Goal: Task Accomplishment & Management: Manage account settings

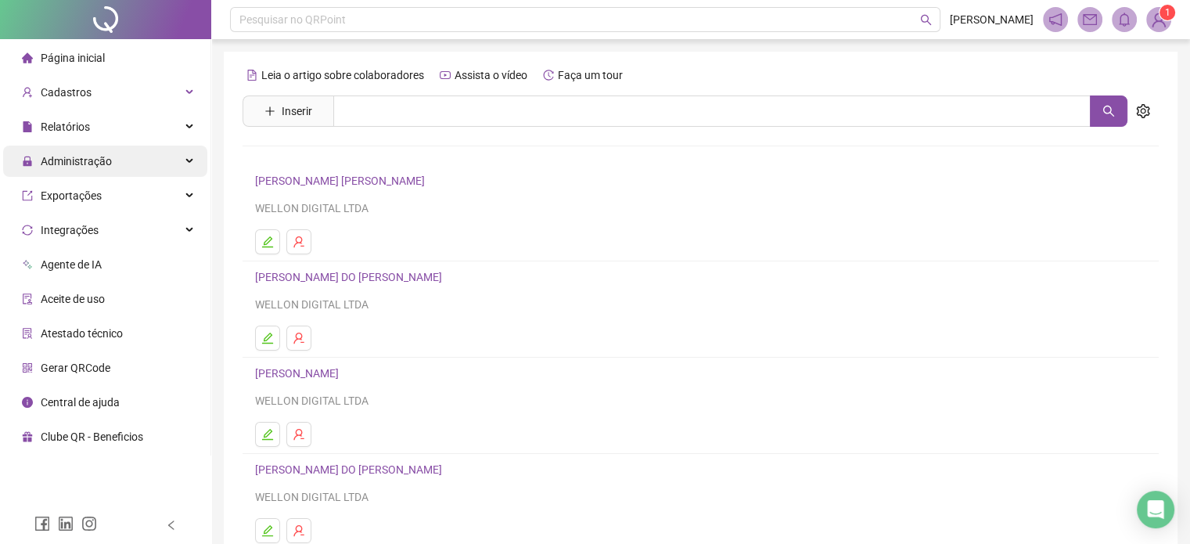
click at [129, 147] on div "Administração" at bounding box center [105, 161] width 204 height 31
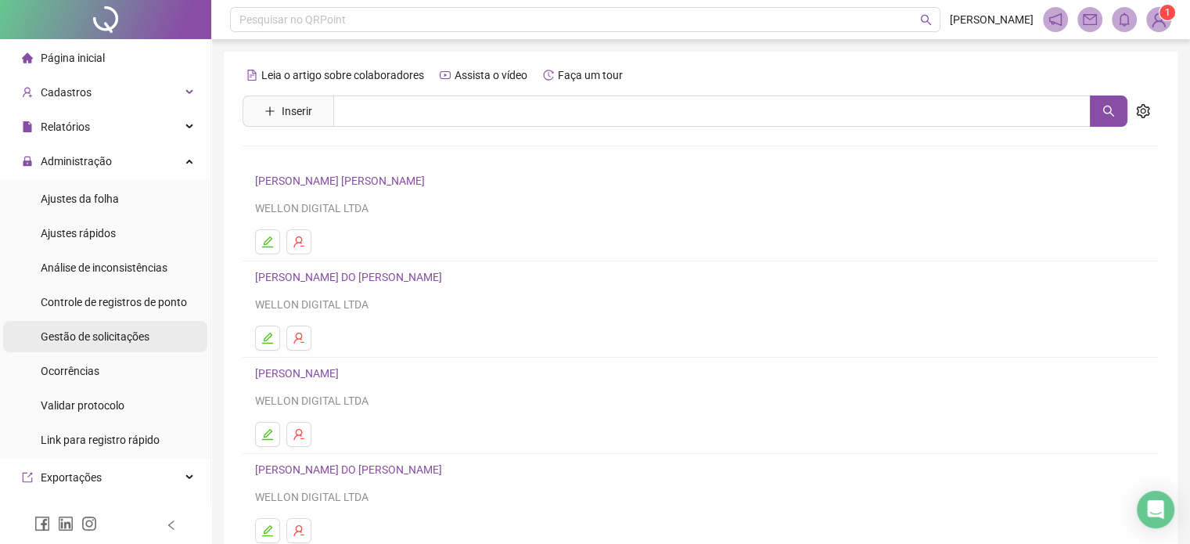
click at [86, 344] on div "Gestão de solicitações" at bounding box center [95, 336] width 109 height 31
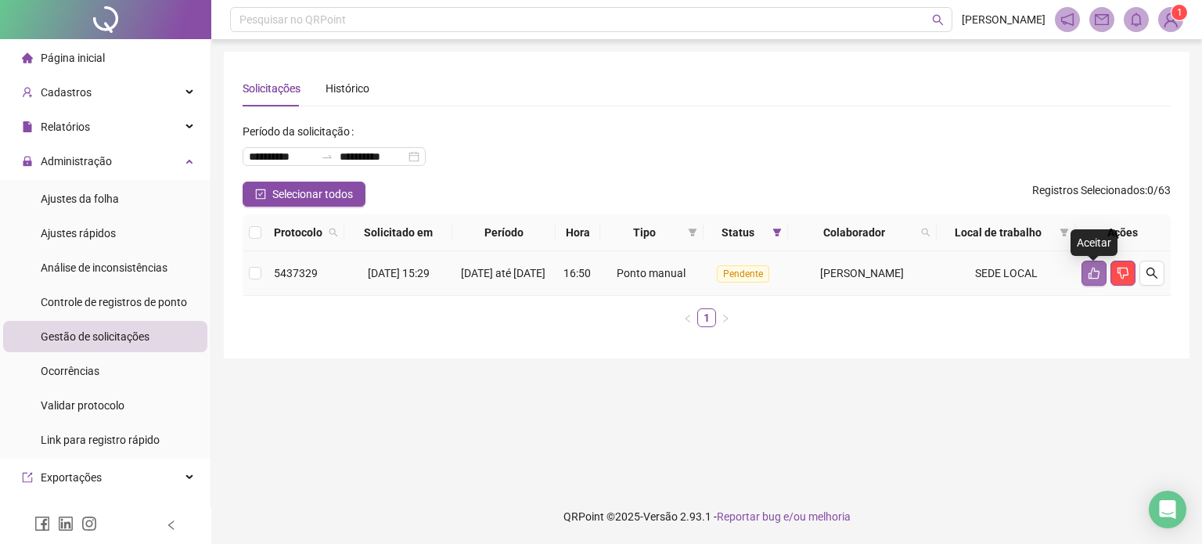
click at [1089, 275] on icon "like" at bounding box center [1094, 273] width 13 height 13
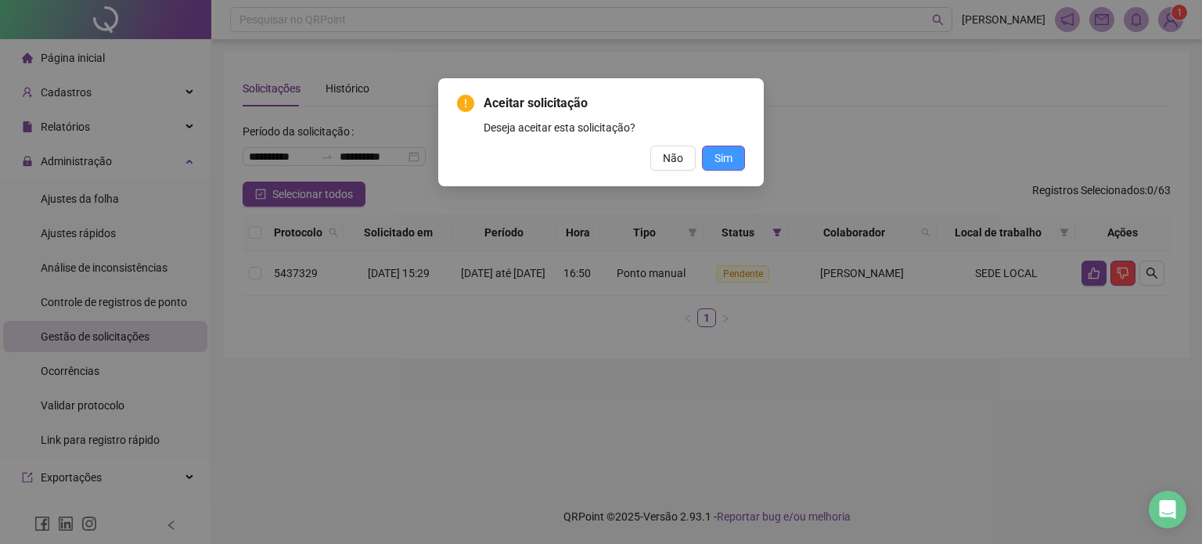
click at [732, 155] on span "Sim" at bounding box center [724, 157] width 18 height 17
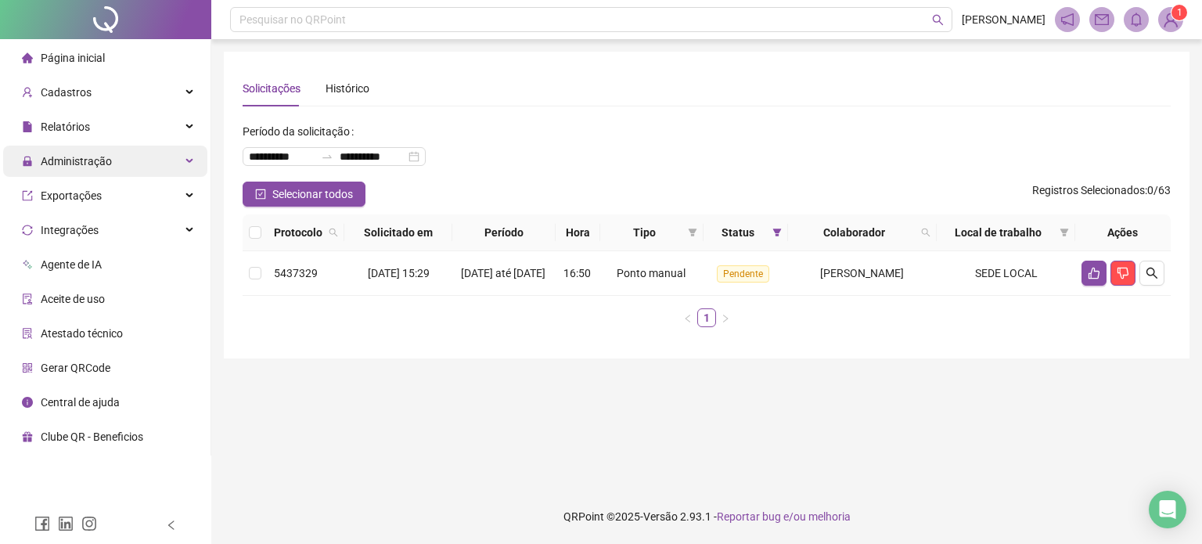
click at [151, 159] on div "Administração" at bounding box center [105, 161] width 204 height 31
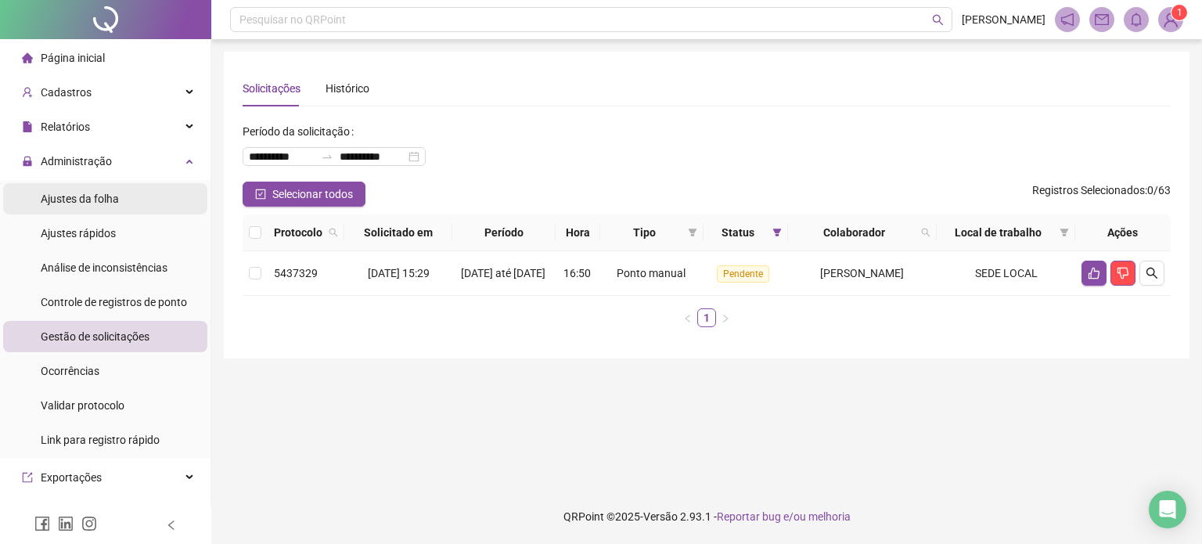
click at [120, 198] on li "Ajustes da folha" at bounding box center [105, 198] width 204 height 31
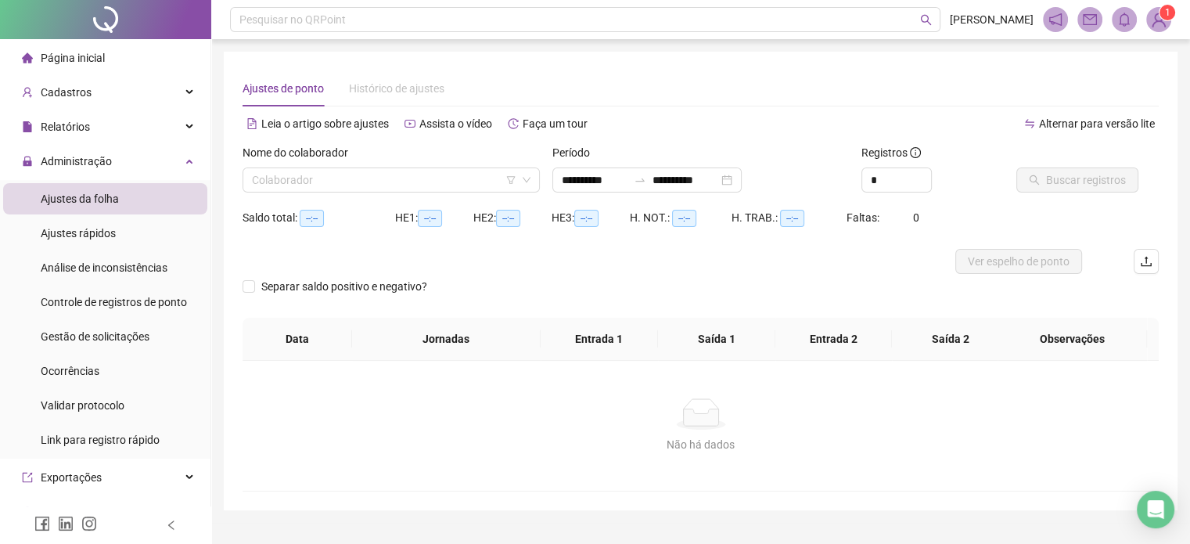
type input "**********"
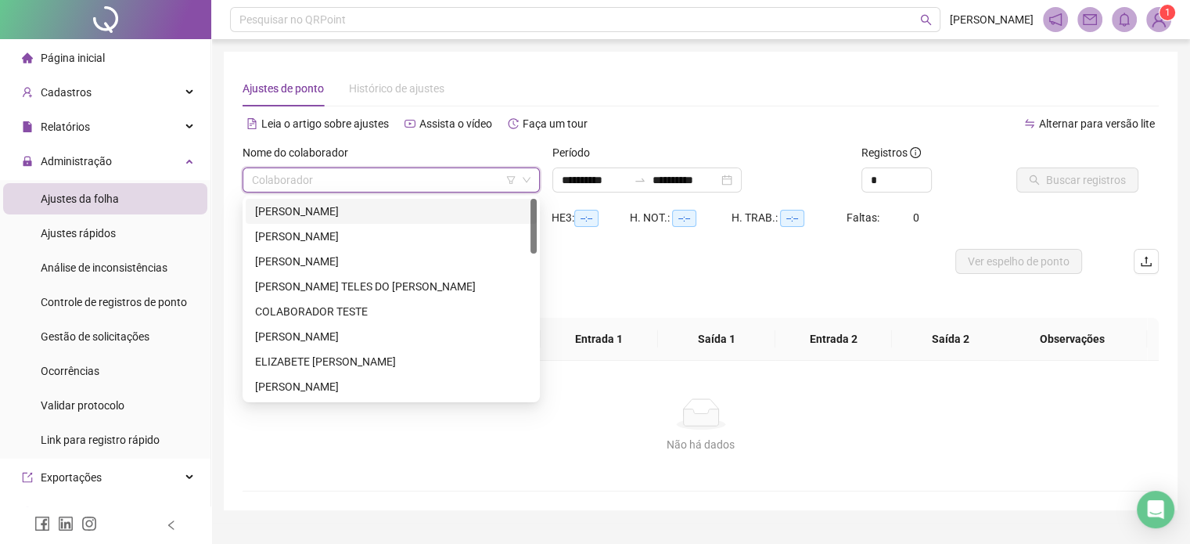
click at [332, 176] on input "search" at bounding box center [384, 179] width 265 height 23
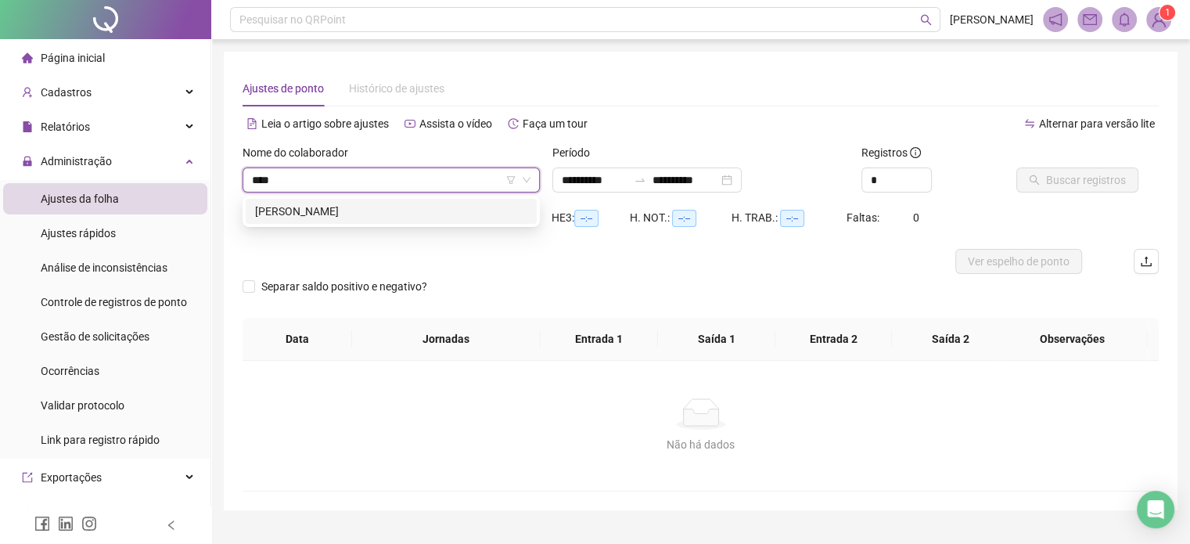
type input "*****"
click at [383, 213] on div "[PERSON_NAME]" at bounding box center [391, 211] width 272 height 17
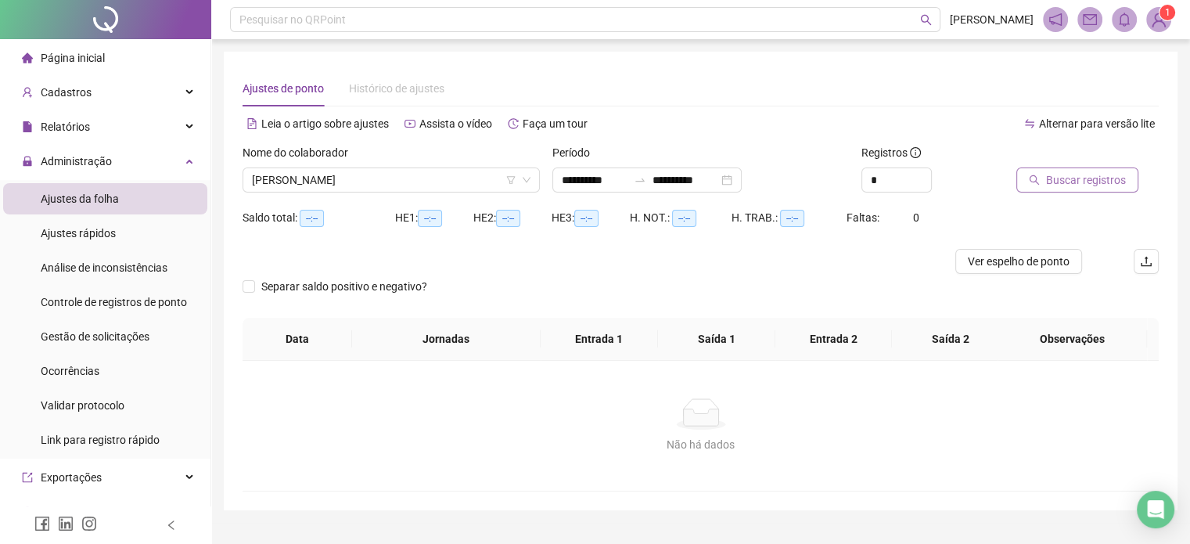
click at [1060, 178] on span "Buscar registros" at bounding box center [1086, 179] width 80 height 17
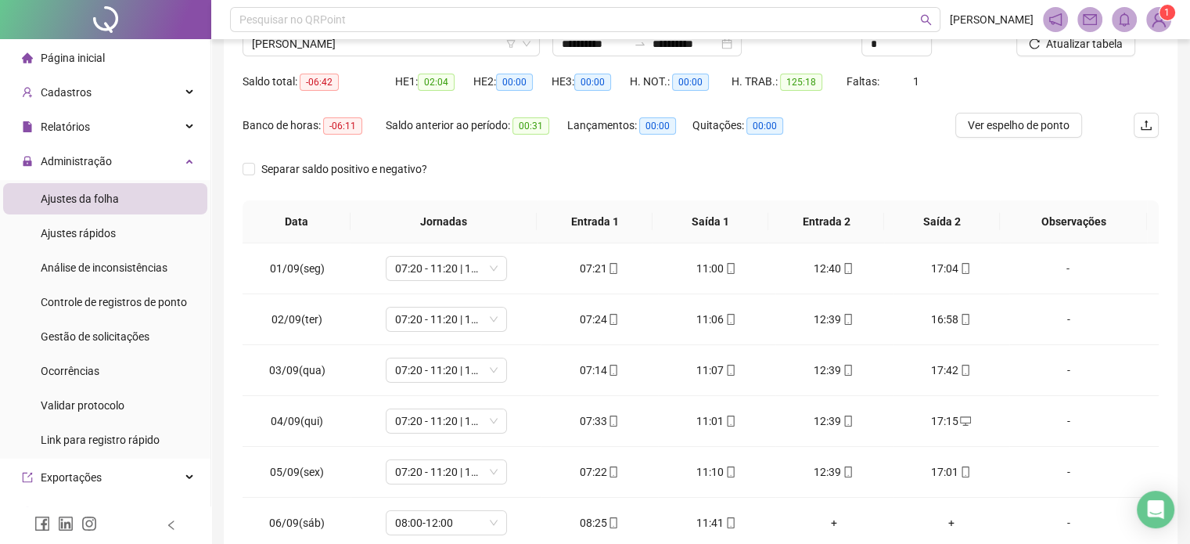
scroll to position [20, 0]
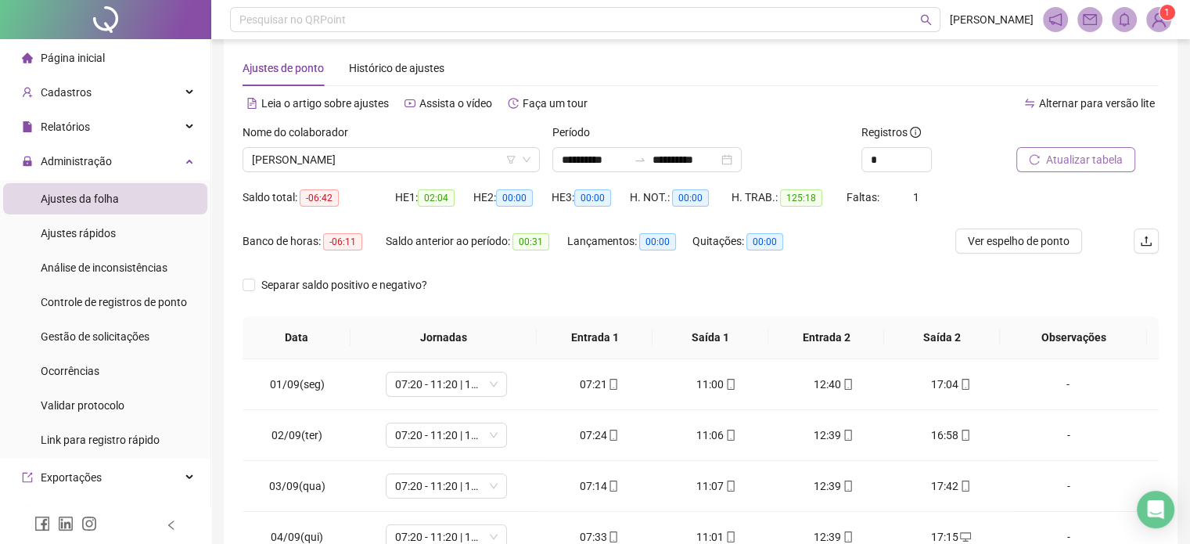
click at [1097, 153] on span "Atualizar tabela" at bounding box center [1084, 159] width 77 height 17
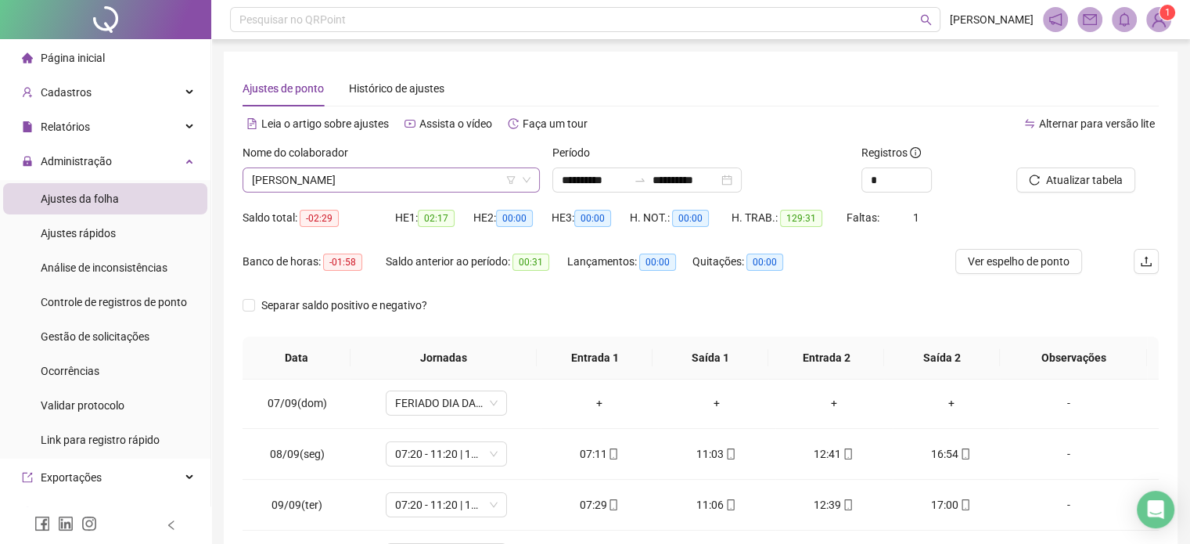
scroll to position [261, 0]
click at [370, 189] on span "[PERSON_NAME]" at bounding box center [391, 179] width 279 height 23
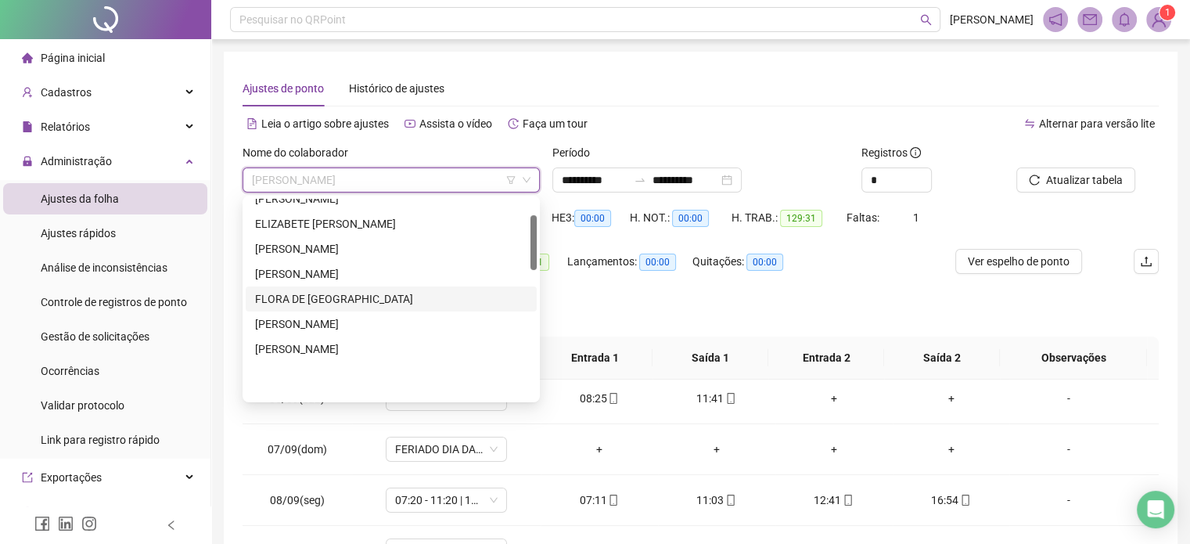
scroll to position [0, 0]
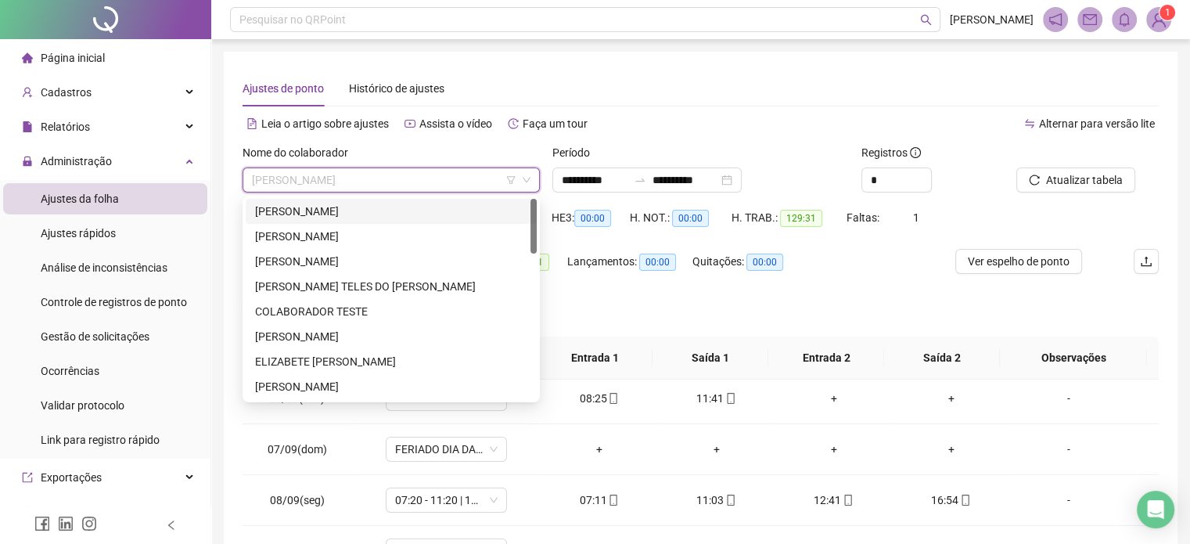
drag, startPoint x: 394, startPoint y: 214, endPoint x: 382, endPoint y: 221, distance: 14.0
click at [394, 214] on div "[PERSON_NAME]" at bounding box center [391, 211] width 272 height 17
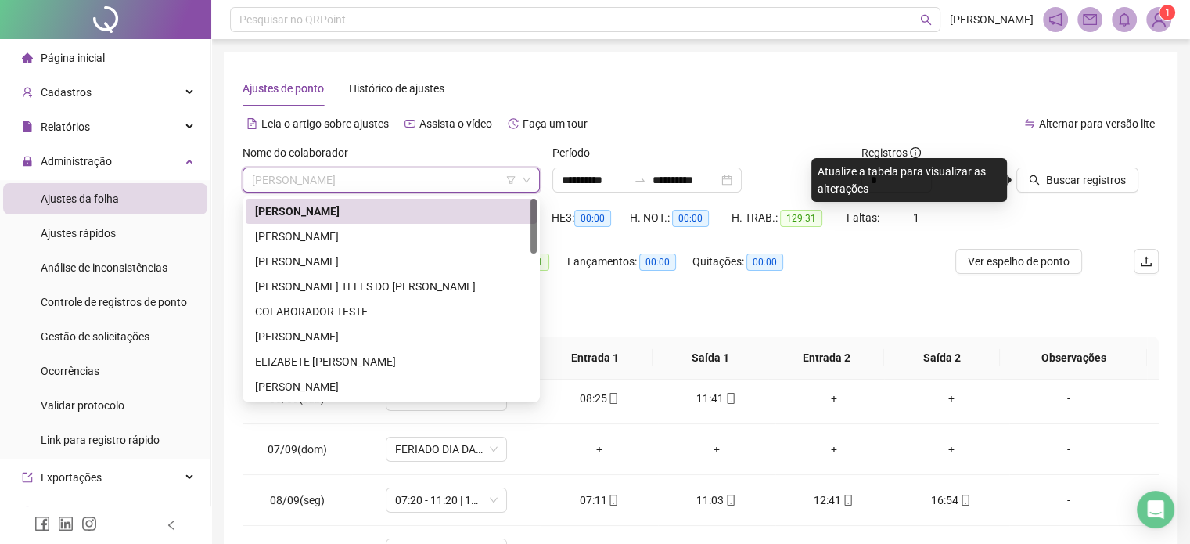
click at [461, 181] on span "[PERSON_NAME]" at bounding box center [391, 179] width 279 height 23
click at [1093, 186] on span "Buscar registros" at bounding box center [1086, 179] width 80 height 17
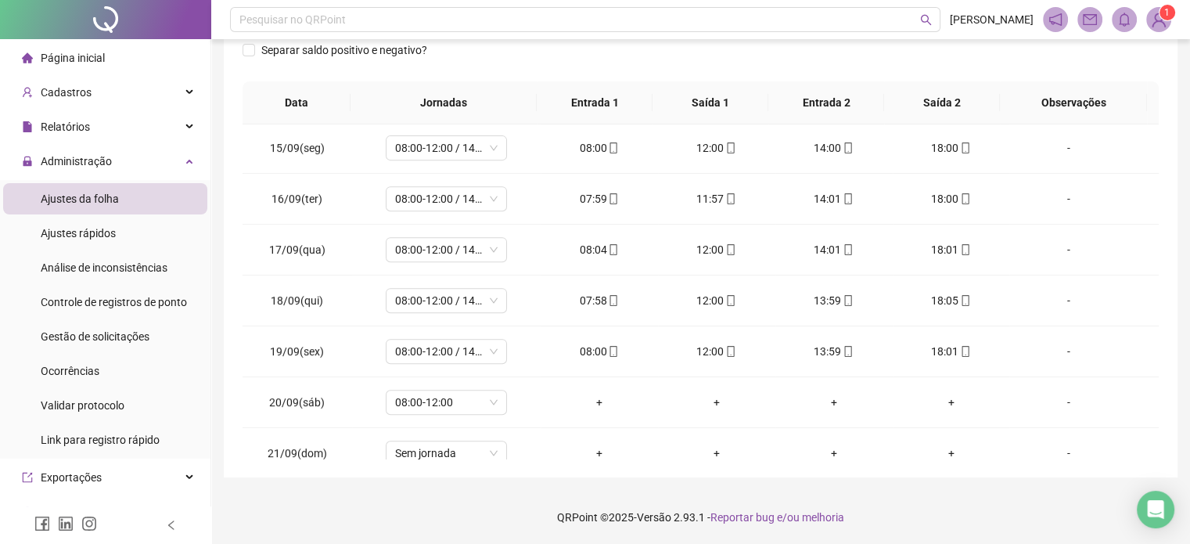
scroll to position [730, 0]
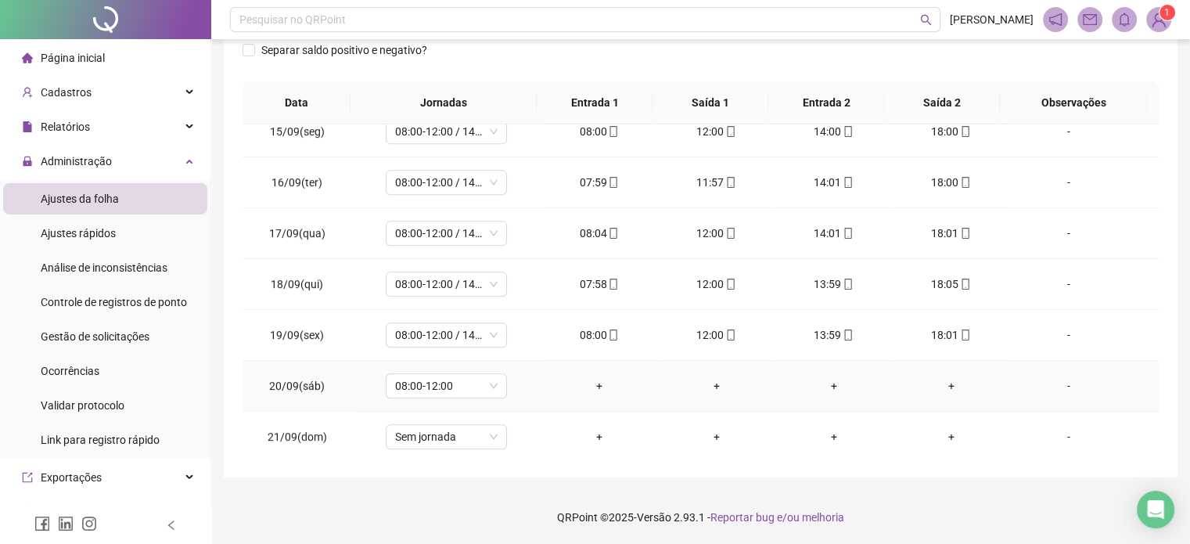
click at [1056, 380] on div "-" at bounding box center [1068, 385] width 92 height 17
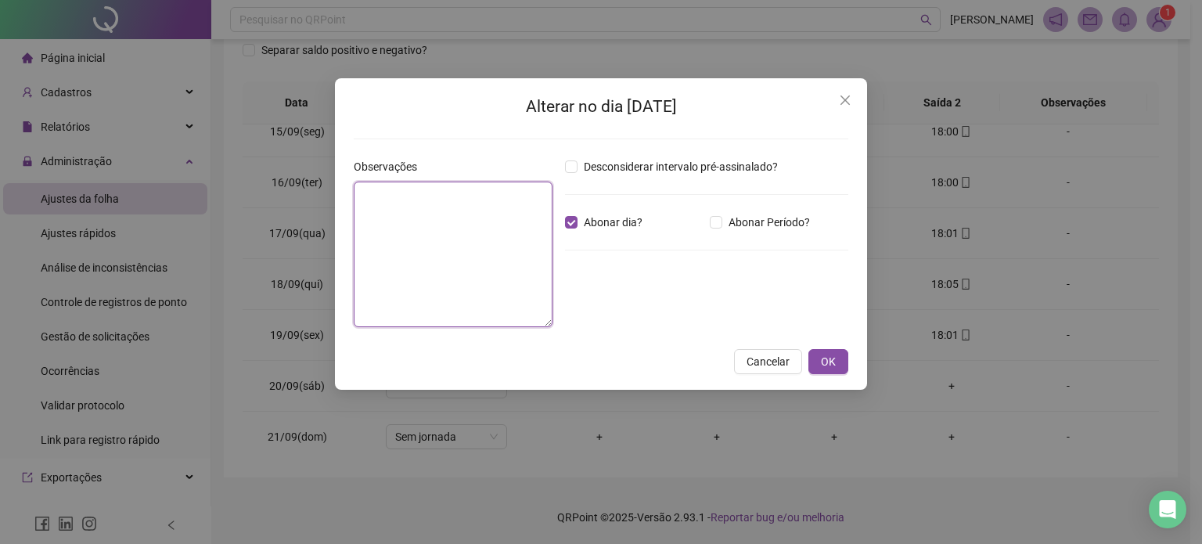
click at [487, 235] on textarea at bounding box center [453, 255] width 199 height 146
type textarea "**********"
click at [829, 362] on span "OK" at bounding box center [828, 361] width 15 height 17
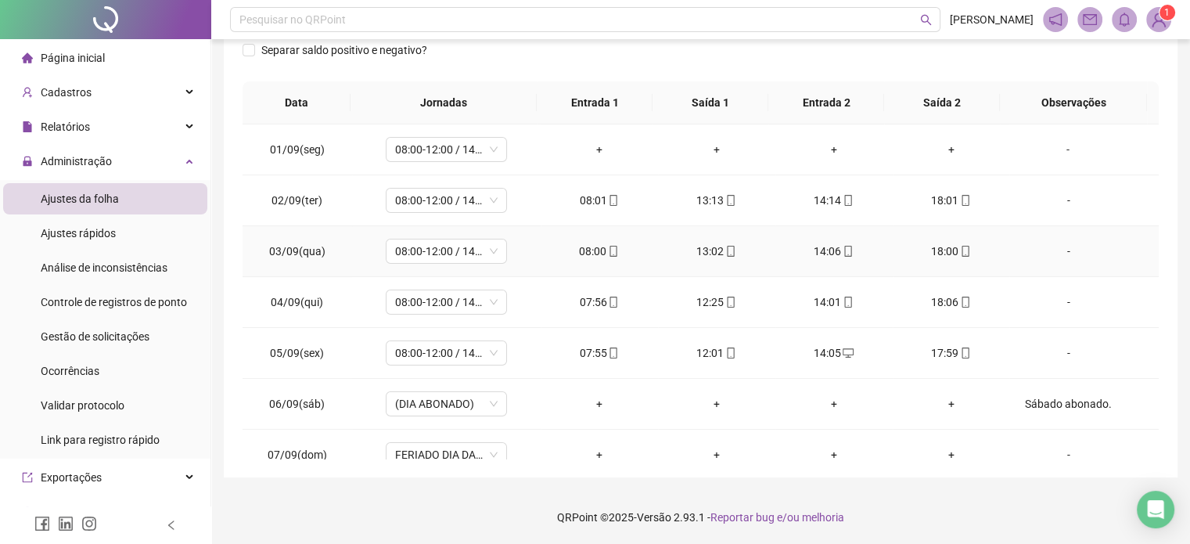
scroll to position [0, 0]
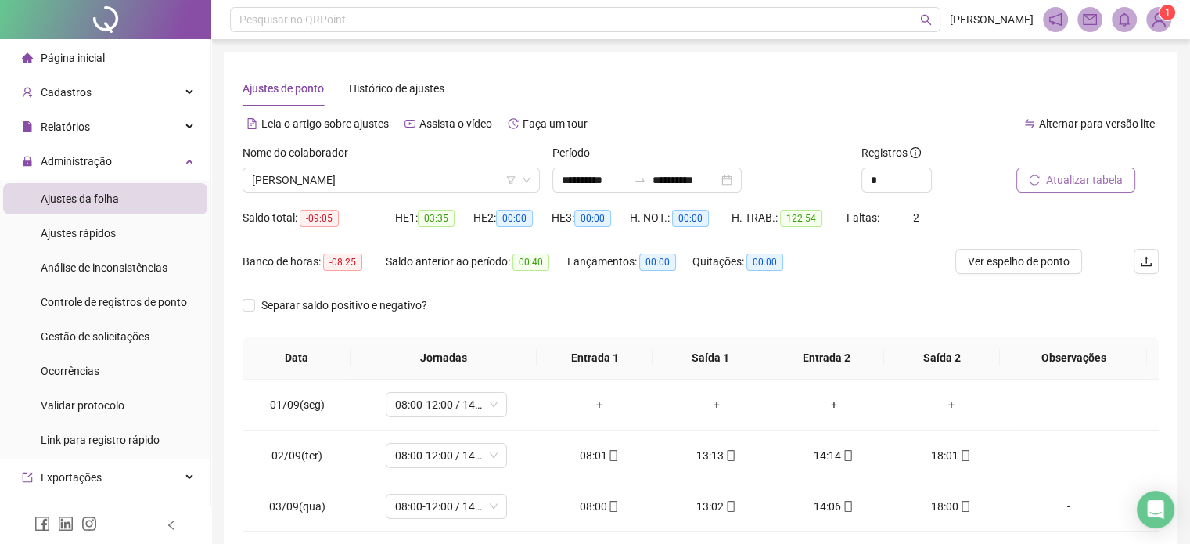
click at [1043, 184] on button "Atualizar tabela" at bounding box center [1076, 179] width 119 height 25
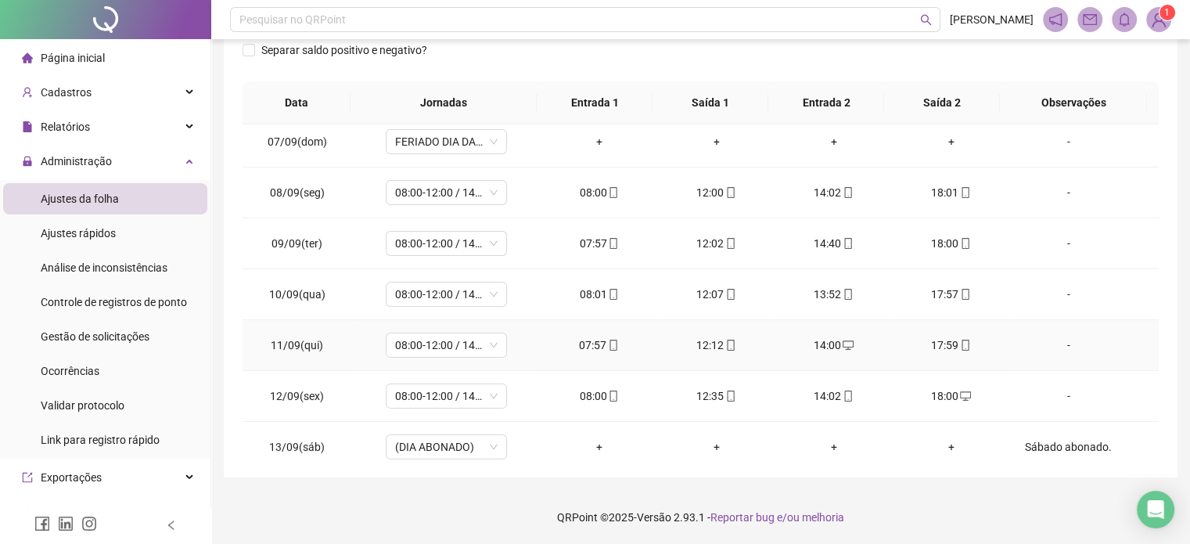
scroll to position [730, 0]
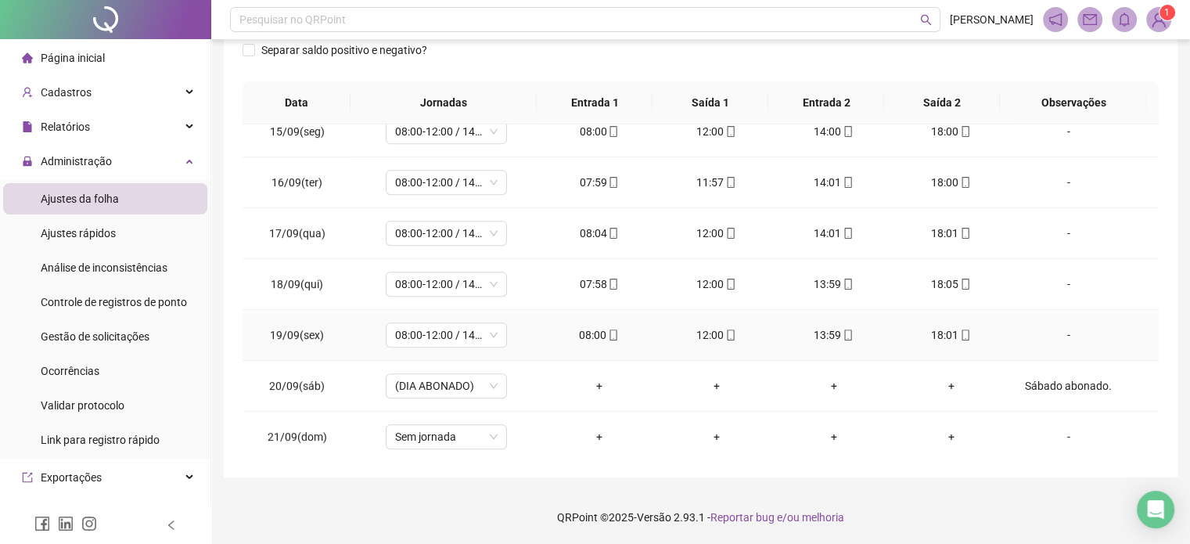
click at [948, 336] on div "18:01" at bounding box center [952, 334] width 92 height 17
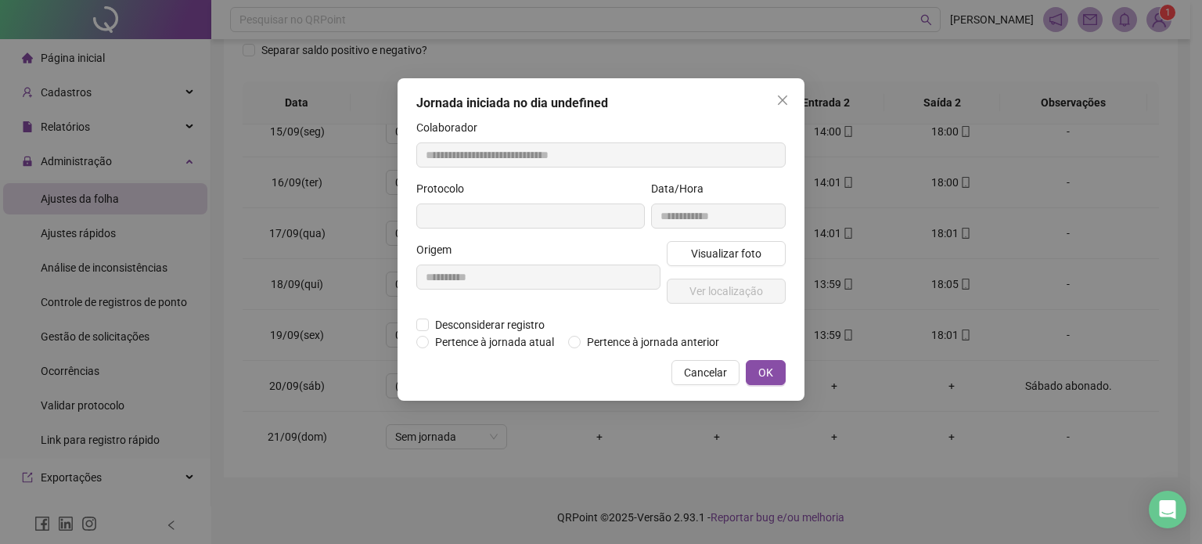
type input "**********"
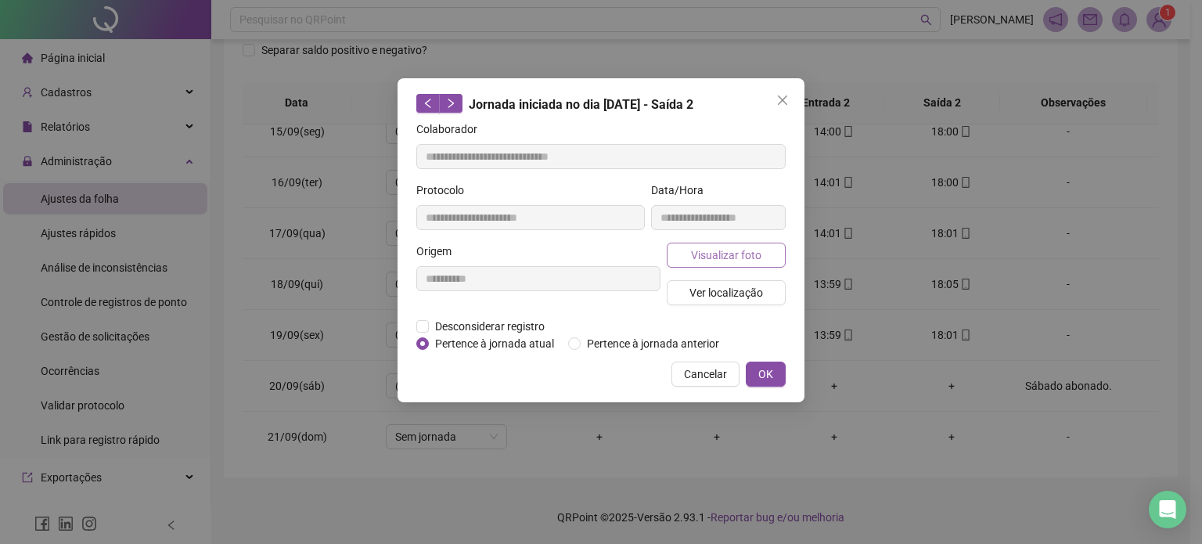
click at [733, 254] on span "Visualizar foto" at bounding box center [726, 255] width 70 height 17
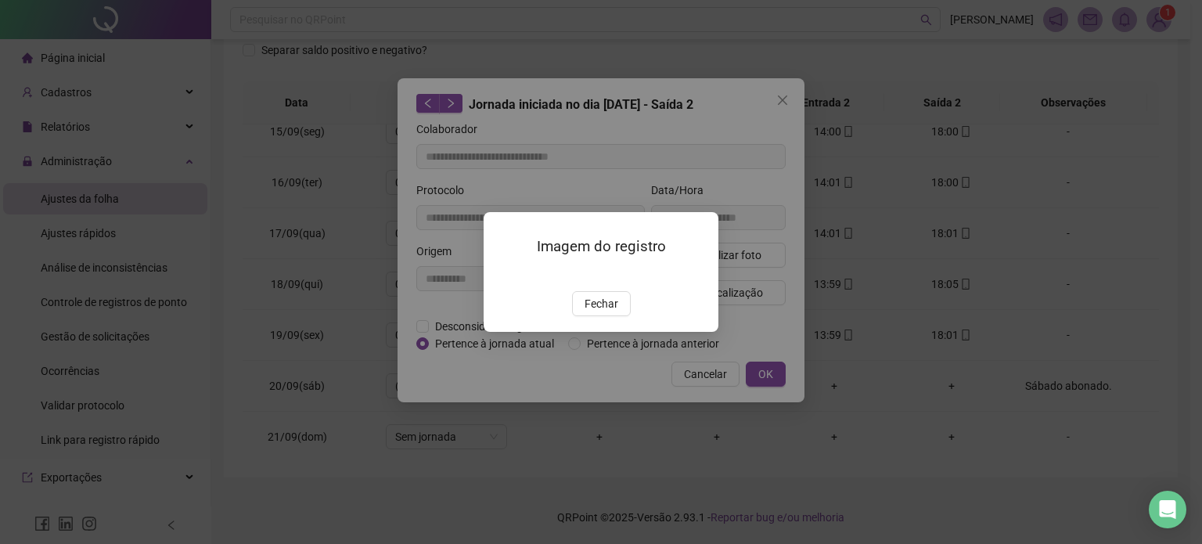
drag, startPoint x: 610, startPoint y: 394, endPoint x: 674, endPoint y: 333, distance: 88.6
click at [611, 312] on span "Fechar" at bounding box center [602, 303] width 34 height 17
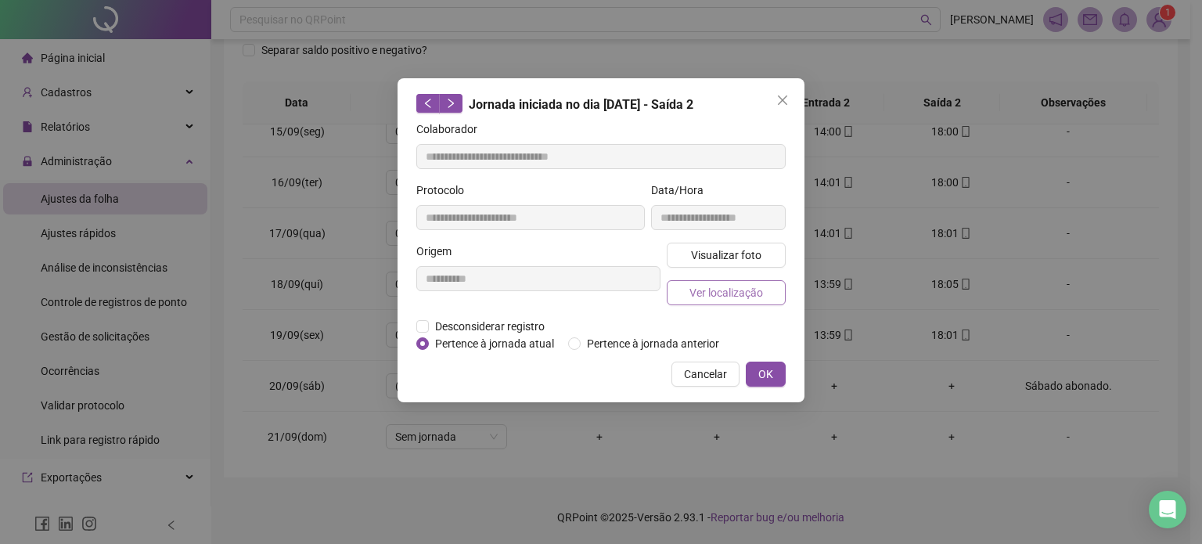
click at [742, 286] on span "Ver localização" at bounding box center [727, 292] width 74 height 17
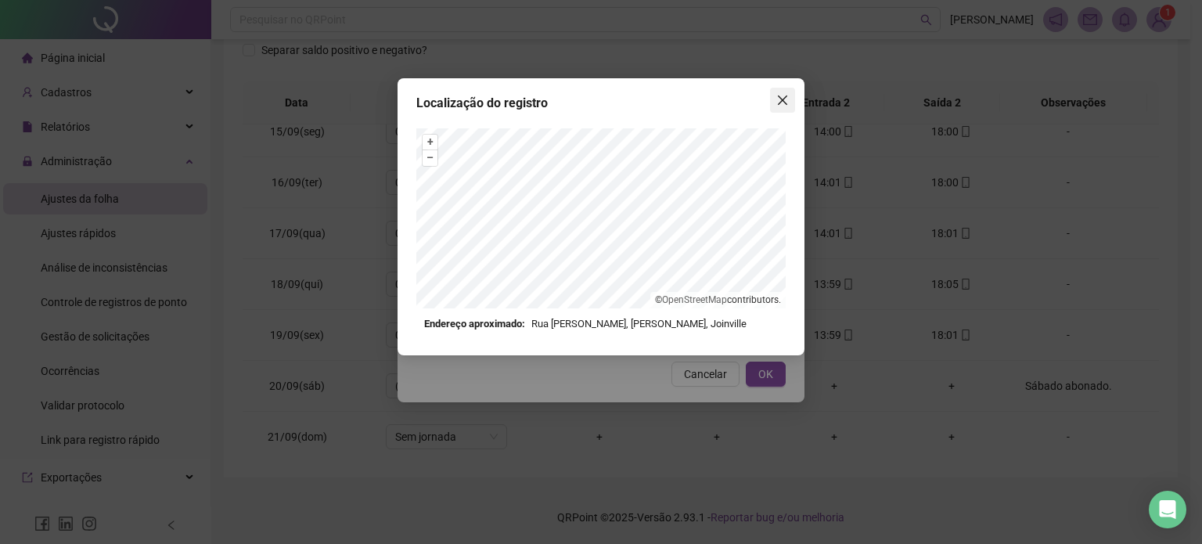
click at [783, 95] on icon "close" at bounding box center [782, 100] width 13 height 13
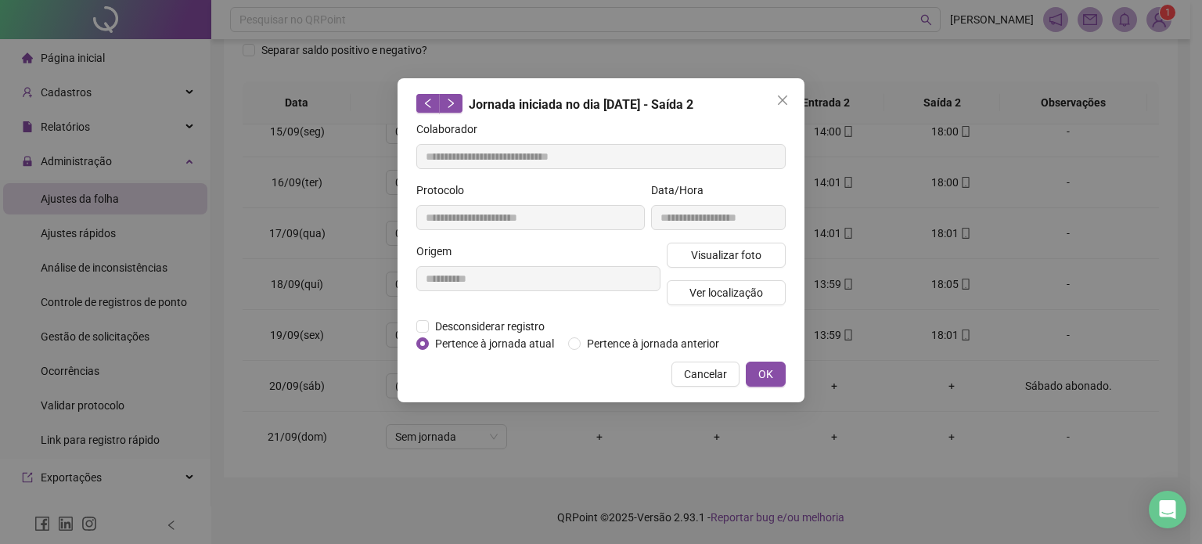
drag, startPoint x: 785, startPoint y: 104, endPoint x: 786, endPoint y: 113, distance: 9.4
click at [784, 104] on icon "close" at bounding box center [782, 100] width 13 height 13
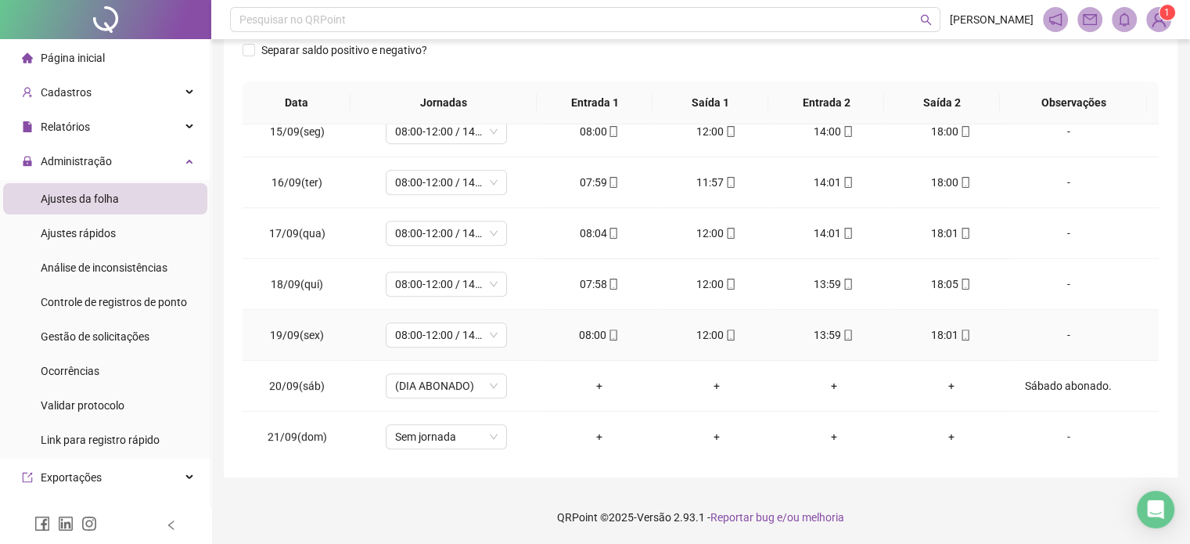
click at [843, 332] on icon "mobile" at bounding box center [848, 335] width 11 height 11
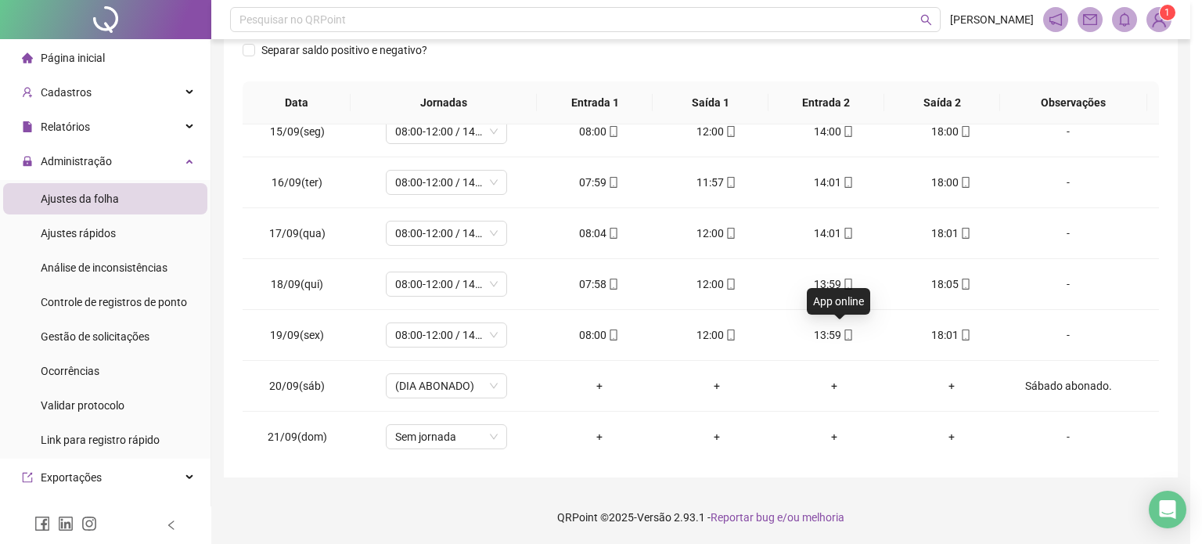
type input "**********"
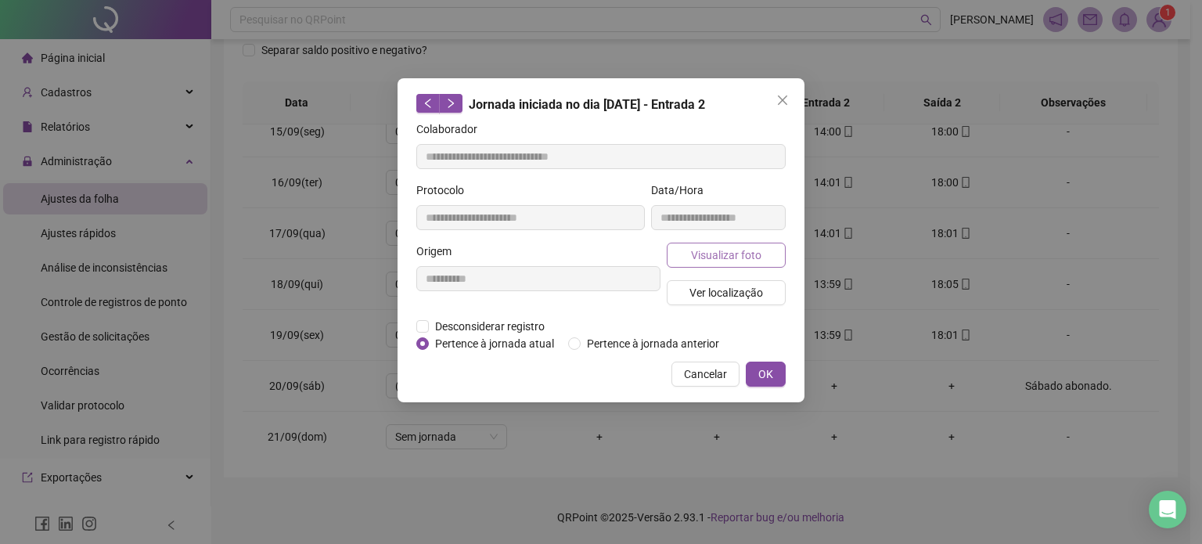
click at [755, 254] on span "Visualizar foto" at bounding box center [726, 255] width 70 height 17
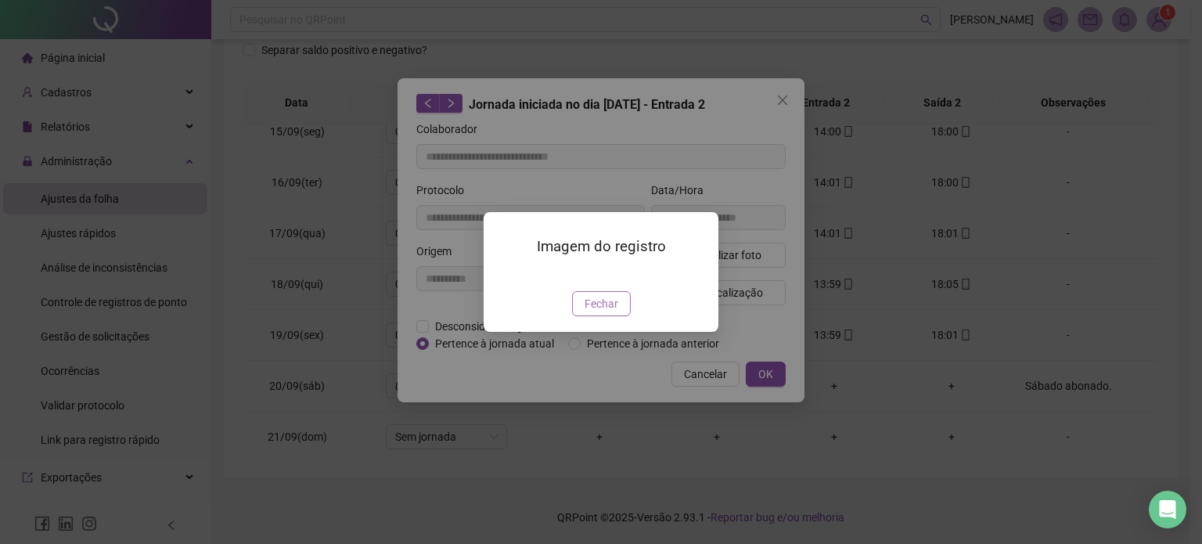
drag, startPoint x: 616, startPoint y: 392, endPoint x: 671, endPoint y: 345, distance: 72.2
click at [615, 312] on span "Fechar" at bounding box center [602, 303] width 34 height 17
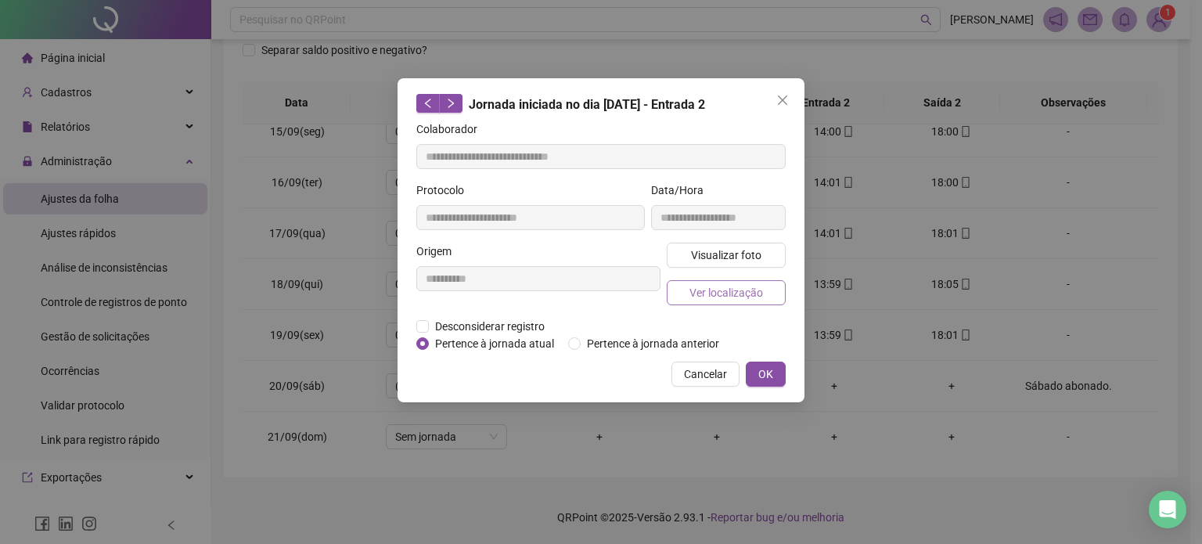
click at [725, 290] on span "Ver localização" at bounding box center [727, 292] width 74 height 17
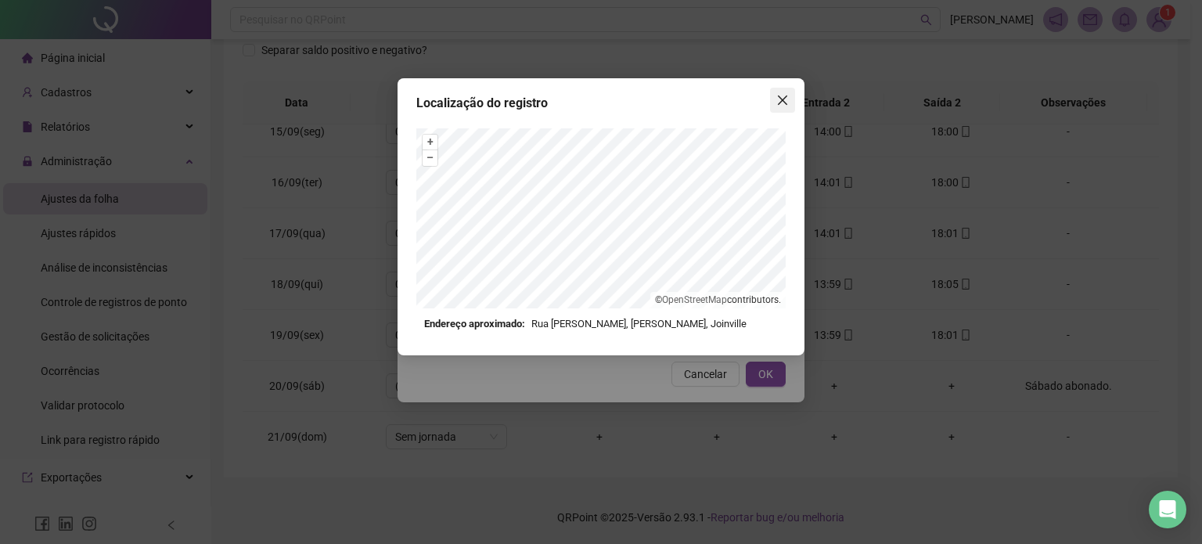
click at [787, 105] on icon "close" at bounding box center [782, 100] width 13 height 13
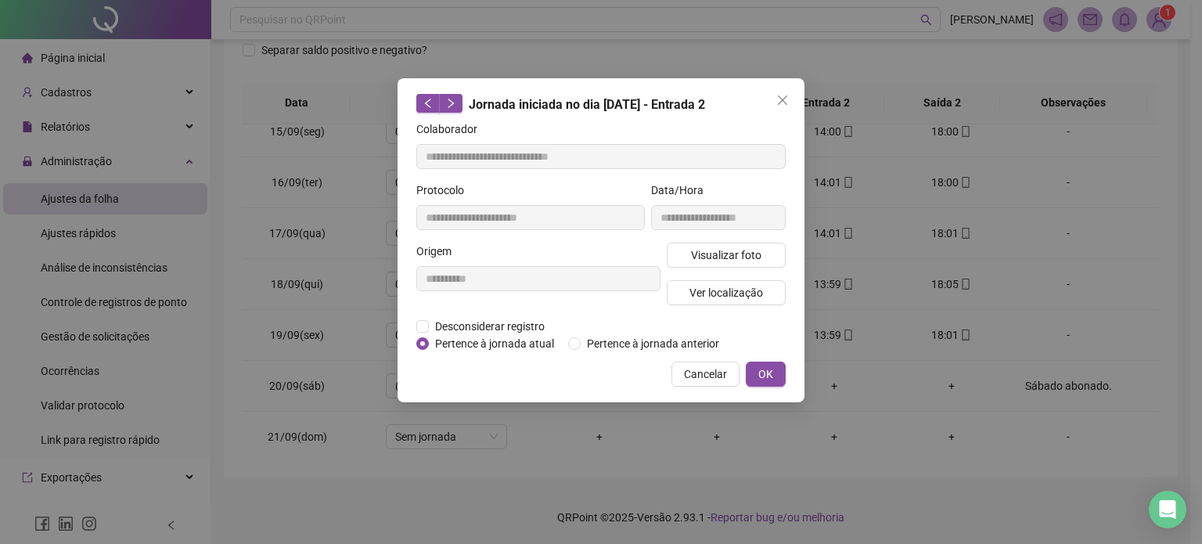
click at [772, 101] on span "Close" at bounding box center [782, 100] width 25 height 13
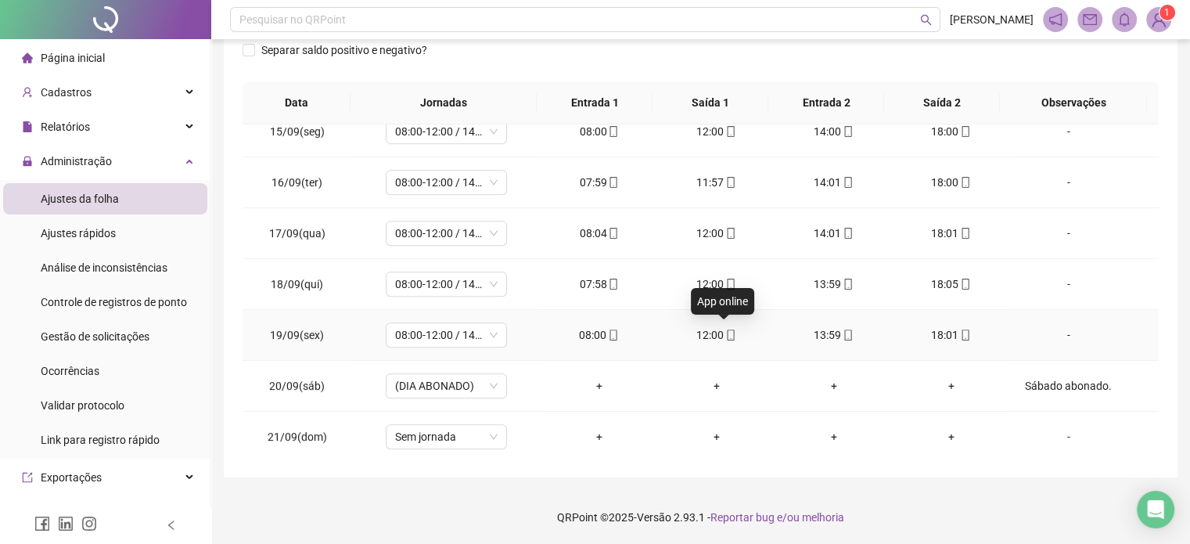
click at [726, 331] on icon "mobile" at bounding box center [731, 335] width 11 height 11
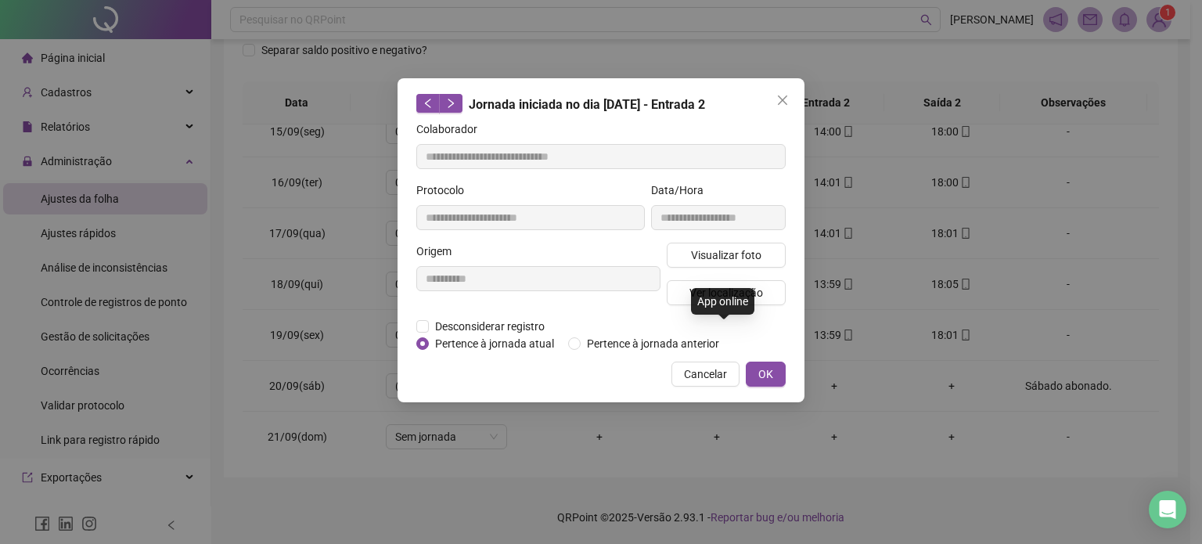
type input "**********"
click at [737, 259] on span "Visualizar foto" at bounding box center [726, 255] width 70 height 17
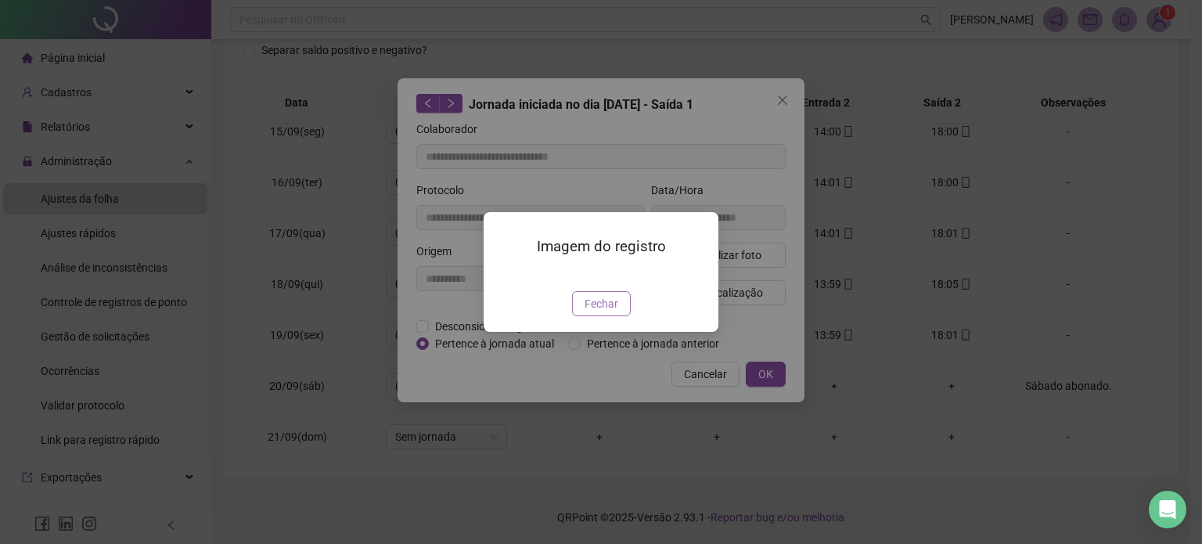
click at [603, 316] on button "Fechar" at bounding box center [601, 303] width 59 height 25
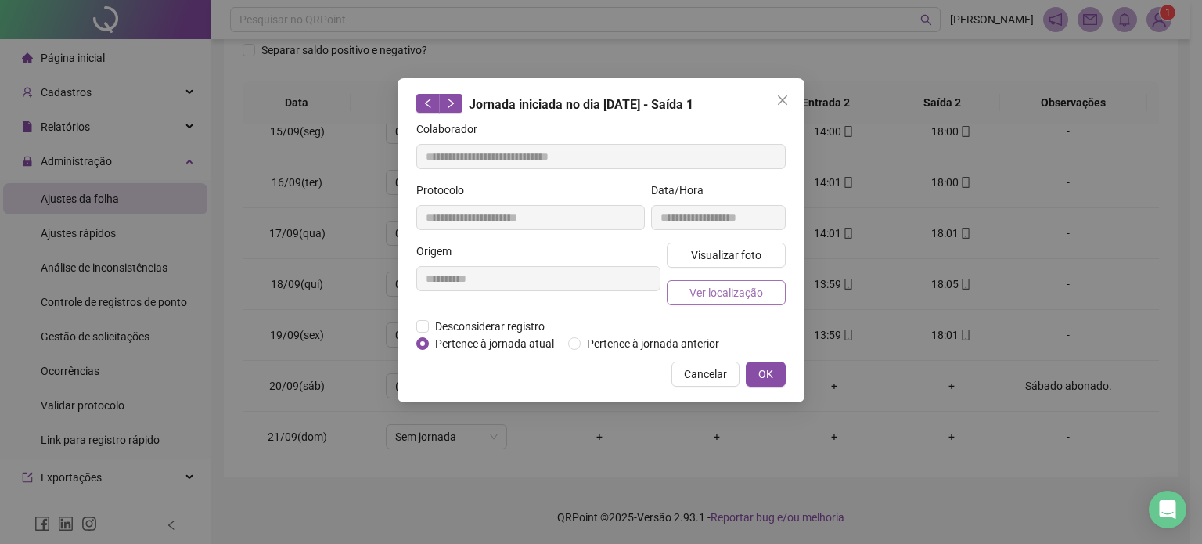
click at [740, 281] on button "Ver localização" at bounding box center [726, 292] width 119 height 25
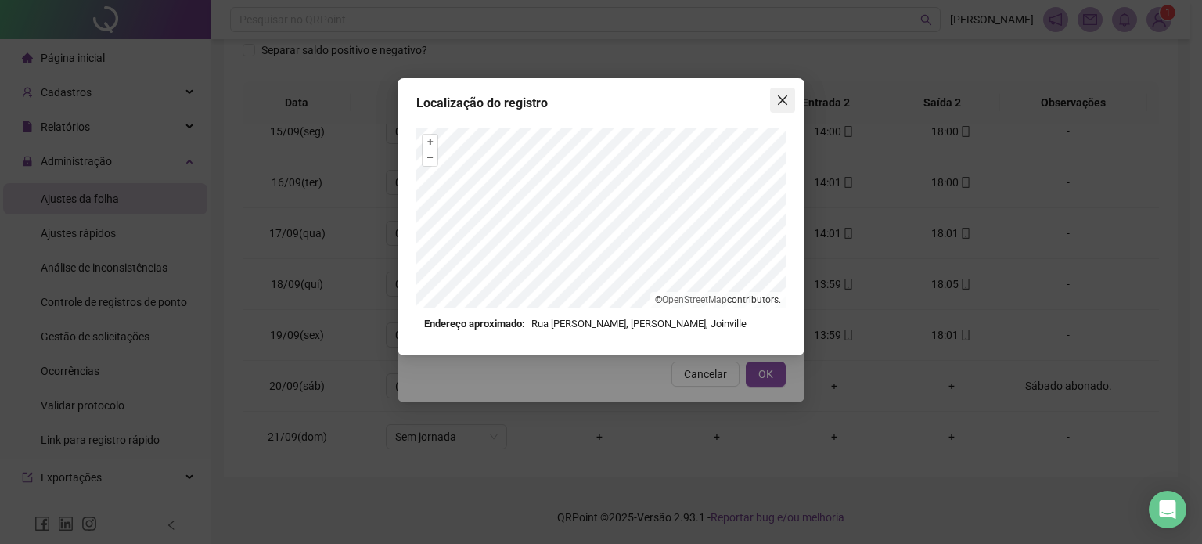
click at [787, 96] on icon "close" at bounding box center [782, 100] width 13 height 13
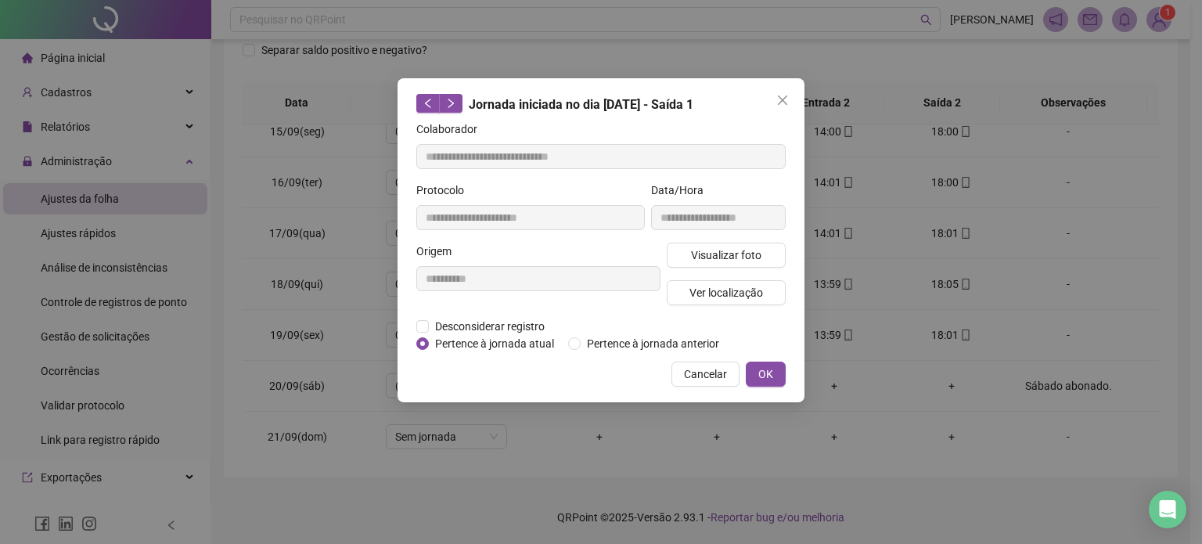
click at [779, 103] on icon "close" at bounding box center [782, 100] width 13 height 13
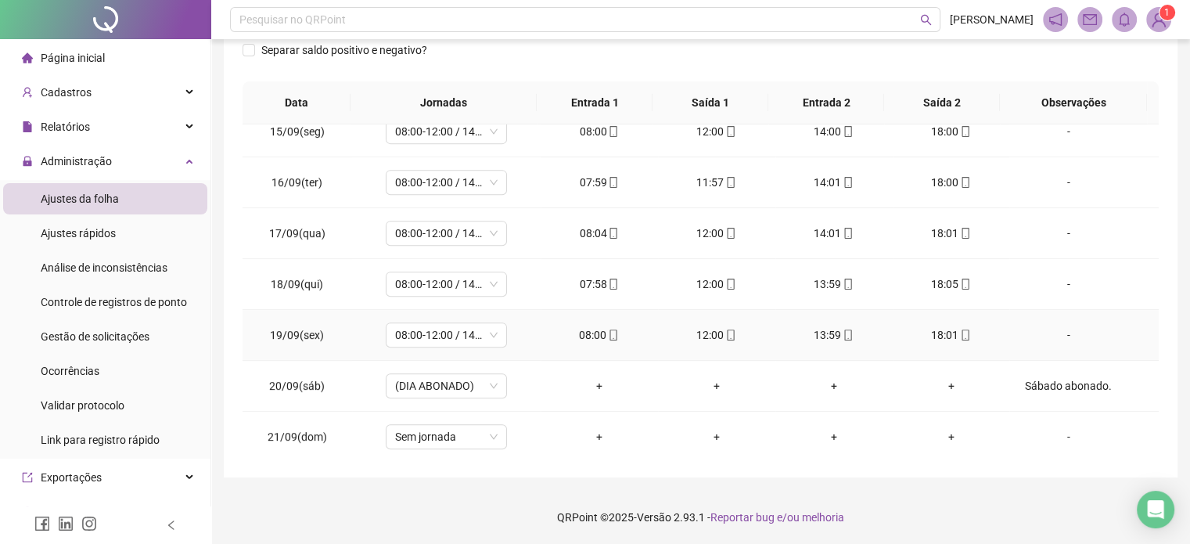
click at [613, 332] on icon "mobile" at bounding box center [613, 335] width 11 height 11
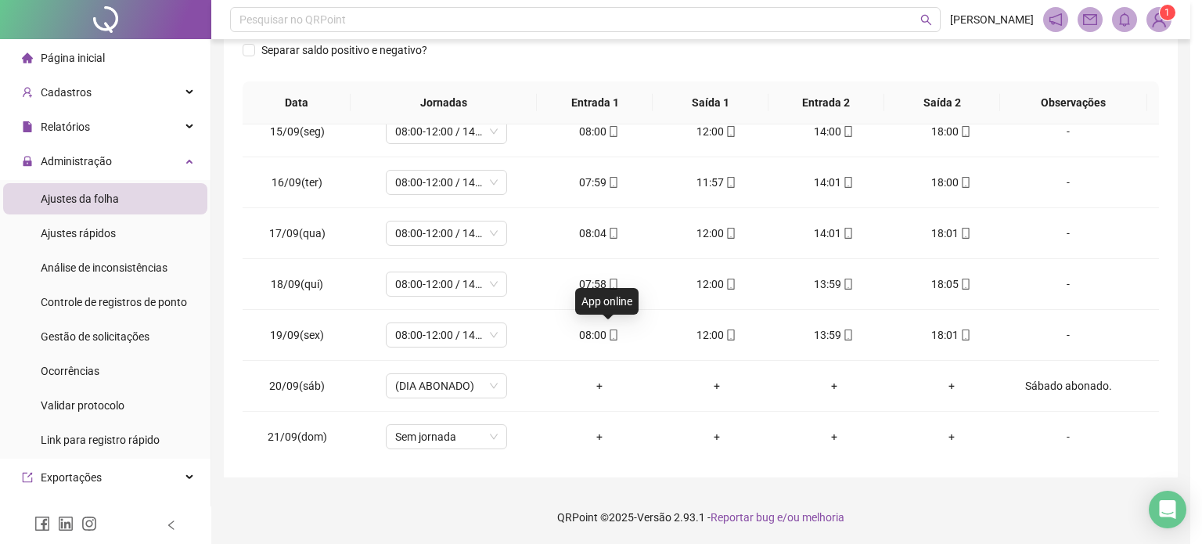
type input "**********"
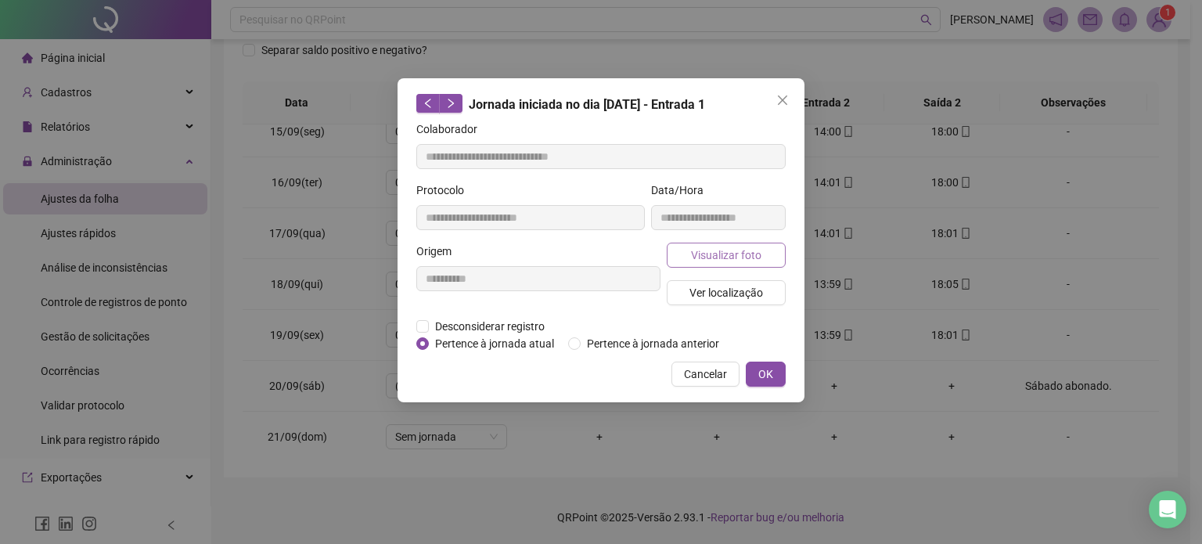
click at [711, 247] on span "Visualizar foto" at bounding box center [726, 255] width 70 height 17
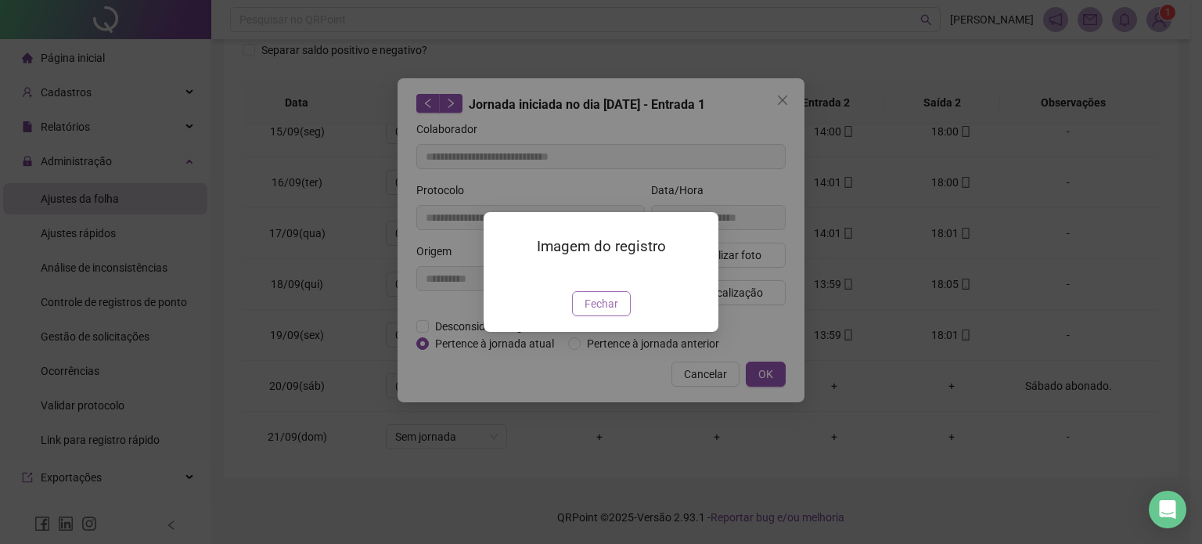
click at [608, 312] on span "Fechar" at bounding box center [602, 303] width 34 height 17
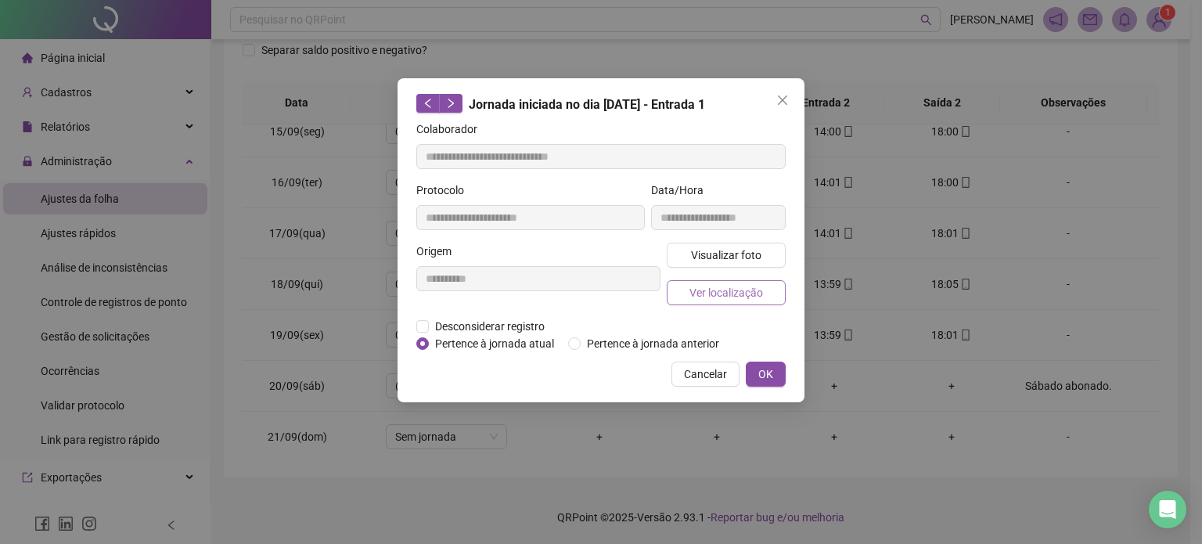
click at [714, 294] on span "Ver localização" at bounding box center [727, 292] width 74 height 17
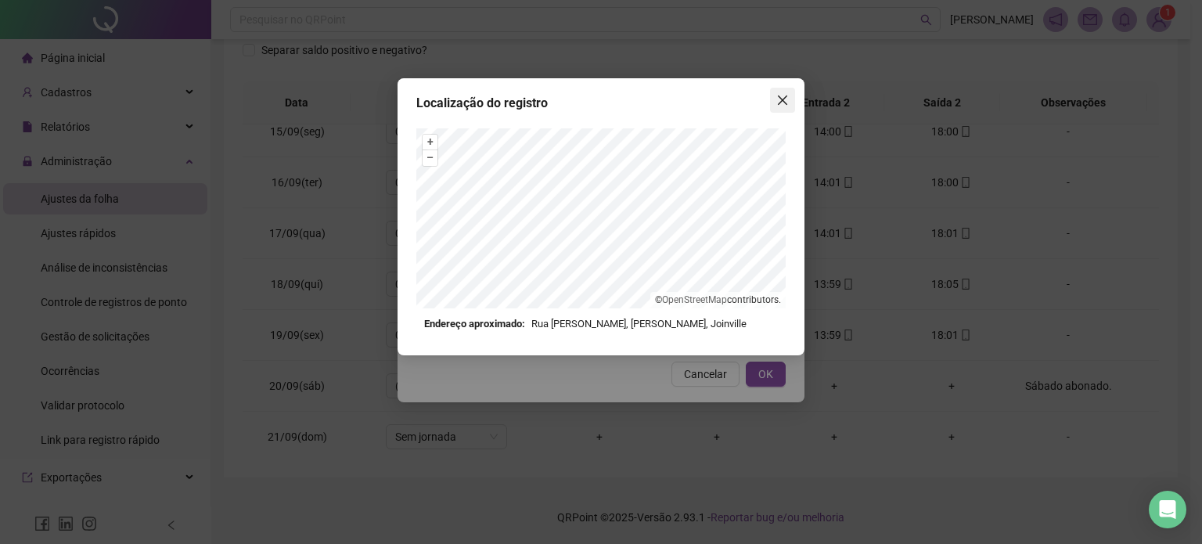
click at [786, 103] on icon "close" at bounding box center [782, 100] width 13 height 13
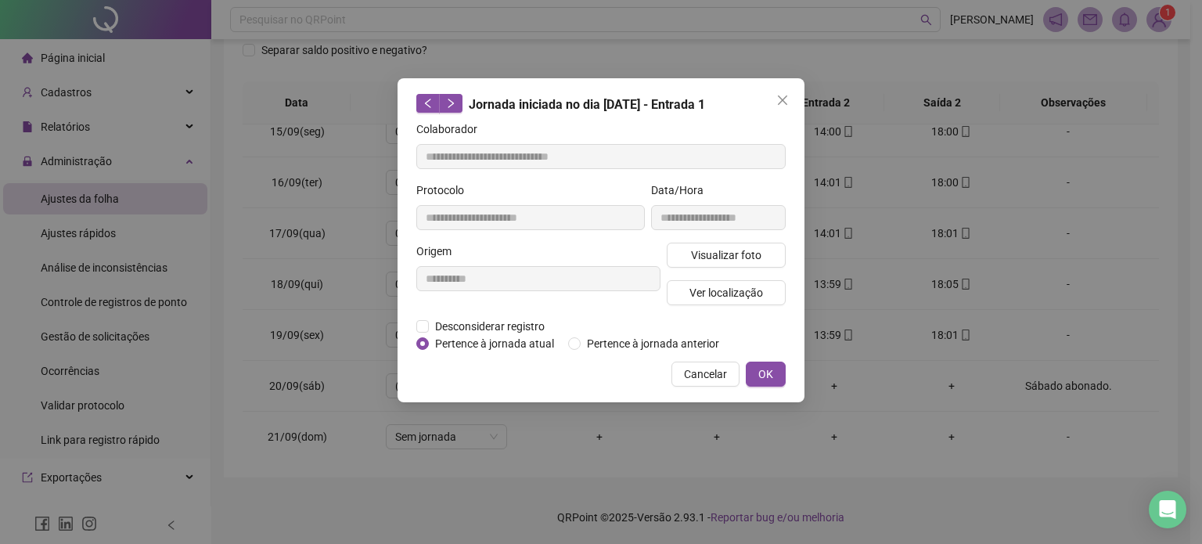
click at [786, 103] on icon "close" at bounding box center [782, 100] width 13 height 13
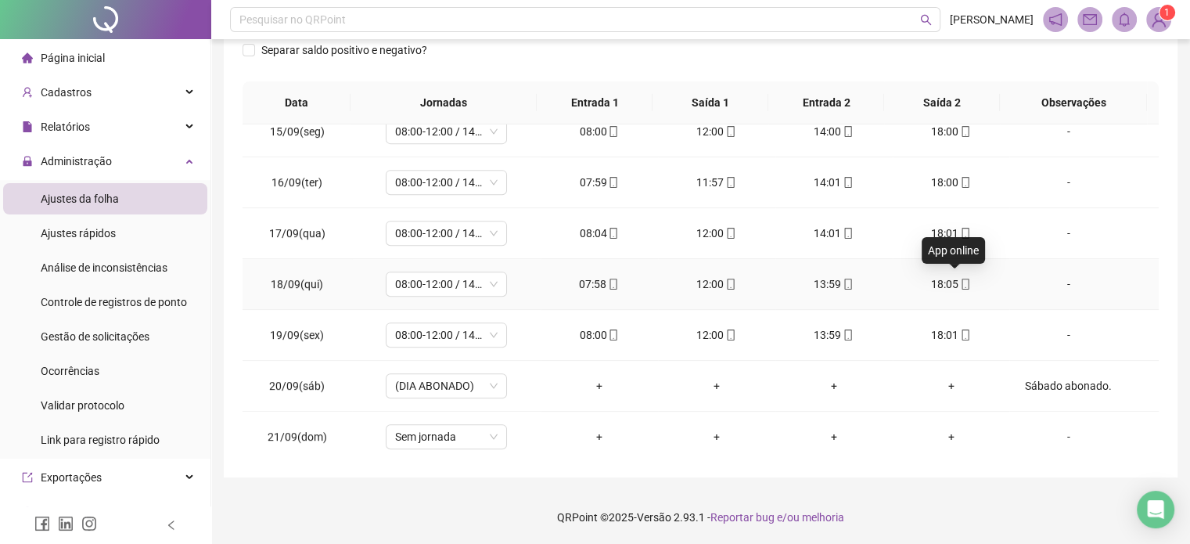
click at [960, 281] on icon "mobile" at bounding box center [965, 284] width 11 height 11
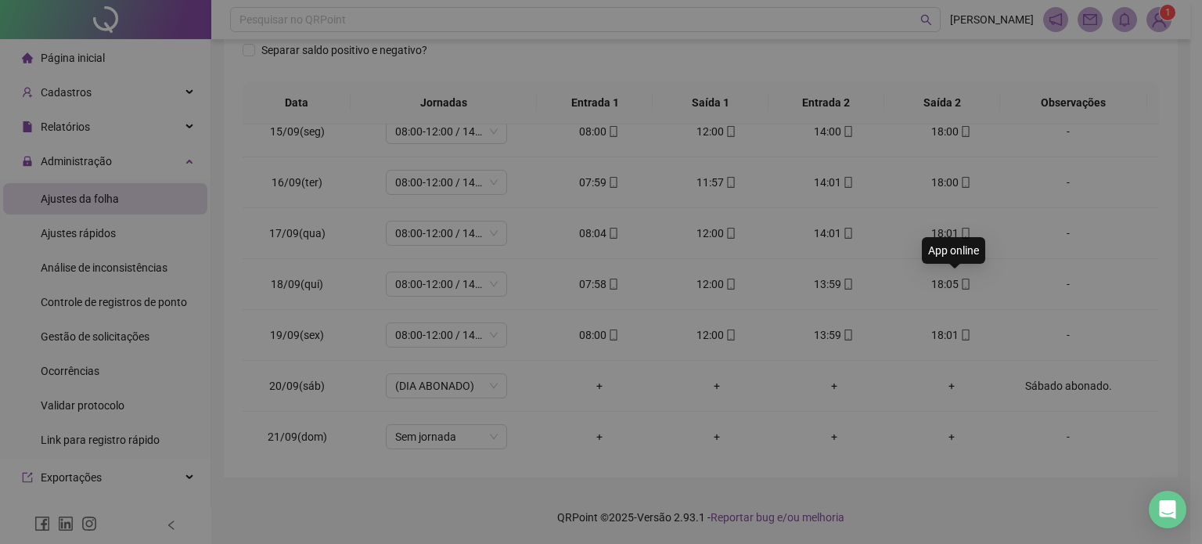
type input "**********"
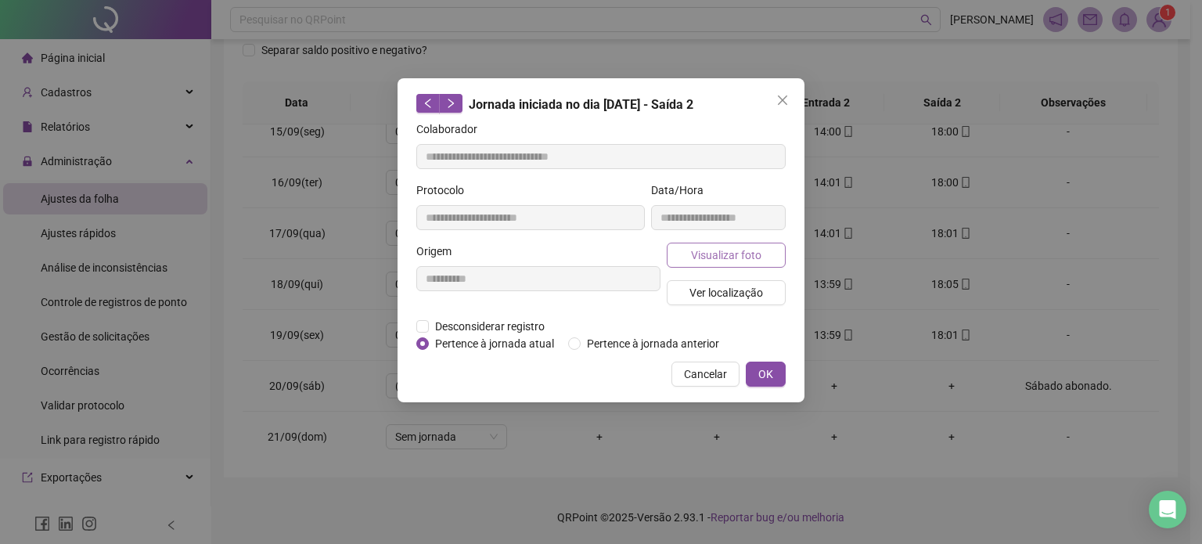
click at [755, 250] on span "Visualizar foto" at bounding box center [726, 255] width 70 height 17
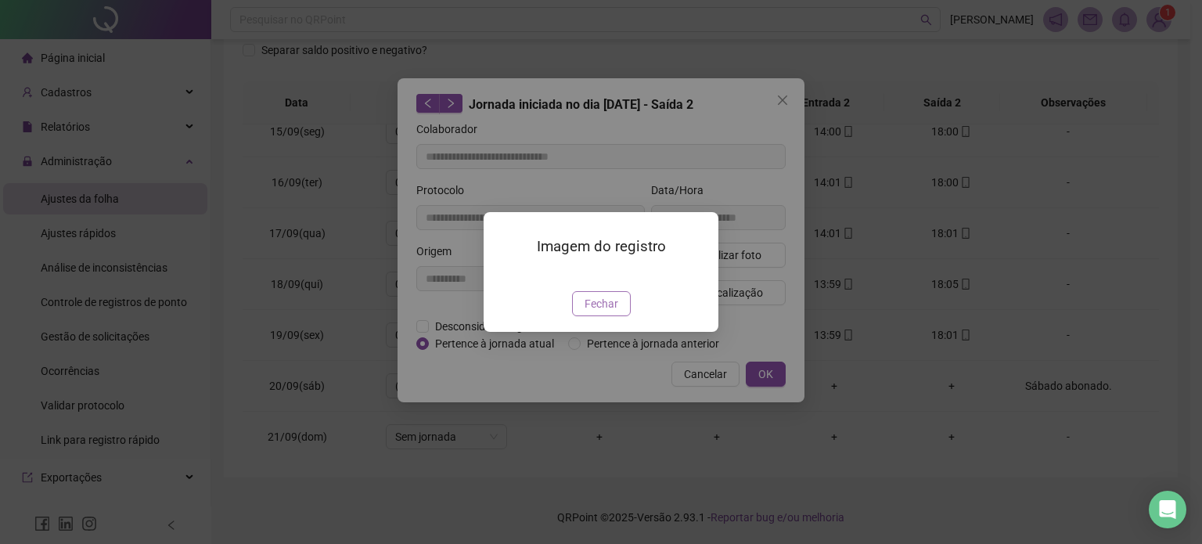
click at [619, 316] on button "Fechar" at bounding box center [601, 303] width 59 height 25
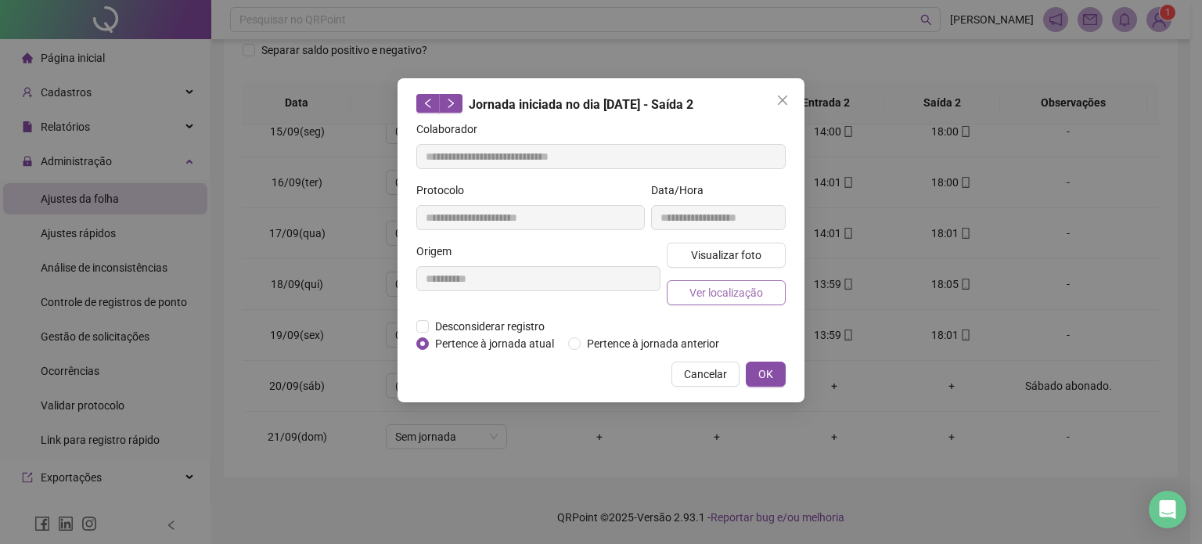
click at [727, 284] on span "Ver localização" at bounding box center [727, 292] width 74 height 17
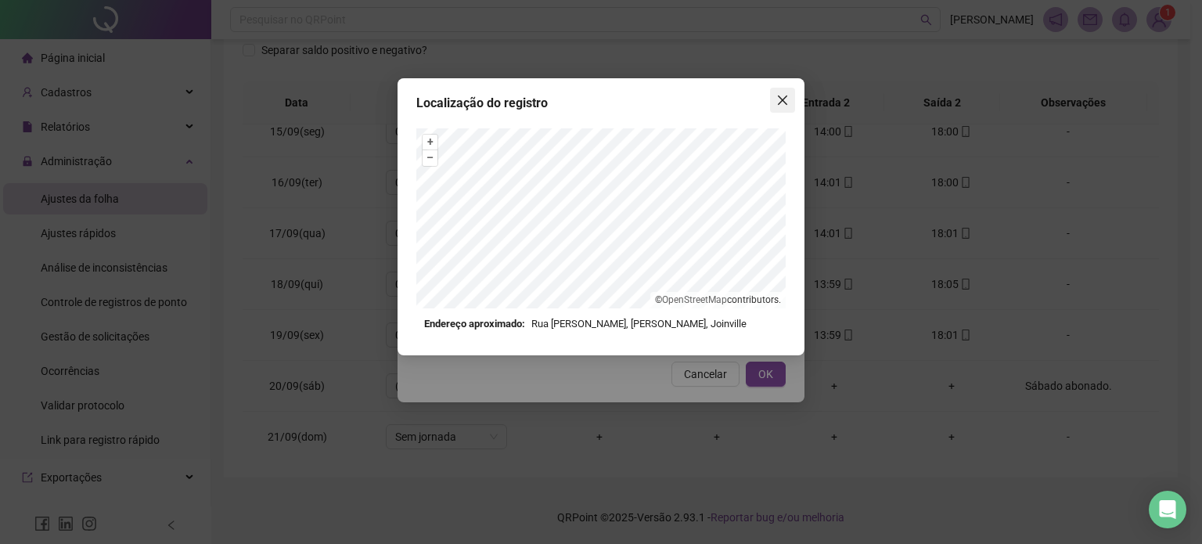
click at [789, 93] on button "Close" at bounding box center [782, 100] width 25 height 25
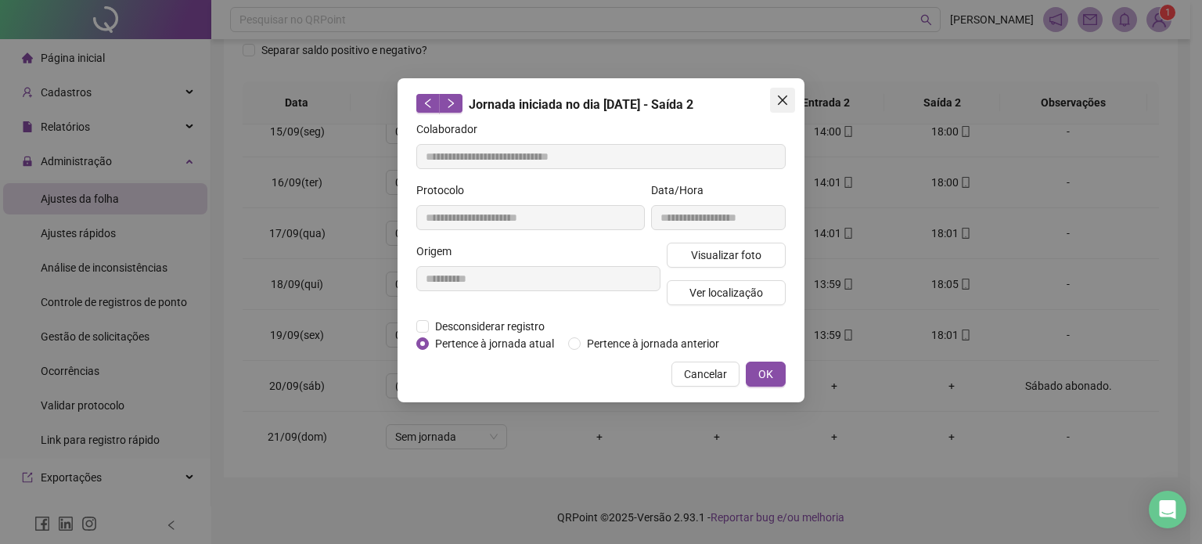
click at [790, 99] on span "Close" at bounding box center [782, 100] width 25 height 13
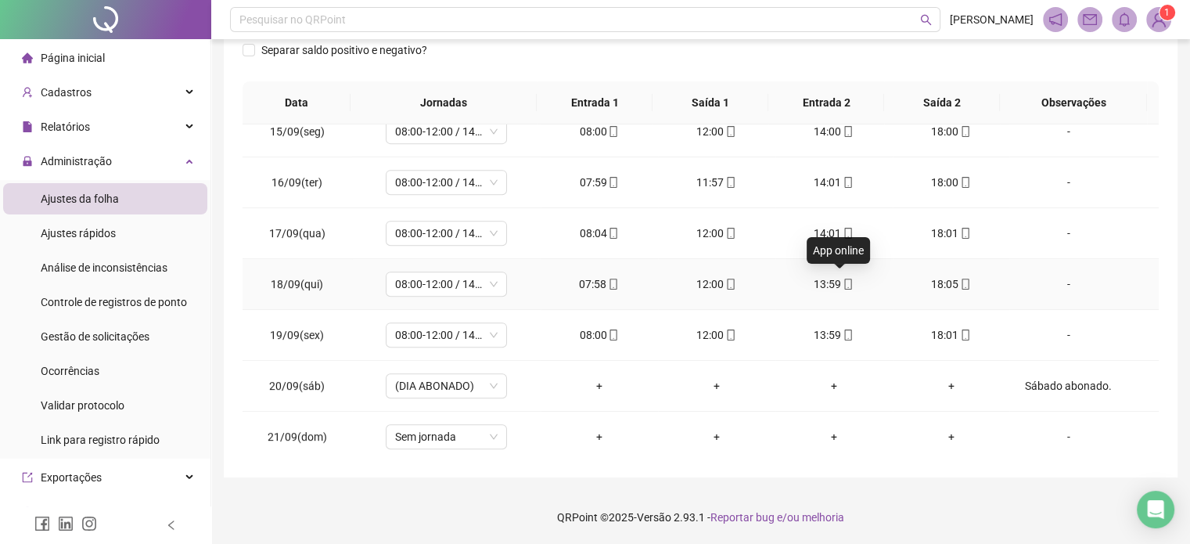
click at [843, 283] on icon "mobile" at bounding box center [848, 284] width 11 height 11
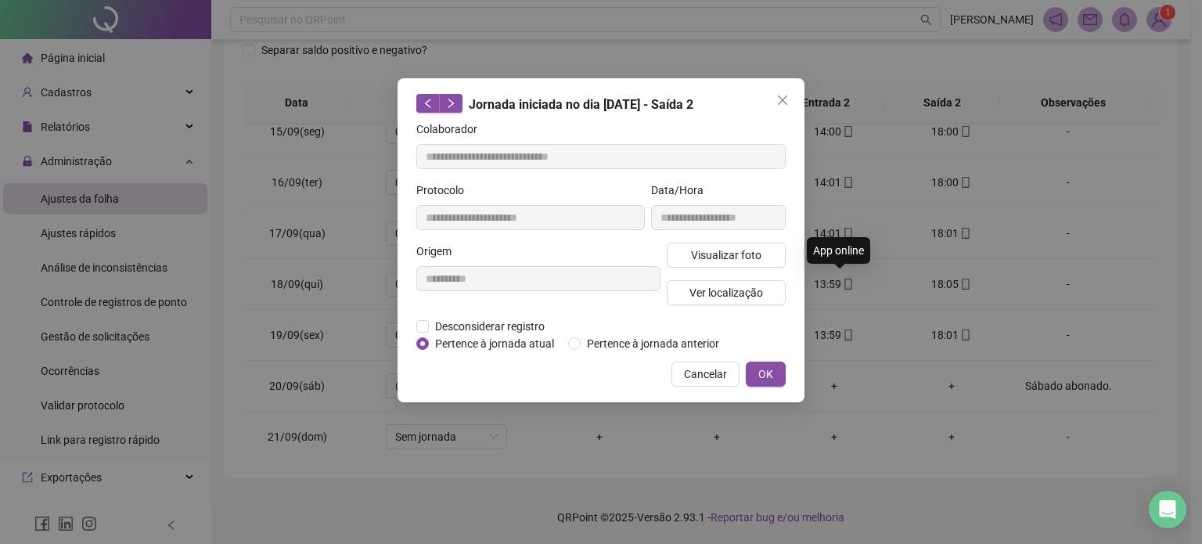
type input "**********"
click at [717, 297] on span "Ver localização" at bounding box center [727, 292] width 74 height 17
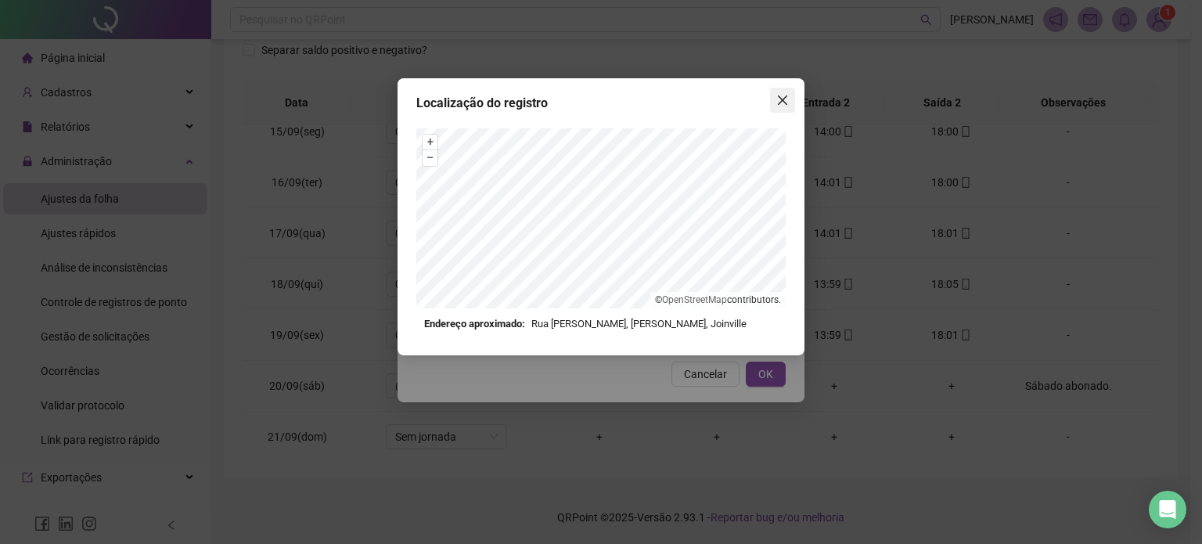
click at [789, 103] on span "Close" at bounding box center [782, 100] width 25 height 13
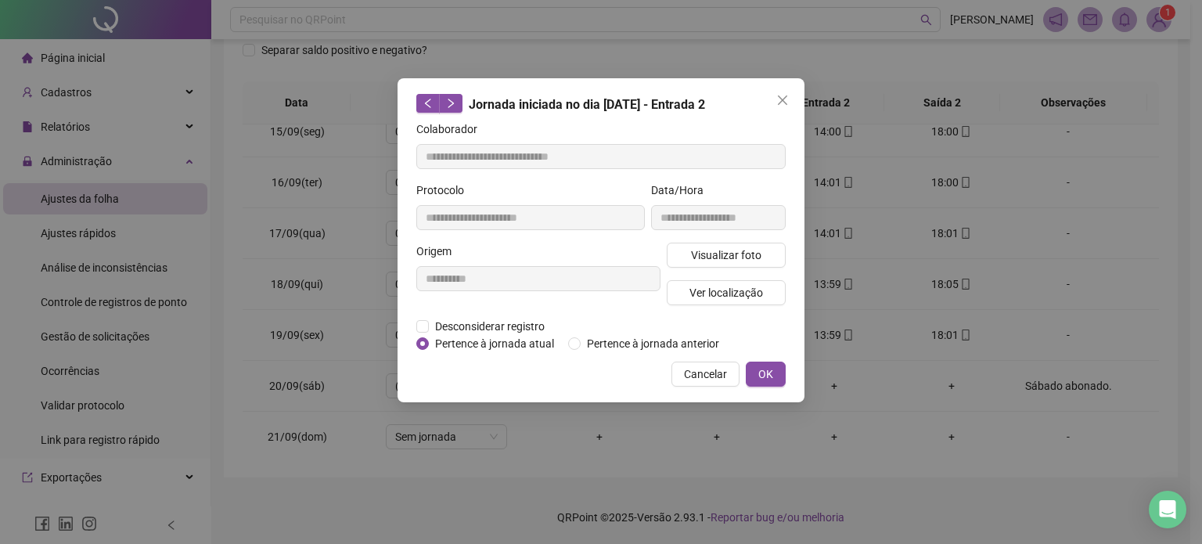
click at [789, 103] on span "Close" at bounding box center [782, 100] width 25 height 13
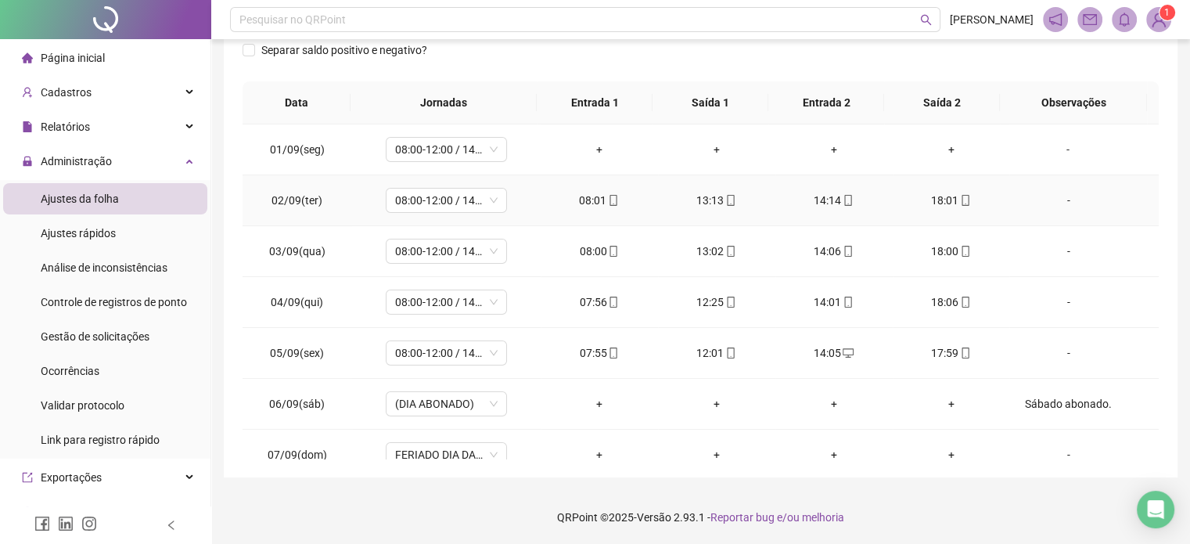
scroll to position [20, 0]
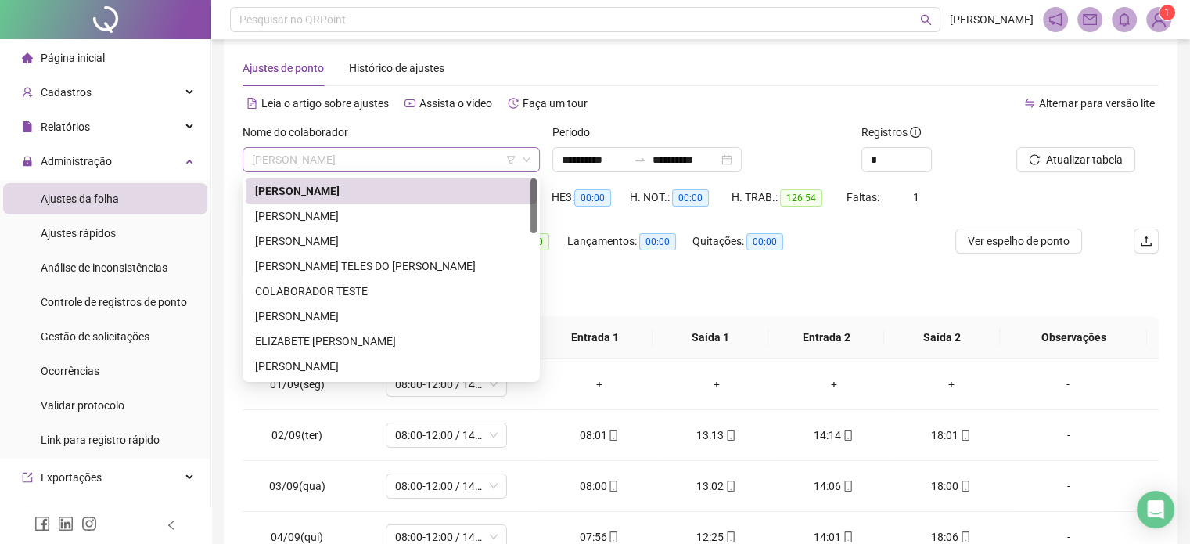
click at [454, 158] on span "[PERSON_NAME]" at bounding box center [391, 159] width 279 height 23
click at [409, 217] on div "[PERSON_NAME]" at bounding box center [391, 215] width 272 height 17
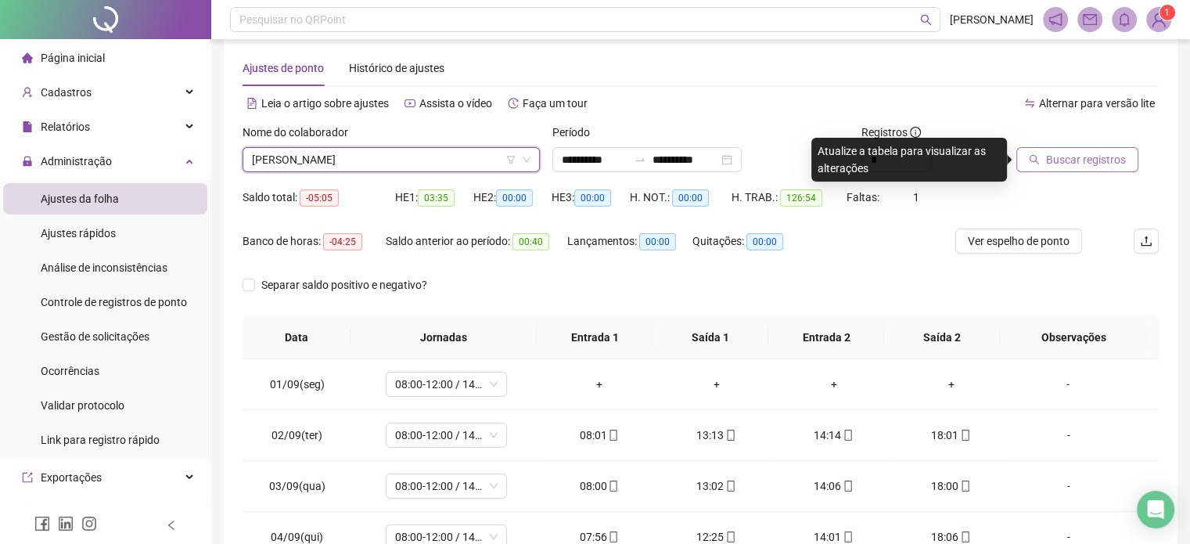
click at [1058, 158] on span "Buscar registros" at bounding box center [1086, 159] width 80 height 17
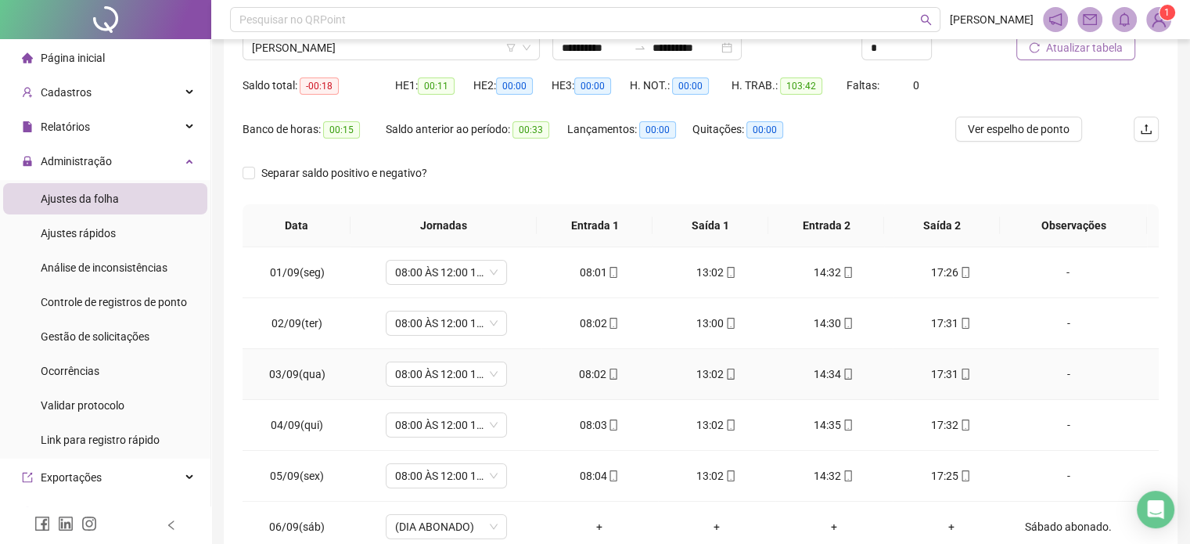
scroll to position [0, 0]
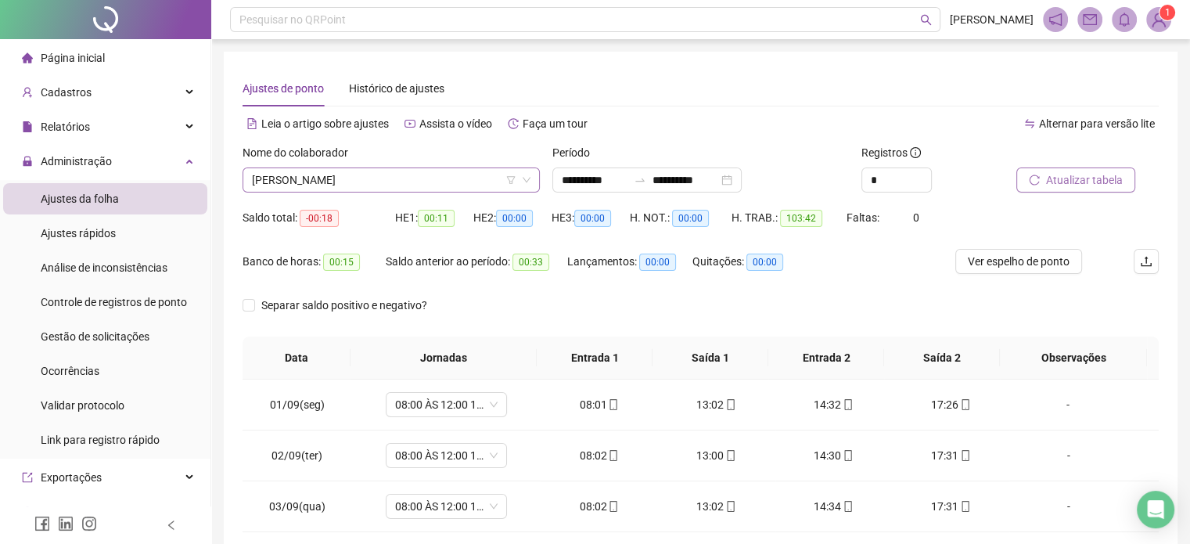
click at [463, 177] on span "[PERSON_NAME]" at bounding box center [391, 179] width 279 height 23
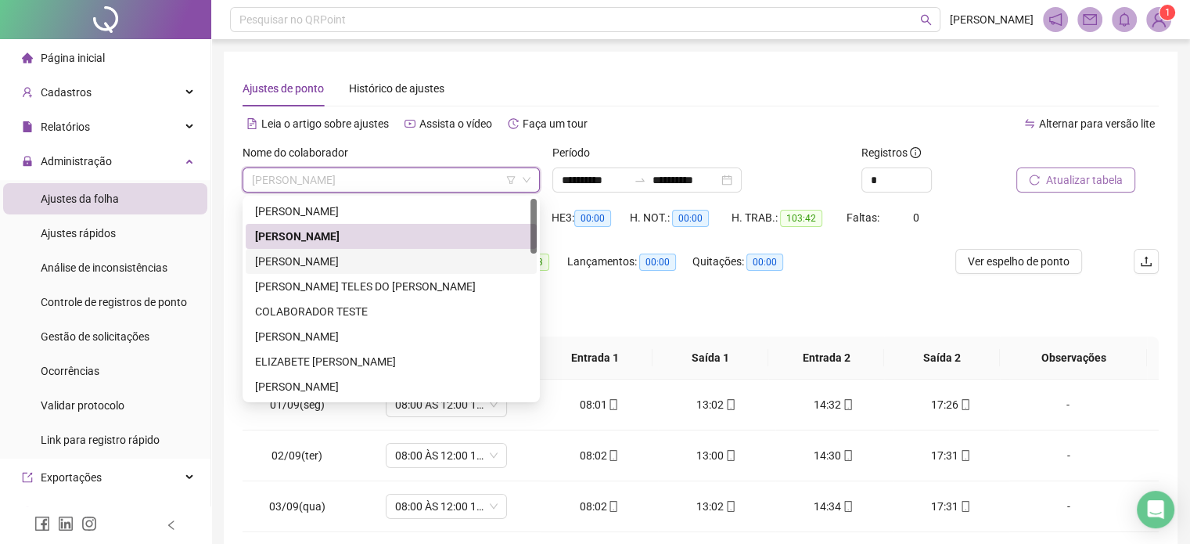
click at [382, 267] on div "[PERSON_NAME]" at bounding box center [391, 261] width 272 height 17
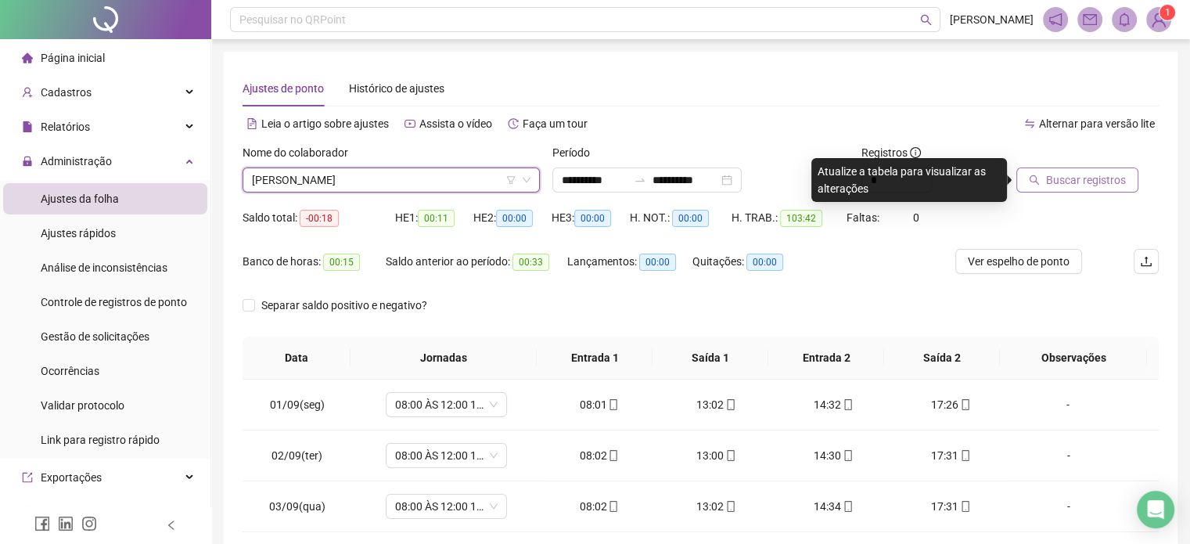
click at [1055, 189] on button "Buscar registros" at bounding box center [1078, 179] width 122 height 25
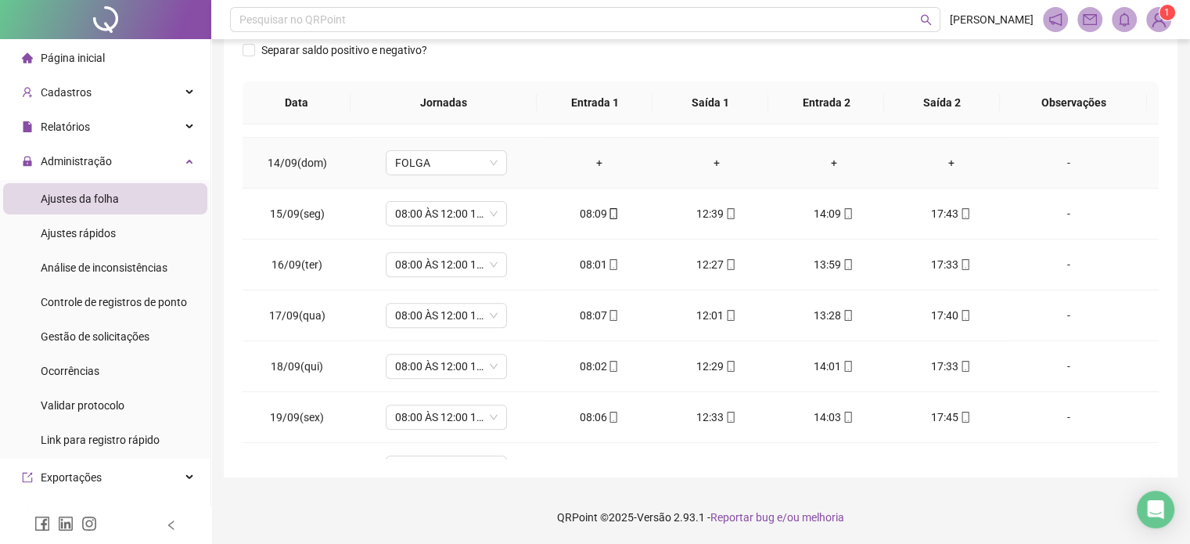
scroll to position [730, 0]
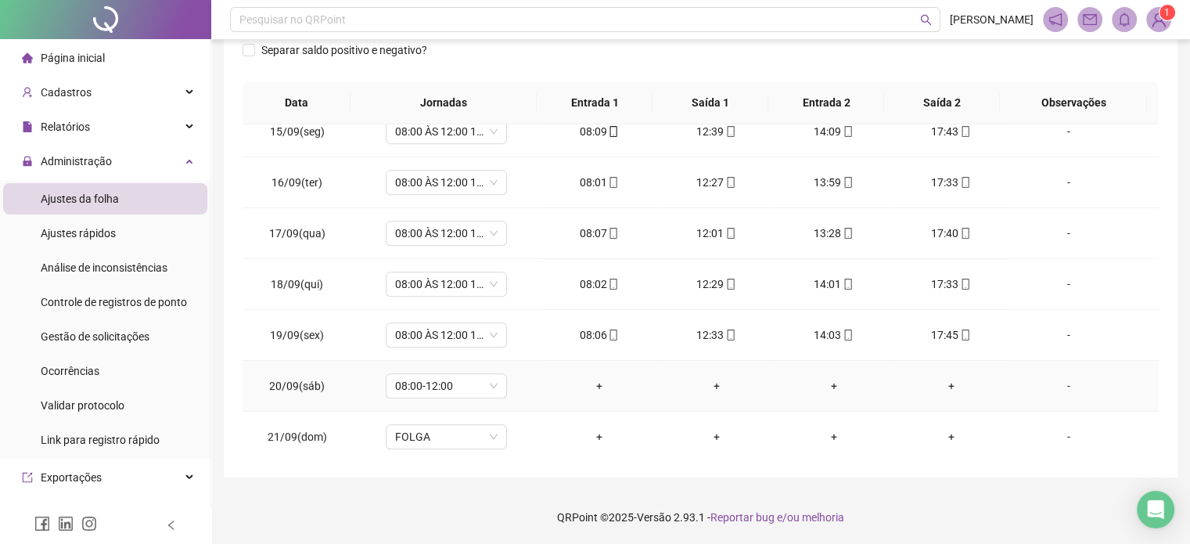
click at [1063, 377] on div "-" at bounding box center [1068, 385] width 92 height 17
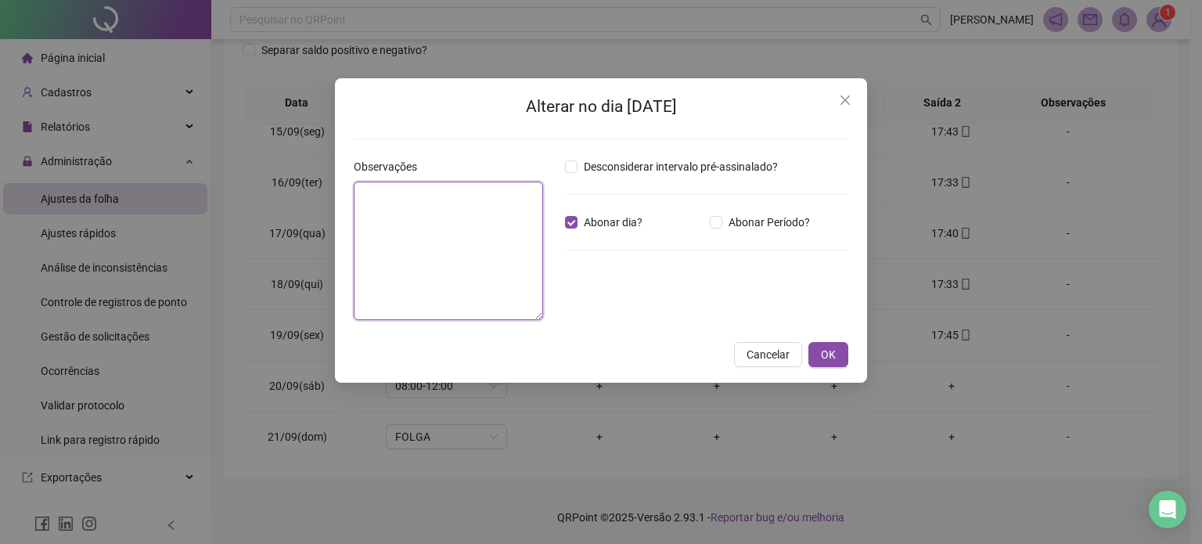
click at [466, 227] on textarea at bounding box center [448, 251] width 189 height 139
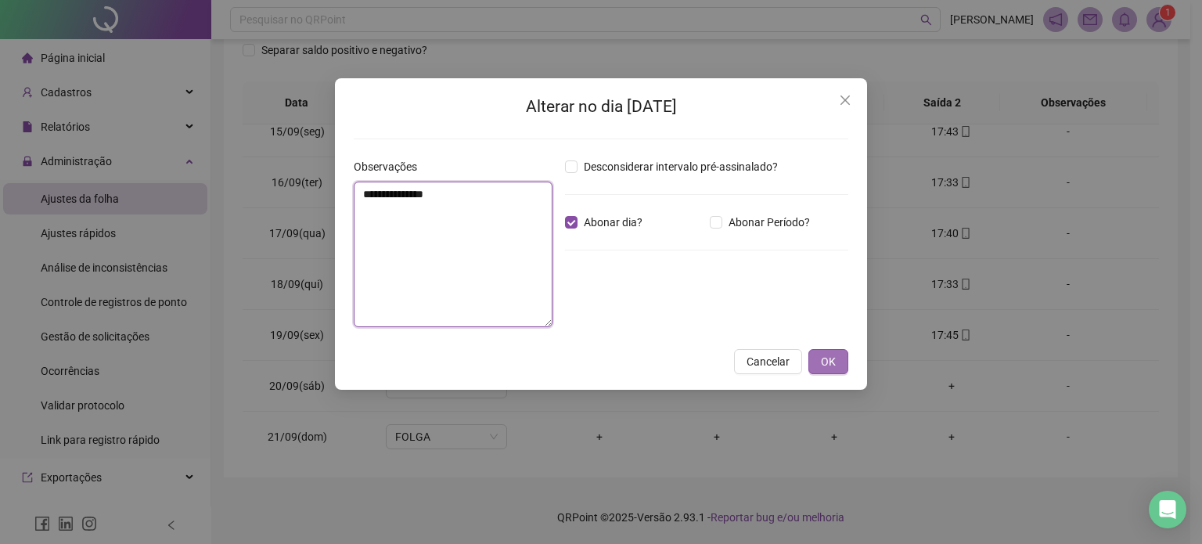
type textarea "**********"
click at [834, 360] on span "OK" at bounding box center [828, 361] width 15 height 17
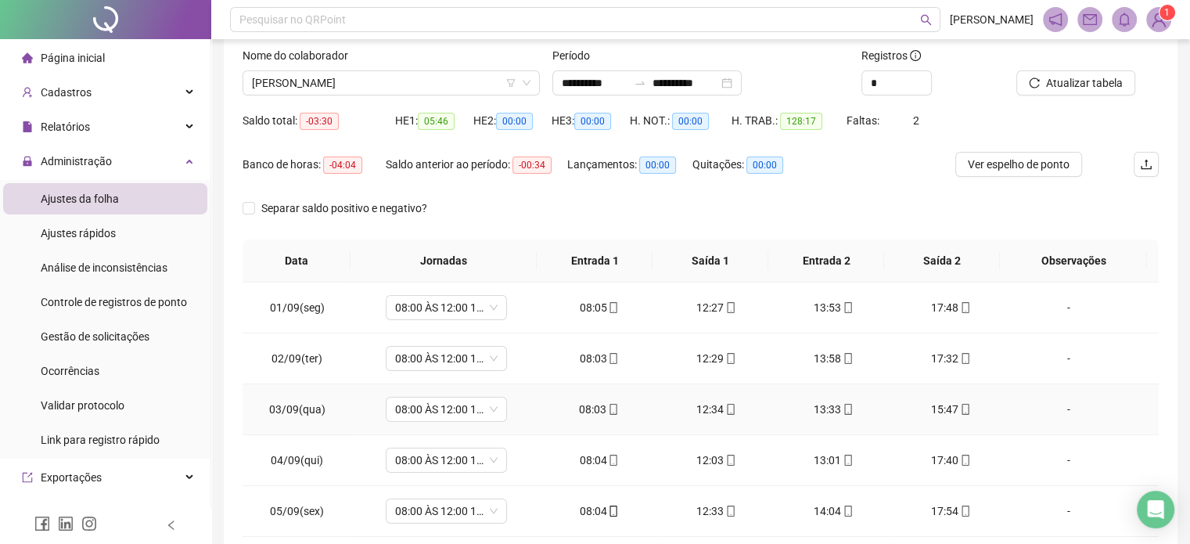
scroll to position [0, 0]
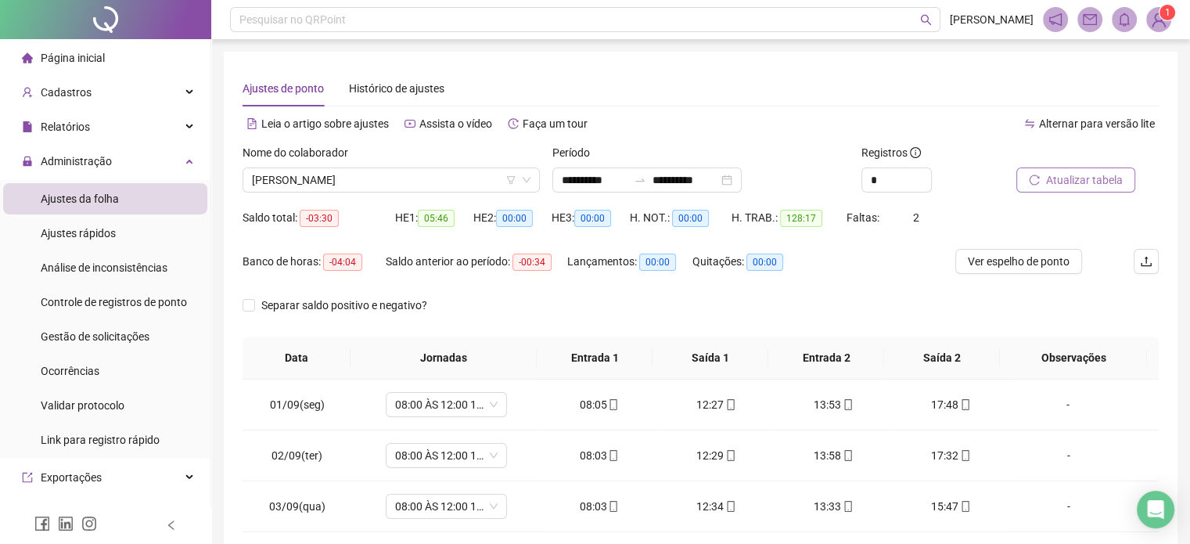
click at [1072, 184] on span "Atualizar tabela" at bounding box center [1084, 179] width 77 height 17
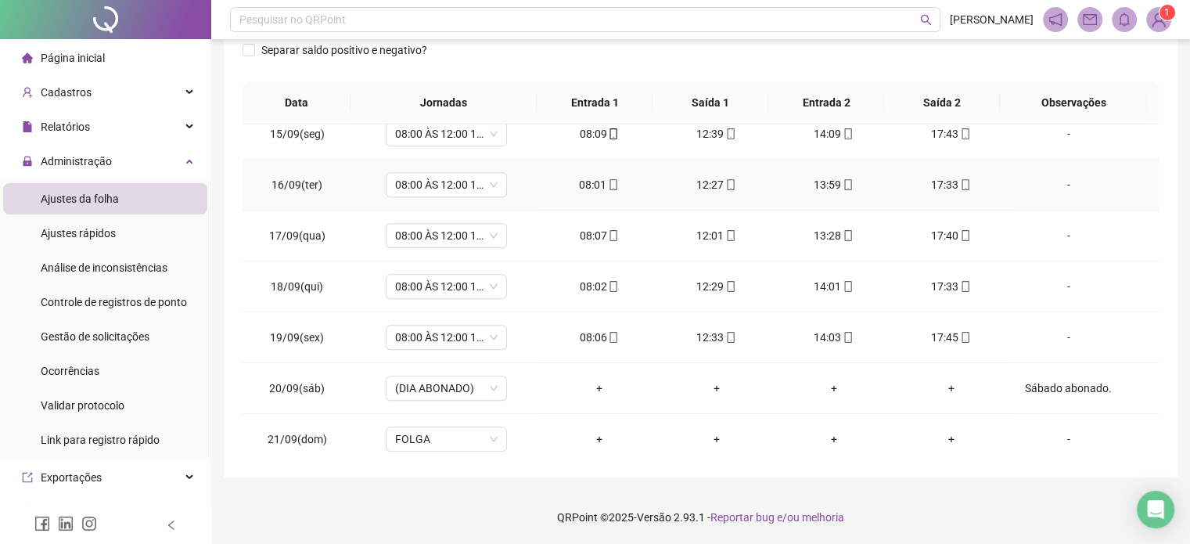
scroll to position [730, 0]
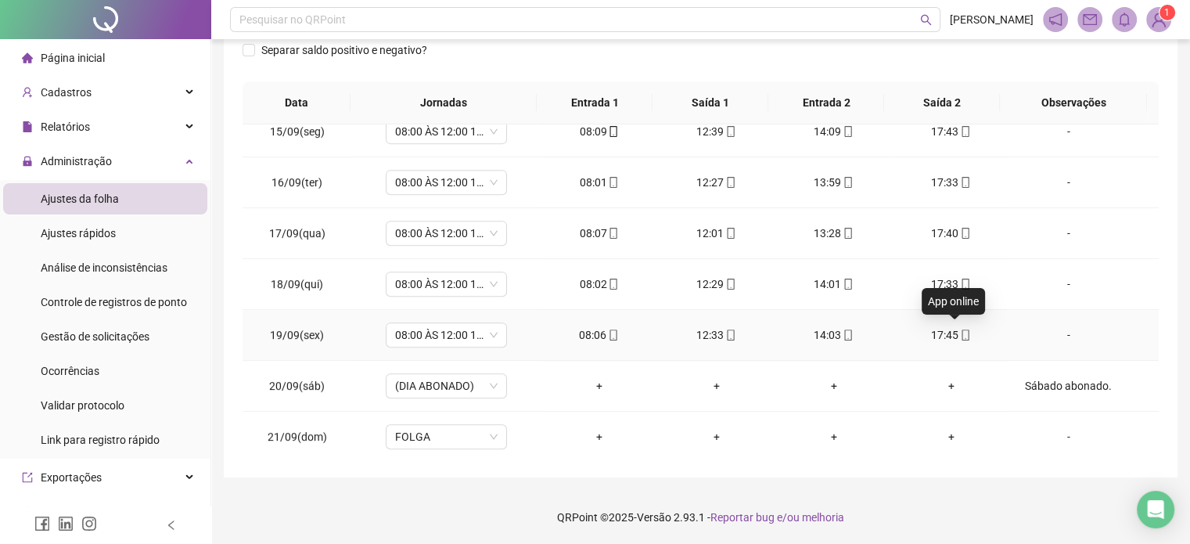
click at [962, 335] on icon "mobile" at bounding box center [965, 335] width 7 height 11
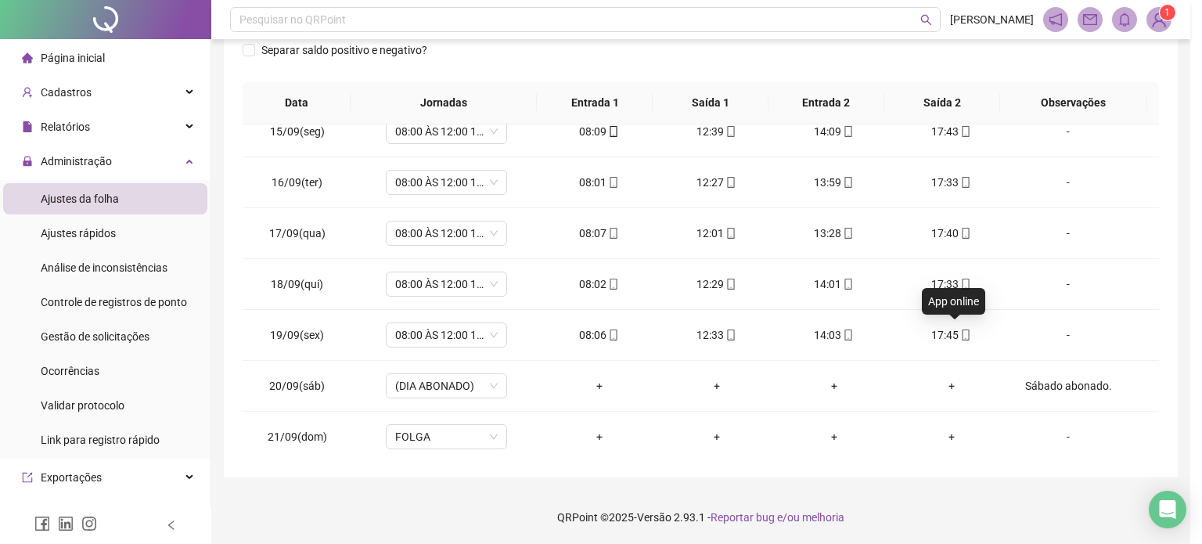
type input "**********"
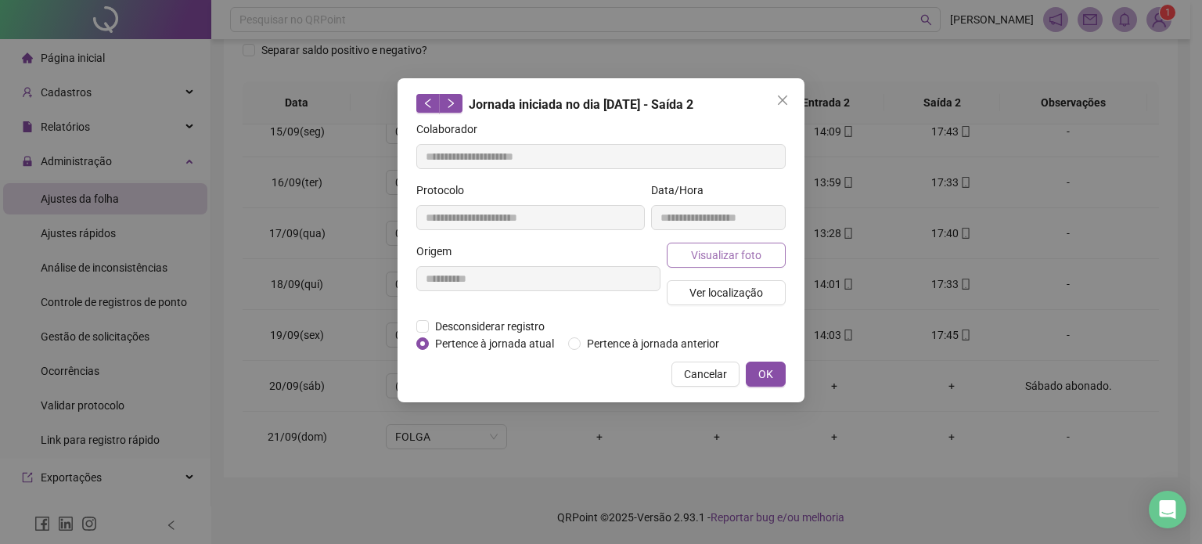
click at [744, 259] on span "Visualizar foto" at bounding box center [726, 255] width 70 height 17
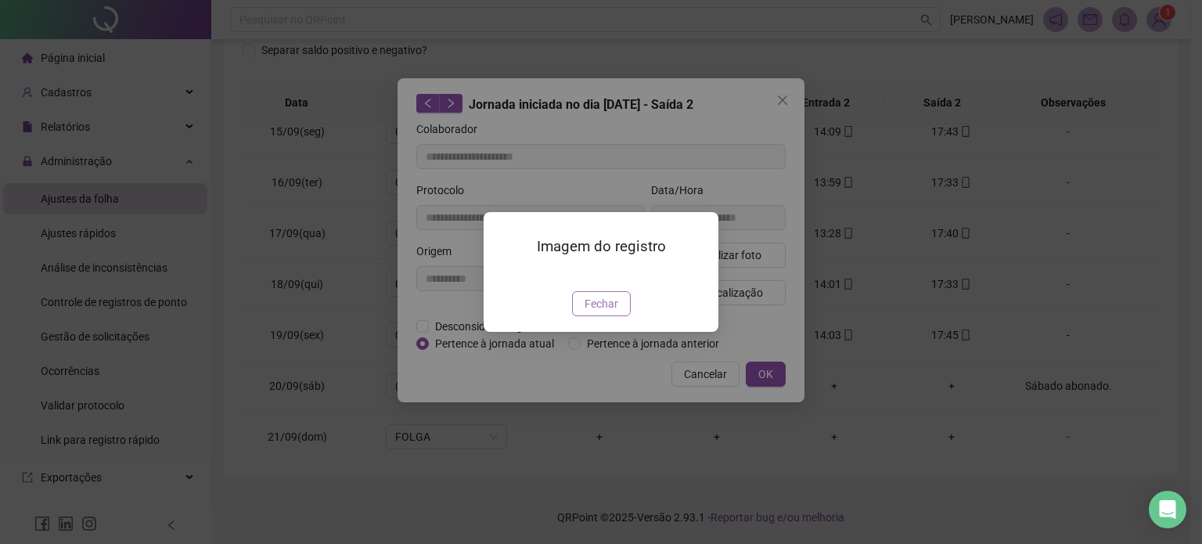
click at [607, 312] on span "Fechar" at bounding box center [602, 303] width 34 height 17
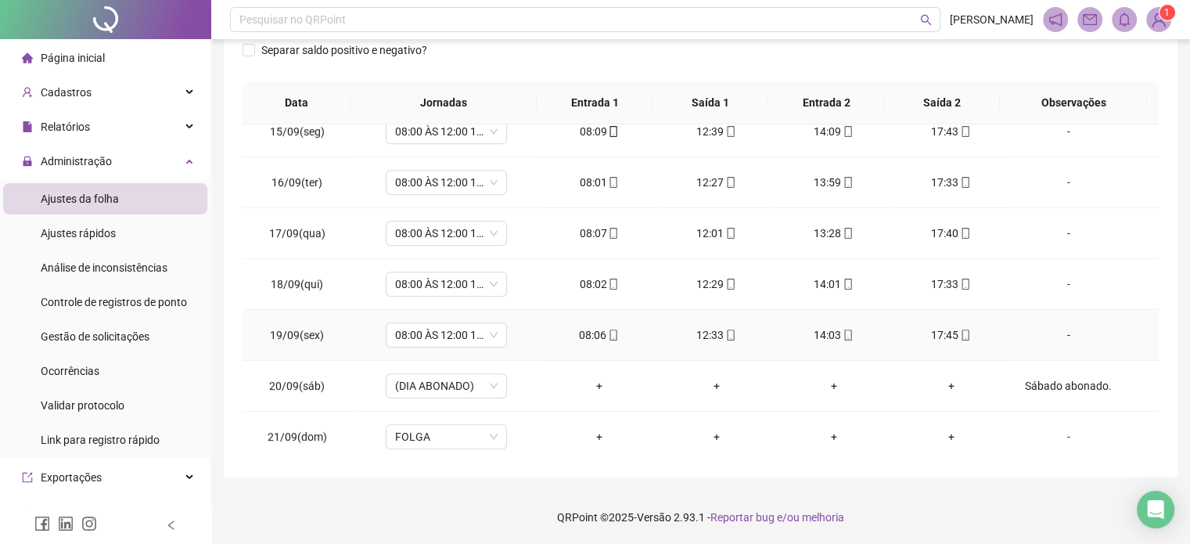
click at [841, 337] on span at bounding box center [847, 335] width 13 height 13
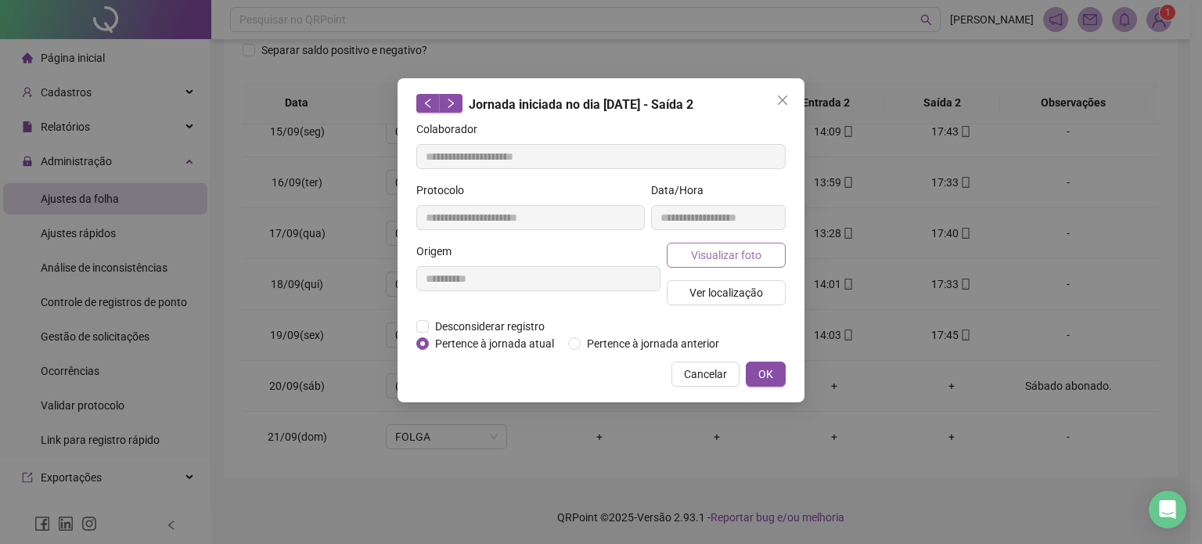
click at [766, 258] on button "Visualizar foto" at bounding box center [726, 255] width 119 height 25
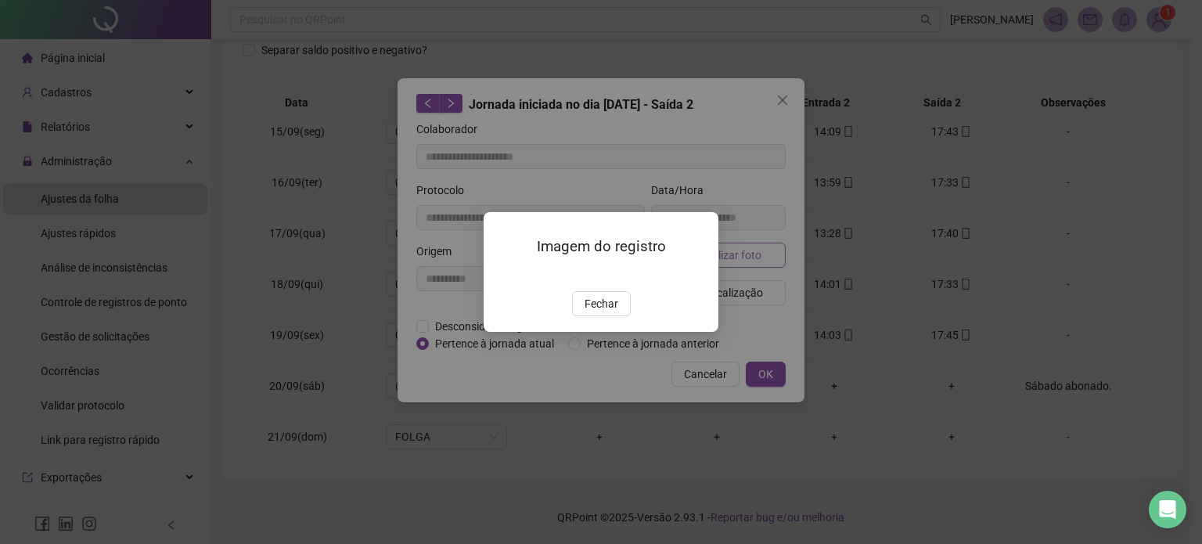
type input "**********"
click at [617, 316] on button "Fechar" at bounding box center [601, 303] width 59 height 25
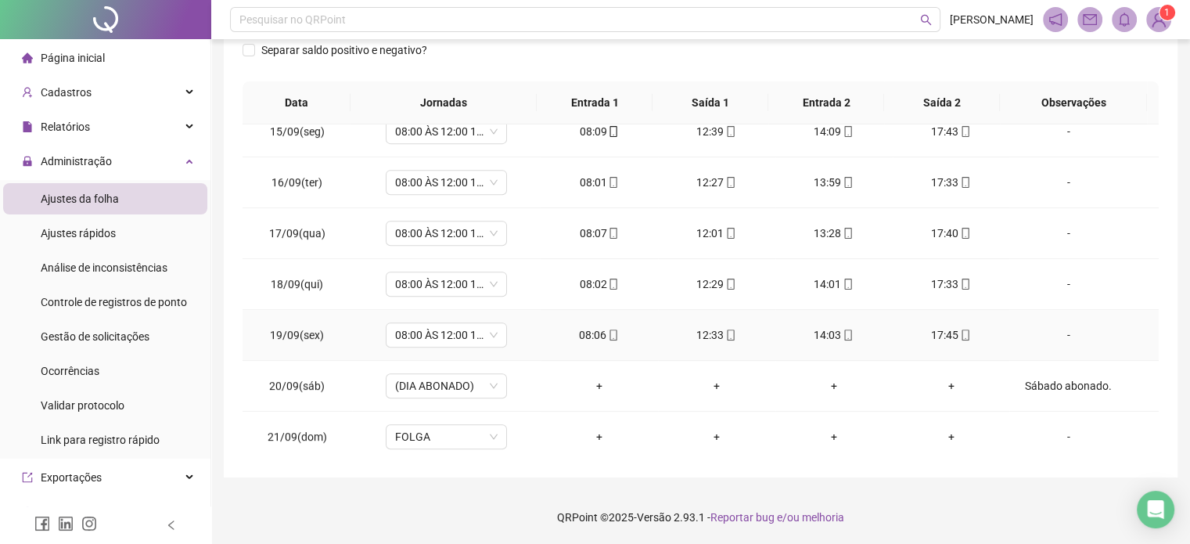
click at [729, 330] on div "12:33" at bounding box center [717, 334] width 92 height 17
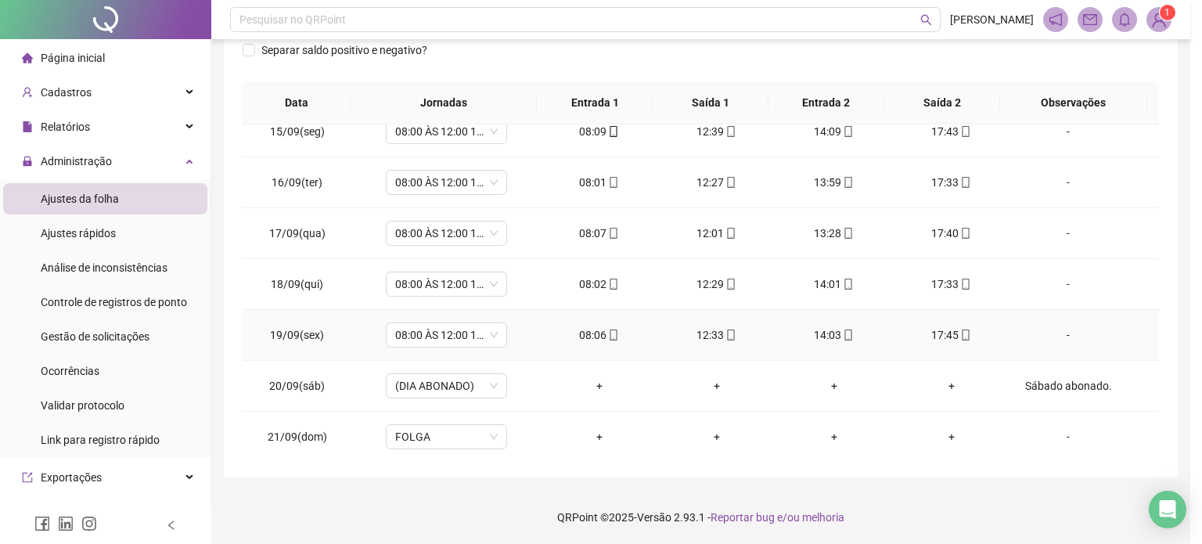
type input "**********"
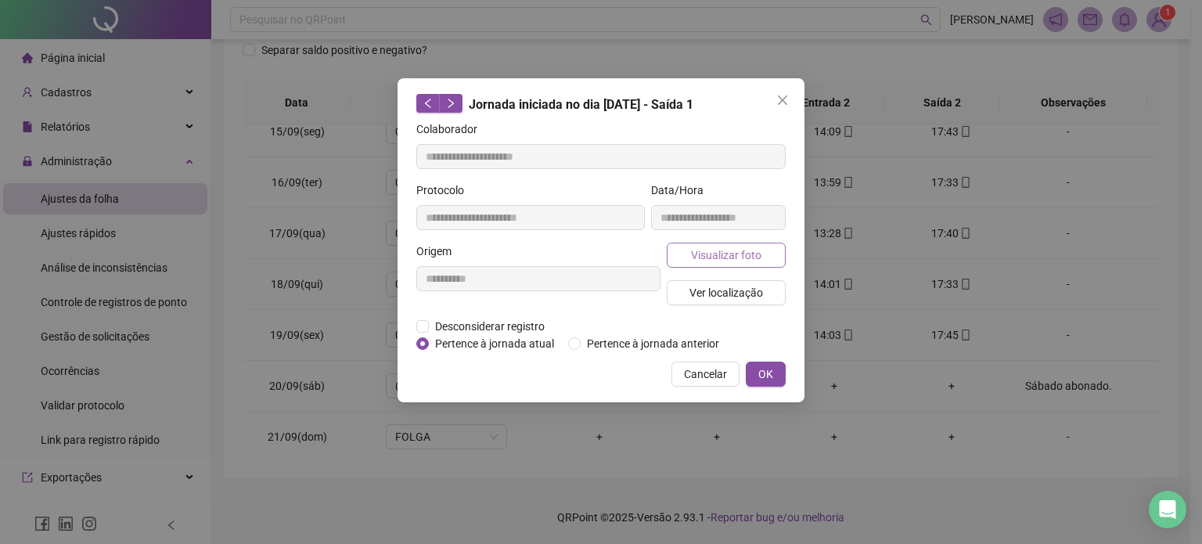
click at [740, 250] on span "Visualizar foto" at bounding box center [726, 255] width 70 height 17
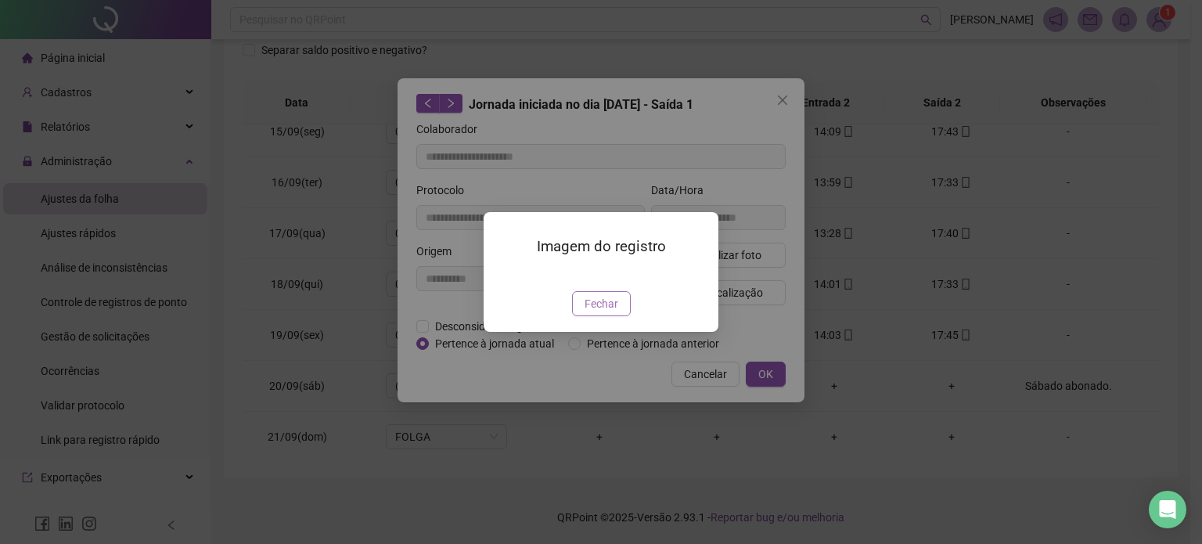
click at [610, 312] on span "Fechar" at bounding box center [602, 303] width 34 height 17
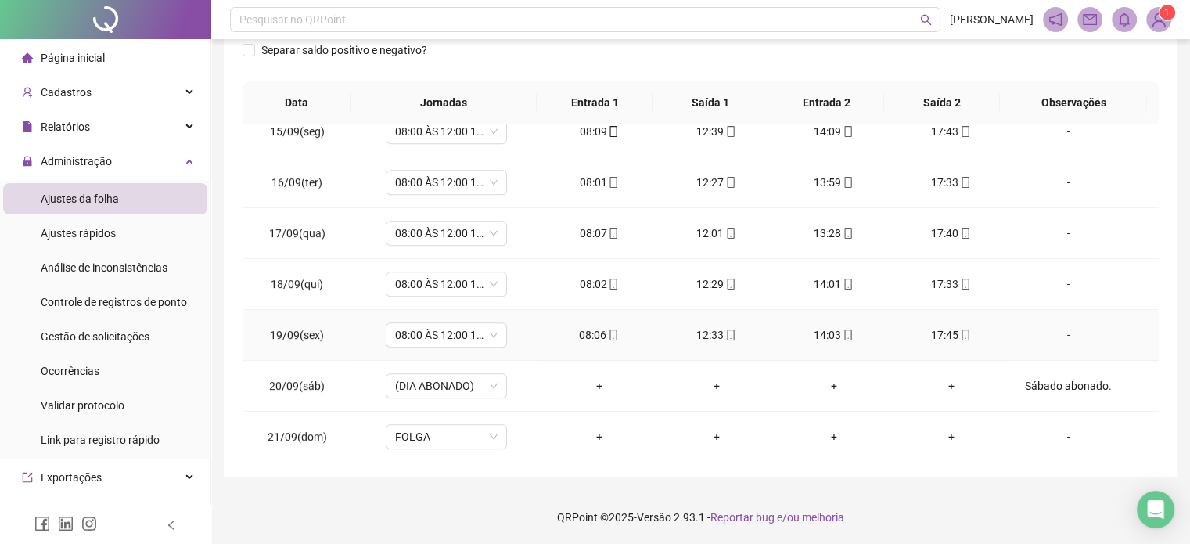
click at [614, 332] on div "08:06" at bounding box center [599, 334] width 92 height 17
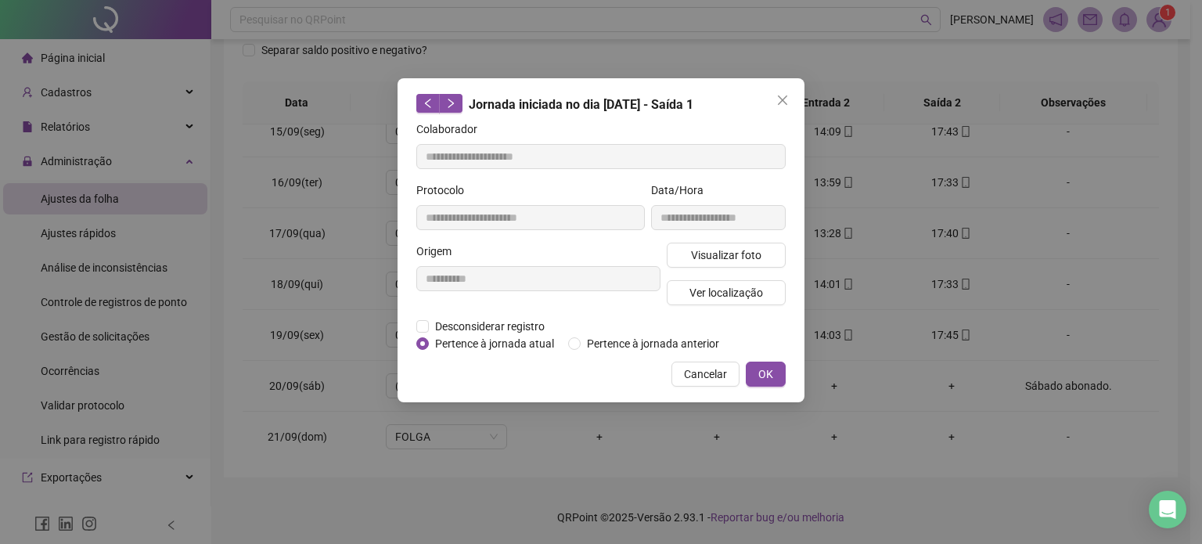
type input "**********"
click at [731, 262] on span "Visualizar foto" at bounding box center [726, 255] width 70 height 17
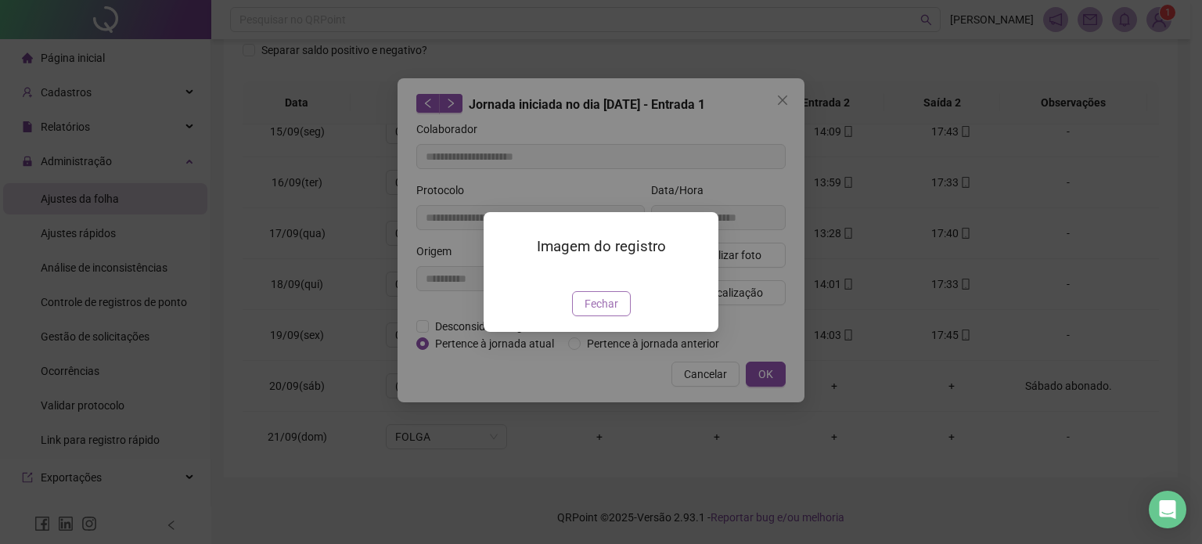
click at [601, 312] on span "Fechar" at bounding box center [602, 303] width 34 height 17
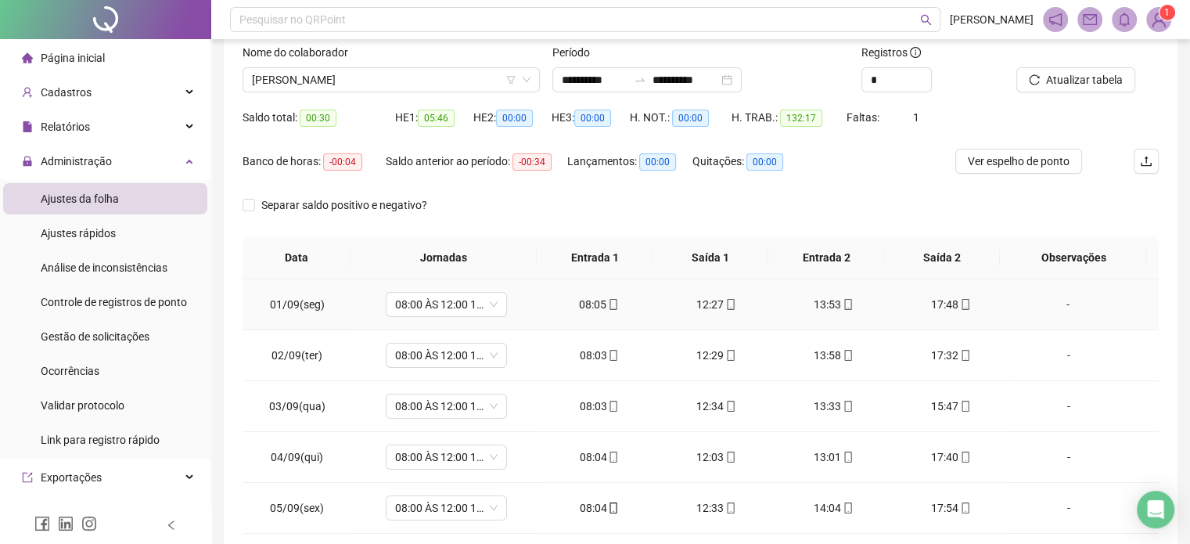
scroll to position [0, 0]
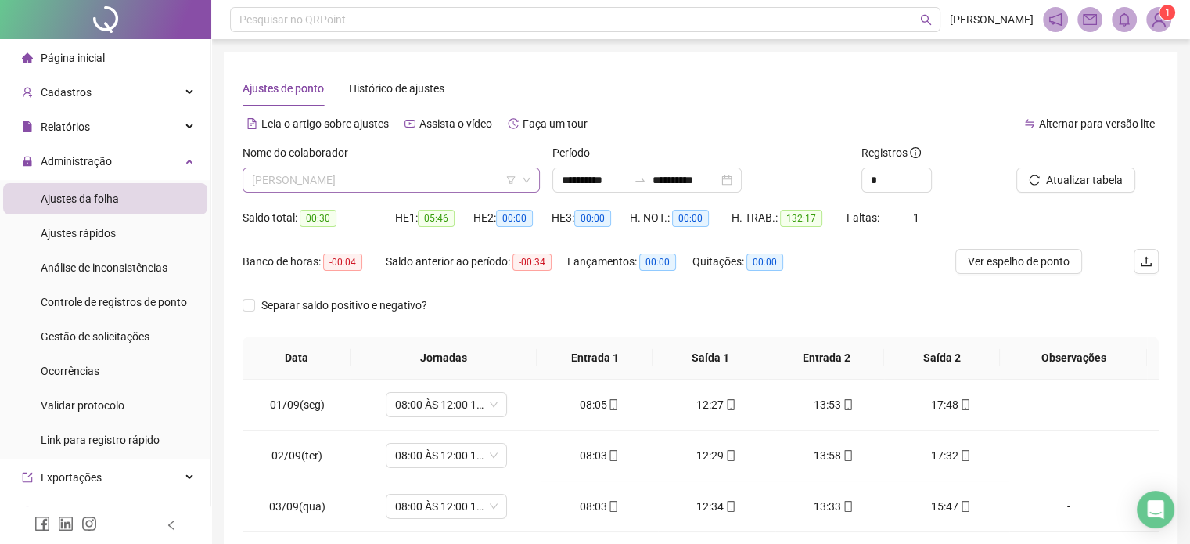
click at [442, 184] on span "[PERSON_NAME]" at bounding box center [391, 179] width 279 height 23
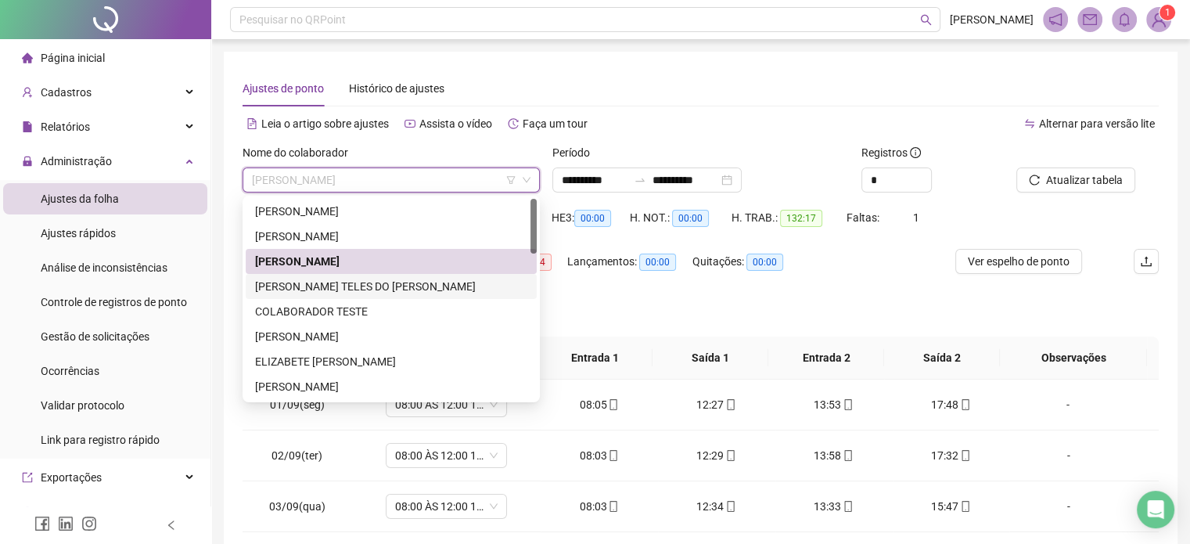
click at [417, 290] on div "[PERSON_NAME] TELES DO [PERSON_NAME]" at bounding box center [391, 286] width 272 height 17
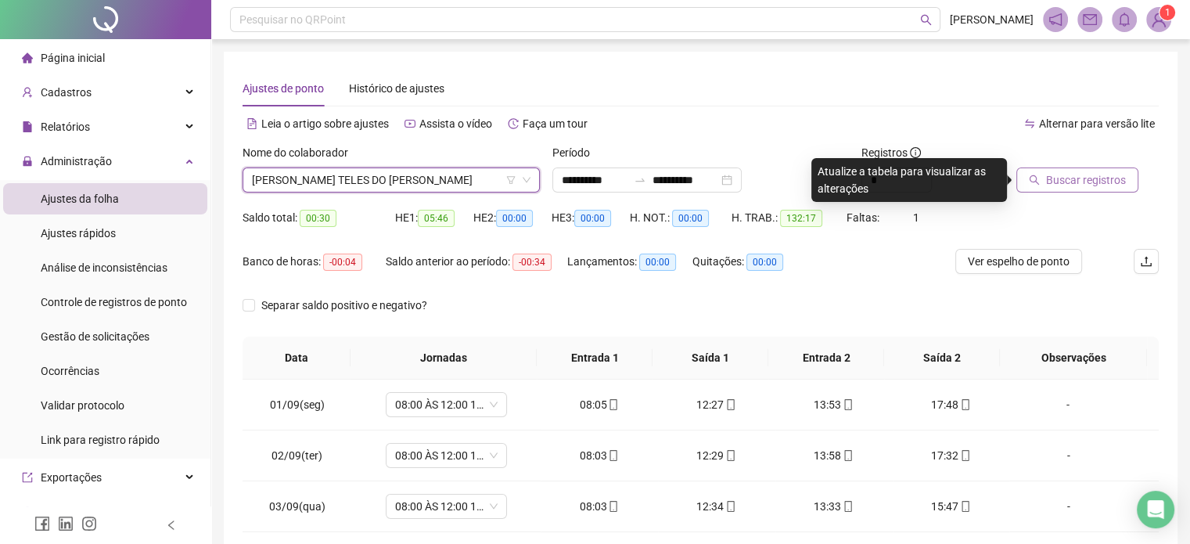
click at [1077, 183] on span "Buscar registros" at bounding box center [1086, 179] width 80 height 17
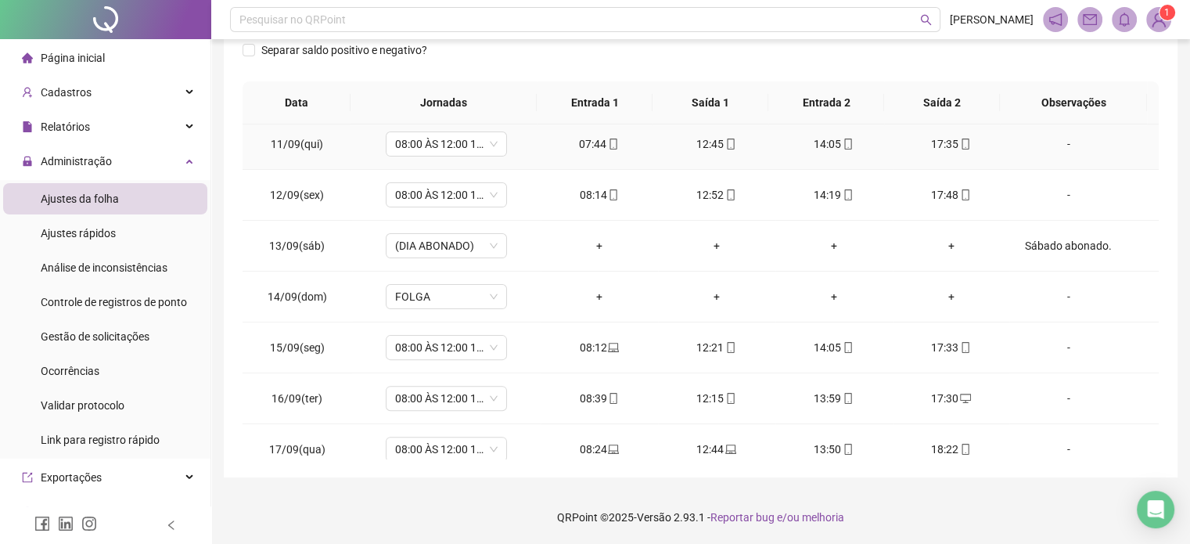
scroll to position [730, 0]
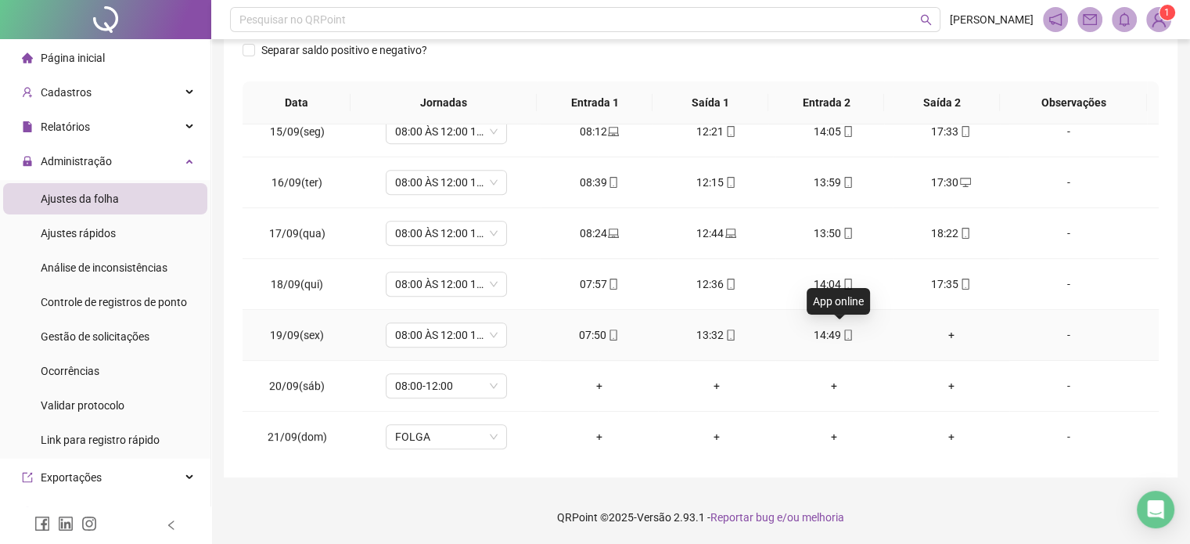
click at [845, 334] on icon "mobile" at bounding box center [848, 335] width 11 height 11
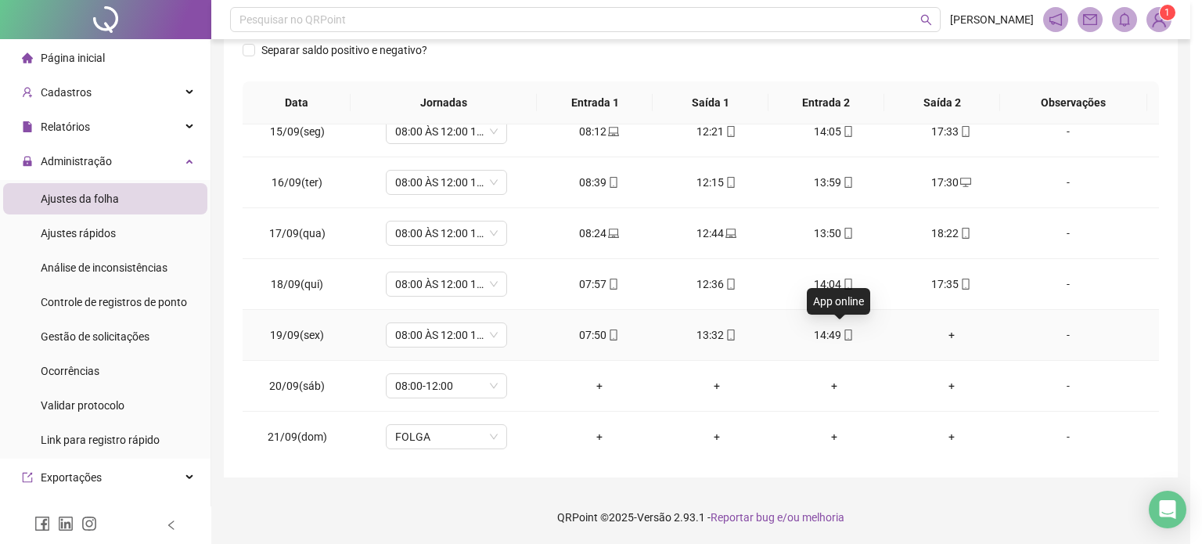
type input "**********"
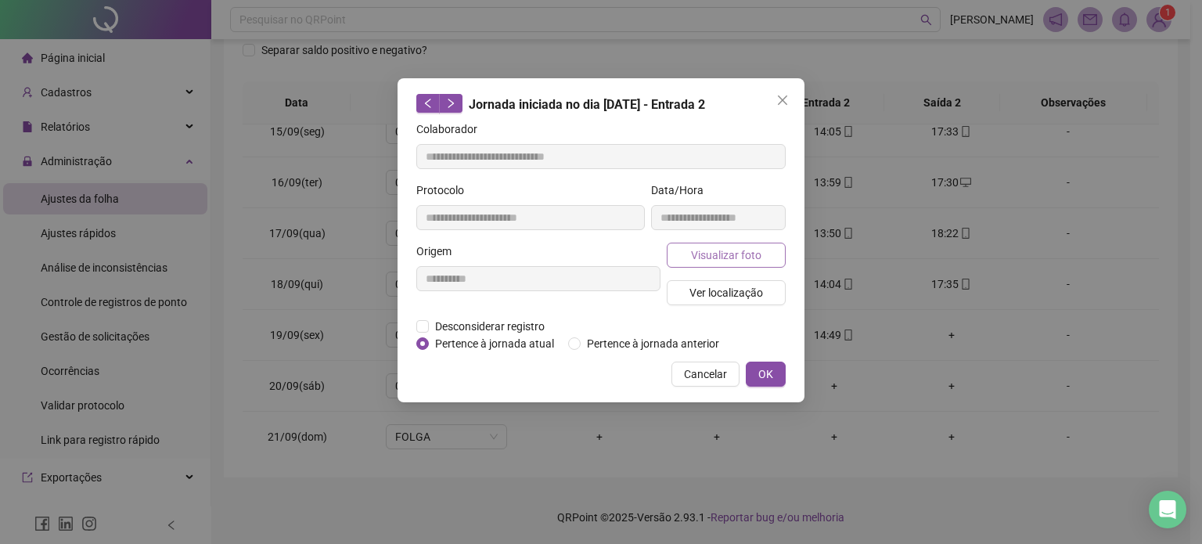
click at [743, 255] on span "Visualizar foto" at bounding box center [726, 255] width 70 height 17
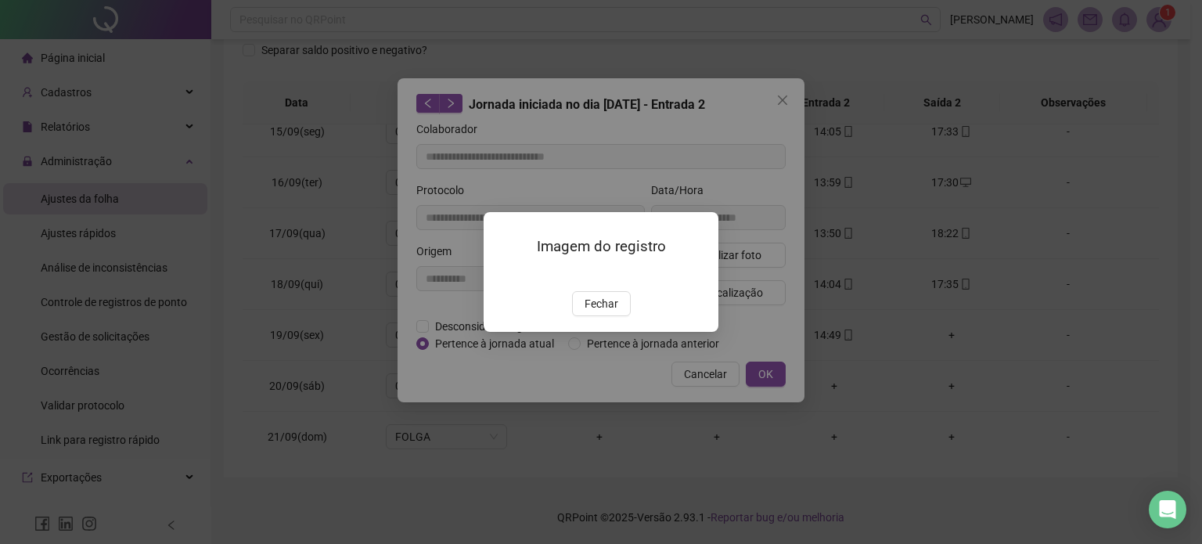
click at [603, 312] on span "Fechar" at bounding box center [602, 303] width 34 height 17
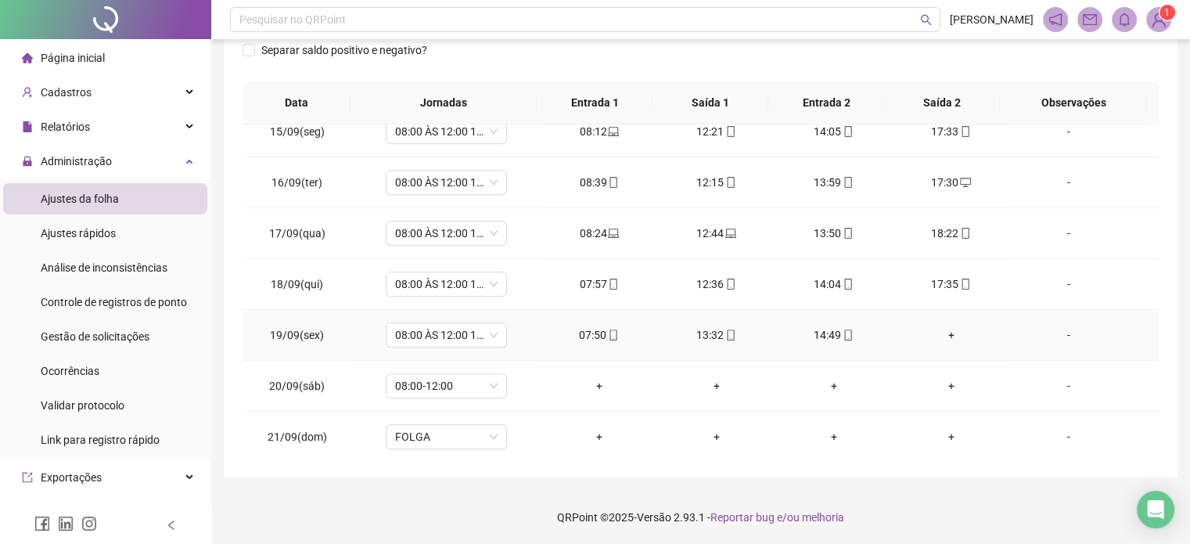
click at [729, 333] on icon "mobile" at bounding box center [731, 335] width 11 height 11
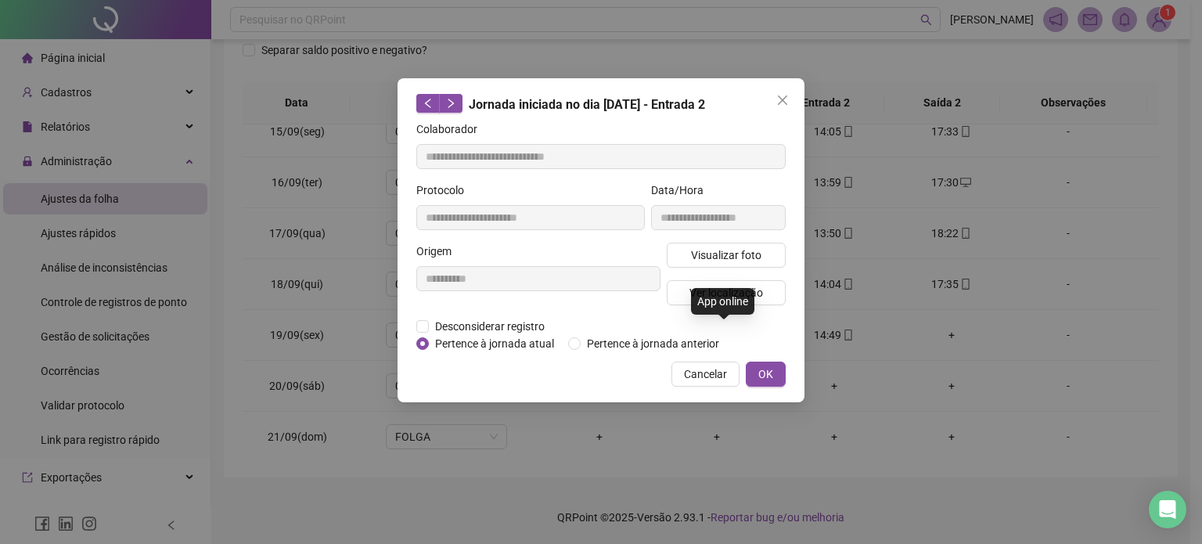
type input "**********"
click at [762, 256] on button "Visualizar foto" at bounding box center [726, 255] width 119 height 25
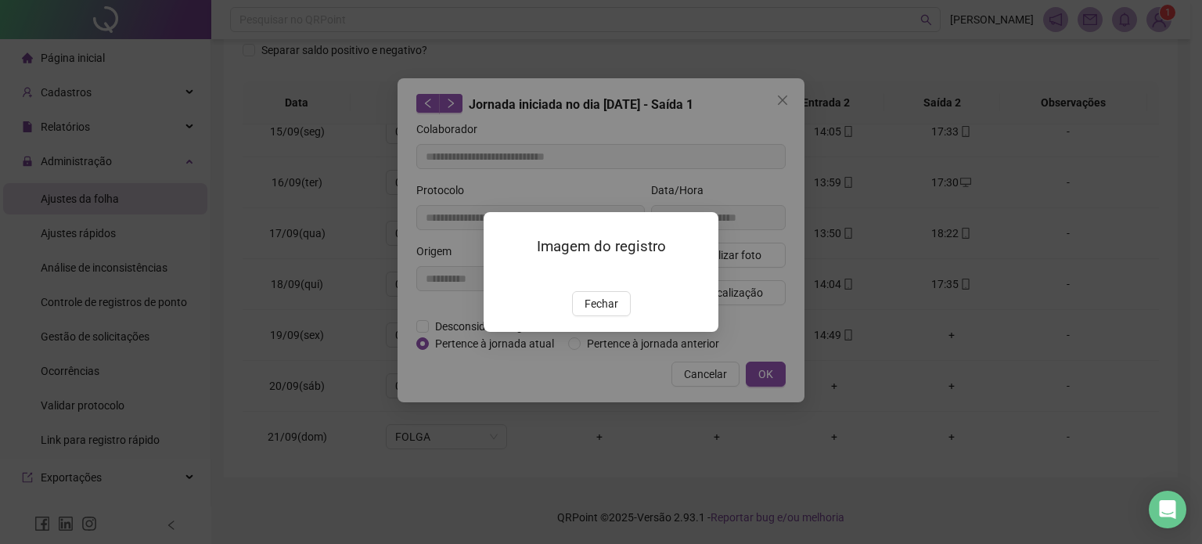
click at [613, 312] on span "Fechar" at bounding box center [602, 303] width 34 height 17
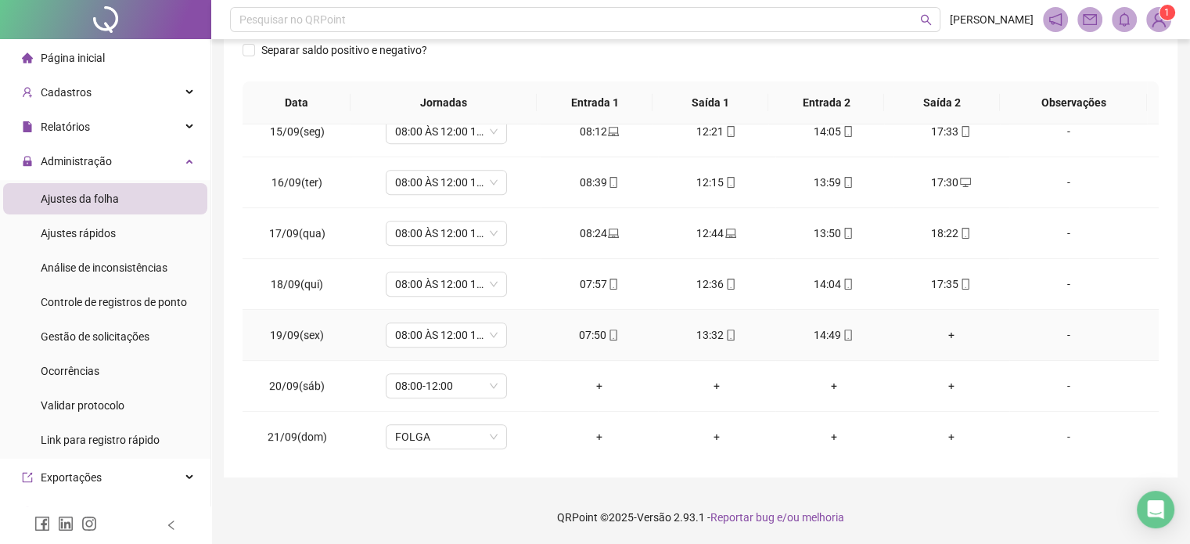
click at [612, 335] on icon "mobile" at bounding box center [613, 335] width 11 height 11
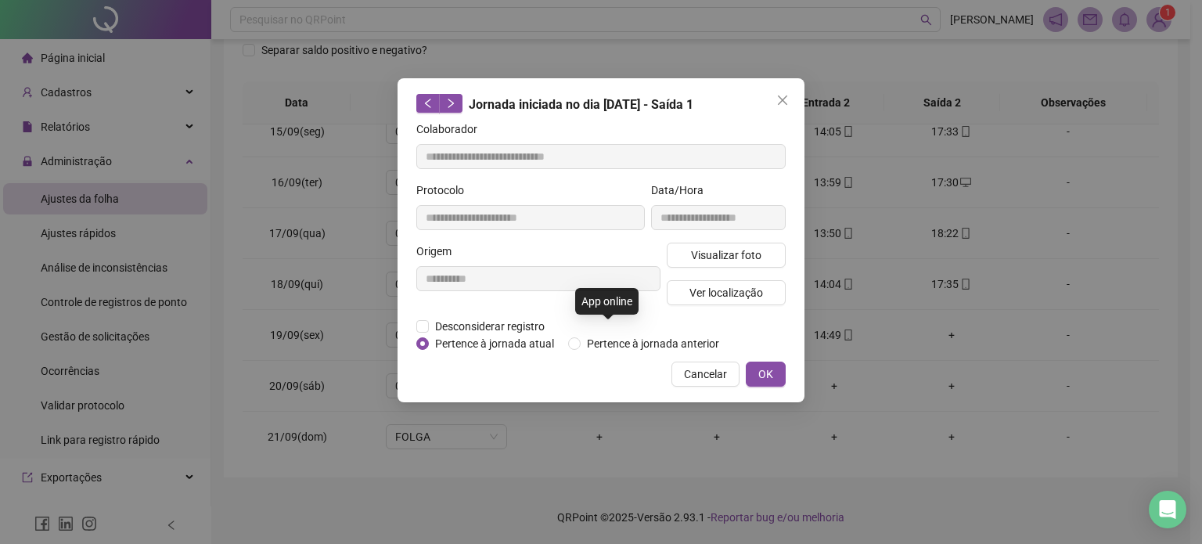
type input "**********"
click at [708, 258] on span "Visualizar foto" at bounding box center [726, 255] width 70 height 17
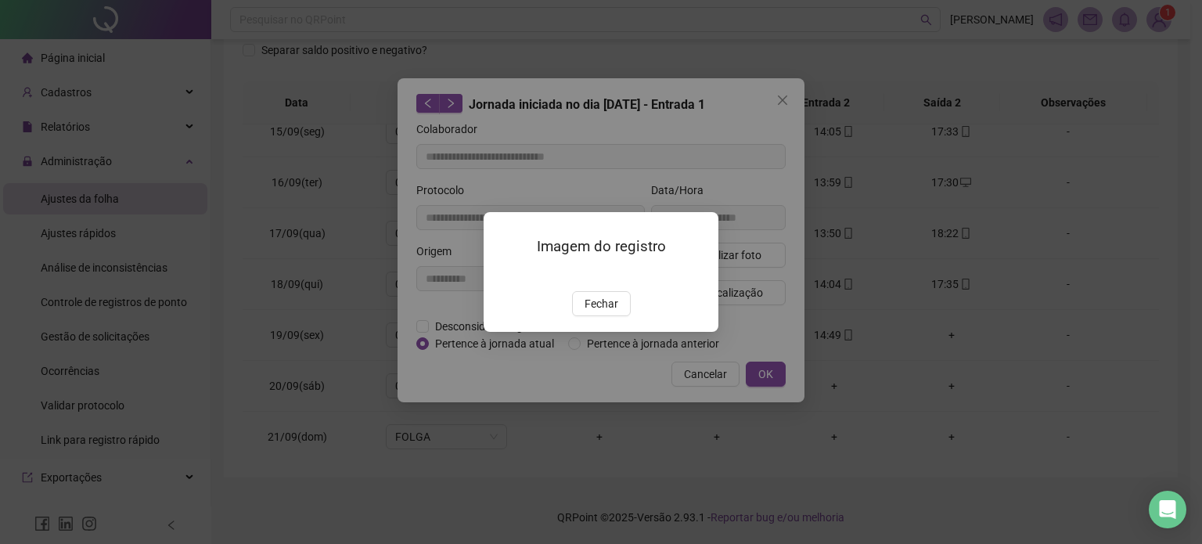
click at [598, 312] on span "Fechar" at bounding box center [602, 303] width 34 height 17
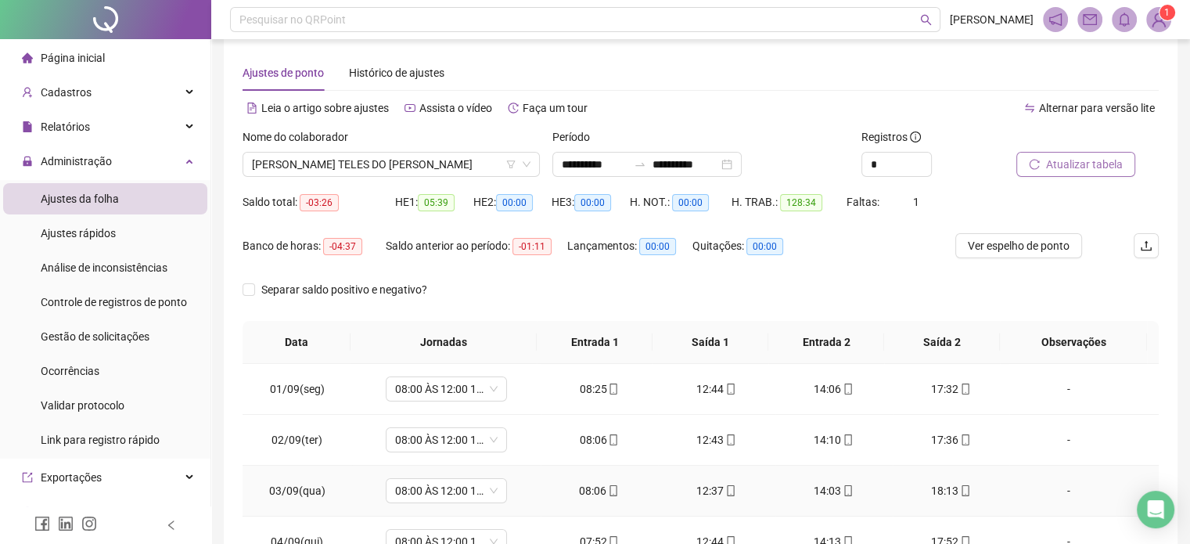
scroll to position [0, 0]
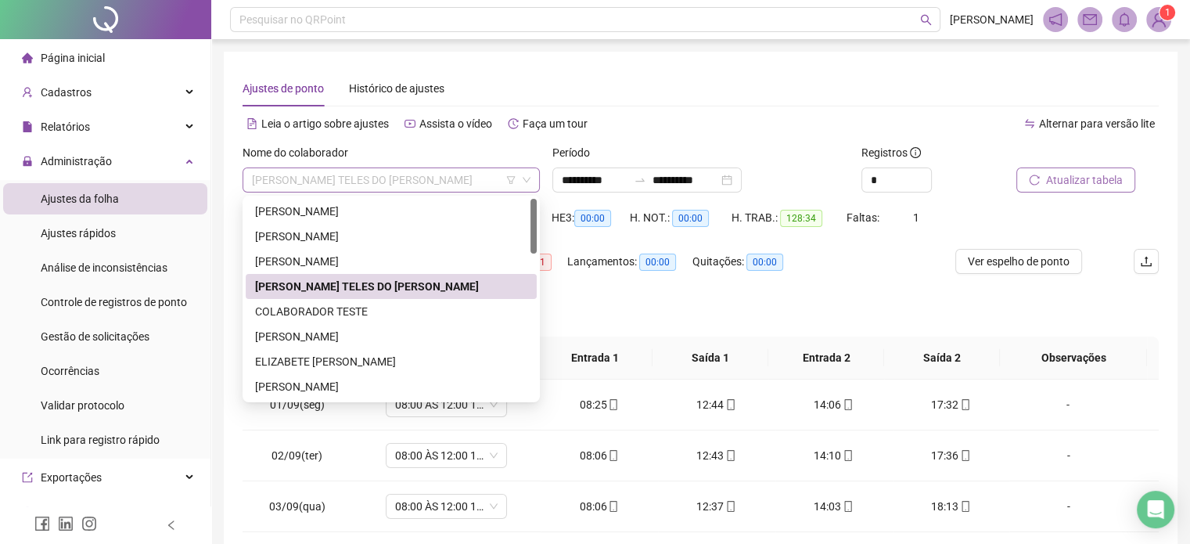
click at [439, 175] on span "[PERSON_NAME] TELES DO [PERSON_NAME]" at bounding box center [391, 179] width 279 height 23
click at [351, 334] on div "[PERSON_NAME]" at bounding box center [391, 336] width 272 height 17
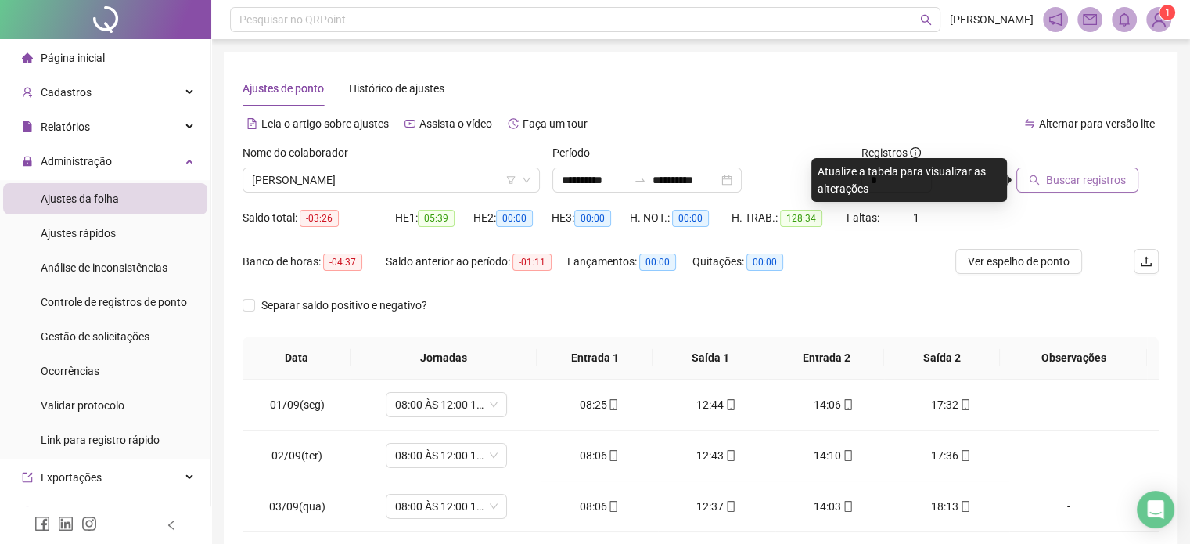
click at [1071, 176] on span "Buscar registros" at bounding box center [1086, 179] width 80 height 17
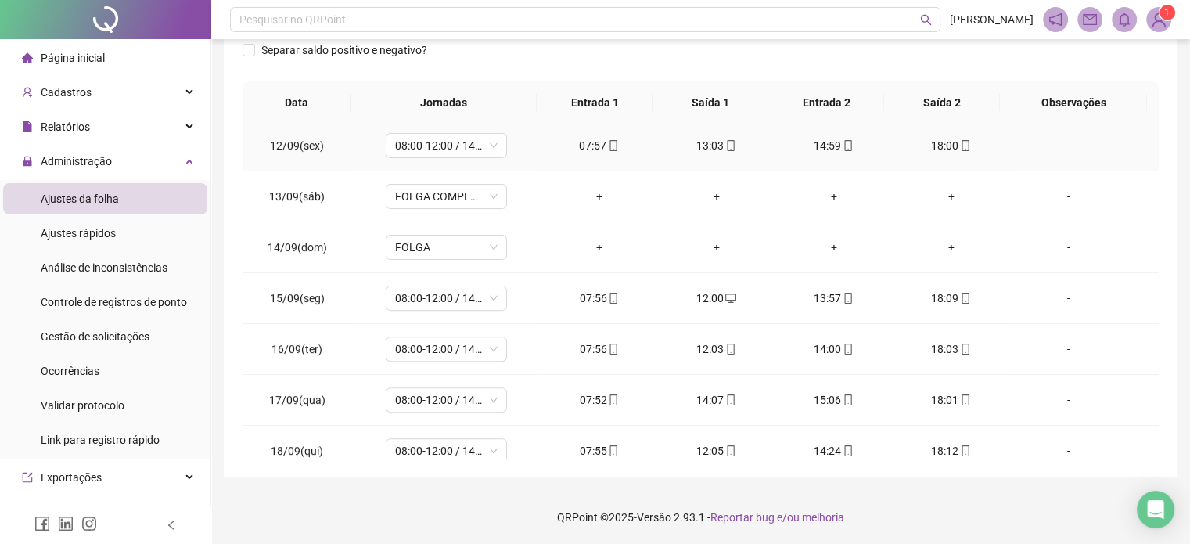
scroll to position [730, 0]
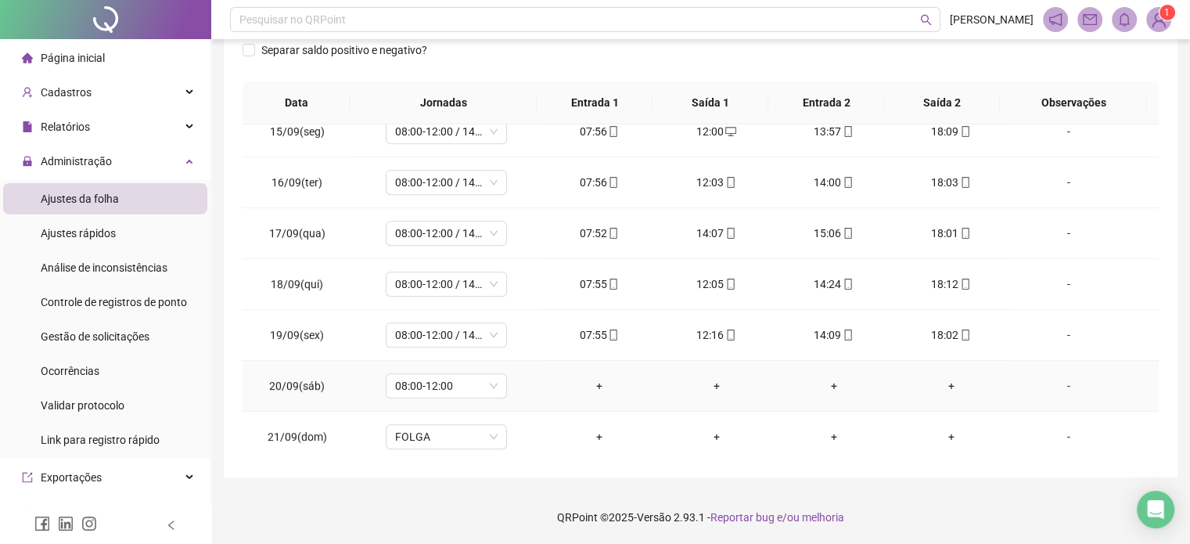
click at [1061, 377] on div "-" at bounding box center [1068, 385] width 92 height 17
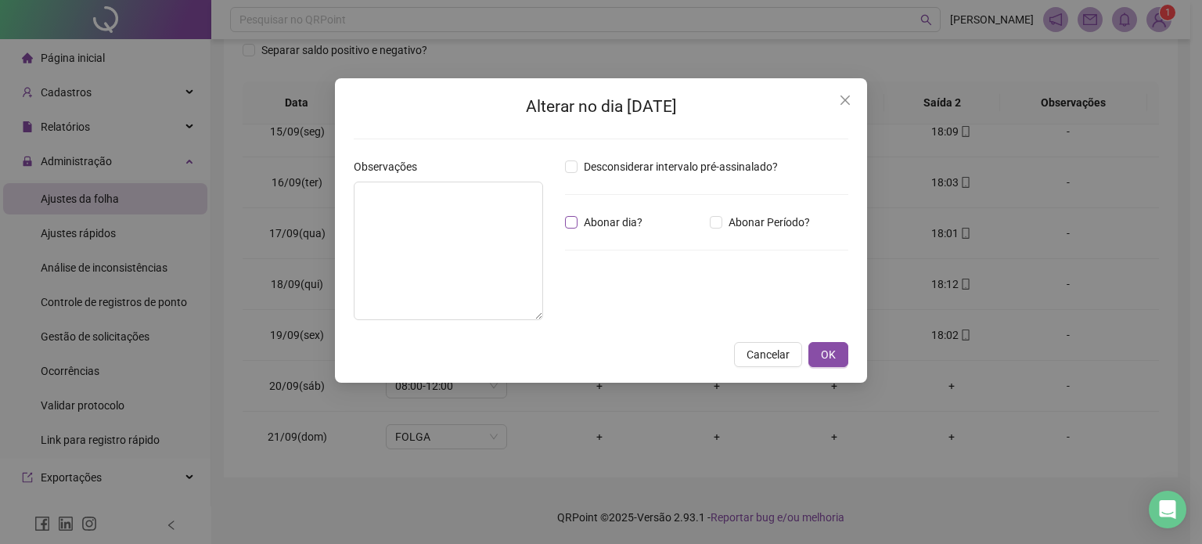
click at [584, 218] on span "Abonar dia?" at bounding box center [613, 222] width 71 height 17
click at [513, 231] on textarea at bounding box center [448, 251] width 189 height 139
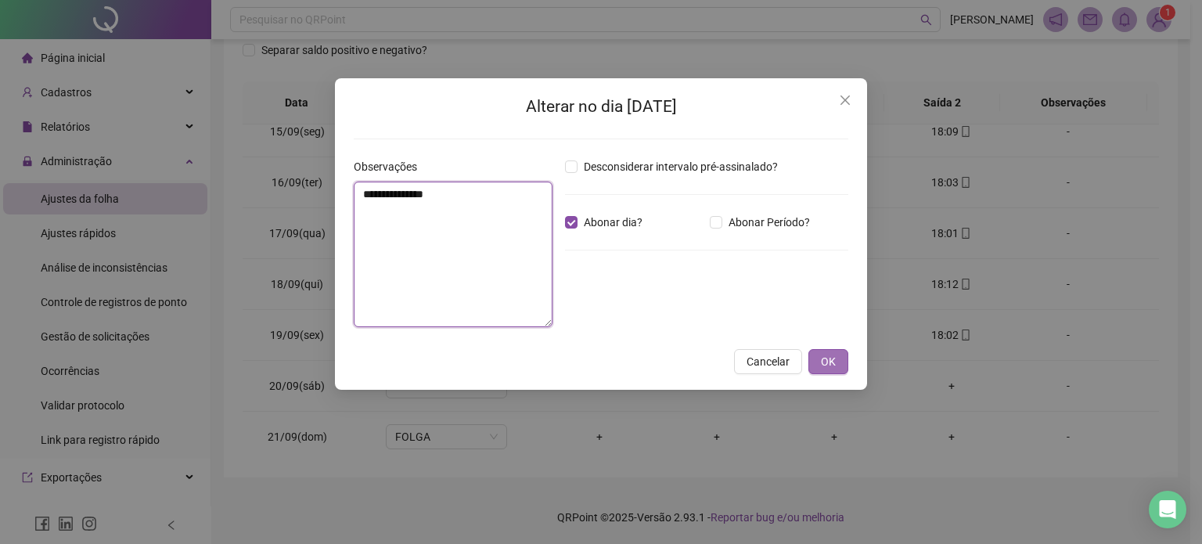
type textarea "**********"
click at [823, 363] on span "OK" at bounding box center [828, 361] width 15 height 17
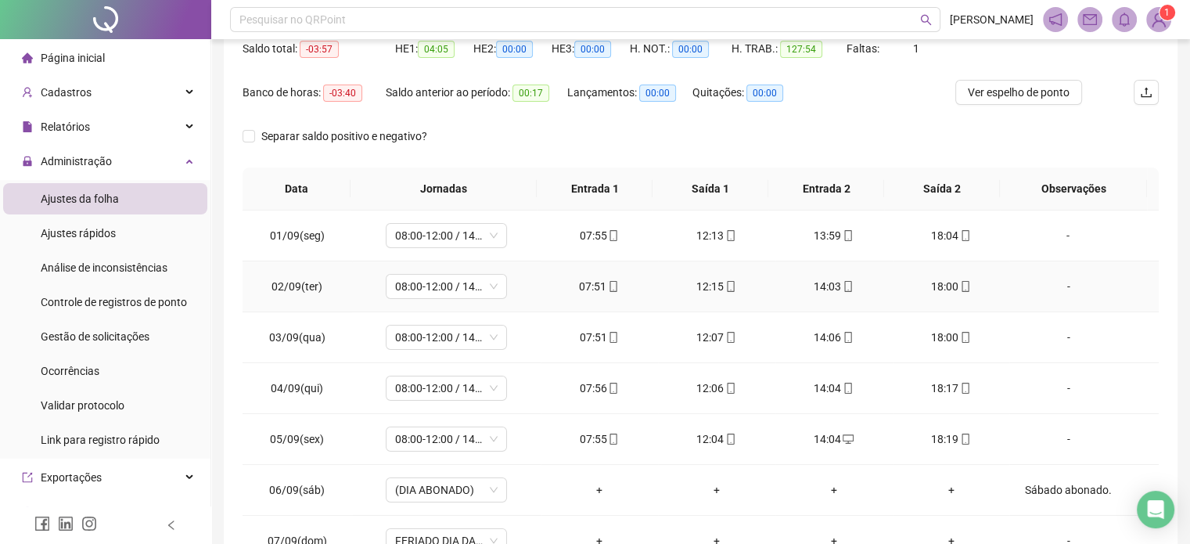
scroll to position [20, 0]
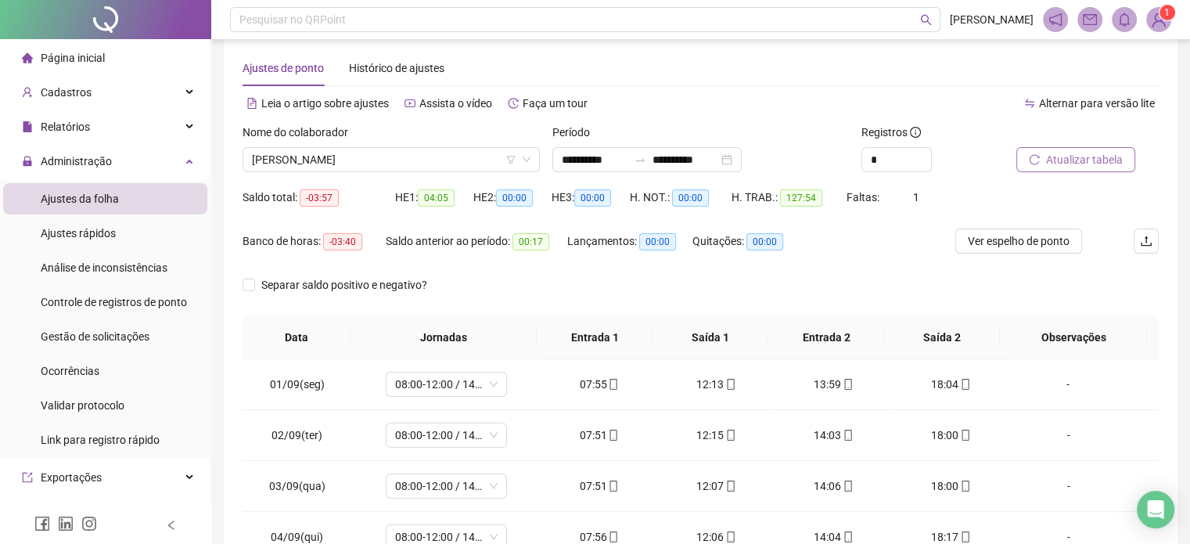
click at [1102, 153] on span "Atualizar tabela" at bounding box center [1084, 159] width 77 height 17
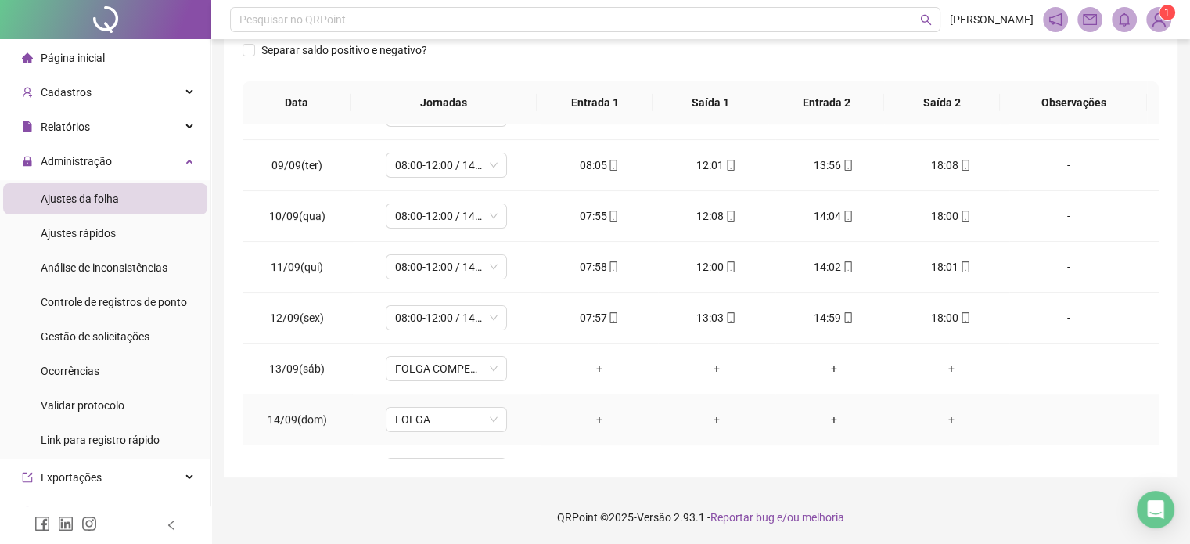
scroll to position [730, 0]
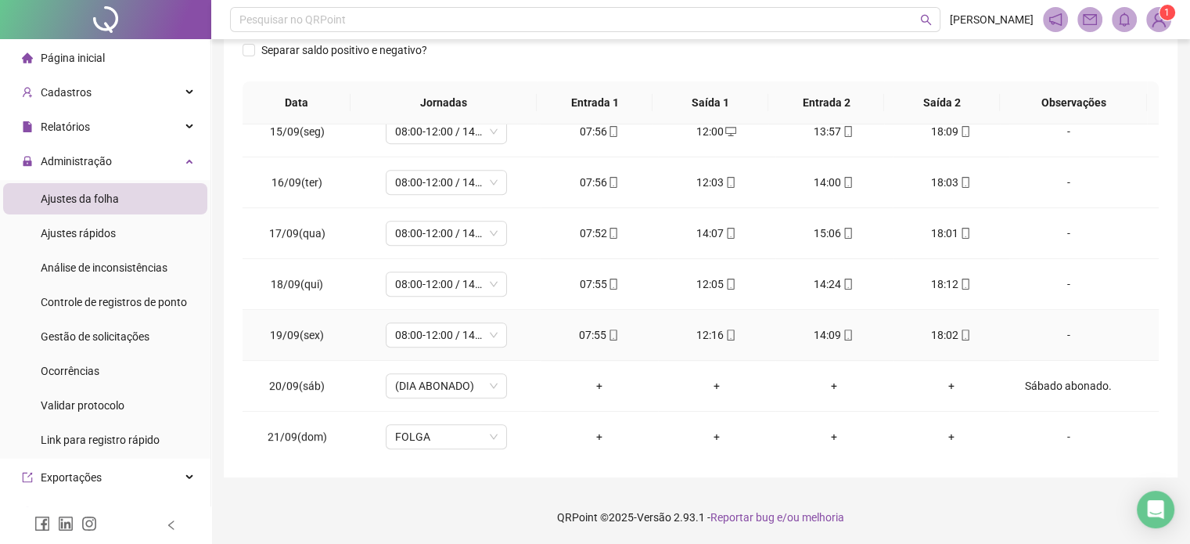
click at [960, 334] on icon "mobile" at bounding box center [965, 335] width 11 height 11
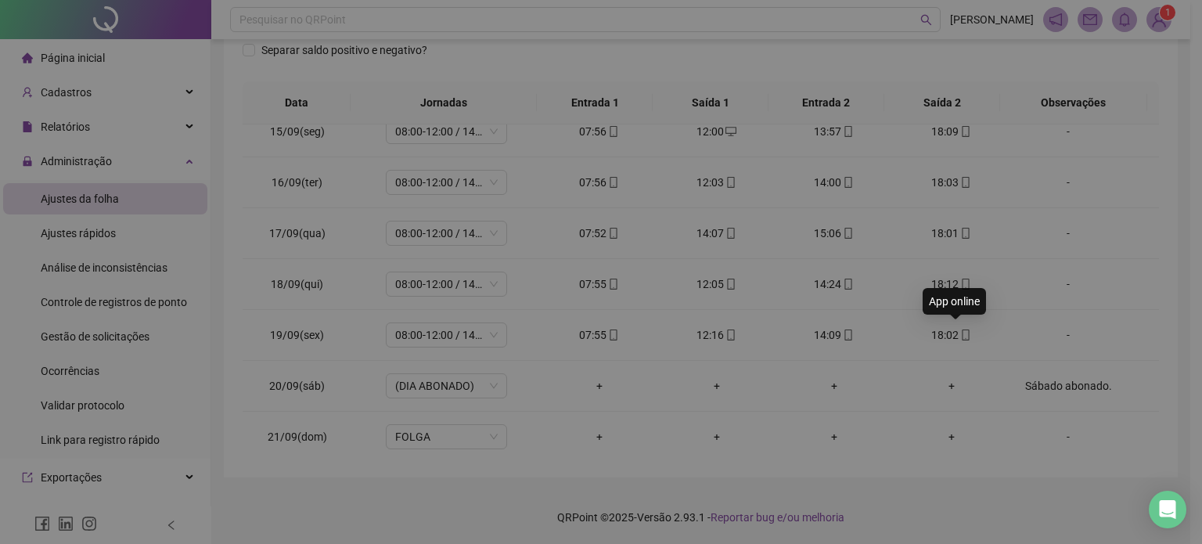
type input "**********"
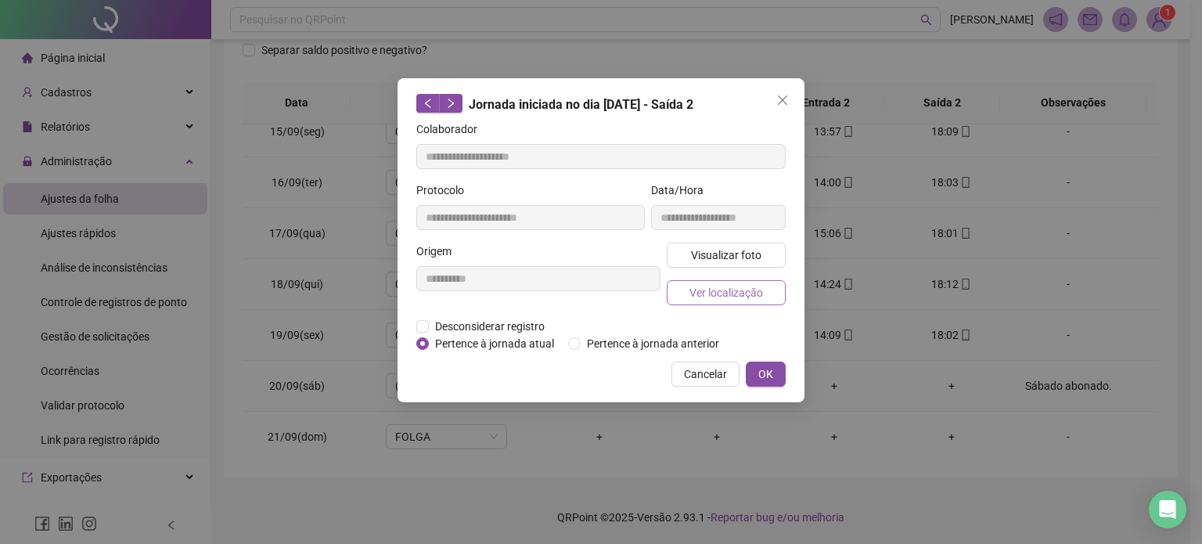
click at [733, 295] on span "Ver localização" at bounding box center [727, 292] width 74 height 17
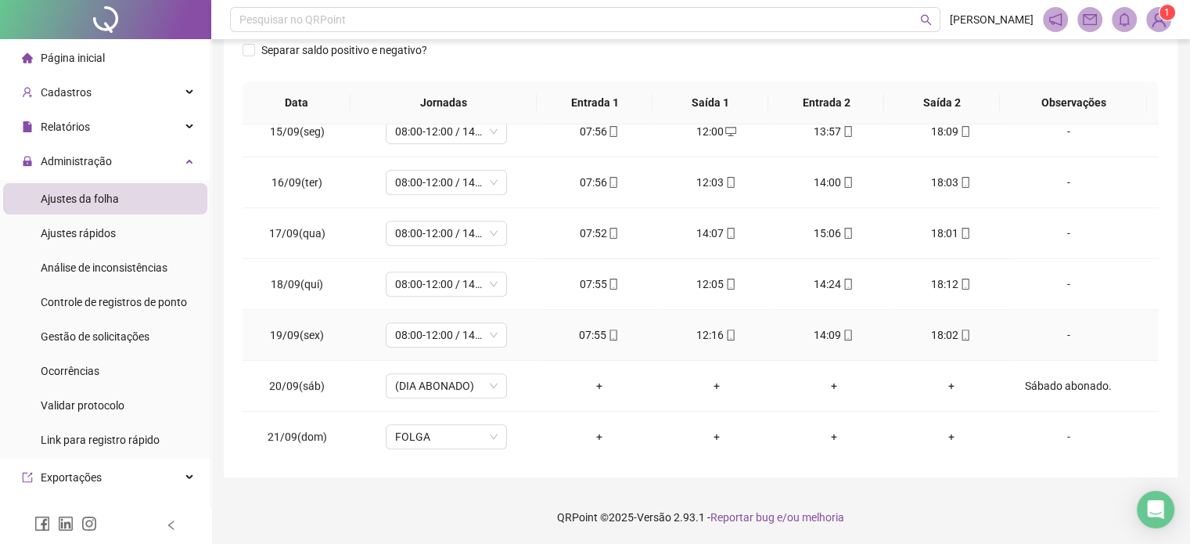
click at [850, 334] on div "14:09" at bounding box center [834, 334] width 92 height 17
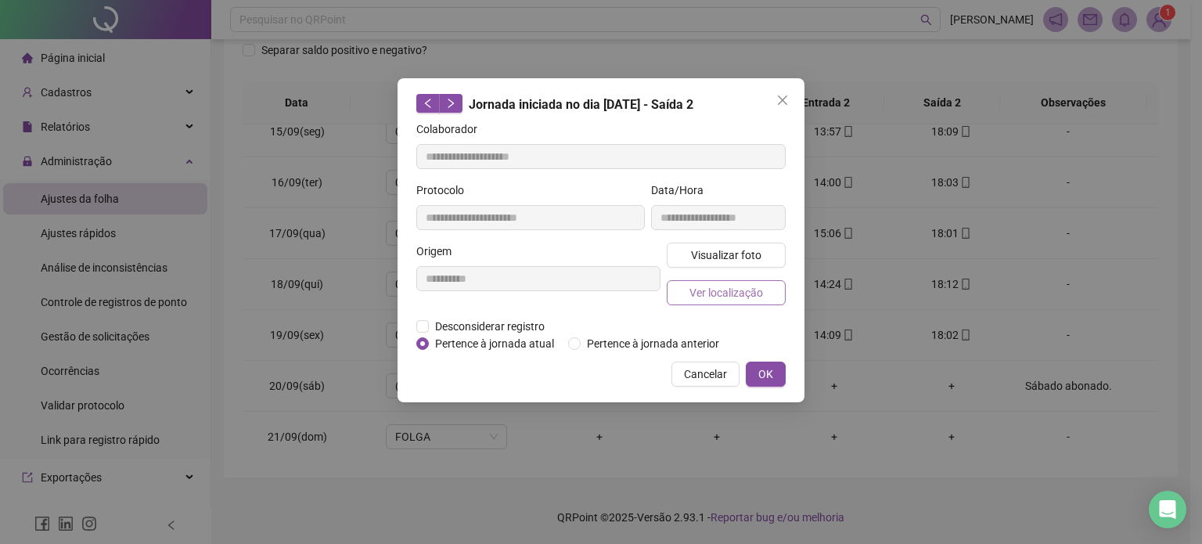
click at [748, 301] on button "Ver localização" at bounding box center [726, 292] width 119 height 25
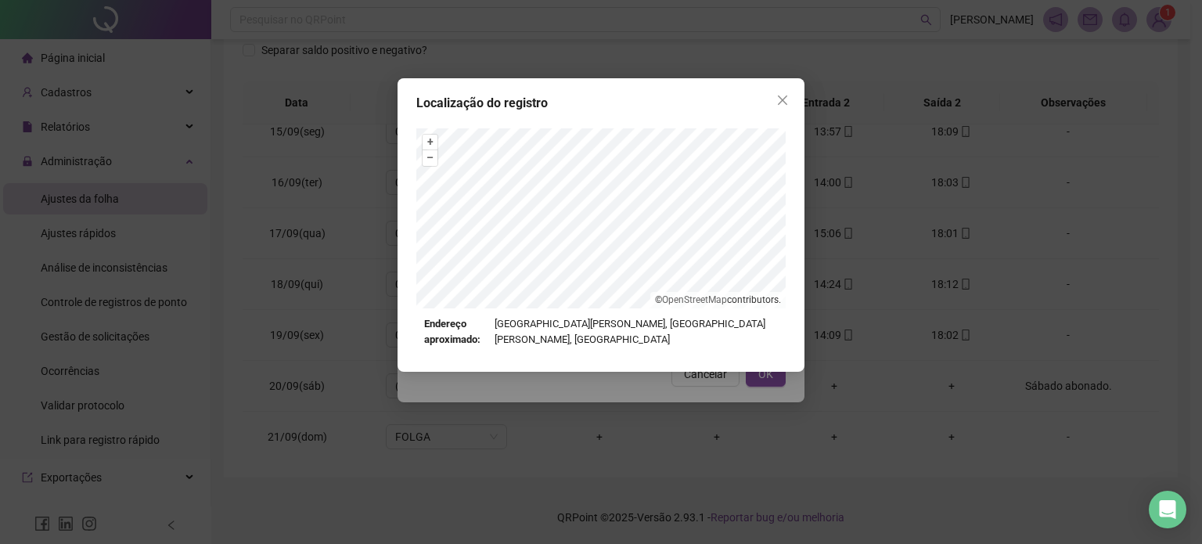
type input "**********"
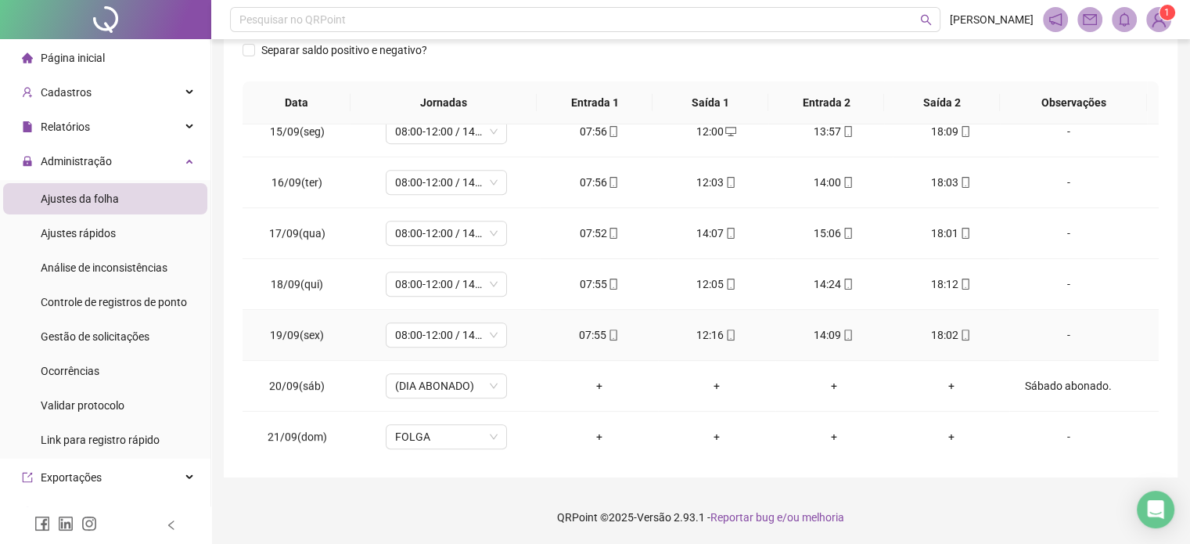
click at [726, 333] on icon "mobile" at bounding box center [731, 335] width 11 height 11
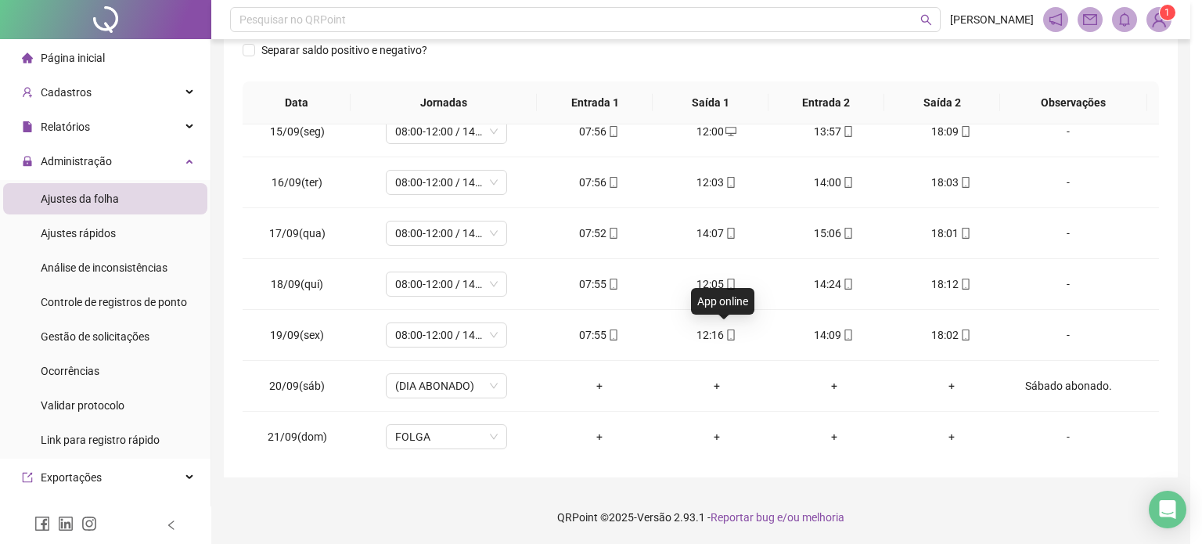
type input "**********"
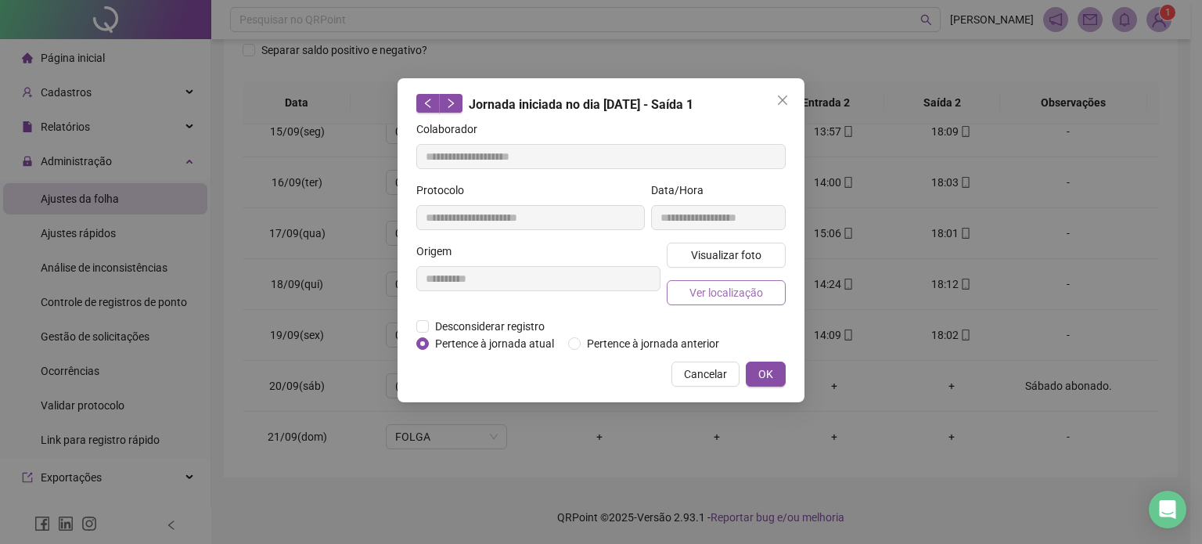
click at [727, 290] on span "Ver localização" at bounding box center [727, 292] width 74 height 17
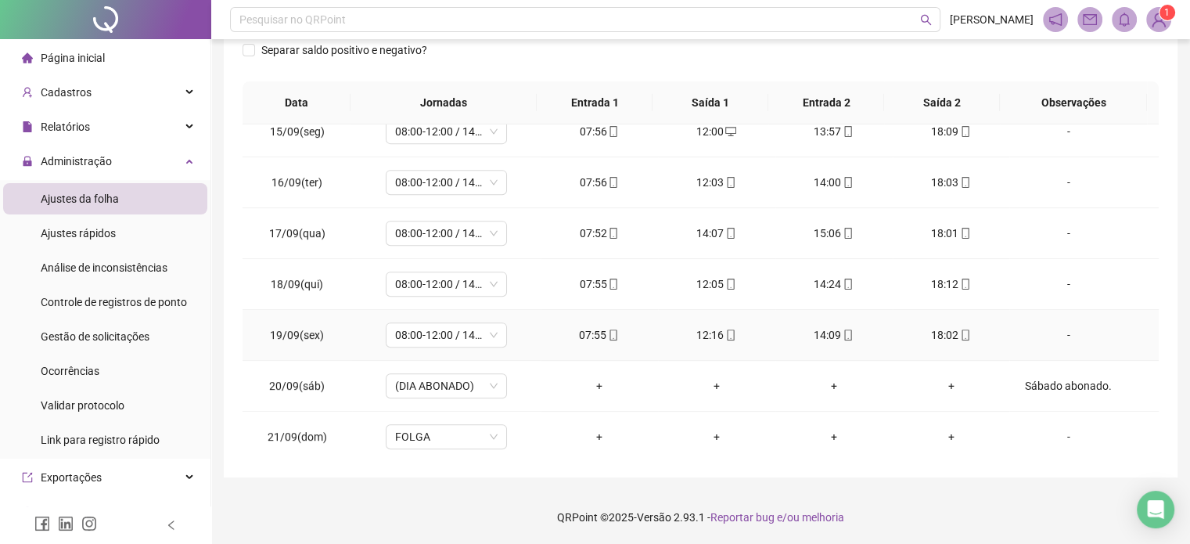
click at [608, 333] on icon "mobile" at bounding box center [613, 335] width 11 height 11
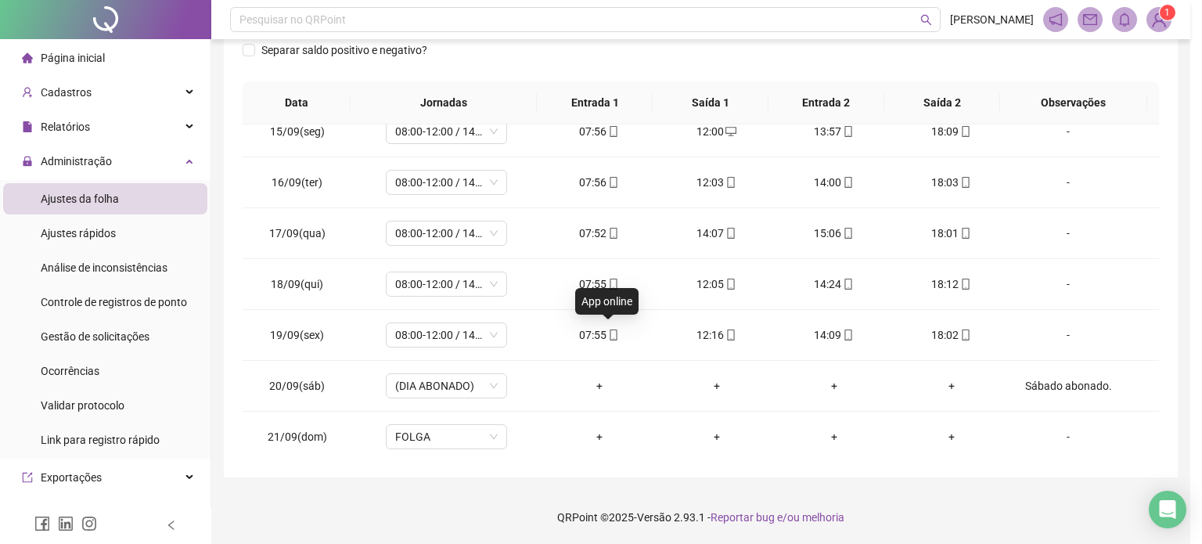
type input "**********"
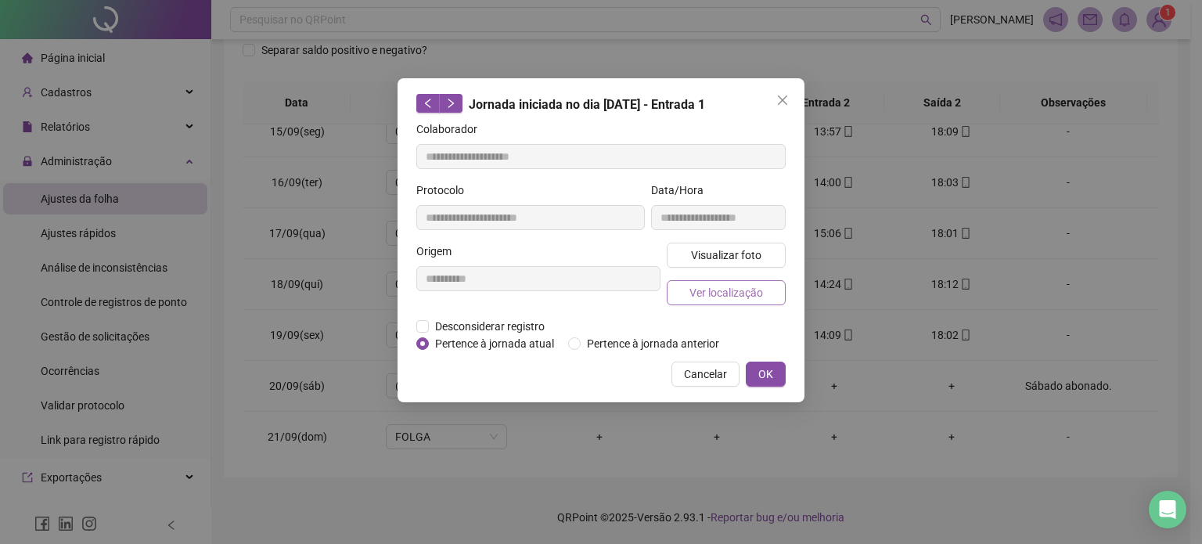
click at [707, 289] on span "Ver localização" at bounding box center [727, 292] width 74 height 17
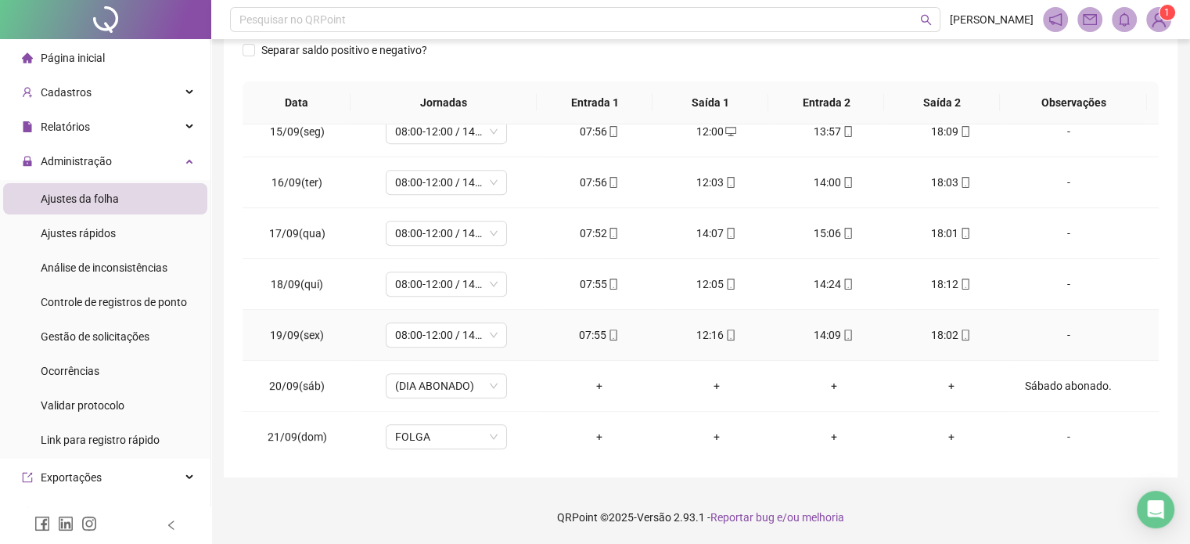
click at [614, 333] on div "07:55" at bounding box center [599, 334] width 92 height 17
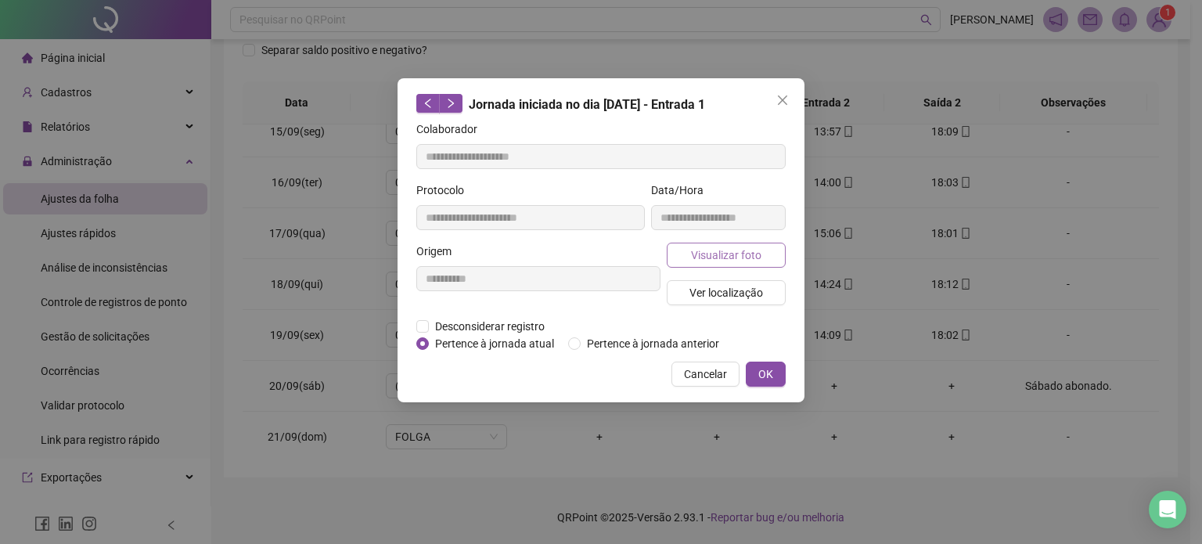
click at [726, 261] on span "Visualizar foto" at bounding box center [726, 255] width 70 height 17
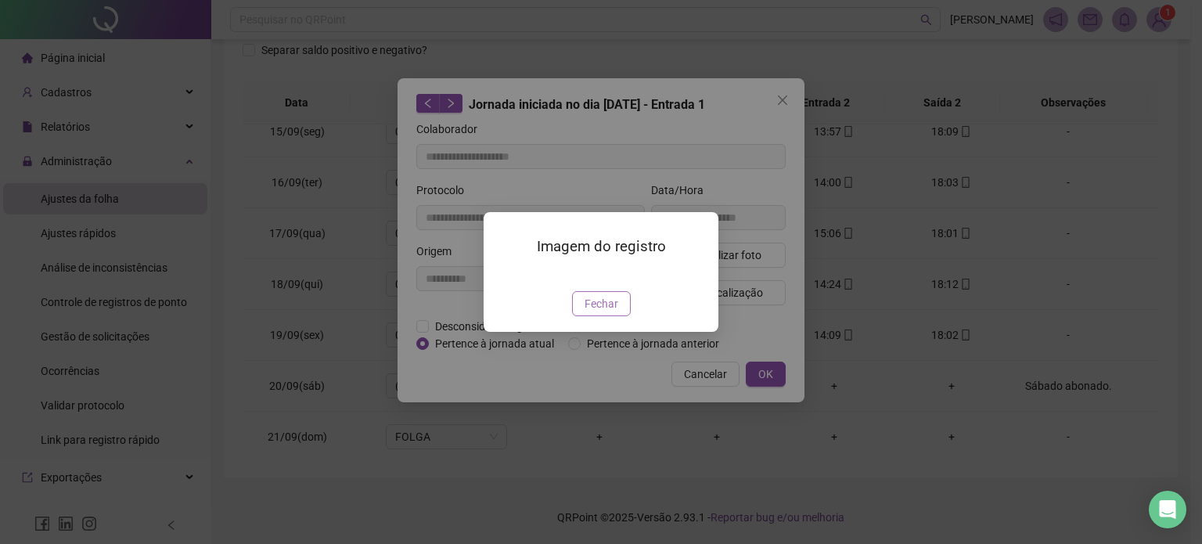
click at [604, 312] on span "Fechar" at bounding box center [602, 303] width 34 height 17
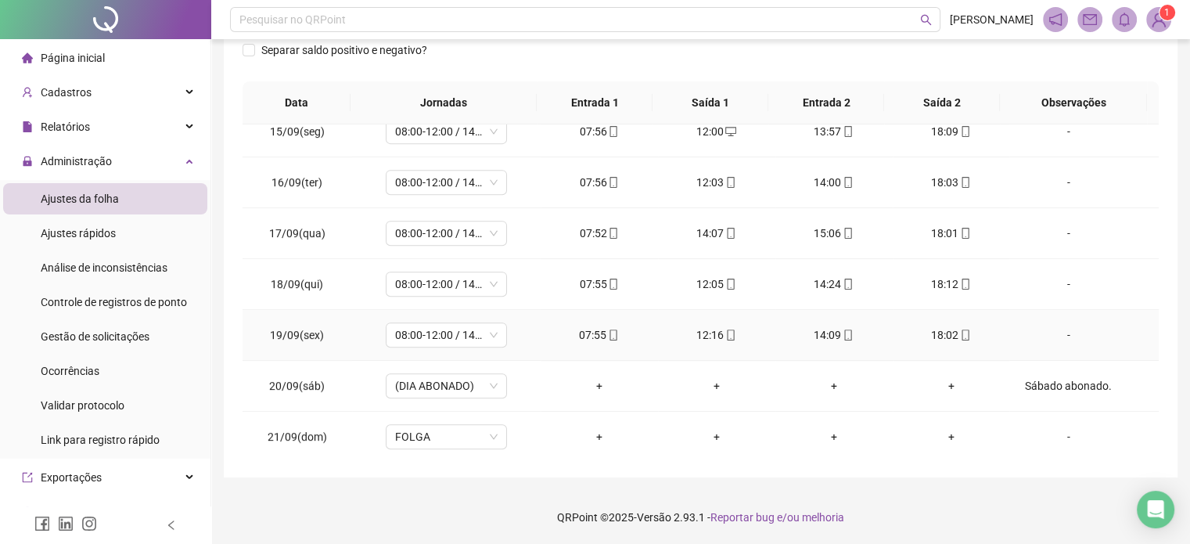
click at [726, 332] on icon "mobile" at bounding box center [731, 335] width 11 height 11
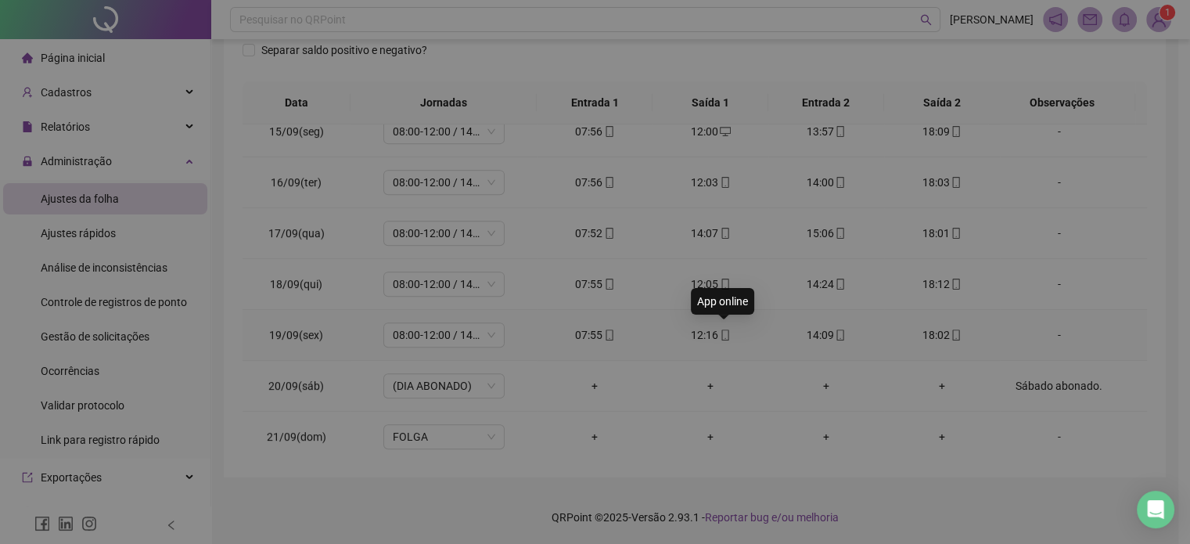
type input "**********"
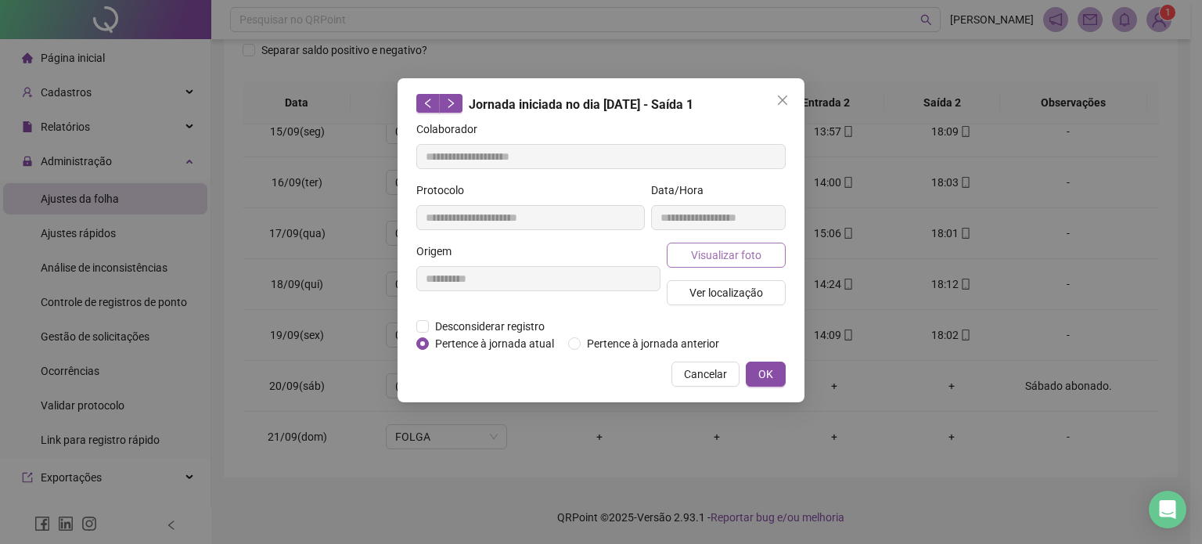
click at [736, 260] on span "Visualizar foto" at bounding box center [726, 255] width 70 height 17
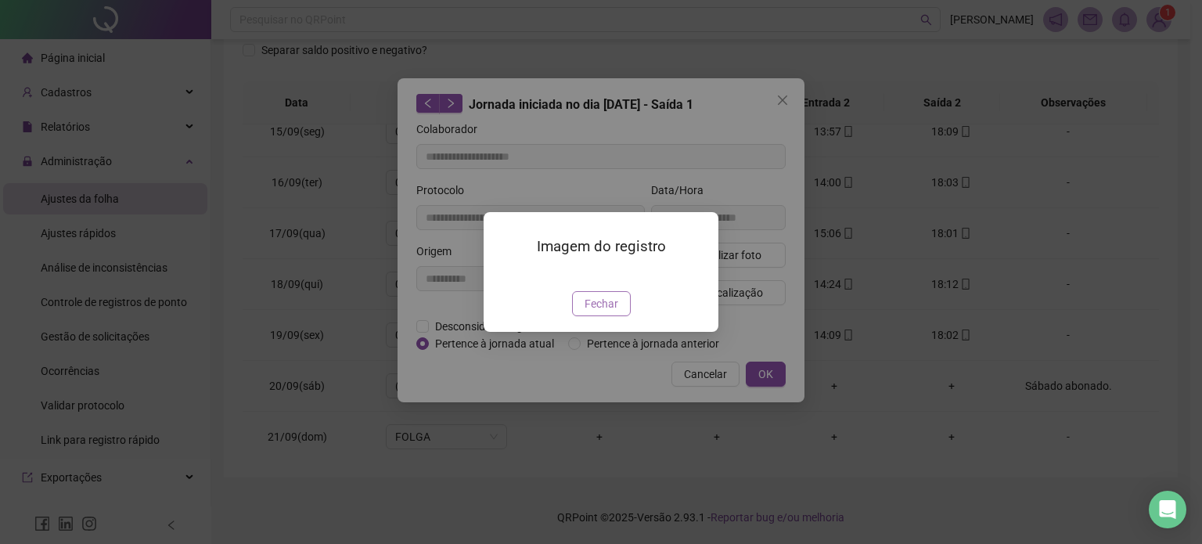
click at [613, 312] on span "Fechar" at bounding box center [602, 303] width 34 height 17
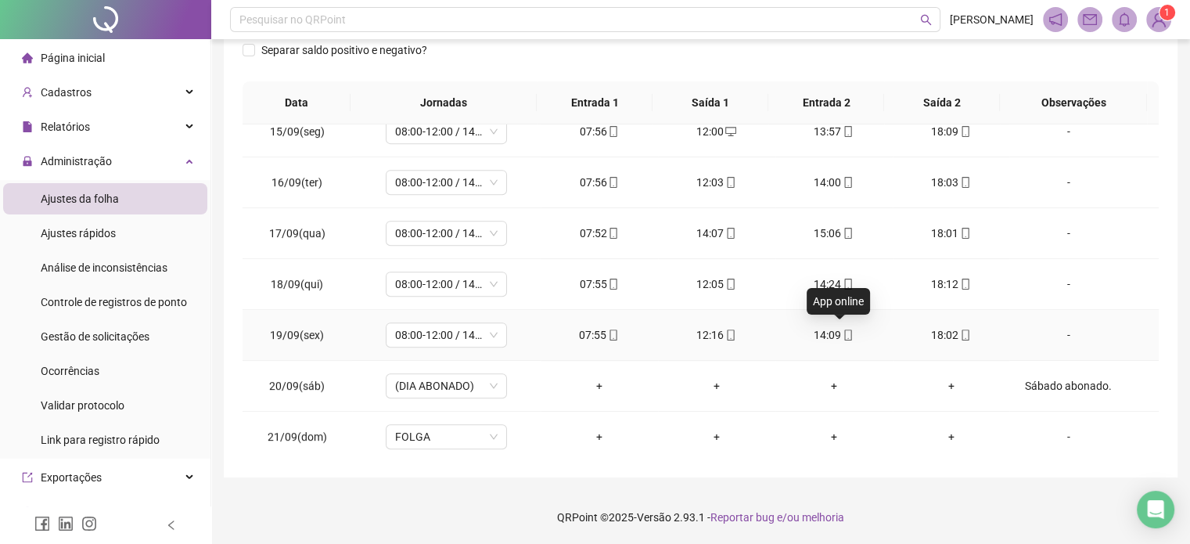
click at [845, 330] on icon "mobile" at bounding box center [848, 335] width 7 height 11
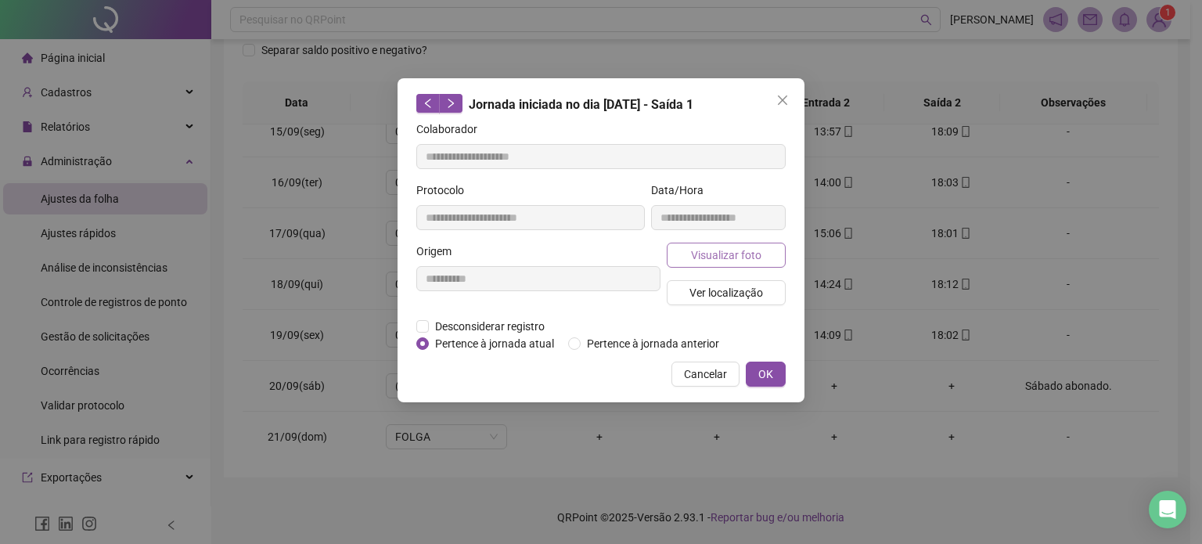
click at [714, 258] on span "Visualizar foto" at bounding box center [726, 255] width 70 height 17
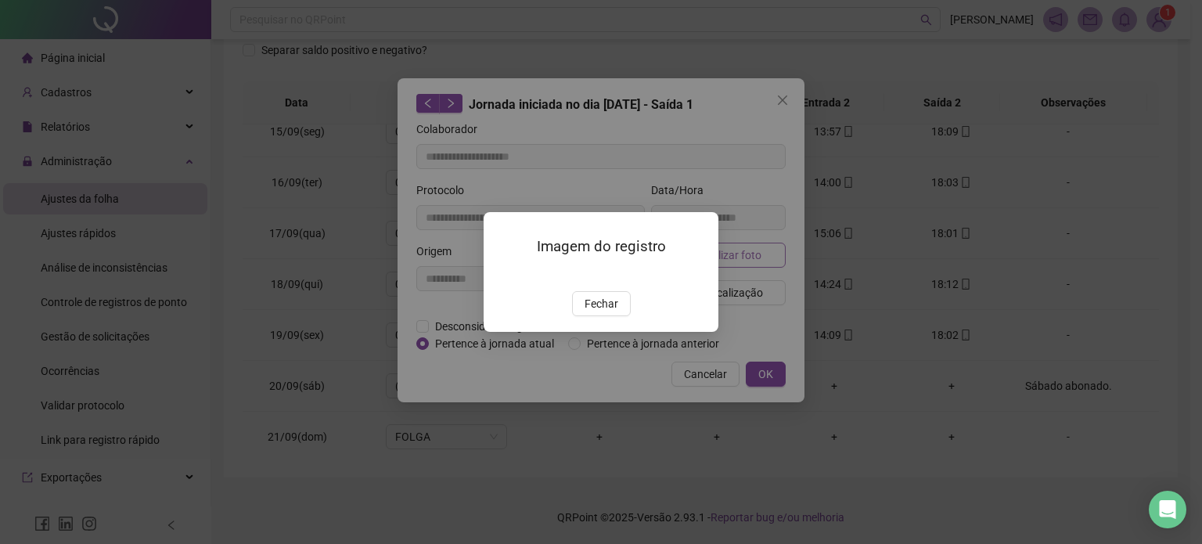
type input "**********"
click at [604, 312] on span "Fechar" at bounding box center [602, 303] width 34 height 17
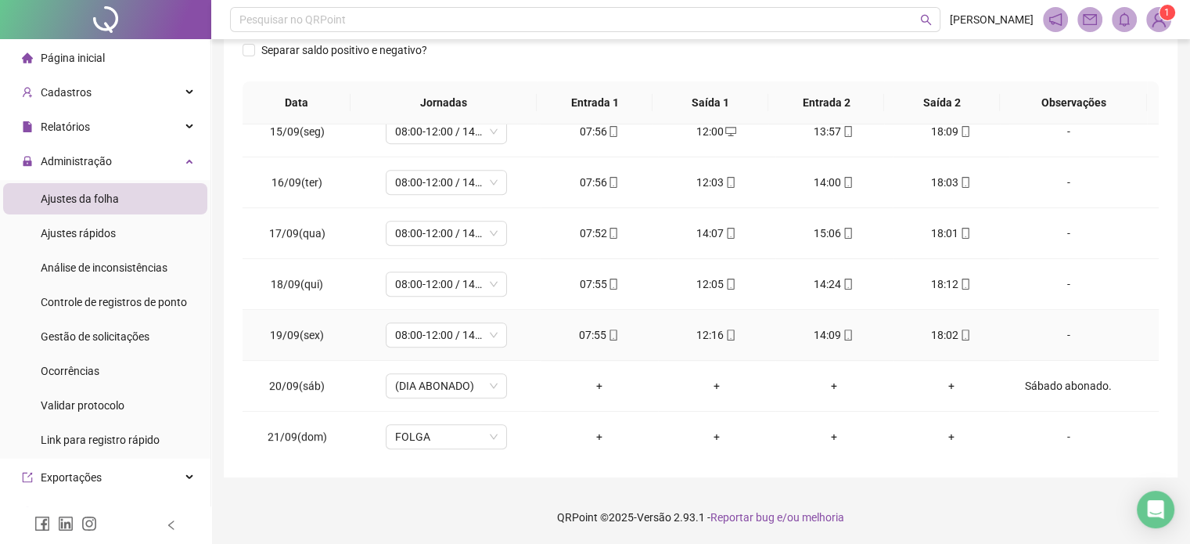
click at [960, 330] on icon "mobile" at bounding box center [965, 335] width 11 height 11
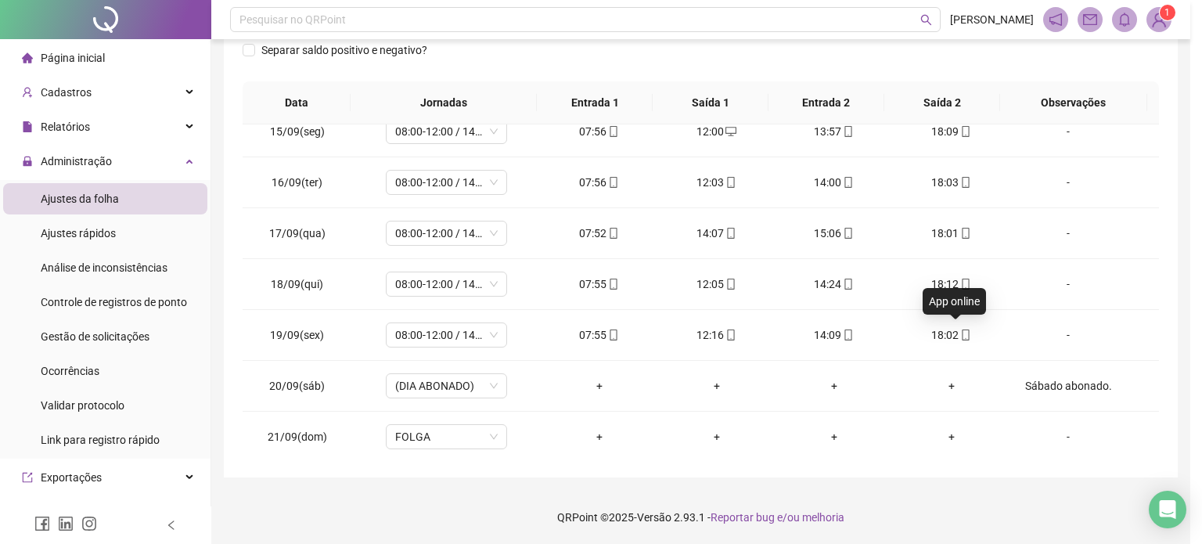
type input "**********"
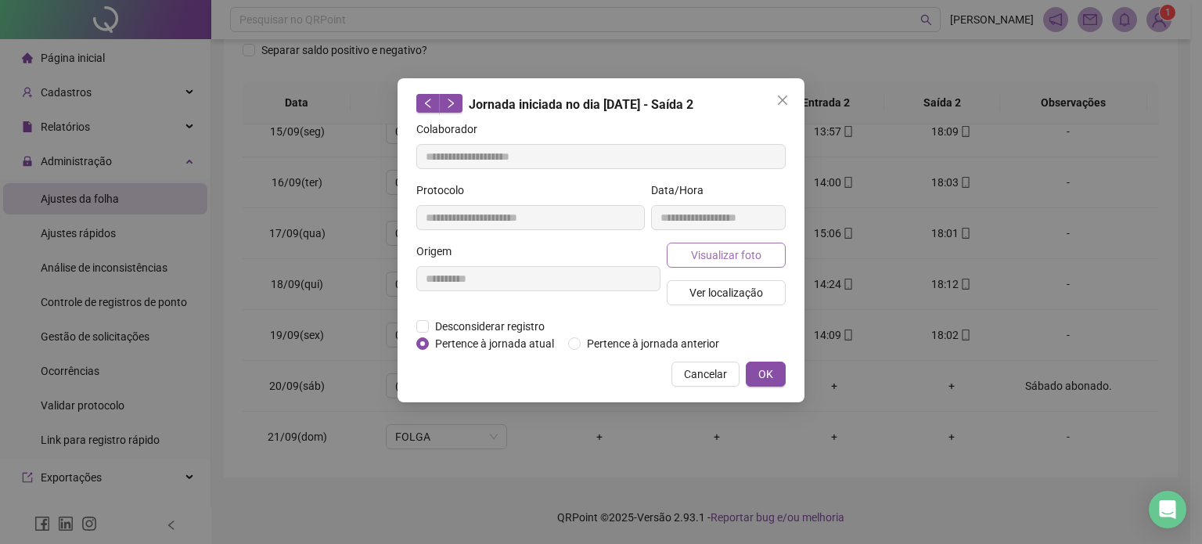
click at [756, 265] on button "Visualizar foto" at bounding box center [726, 255] width 119 height 25
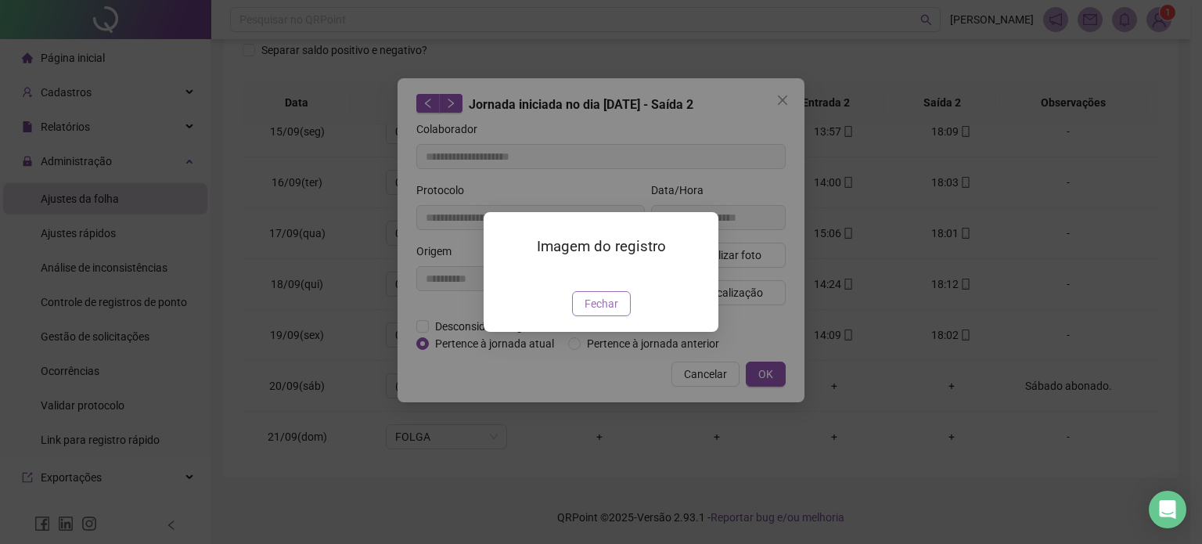
click at [619, 316] on button "Fechar" at bounding box center [601, 303] width 59 height 25
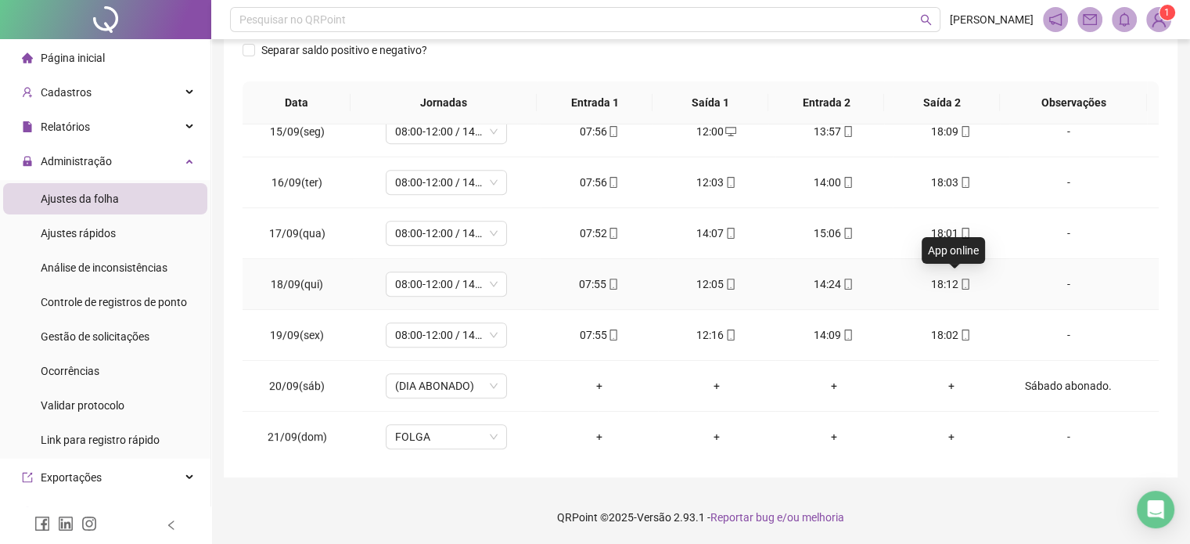
click at [960, 279] on icon "mobile" at bounding box center [965, 284] width 11 height 11
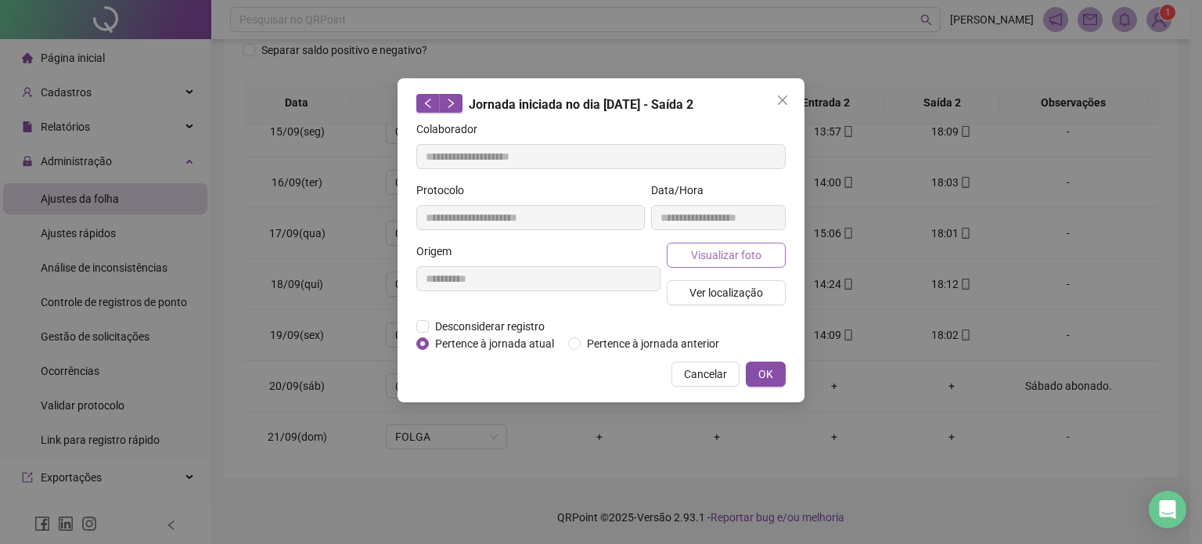
click at [713, 264] on button "Visualizar foto" at bounding box center [726, 255] width 119 height 25
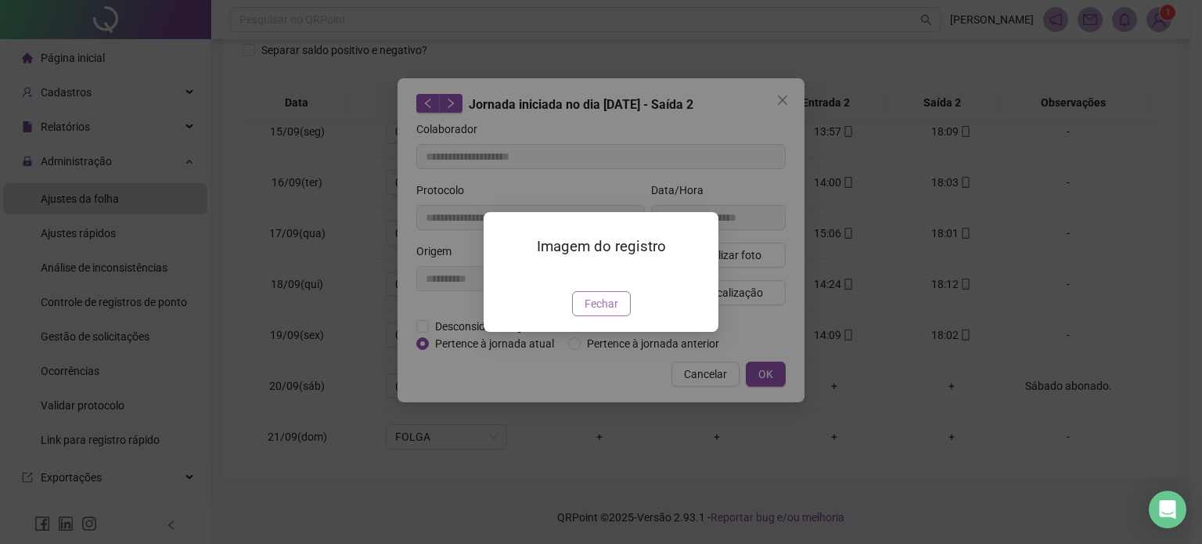
type input "**********"
click at [603, 312] on span "Fechar" at bounding box center [602, 303] width 34 height 17
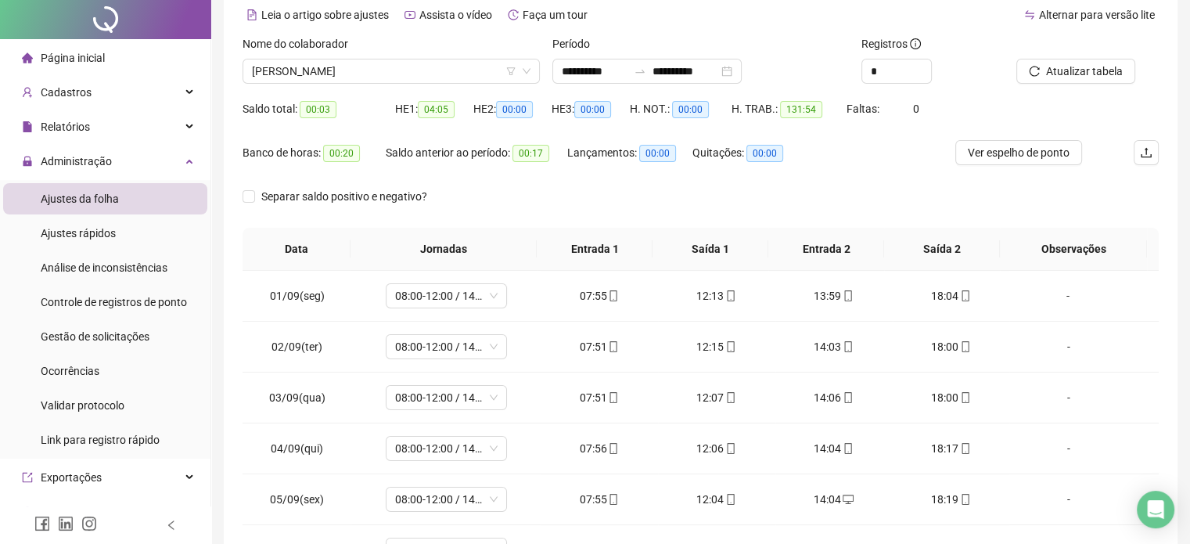
scroll to position [0, 0]
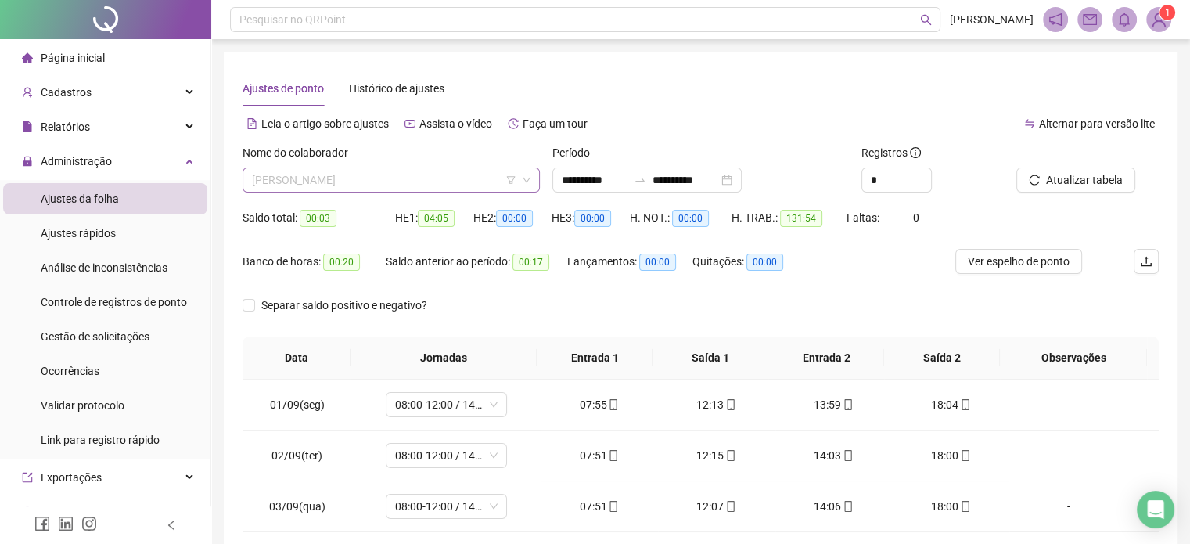
click at [390, 179] on span "[PERSON_NAME]" at bounding box center [391, 179] width 279 height 23
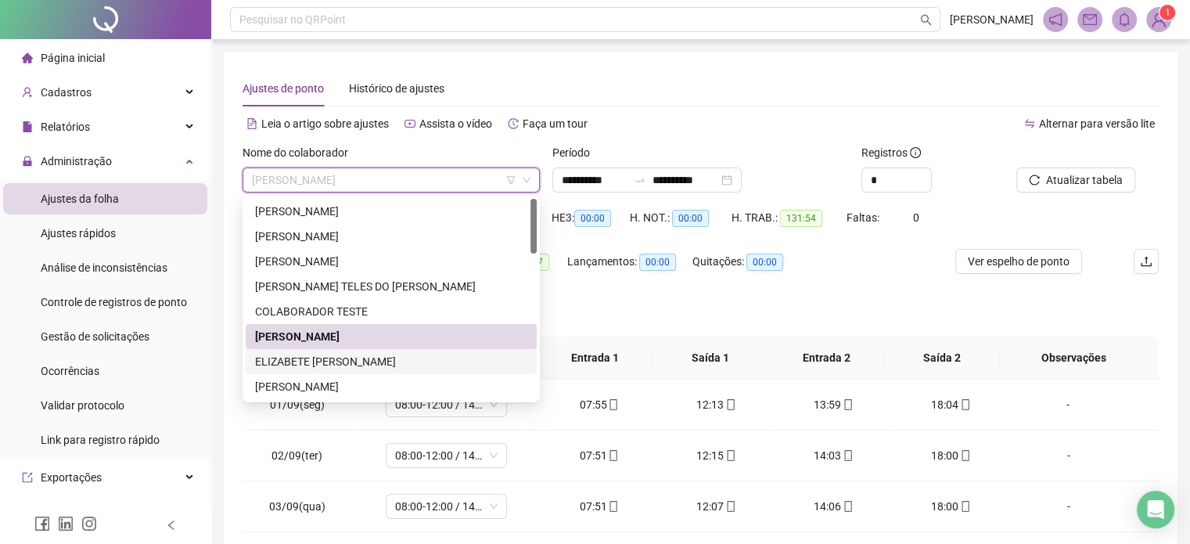
scroll to position [78, 0]
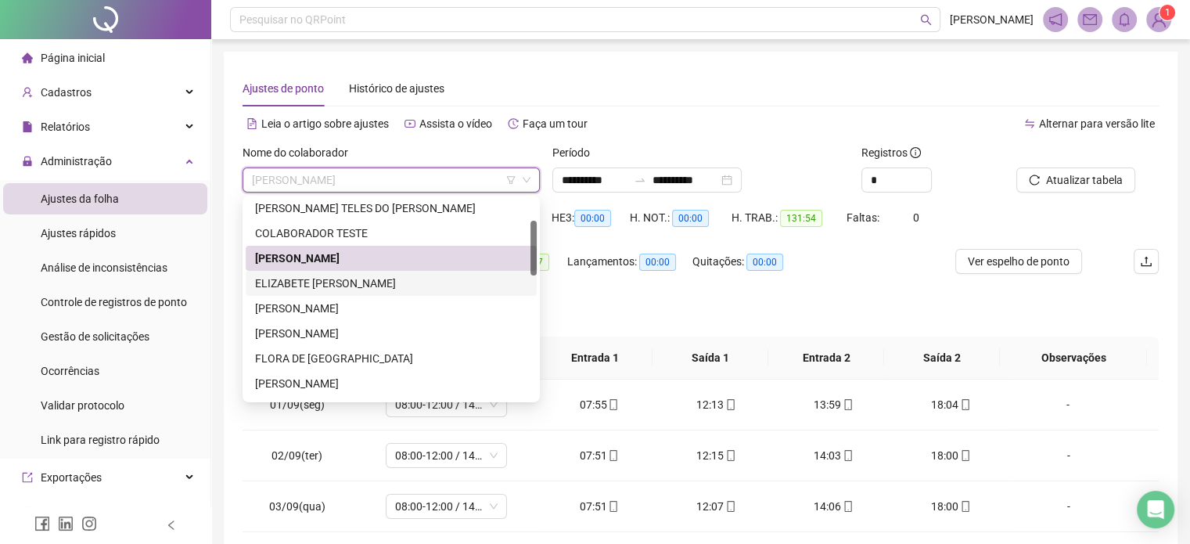
click at [423, 284] on div "ELIZABETE [PERSON_NAME]" at bounding box center [391, 283] width 272 height 17
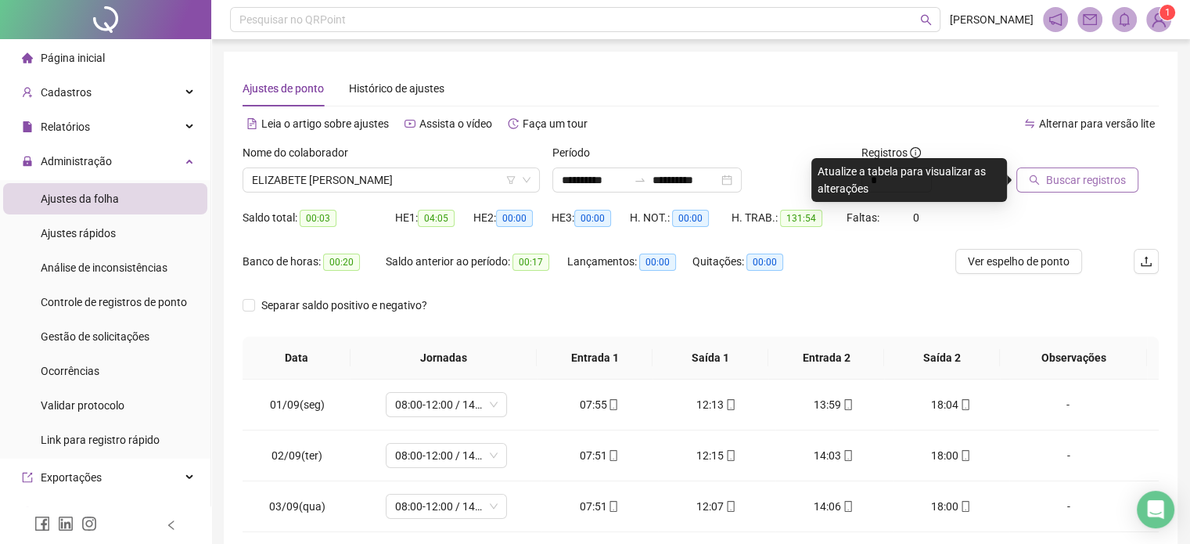
click at [1065, 185] on span "Buscar registros" at bounding box center [1086, 179] width 80 height 17
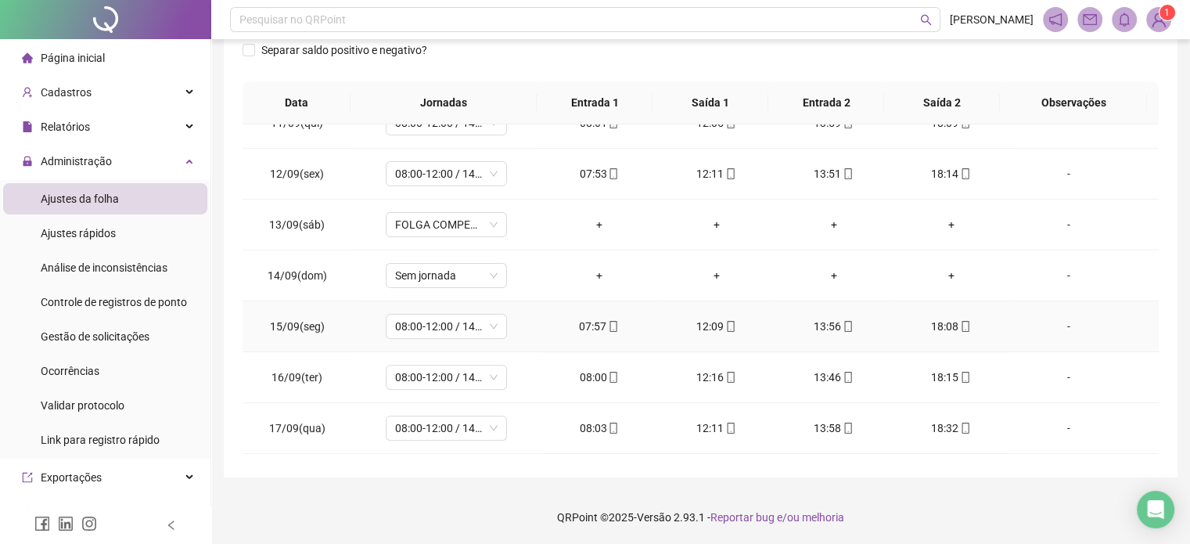
scroll to position [730, 0]
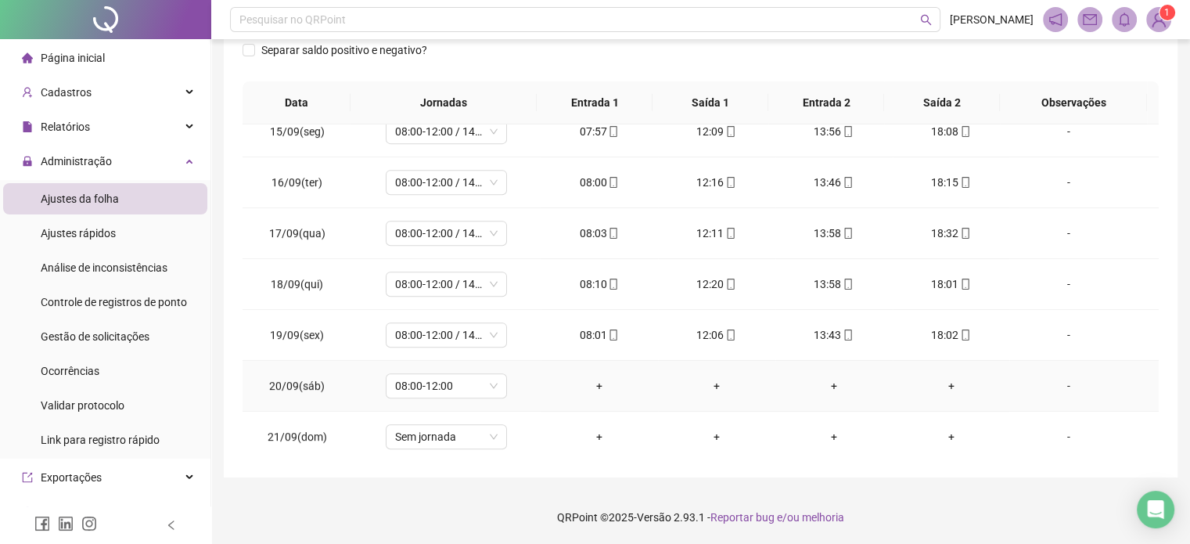
click at [1057, 384] on div "-" at bounding box center [1068, 385] width 92 height 17
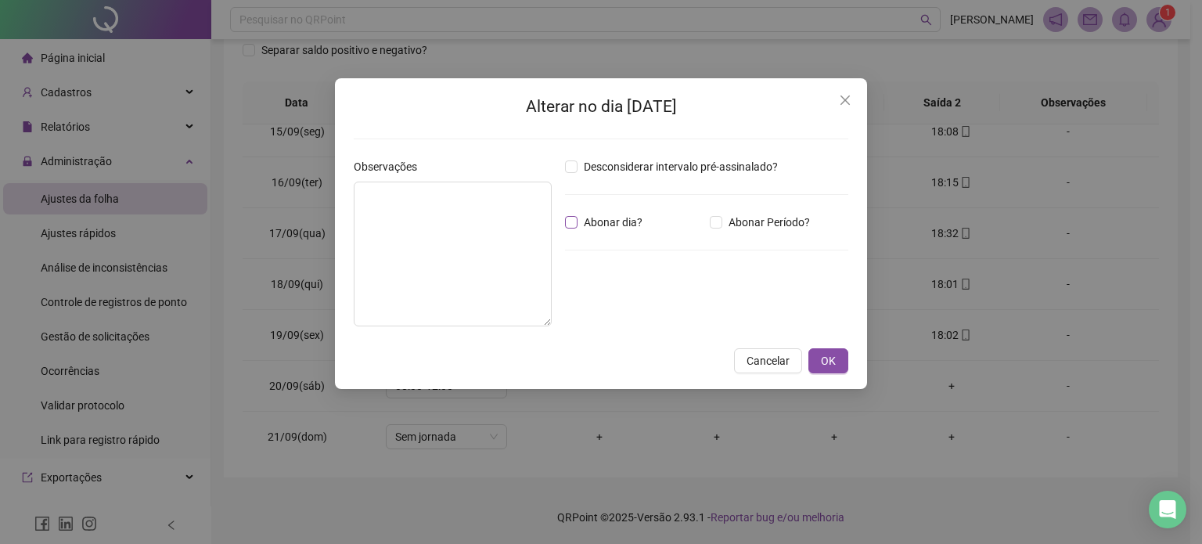
click at [573, 229] on label "Abonar dia?" at bounding box center [607, 222] width 84 height 17
click at [502, 223] on textarea at bounding box center [453, 254] width 198 height 145
type textarea "**********"
click at [839, 356] on button "OK" at bounding box center [829, 361] width 40 height 25
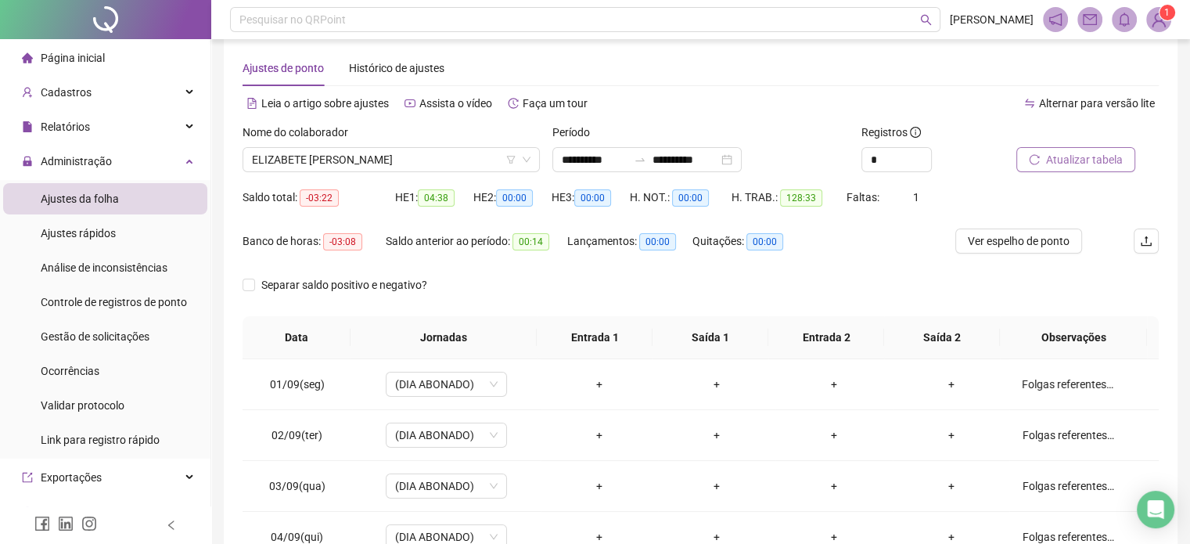
scroll to position [4, 0]
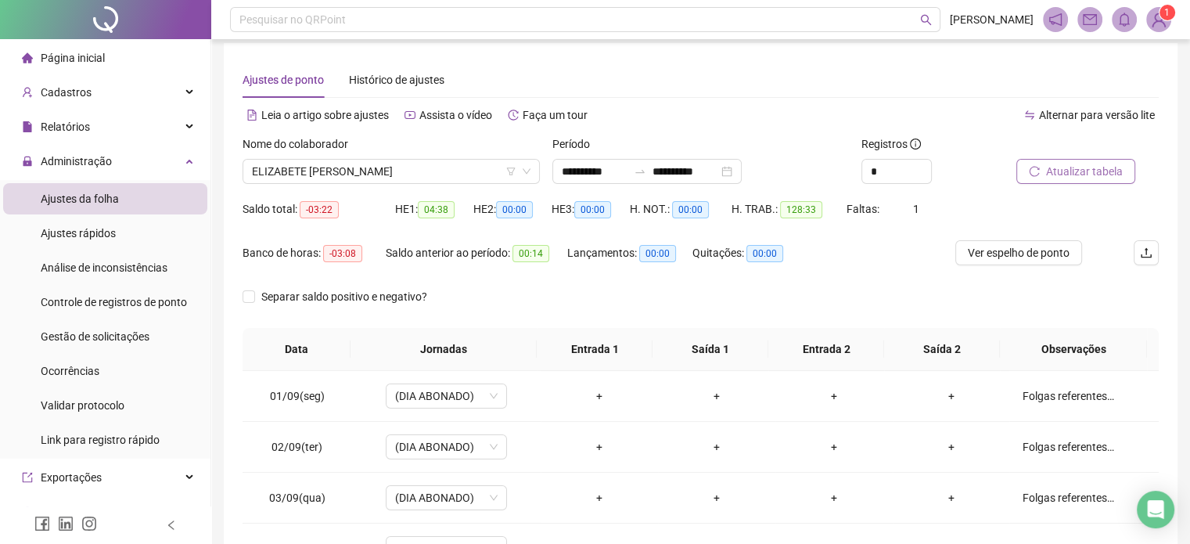
click at [1124, 156] on div "Atualizar tabela" at bounding box center [1088, 159] width 142 height 49
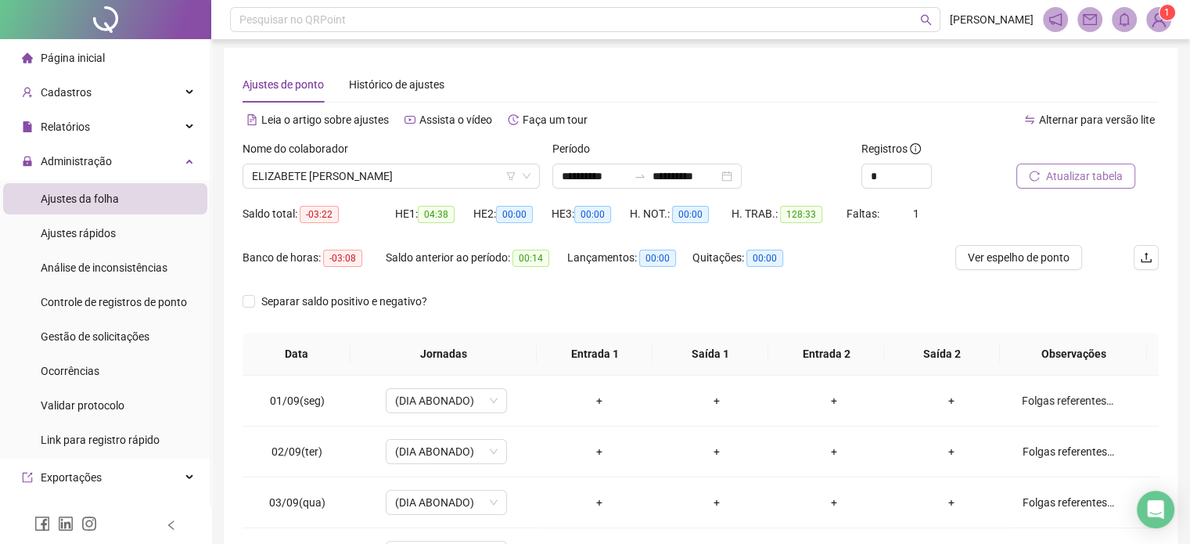
scroll to position [0, 0]
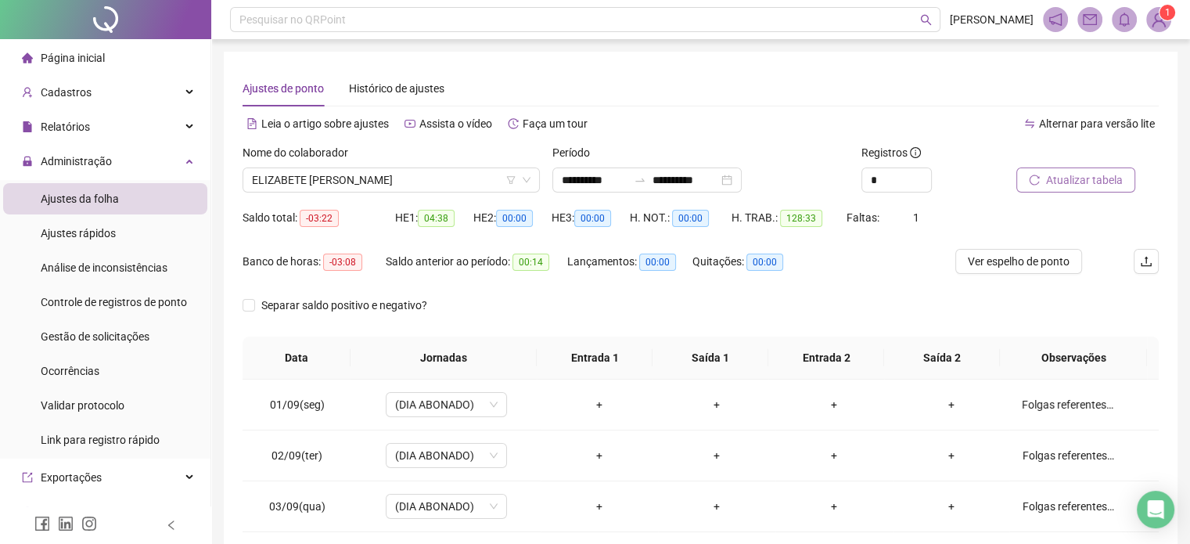
click at [1093, 181] on span "Atualizar tabela" at bounding box center [1084, 179] width 77 height 17
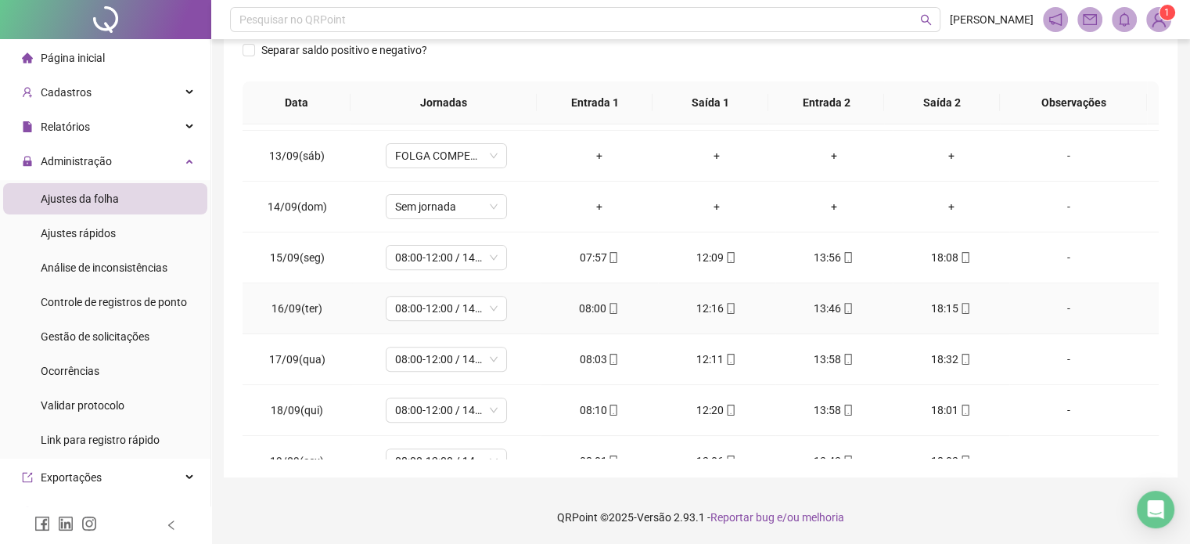
scroll to position [730, 0]
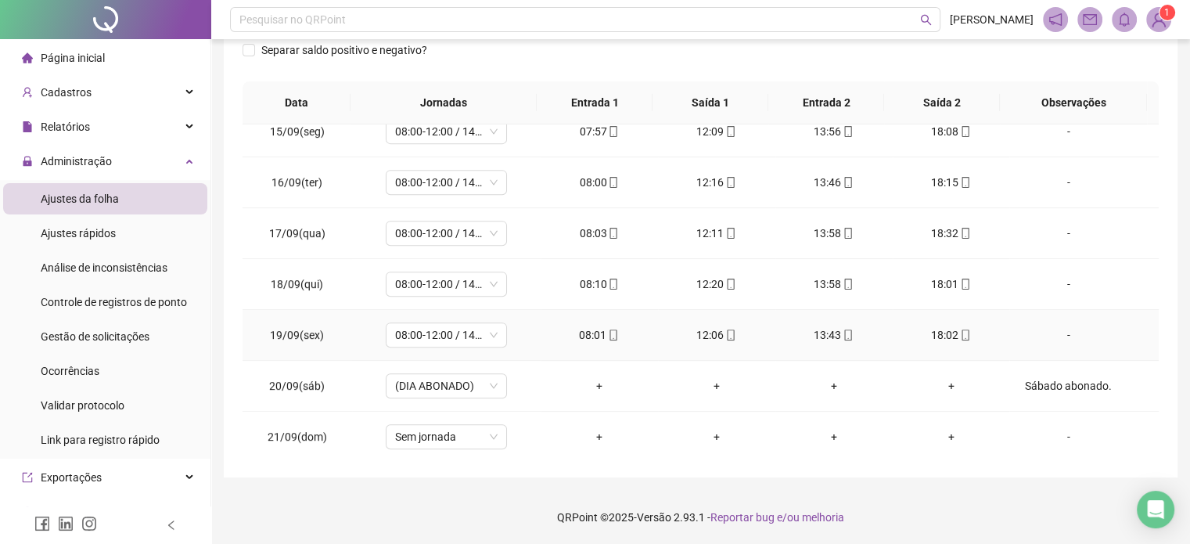
click at [960, 336] on icon "mobile" at bounding box center [965, 335] width 11 height 11
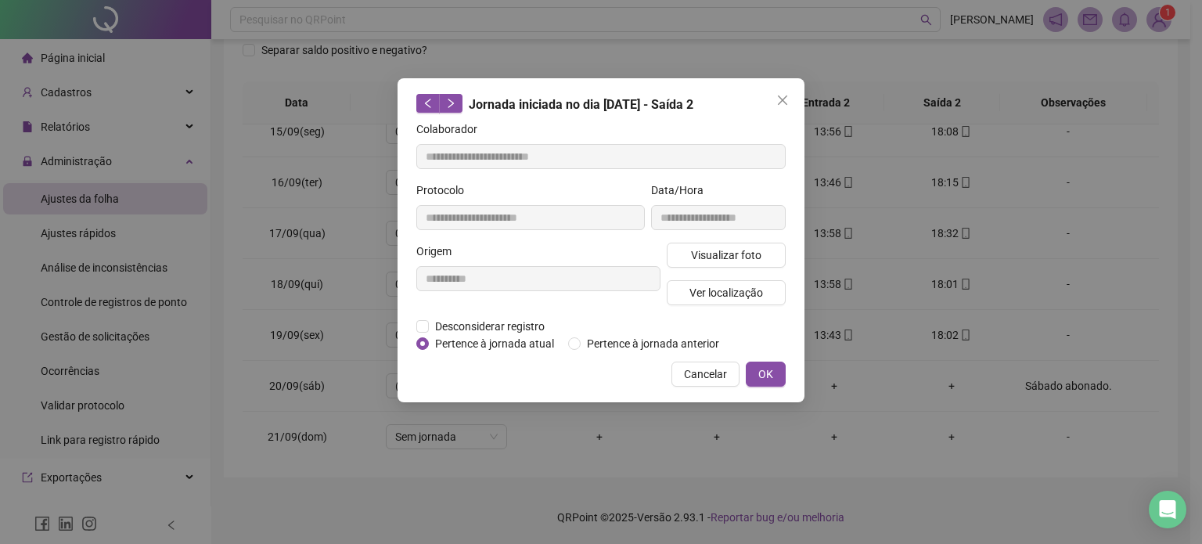
type input "**********"
click at [746, 251] on span "Visualizar foto" at bounding box center [726, 255] width 70 height 17
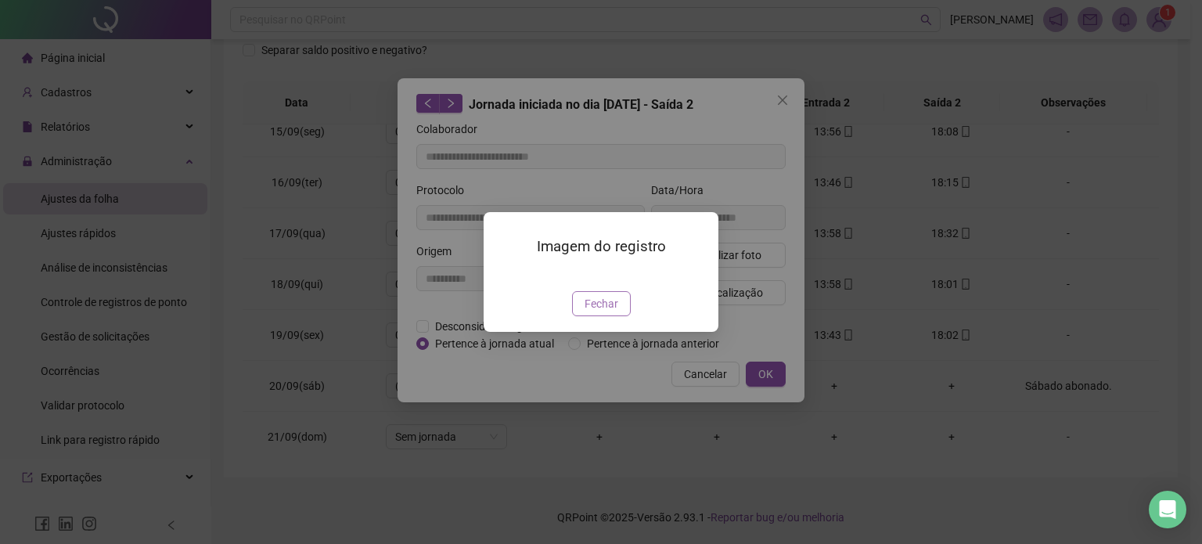
click at [589, 312] on span "Fechar" at bounding box center [602, 303] width 34 height 17
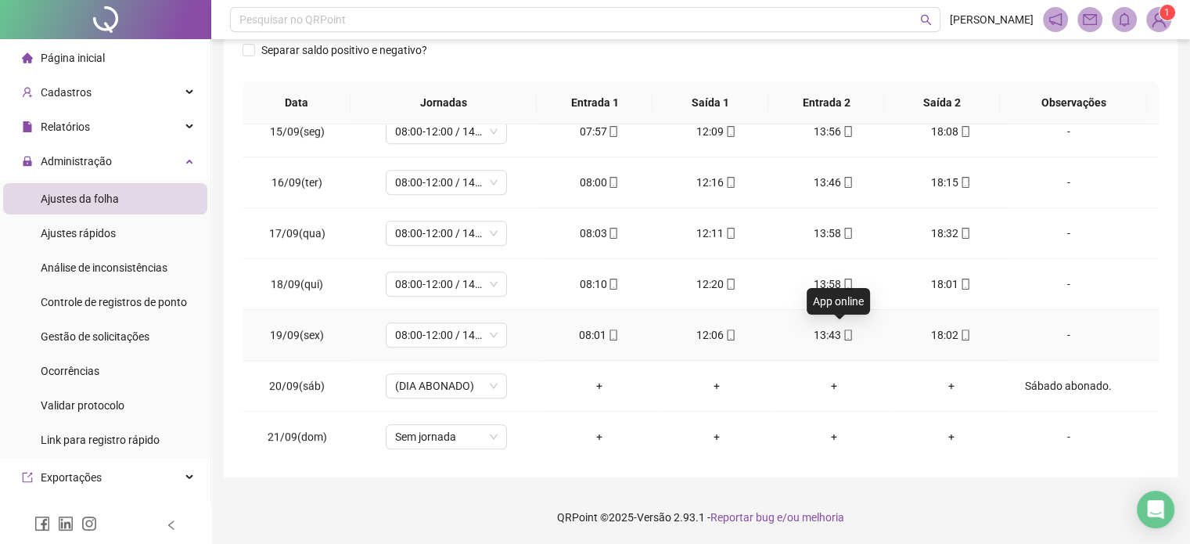
click at [843, 333] on icon "mobile" at bounding box center [848, 335] width 11 height 11
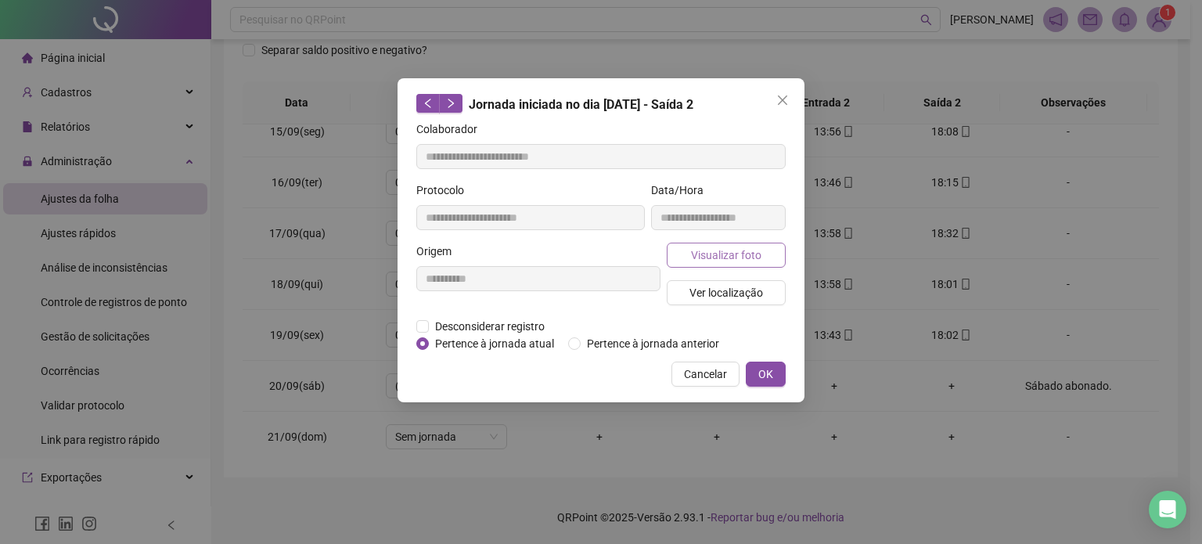
click at [745, 256] on span "Visualizar foto" at bounding box center [726, 255] width 70 height 17
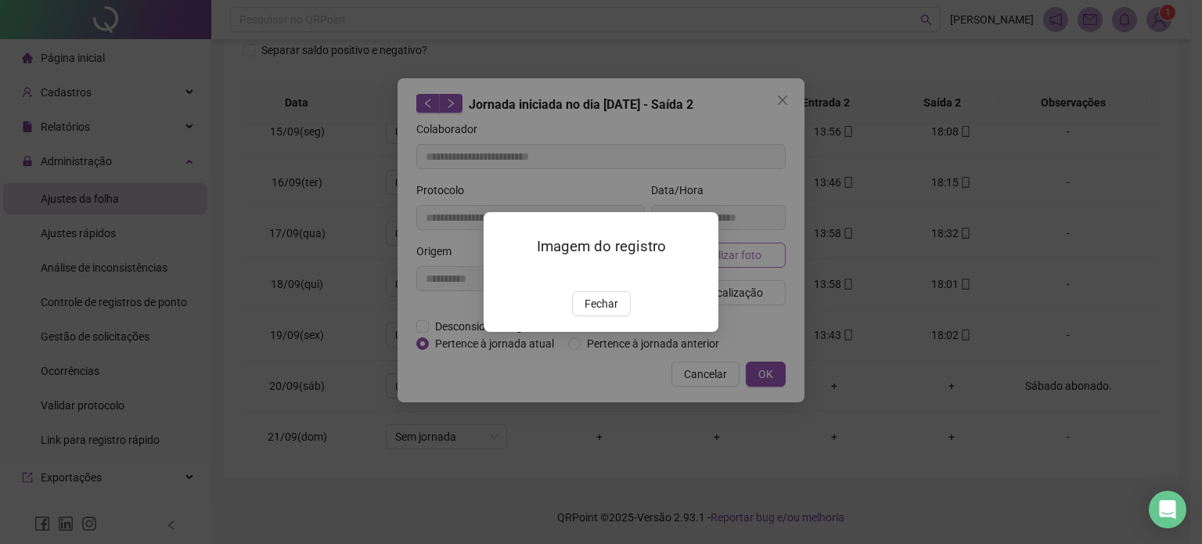
type input "**********"
click at [595, 312] on span "Fechar" at bounding box center [602, 303] width 34 height 17
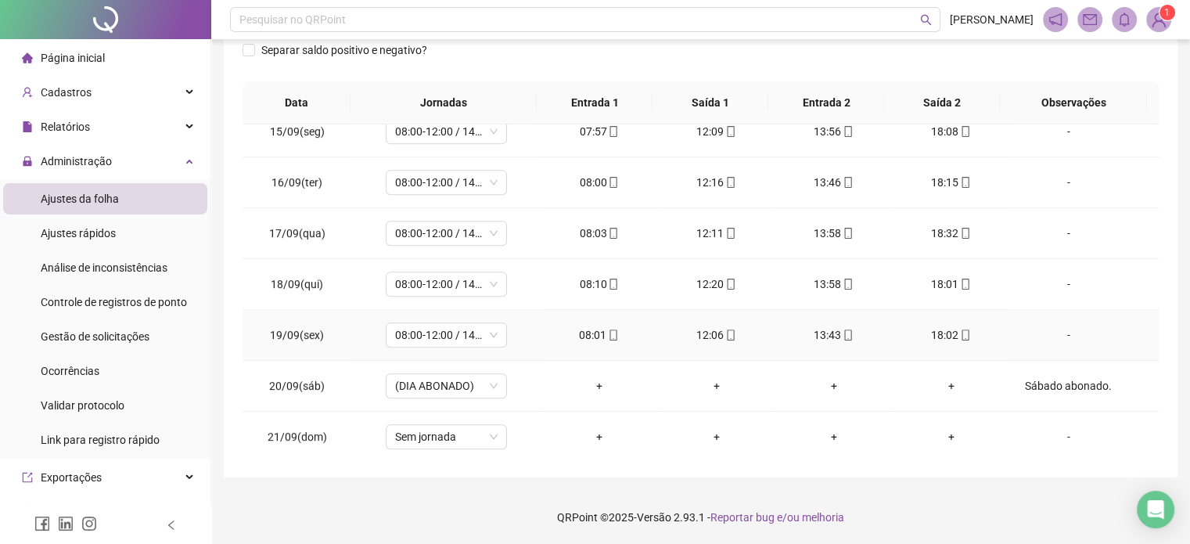
click at [729, 331] on icon "mobile" at bounding box center [731, 335] width 11 height 11
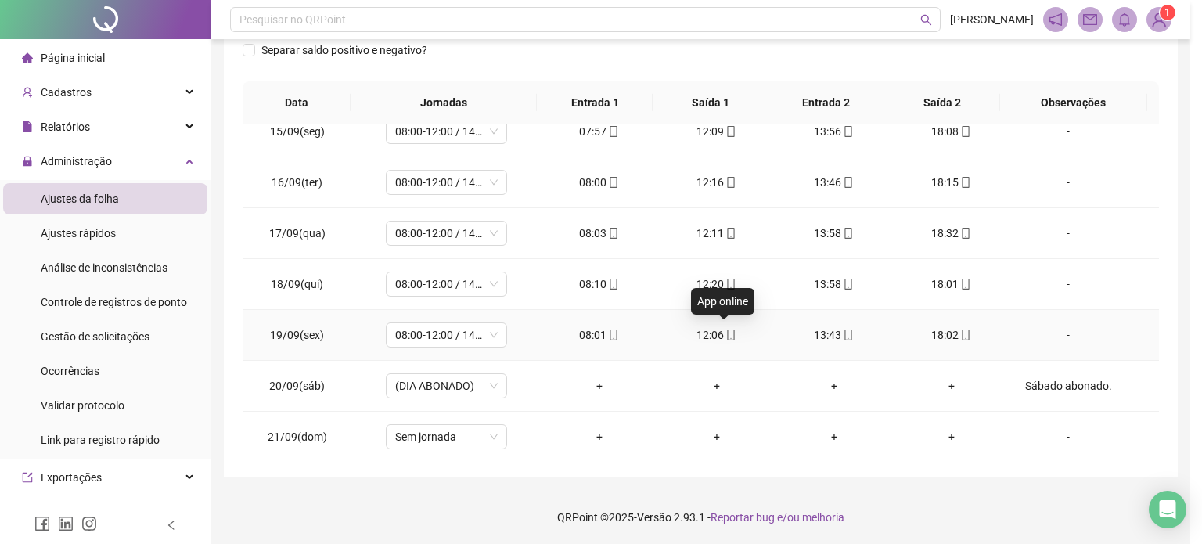
type input "**********"
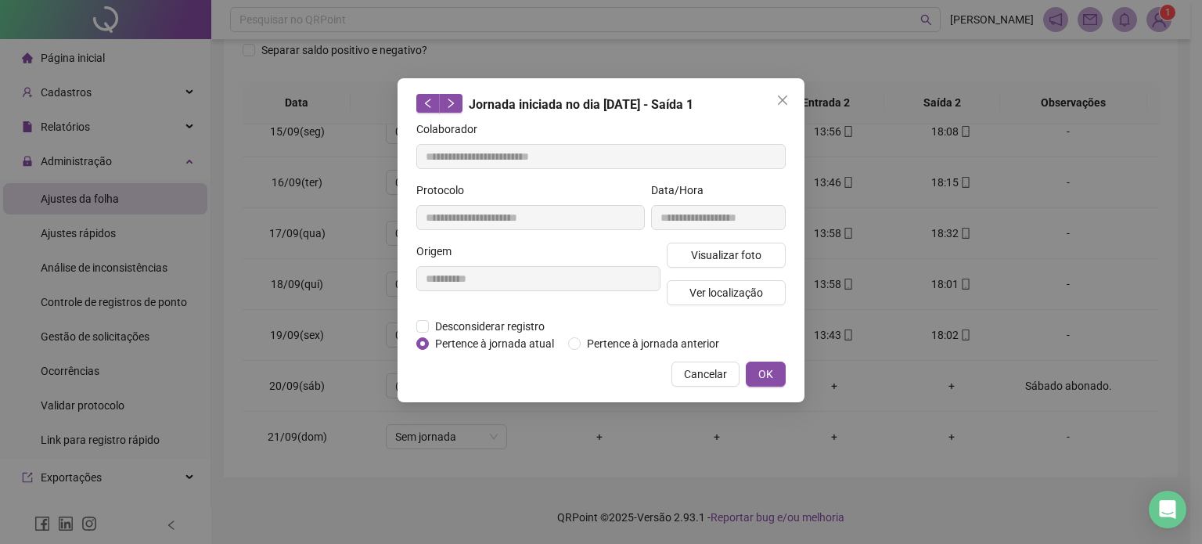
click at [750, 268] on div "Visualizar foto Ver localização" at bounding box center [726, 280] width 125 height 75
click at [754, 264] on button "Visualizar foto" at bounding box center [726, 255] width 119 height 25
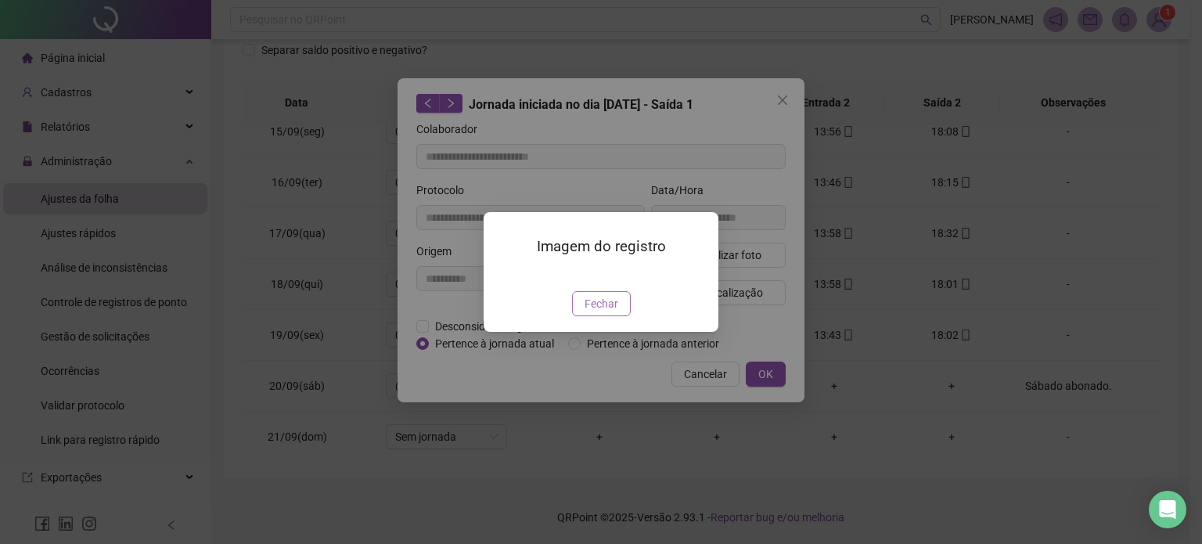
click at [614, 312] on span "Fechar" at bounding box center [602, 303] width 34 height 17
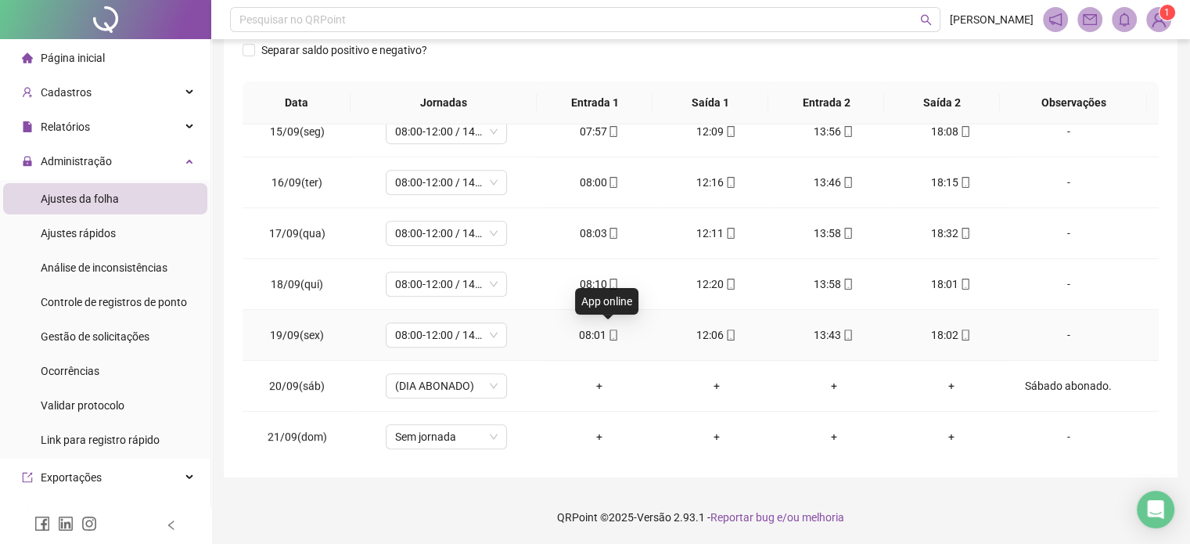
click at [614, 330] on icon "mobile" at bounding box center [613, 335] width 11 height 11
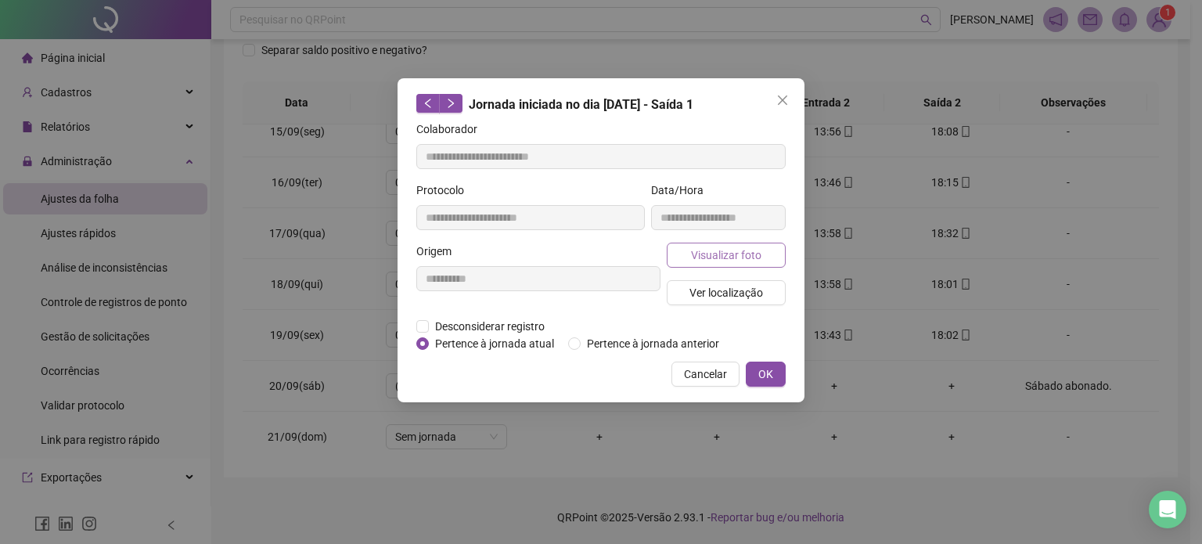
click at [730, 247] on span "Visualizar foto" at bounding box center [726, 255] width 70 height 17
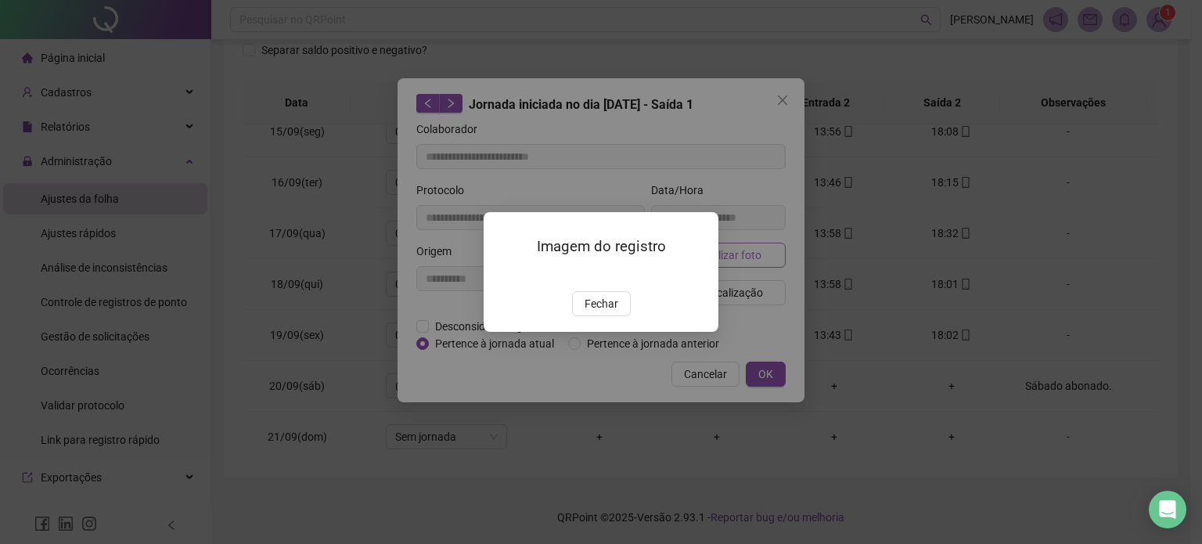
type input "**********"
click at [598, 312] on span "Fechar" at bounding box center [602, 303] width 34 height 17
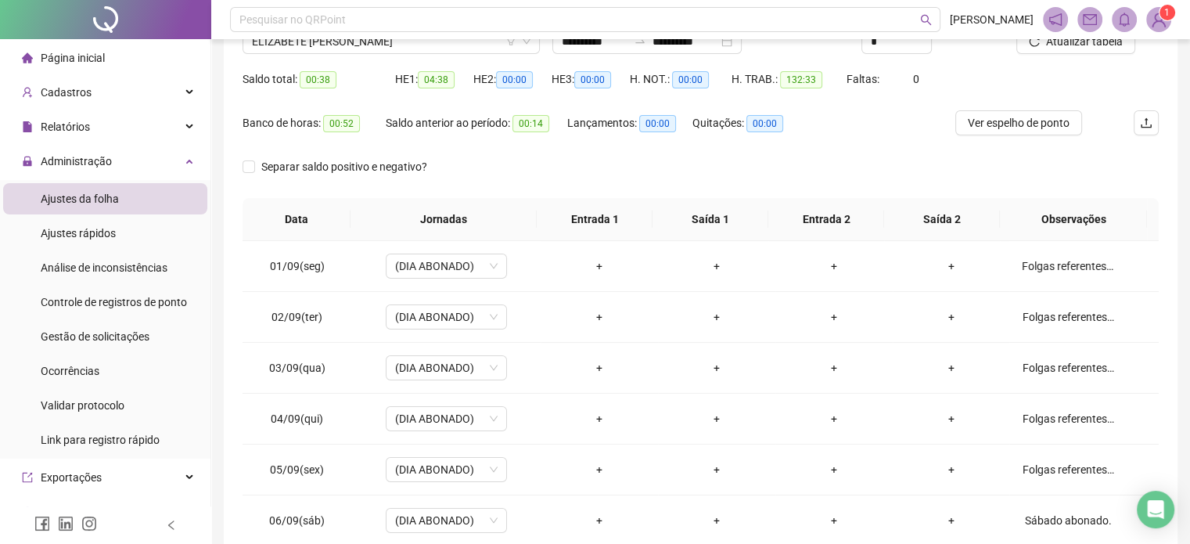
scroll to position [0, 0]
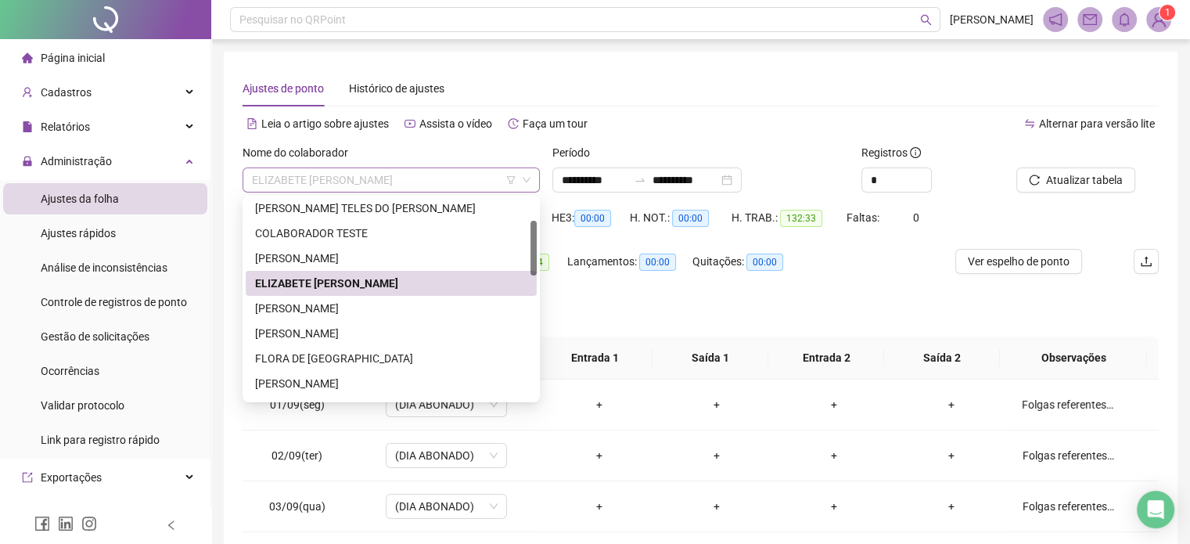
click at [434, 181] on span "ELIZABETE [PERSON_NAME]" at bounding box center [391, 179] width 279 height 23
click at [376, 308] on div "[PERSON_NAME]" at bounding box center [391, 308] width 272 height 17
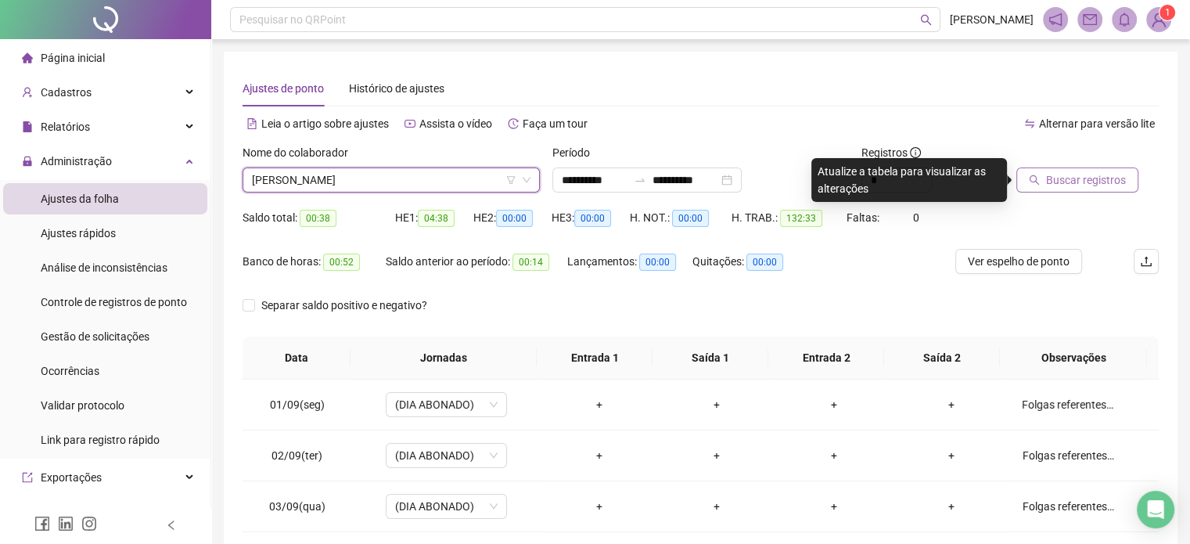
click at [1061, 179] on span "Buscar registros" at bounding box center [1086, 179] width 80 height 17
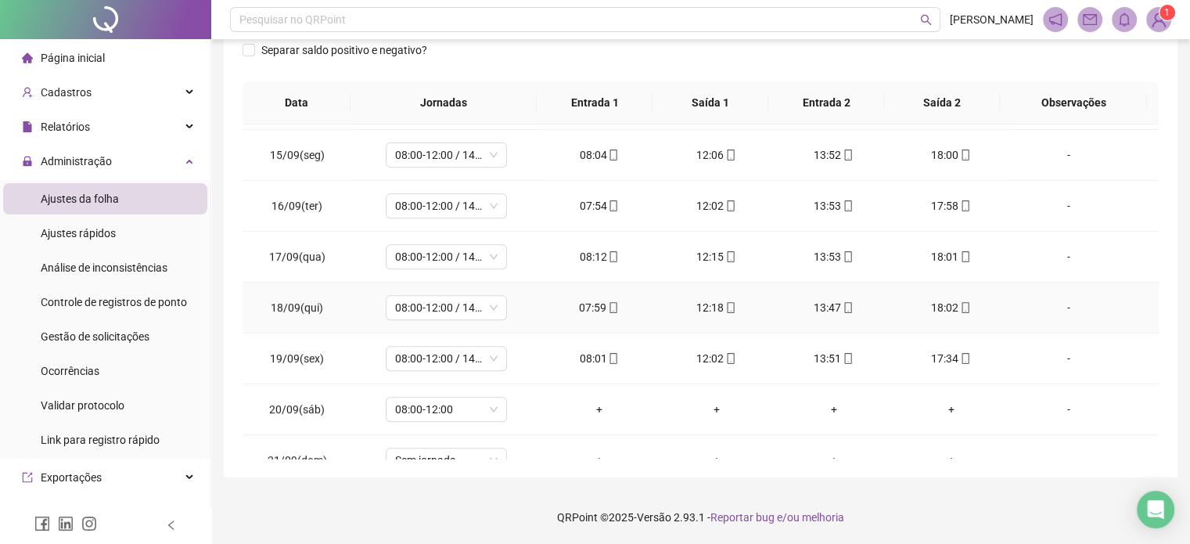
scroll to position [730, 0]
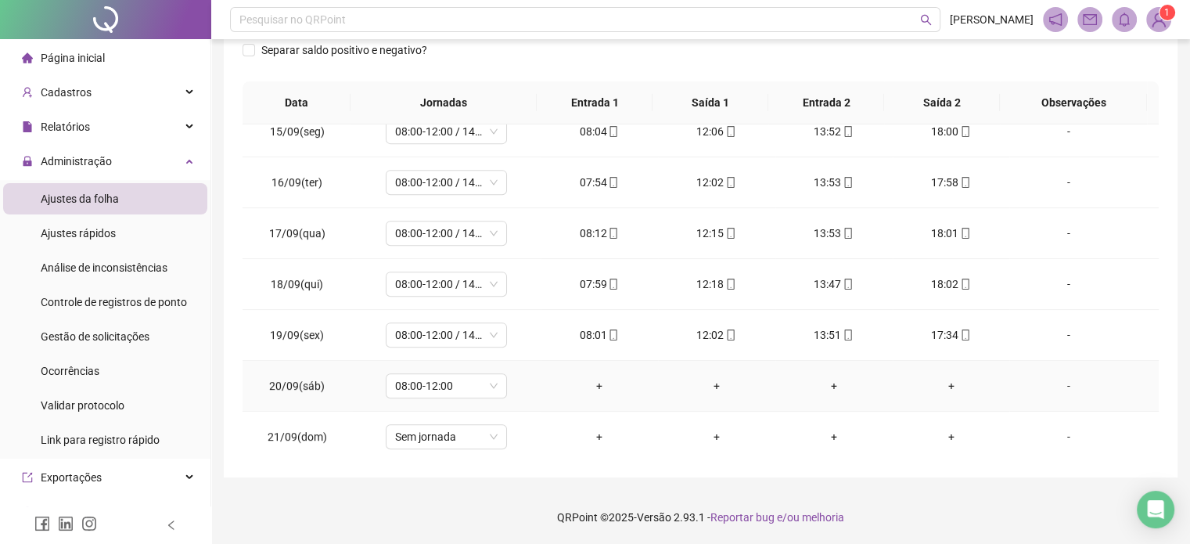
click at [1061, 382] on div "-" at bounding box center [1068, 385] width 92 height 17
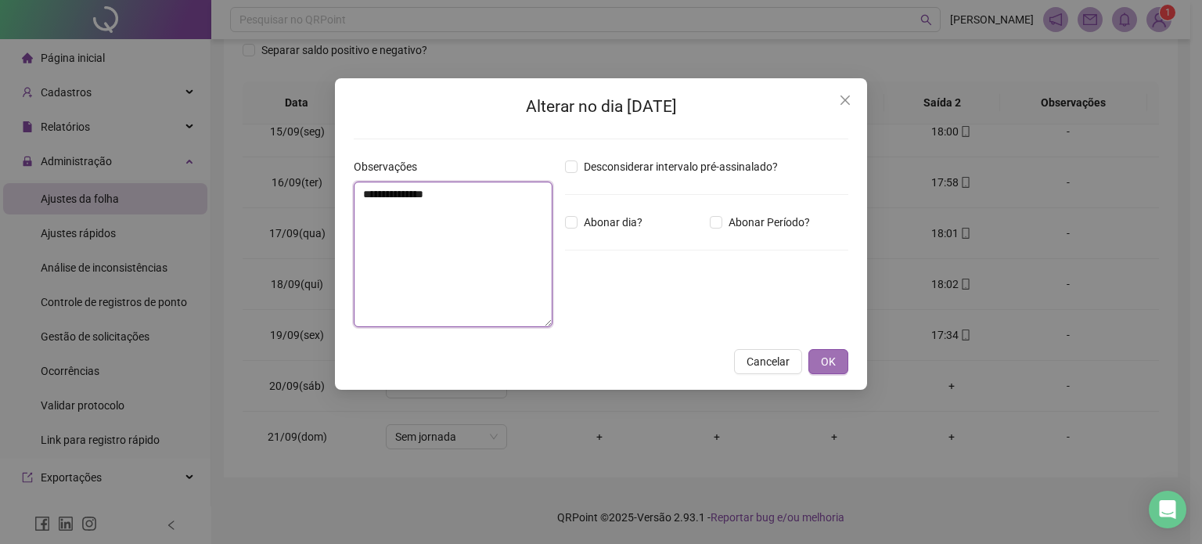
type textarea "**********"
click at [829, 359] on span "OK" at bounding box center [828, 361] width 15 height 17
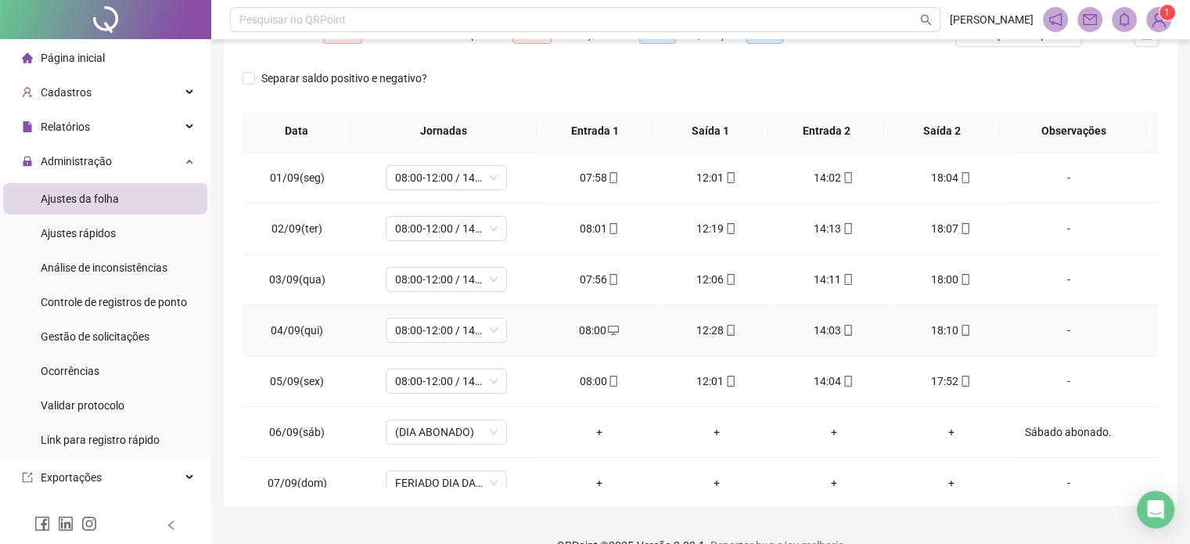
scroll to position [0, 0]
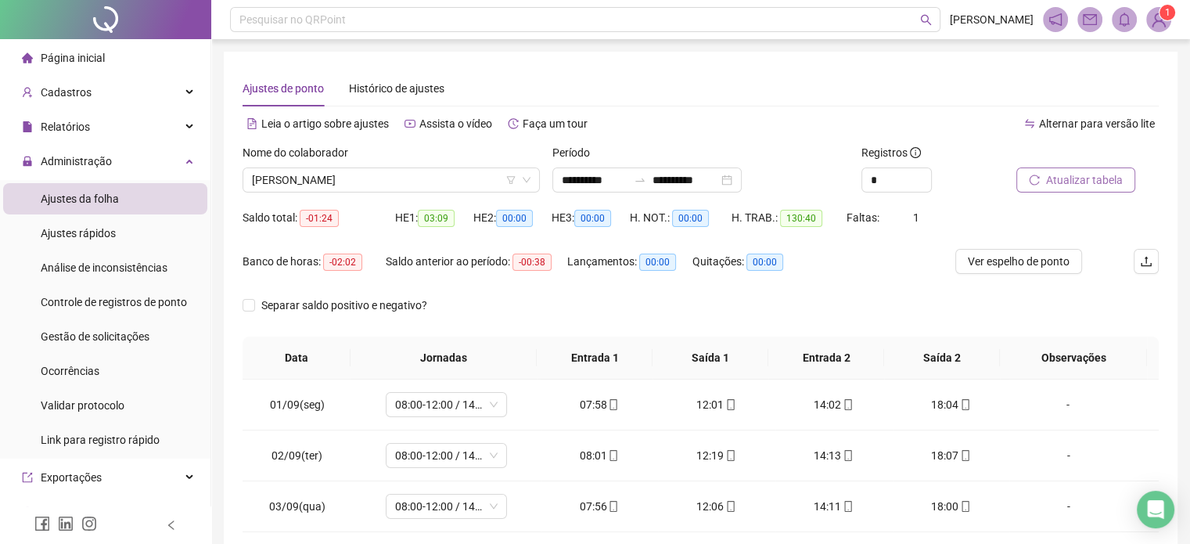
click at [1100, 184] on span "Atualizar tabela" at bounding box center [1084, 179] width 77 height 17
click at [1065, 184] on span "Atualizar tabela" at bounding box center [1084, 179] width 77 height 17
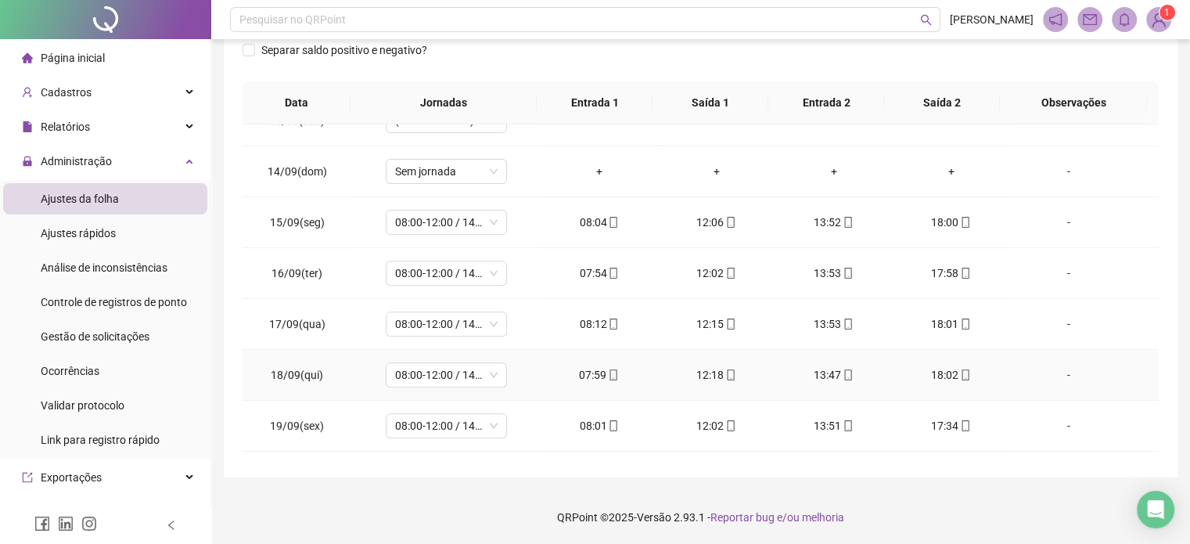
scroll to position [730, 0]
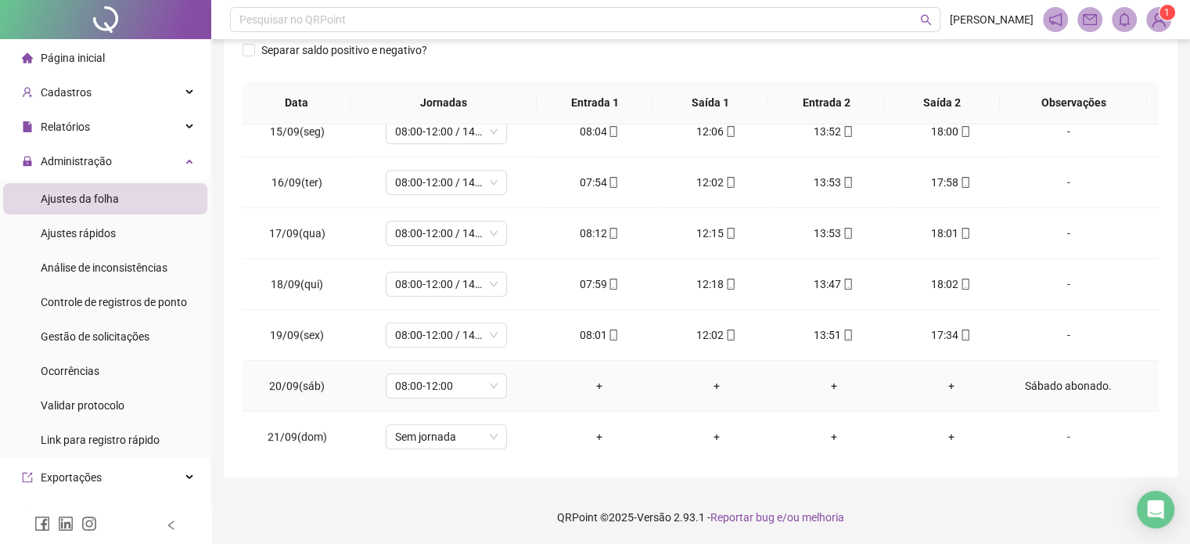
click at [1057, 378] on div "Sábado abonado." at bounding box center [1068, 385] width 92 height 17
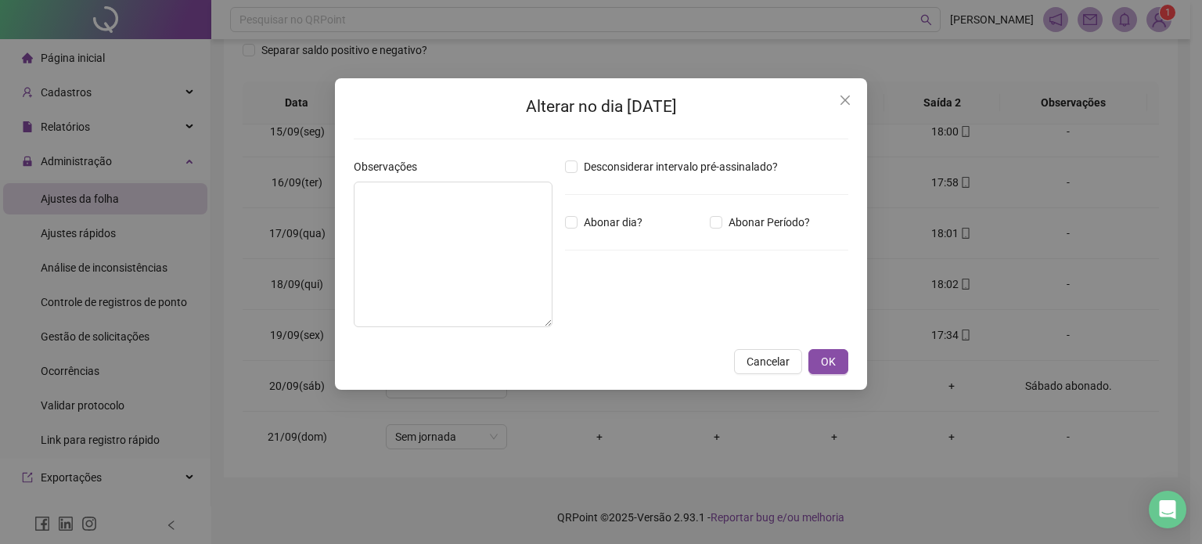
type textarea "**********"
click at [564, 229] on div "Abonar dia?" at bounding box center [634, 222] width 145 height 17
click at [829, 362] on span "OK" at bounding box center [828, 361] width 15 height 17
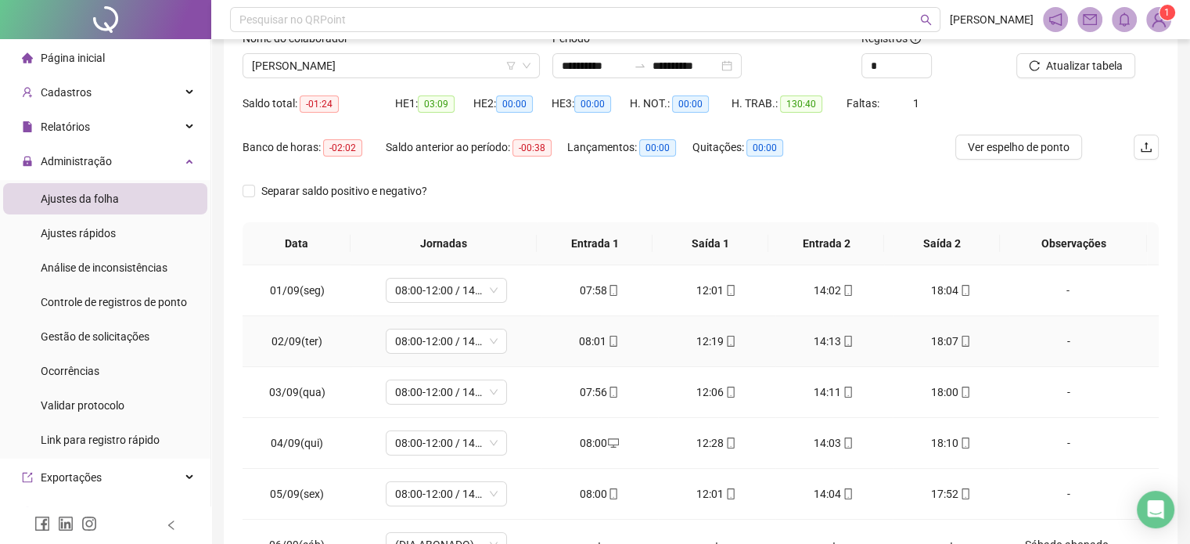
scroll to position [0, 0]
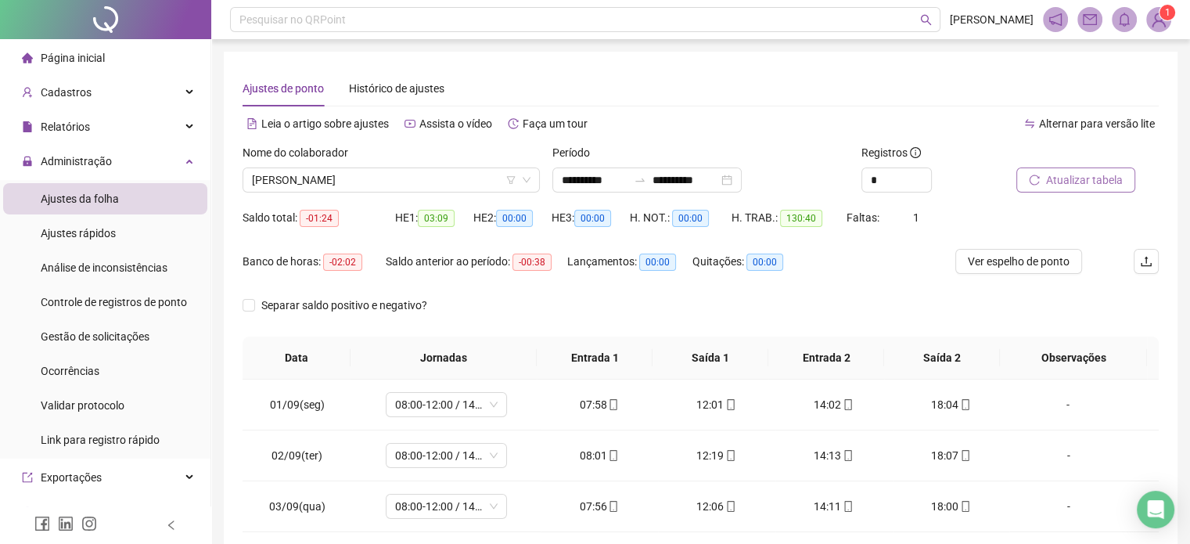
click at [1080, 178] on span "Atualizar tabela" at bounding box center [1084, 179] width 77 height 17
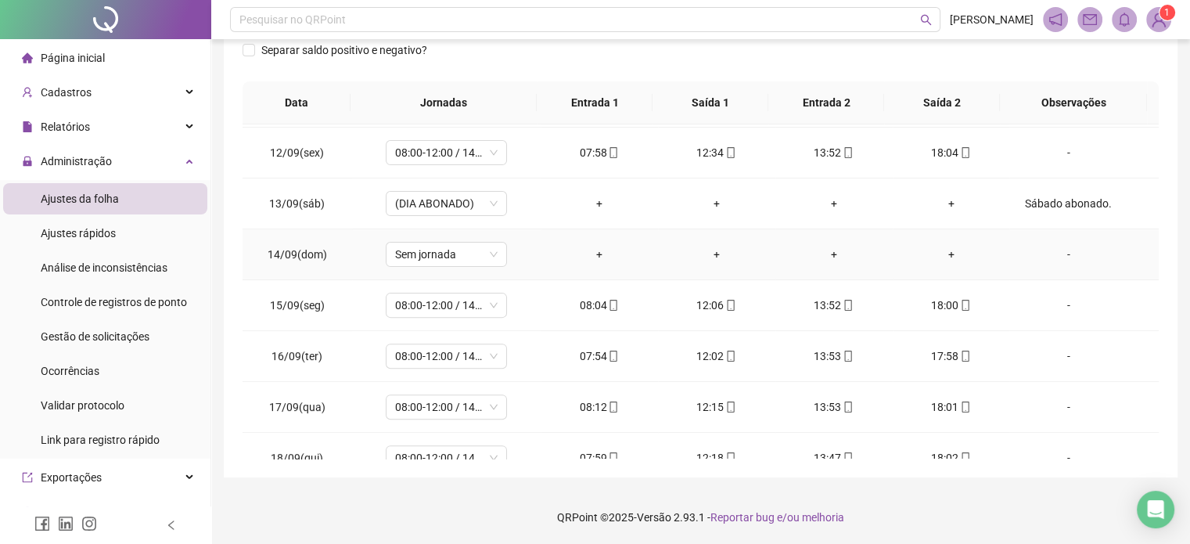
scroll to position [730, 0]
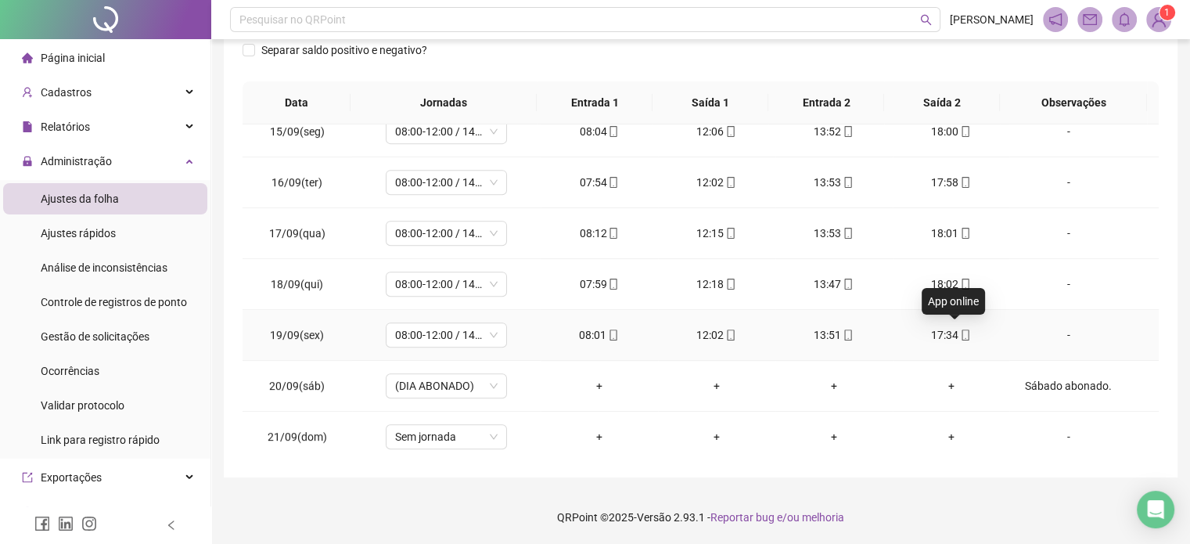
click at [960, 333] on icon "mobile" at bounding box center [965, 335] width 11 height 11
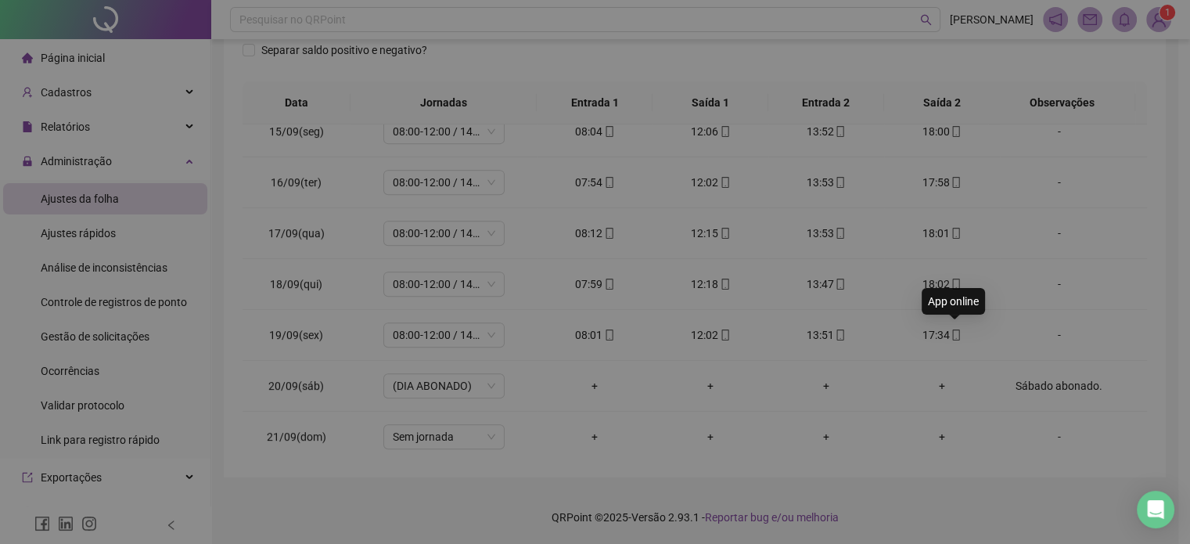
type input "**********"
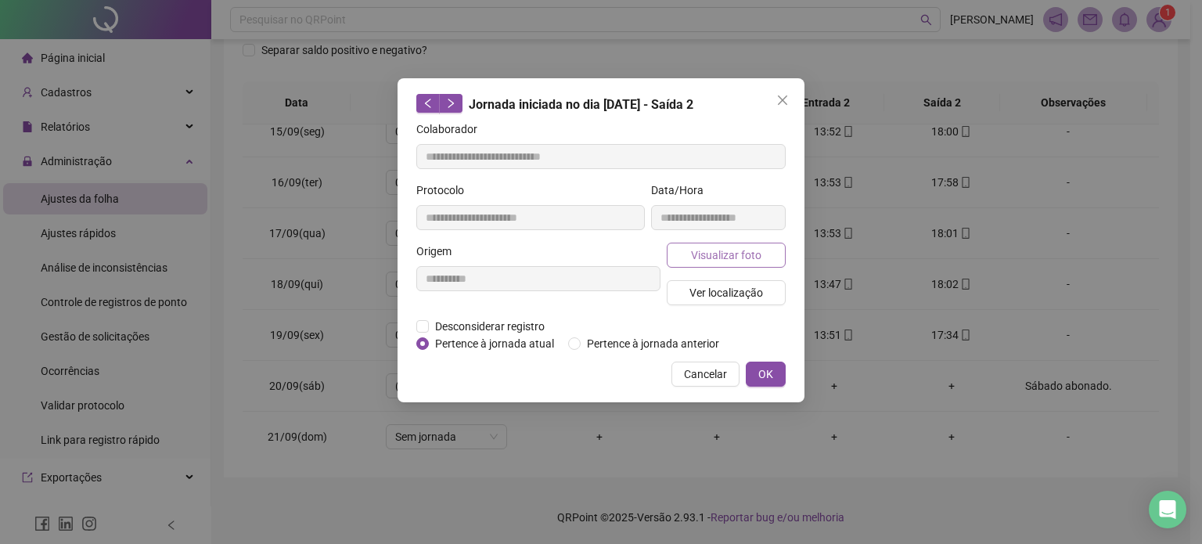
click at [721, 243] on button "Visualizar foto" at bounding box center [726, 255] width 119 height 25
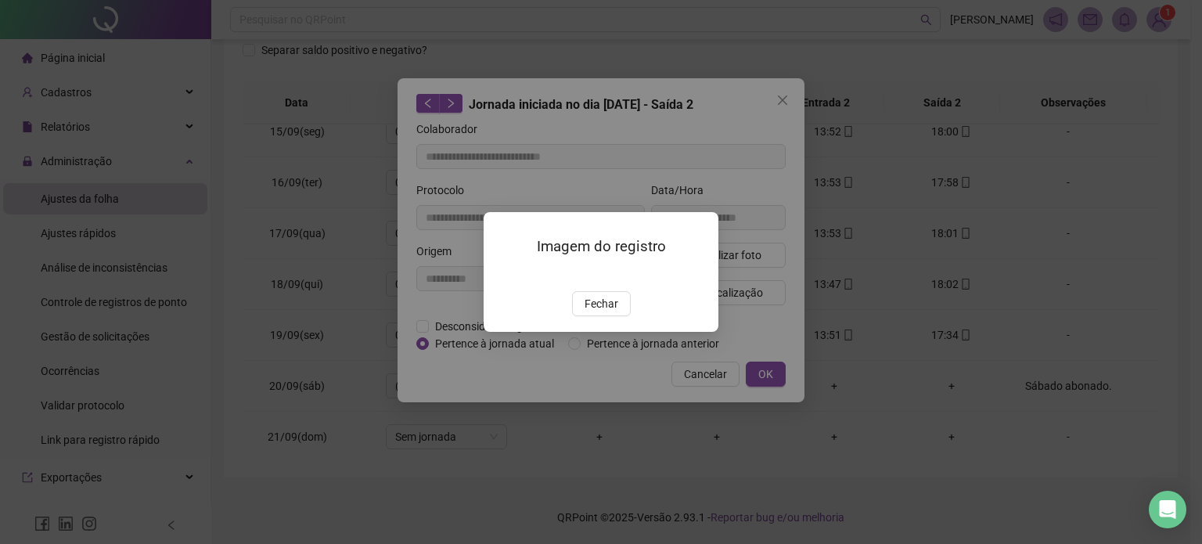
click at [600, 332] on div "Imagem do registro Fechar" at bounding box center [601, 272] width 235 height 120
click at [603, 312] on span "Fechar" at bounding box center [602, 303] width 34 height 17
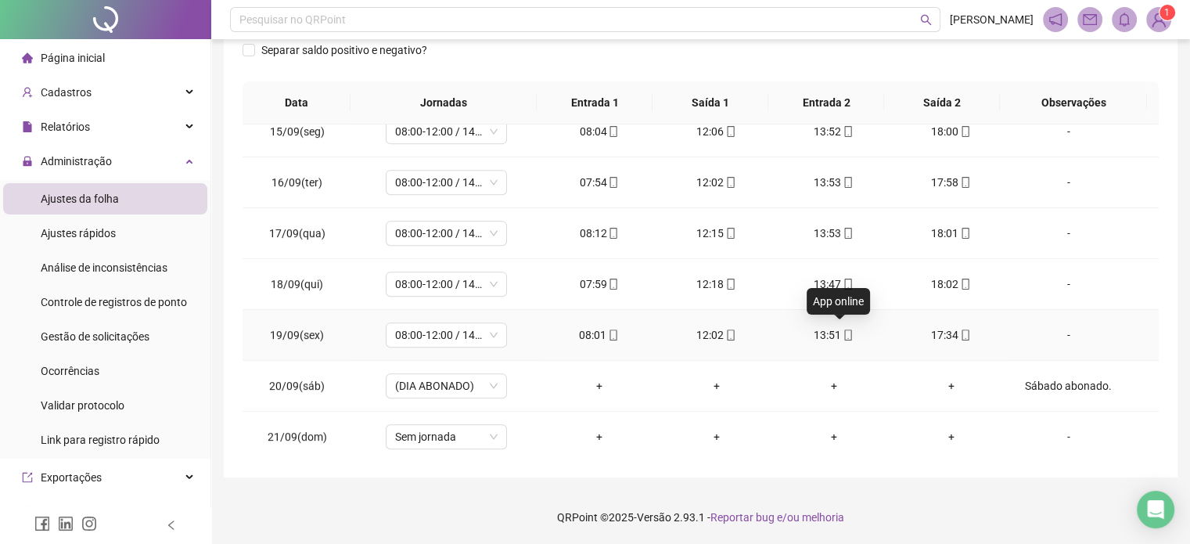
click at [843, 330] on icon "mobile" at bounding box center [848, 335] width 11 height 11
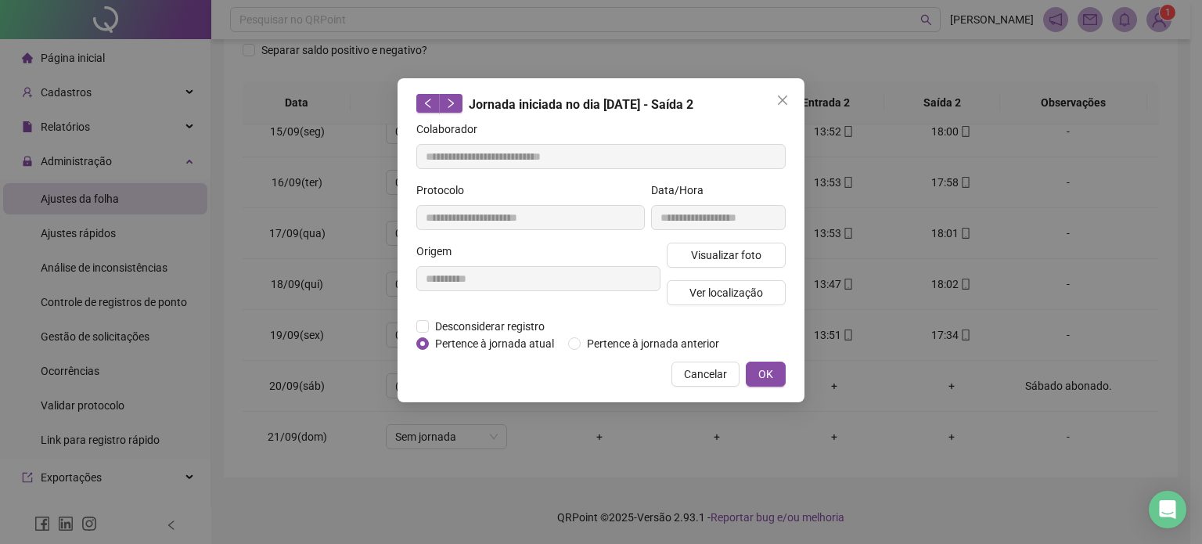
type input "**********"
click at [765, 258] on button "Visualizar foto" at bounding box center [726, 255] width 119 height 25
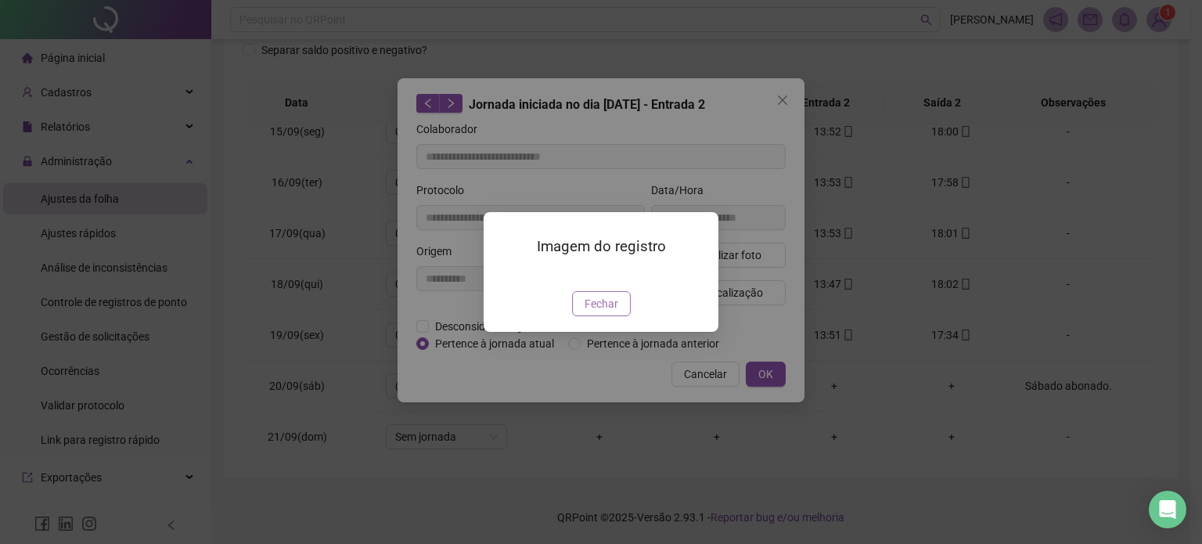
click at [602, 312] on span "Fechar" at bounding box center [602, 303] width 34 height 17
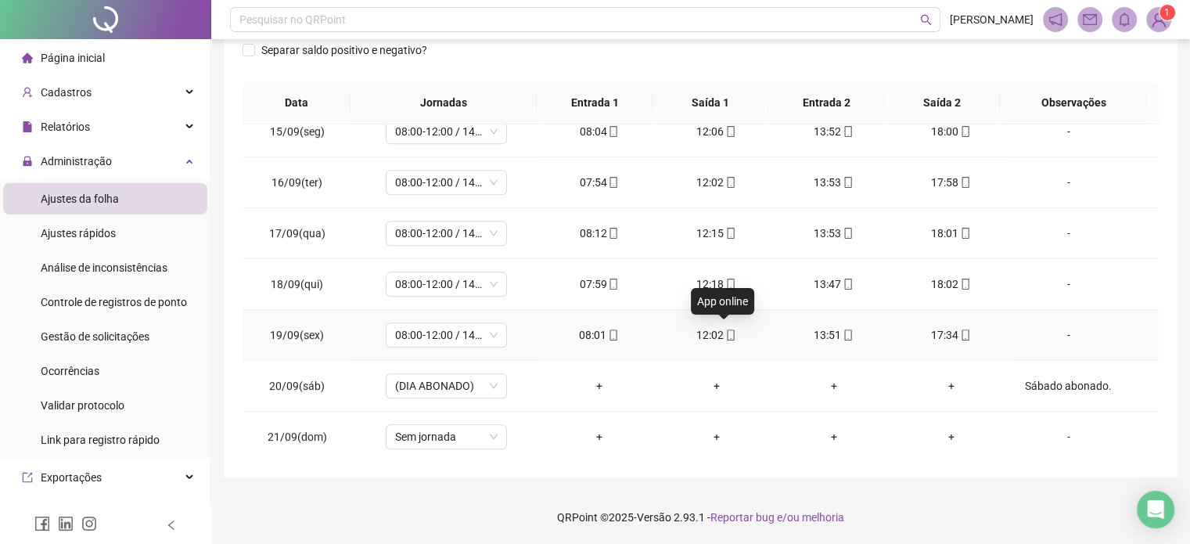
click at [726, 334] on icon "mobile" at bounding box center [731, 335] width 11 height 11
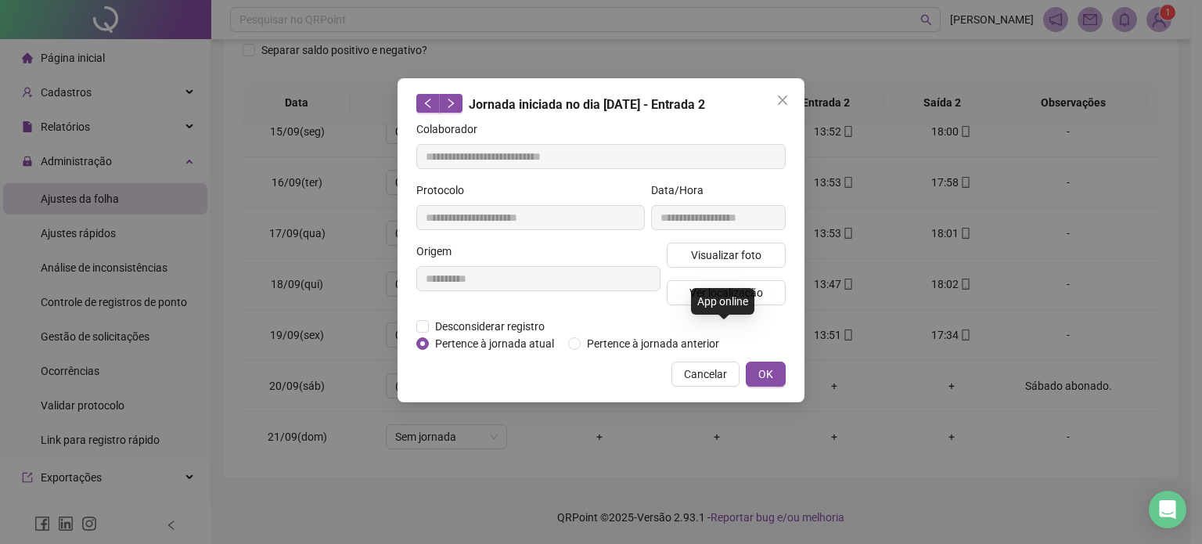
type input "**********"
click at [769, 253] on button "Visualizar foto" at bounding box center [726, 255] width 119 height 25
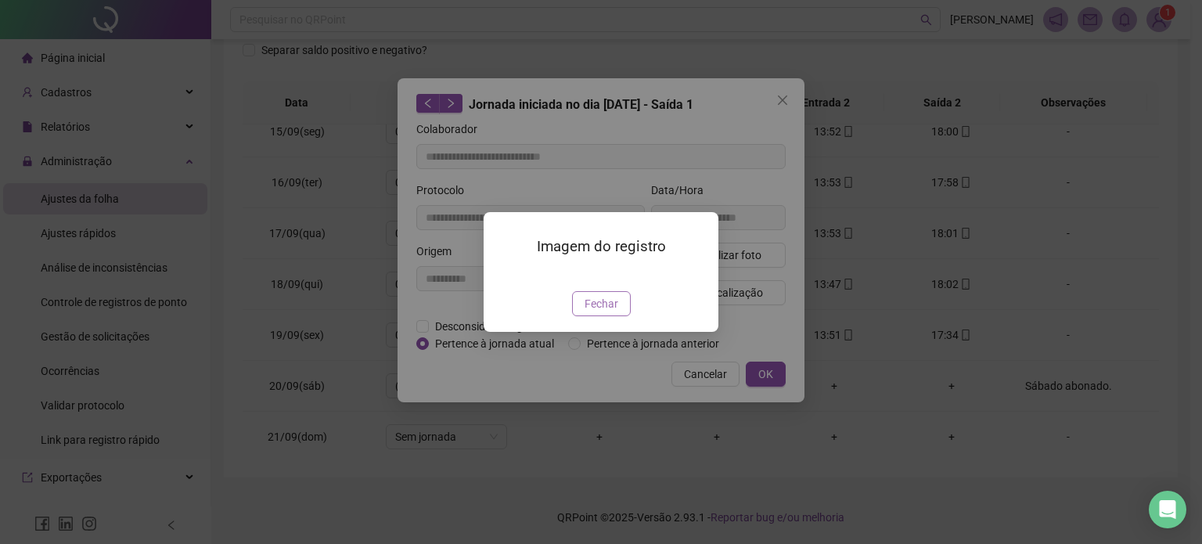
click at [603, 312] on span "Fechar" at bounding box center [602, 303] width 34 height 17
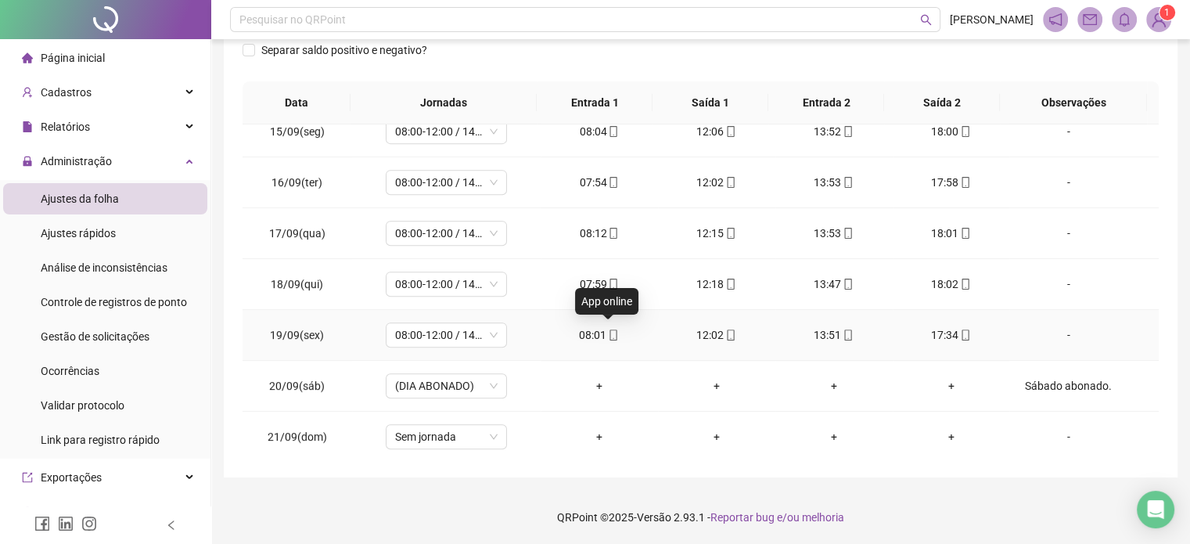
click at [610, 337] on span at bounding box center [613, 335] width 13 height 13
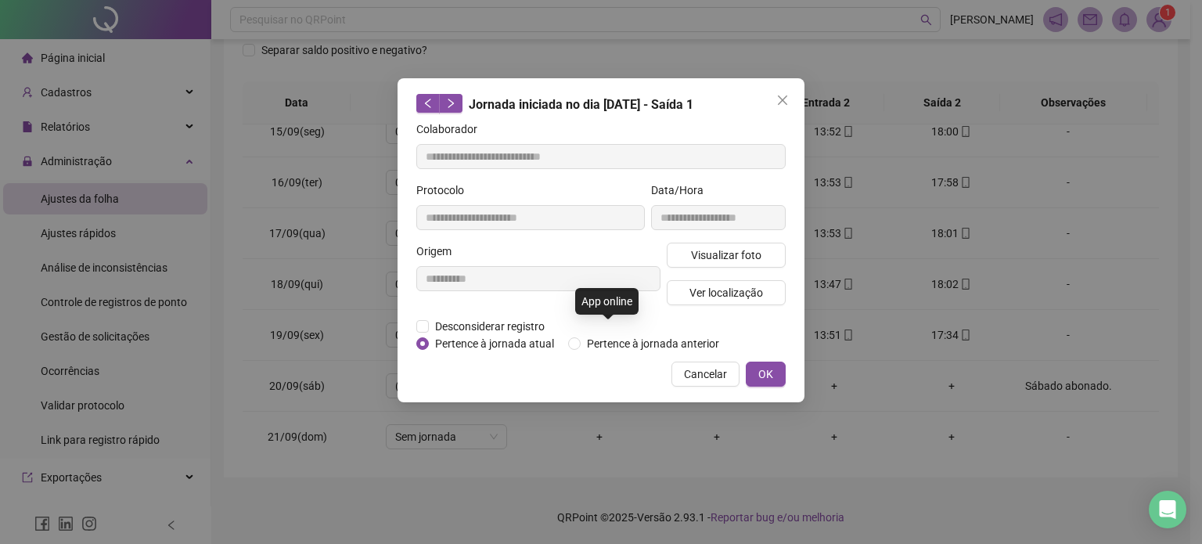
type input "**********"
click at [743, 253] on span "Visualizar foto" at bounding box center [726, 255] width 70 height 17
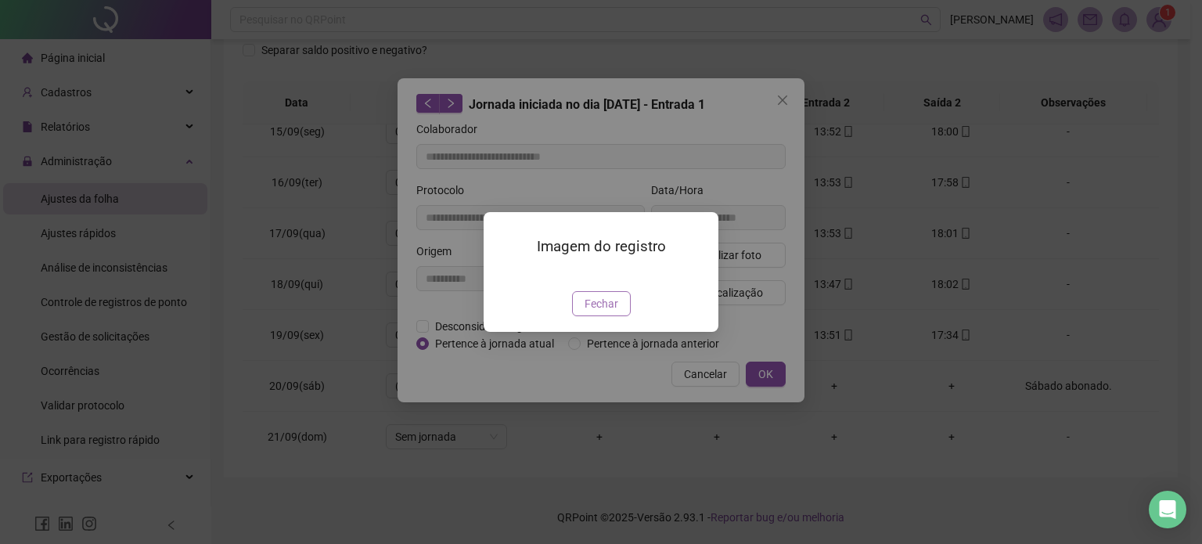
click at [614, 312] on span "Fechar" at bounding box center [602, 303] width 34 height 17
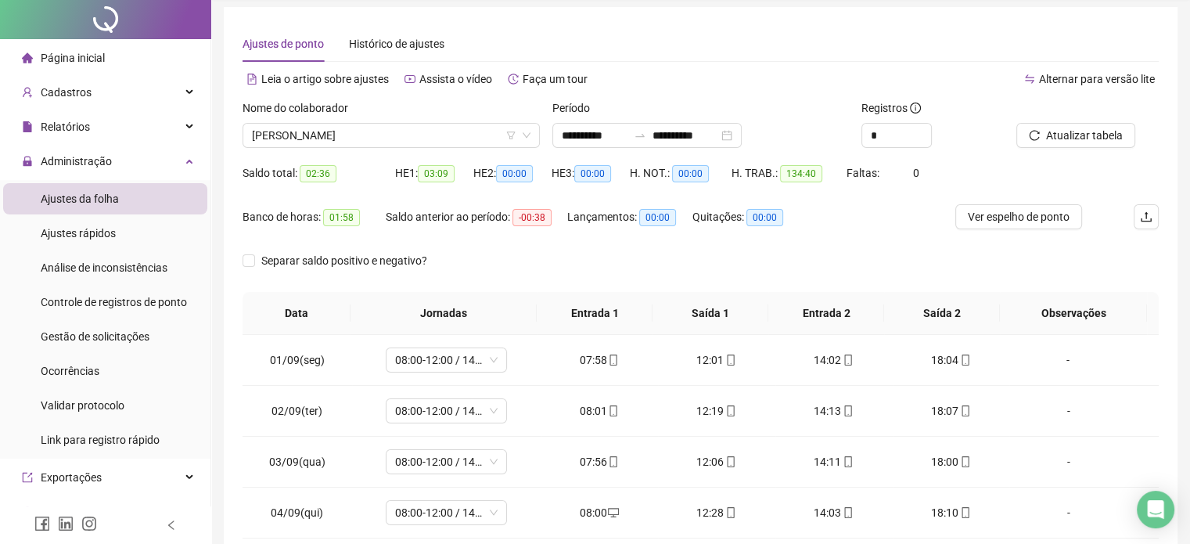
scroll to position [0, 0]
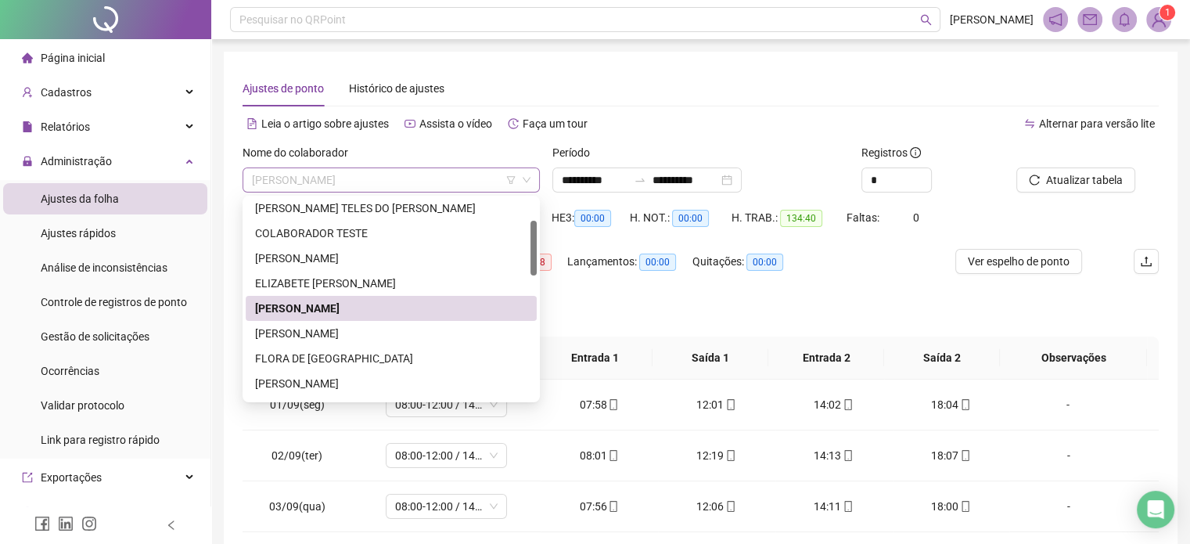
click at [438, 184] on span "[PERSON_NAME]" at bounding box center [391, 179] width 279 height 23
click at [385, 329] on div "[PERSON_NAME]" at bounding box center [391, 333] width 272 height 17
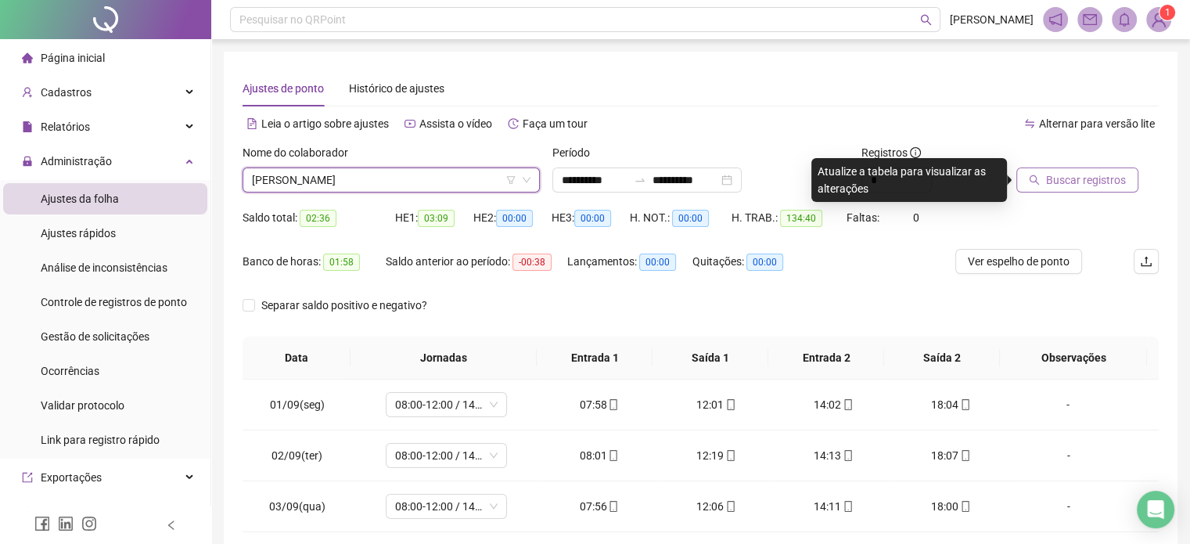
click at [1075, 175] on span "Buscar registros" at bounding box center [1086, 179] width 80 height 17
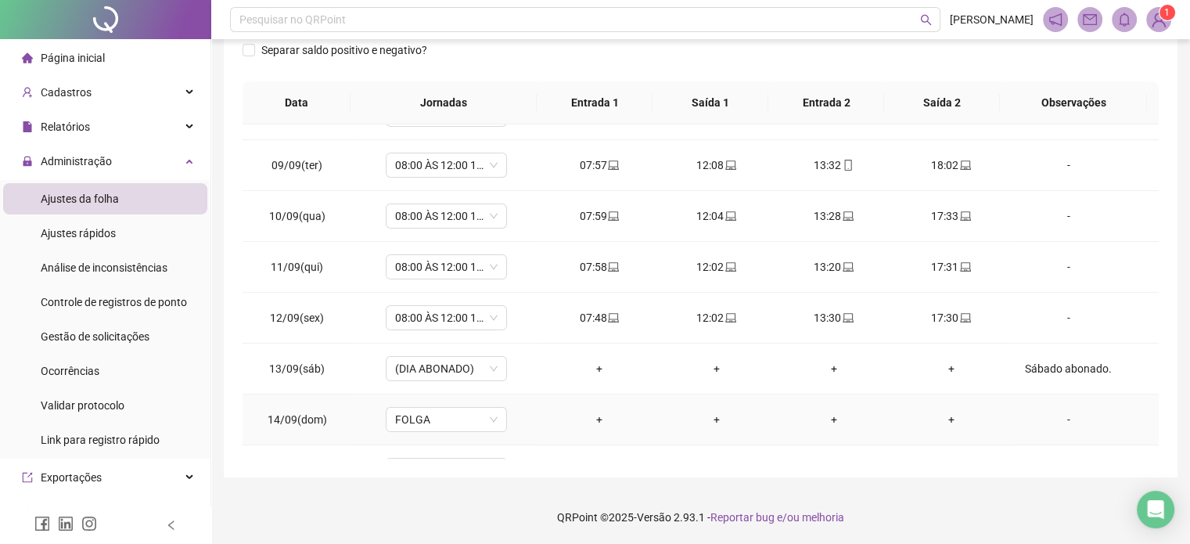
scroll to position [730, 0]
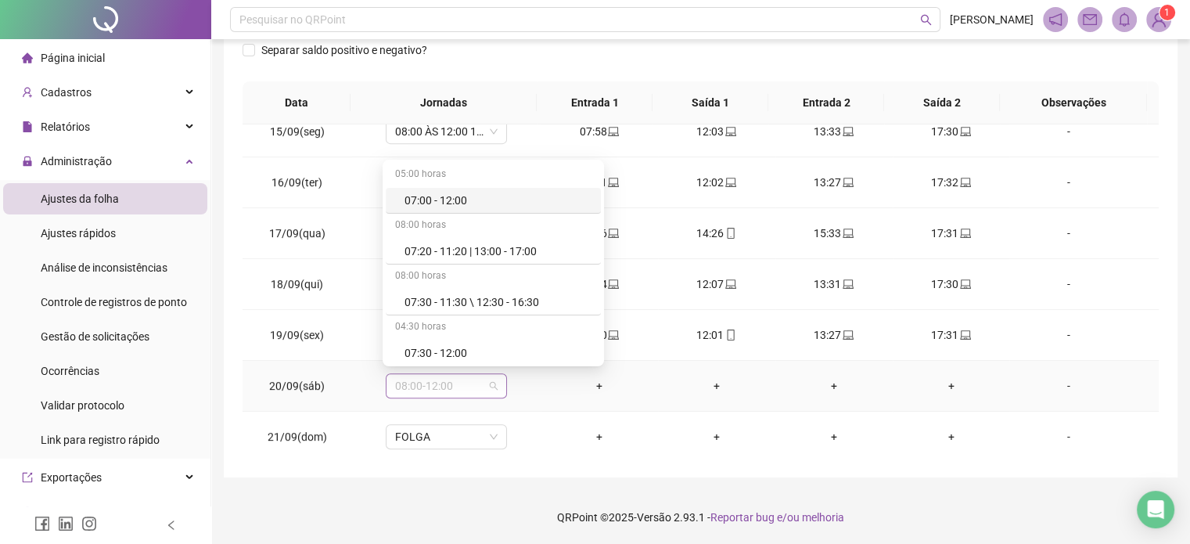
click at [445, 392] on span "08:00-12:00" at bounding box center [446, 385] width 103 height 23
click at [470, 301] on div "Folga compensatória" at bounding box center [498, 302] width 187 height 17
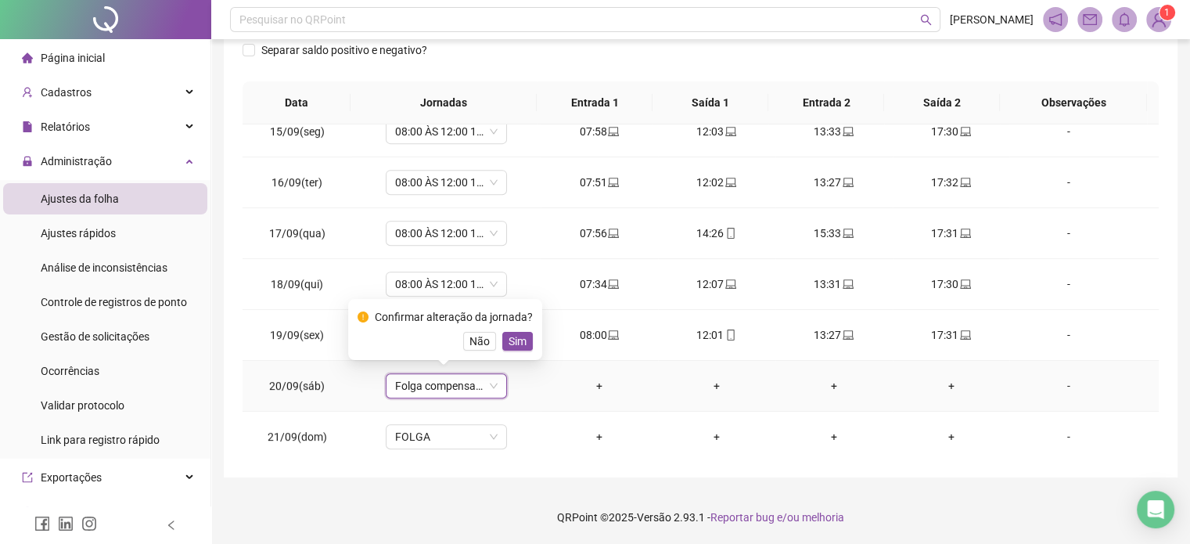
click at [516, 344] on span "Sim" at bounding box center [518, 341] width 18 height 17
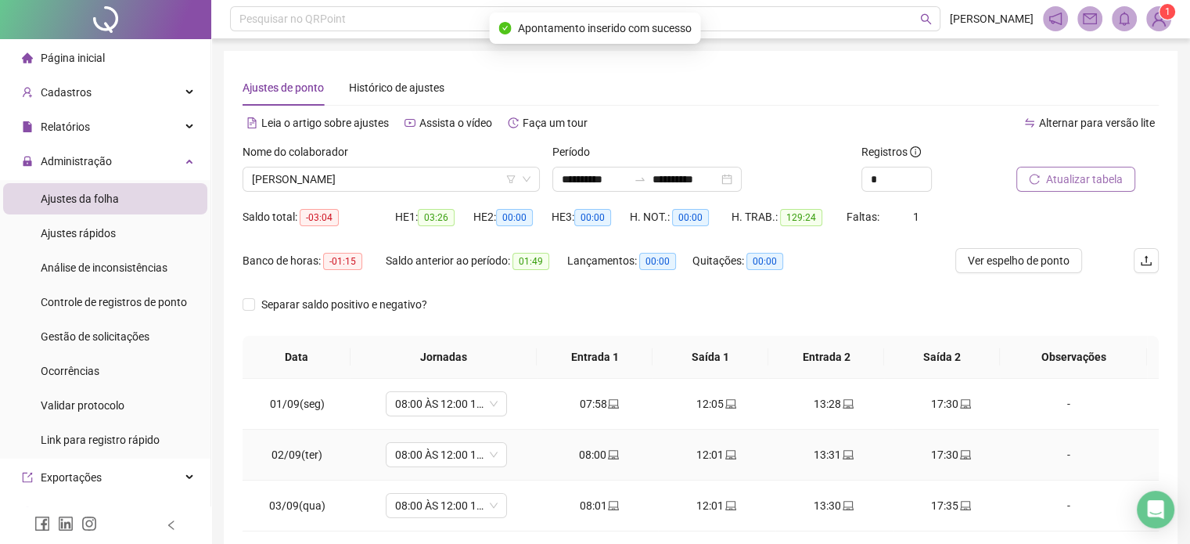
scroll to position [0, 0]
click at [1074, 184] on span "Atualizar tabela" at bounding box center [1084, 179] width 77 height 17
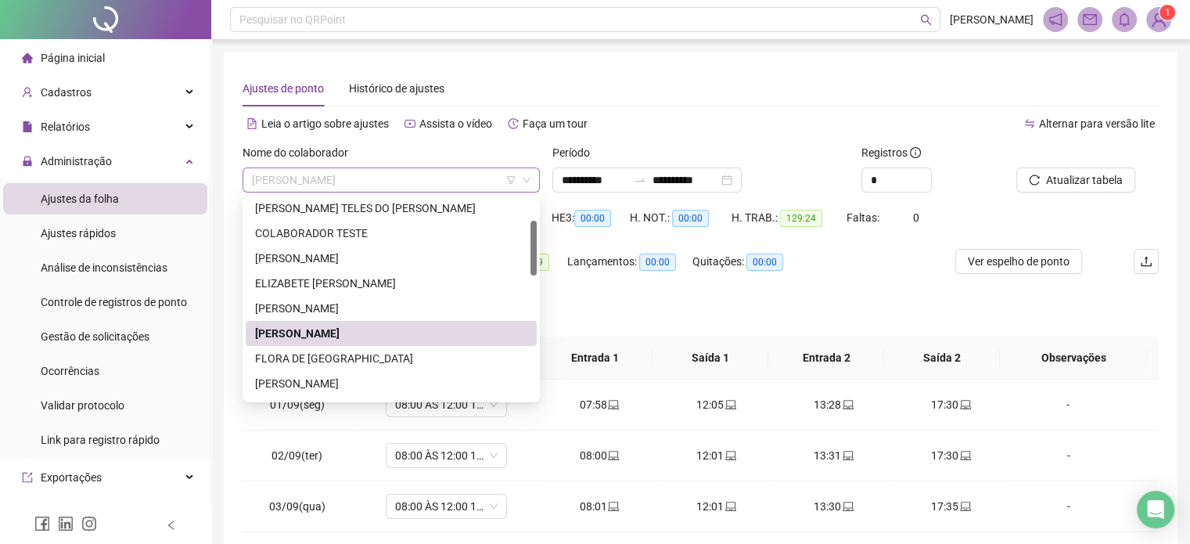
click at [421, 185] on span "[PERSON_NAME]" at bounding box center [391, 179] width 279 height 23
click at [335, 362] on div "FLORA DE [GEOGRAPHIC_DATA]" at bounding box center [391, 358] width 272 height 17
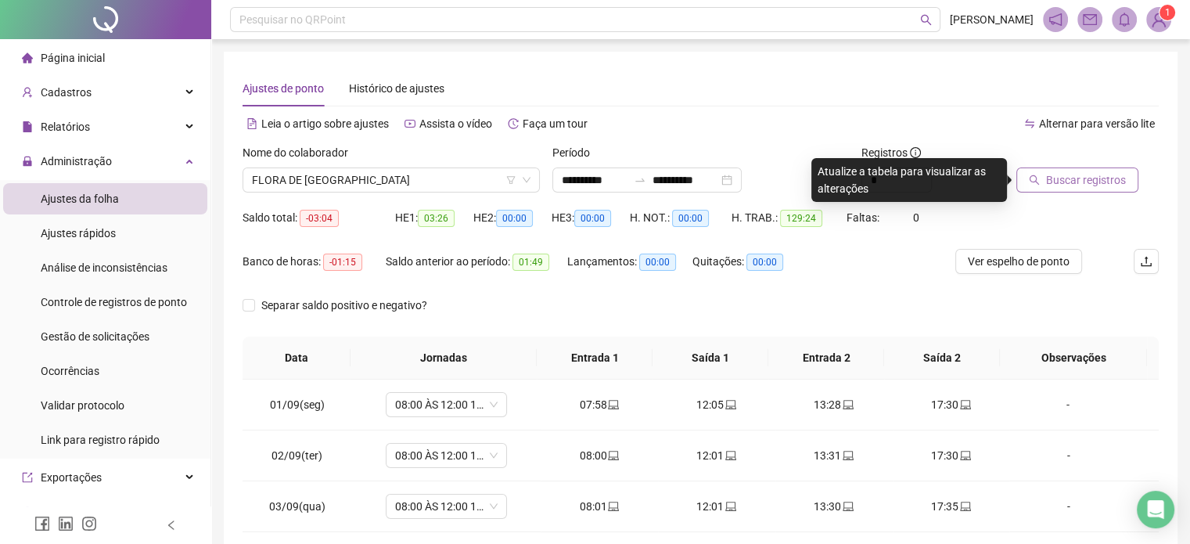
click at [1083, 186] on span "Buscar registros" at bounding box center [1086, 179] width 80 height 17
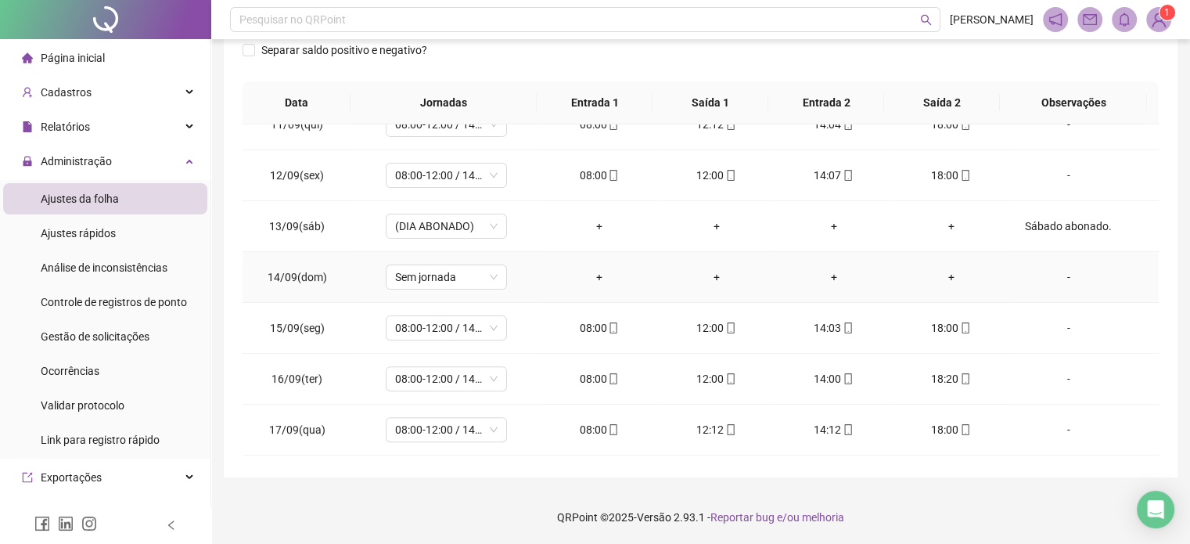
scroll to position [730, 0]
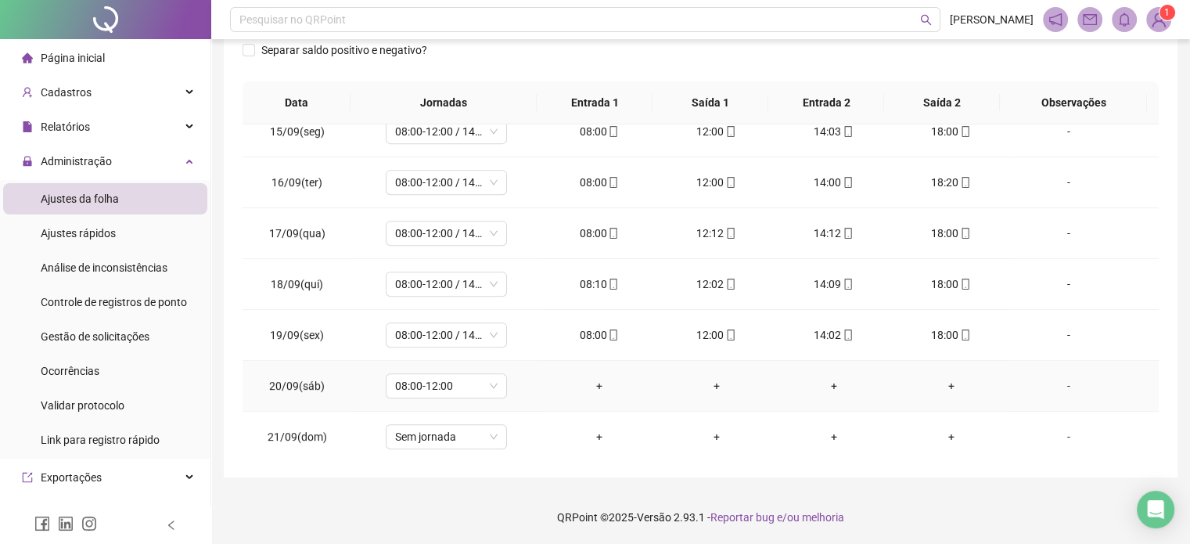
click at [1061, 381] on div "-" at bounding box center [1068, 385] width 92 height 17
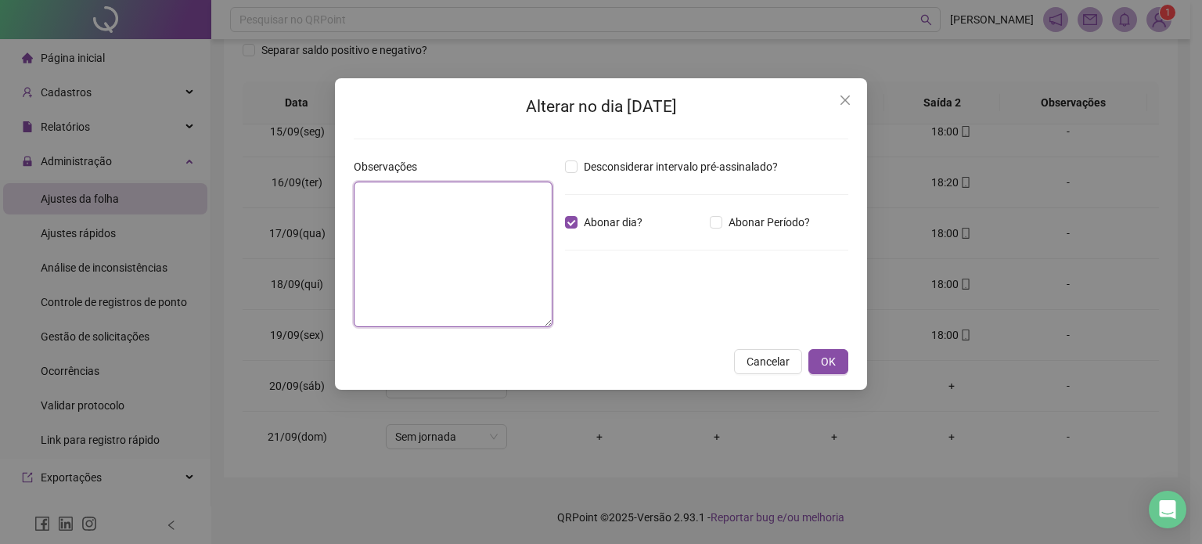
click at [488, 230] on textarea at bounding box center [453, 255] width 199 height 146
type textarea "**********"
click at [823, 362] on span "OK" at bounding box center [828, 361] width 15 height 17
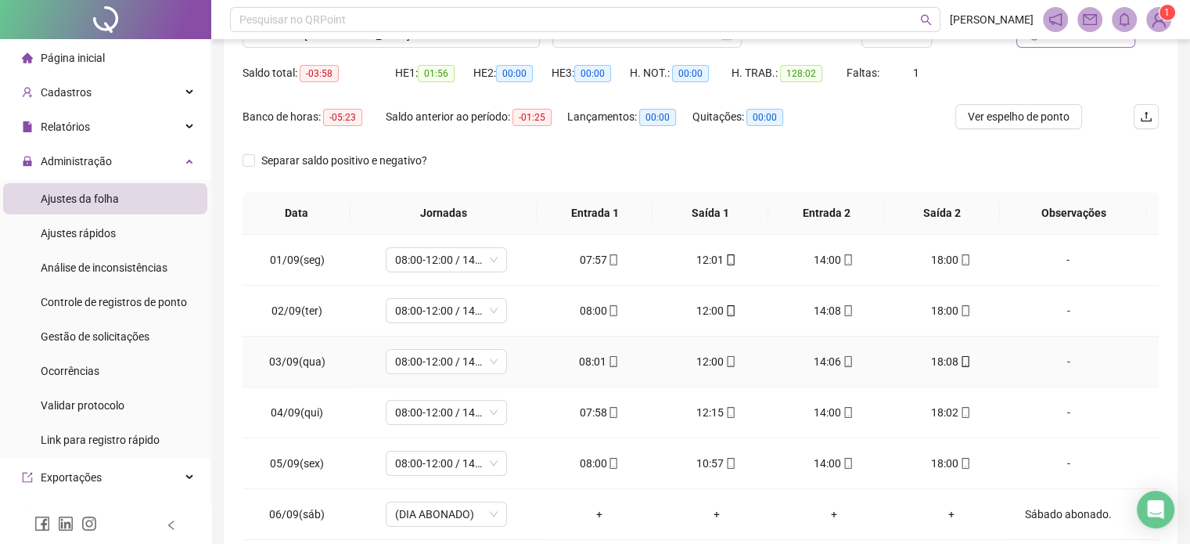
scroll to position [0, 0]
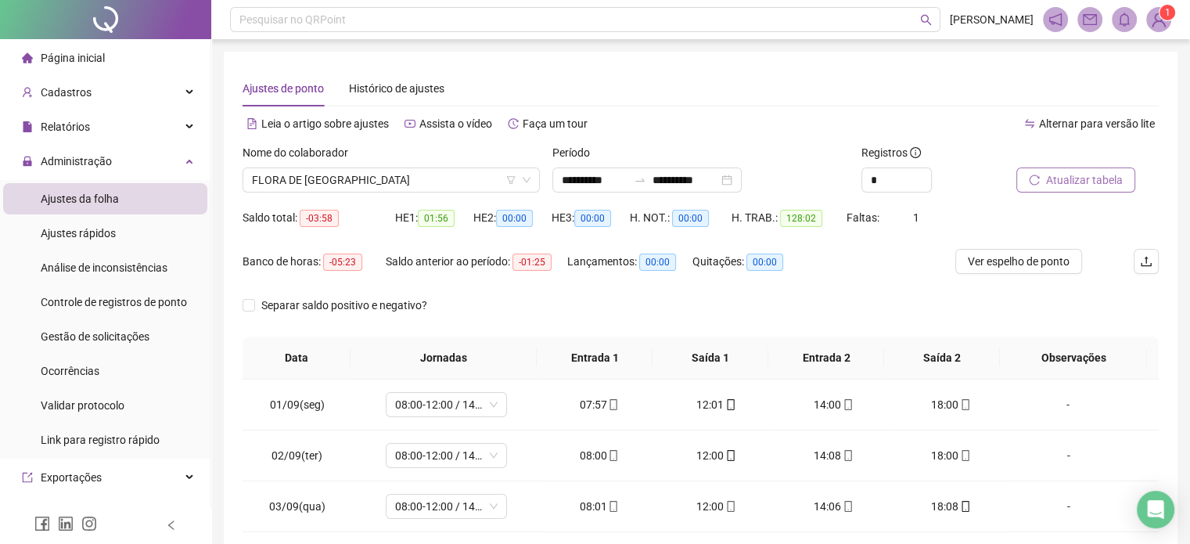
click at [1091, 184] on span "Atualizar tabela" at bounding box center [1084, 179] width 77 height 17
click at [1094, 182] on span "Atualizar tabela" at bounding box center [1084, 179] width 77 height 17
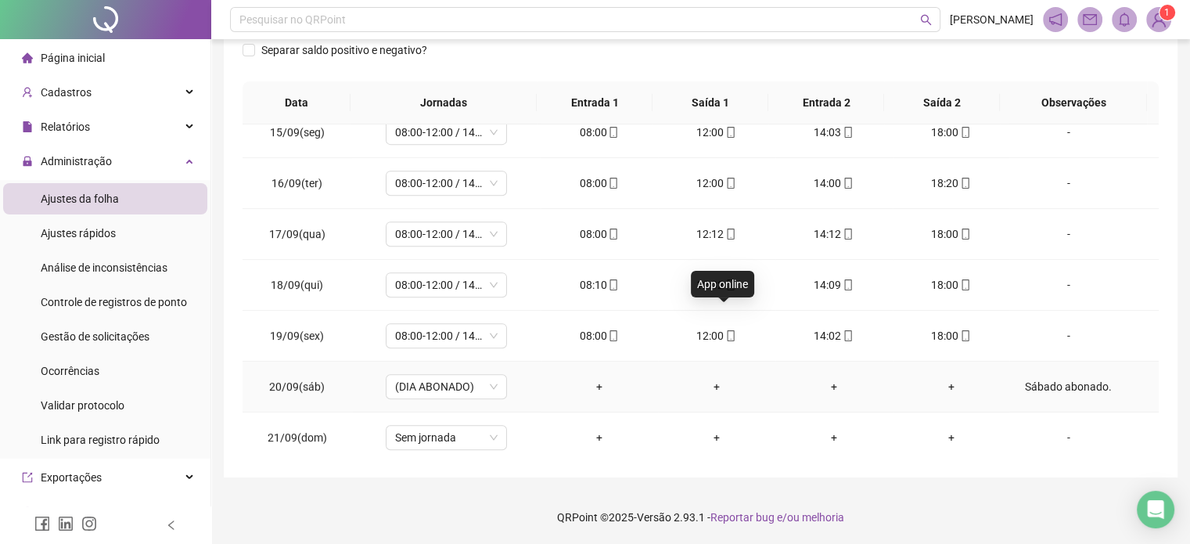
scroll to position [730, 0]
click at [961, 330] on icon "mobile" at bounding box center [965, 335] width 11 height 11
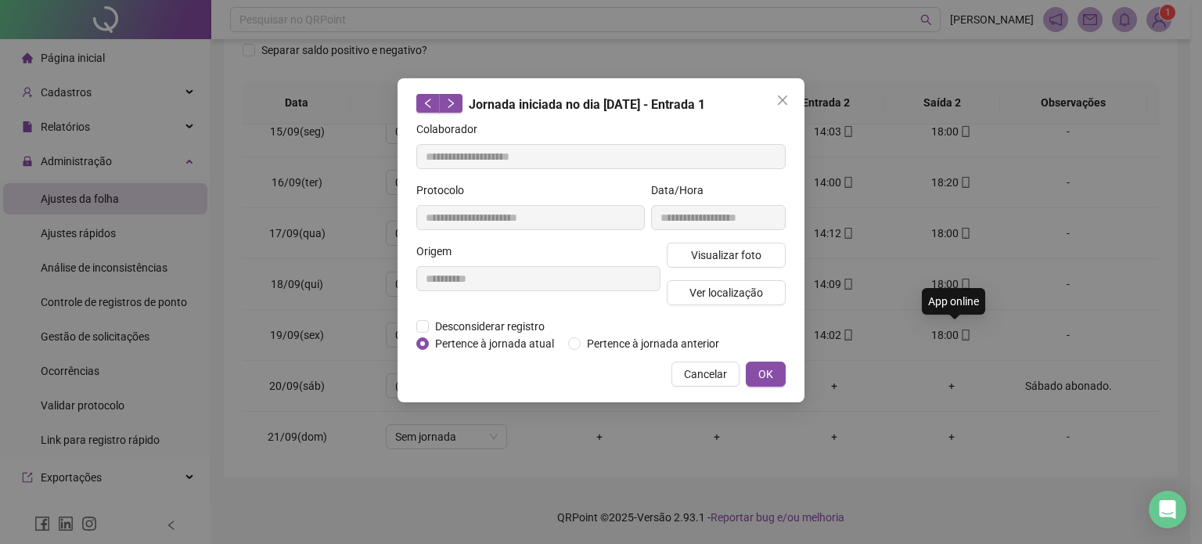
type input "**********"
click at [747, 252] on span "Visualizar foto" at bounding box center [726, 255] width 70 height 17
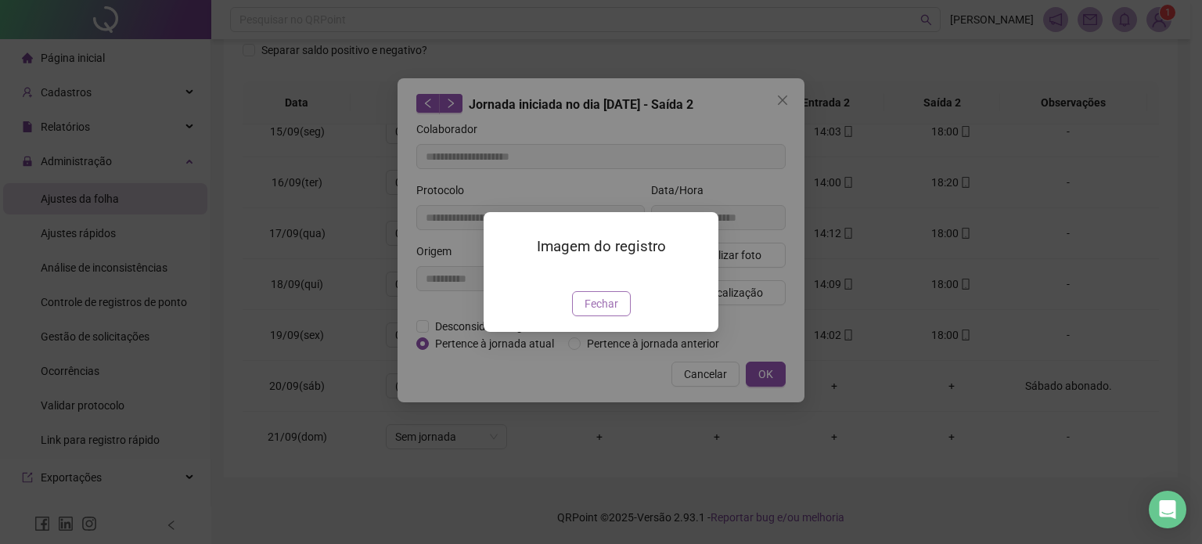
click at [594, 312] on span "Fechar" at bounding box center [602, 303] width 34 height 17
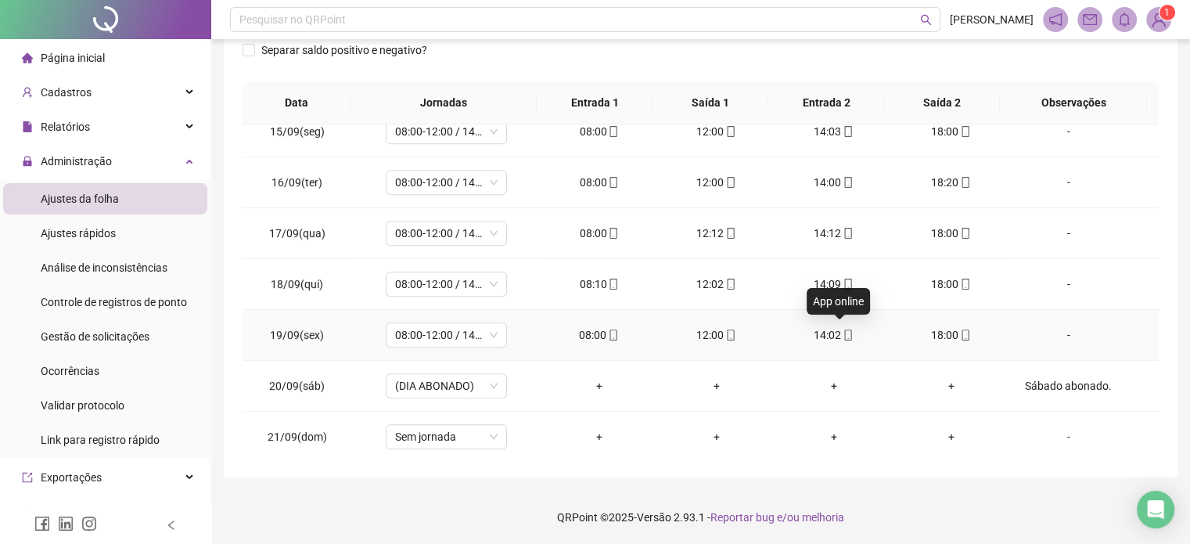
click at [843, 331] on icon "mobile" at bounding box center [848, 335] width 11 height 11
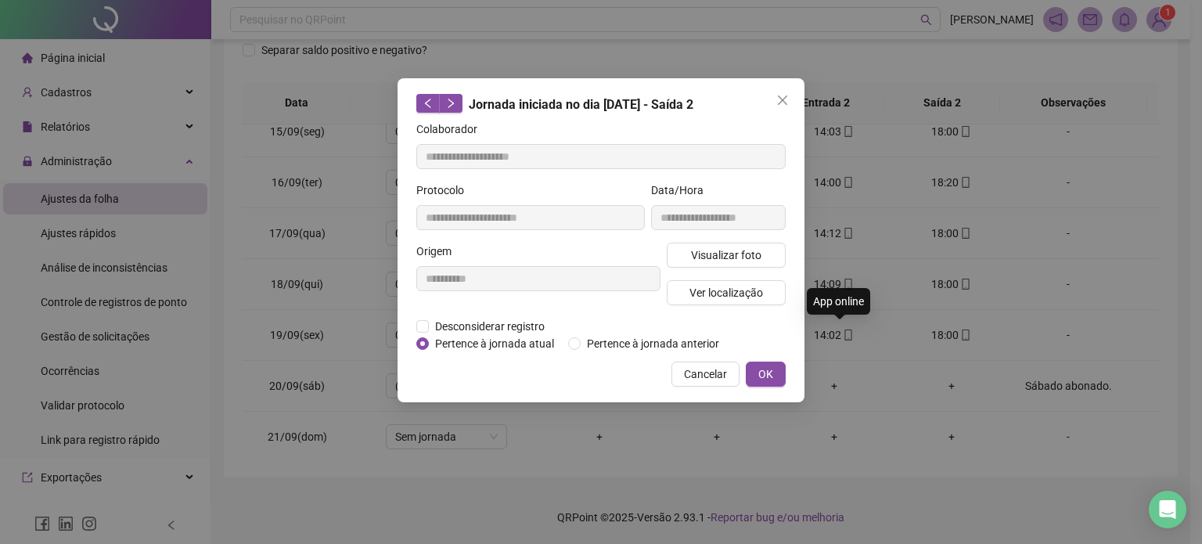
type input "**********"
click at [721, 250] on span "Visualizar foto" at bounding box center [726, 255] width 70 height 17
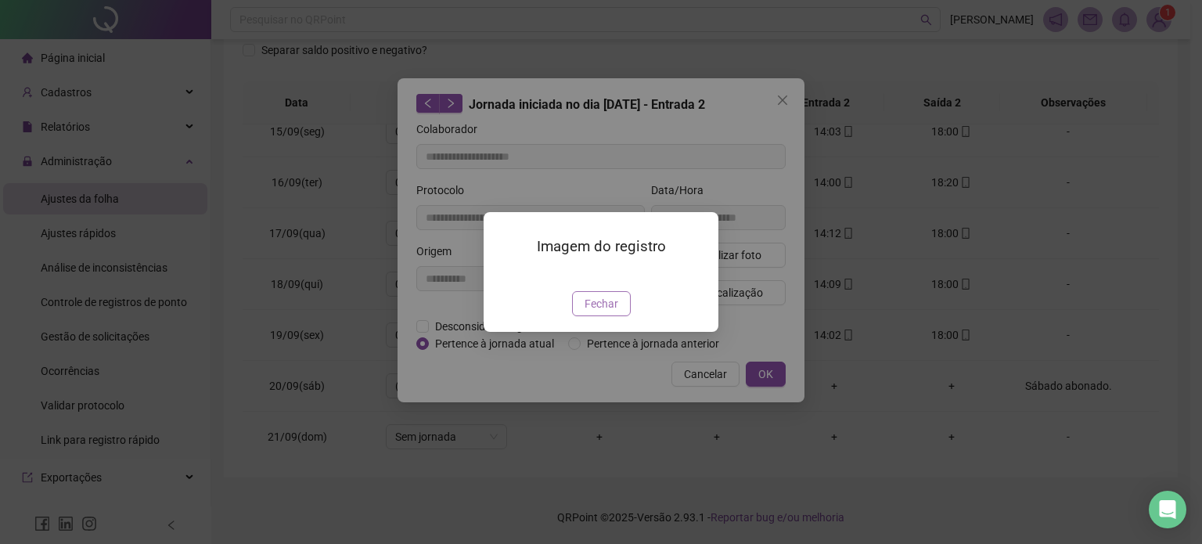
click at [604, 312] on span "Fechar" at bounding box center [602, 303] width 34 height 17
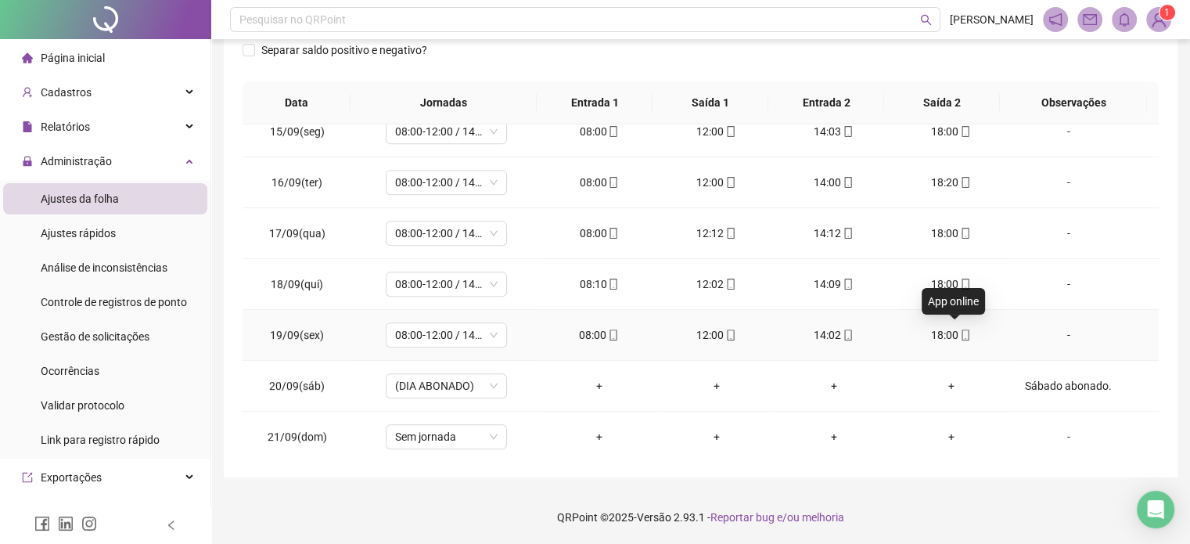
click at [962, 331] on icon "mobile" at bounding box center [965, 335] width 7 height 11
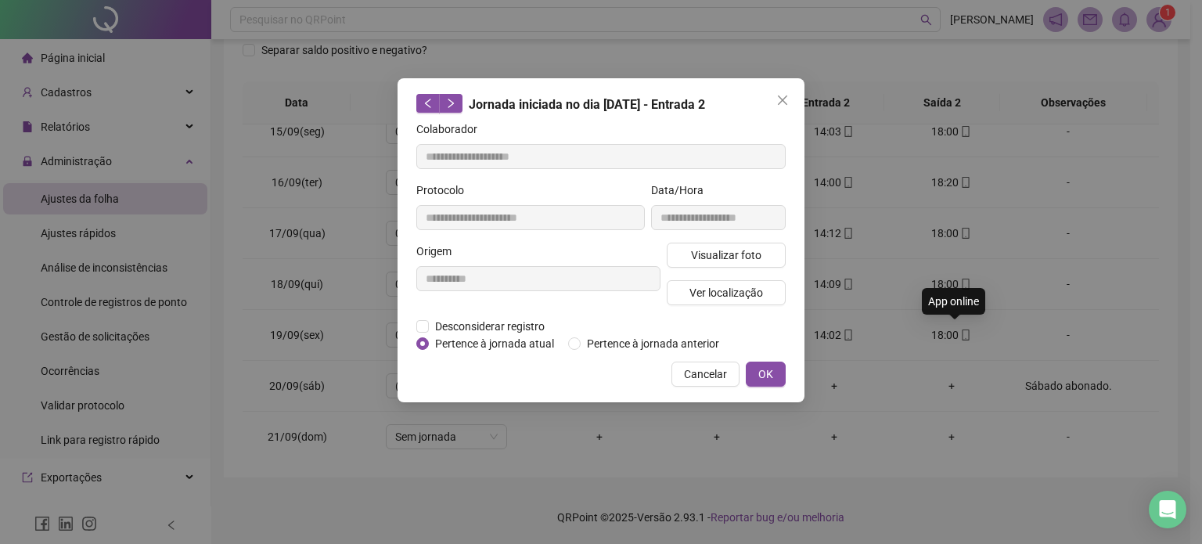
type input "**********"
click at [700, 294] on span "Ver localização" at bounding box center [727, 292] width 74 height 17
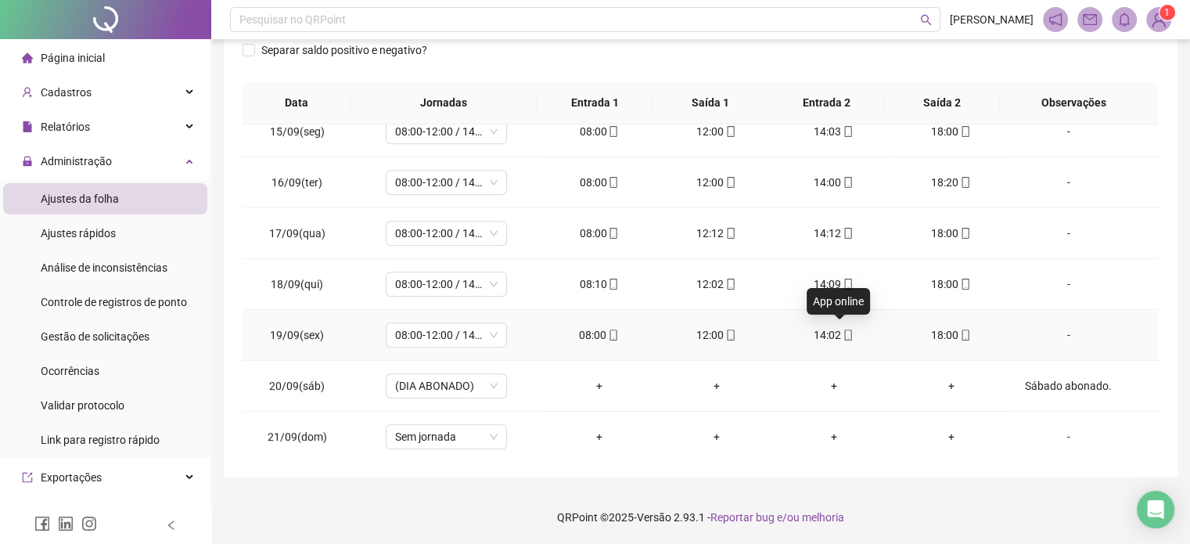
click at [843, 333] on icon "mobile" at bounding box center [848, 335] width 11 height 11
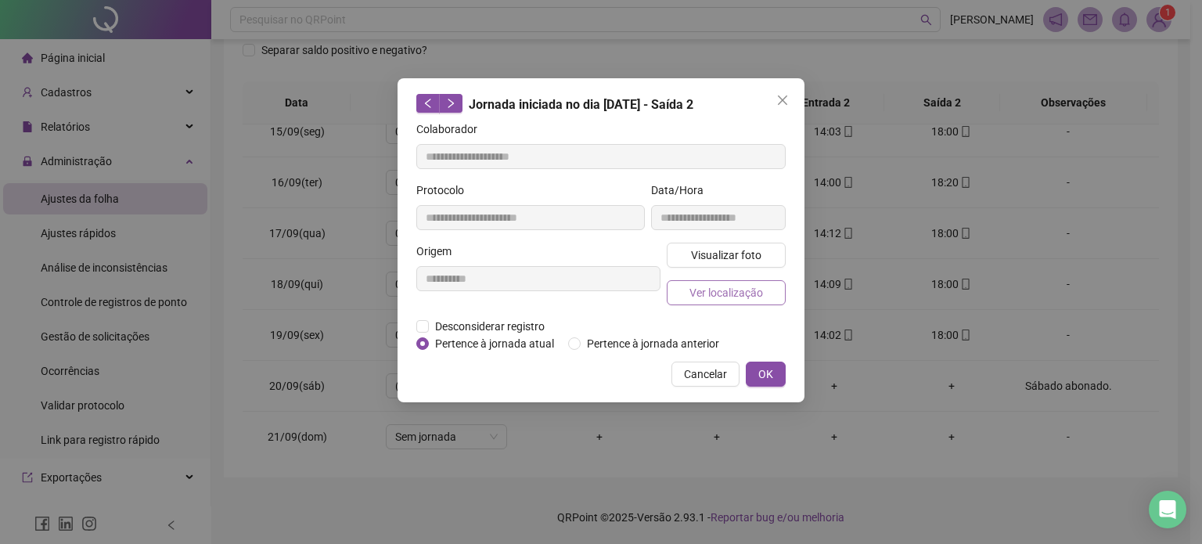
type input "**********"
click at [731, 294] on span "Ver localização" at bounding box center [727, 292] width 74 height 17
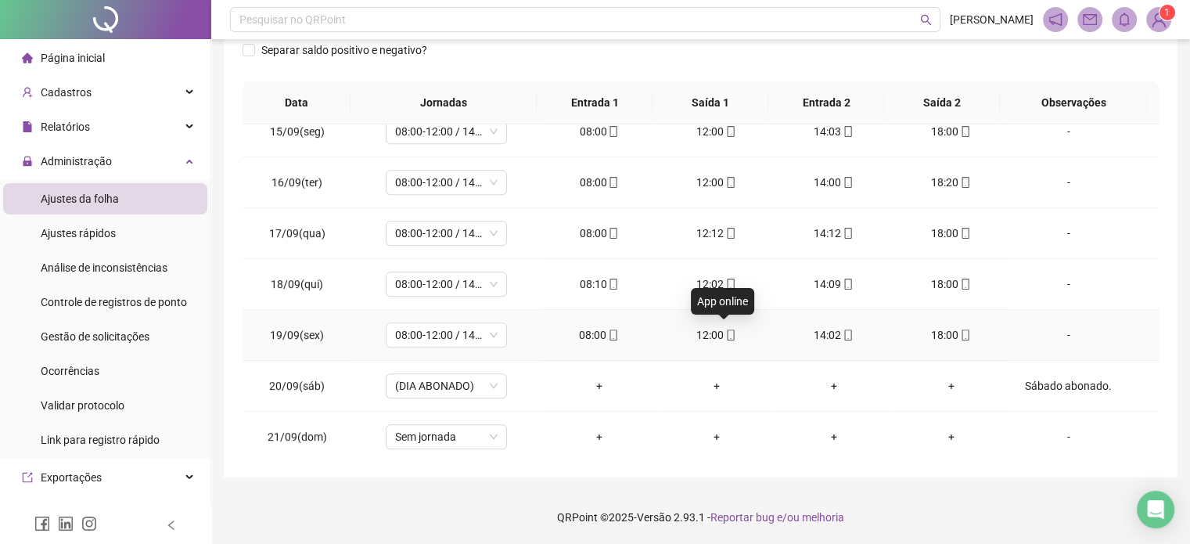
click at [726, 330] on icon "mobile" at bounding box center [731, 335] width 11 height 11
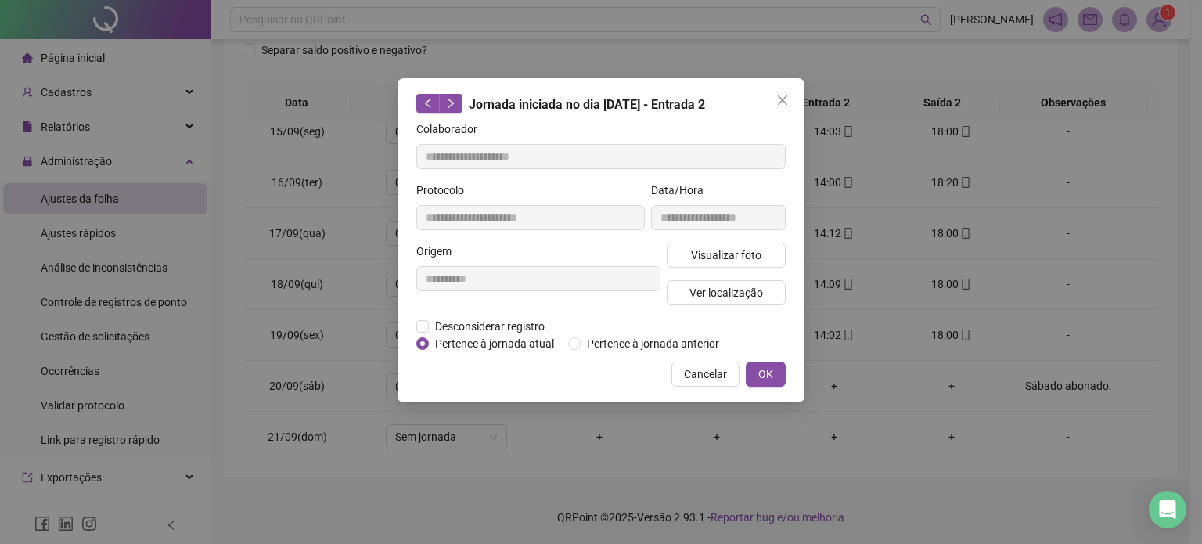
type input "**********"
click at [724, 308] on div "Visualizar foto Ver localização" at bounding box center [726, 280] width 125 height 75
click at [731, 297] on span "Ver localização" at bounding box center [727, 292] width 74 height 17
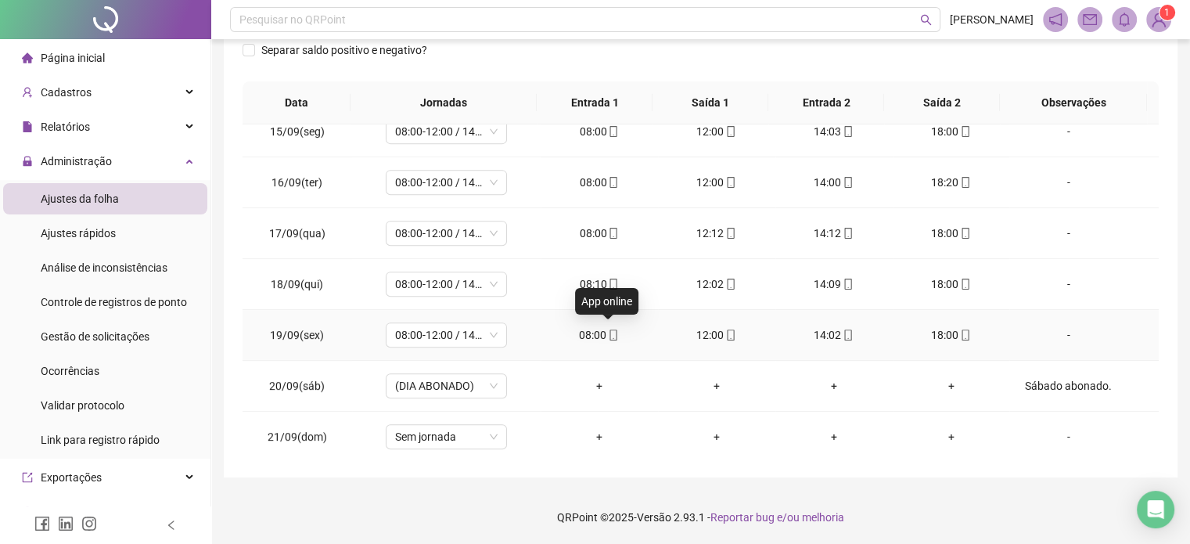
click at [607, 330] on span "mobile" at bounding box center [613, 335] width 13 height 11
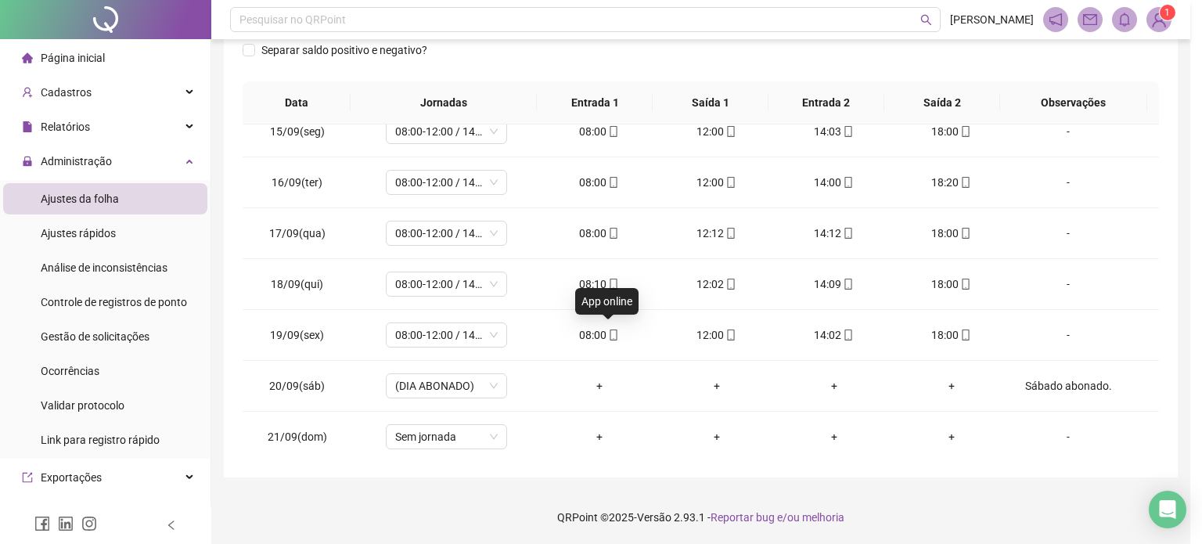
type input "**********"
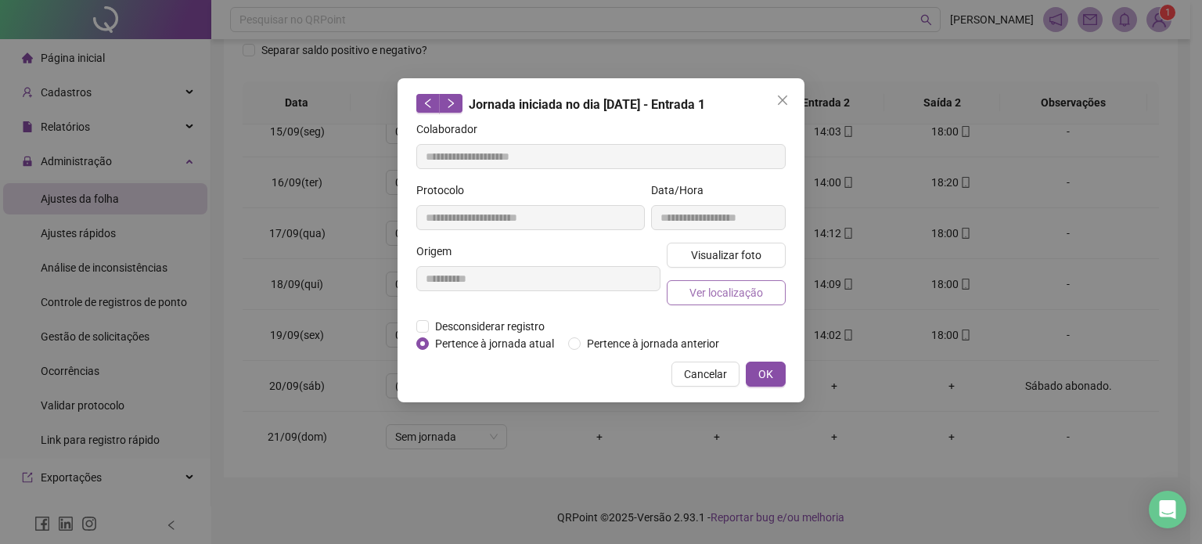
click at [712, 288] on span "Ver localização" at bounding box center [727, 292] width 74 height 17
click at [722, 262] on span "Visualizar foto" at bounding box center [726, 255] width 70 height 17
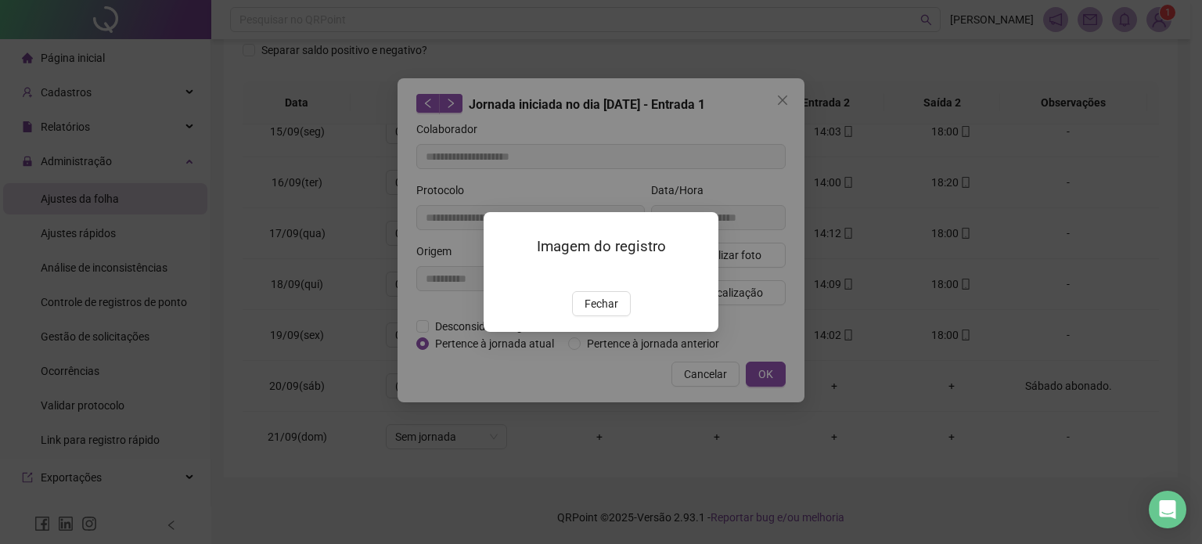
click at [604, 332] on div "Imagem do registro Fechar" at bounding box center [601, 272] width 235 height 120
click at [600, 312] on span "Fechar" at bounding box center [602, 303] width 34 height 17
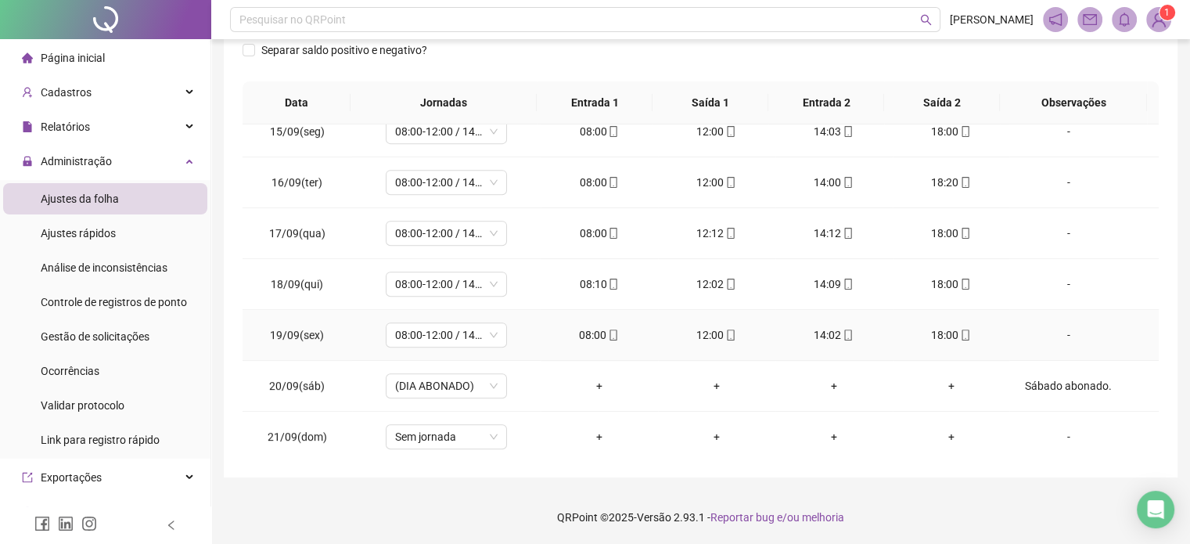
click at [724, 329] on span at bounding box center [730, 335] width 13 height 13
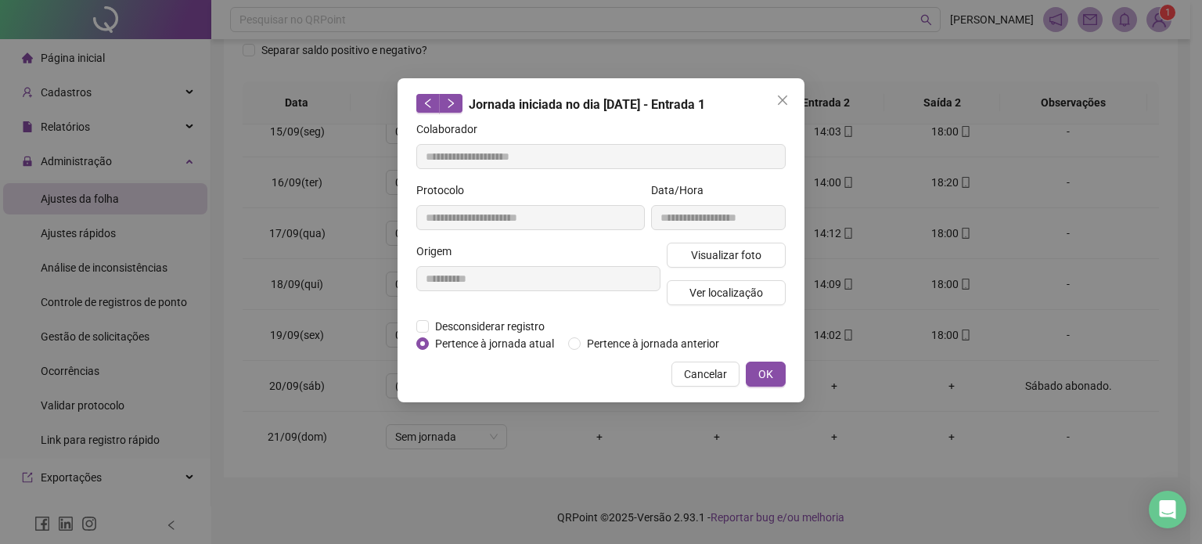
type input "**********"
click at [751, 258] on span "Visualizar foto" at bounding box center [726, 255] width 70 height 17
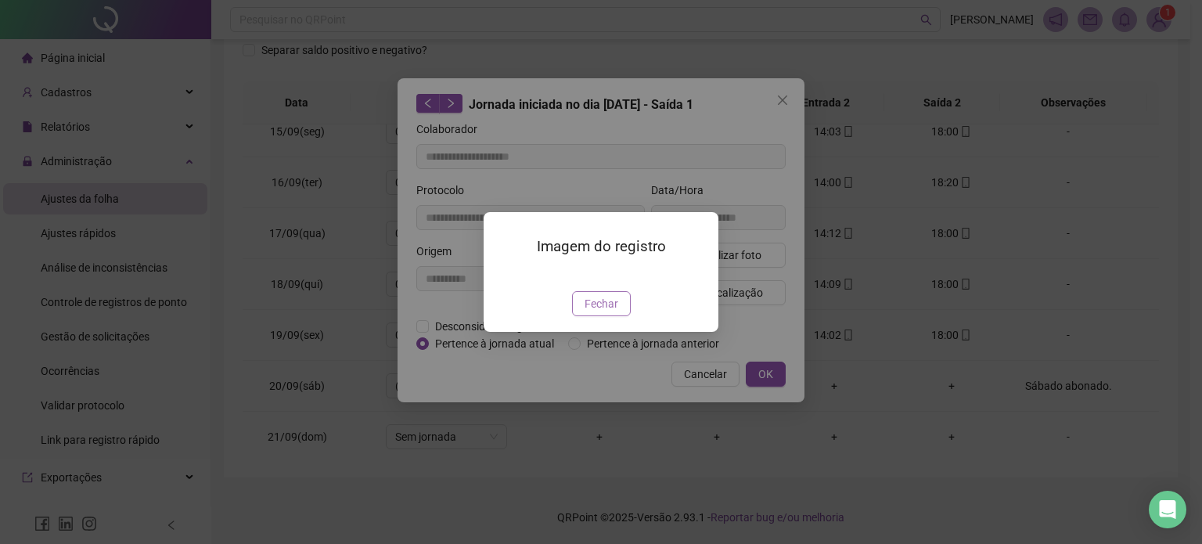
click at [596, 316] on button "Fechar" at bounding box center [601, 303] width 59 height 25
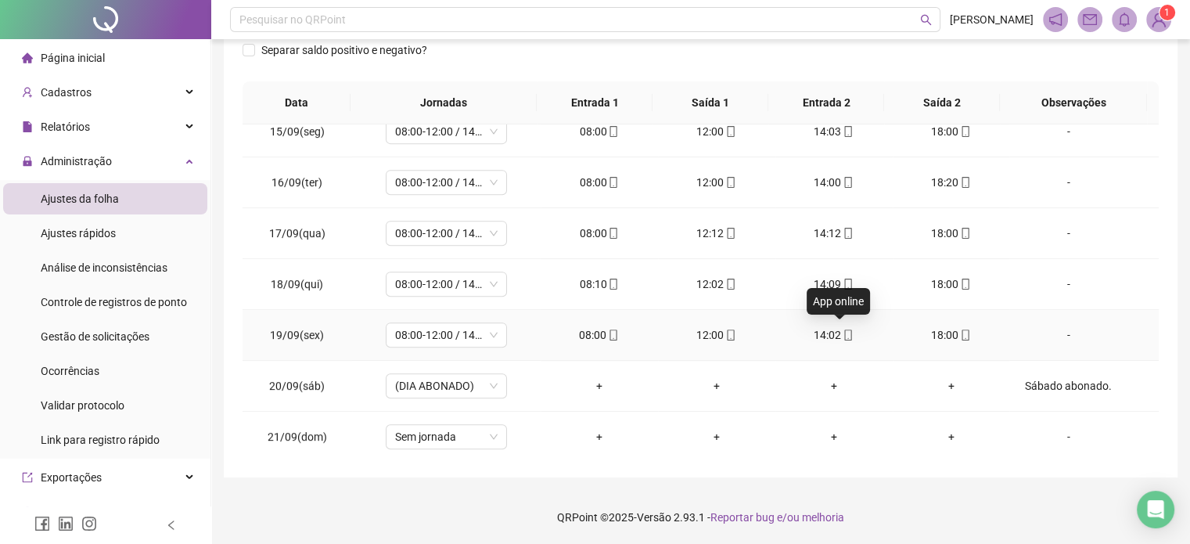
click at [845, 330] on icon "mobile" at bounding box center [848, 335] width 7 height 11
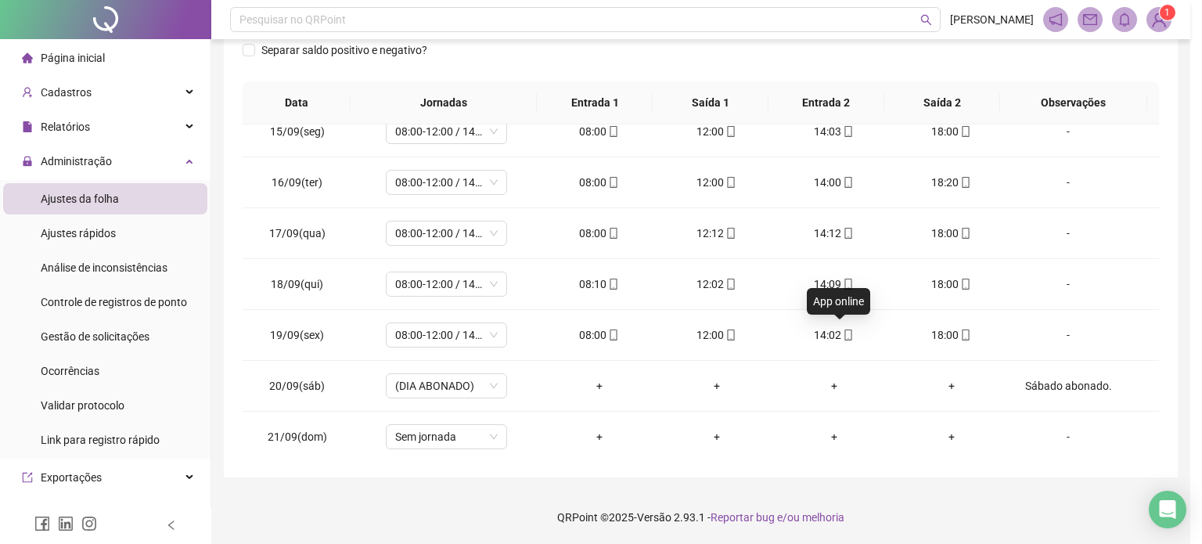
type input "**********"
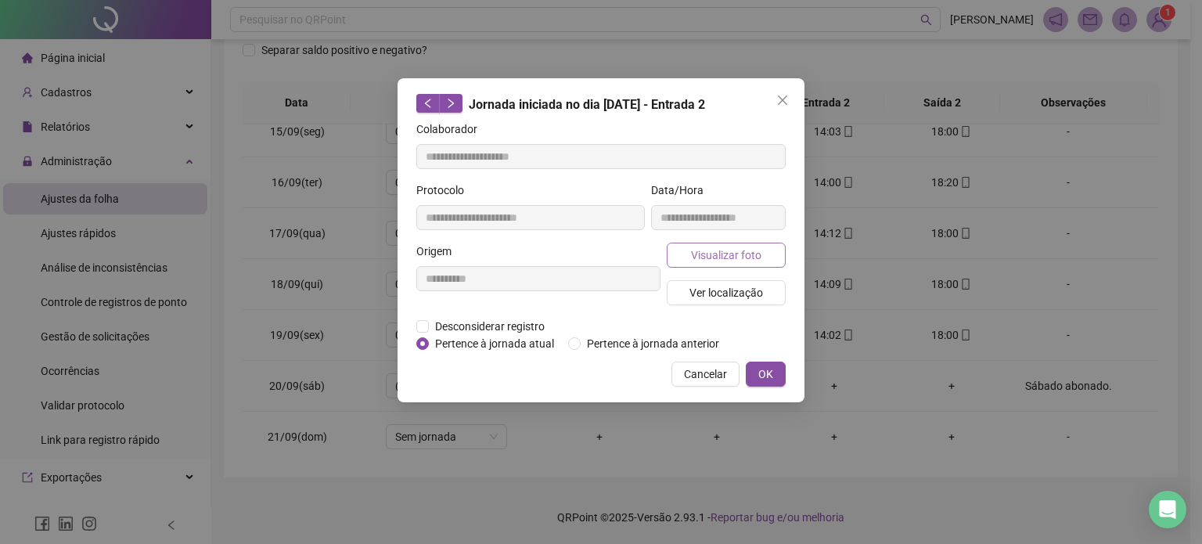
click at [732, 265] on button "Visualizar foto" at bounding box center [726, 255] width 119 height 25
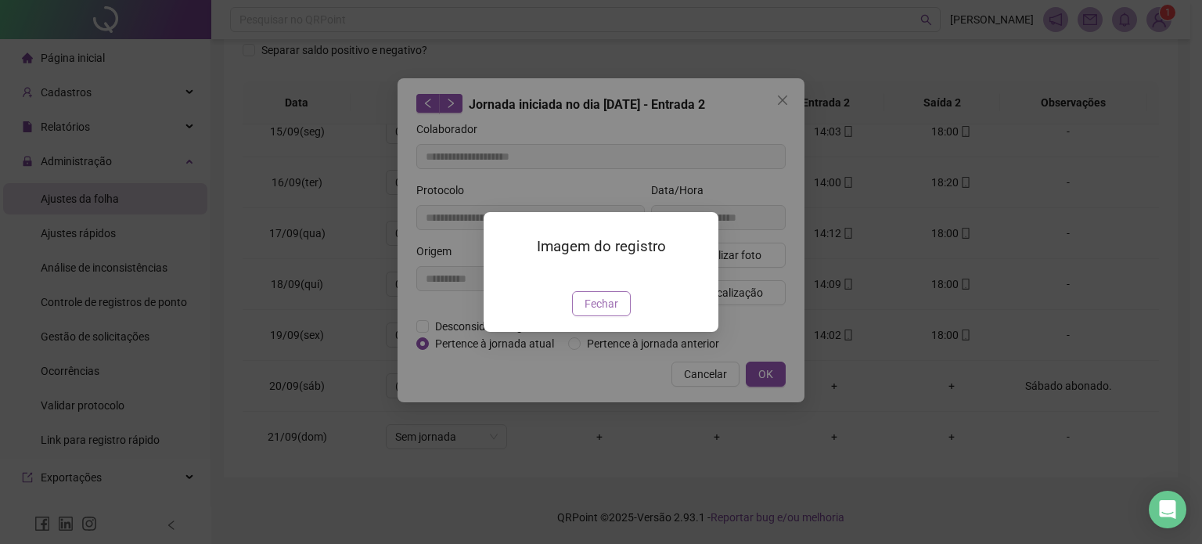
click at [604, 312] on span "Fechar" at bounding box center [602, 303] width 34 height 17
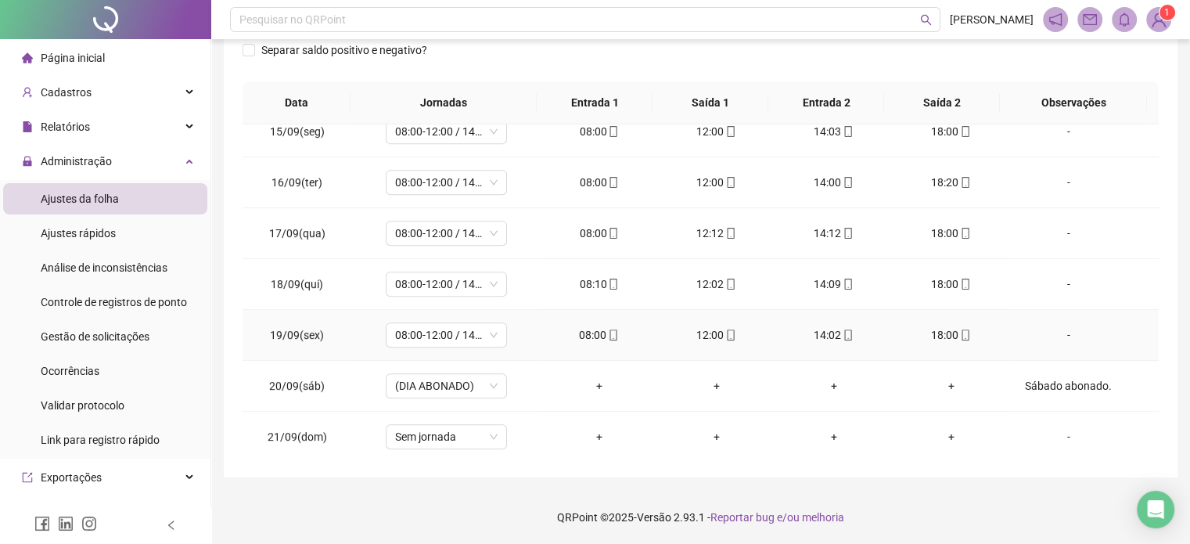
click at [962, 330] on icon "mobile" at bounding box center [965, 335] width 7 height 11
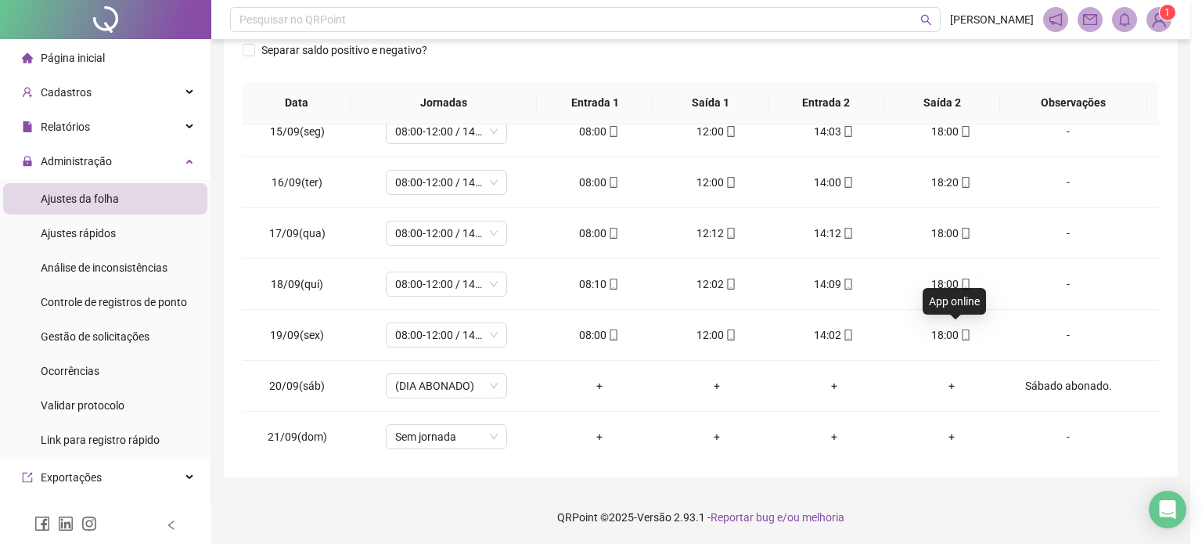
type input "**********"
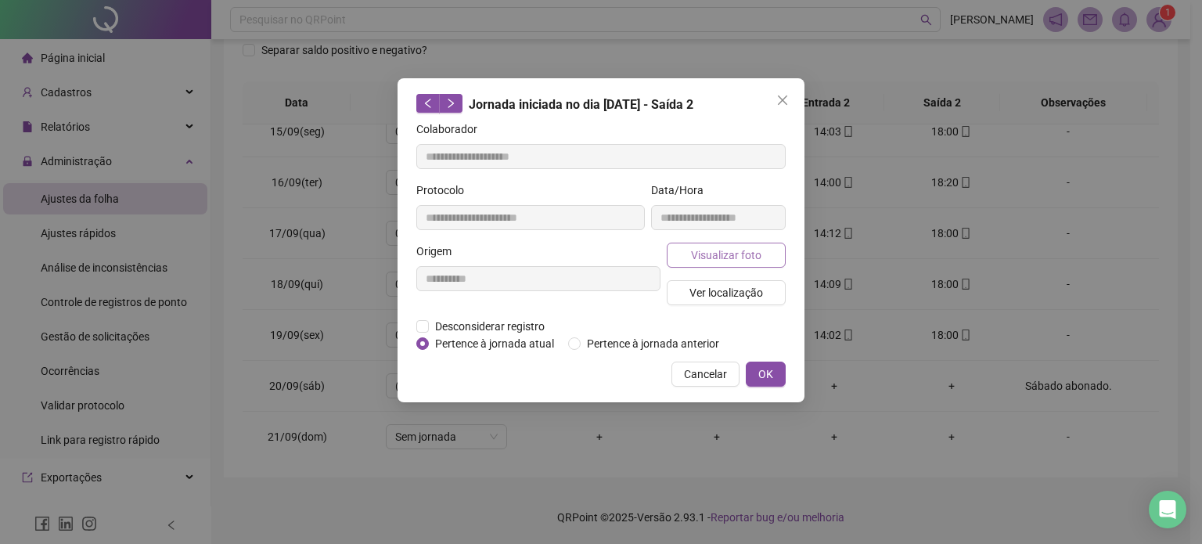
click at [761, 258] on button "Visualizar foto" at bounding box center [726, 255] width 119 height 25
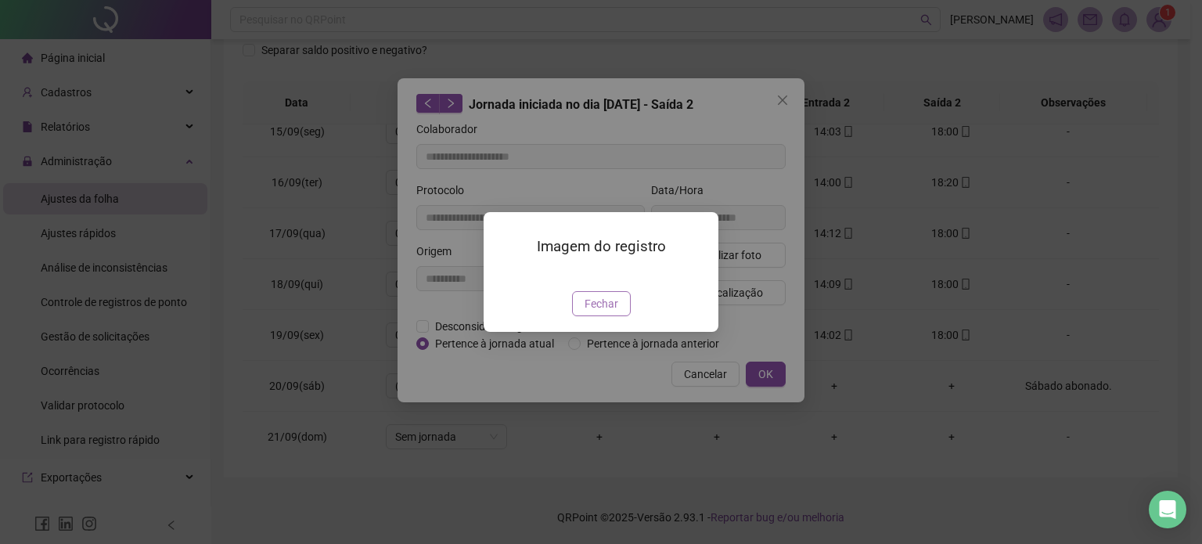
click at [610, 312] on span "Fechar" at bounding box center [602, 303] width 34 height 17
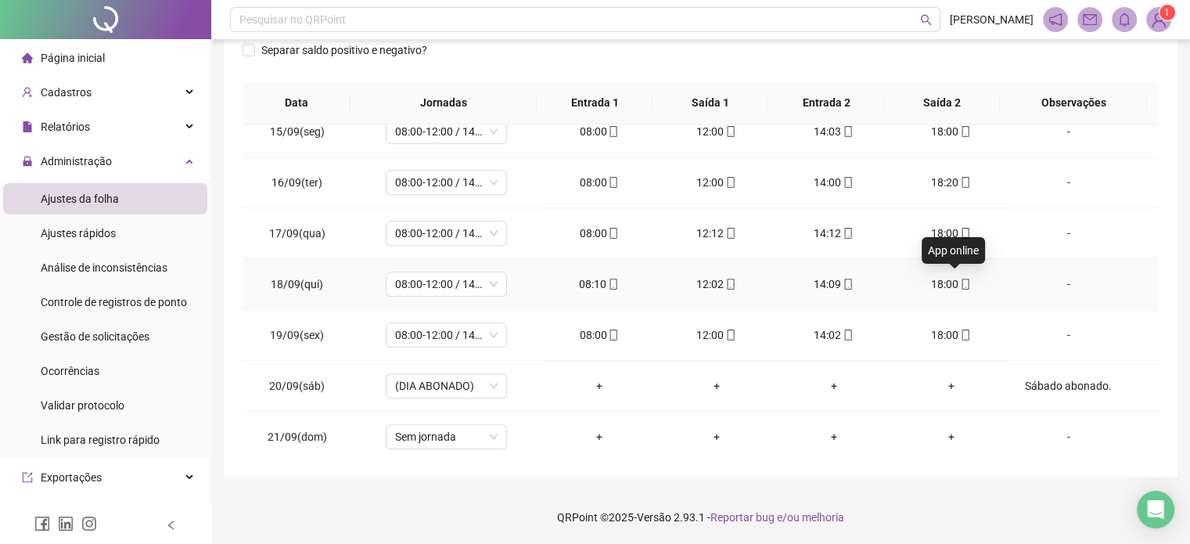
click at [962, 279] on icon "mobile" at bounding box center [965, 284] width 7 height 11
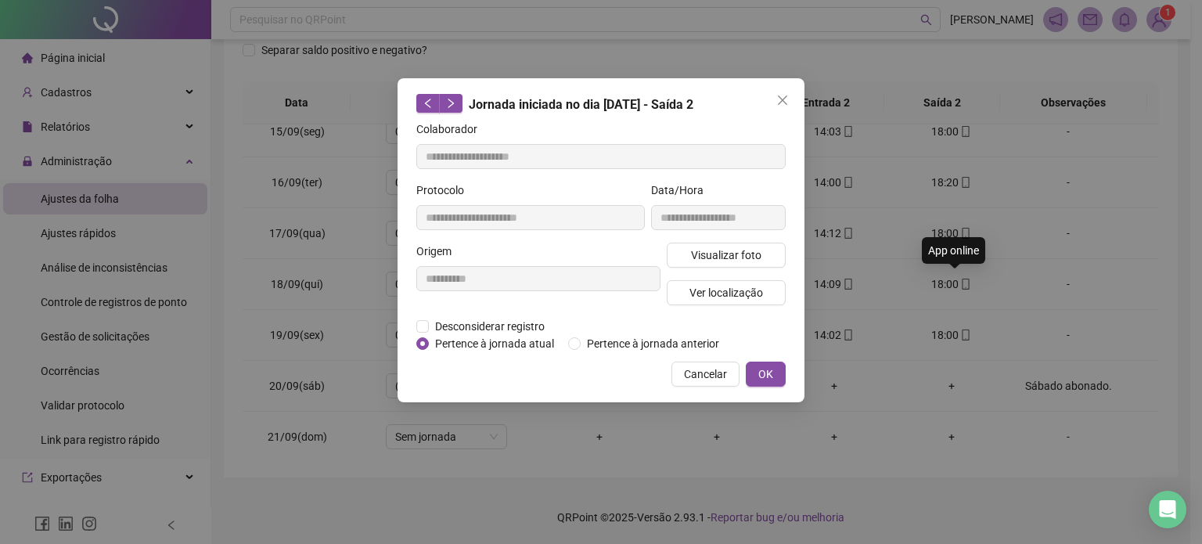
type input "**********"
click at [723, 264] on button "Visualizar foto" at bounding box center [726, 255] width 119 height 25
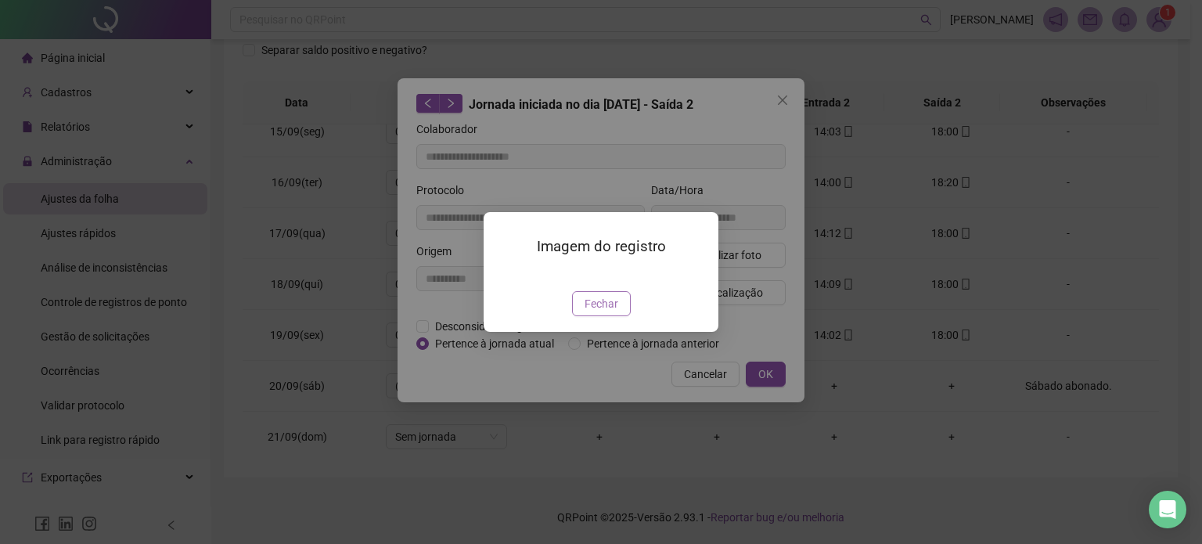
click at [589, 312] on span "Fechar" at bounding box center [602, 303] width 34 height 17
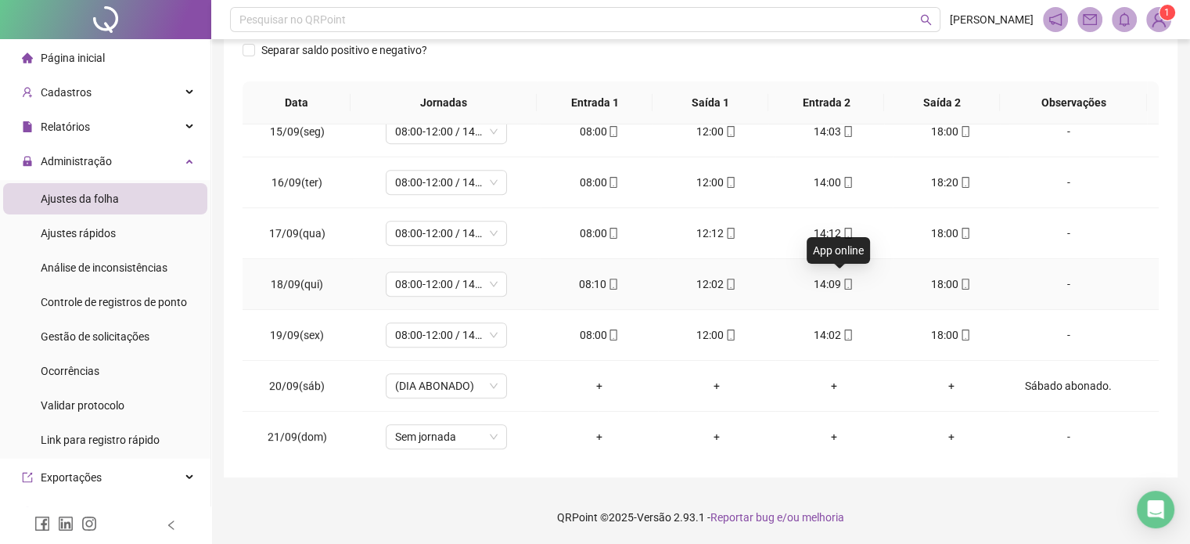
click at [843, 279] on icon "mobile" at bounding box center [848, 284] width 11 height 11
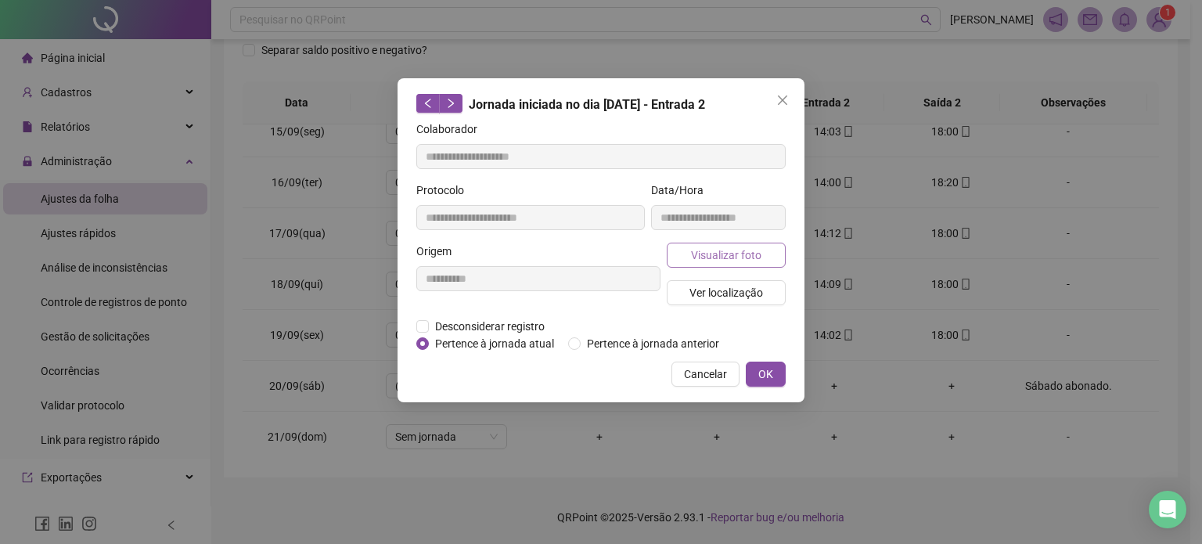
click at [745, 257] on span "Visualizar foto" at bounding box center [726, 255] width 70 height 17
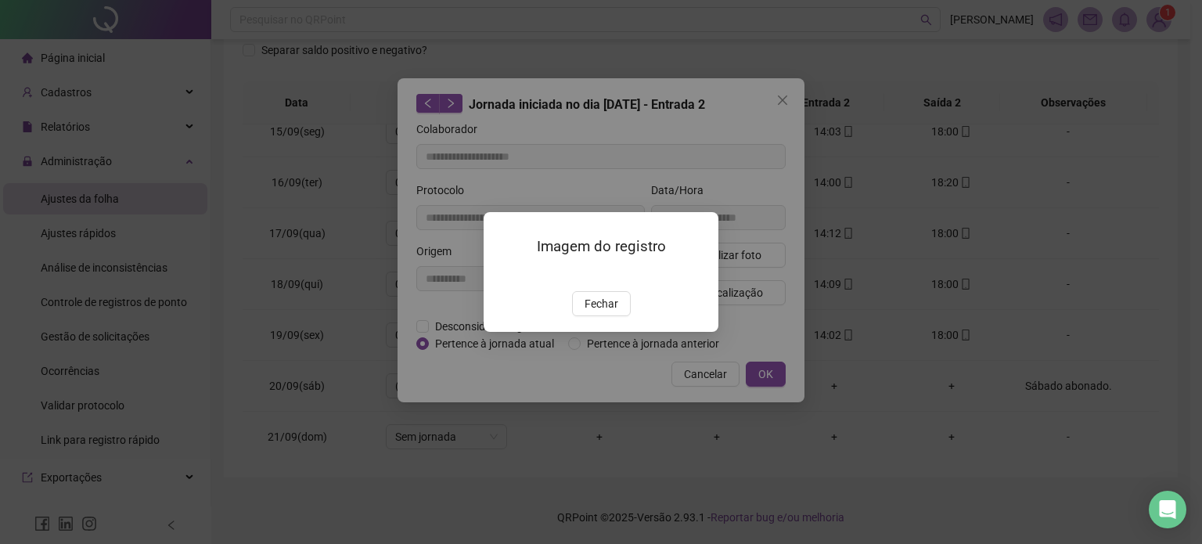
click at [623, 332] on div "Imagem do registro Fechar" at bounding box center [601, 272] width 235 height 120
click at [617, 316] on button "Fechar" at bounding box center [601, 303] width 59 height 25
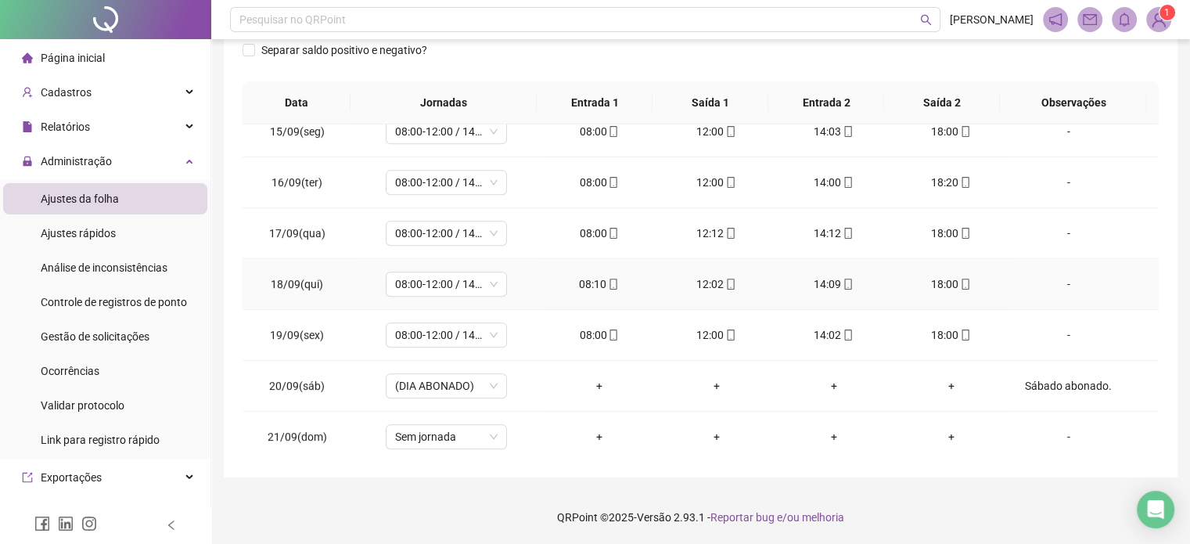
click at [728, 279] on icon "mobile" at bounding box center [731, 284] width 11 height 11
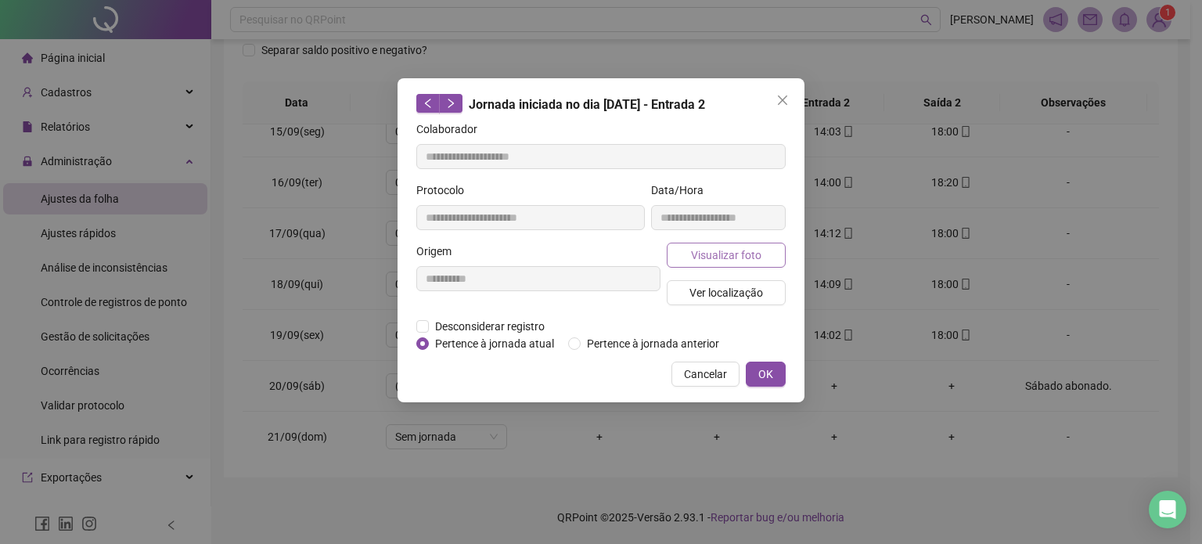
click at [751, 262] on button "Visualizar foto" at bounding box center [726, 255] width 119 height 25
type input "**********"
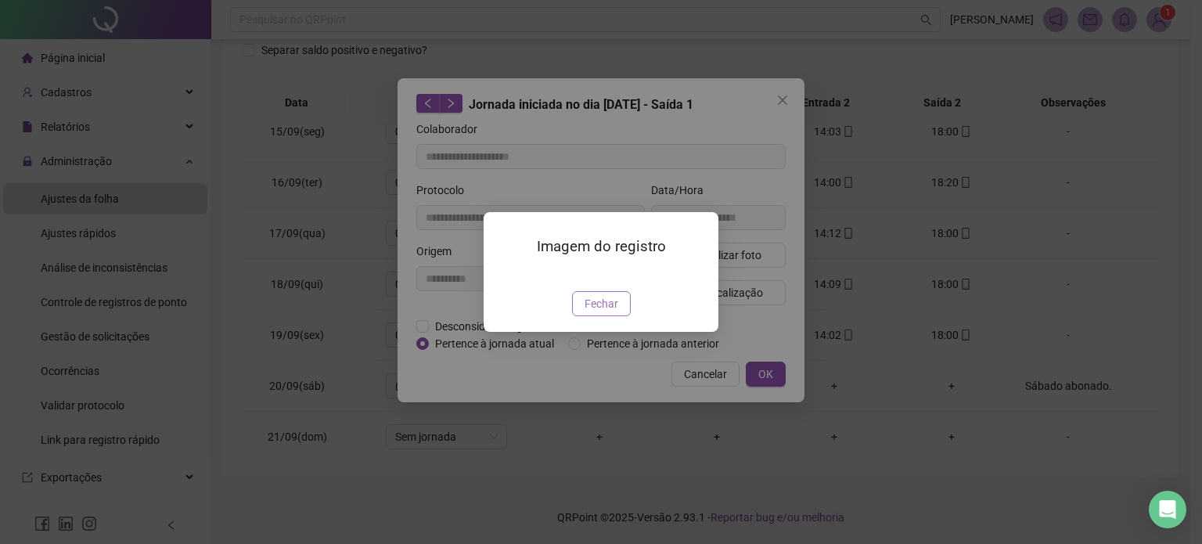
click at [600, 312] on span "Fechar" at bounding box center [602, 303] width 34 height 17
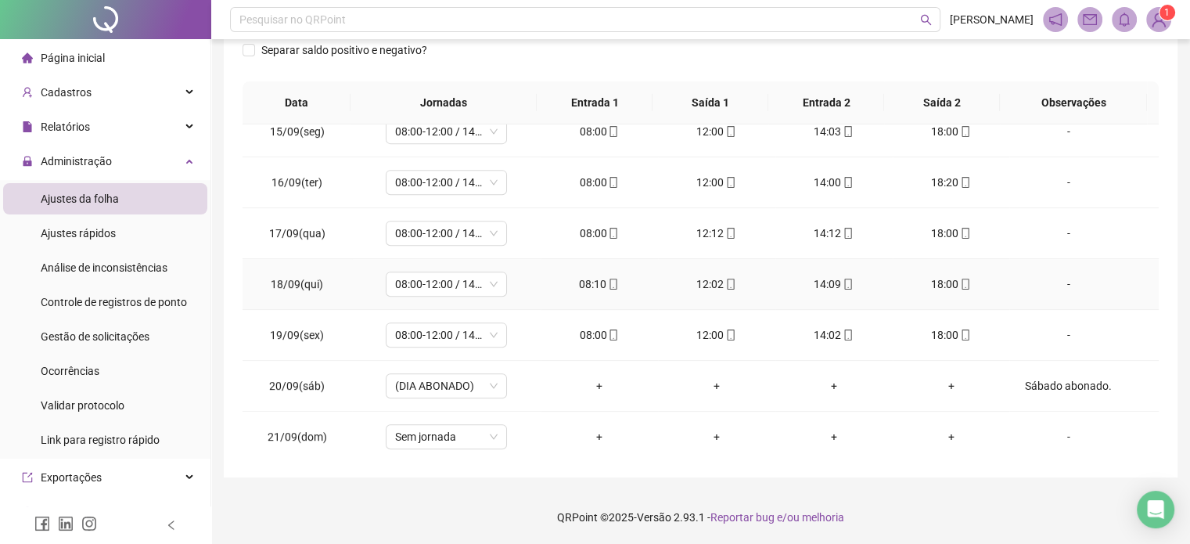
click at [608, 280] on icon "mobile" at bounding box center [613, 284] width 11 height 11
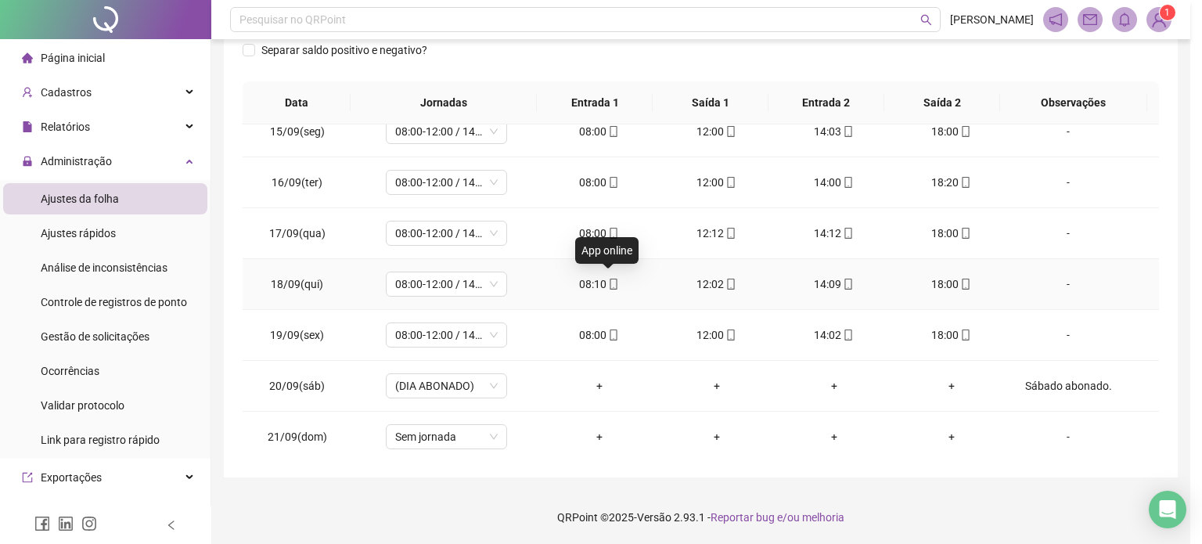
type input "**********"
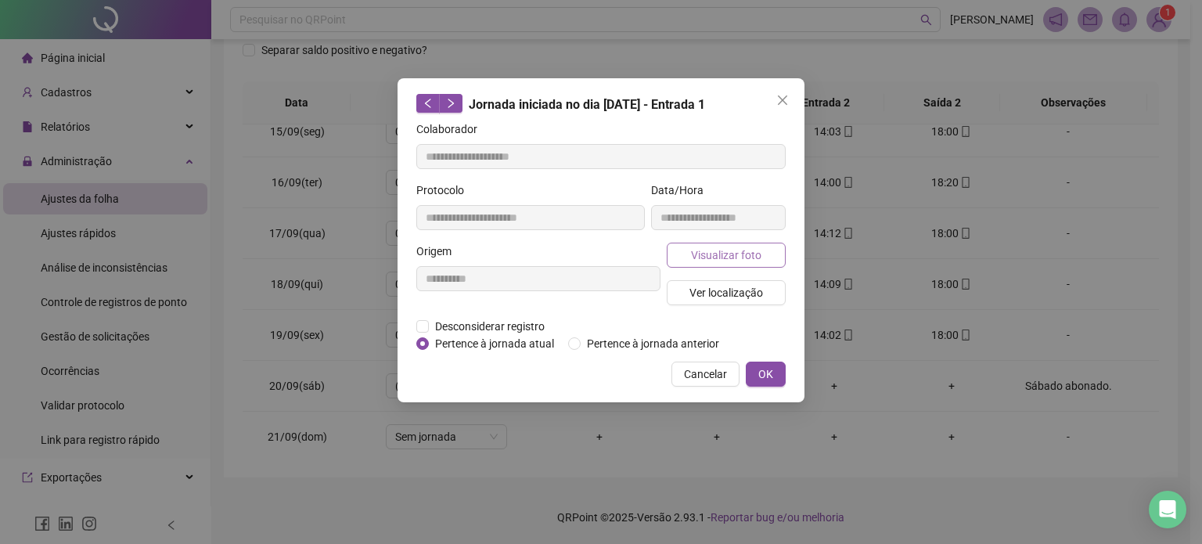
click at [708, 261] on span "Visualizar foto" at bounding box center [726, 255] width 70 height 17
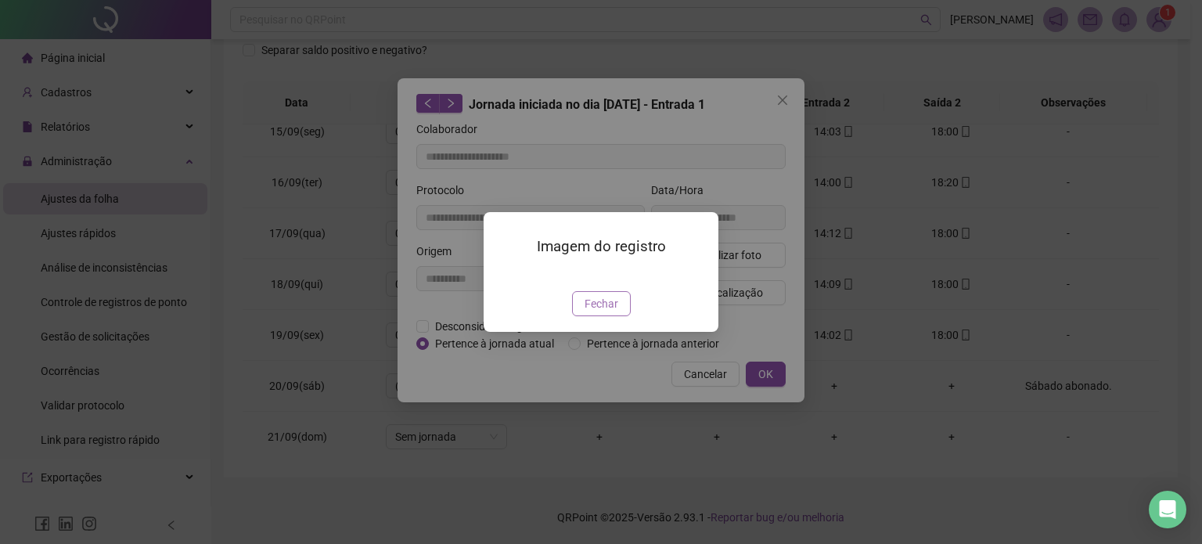
click at [614, 312] on span "Fechar" at bounding box center [602, 303] width 34 height 17
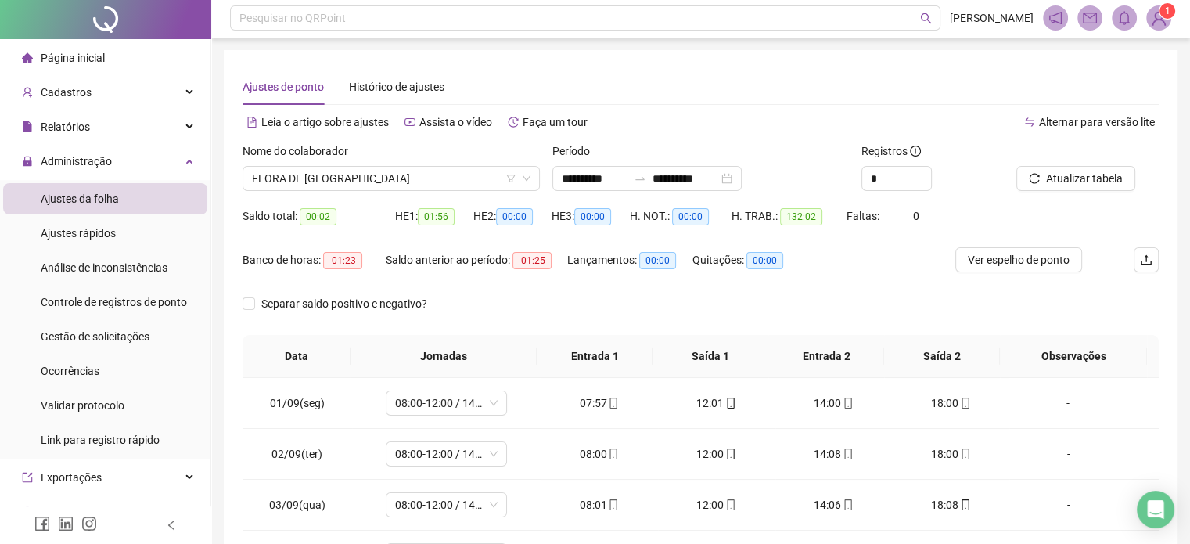
scroll to position [0, 0]
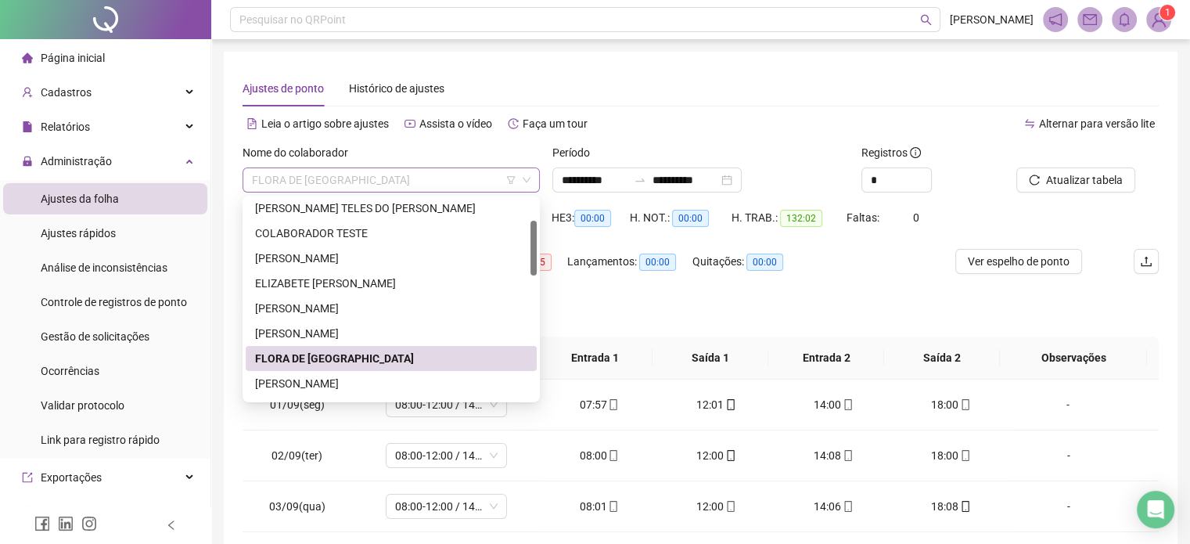
click at [410, 178] on span "FLORA DE [GEOGRAPHIC_DATA]" at bounding box center [391, 179] width 279 height 23
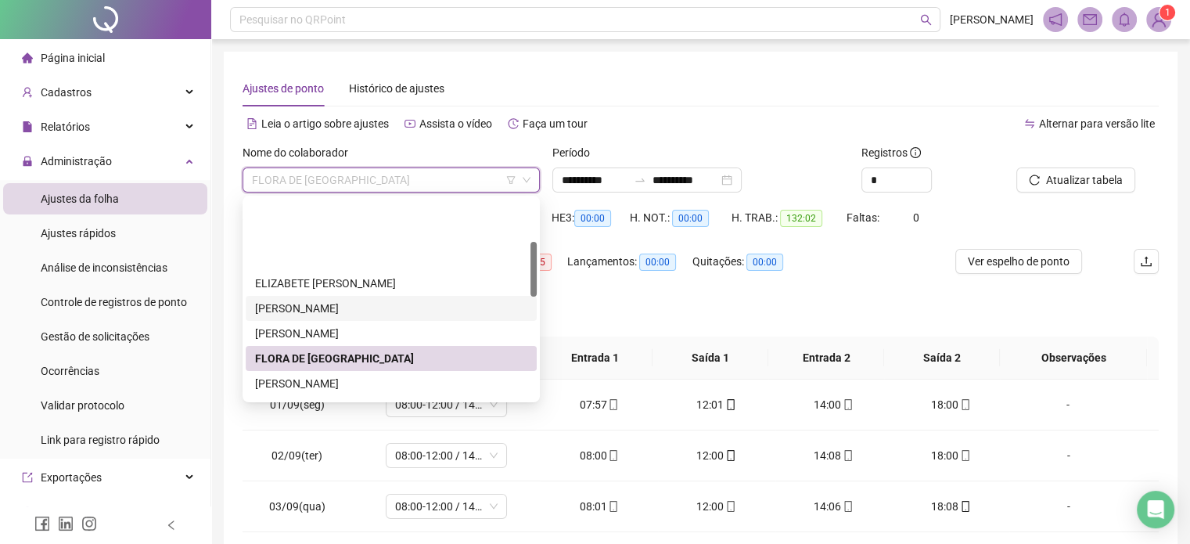
scroll to position [157, 0]
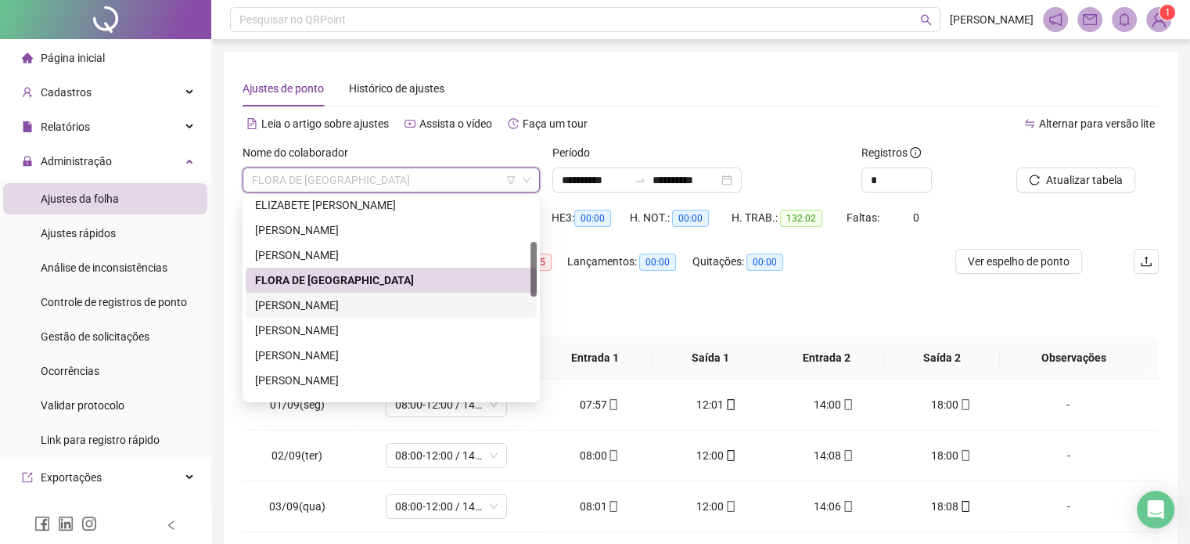
click at [412, 304] on div "[PERSON_NAME]" at bounding box center [391, 305] width 272 height 17
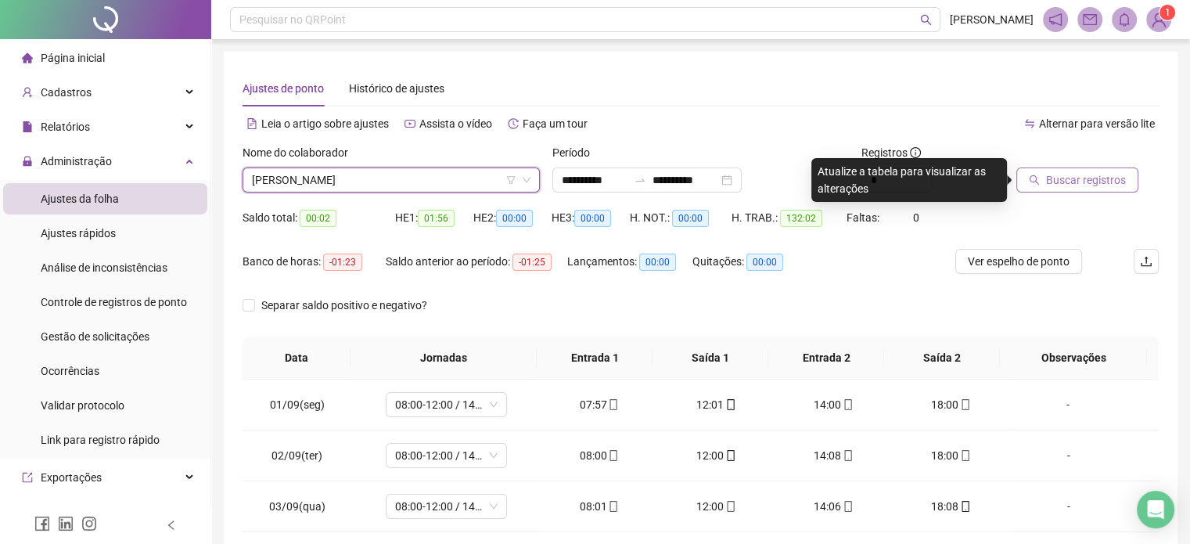
click at [1071, 187] on span "Buscar registros" at bounding box center [1086, 179] width 80 height 17
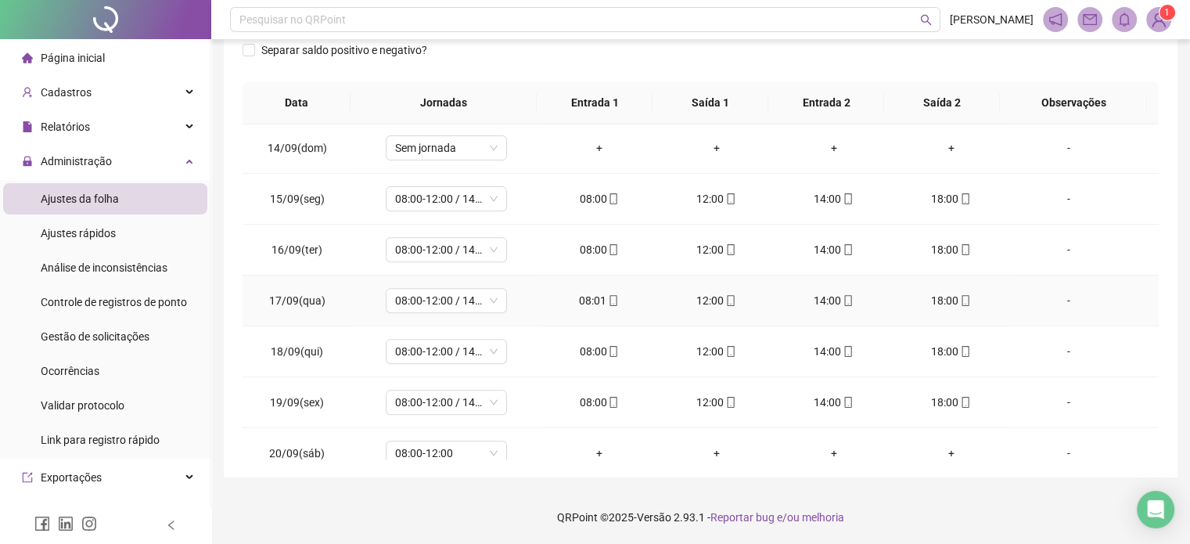
scroll to position [730, 0]
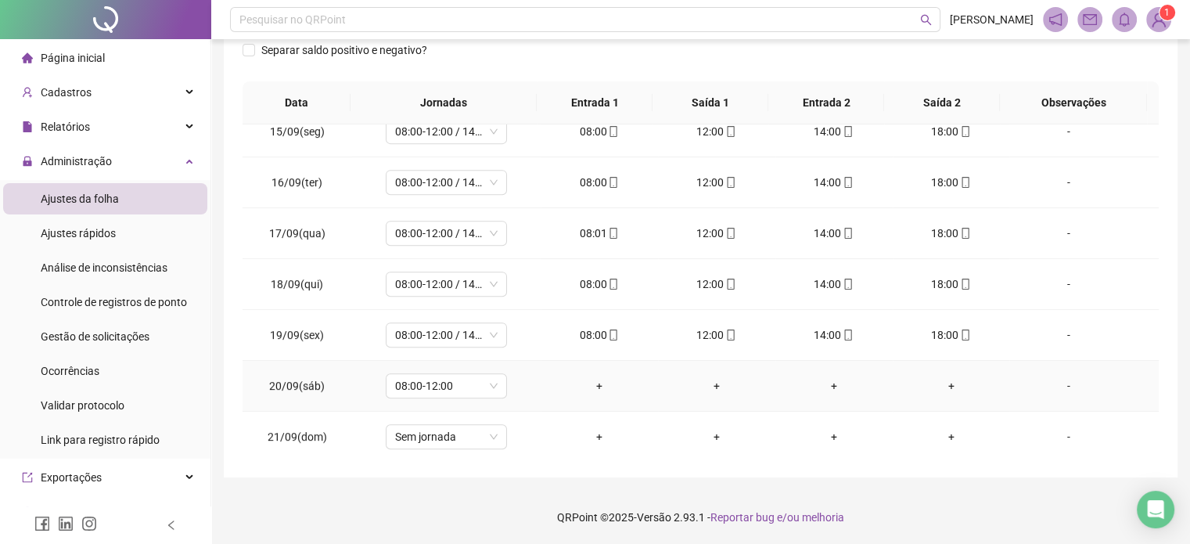
click at [1068, 379] on div "-" at bounding box center [1068, 385] width 92 height 17
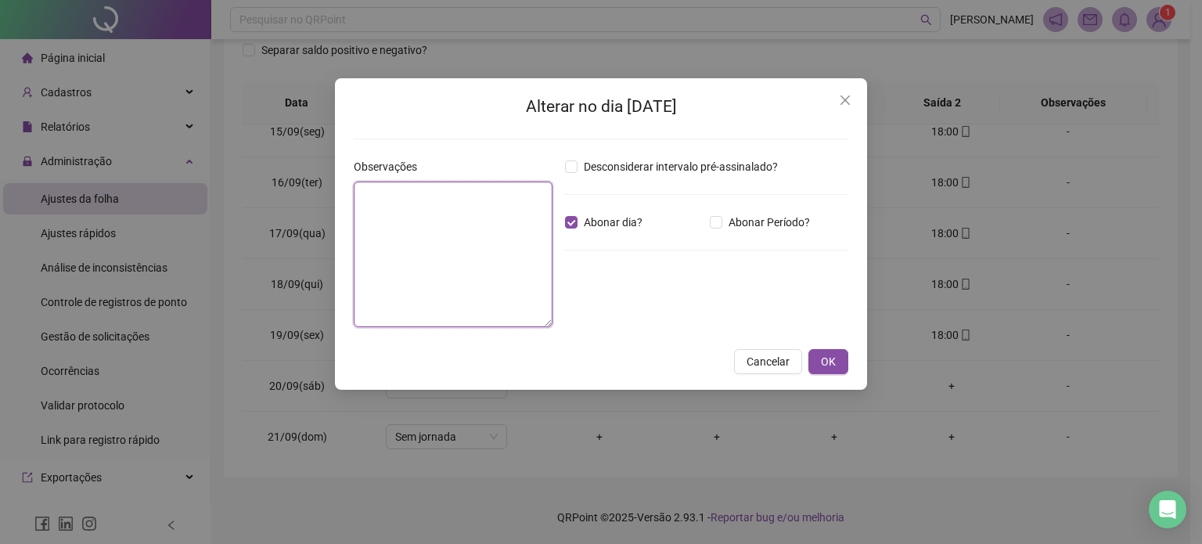
click at [528, 237] on textarea at bounding box center [453, 255] width 199 height 146
type textarea "**********"
type textarea "*"
type textarea "**********"
click at [827, 356] on span "OK" at bounding box center [828, 361] width 15 height 17
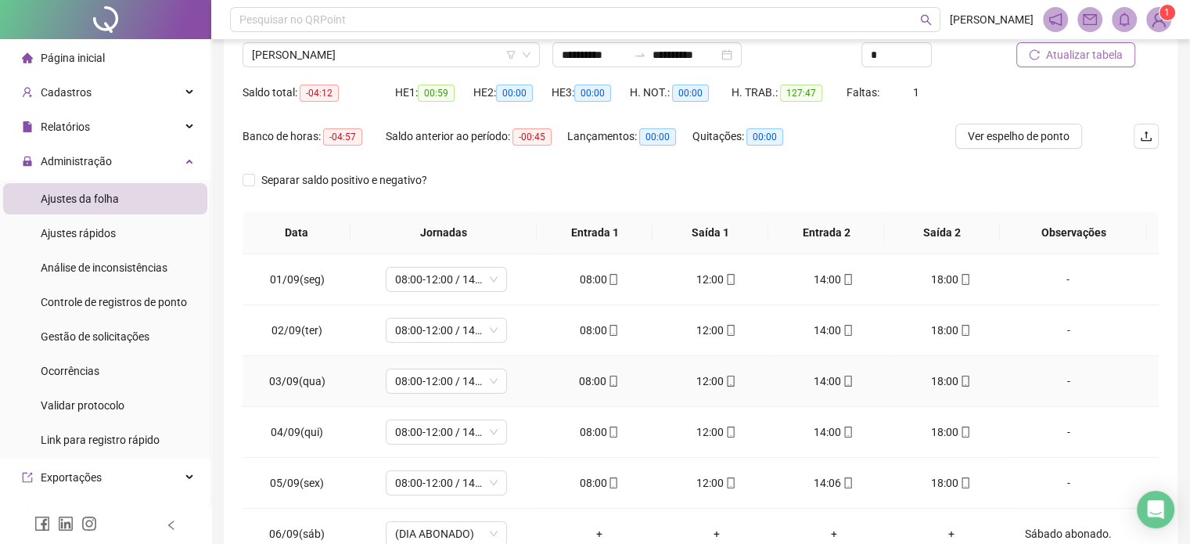
scroll to position [20, 0]
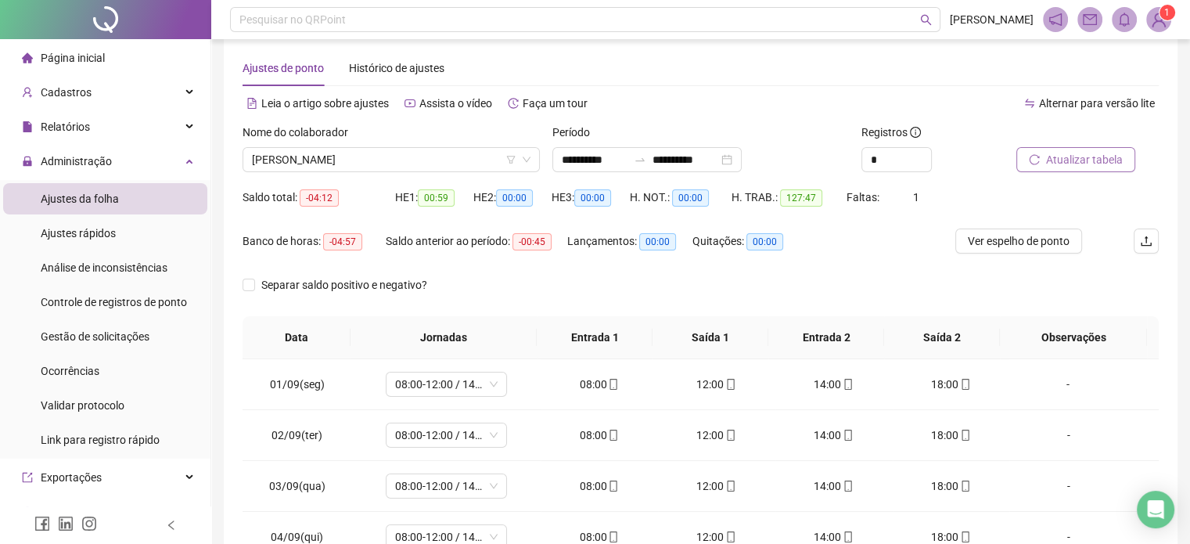
click at [1086, 162] on span "Atualizar tabela" at bounding box center [1084, 159] width 77 height 17
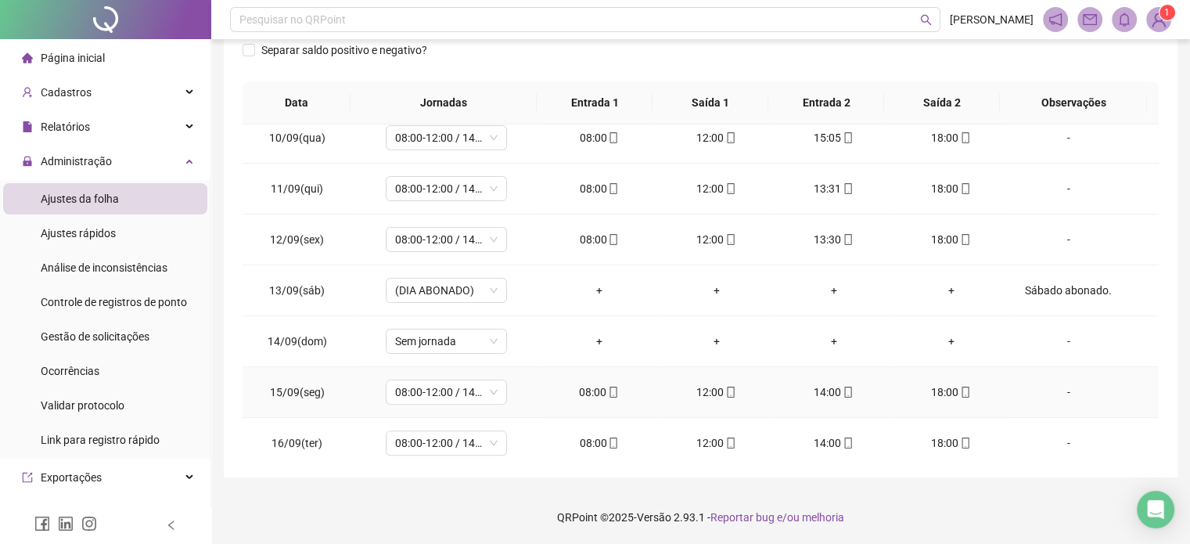
scroll to position [730, 0]
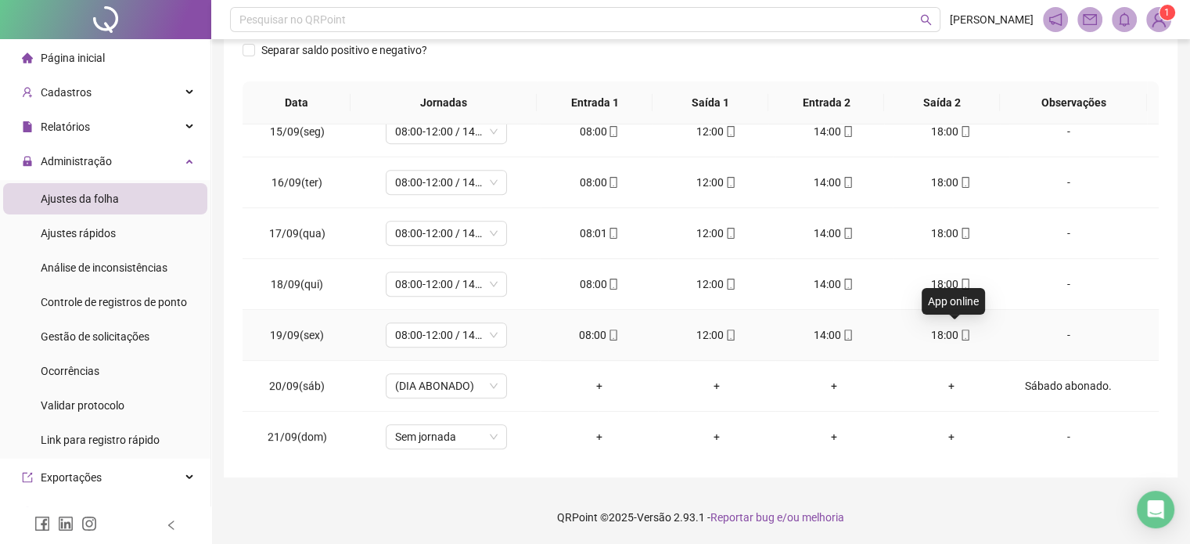
click at [959, 329] on span at bounding box center [965, 335] width 13 height 13
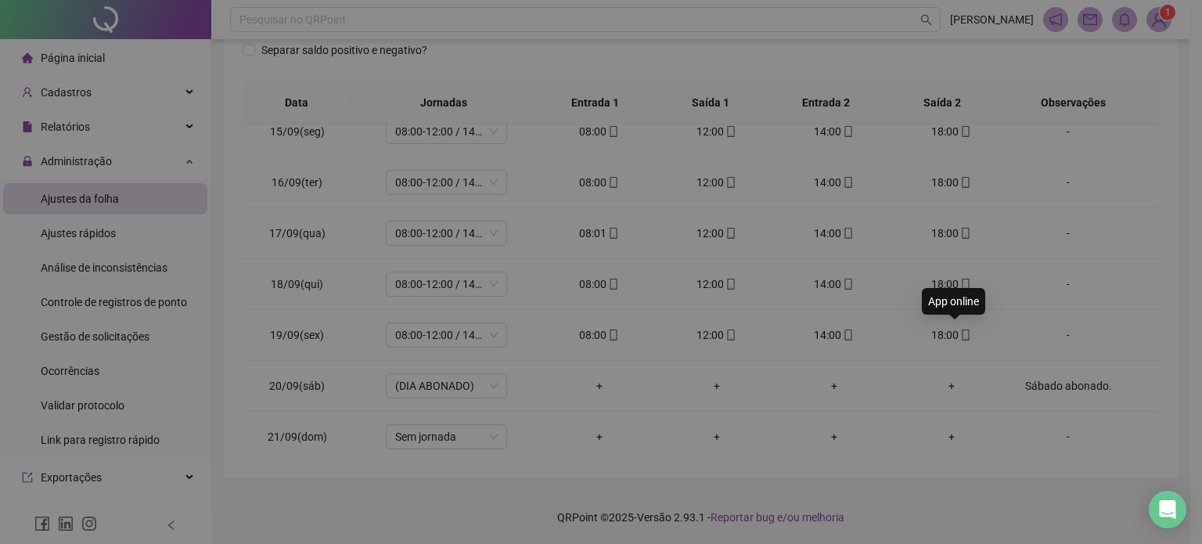
type input "**********"
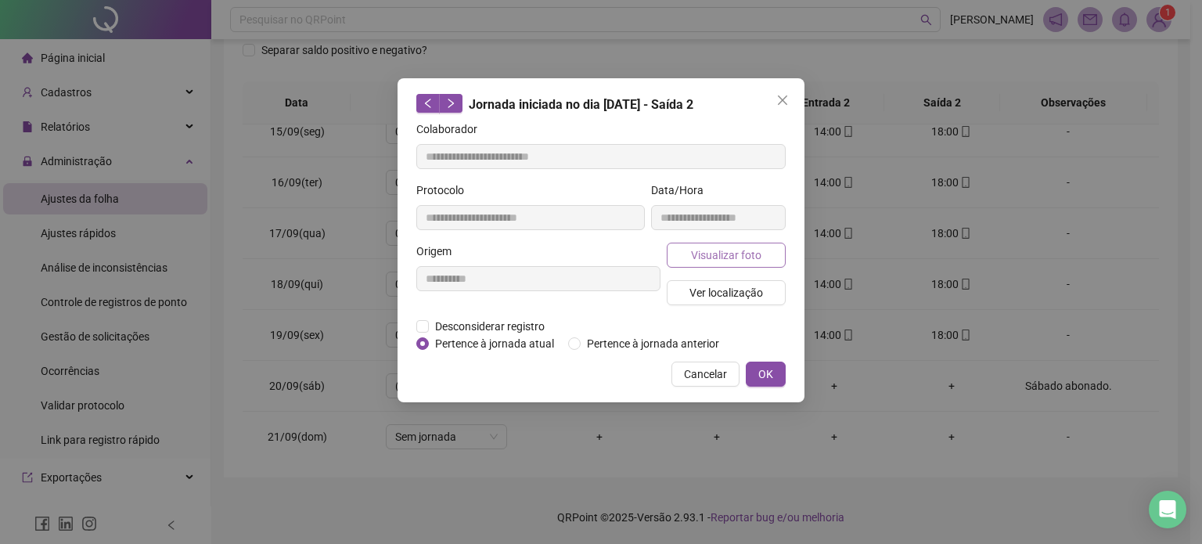
click at [765, 247] on button "Visualizar foto" at bounding box center [726, 255] width 119 height 25
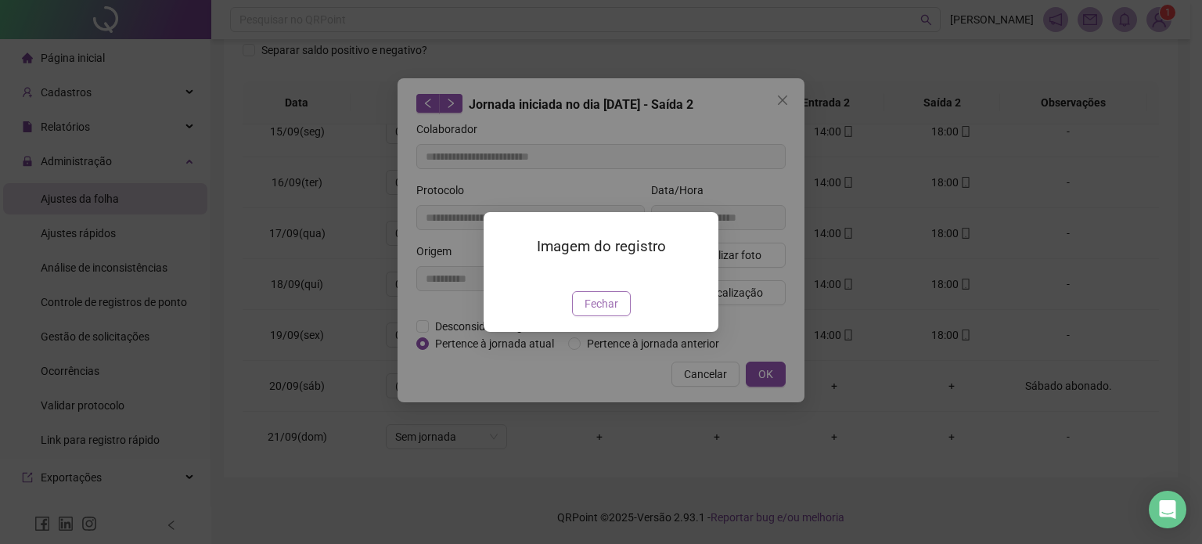
click at [594, 312] on span "Fechar" at bounding box center [602, 303] width 34 height 17
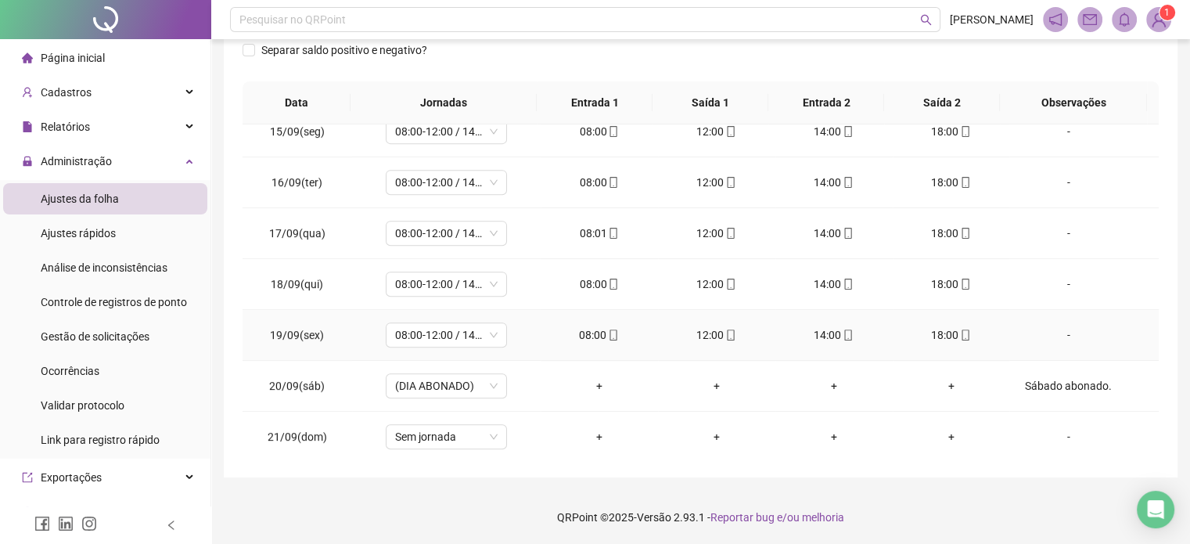
click at [841, 337] on span at bounding box center [847, 335] width 13 height 13
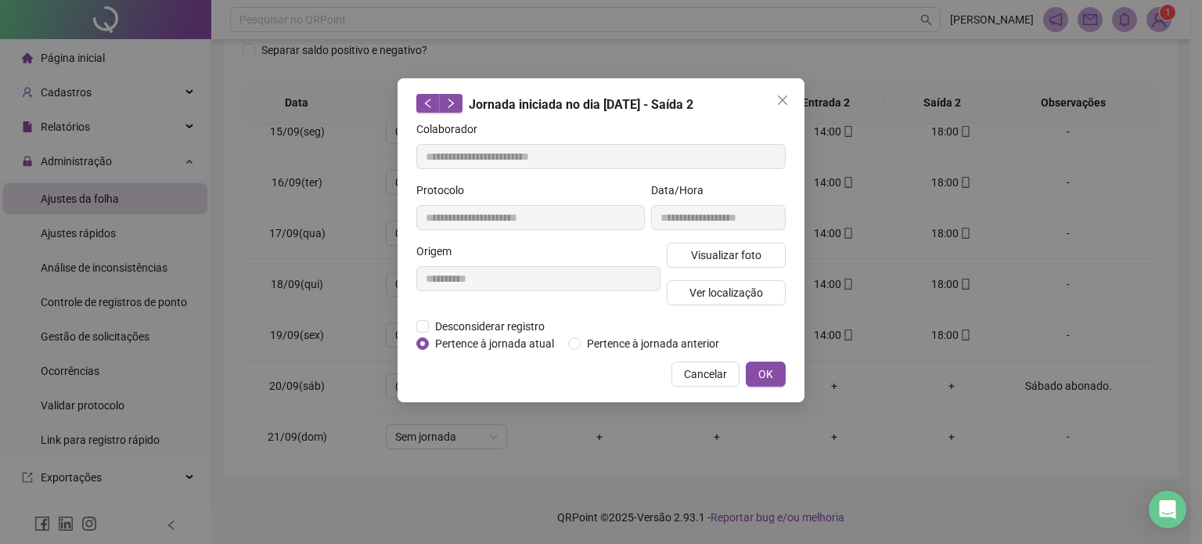
type input "**********"
click at [746, 250] on span "Visualizar foto" at bounding box center [726, 255] width 70 height 17
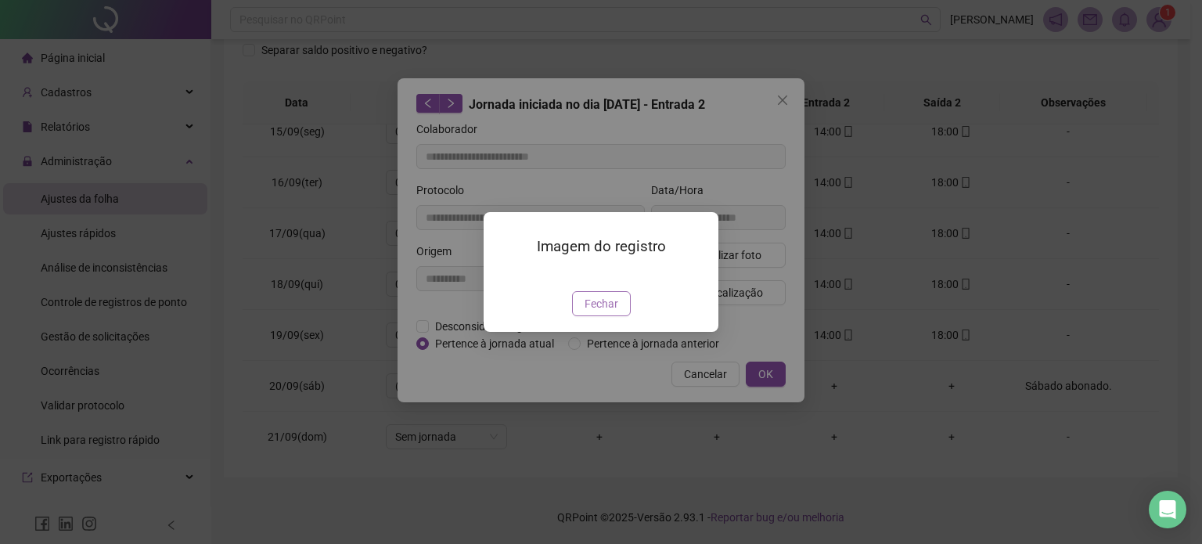
click at [603, 312] on span "Fechar" at bounding box center [602, 303] width 34 height 17
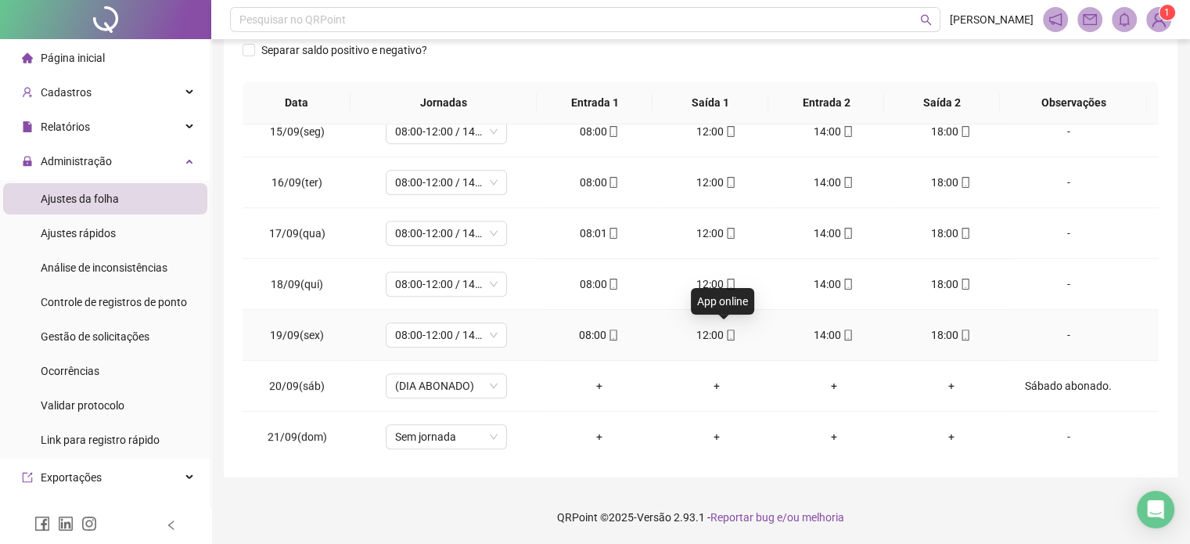
click at [728, 331] on icon "mobile" at bounding box center [731, 335] width 7 height 11
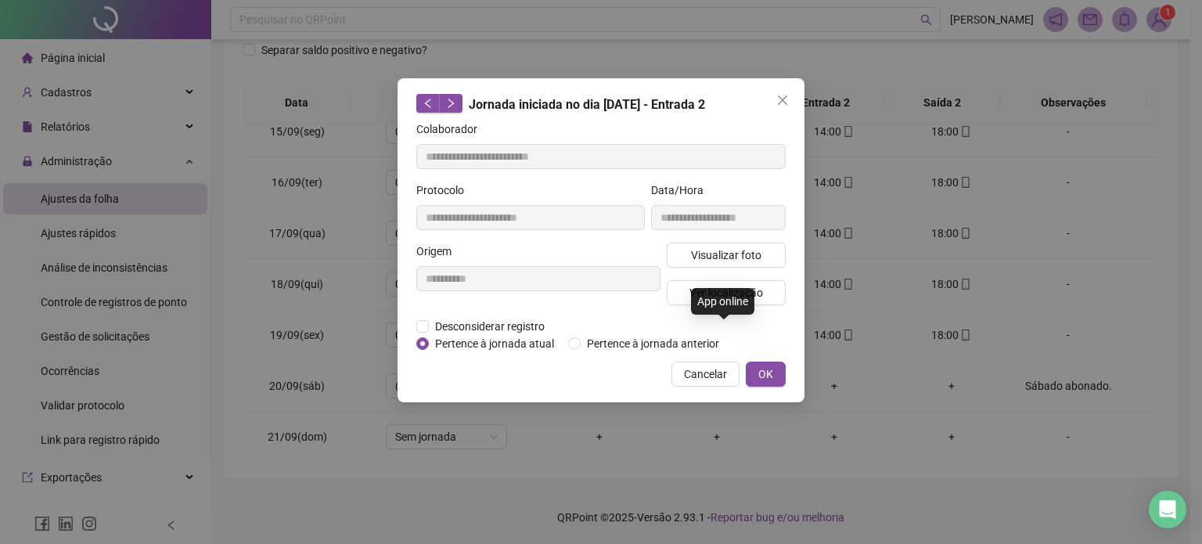
type input "**********"
click at [744, 252] on span "Visualizar foto" at bounding box center [726, 255] width 70 height 17
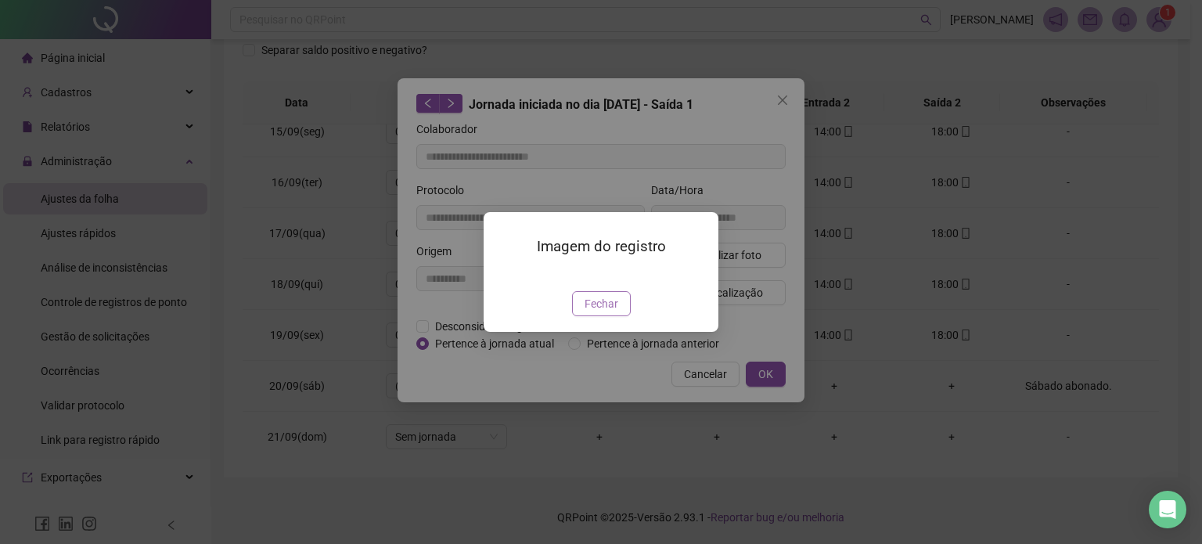
click at [605, 312] on span "Fechar" at bounding box center [602, 303] width 34 height 17
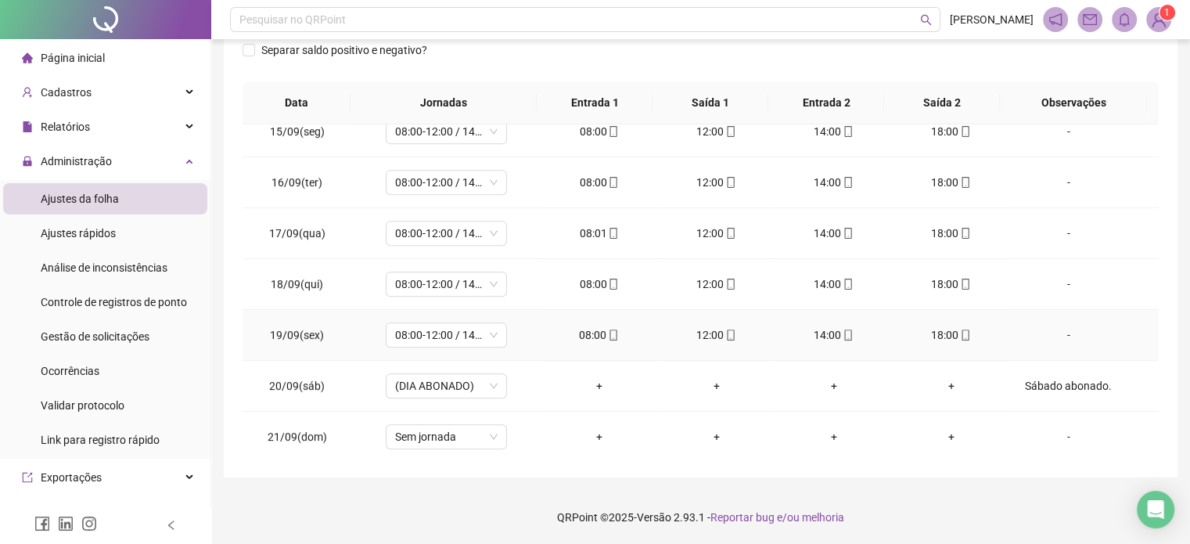
click at [610, 337] on icon "mobile" at bounding box center [613, 335] width 7 height 11
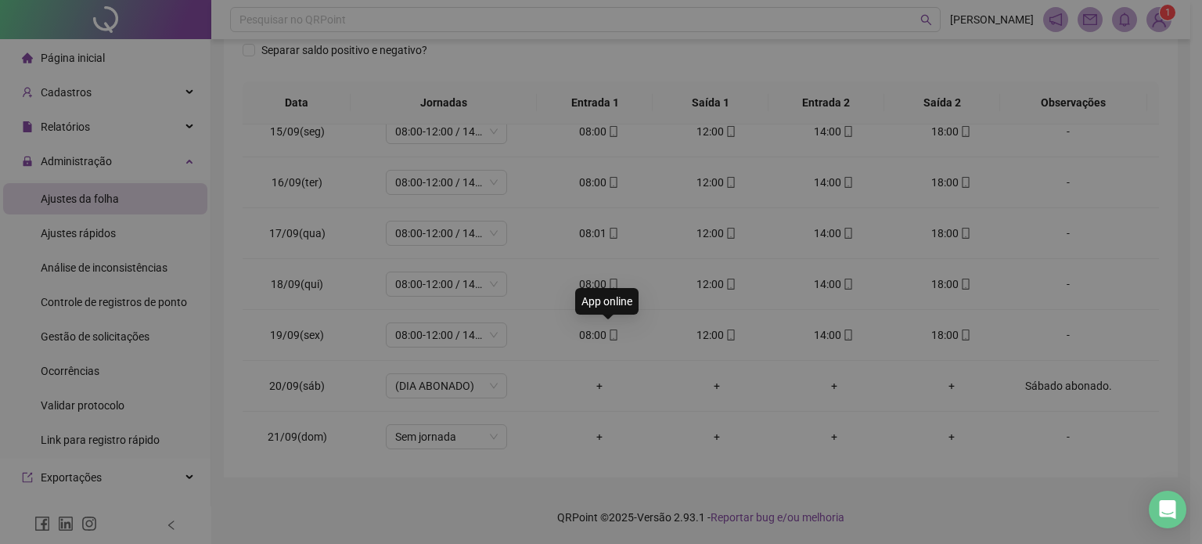
type input "**********"
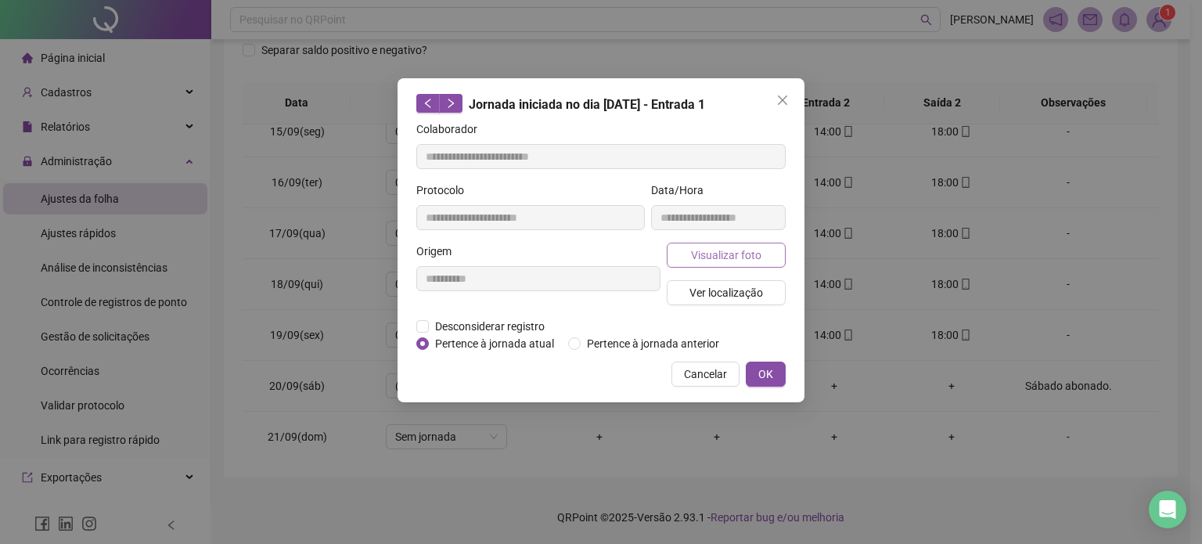
click at [732, 255] on span "Visualizar foto" at bounding box center [726, 255] width 70 height 17
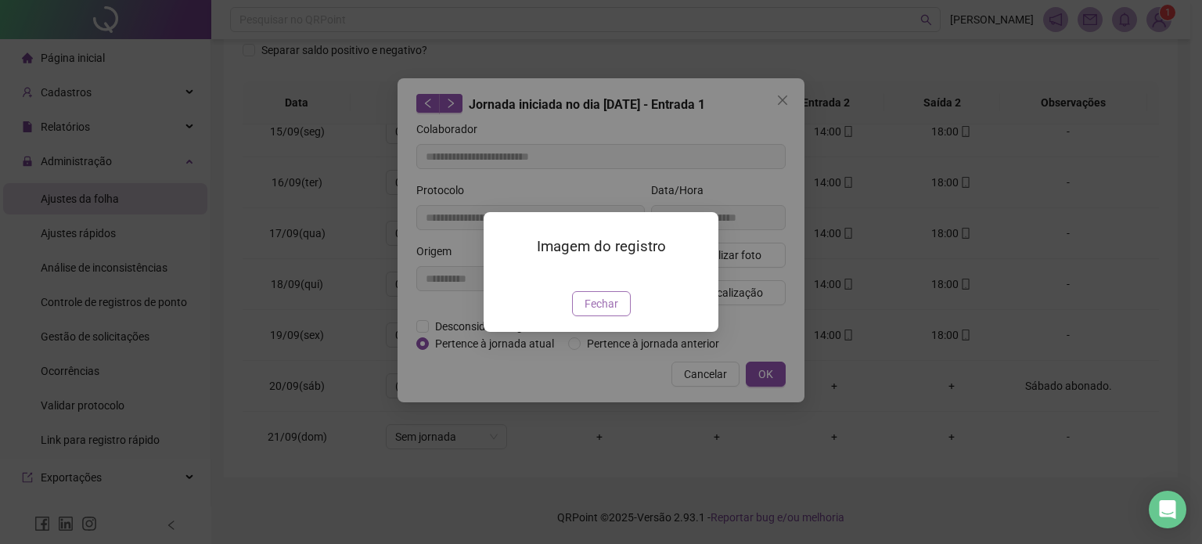
click at [599, 312] on span "Fechar" at bounding box center [602, 303] width 34 height 17
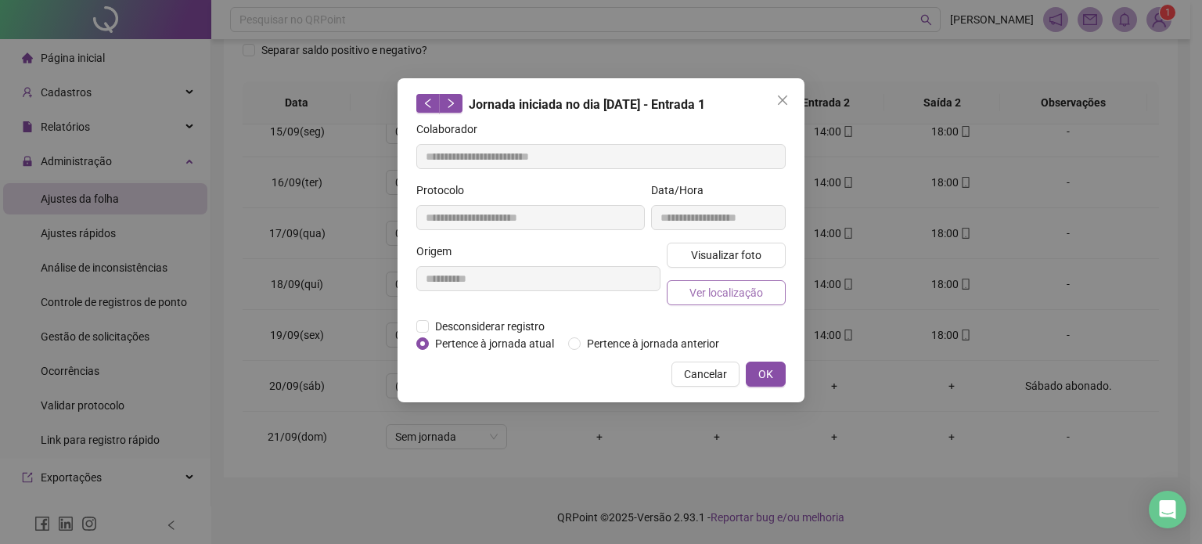
click at [727, 294] on span "Ver localização" at bounding box center [727, 292] width 74 height 17
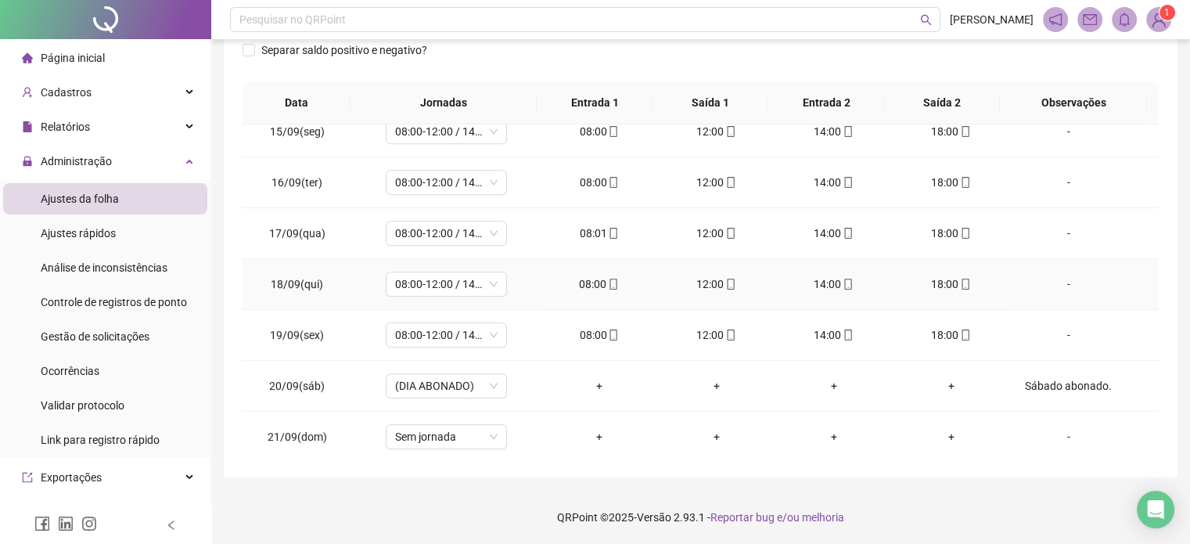
click at [947, 276] on div "18:00" at bounding box center [952, 284] width 92 height 17
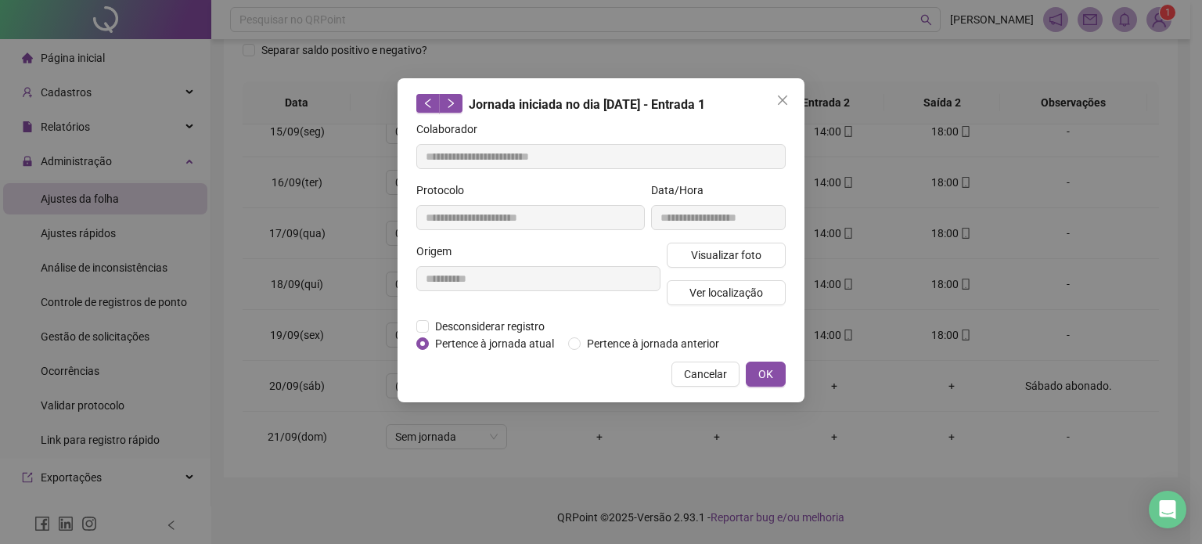
type input "**********"
click at [731, 256] on span "Visualizar foto" at bounding box center [726, 255] width 70 height 17
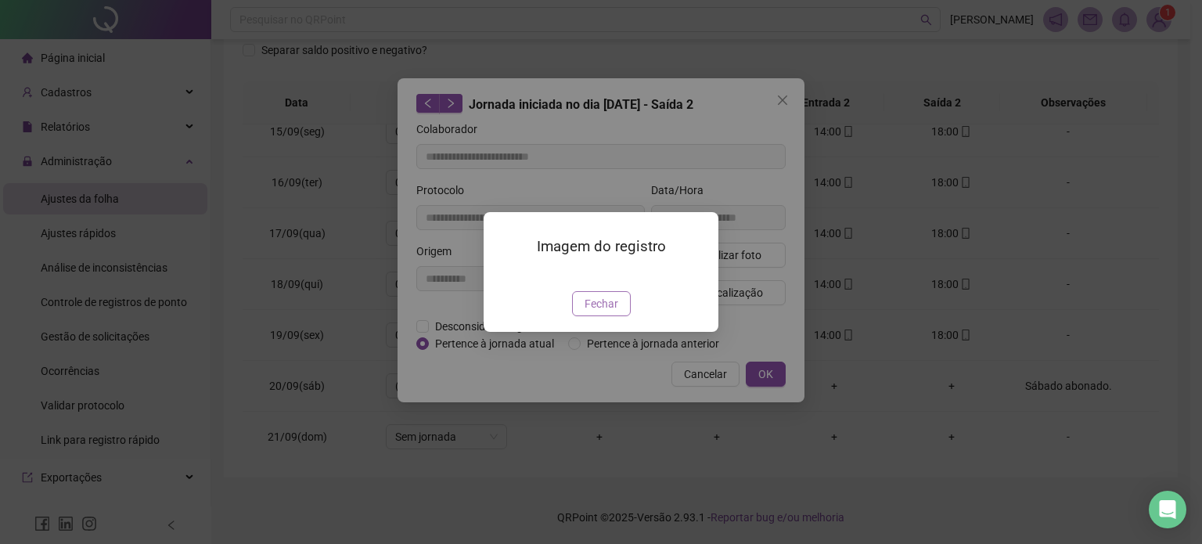
click at [610, 312] on span "Fechar" at bounding box center [602, 303] width 34 height 17
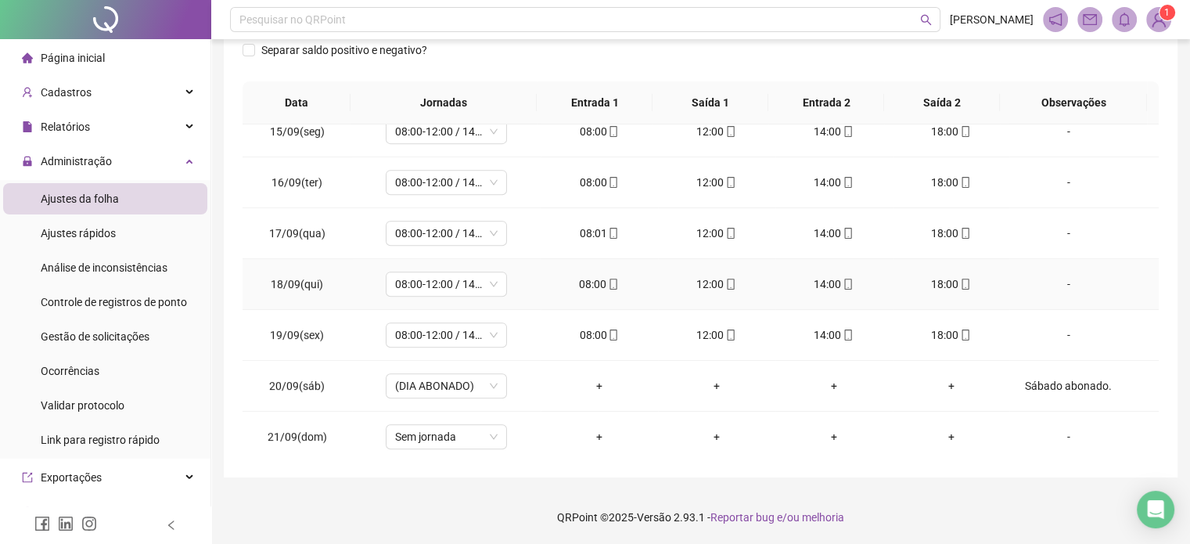
click at [843, 281] on icon "mobile" at bounding box center [848, 284] width 11 height 11
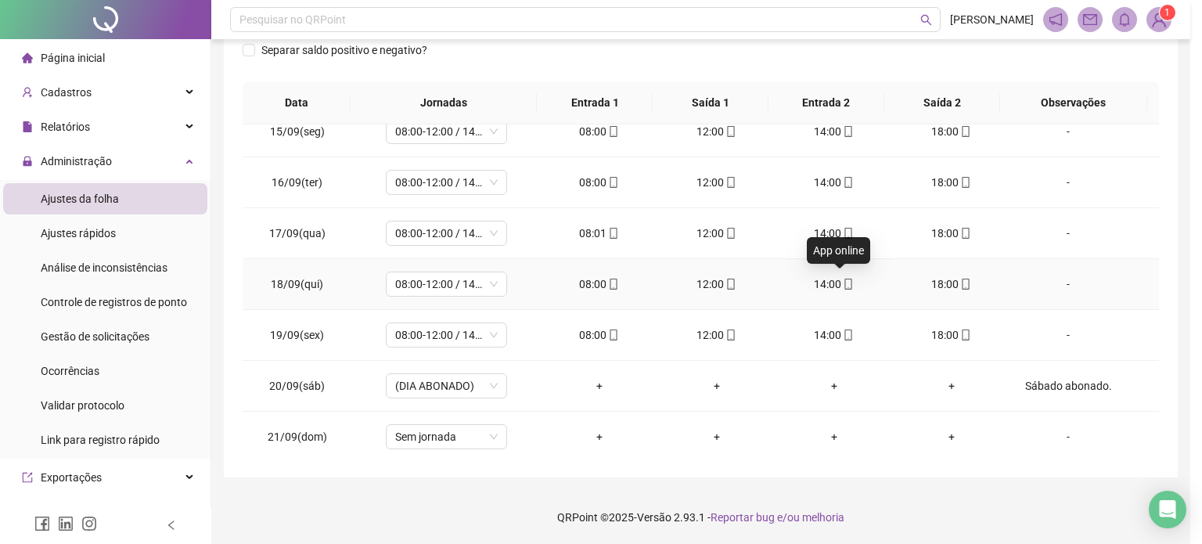
type input "**********"
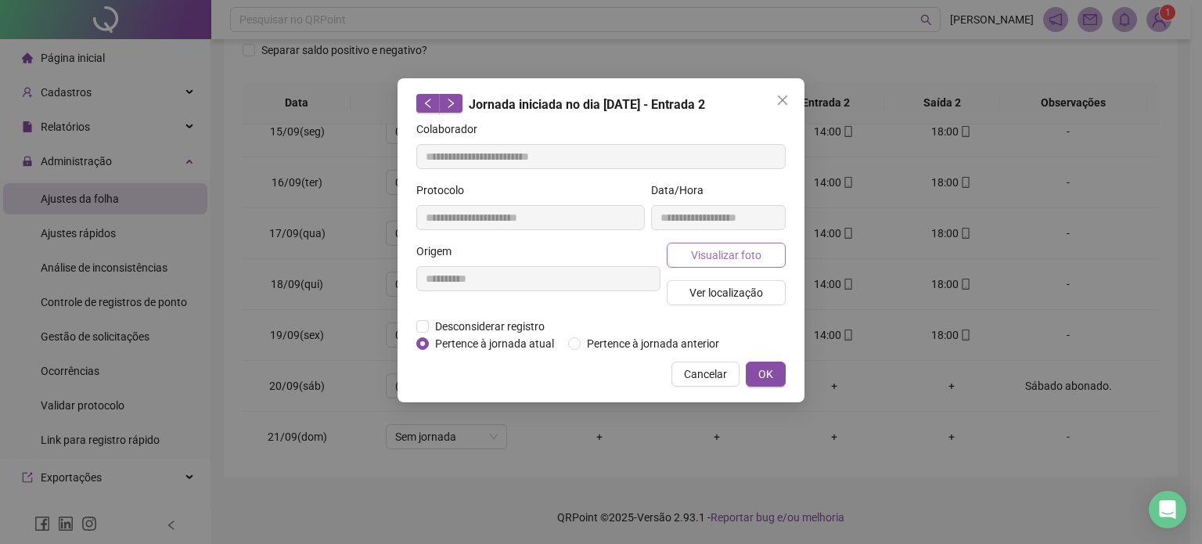
click at [761, 247] on button "Visualizar foto" at bounding box center [726, 255] width 119 height 25
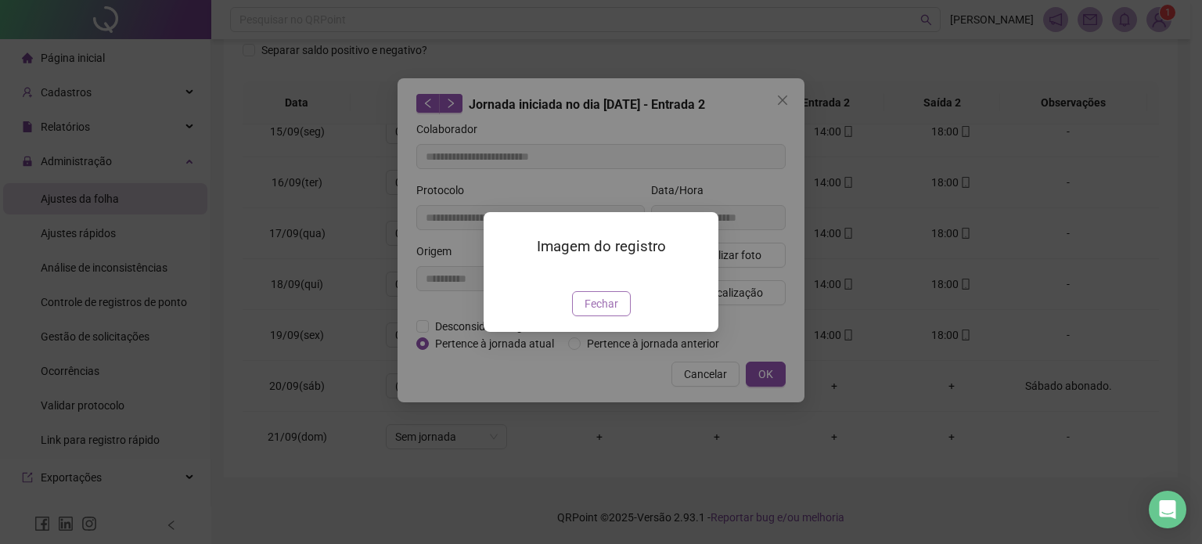
click at [610, 312] on span "Fechar" at bounding box center [602, 303] width 34 height 17
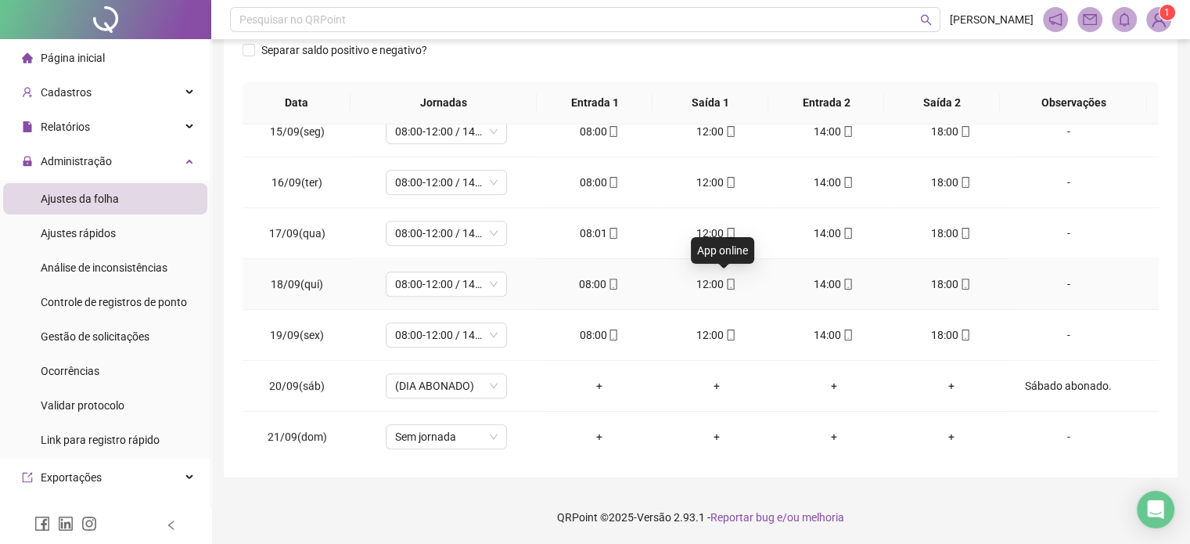
click at [724, 279] on span "mobile" at bounding box center [730, 284] width 13 height 11
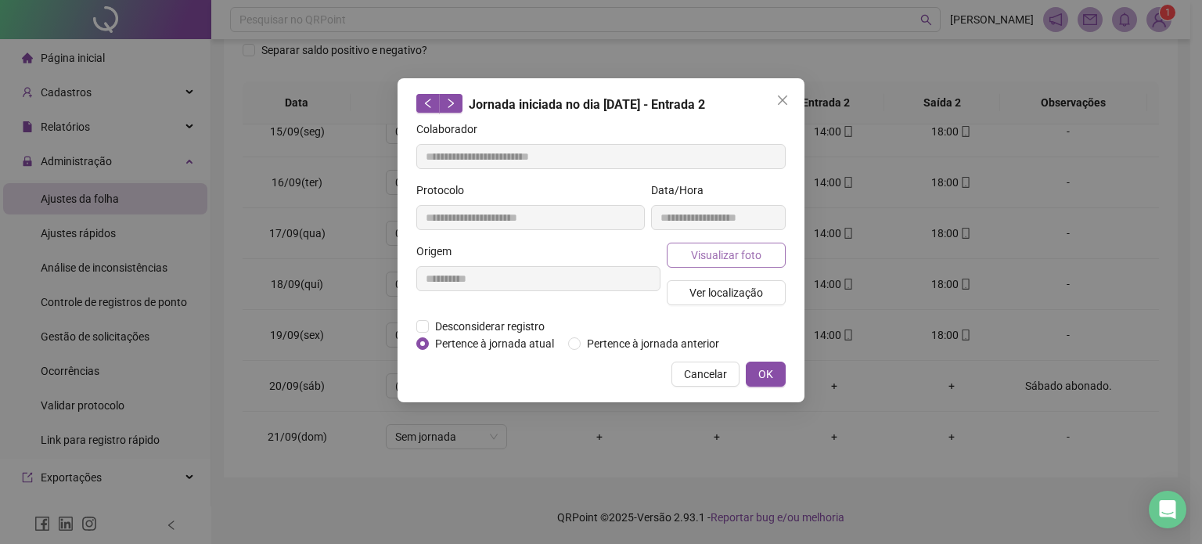
click at [732, 257] on span "Visualizar foto" at bounding box center [726, 255] width 70 height 17
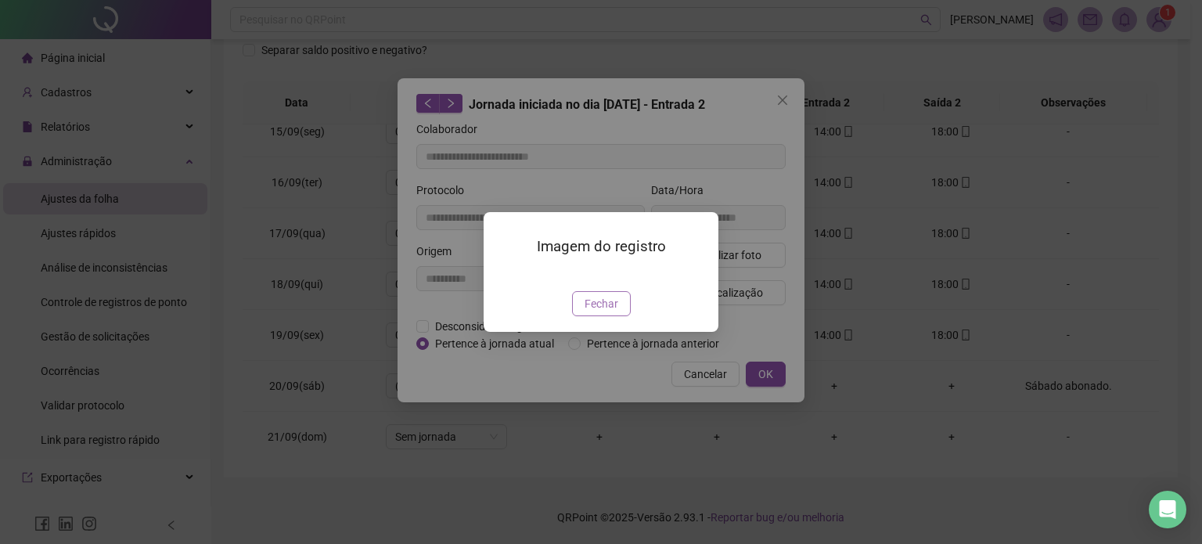
type input "**********"
click at [589, 312] on span "Fechar" at bounding box center [602, 303] width 34 height 17
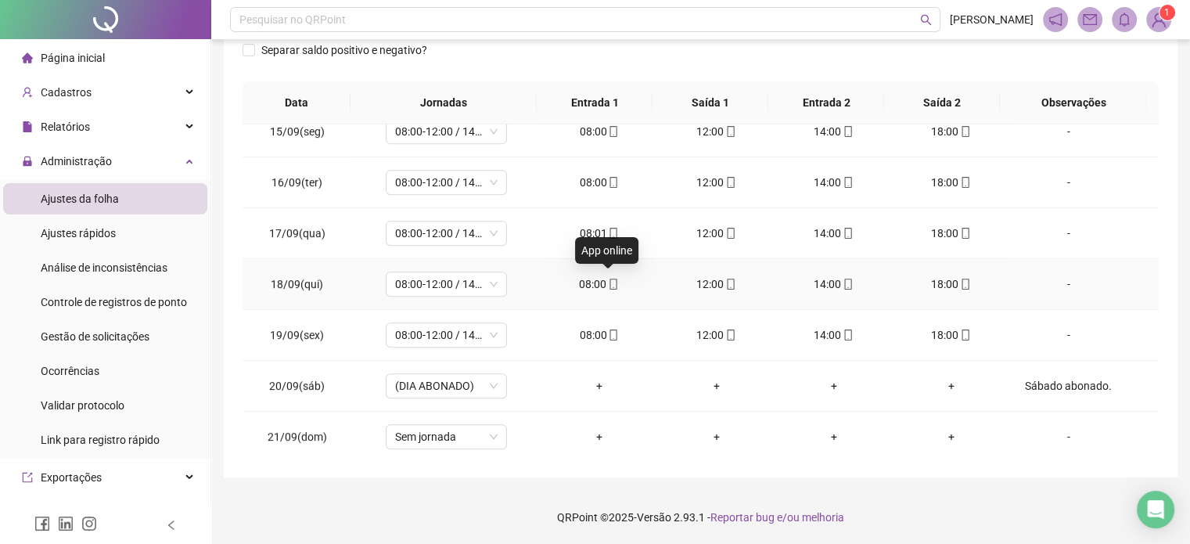
click at [608, 281] on icon "mobile" at bounding box center [613, 284] width 11 height 11
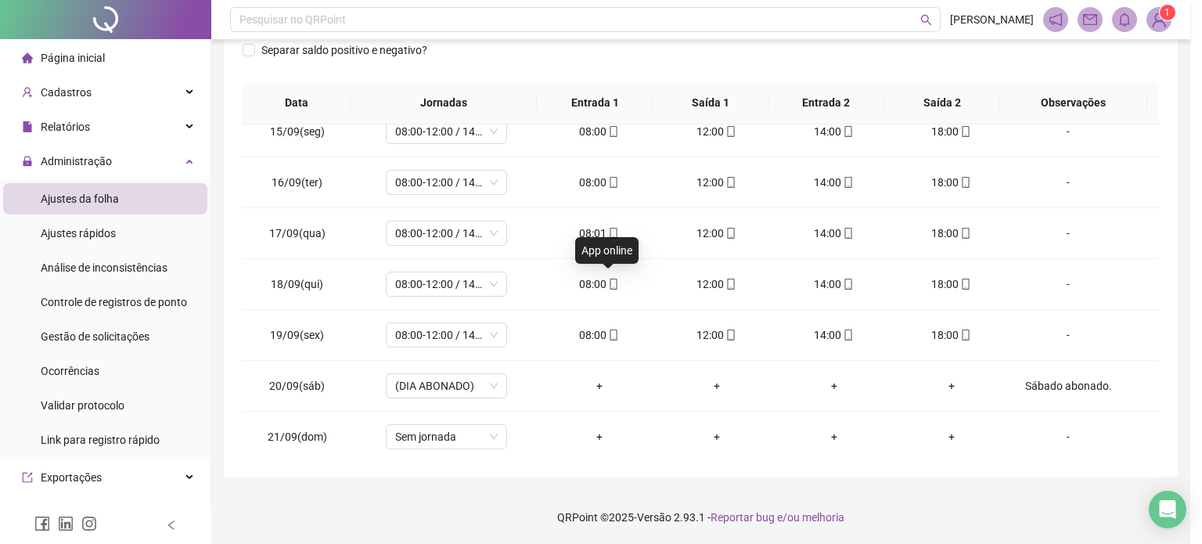
type input "**********"
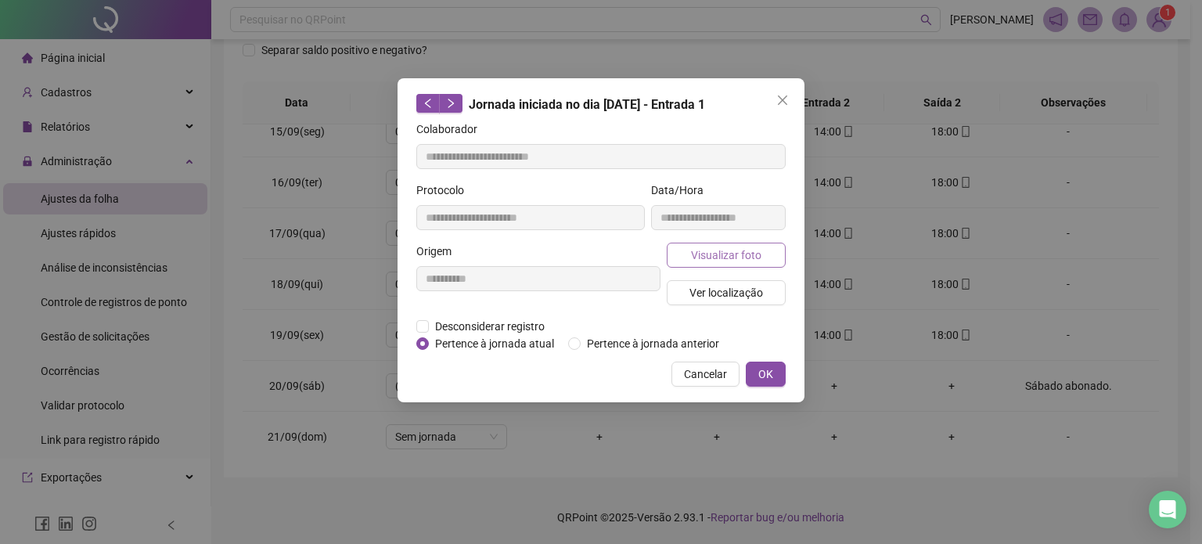
click at [747, 259] on span "Visualizar foto" at bounding box center [726, 255] width 70 height 17
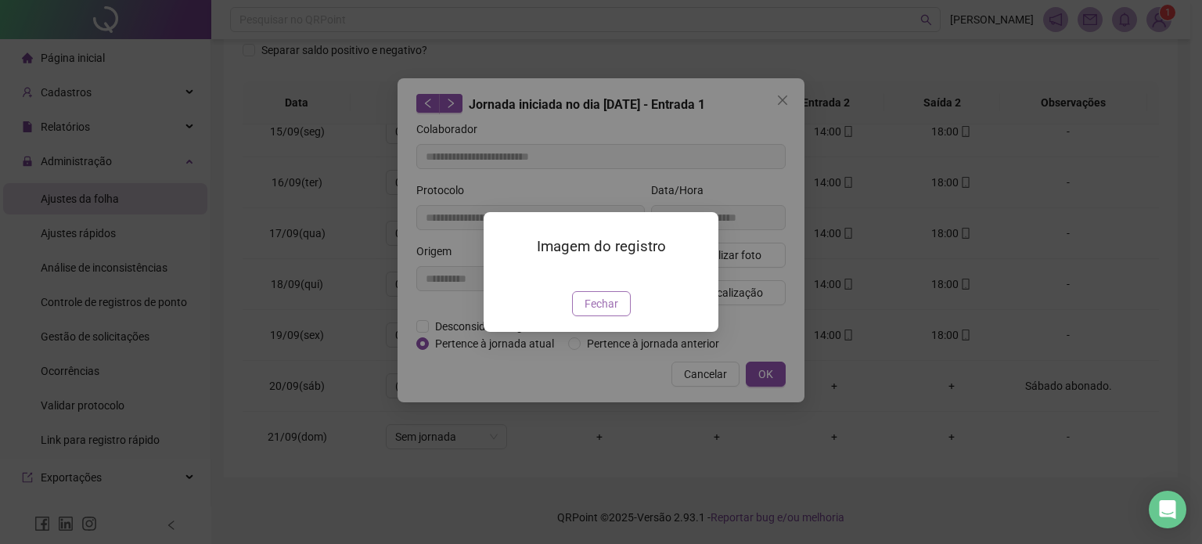
click at [602, 312] on span "Fechar" at bounding box center [602, 303] width 34 height 17
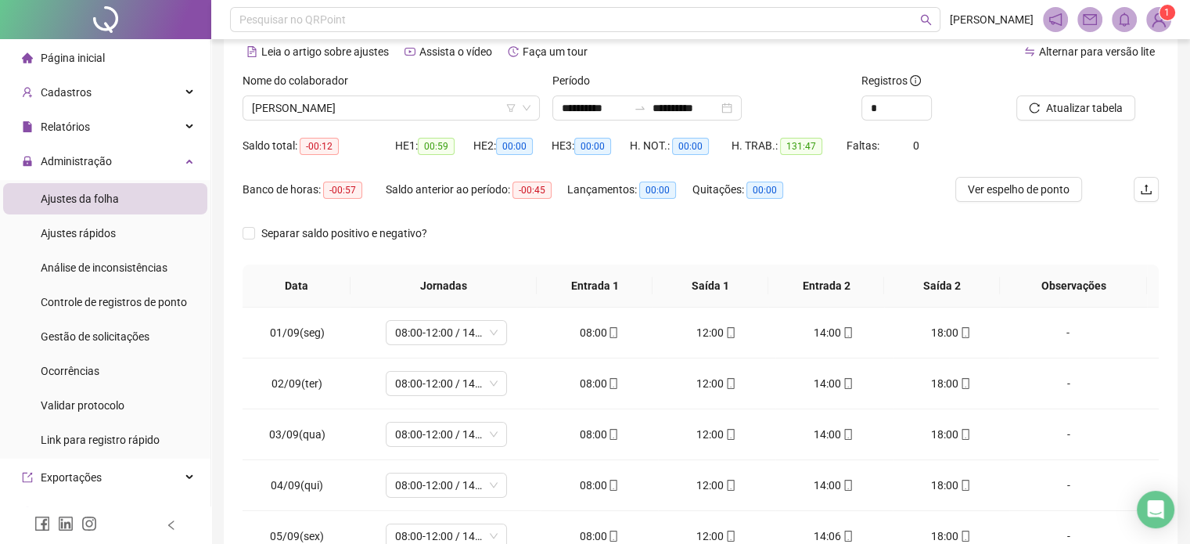
scroll to position [0, 0]
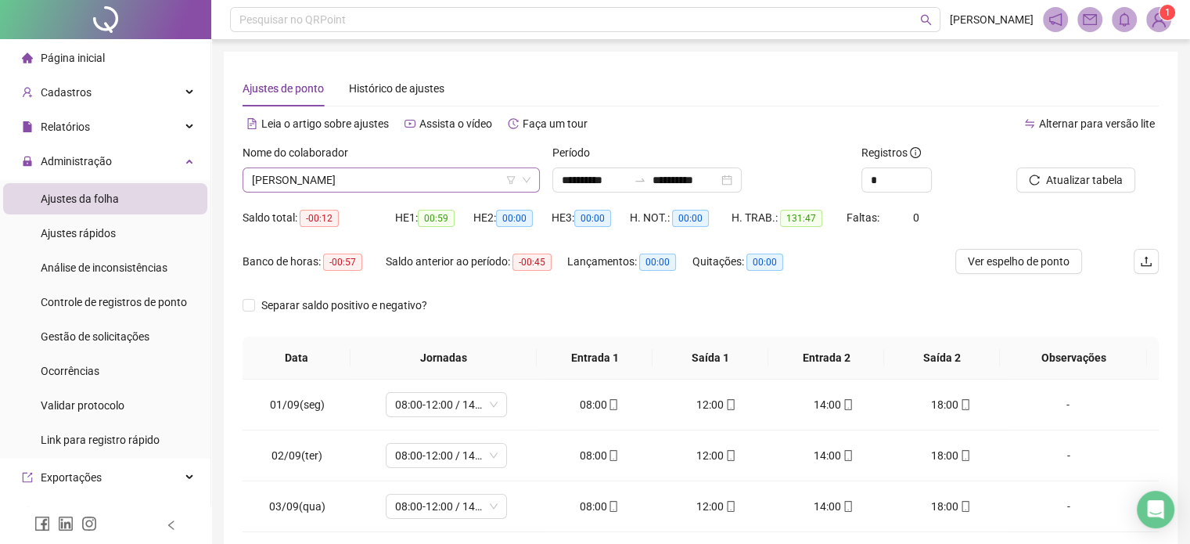
click at [432, 180] on span "[PERSON_NAME]" at bounding box center [391, 179] width 279 height 23
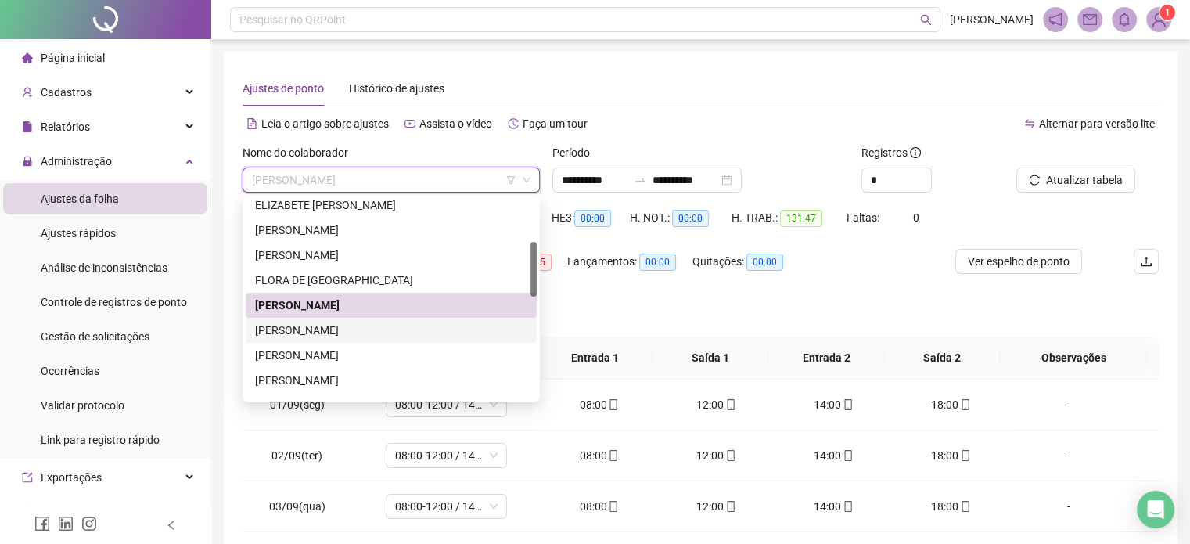
click at [391, 337] on div "[PERSON_NAME]" at bounding box center [391, 330] width 272 height 17
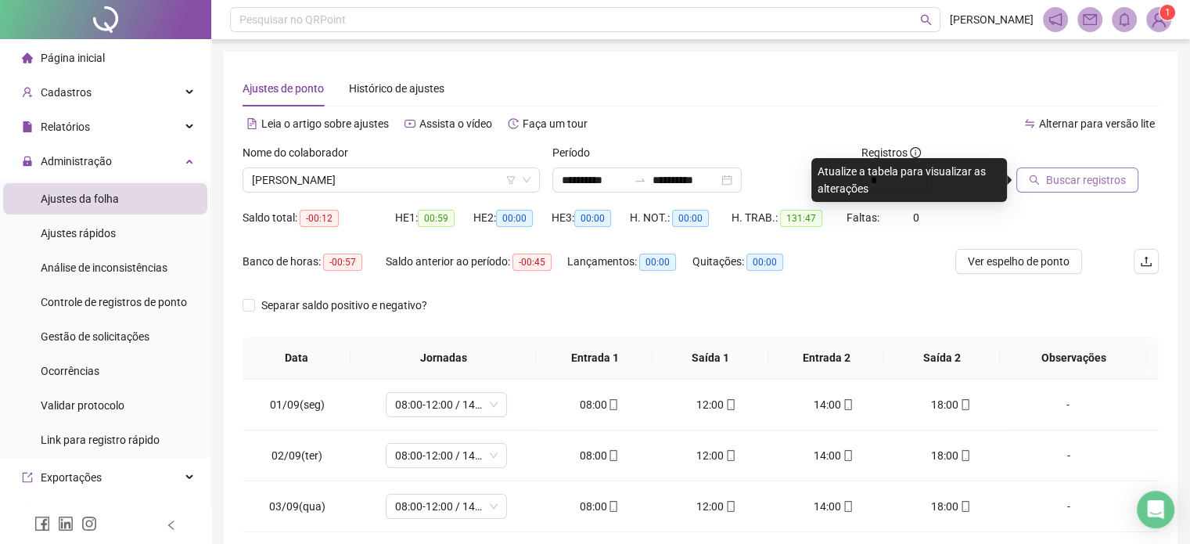
click at [1086, 182] on span "Buscar registros" at bounding box center [1086, 179] width 80 height 17
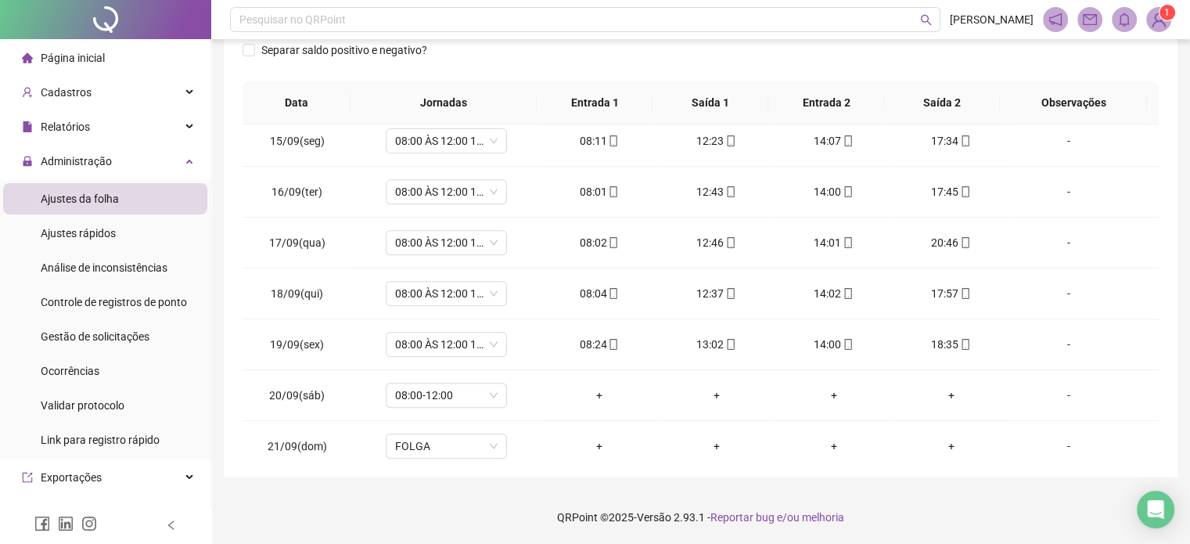
scroll to position [730, 0]
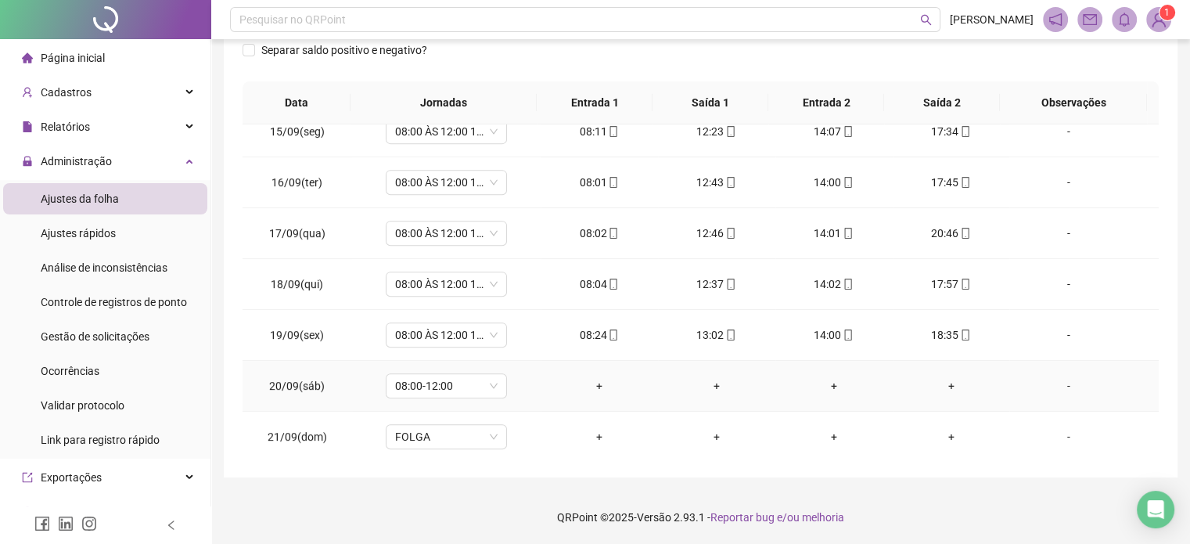
click at [1055, 378] on div "-" at bounding box center [1068, 385] width 92 height 17
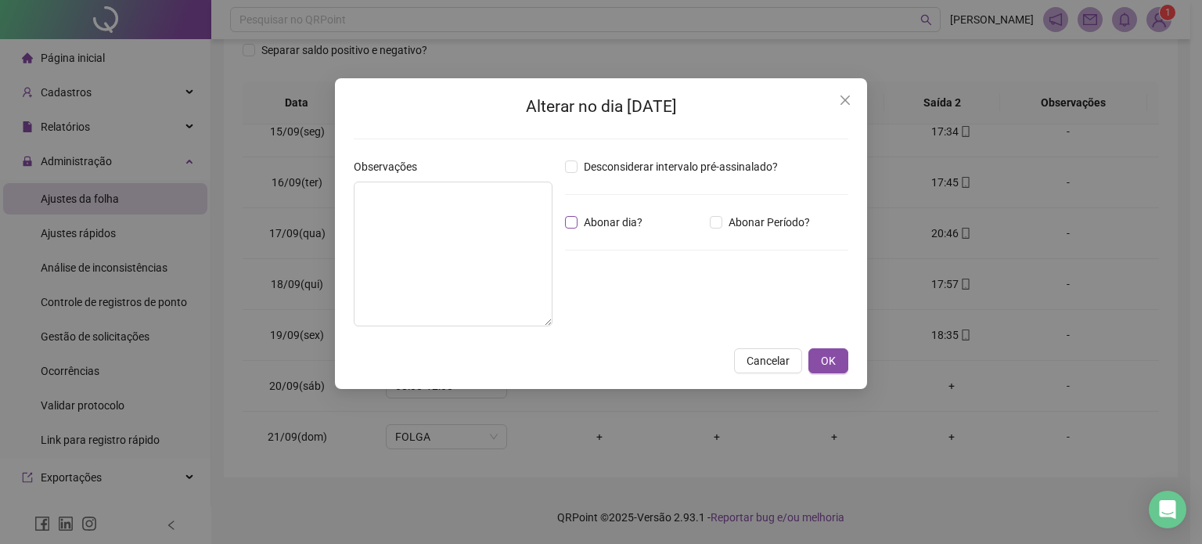
click at [578, 226] on span "Abonar dia?" at bounding box center [613, 222] width 71 height 17
click at [498, 229] on textarea at bounding box center [453, 254] width 199 height 145
type textarea "**********"
click at [834, 359] on span "OK" at bounding box center [828, 361] width 15 height 17
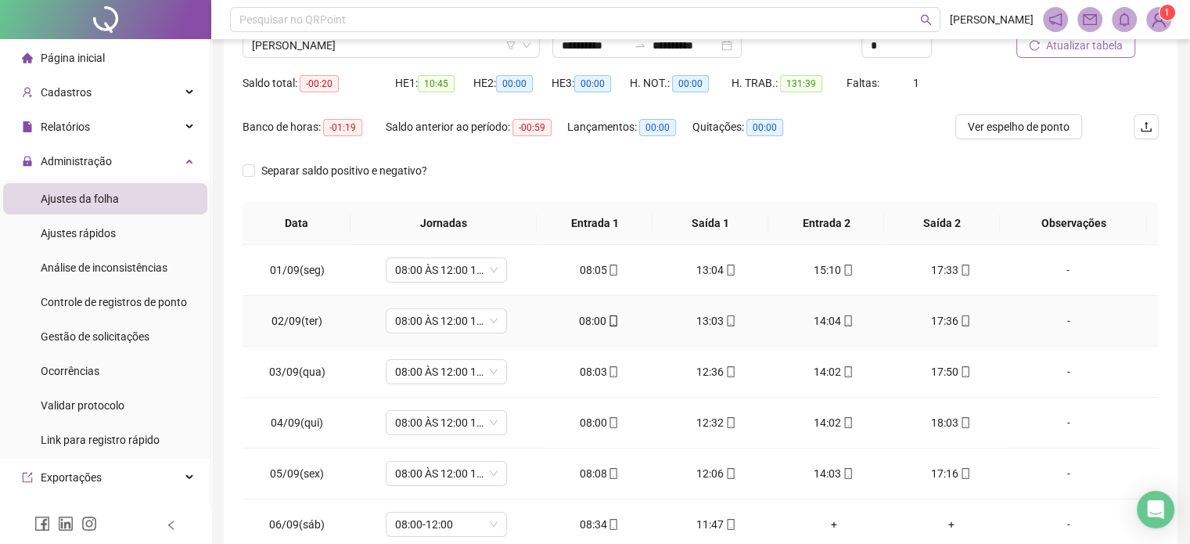
scroll to position [20, 0]
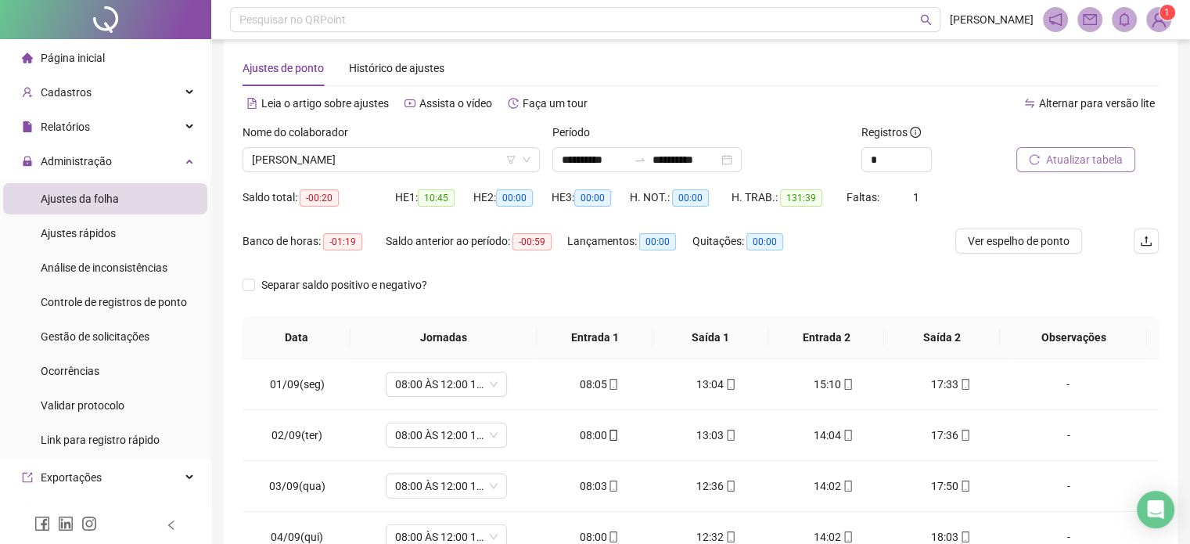
click at [1076, 153] on span "Atualizar tabela" at bounding box center [1084, 159] width 77 height 17
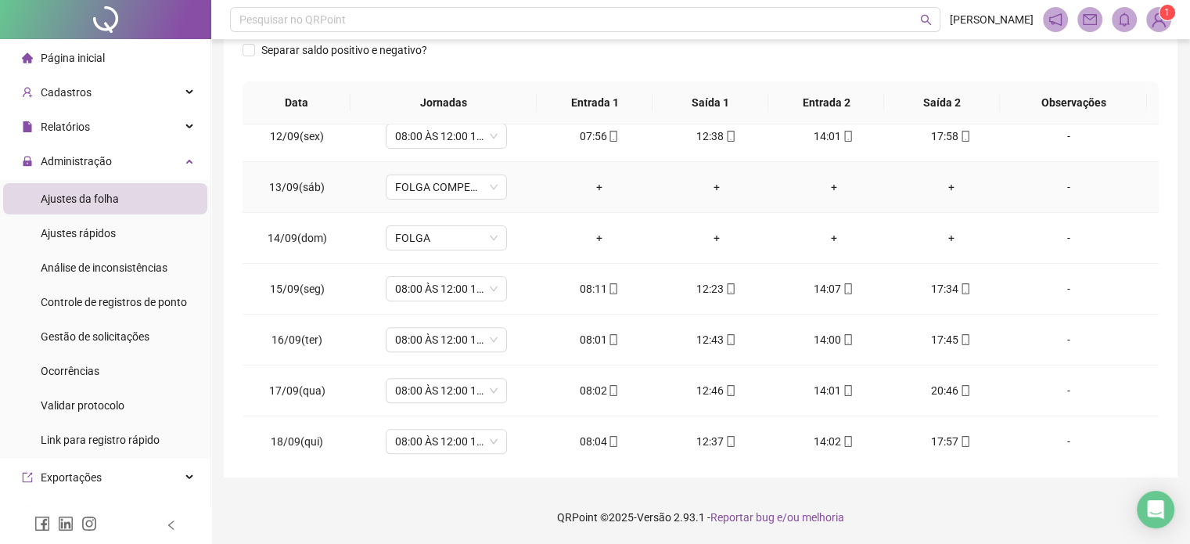
scroll to position [730, 0]
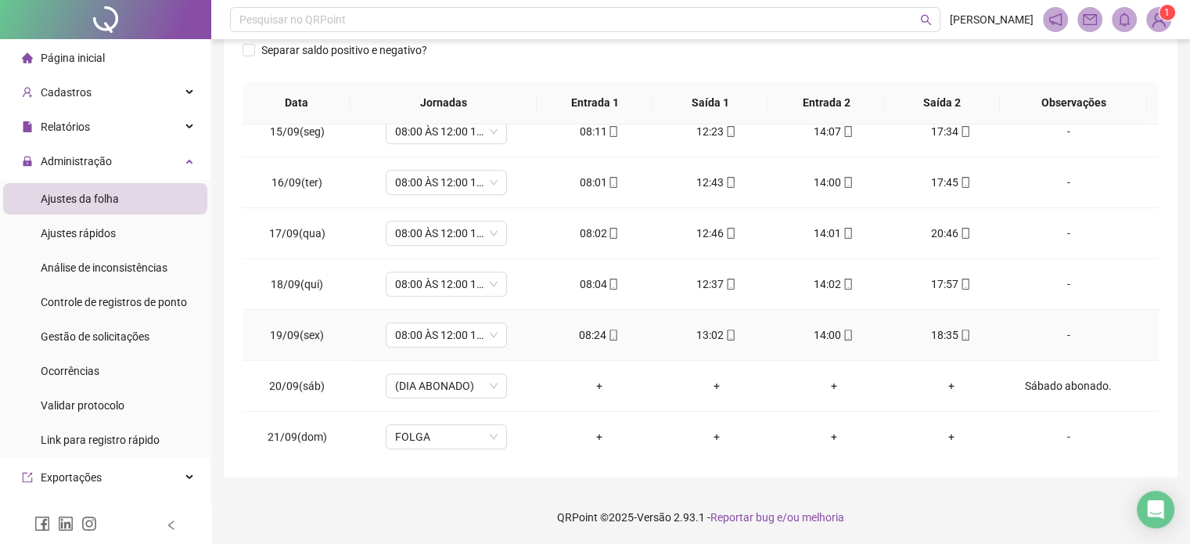
click at [961, 332] on icon "mobile" at bounding box center [965, 335] width 11 height 11
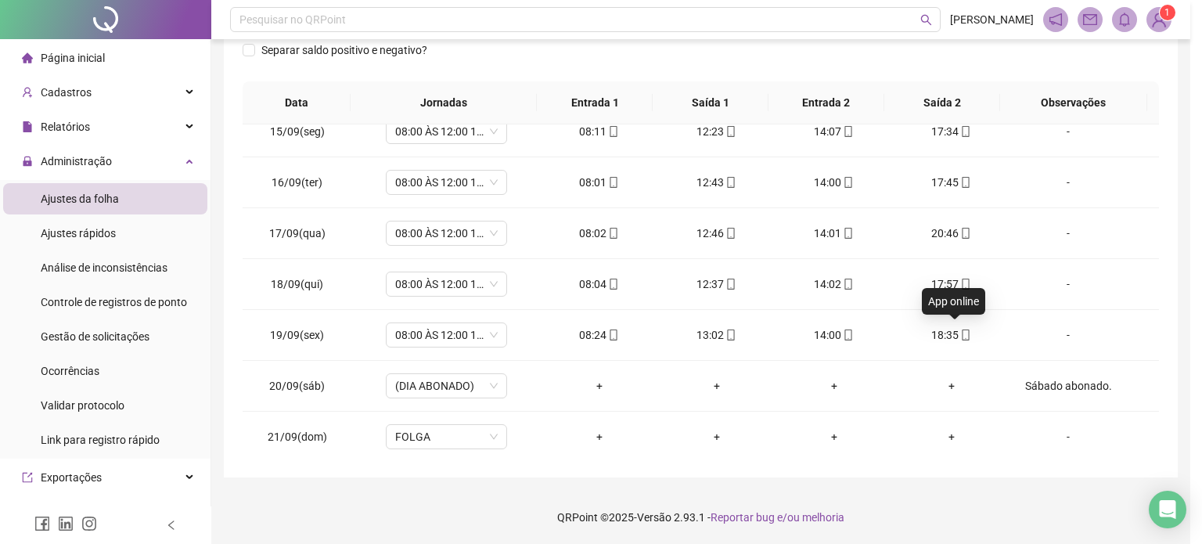
type input "**********"
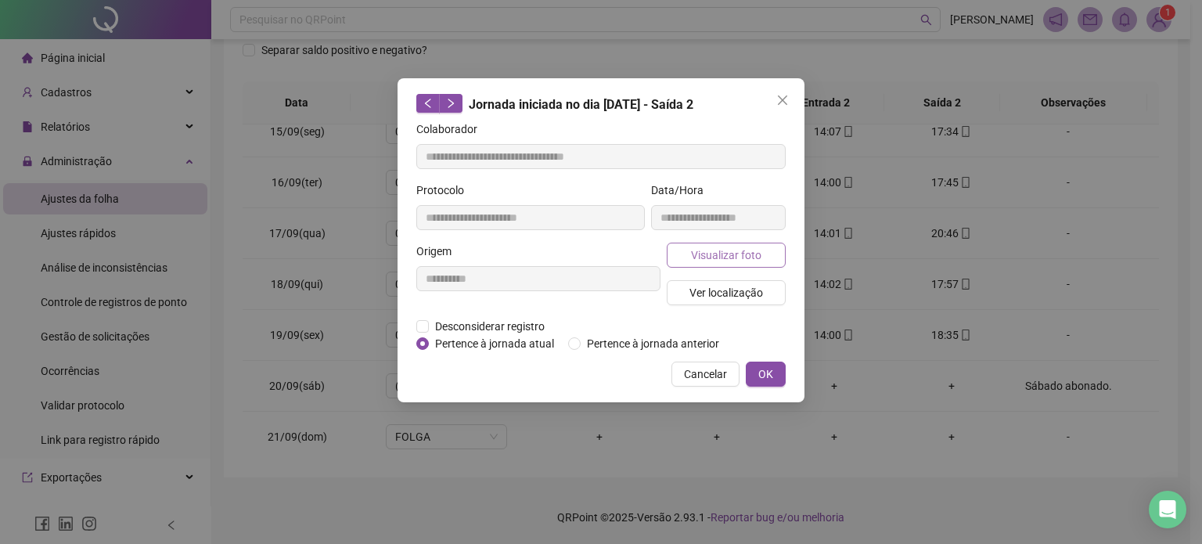
click at [735, 253] on span "Visualizar foto" at bounding box center [726, 255] width 70 height 17
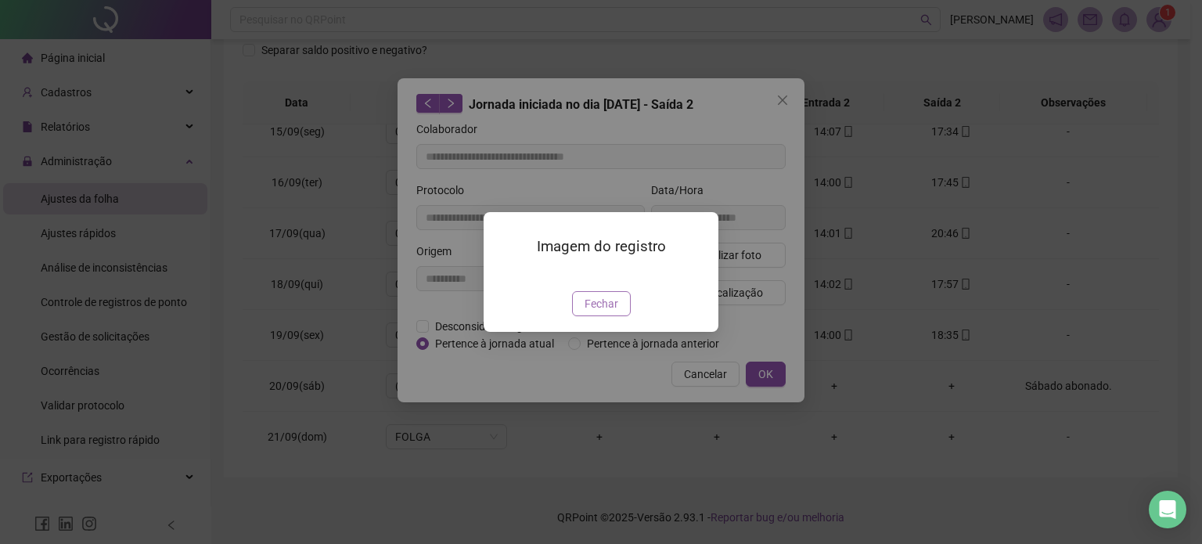
click at [601, 312] on span "Fechar" at bounding box center [602, 303] width 34 height 17
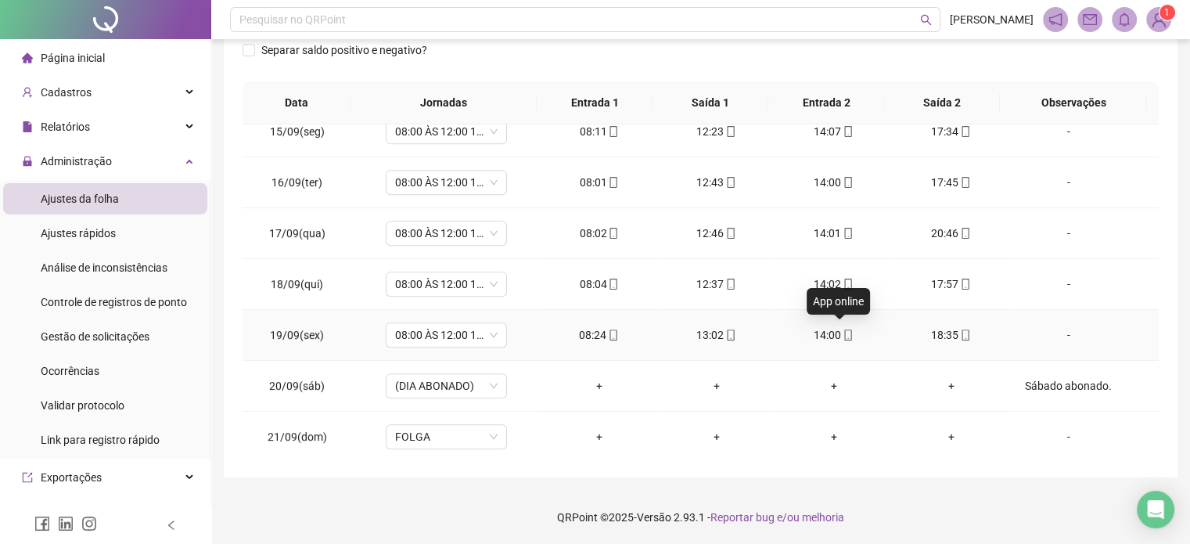
click at [843, 330] on icon "mobile" at bounding box center [848, 335] width 11 height 11
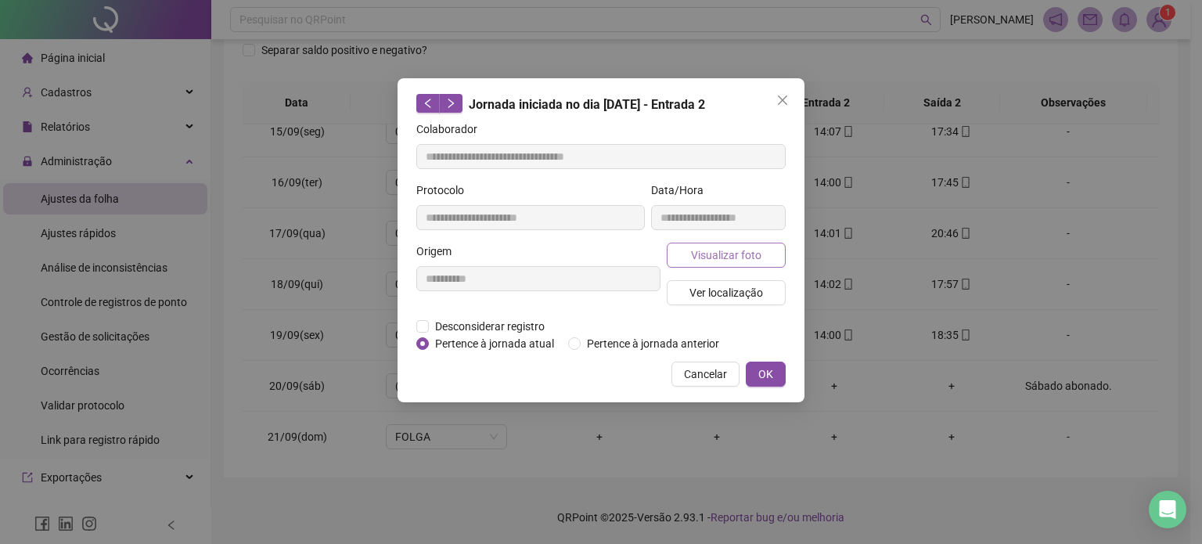
click at [718, 255] on span "Visualizar foto" at bounding box center [726, 255] width 70 height 17
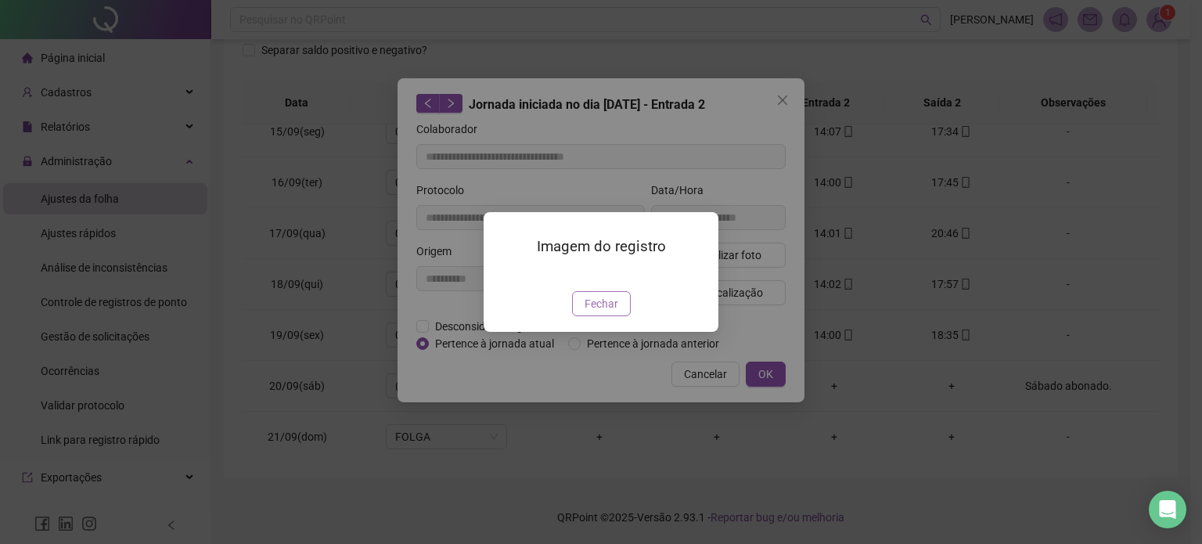
click at [592, 312] on span "Fechar" at bounding box center [602, 303] width 34 height 17
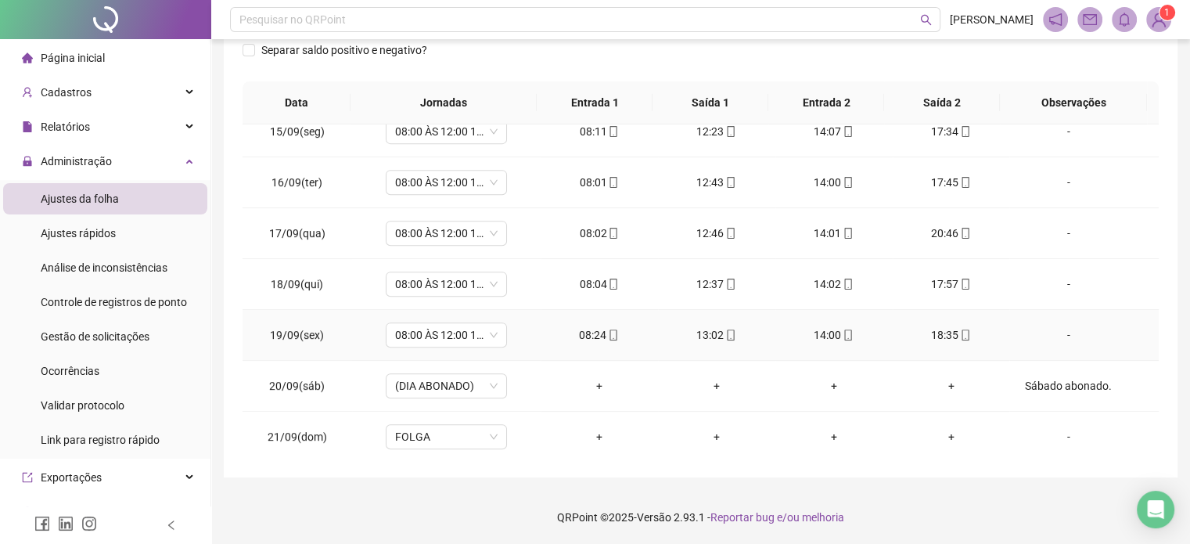
click at [726, 333] on icon "mobile" at bounding box center [731, 335] width 11 height 11
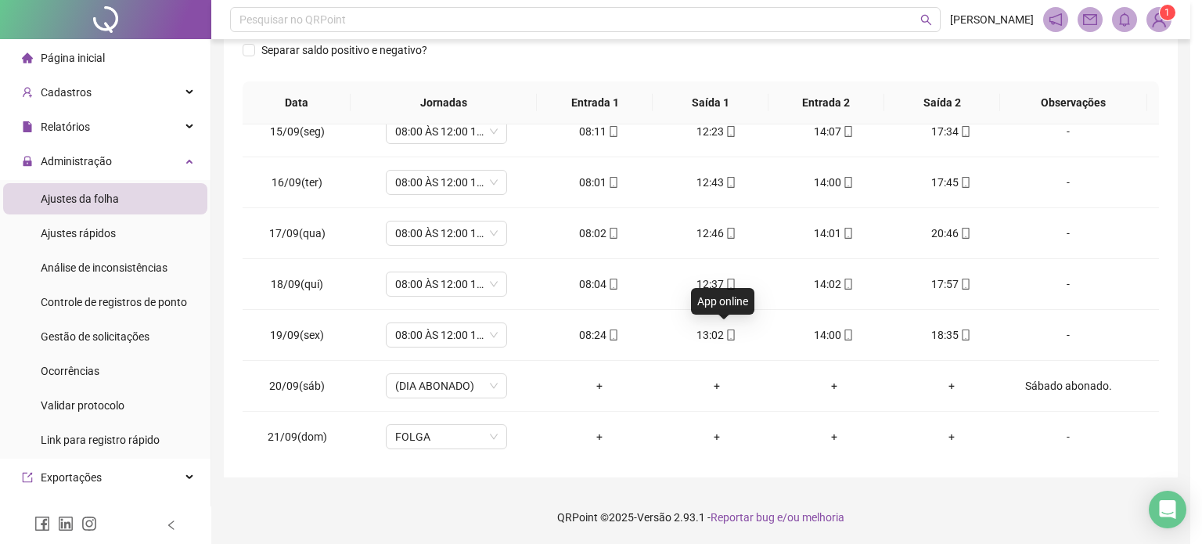
type input "**********"
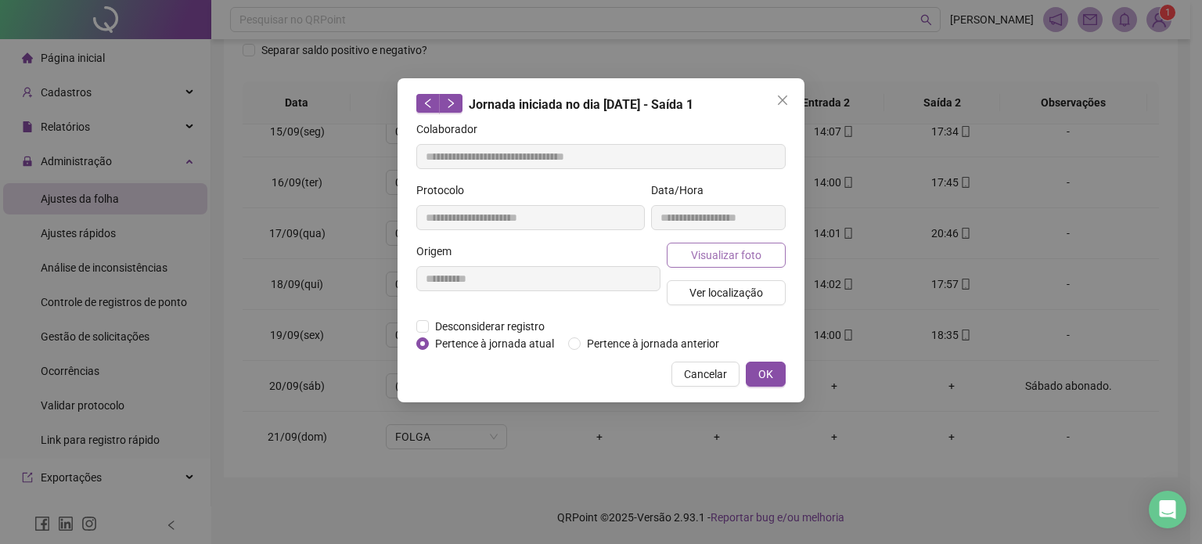
click at [711, 256] on span "Visualizar foto" at bounding box center [726, 255] width 70 height 17
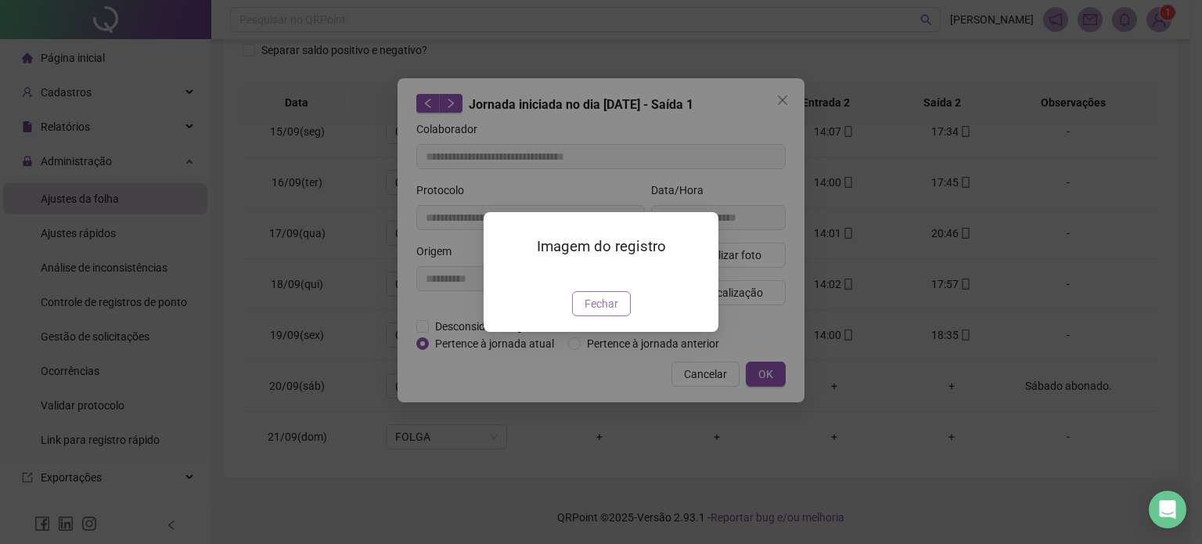
click at [583, 316] on button "Fechar" at bounding box center [601, 303] width 59 height 25
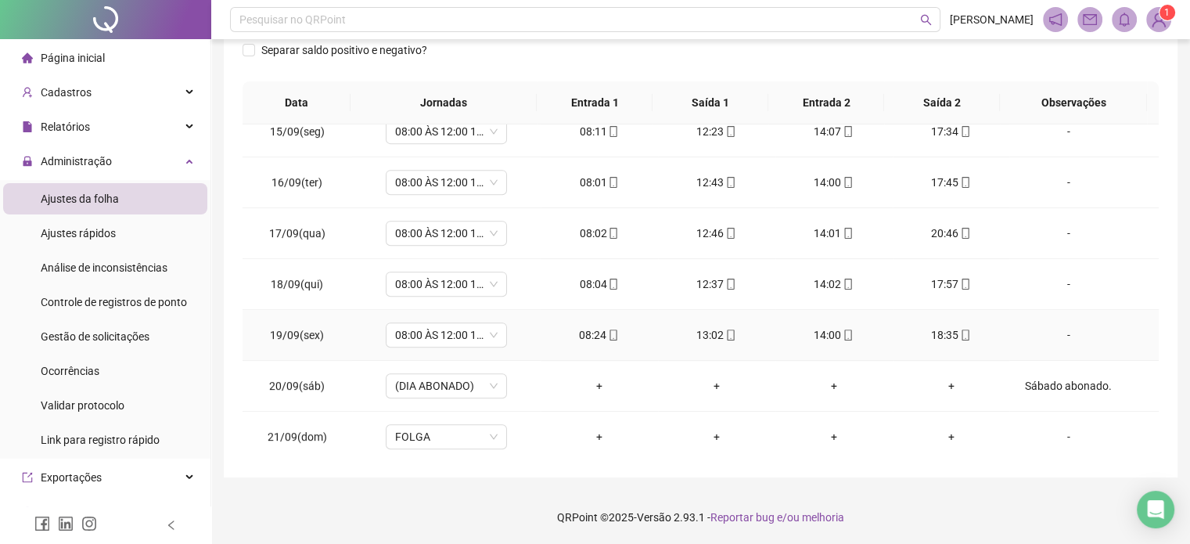
click at [608, 331] on icon "mobile" at bounding box center [613, 335] width 11 height 11
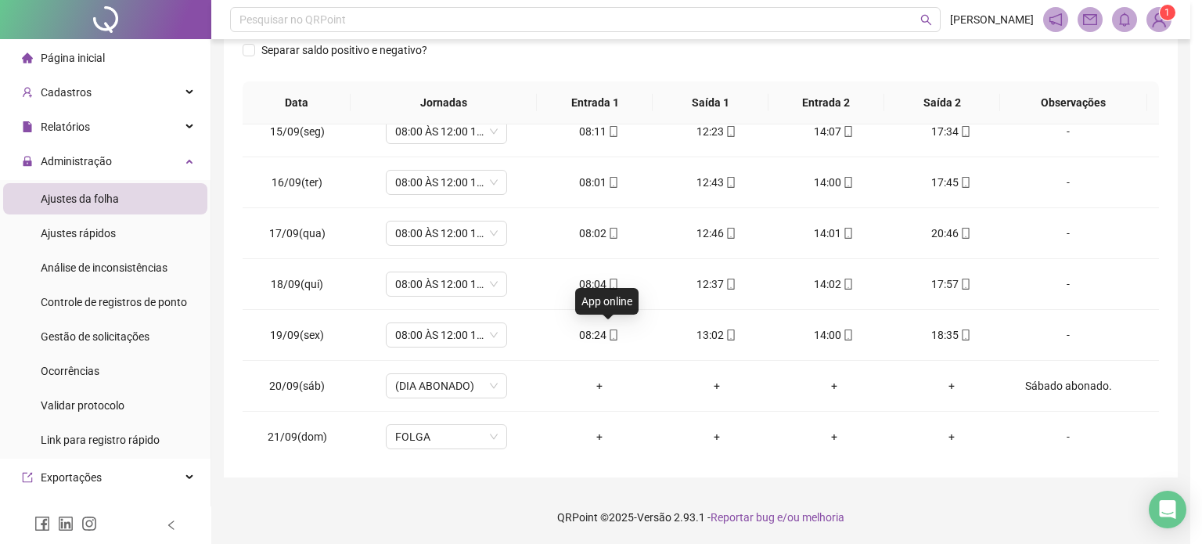
type input "**********"
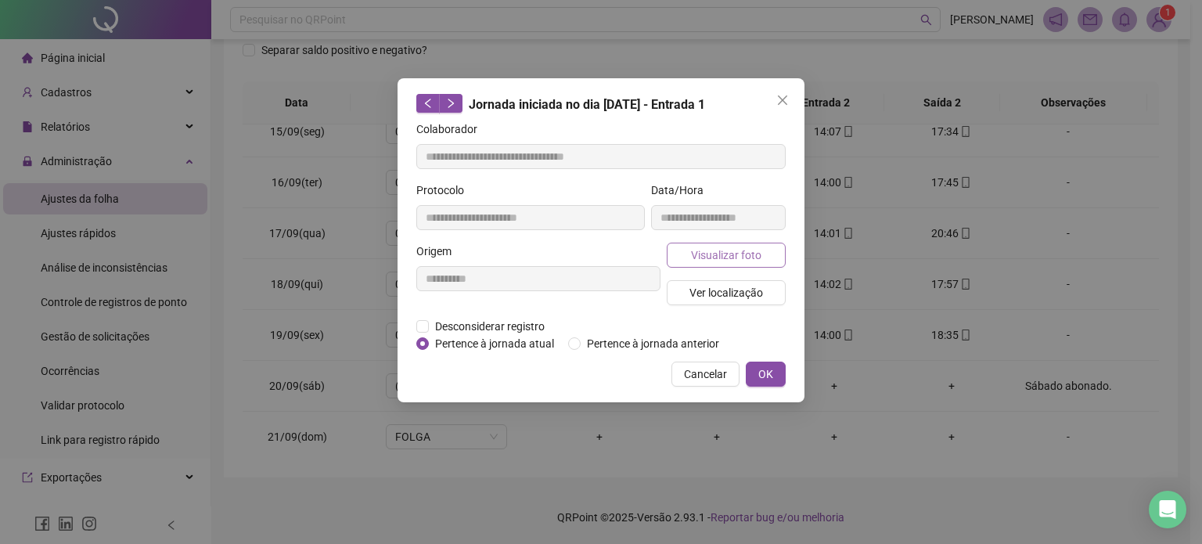
click at [717, 257] on span "Visualizar foto" at bounding box center [726, 255] width 70 height 17
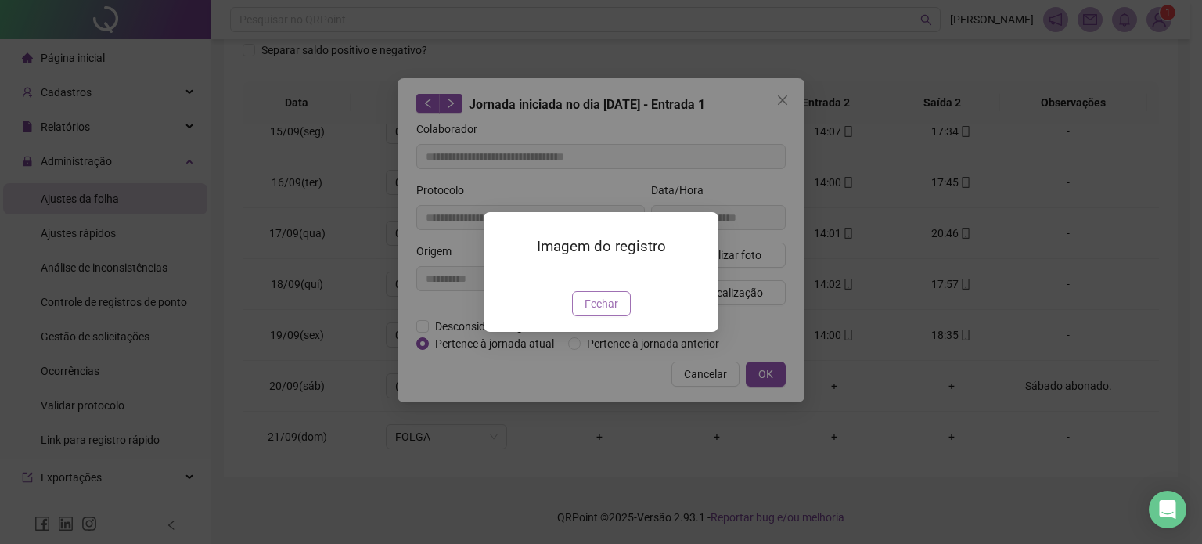
click at [607, 312] on span "Fechar" at bounding box center [602, 303] width 34 height 17
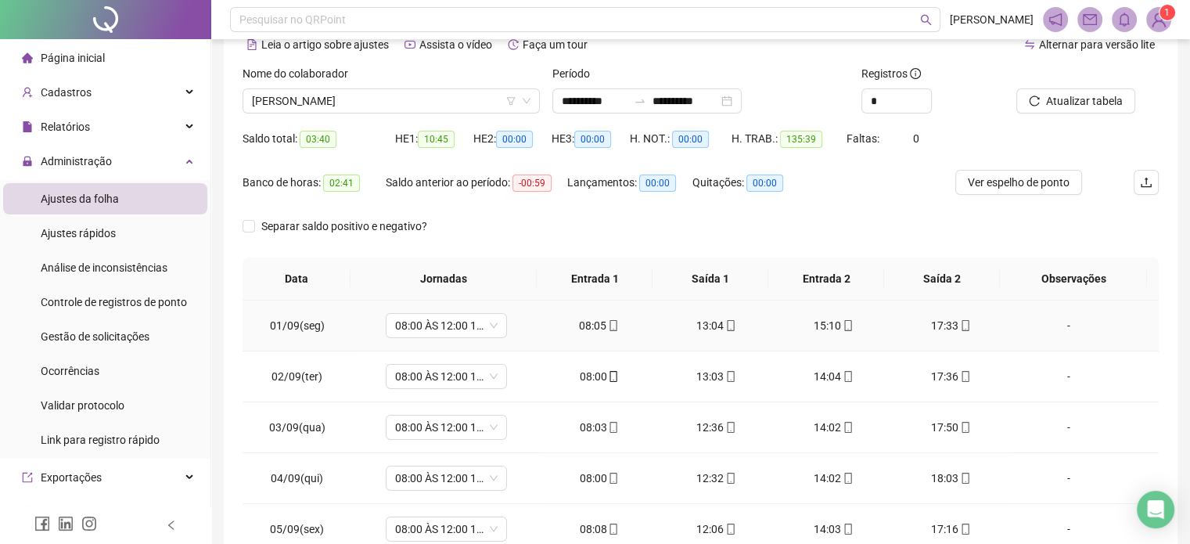
scroll to position [0, 0]
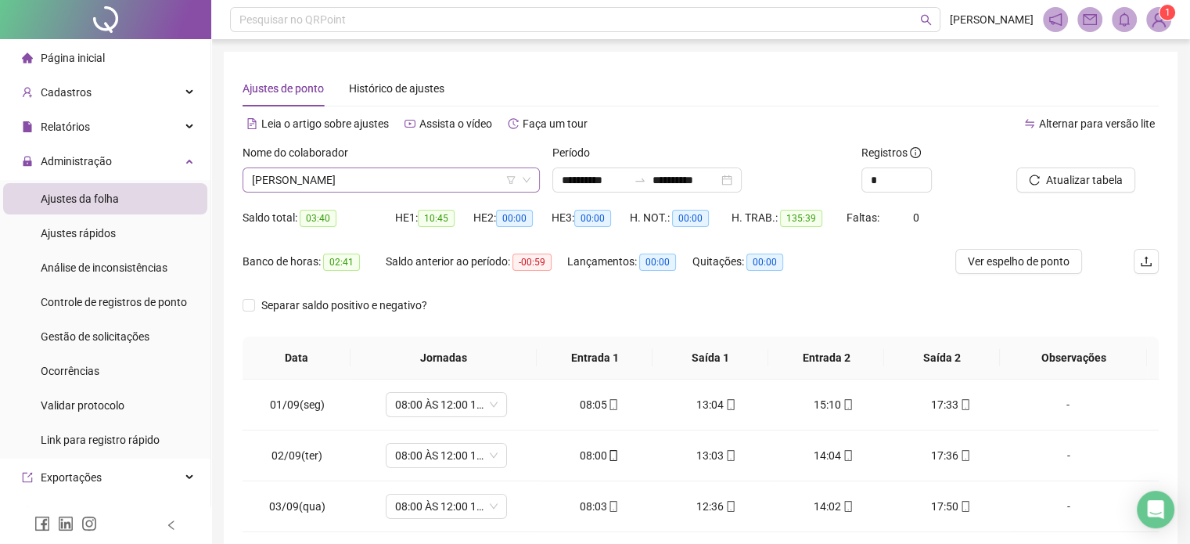
click at [459, 184] on span "[PERSON_NAME]" at bounding box center [391, 179] width 279 height 23
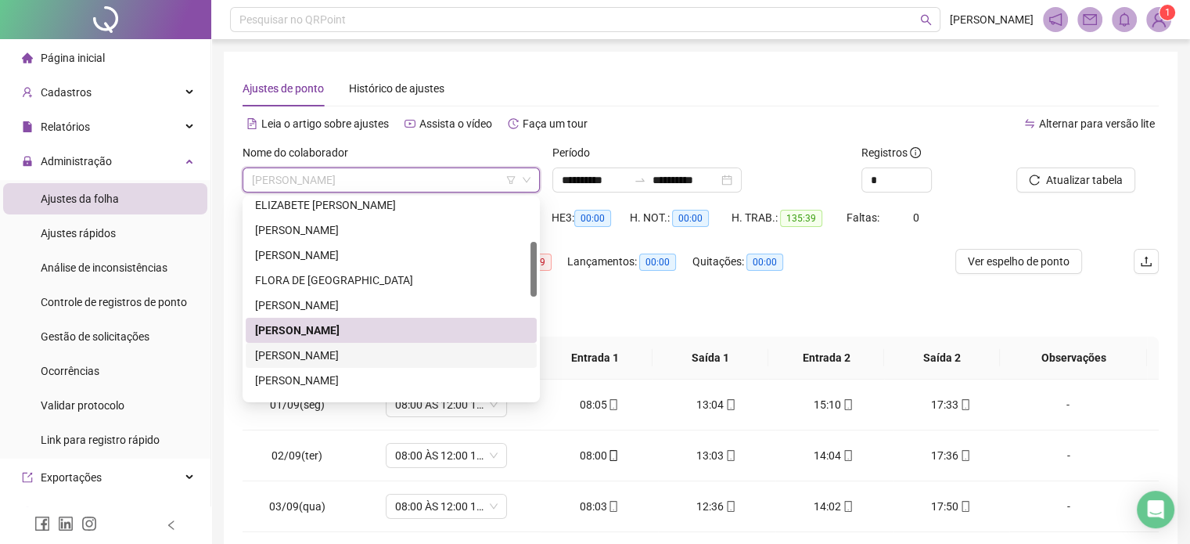
click at [364, 356] on div "[PERSON_NAME]" at bounding box center [391, 355] width 272 height 17
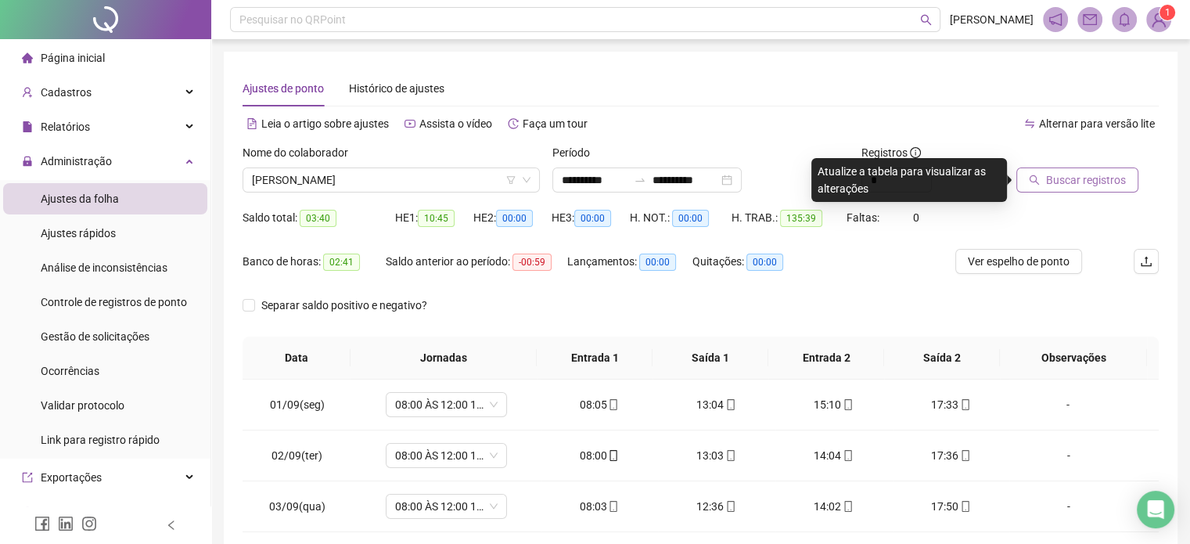
click at [1059, 185] on span "Buscar registros" at bounding box center [1086, 179] width 80 height 17
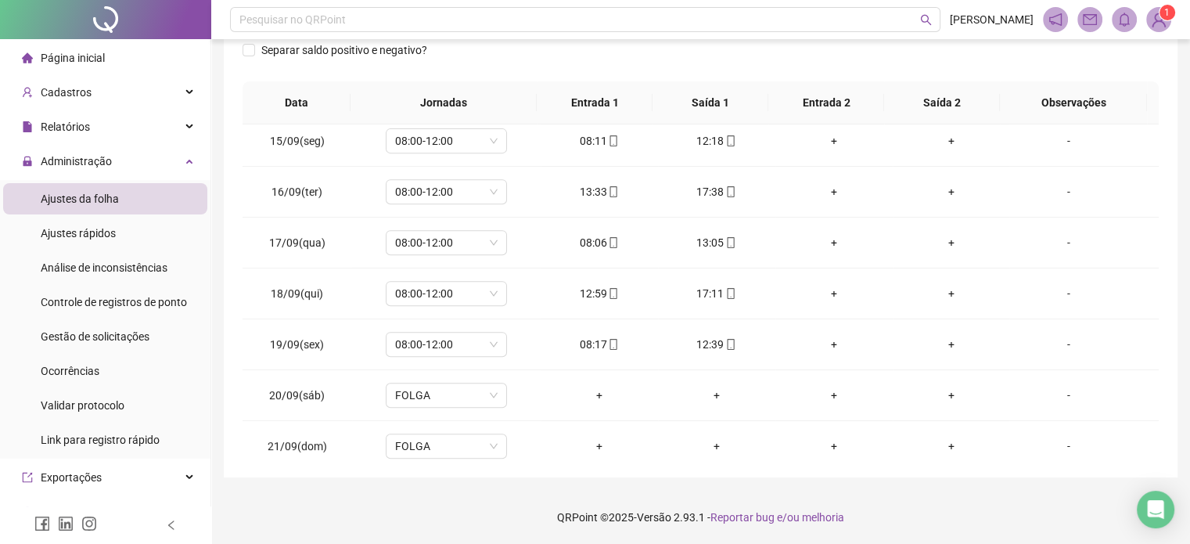
scroll to position [730, 0]
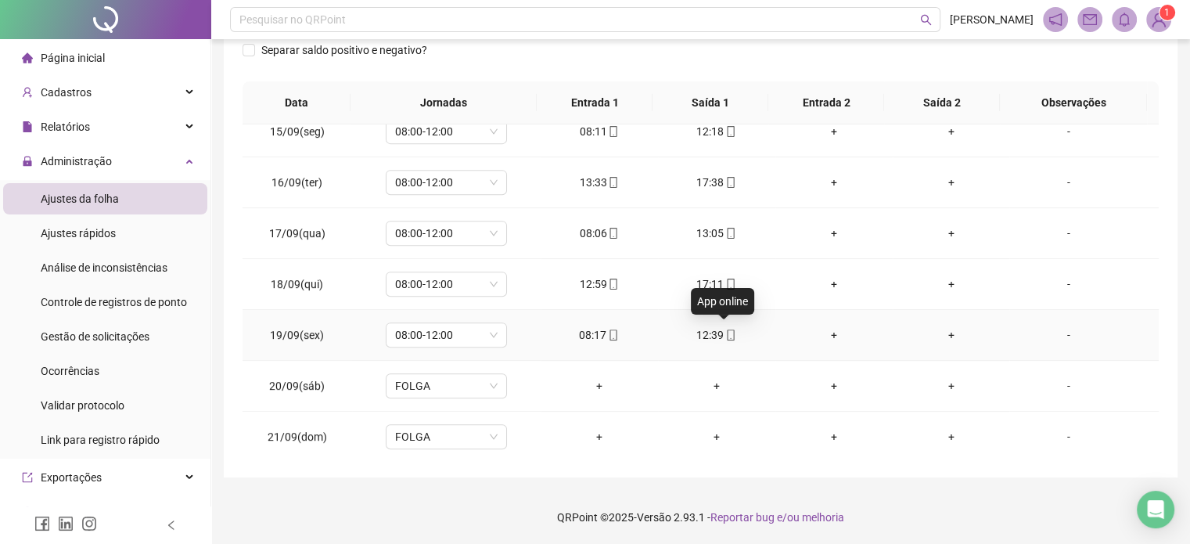
click at [726, 333] on icon "mobile" at bounding box center [731, 335] width 11 height 11
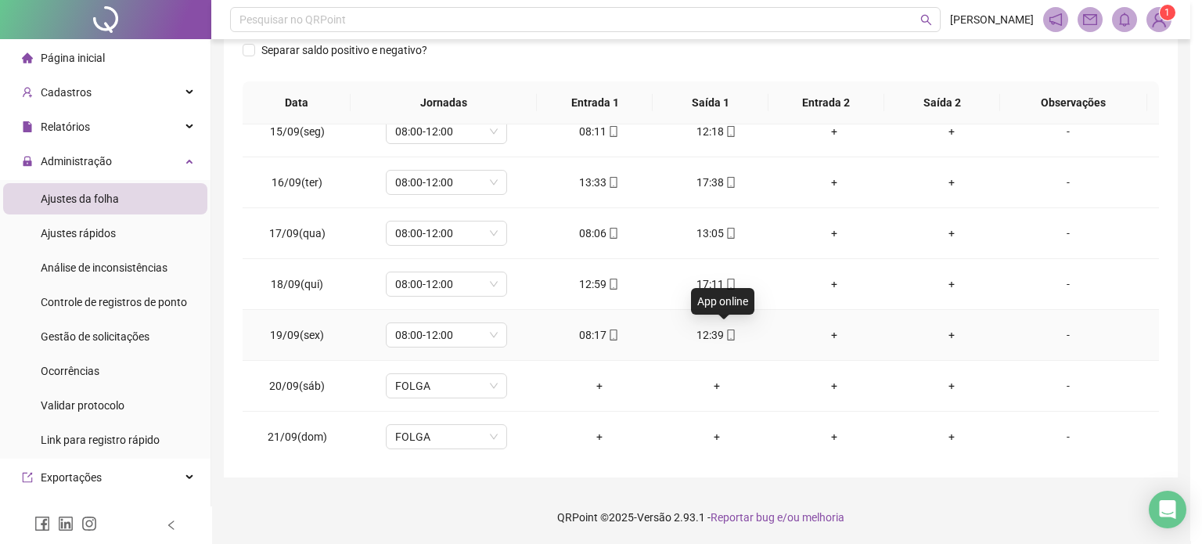
type input "**********"
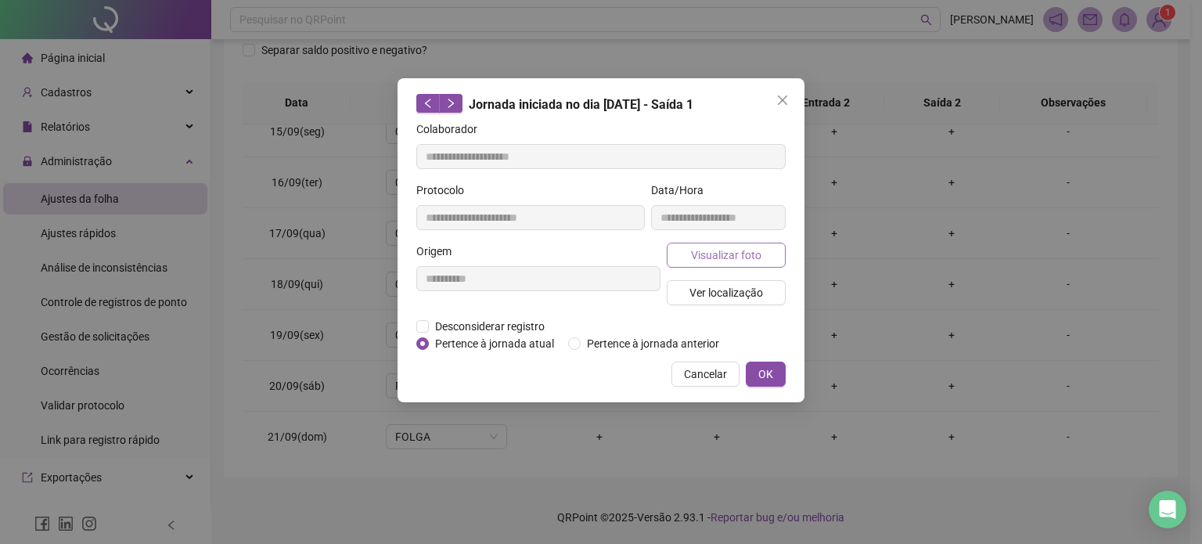
click at [744, 253] on span "Visualizar foto" at bounding box center [726, 255] width 70 height 17
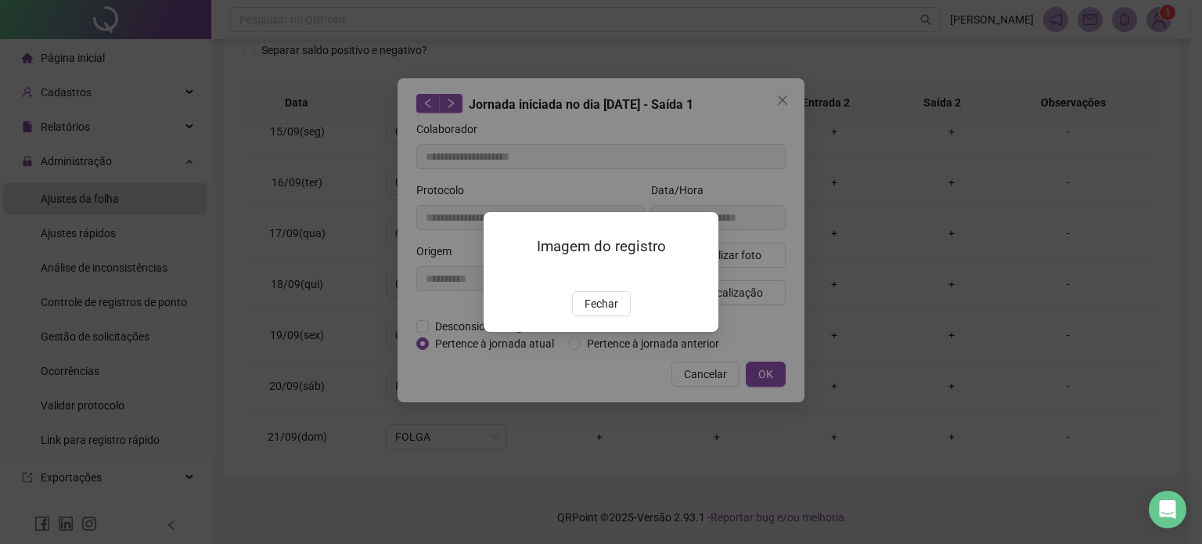
click at [589, 312] on span "Fechar" at bounding box center [602, 303] width 34 height 17
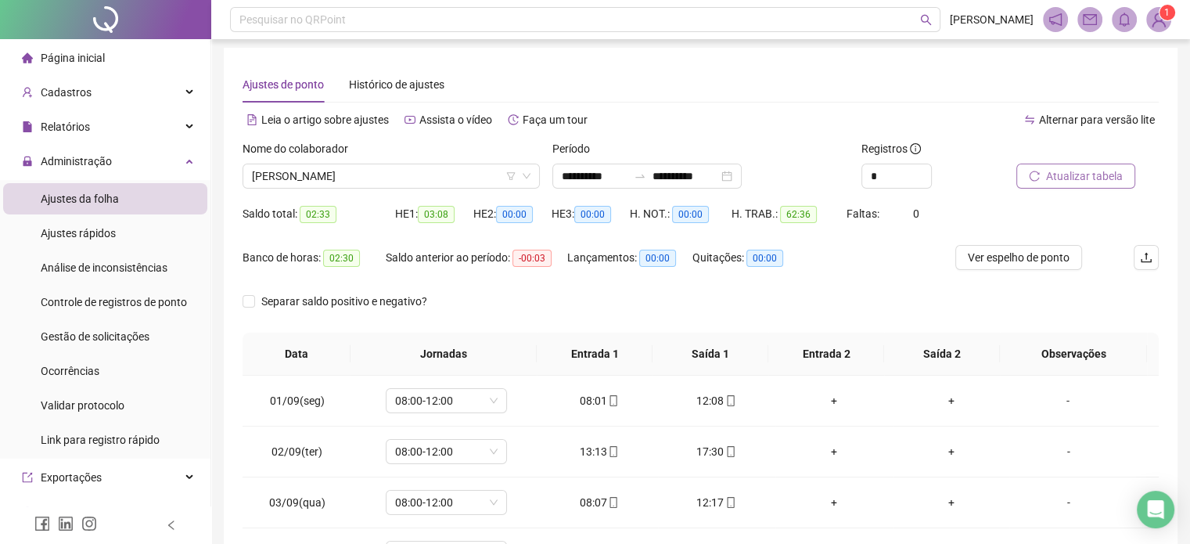
scroll to position [0, 0]
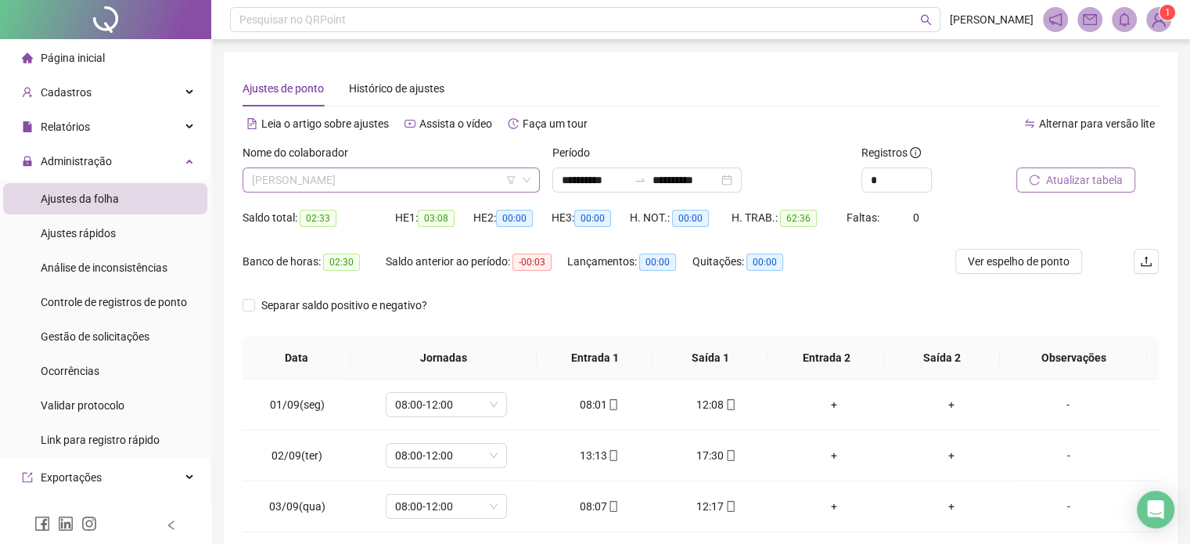
click at [441, 180] on span "[PERSON_NAME]" at bounding box center [391, 179] width 279 height 23
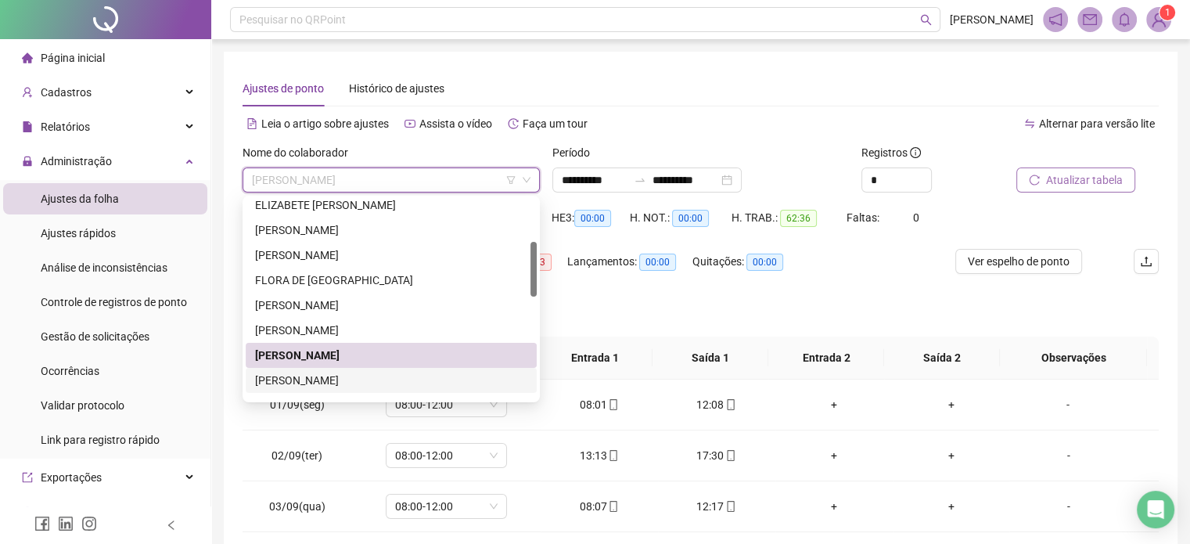
click at [357, 372] on div "[PERSON_NAME]" at bounding box center [391, 380] width 272 height 17
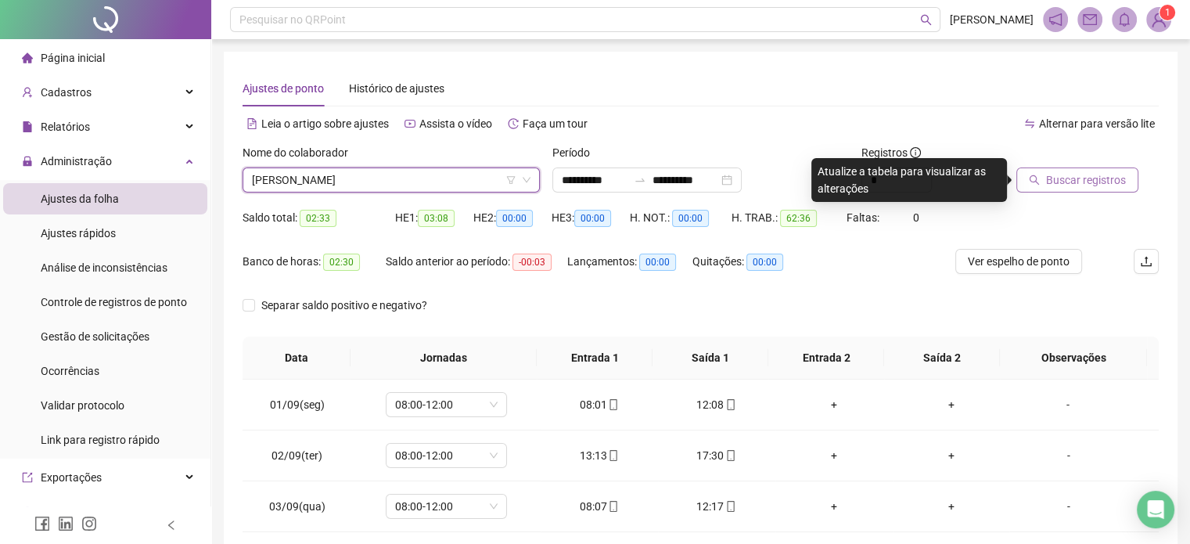
click at [1083, 171] on button "Buscar registros" at bounding box center [1078, 179] width 122 height 25
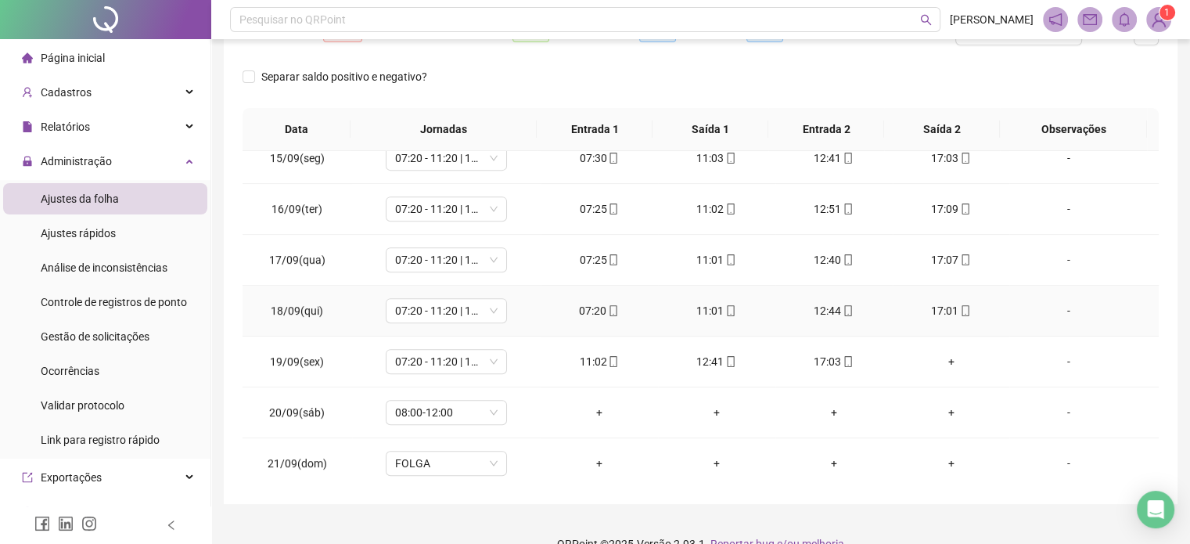
scroll to position [255, 0]
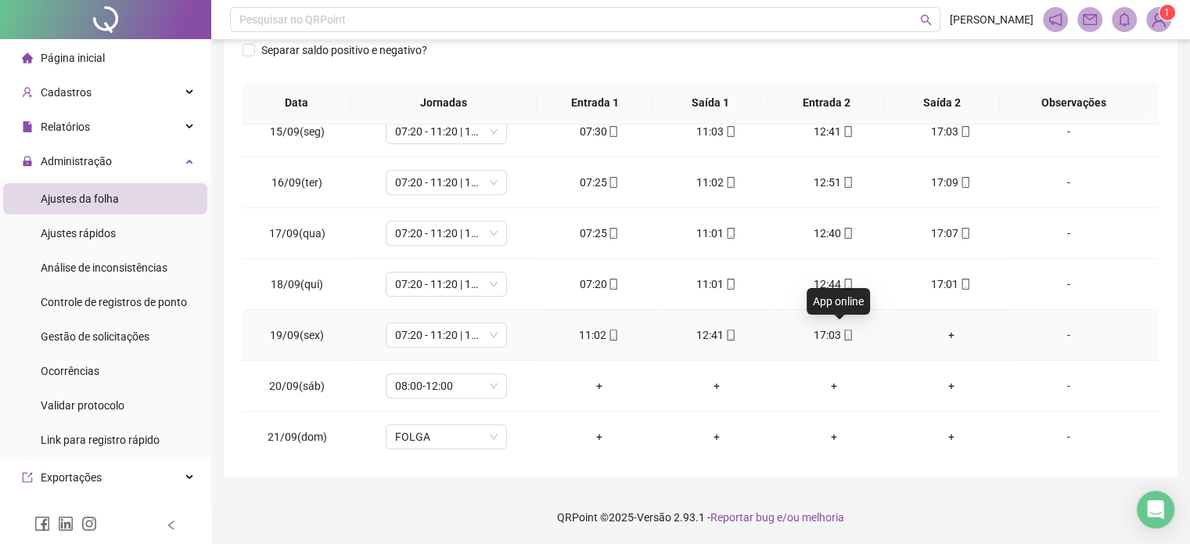
click at [843, 331] on icon "mobile" at bounding box center [848, 335] width 11 height 11
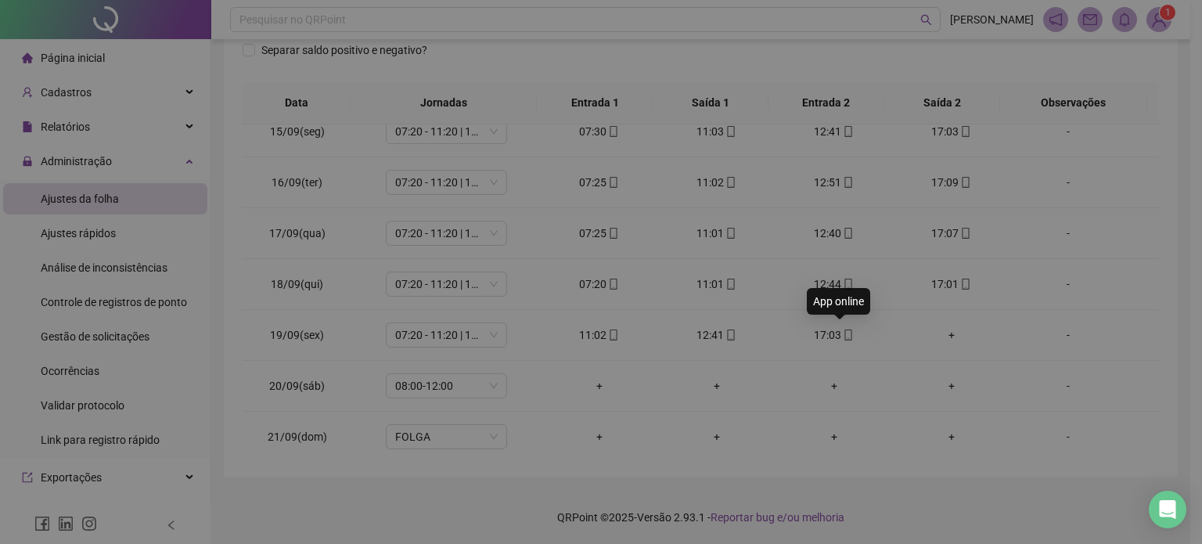
type input "**********"
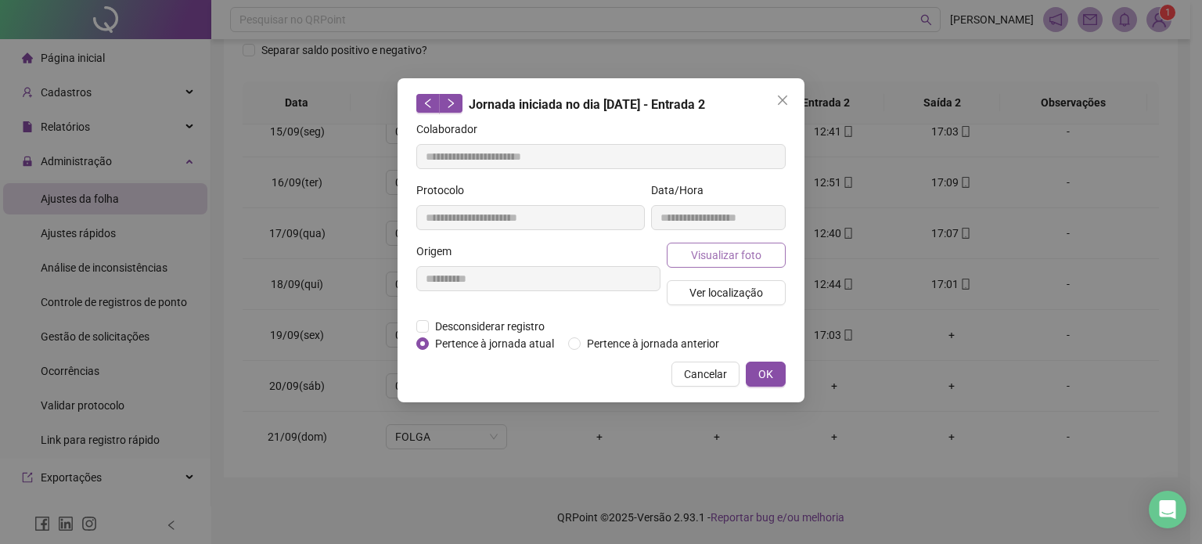
click at [751, 259] on span "Visualizar foto" at bounding box center [726, 255] width 70 height 17
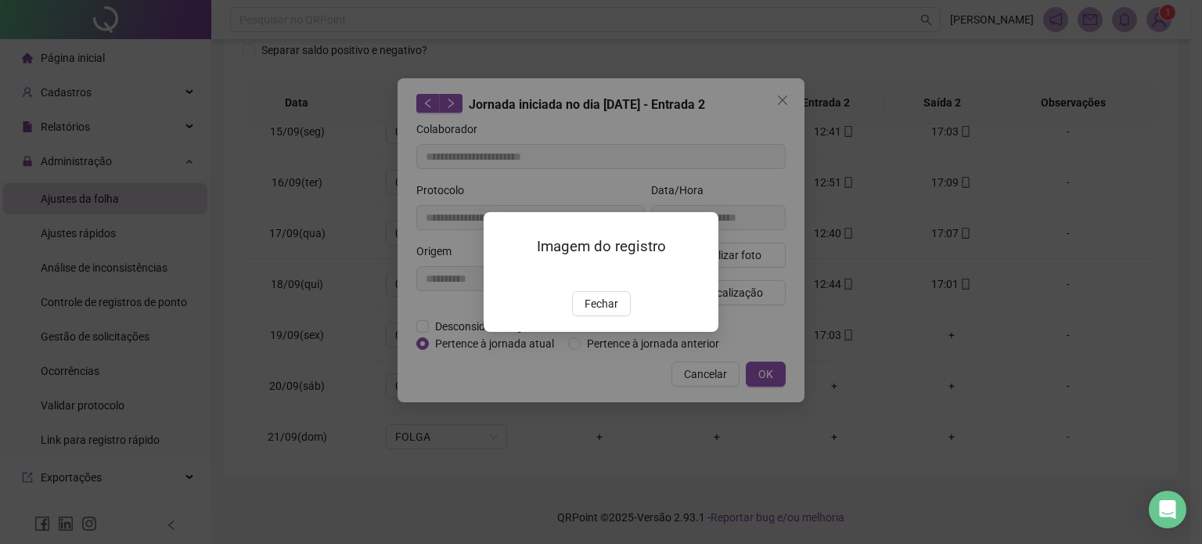
click at [607, 312] on span "Fechar" at bounding box center [602, 303] width 34 height 17
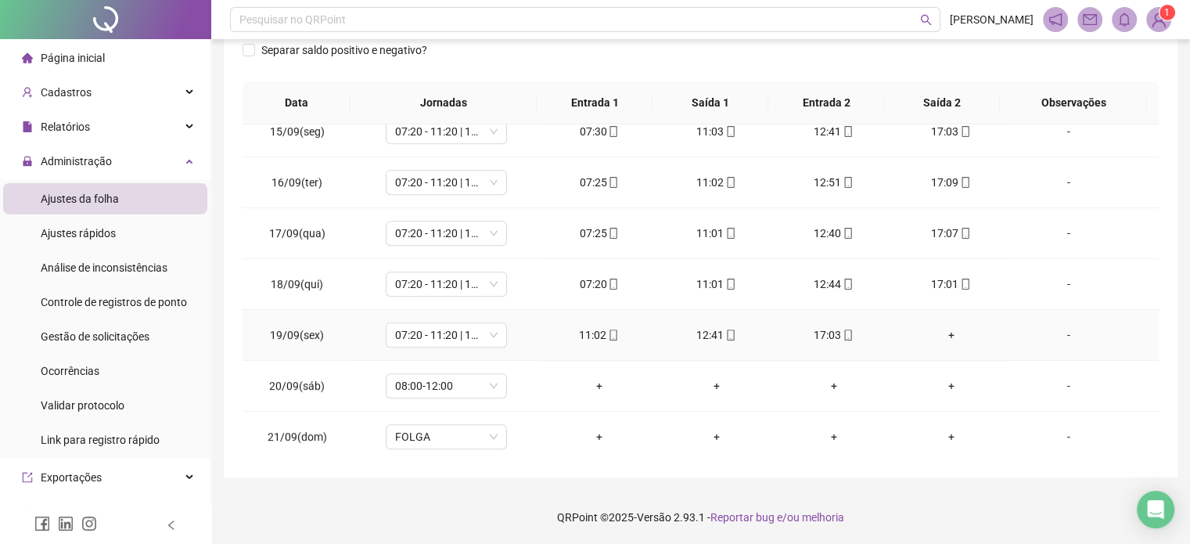
click at [726, 331] on icon "mobile" at bounding box center [731, 335] width 11 height 11
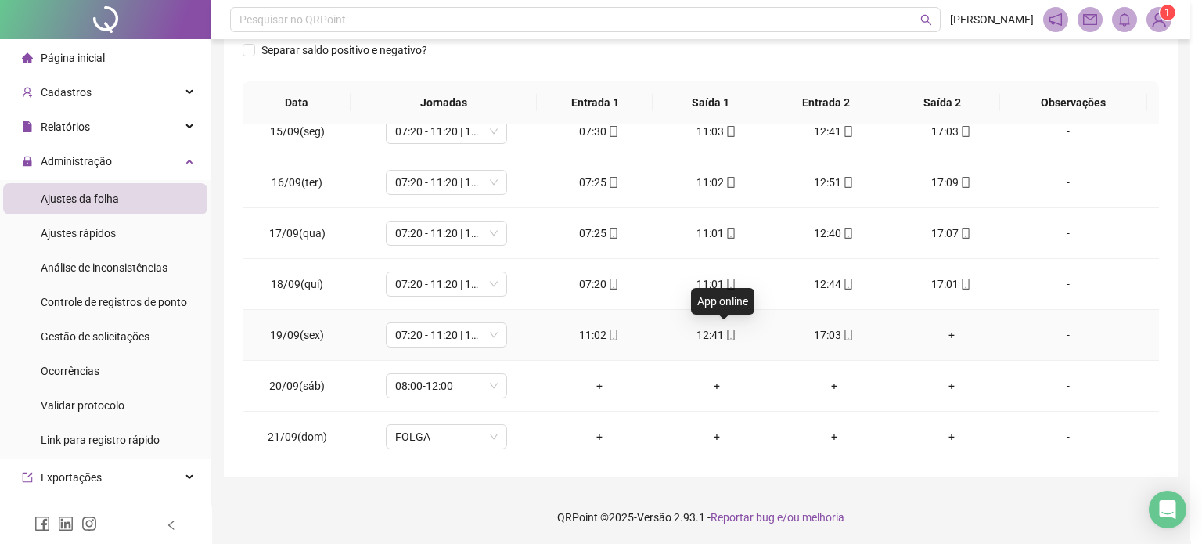
type input "**********"
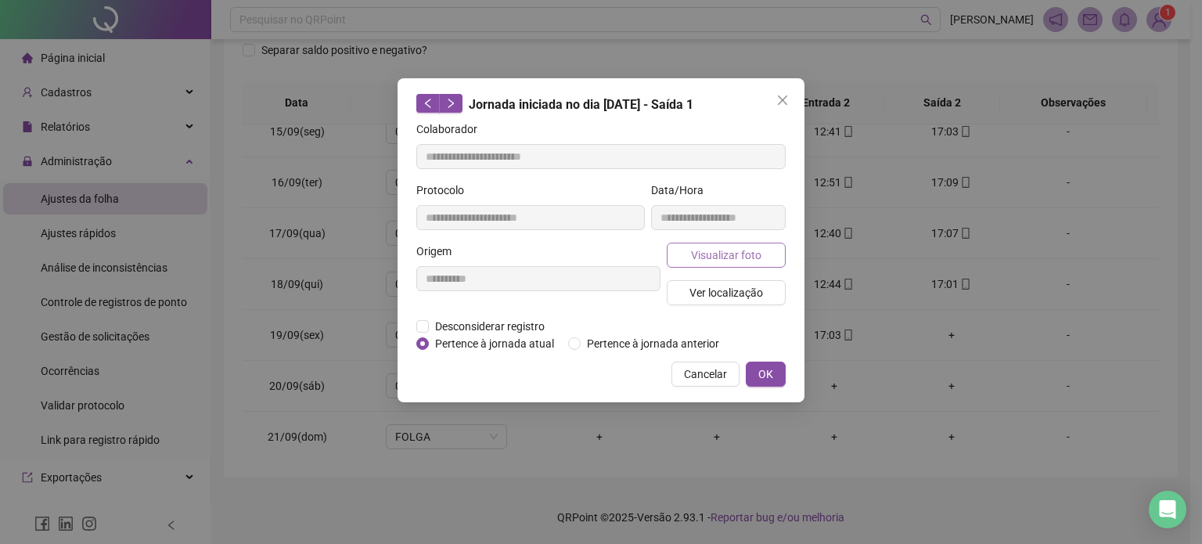
click at [758, 255] on span "Visualizar foto" at bounding box center [726, 255] width 70 height 17
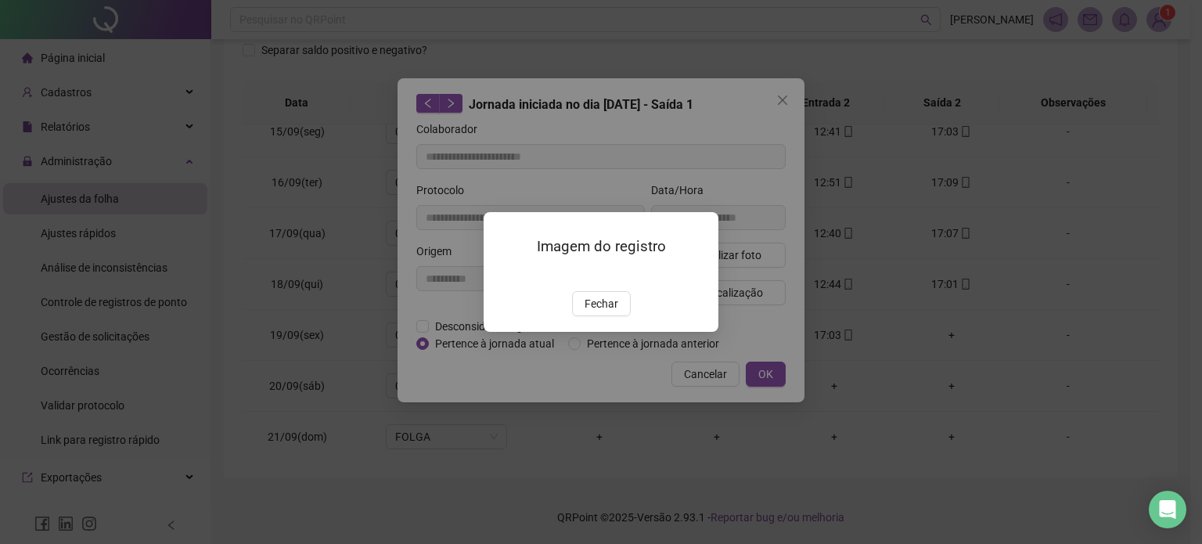
click at [592, 312] on span "Fechar" at bounding box center [602, 303] width 34 height 17
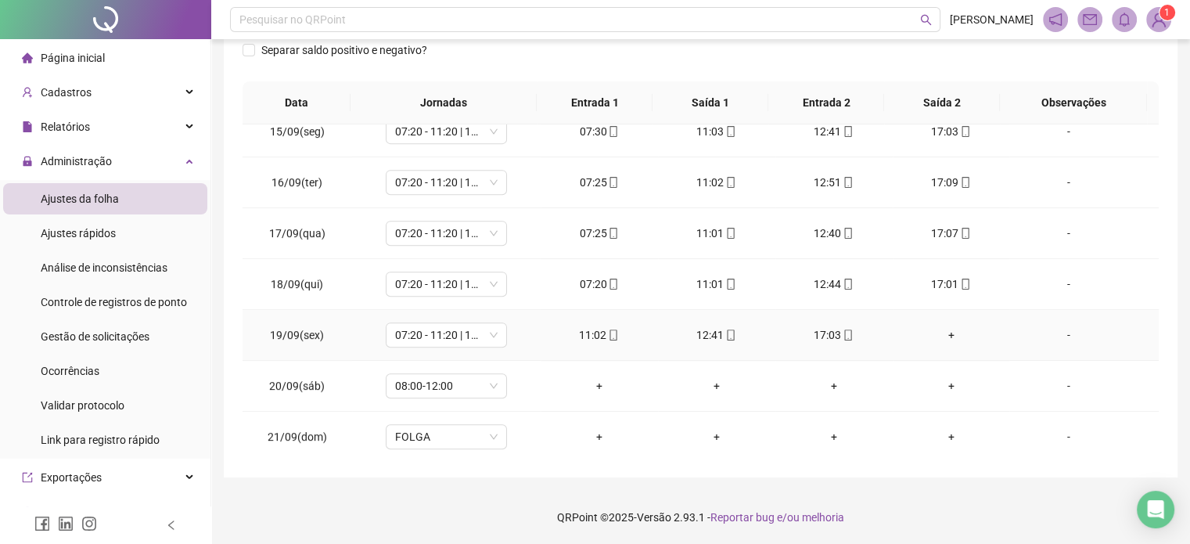
click at [618, 330] on div "11:02" at bounding box center [599, 334] width 92 height 17
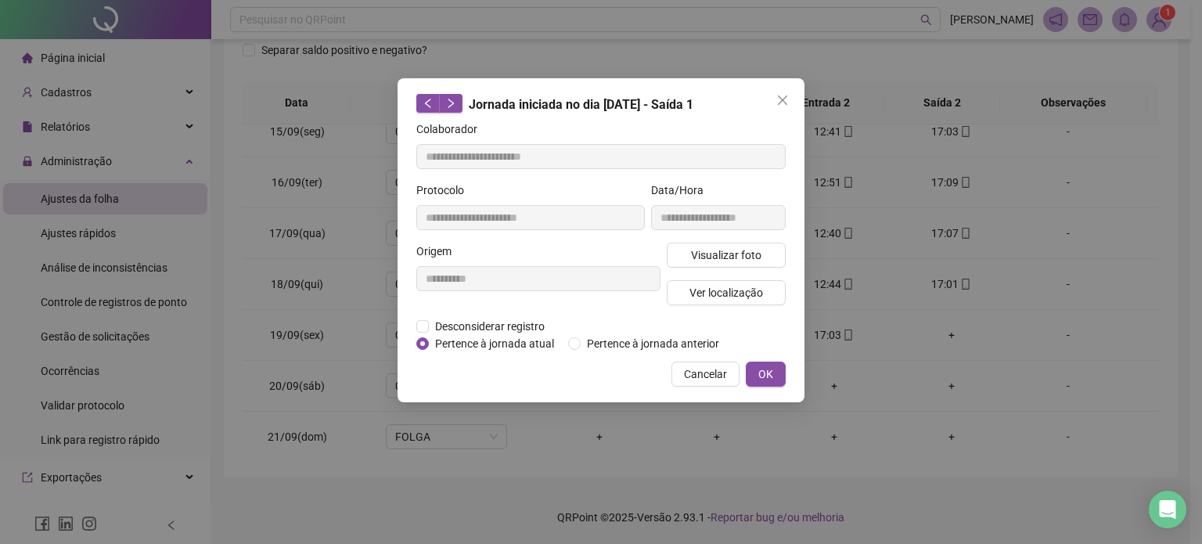
type input "**********"
click at [731, 243] on button "Visualizar foto" at bounding box center [726, 255] width 119 height 25
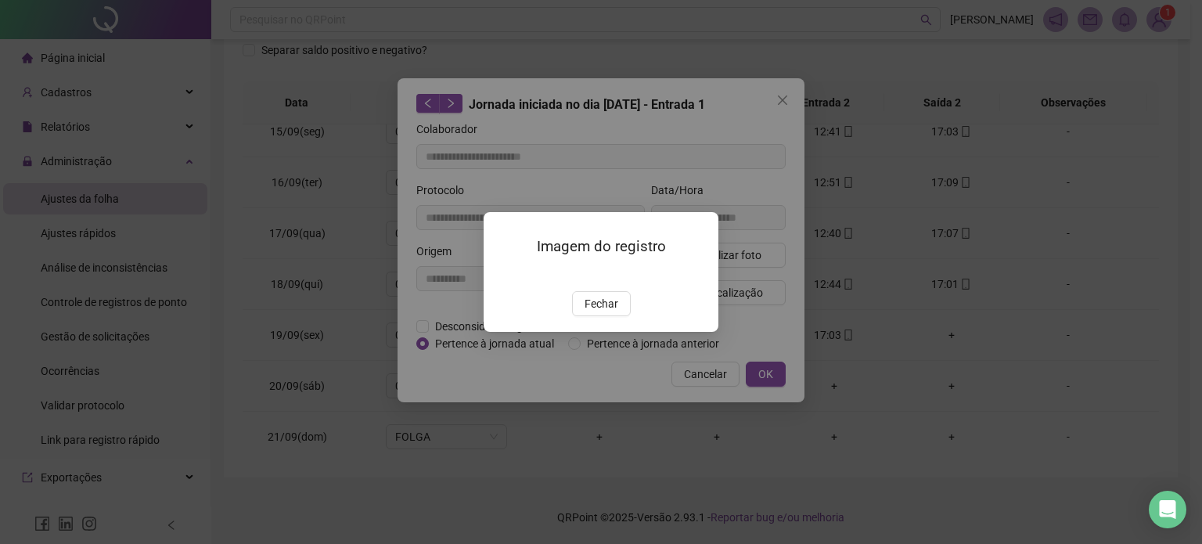
click at [614, 312] on span "Fechar" at bounding box center [602, 303] width 34 height 17
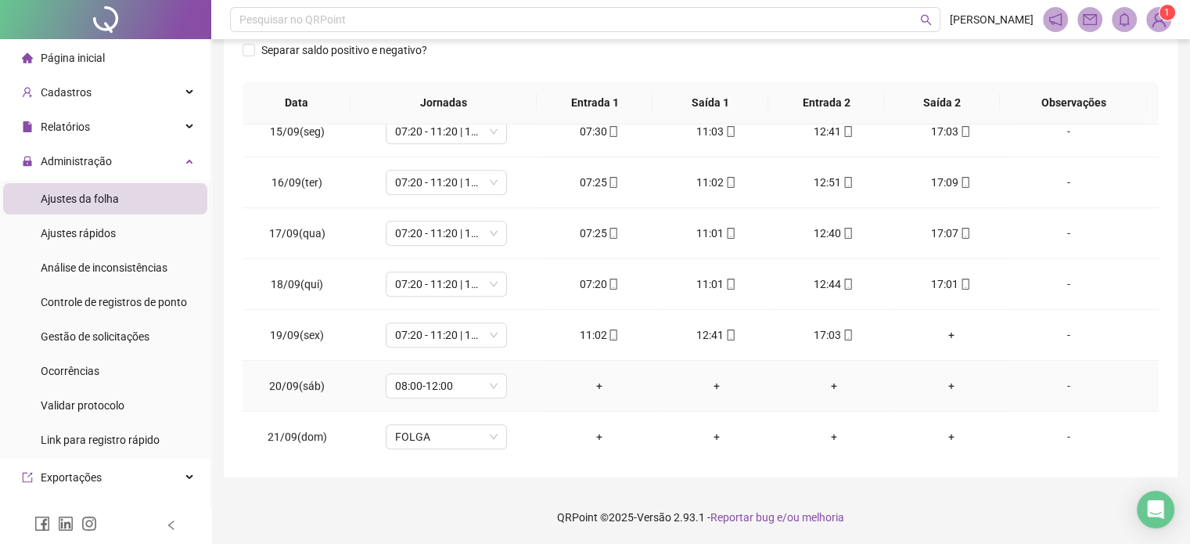
click at [1053, 378] on div "-" at bounding box center [1068, 385] width 92 height 17
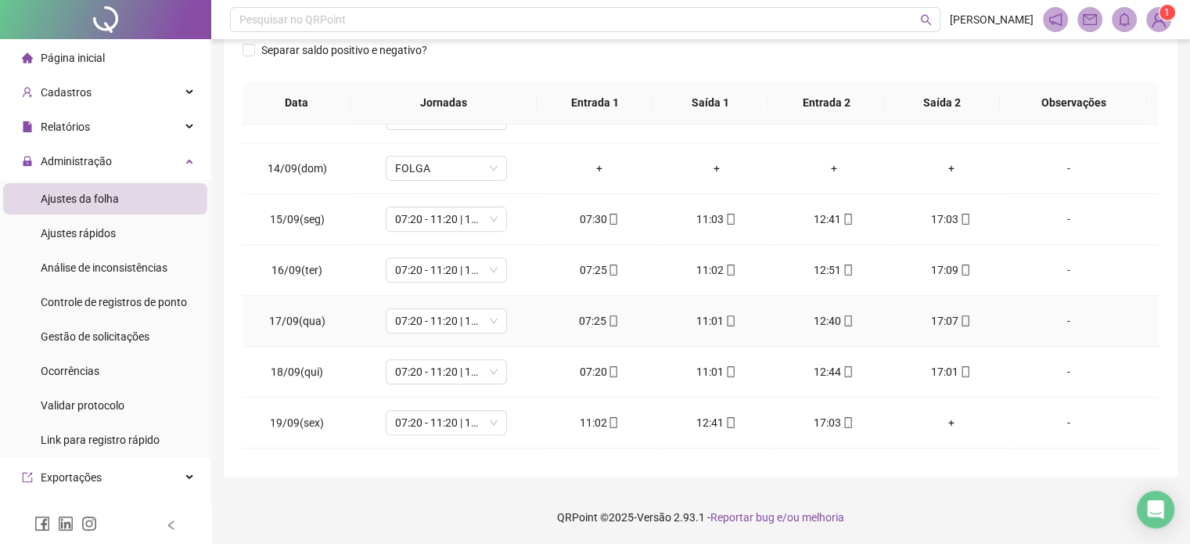
scroll to position [730, 0]
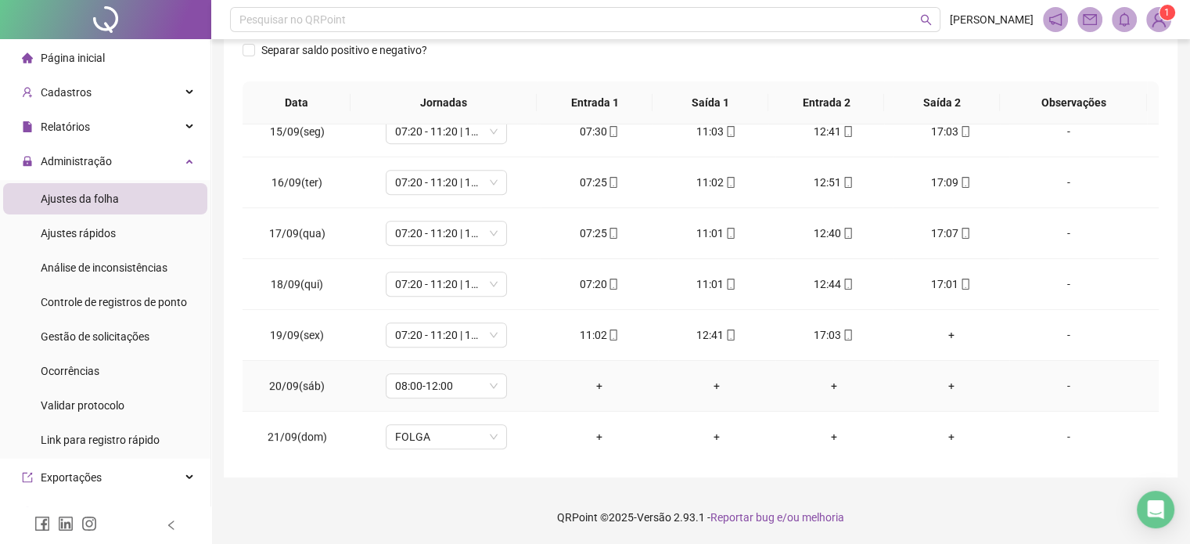
click at [1058, 378] on div "-" at bounding box center [1068, 385] width 92 height 17
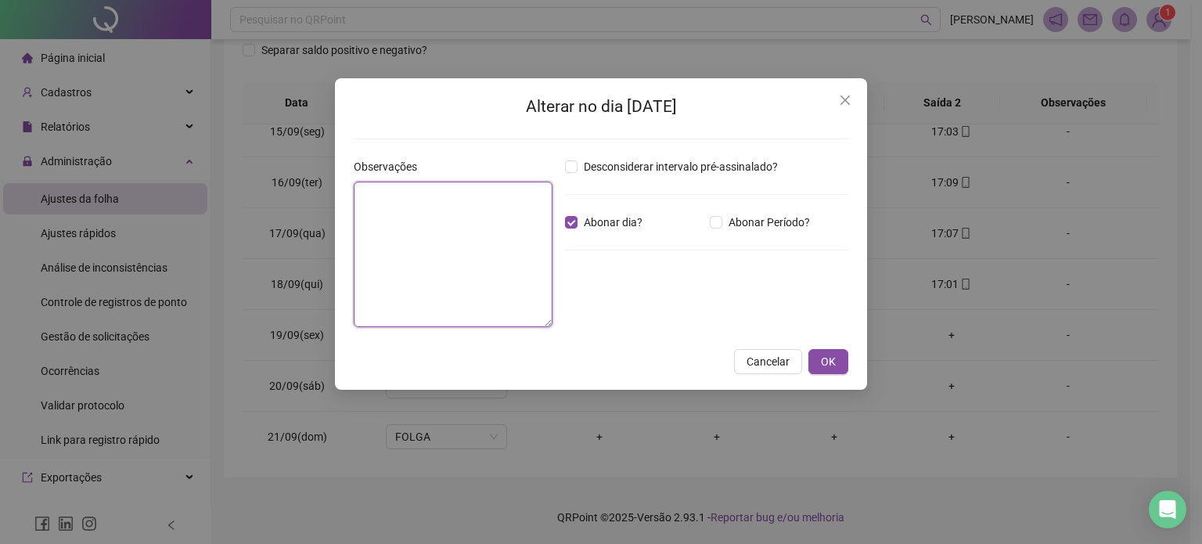
click at [470, 234] on textarea at bounding box center [453, 255] width 199 height 146
type textarea "**********"
click at [845, 355] on button "OK" at bounding box center [829, 361] width 40 height 25
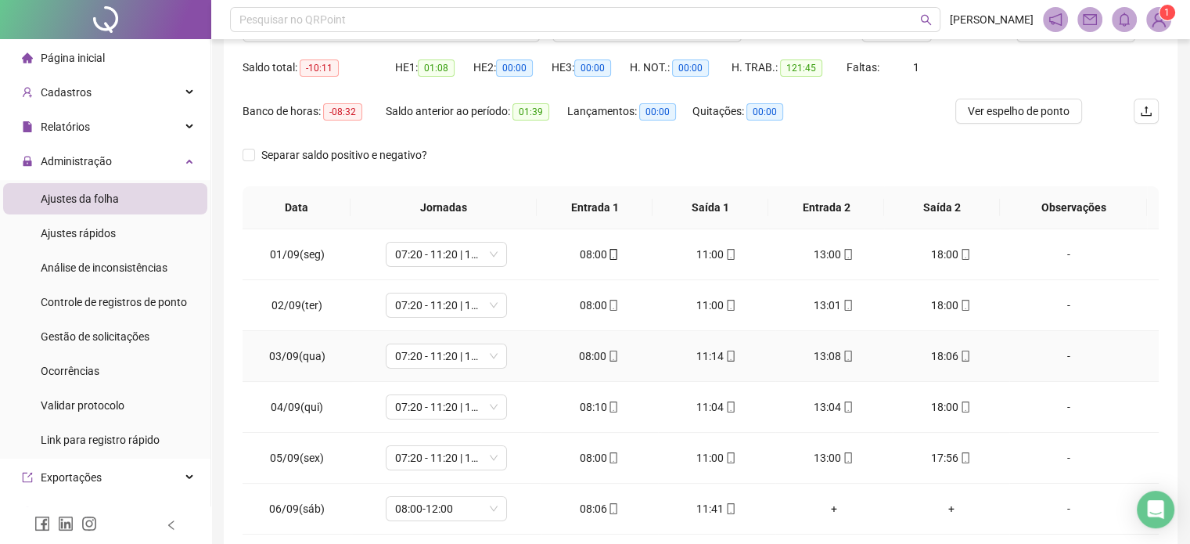
scroll to position [0, 0]
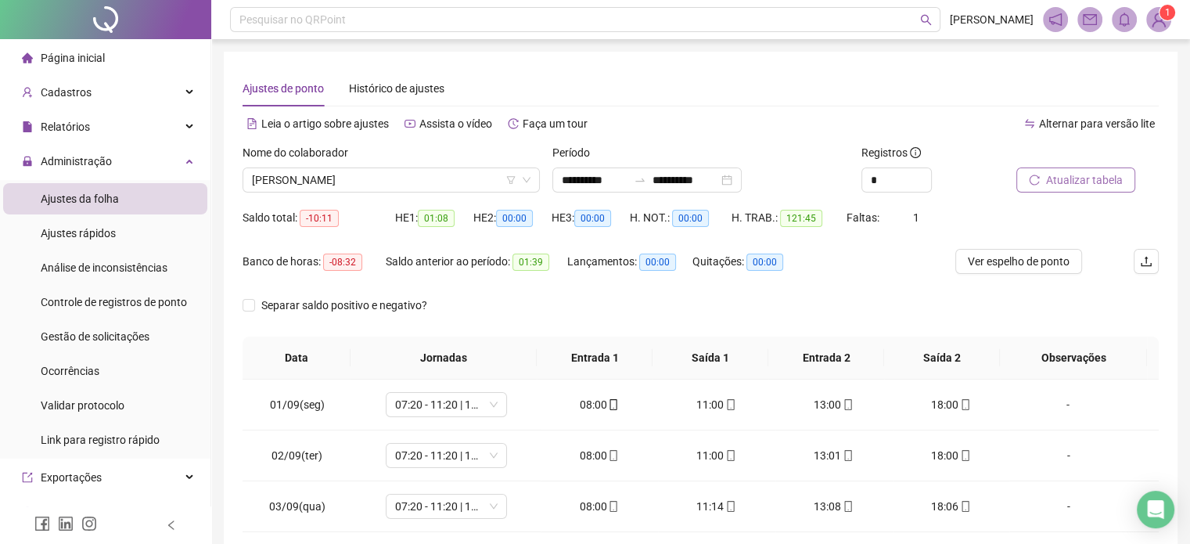
click at [1096, 185] on span "Atualizar tabela" at bounding box center [1084, 179] width 77 height 17
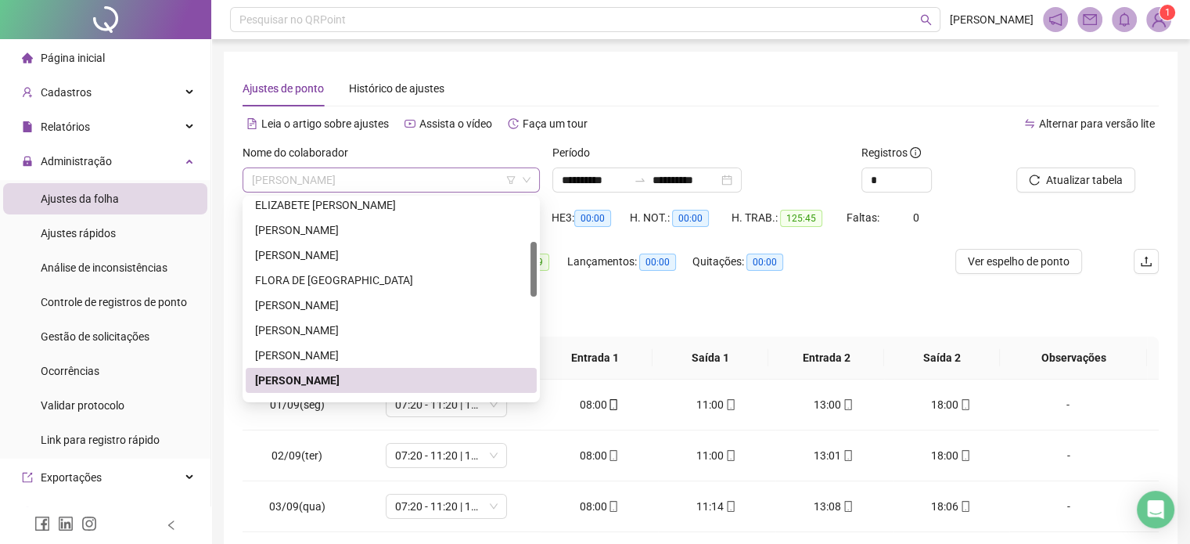
click at [435, 177] on span "[PERSON_NAME]" at bounding box center [391, 179] width 279 height 23
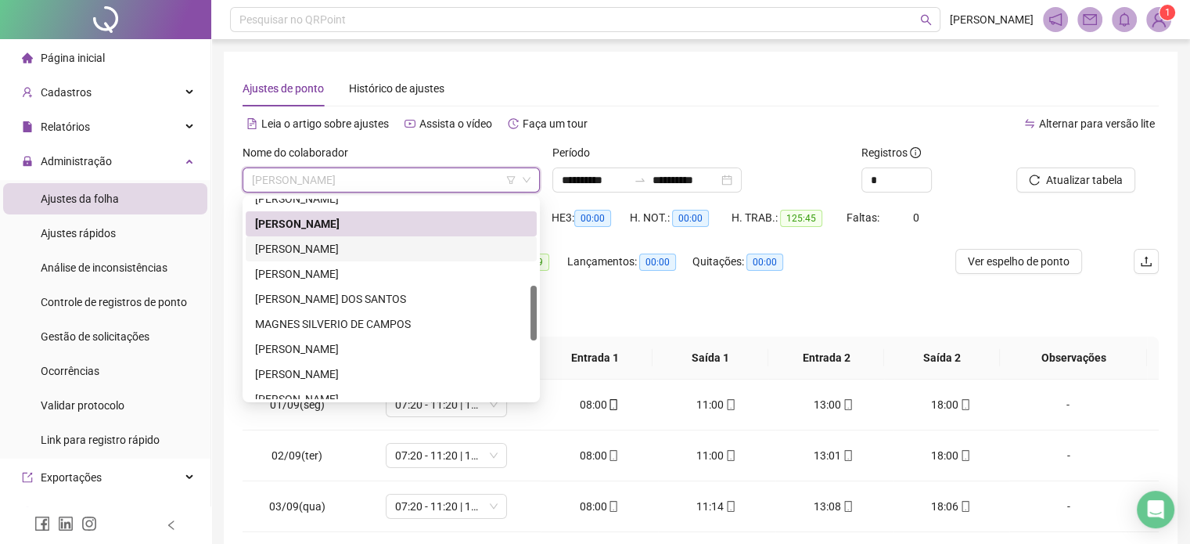
click at [404, 250] on div "[PERSON_NAME]" at bounding box center [391, 248] width 272 height 17
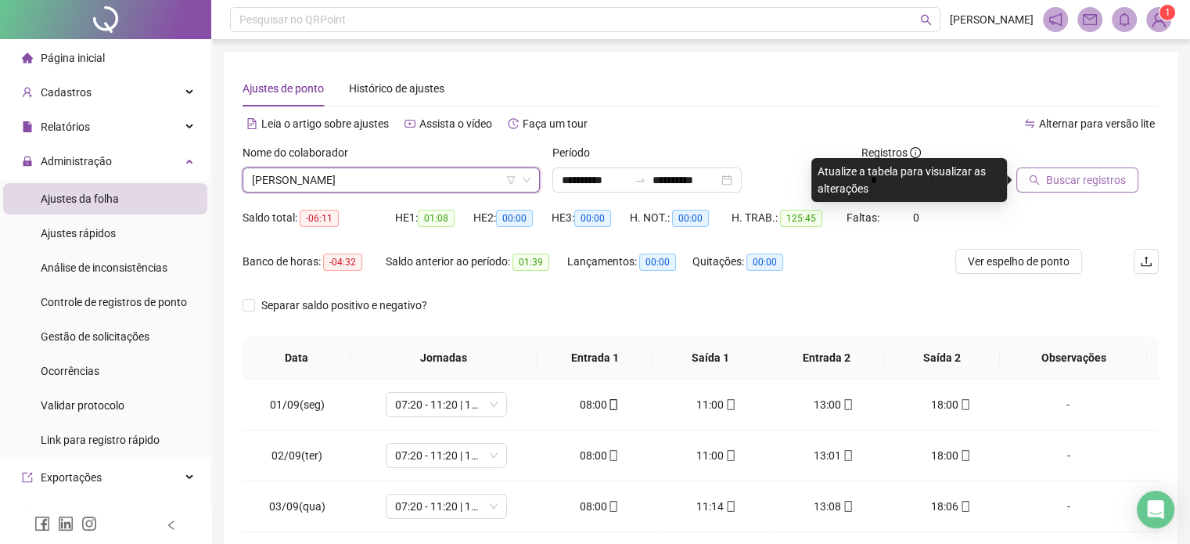
click at [1103, 178] on span "Buscar registros" at bounding box center [1086, 179] width 80 height 17
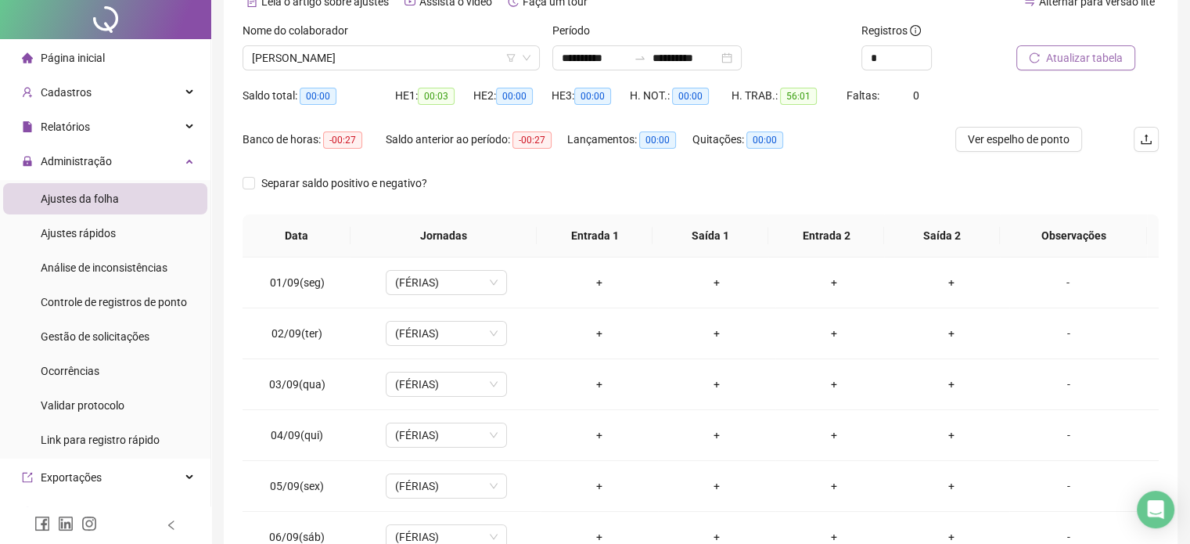
scroll to position [0, 0]
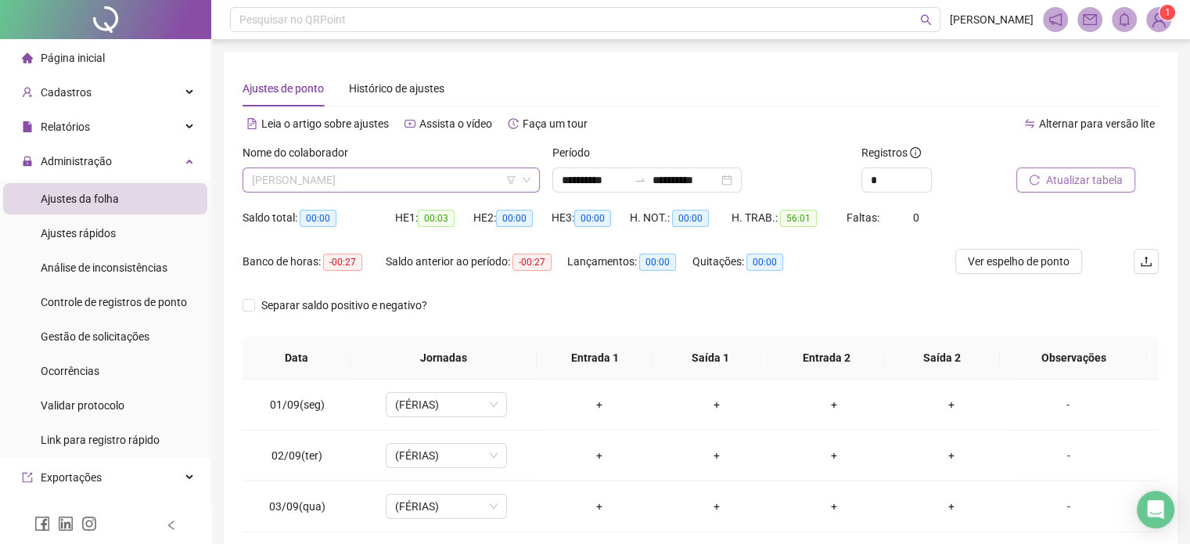
click at [443, 178] on span "[PERSON_NAME]" at bounding box center [391, 179] width 279 height 23
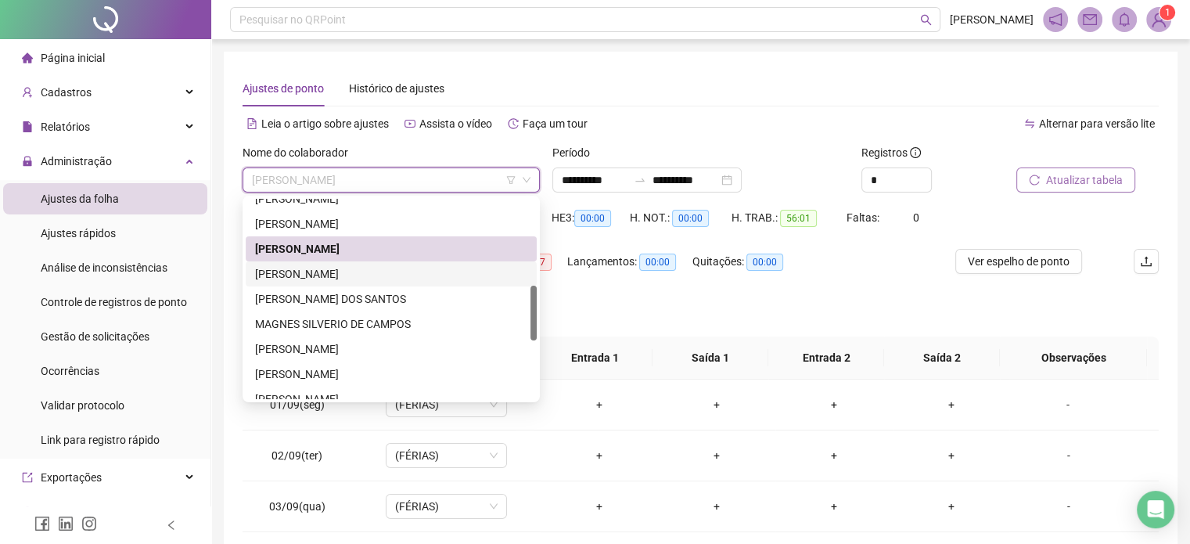
click at [398, 273] on div "[PERSON_NAME]" at bounding box center [391, 273] width 272 height 17
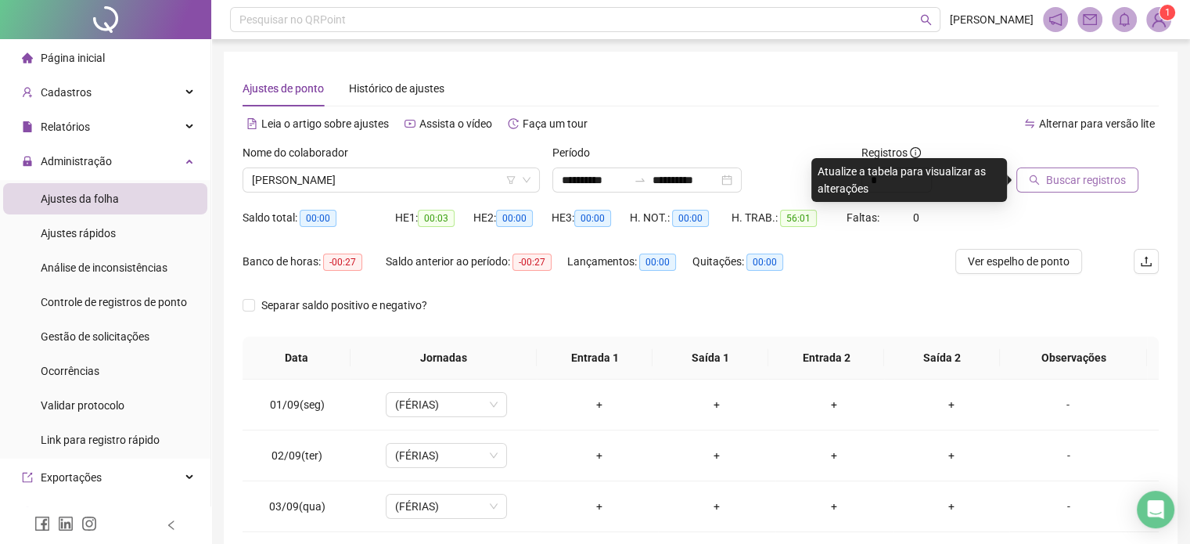
click at [1068, 175] on span "Buscar registros" at bounding box center [1086, 179] width 80 height 17
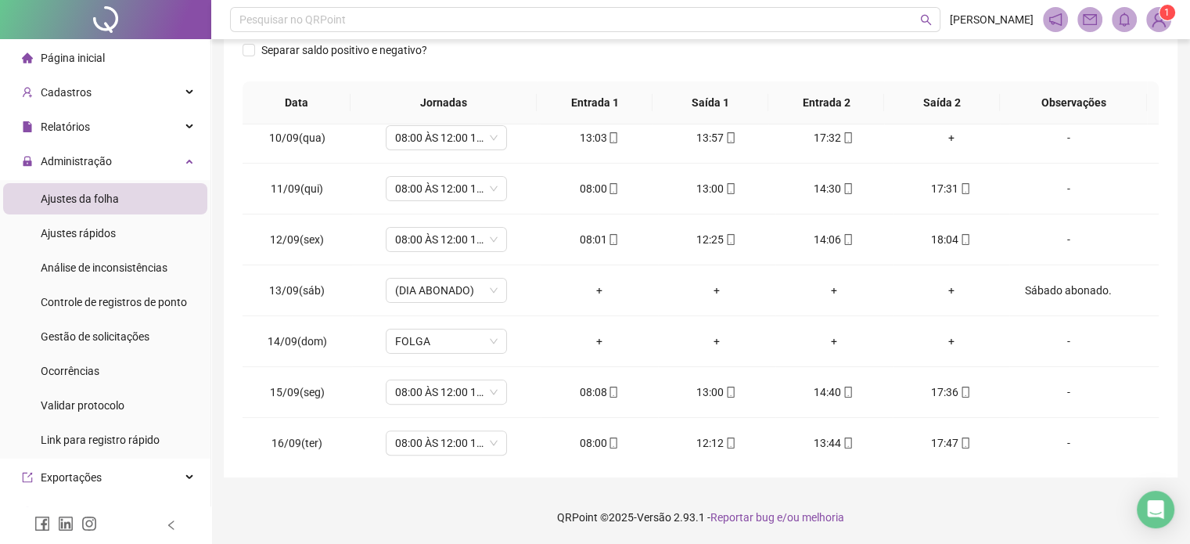
scroll to position [730, 0]
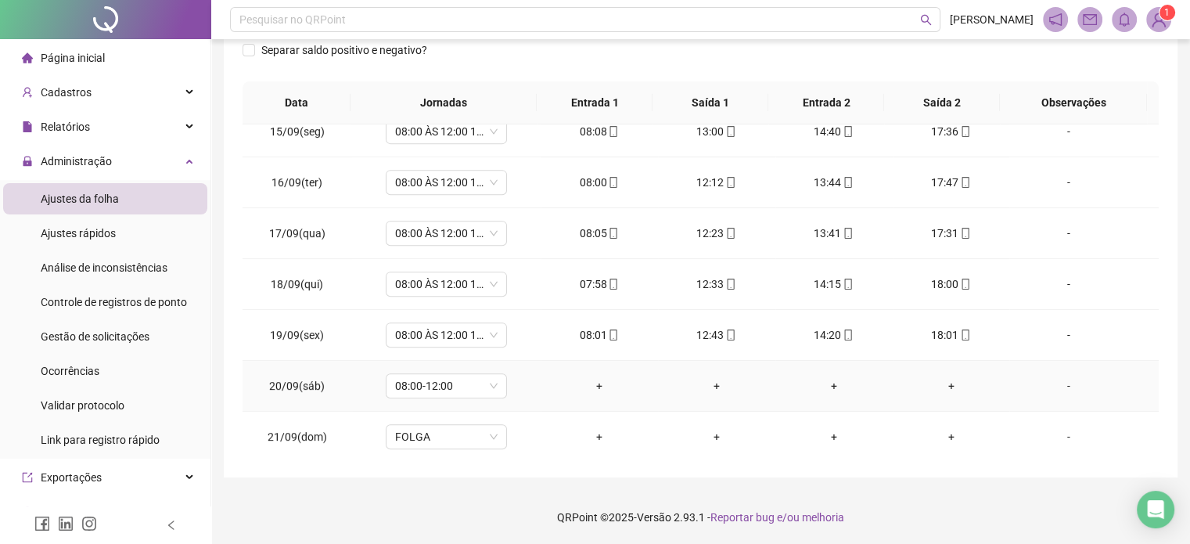
click at [1057, 382] on div "-" at bounding box center [1068, 385] width 92 height 17
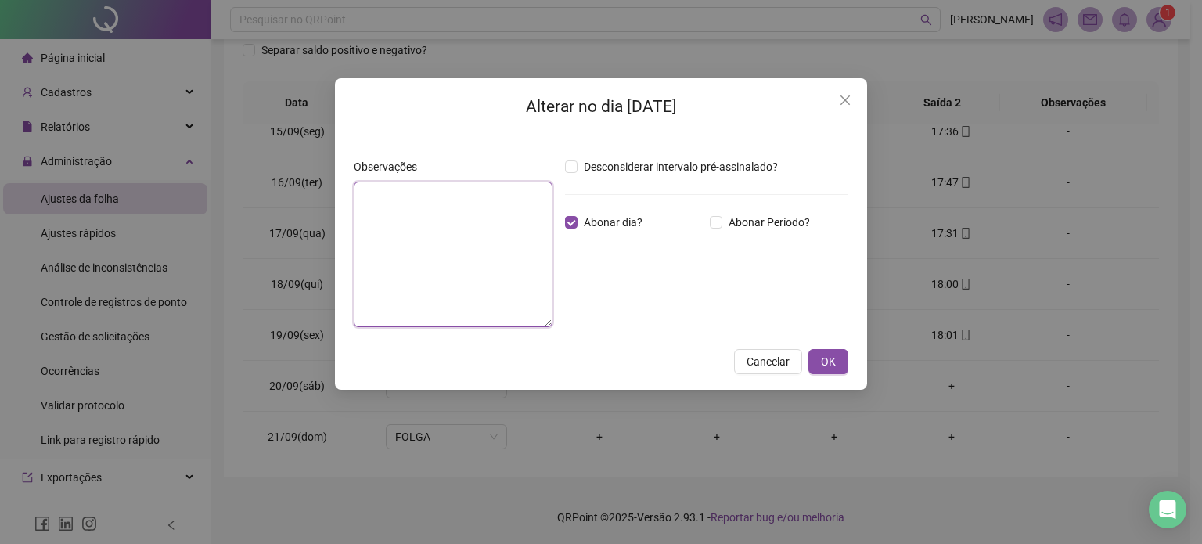
click at [438, 232] on textarea at bounding box center [453, 255] width 199 height 146
type textarea "**********"
click at [829, 353] on span "OK" at bounding box center [828, 361] width 15 height 17
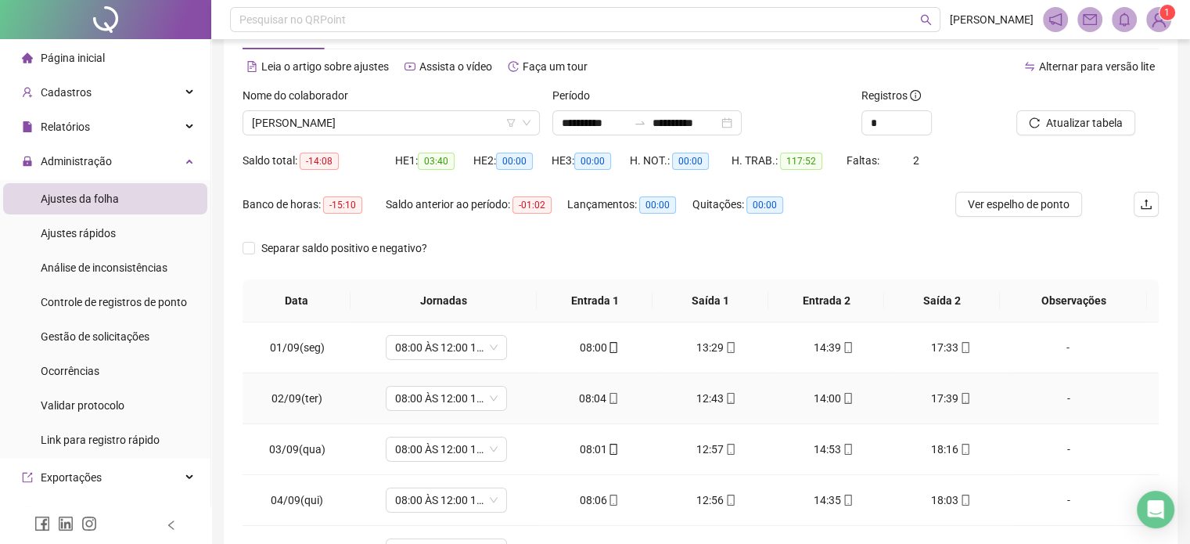
scroll to position [20, 0]
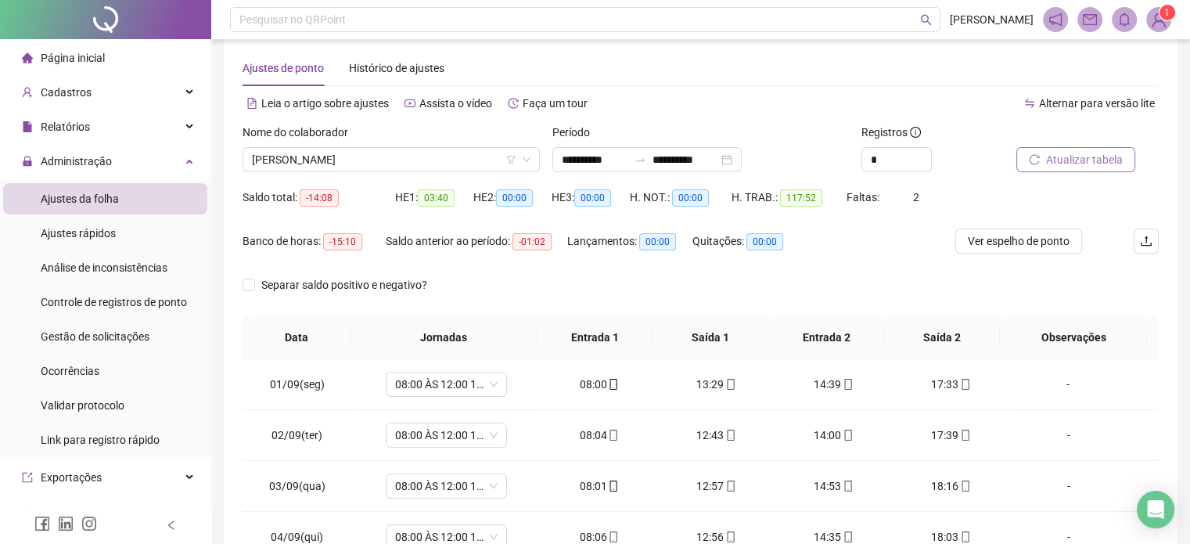
click at [1062, 162] on span "Atualizar tabela" at bounding box center [1084, 159] width 77 height 17
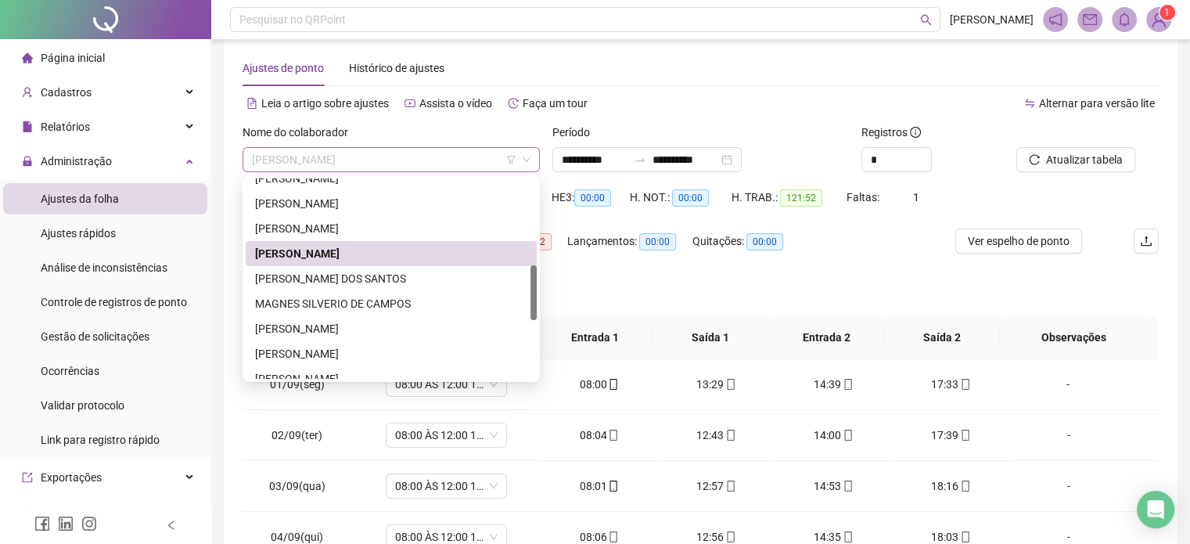
click at [421, 159] on span "[PERSON_NAME]" at bounding box center [391, 159] width 279 height 23
click at [380, 280] on div "[PERSON_NAME] DOS SANTOS" at bounding box center [391, 278] width 272 height 17
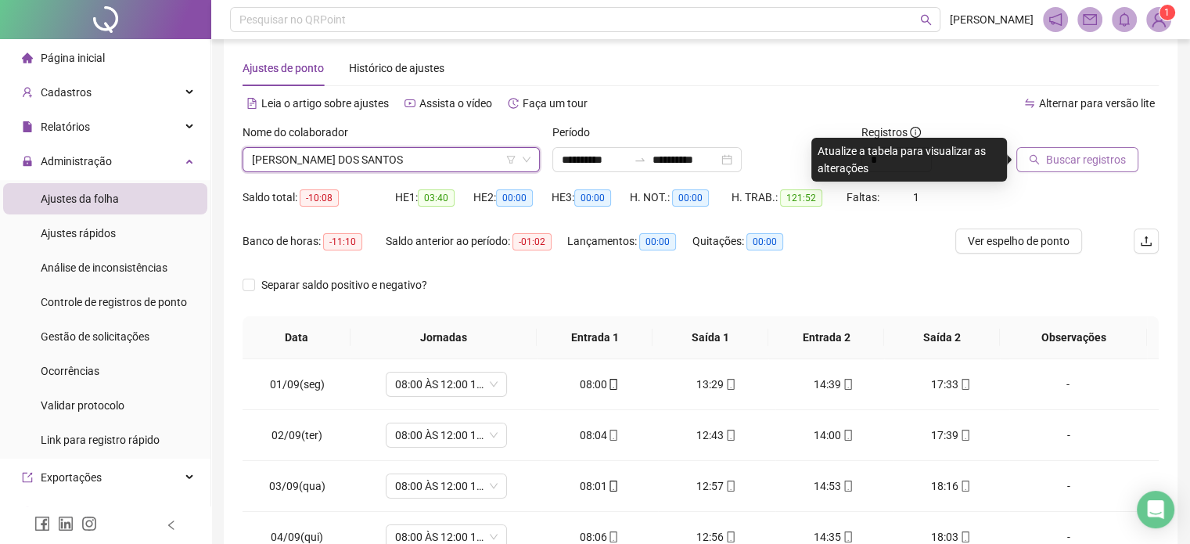
click at [1056, 159] on span "Buscar registros" at bounding box center [1086, 159] width 80 height 17
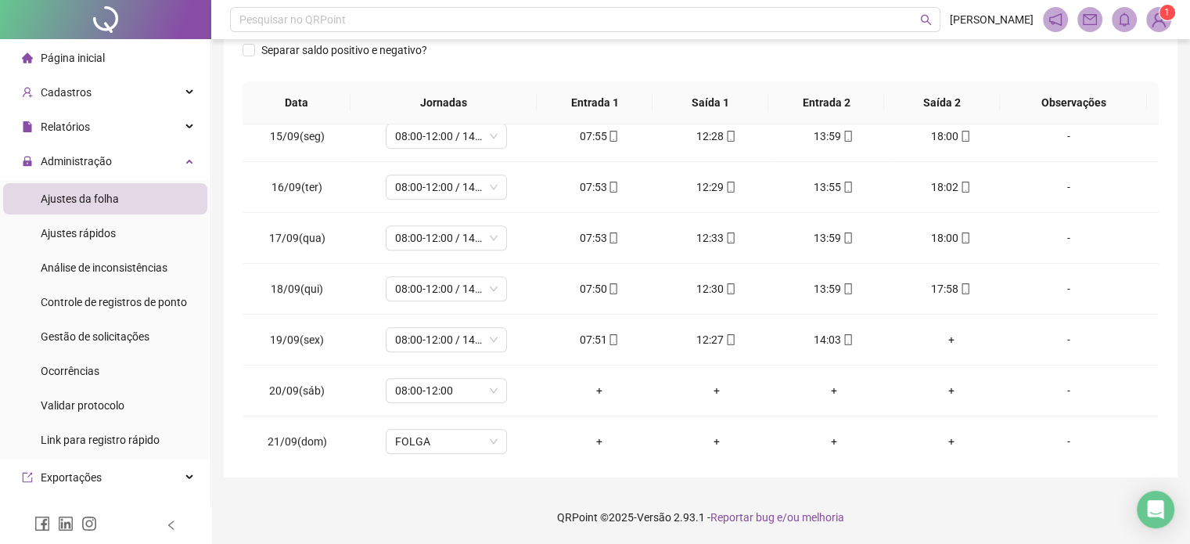
scroll to position [730, 0]
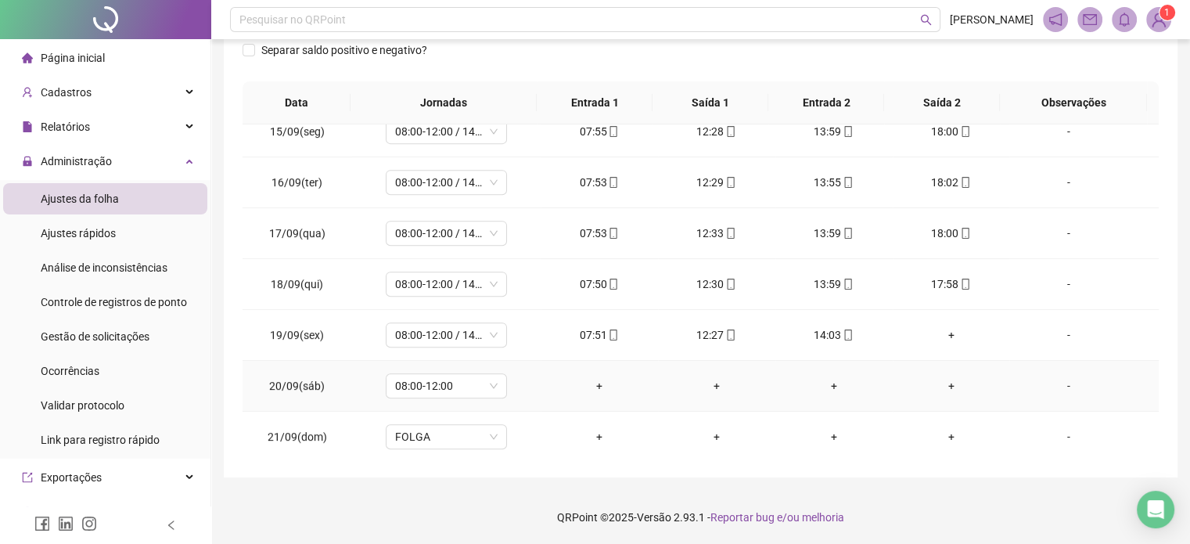
click at [1061, 383] on div "-" at bounding box center [1068, 385] width 92 height 17
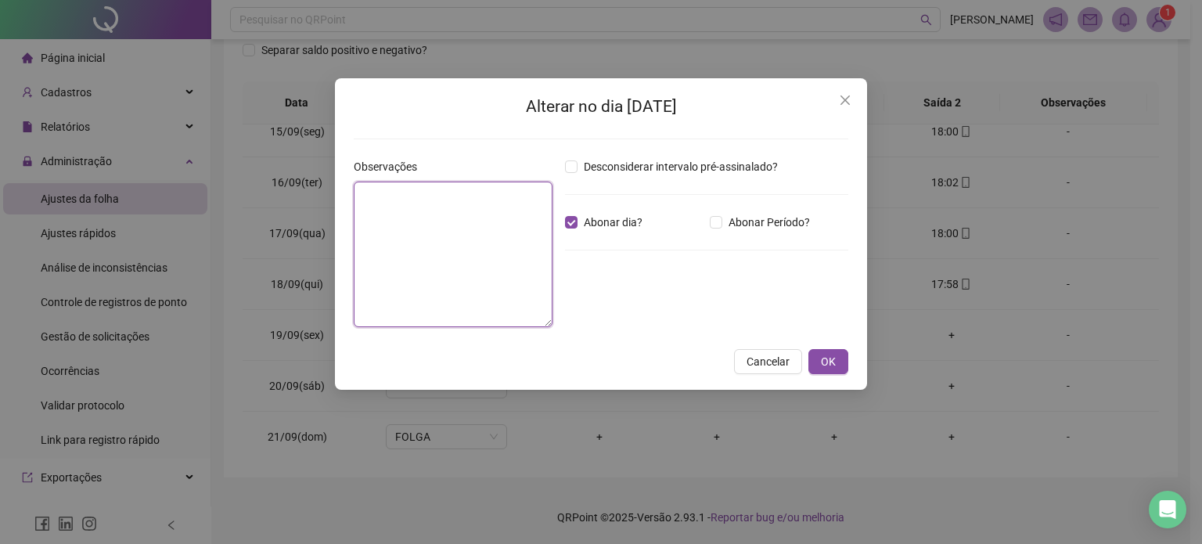
click at [485, 236] on textarea at bounding box center [453, 255] width 199 height 146
type textarea "**********"
click at [841, 358] on button "OK" at bounding box center [829, 361] width 40 height 25
click at [836, 359] on span "OK" at bounding box center [828, 361] width 15 height 17
click at [827, 362] on span "OK" at bounding box center [828, 361] width 15 height 17
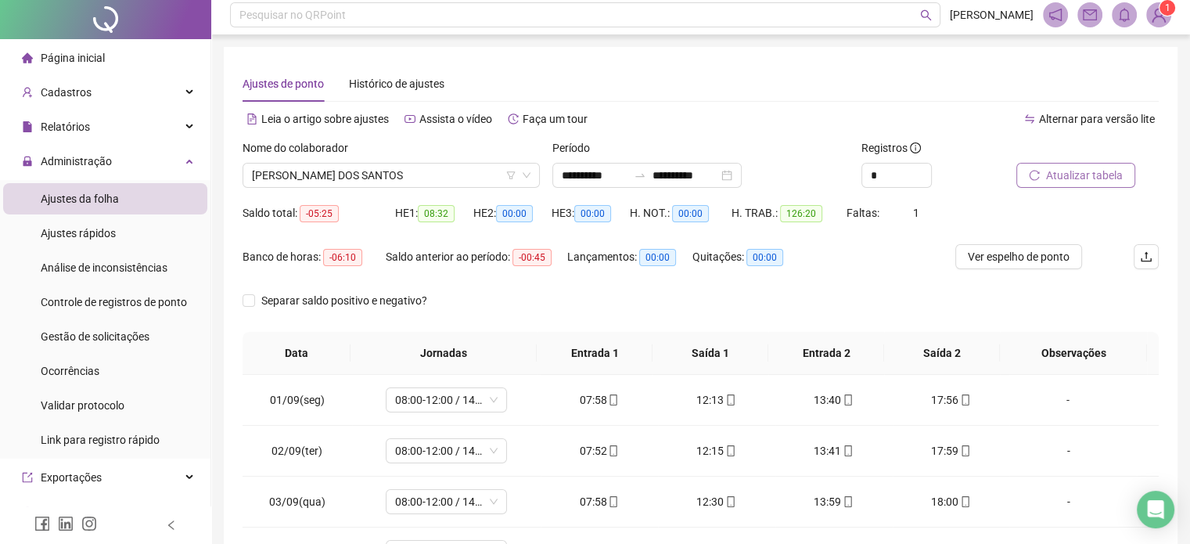
scroll to position [0, 0]
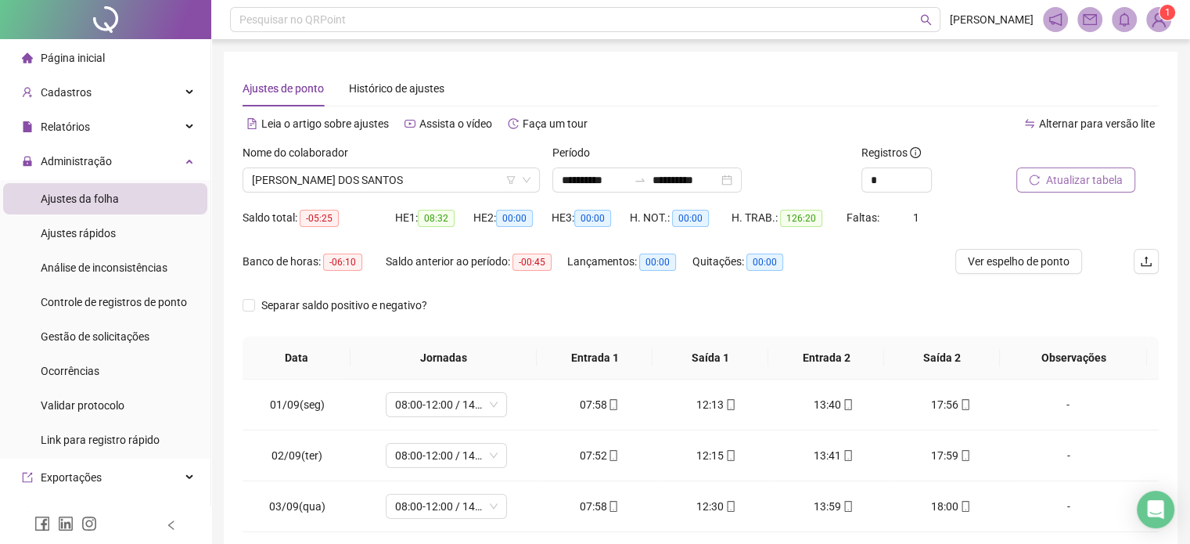
click at [1071, 178] on span "Atualizar tabela" at bounding box center [1084, 179] width 77 height 17
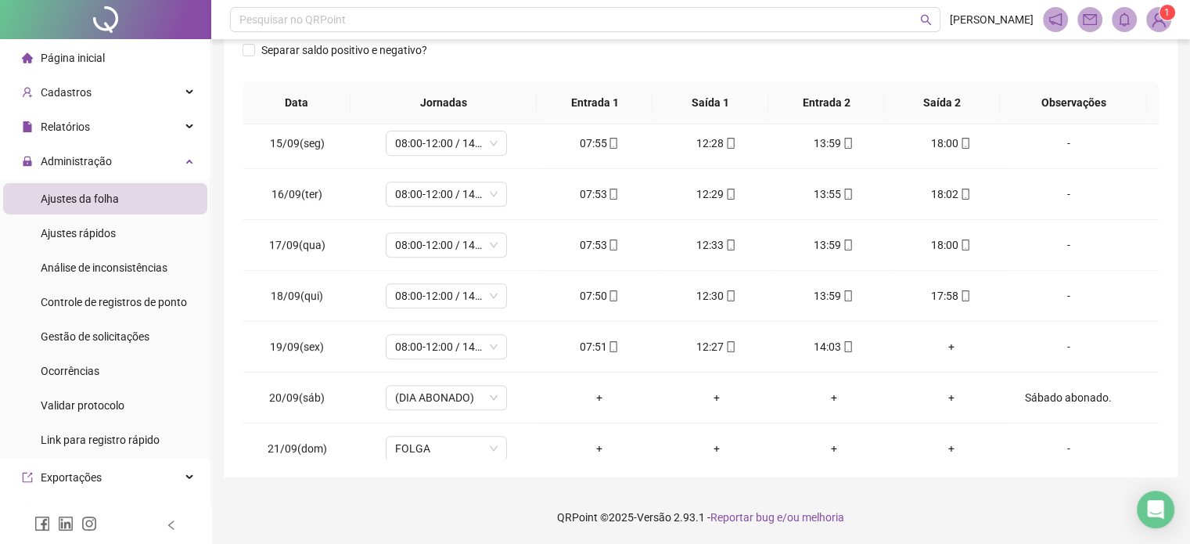
scroll to position [730, 0]
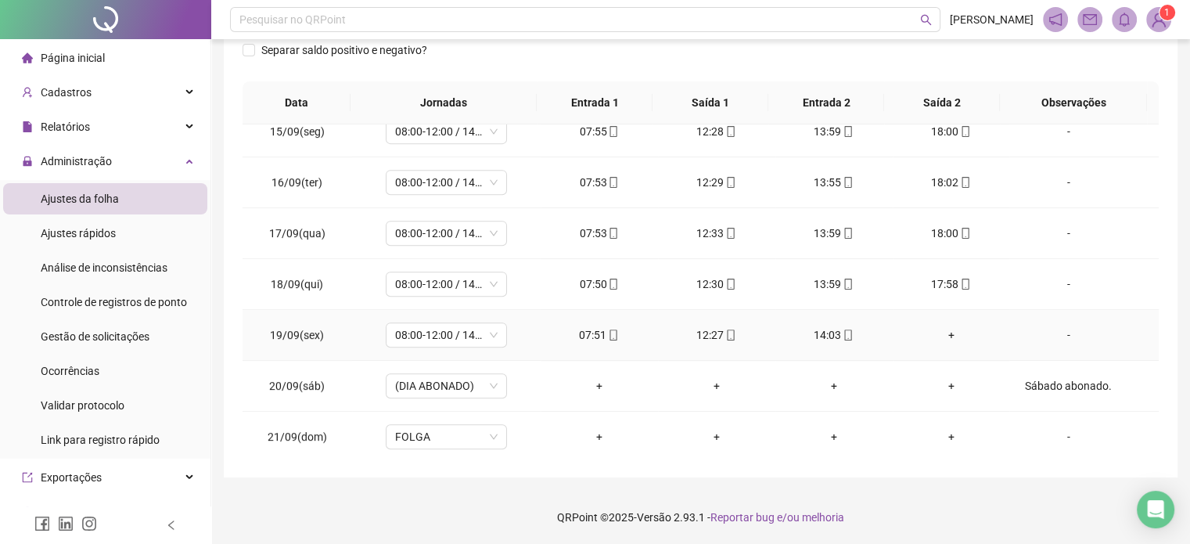
click at [843, 334] on icon "mobile" at bounding box center [848, 335] width 11 height 11
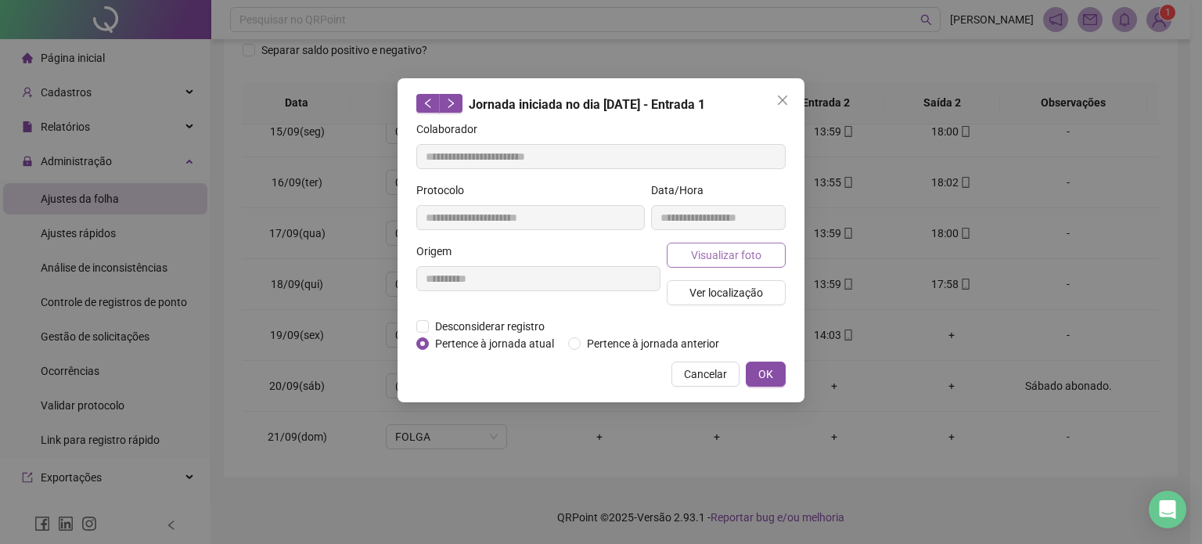
click at [736, 256] on span "Visualizar foto" at bounding box center [726, 255] width 70 height 17
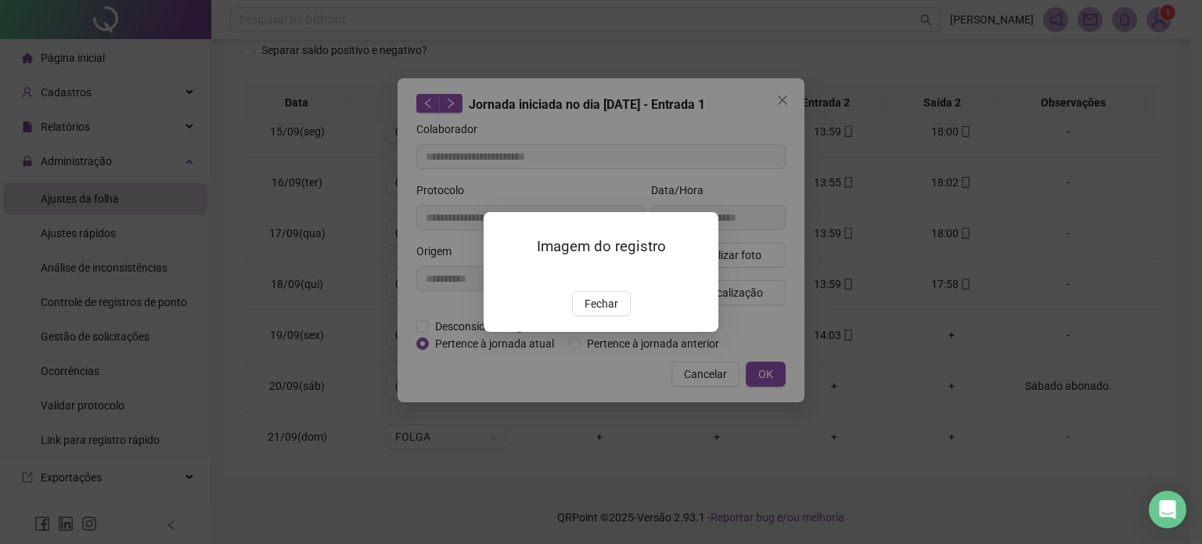
type input "**********"
click at [606, 316] on button "Fechar" at bounding box center [601, 303] width 59 height 25
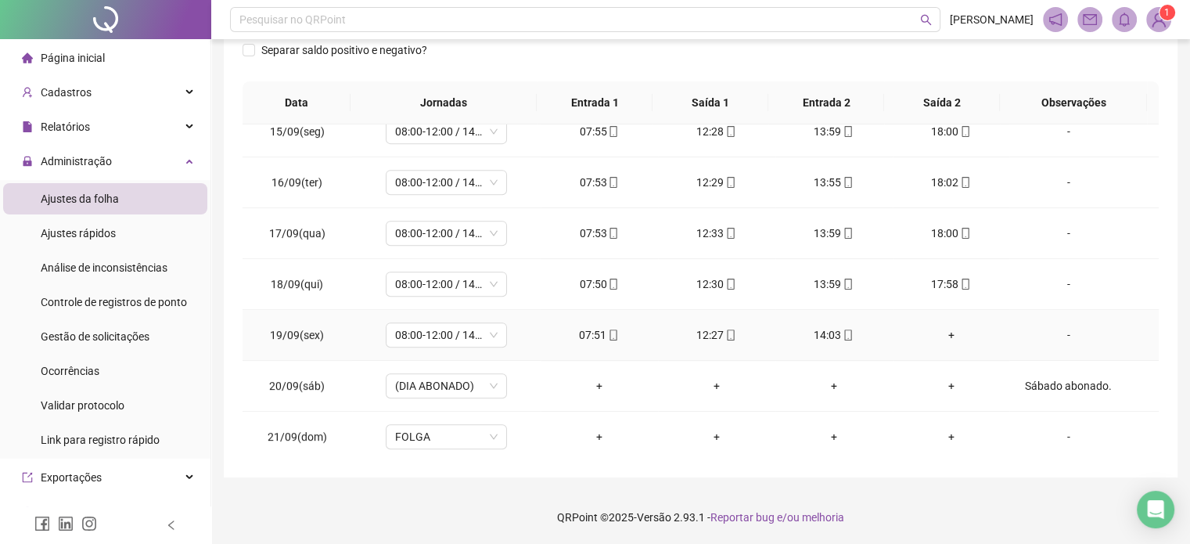
click at [610, 330] on icon "mobile" at bounding box center [613, 335] width 11 height 11
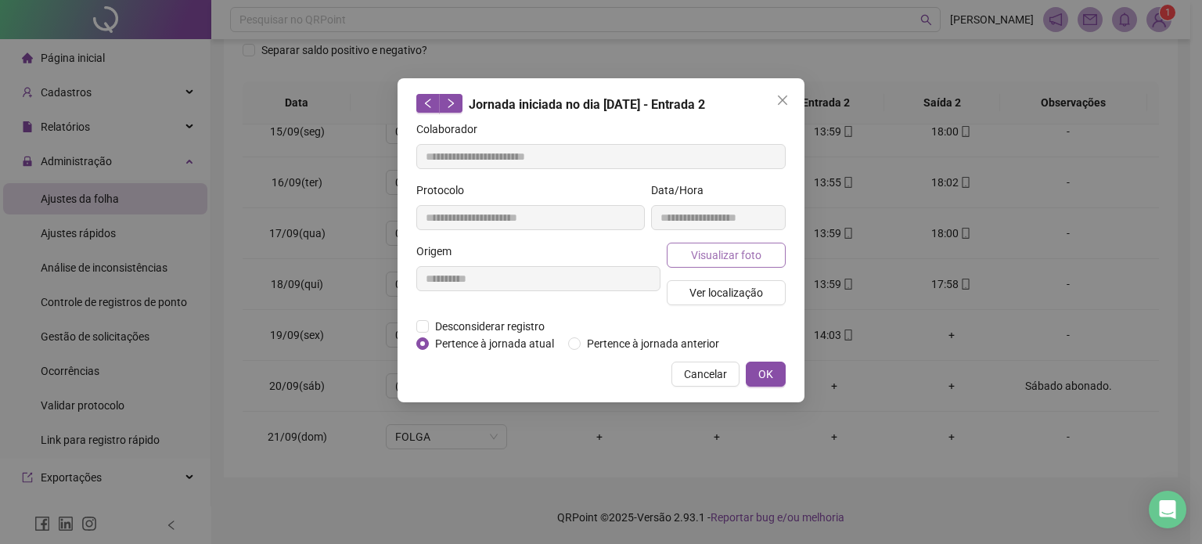
click at [713, 252] on span "Visualizar foto" at bounding box center [726, 255] width 70 height 17
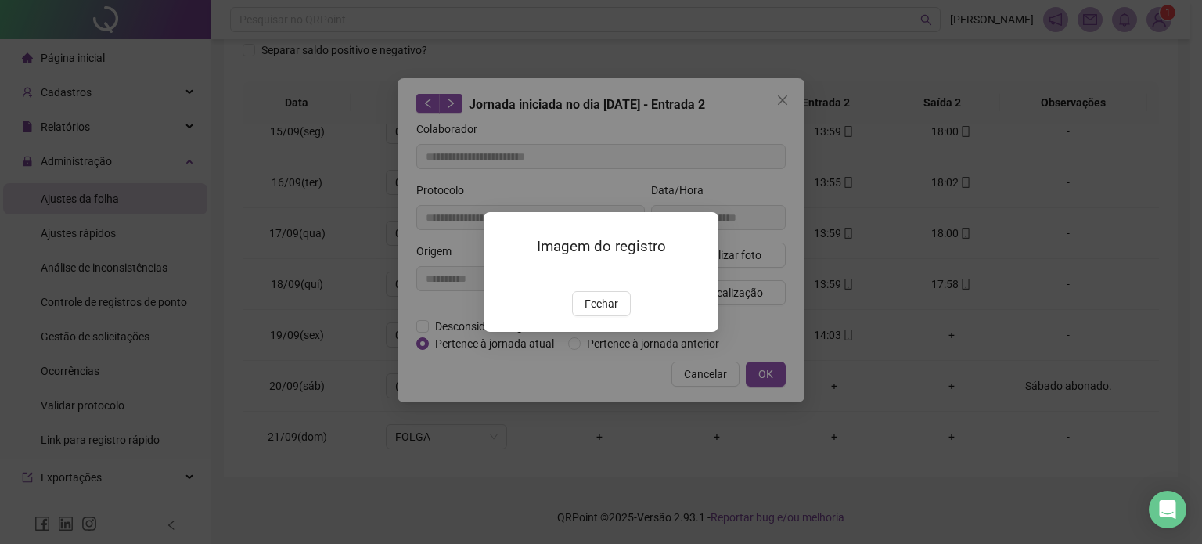
type input "**********"
click at [607, 312] on span "Fechar" at bounding box center [602, 303] width 34 height 17
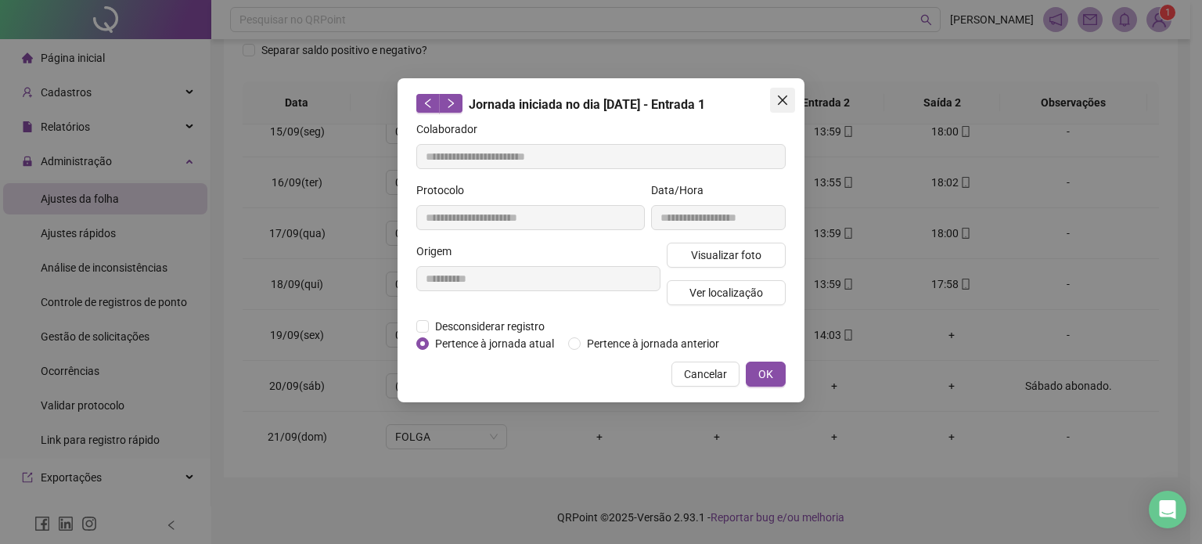
click at [787, 99] on icon "close" at bounding box center [782, 100] width 13 height 13
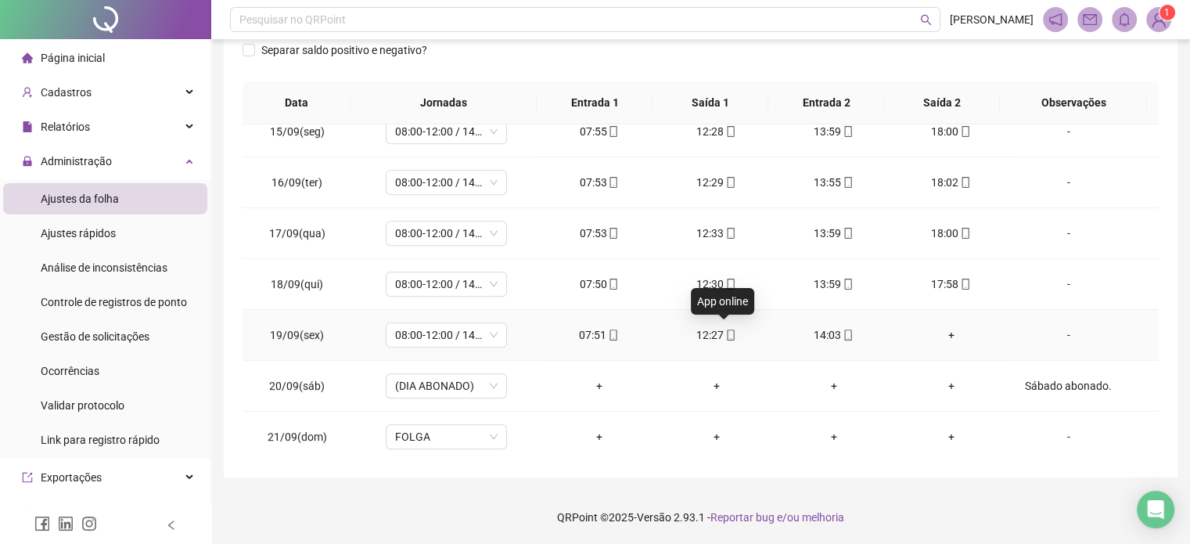
click at [729, 330] on icon "mobile" at bounding box center [731, 335] width 11 height 11
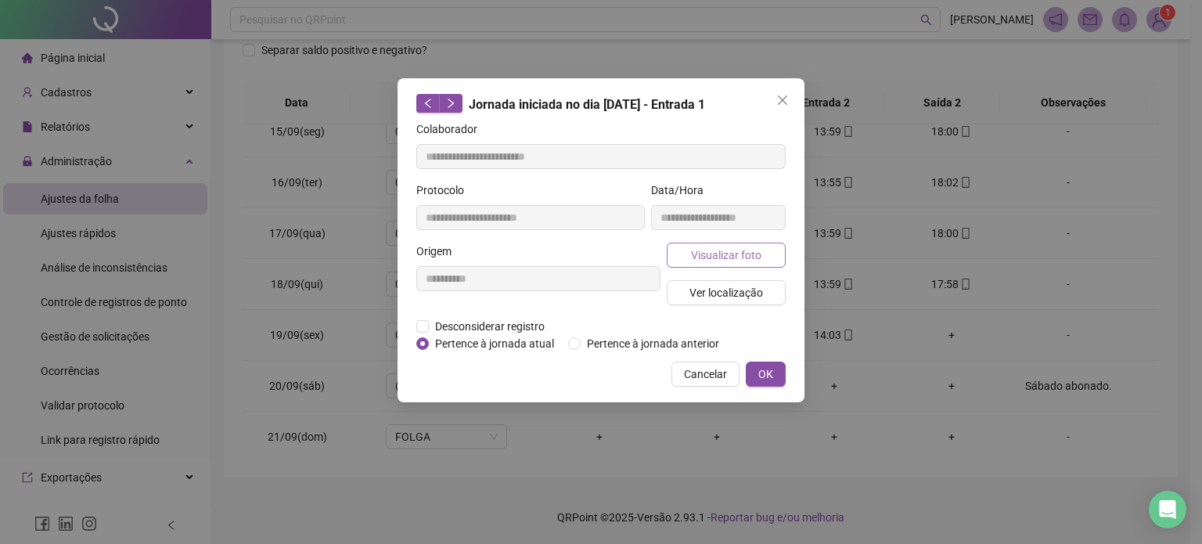
type input "**********"
click at [704, 250] on span "Visualizar foto" at bounding box center [726, 255] width 70 height 17
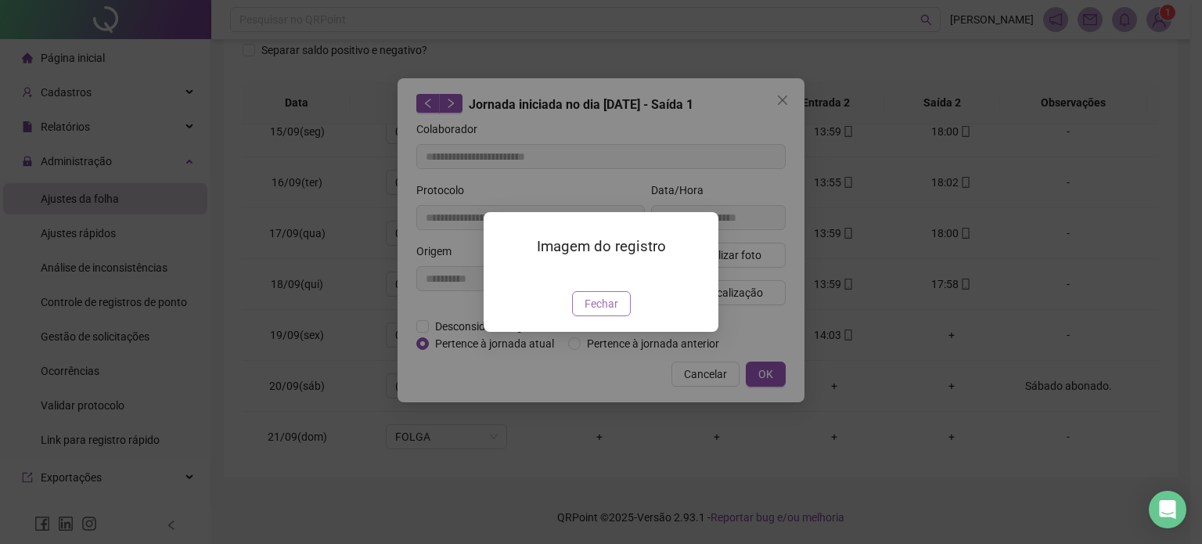
click at [617, 312] on span "Fechar" at bounding box center [602, 303] width 34 height 17
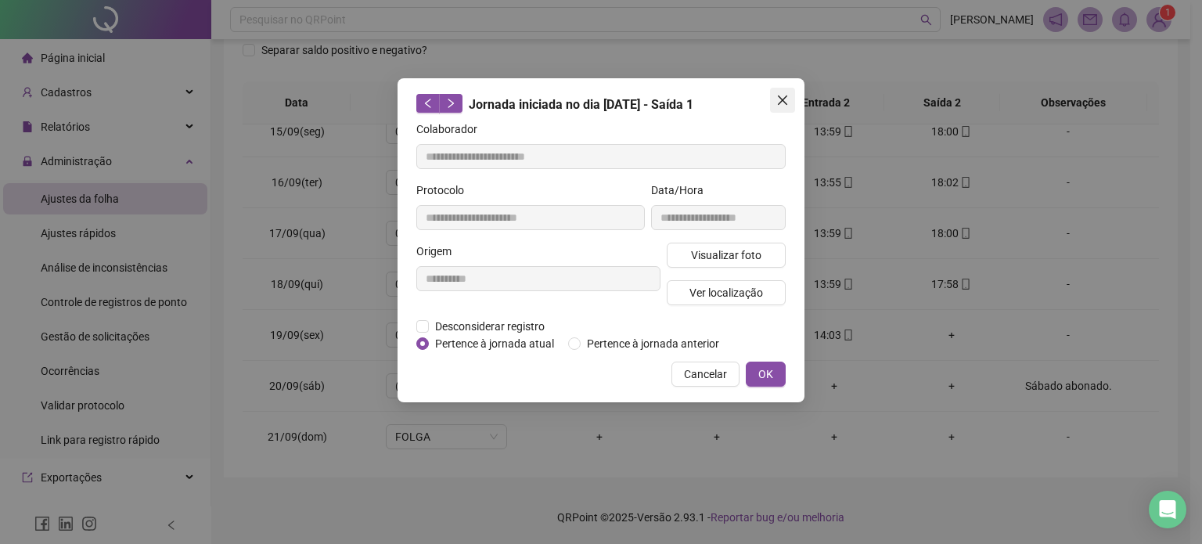
click at [783, 98] on icon "close" at bounding box center [782, 100] width 13 height 13
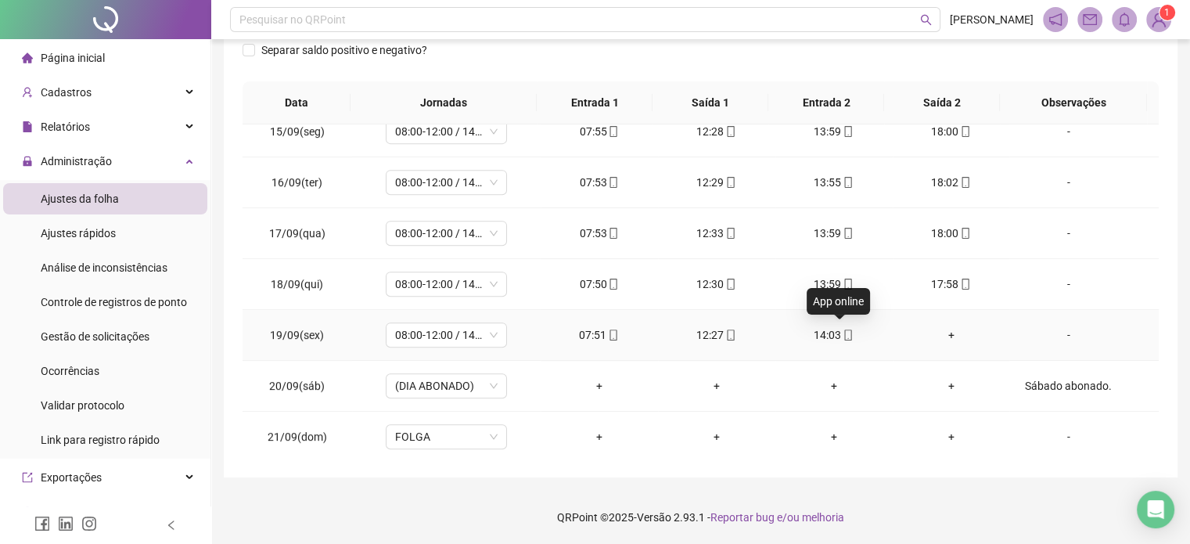
click at [843, 333] on icon "mobile" at bounding box center [848, 335] width 11 height 11
type input "**********"
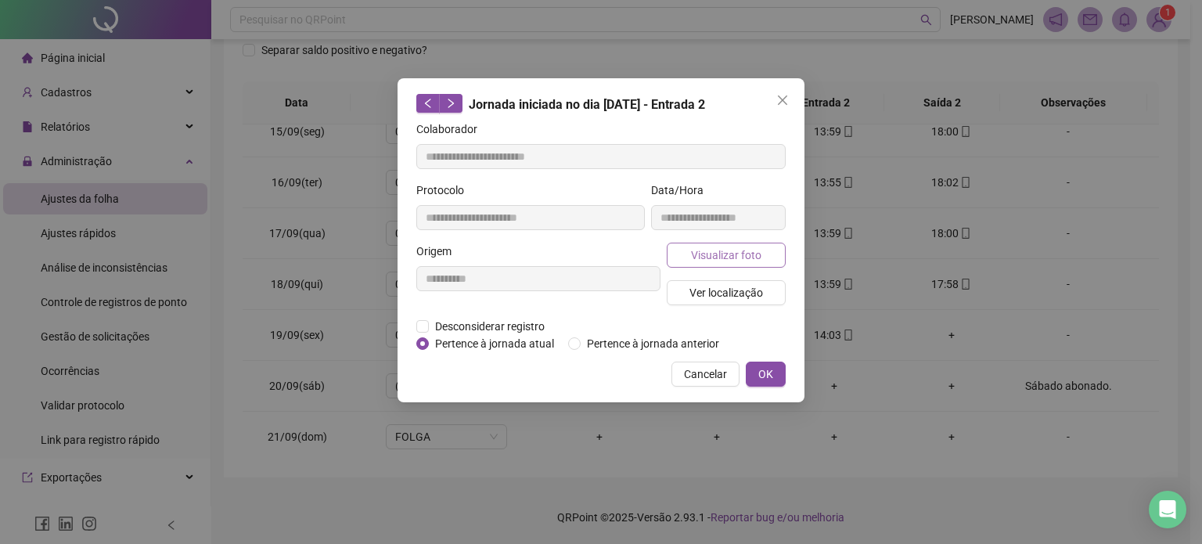
click at [767, 260] on button "Visualizar foto" at bounding box center [726, 255] width 119 height 25
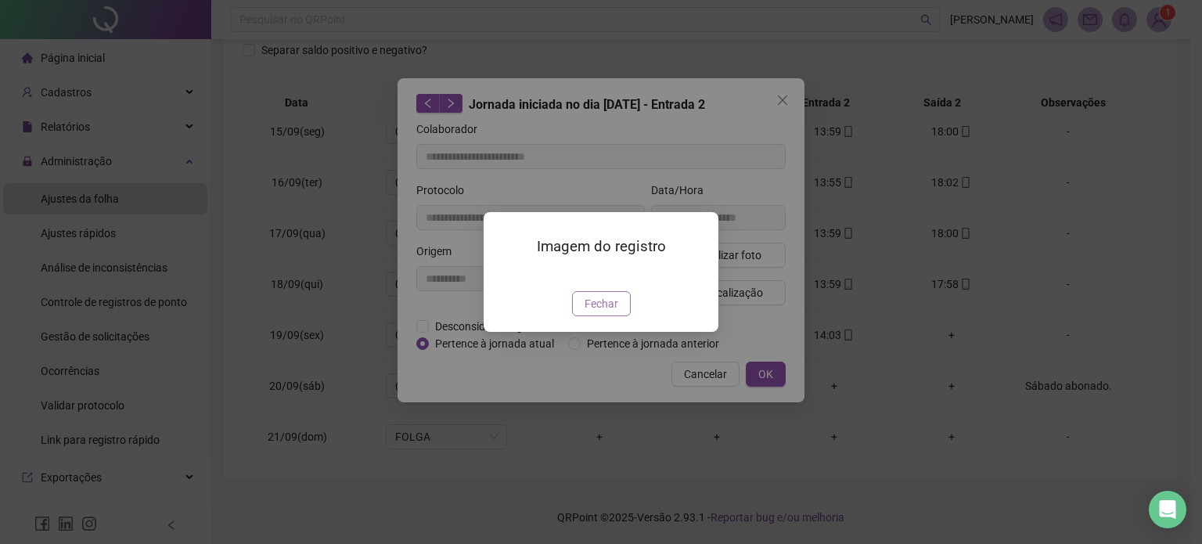
click at [607, 312] on span "Fechar" at bounding box center [602, 303] width 34 height 17
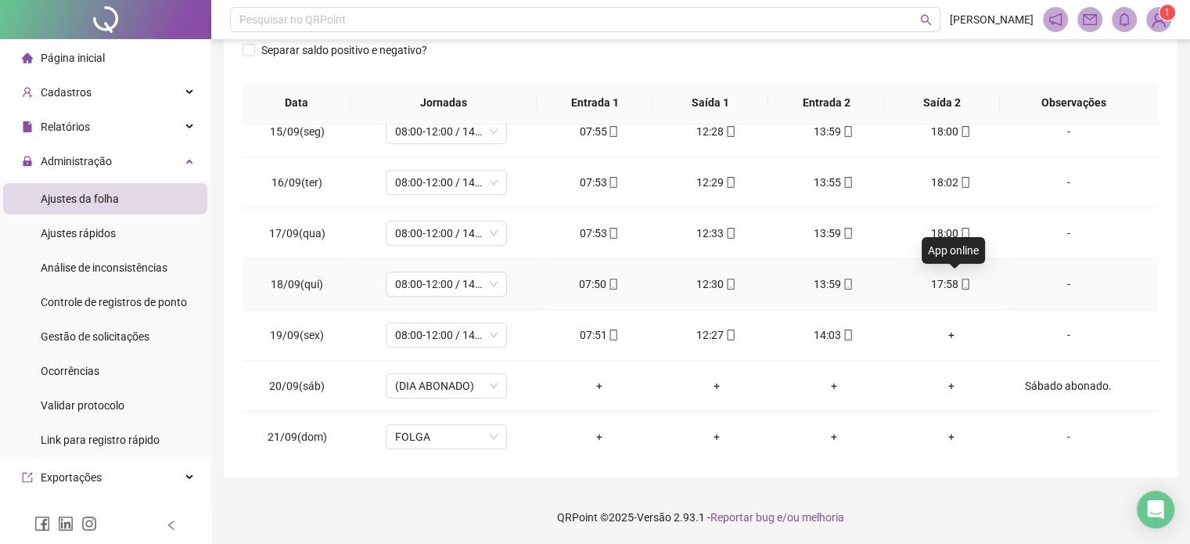
click at [960, 279] on icon "mobile" at bounding box center [965, 284] width 11 height 11
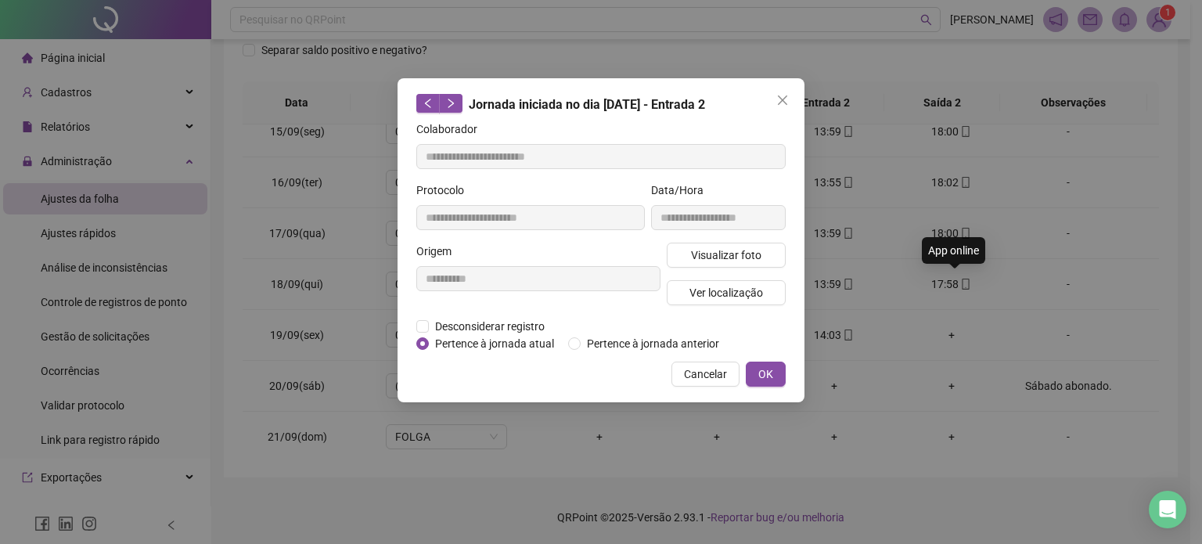
type input "**********"
click at [776, 247] on button "Visualizar foto" at bounding box center [726, 255] width 119 height 25
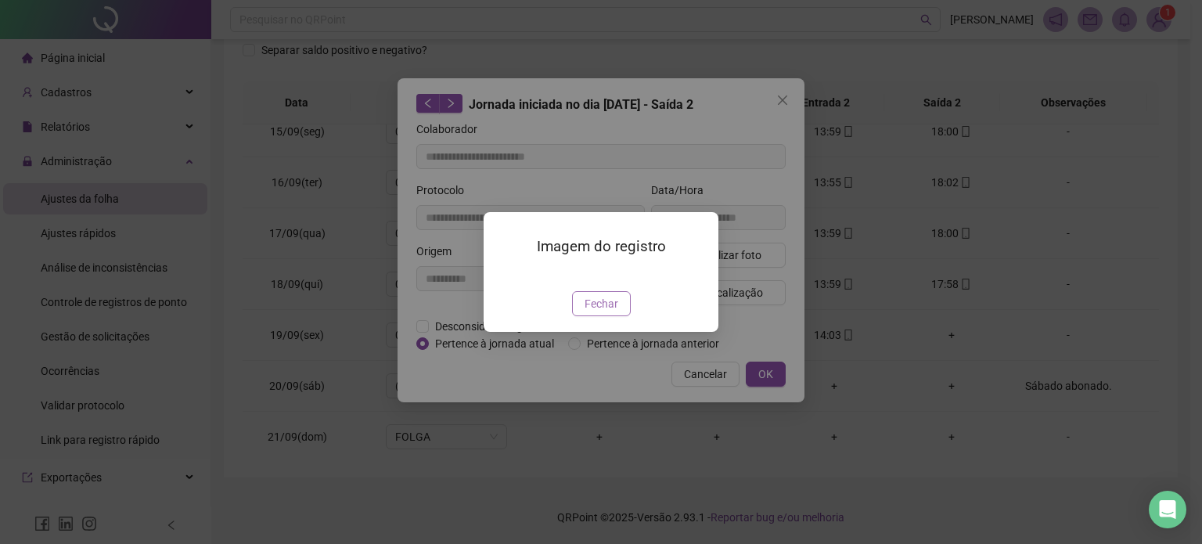
click at [599, 312] on span "Fechar" at bounding box center [602, 303] width 34 height 17
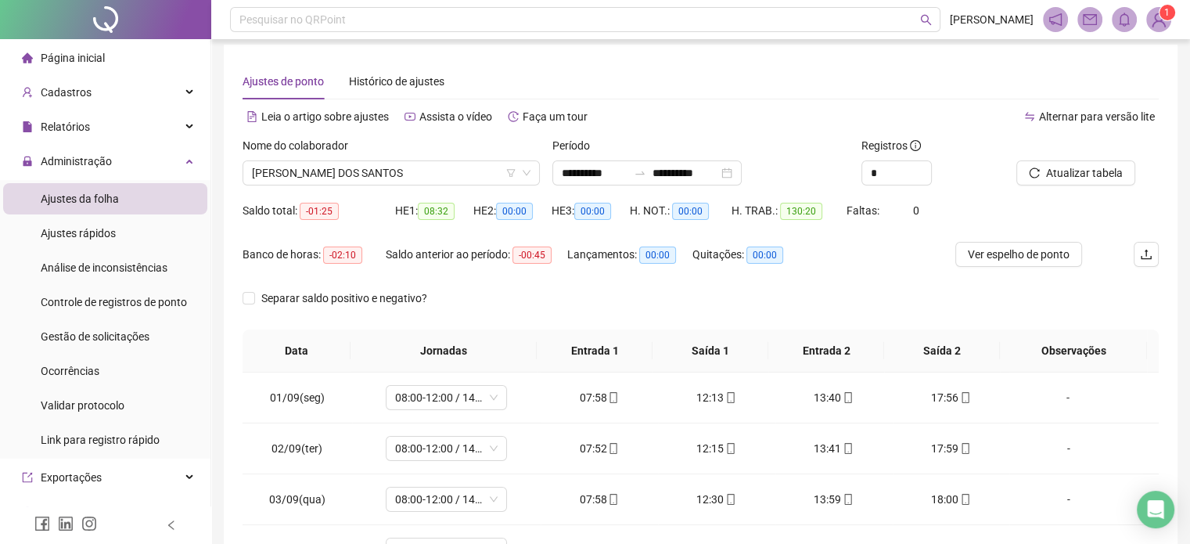
scroll to position [0, 0]
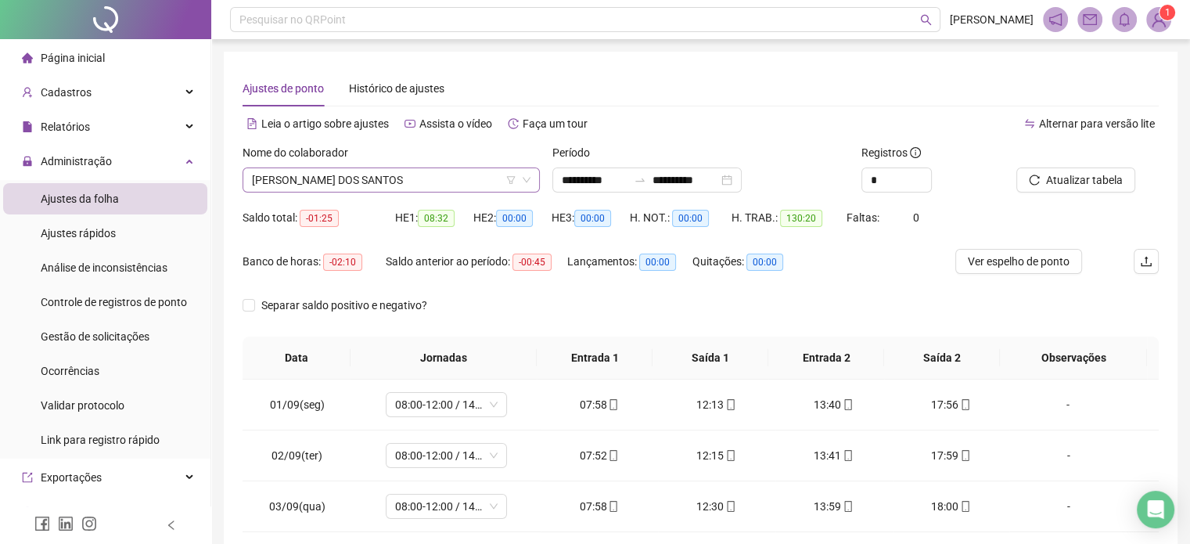
click at [443, 178] on span "[PERSON_NAME] DOS SANTOS" at bounding box center [391, 179] width 279 height 23
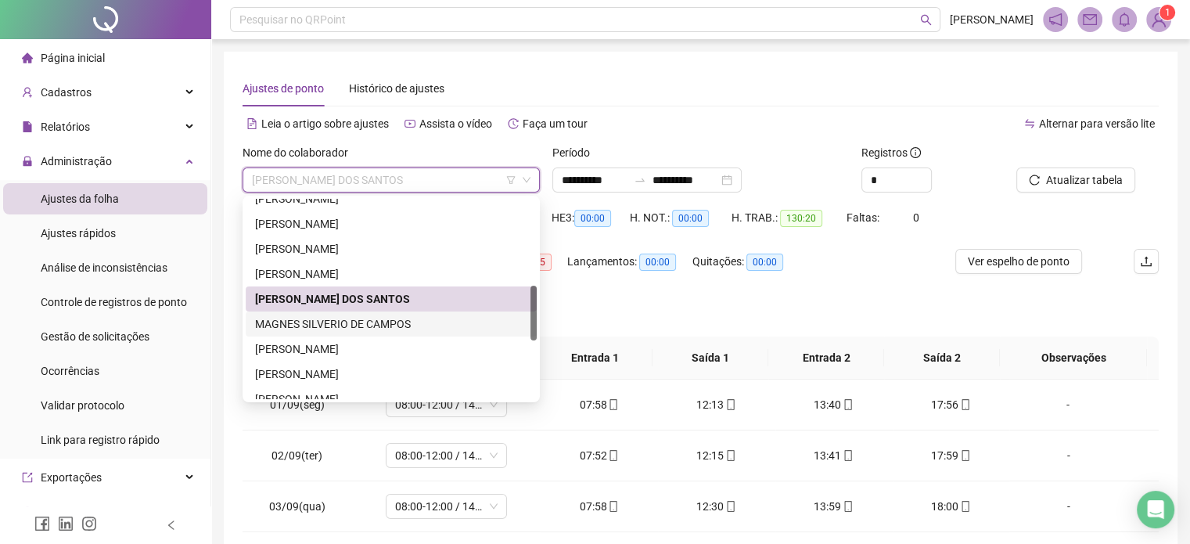
click at [373, 322] on div "MAGNES SILVERIO DE CAMPOS" at bounding box center [391, 323] width 272 height 17
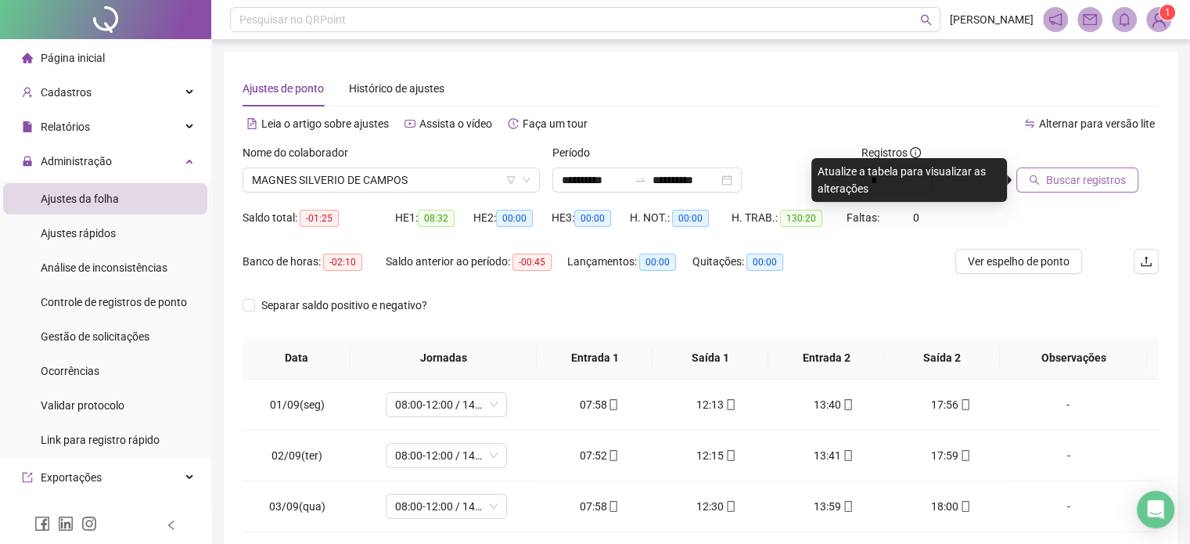
click at [1071, 182] on span "Buscar registros" at bounding box center [1086, 179] width 80 height 17
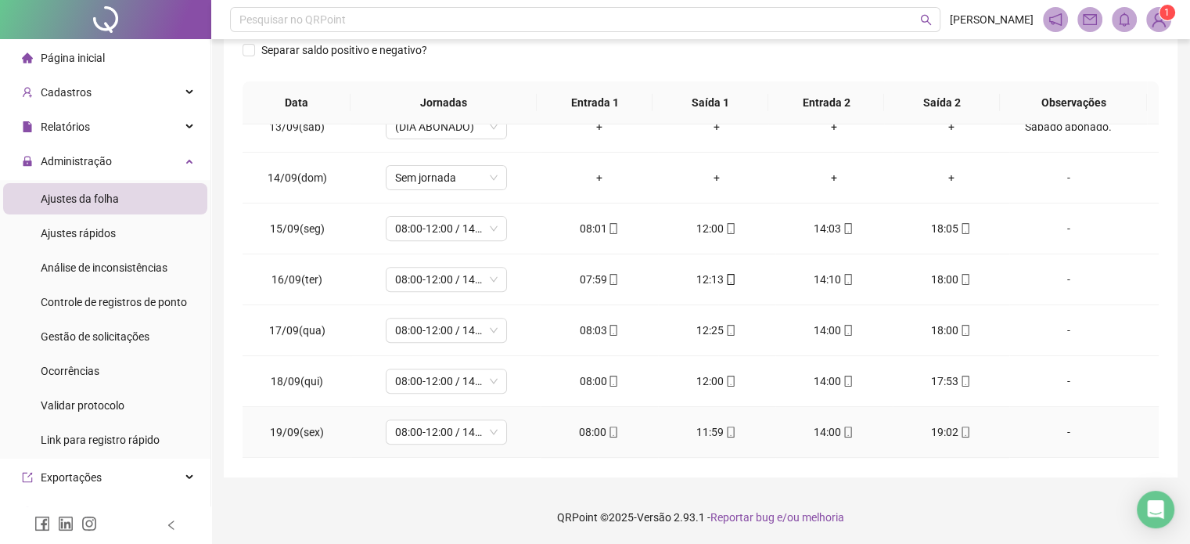
scroll to position [730, 0]
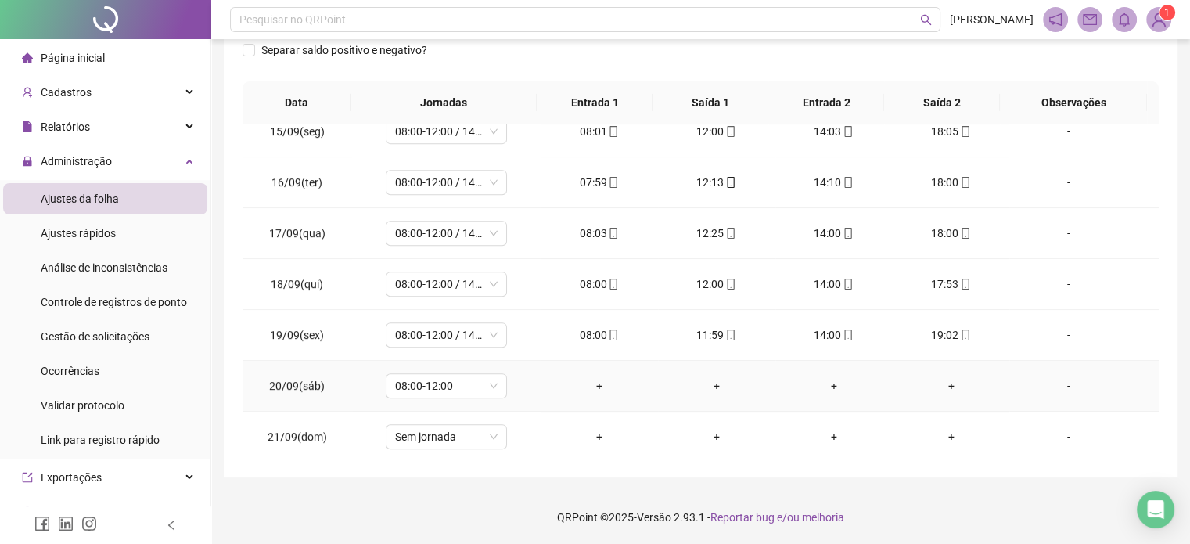
click at [1067, 381] on div "-" at bounding box center [1068, 385] width 92 height 17
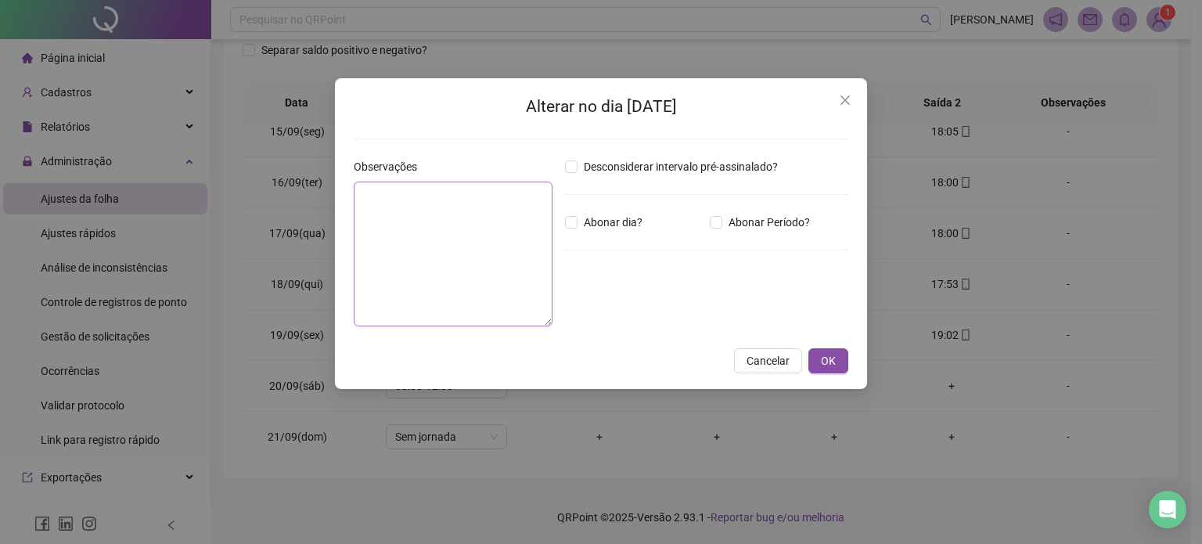
click at [570, 224] on label "Abonar dia?" at bounding box center [607, 222] width 84 height 17
click at [430, 218] on textarea at bounding box center [453, 254] width 199 height 145
click at [559, 220] on div "Desconsiderar intervalo pré-assinalado? Abonar dia? Abonar Período? Horas a abo…" at bounding box center [707, 248] width 296 height 181
click at [506, 229] on textarea at bounding box center [453, 254] width 199 height 145
type textarea "**********"
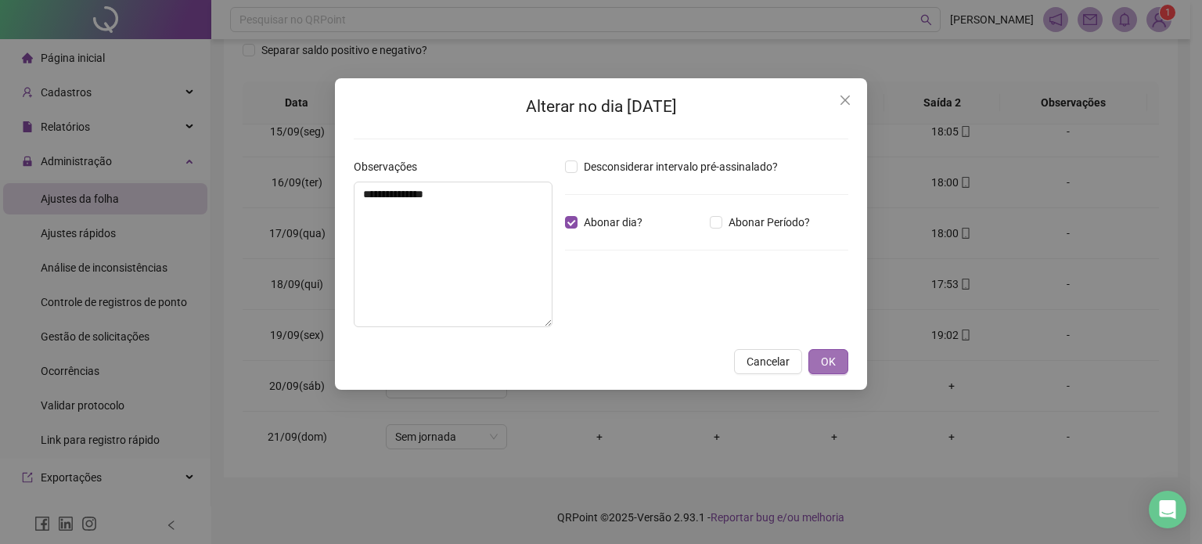
click at [821, 363] on span "OK" at bounding box center [828, 361] width 15 height 17
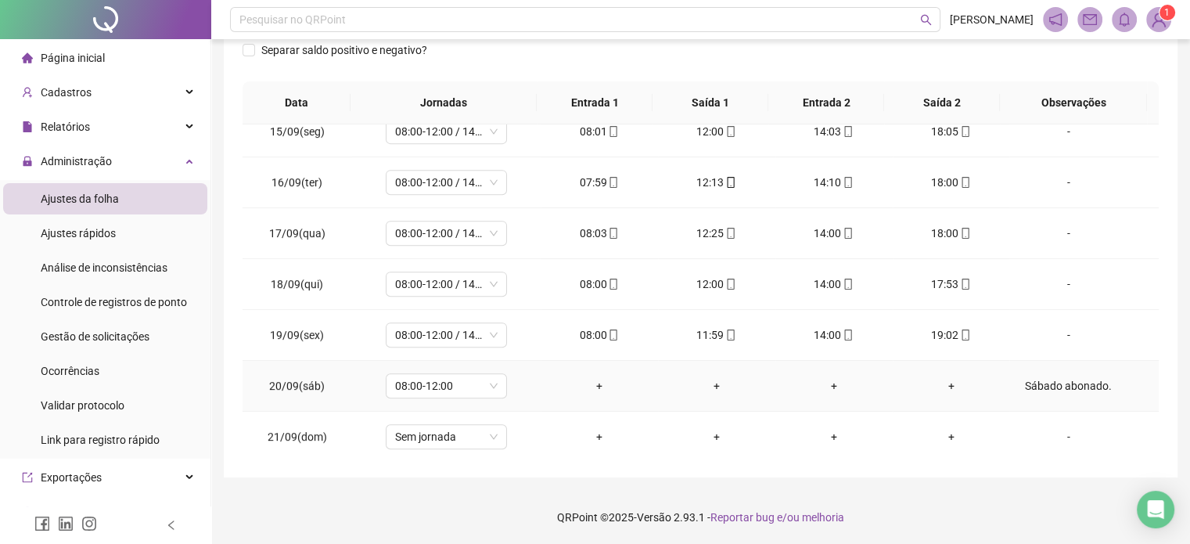
scroll to position [652, 0]
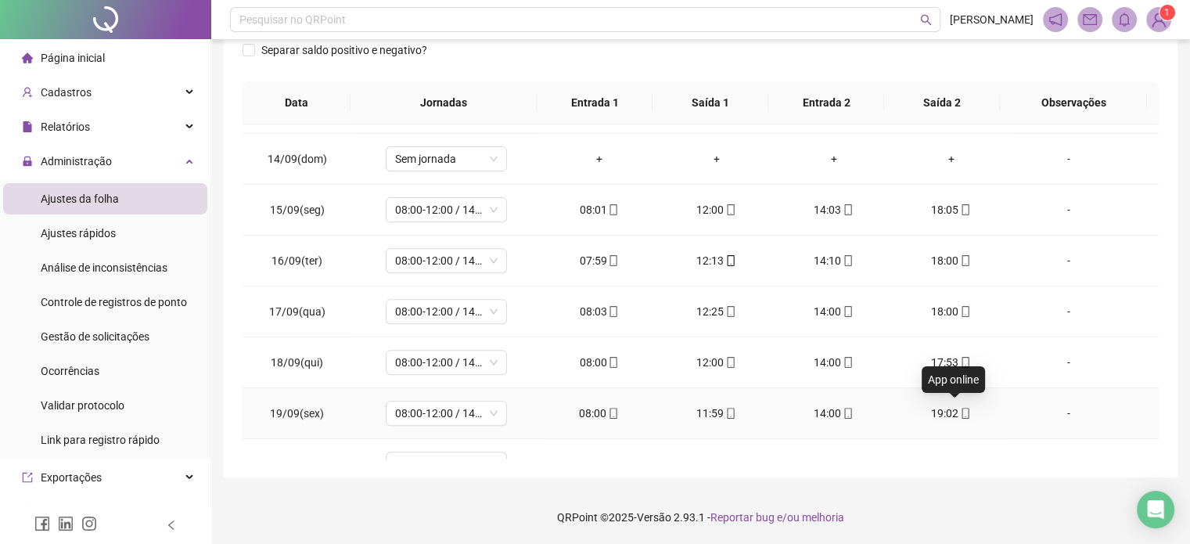
click at [960, 410] on icon "mobile" at bounding box center [965, 413] width 11 height 11
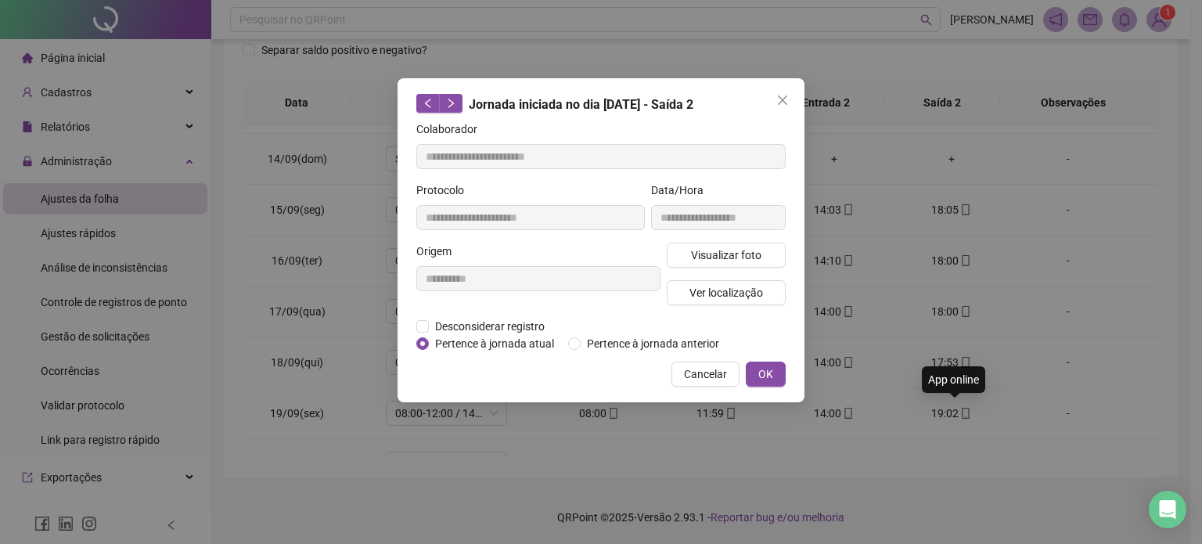
type input "**********"
click at [743, 253] on span "Visualizar foto" at bounding box center [726, 255] width 70 height 17
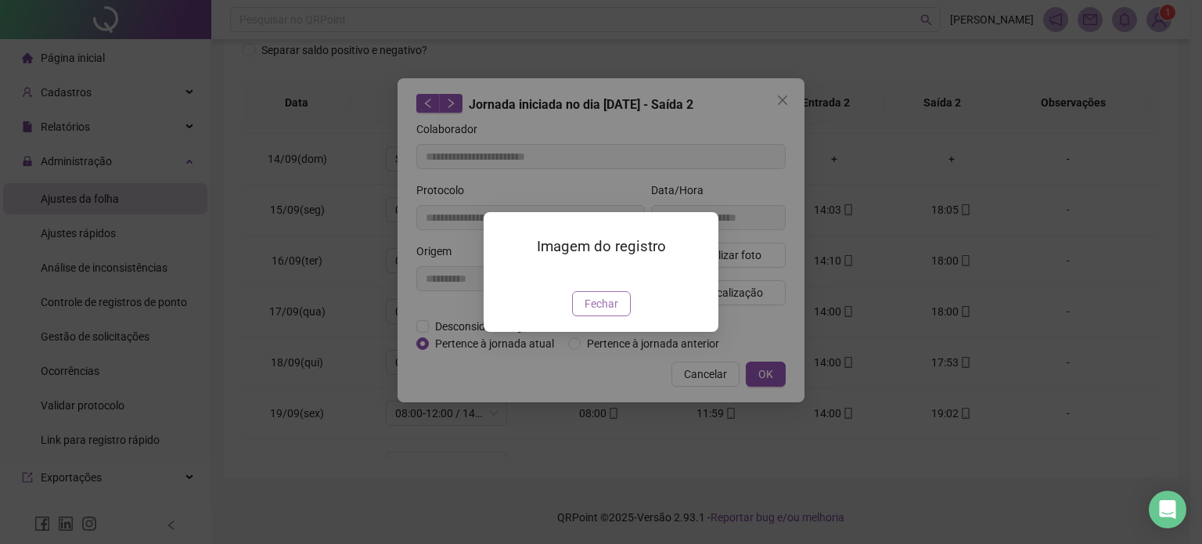
click at [612, 312] on span "Fechar" at bounding box center [602, 303] width 34 height 17
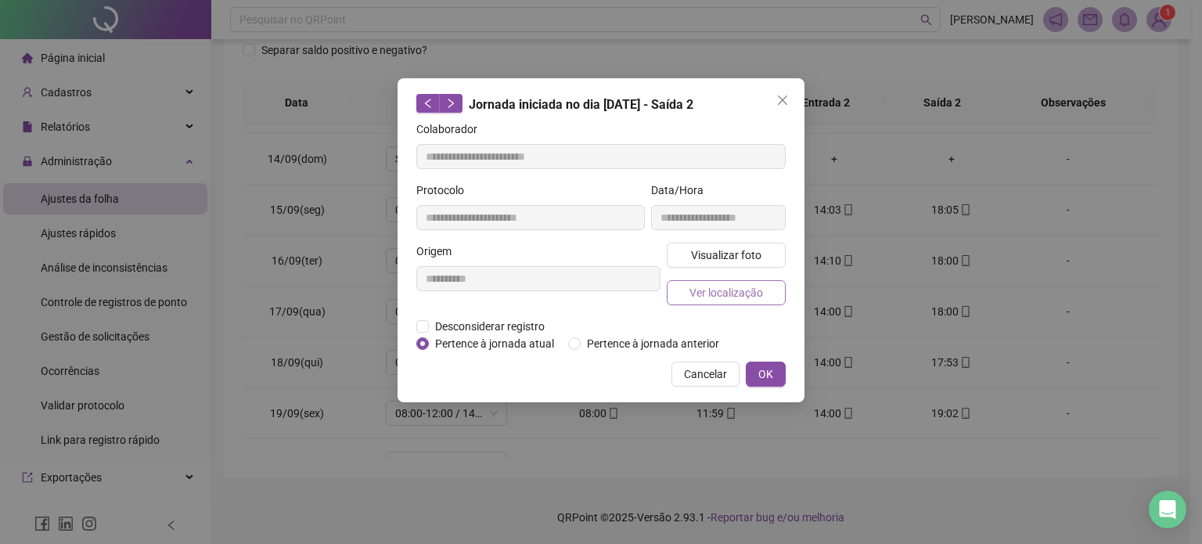
click at [732, 290] on span "Ver localização" at bounding box center [727, 292] width 74 height 17
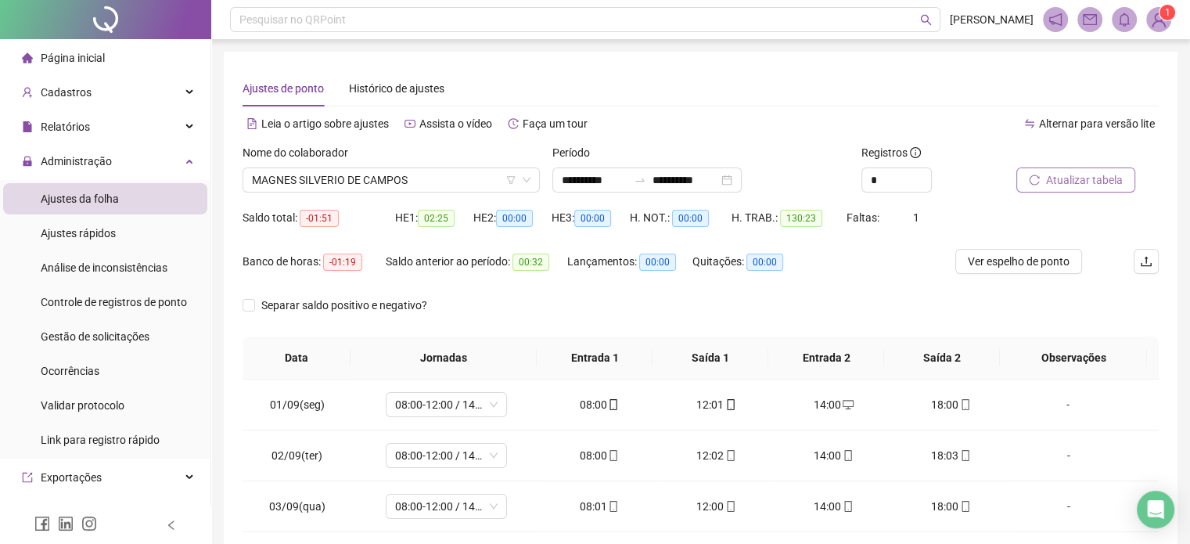
scroll to position [0, 0]
click at [1049, 181] on span "Atualizar tabela" at bounding box center [1084, 179] width 77 height 17
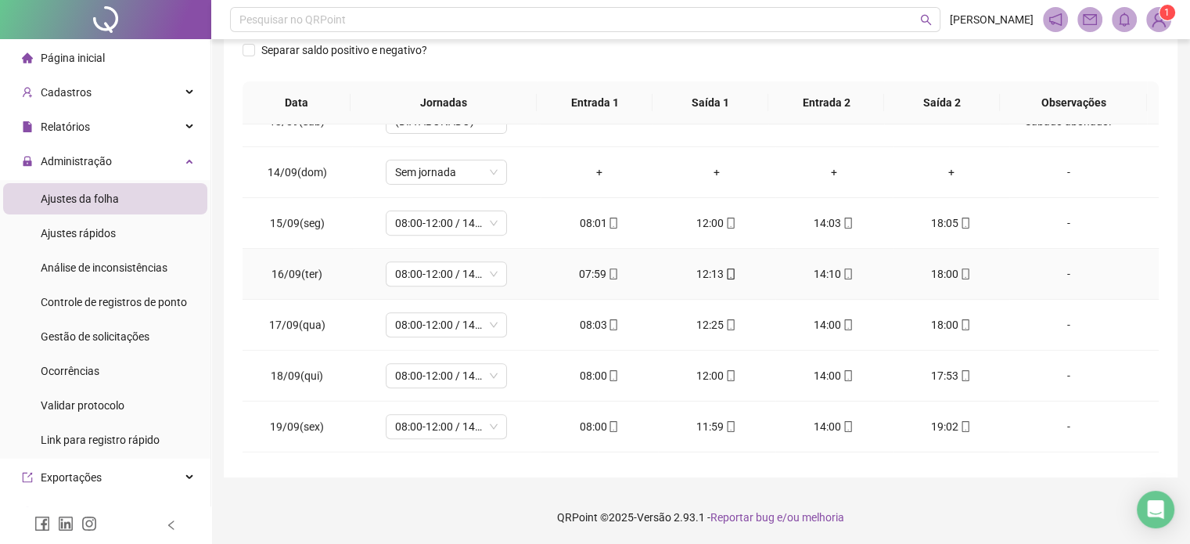
scroll to position [730, 0]
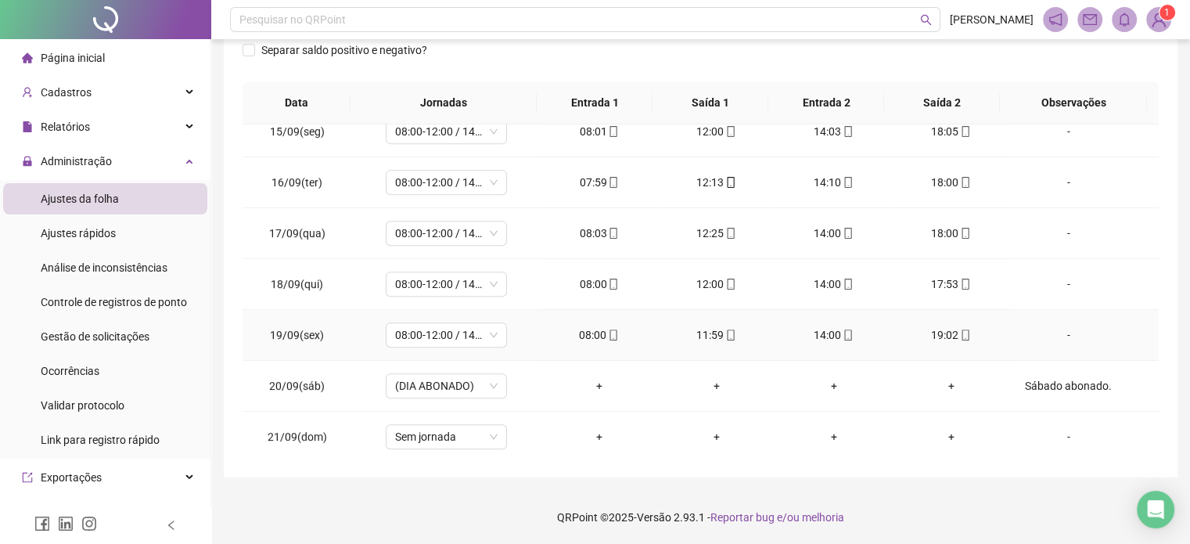
click at [843, 330] on icon "mobile" at bounding box center [848, 335] width 11 height 11
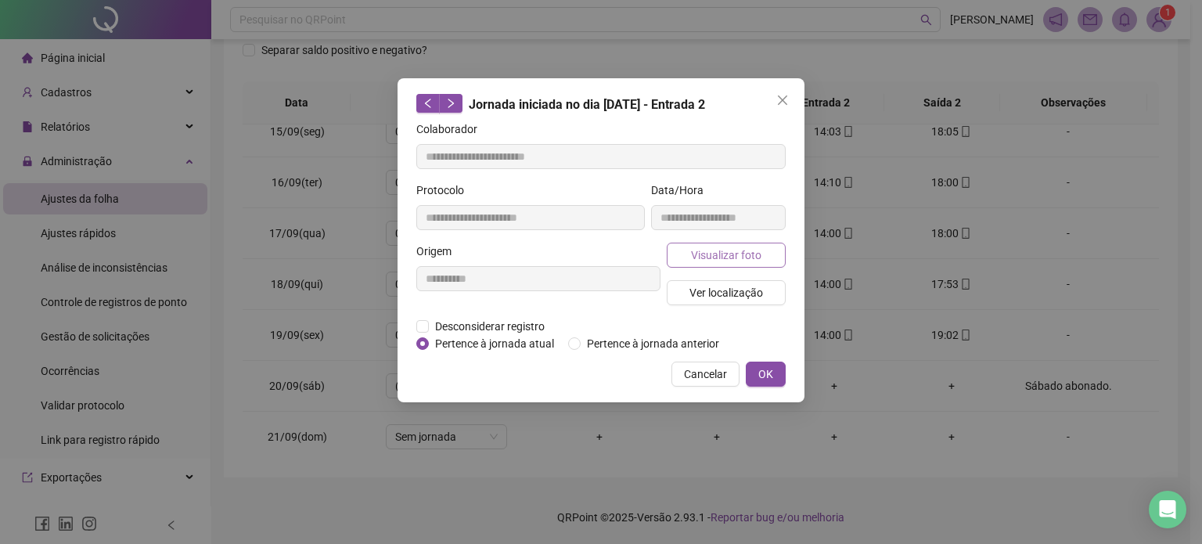
click at [727, 252] on span "Visualizar foto" at bounding box center [726, 255] width 70 height 17
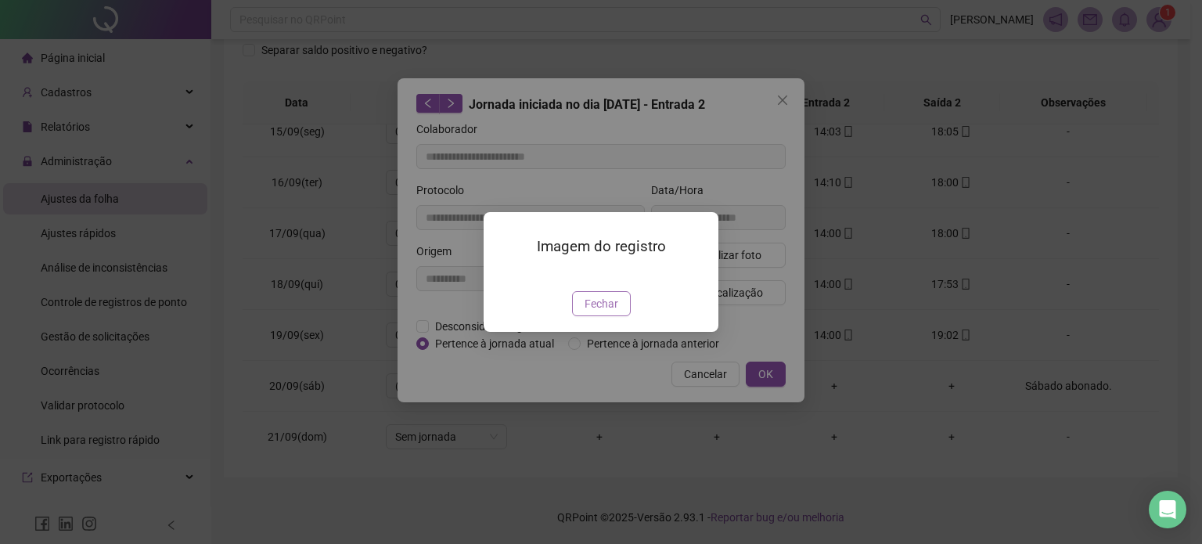
click at [597, 316] on button "Fechar" at bounding box center [601, 303] width 59 height 25
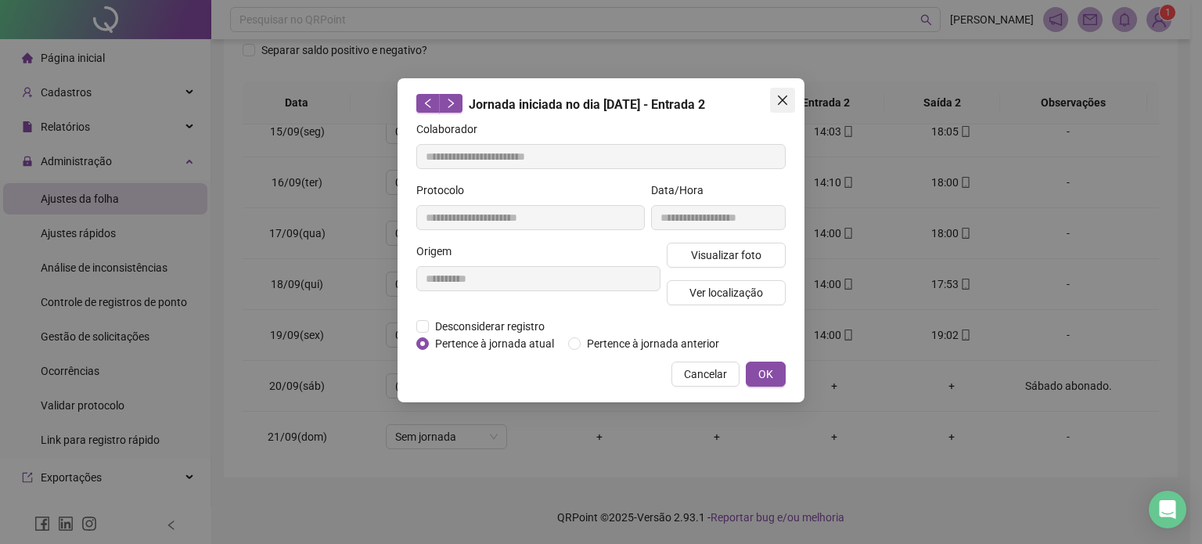
click at [784, 95] on icon "close" at bounding box center [782, 100] width 13 height 13
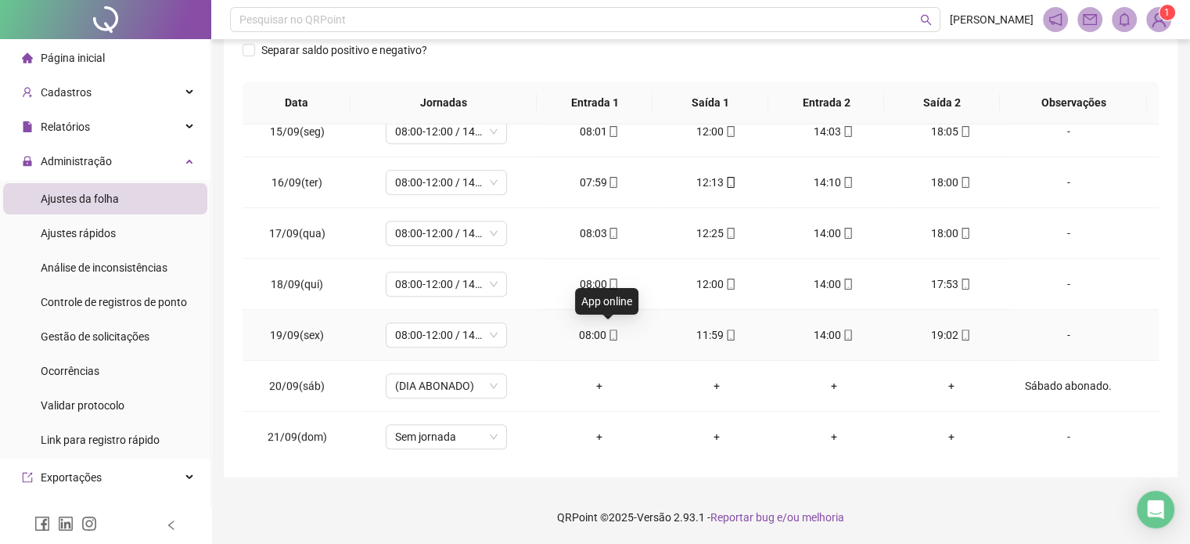
click at [608, 330] on icon "mobile" at bounding box center [613, 335] width 11 height 11
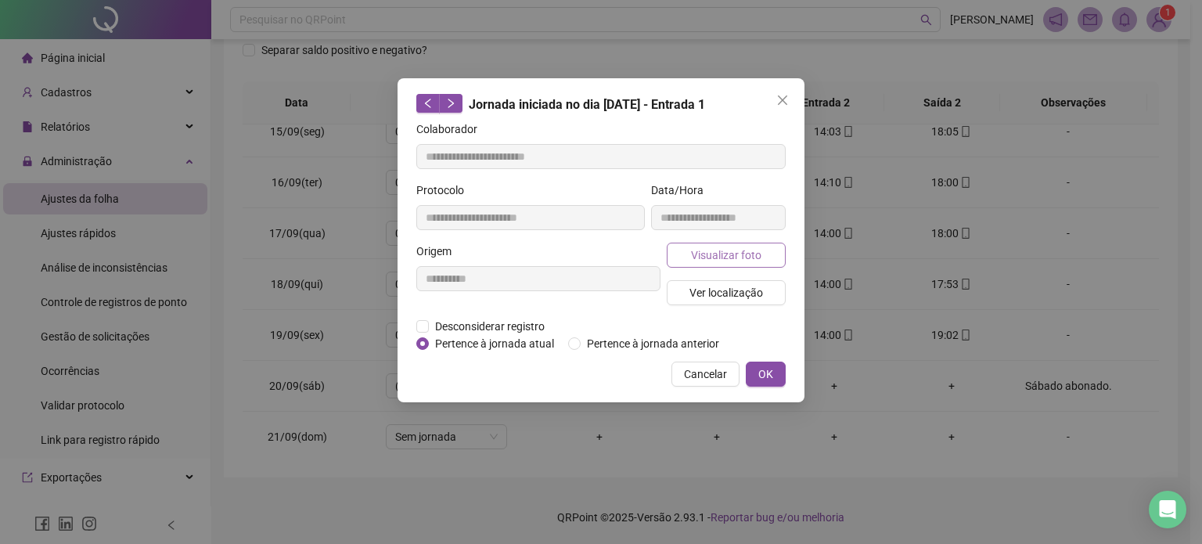
click at [733, 259] on span "Visualizar foto" at bounding box center [726, 255] width 70 height 17
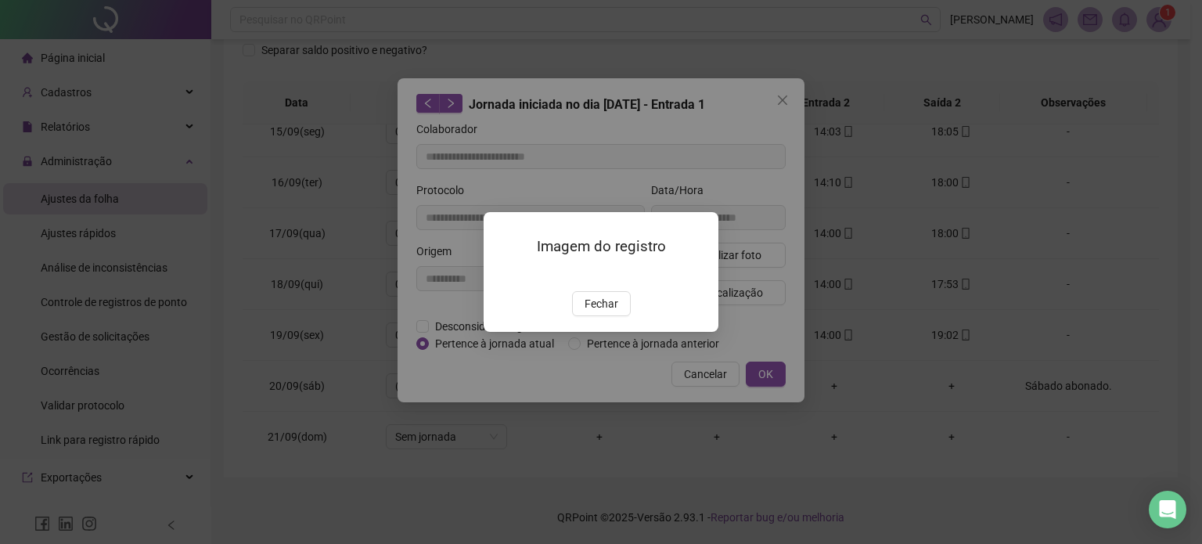
click at [605, 312] on span "Fechar" at bounding box center [602, 303] width 34 height 17
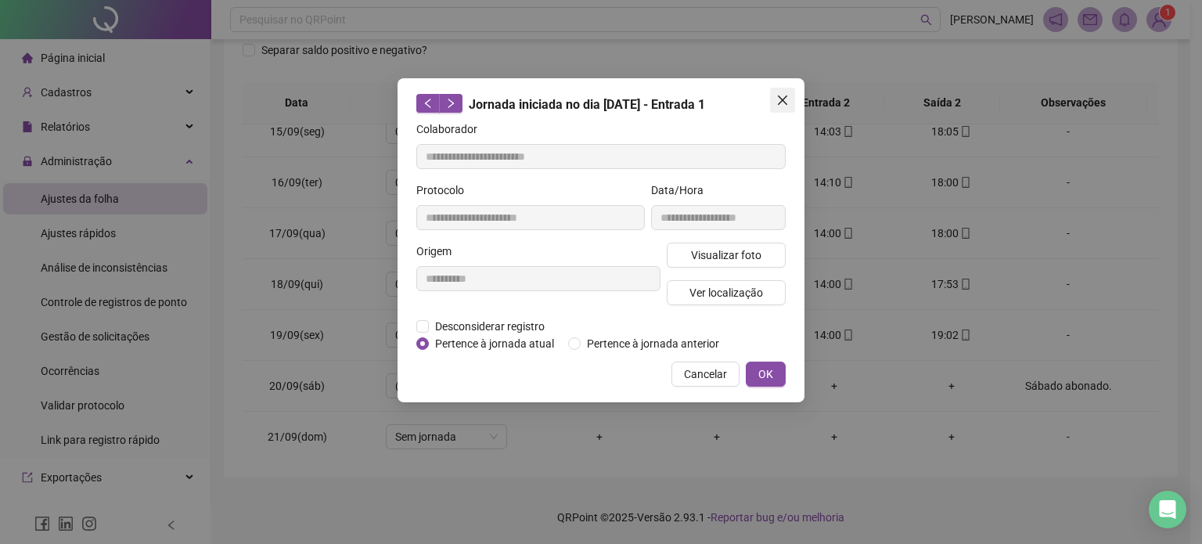
click at [780, 105] on icon "close" at bounding box center [782, 100] width 13 height 13
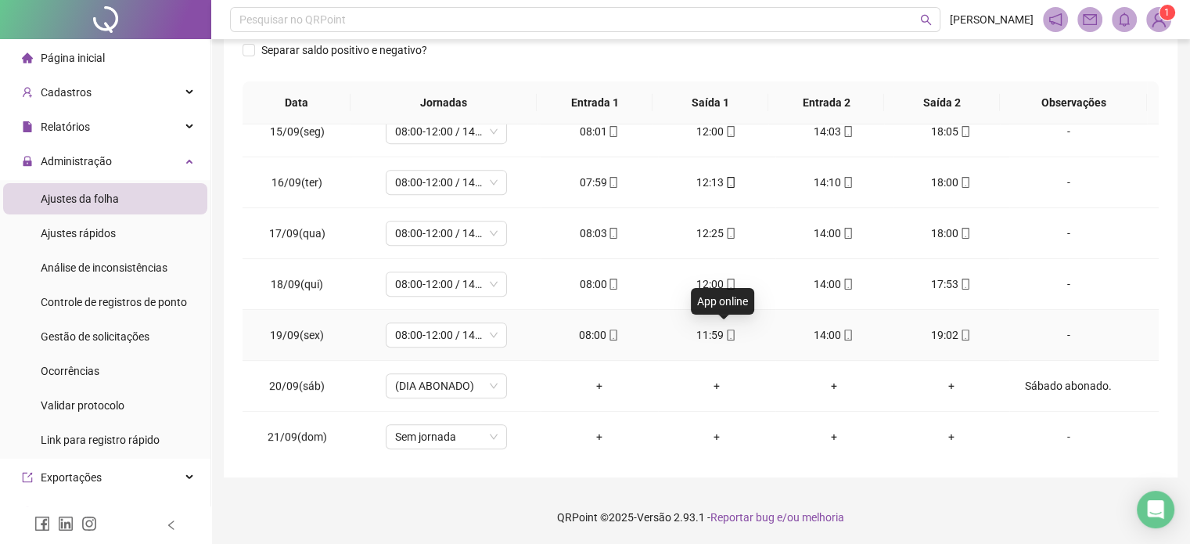
click at [726, 330] on icon "mobile" at bounding box center [731, 335] width 11 height 11
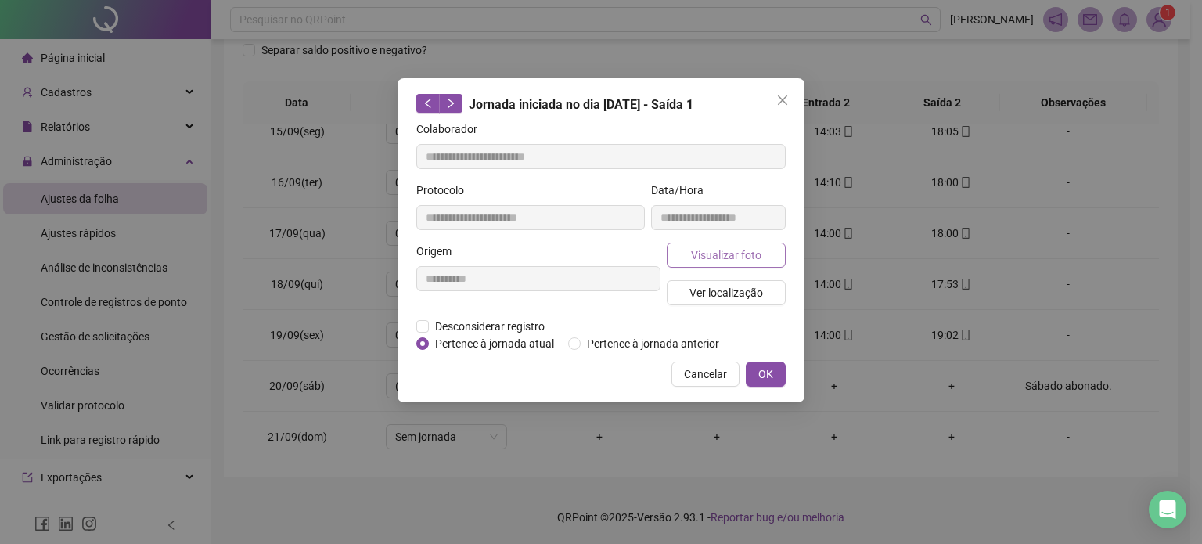
click at [747, 247] on span "Visualizar foto" at bounding box center [726, 255] width 70 height 17
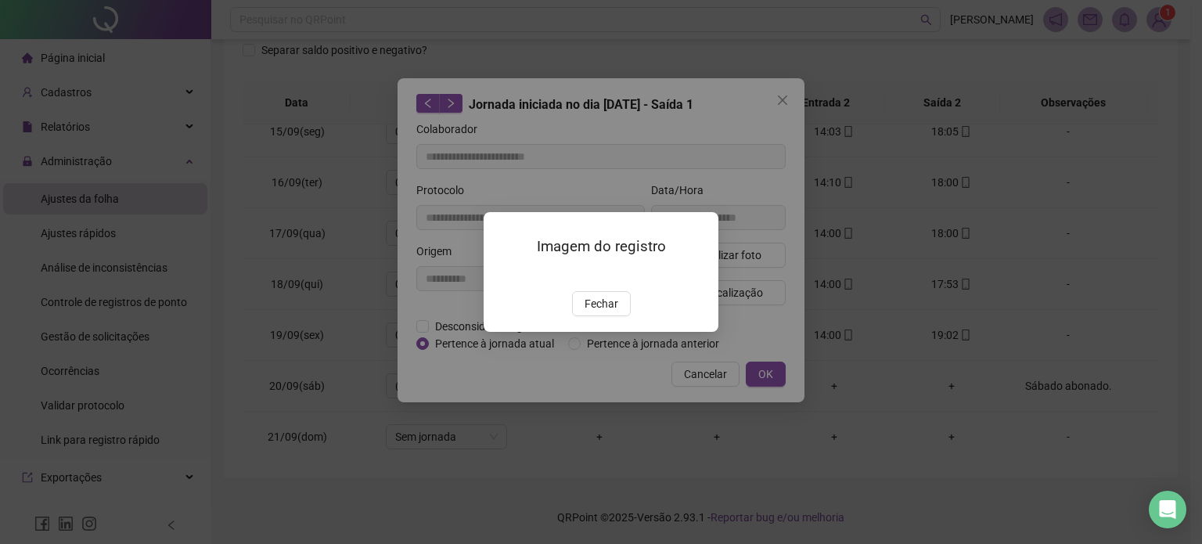
drag, startPoint x: 600, startPoint y: 403, endPoint x: 601, endPoint y: 391, distance: 12.6
click at [600, 316] on button "Fechar" at bounding box center [601, 303] width 59 height 25
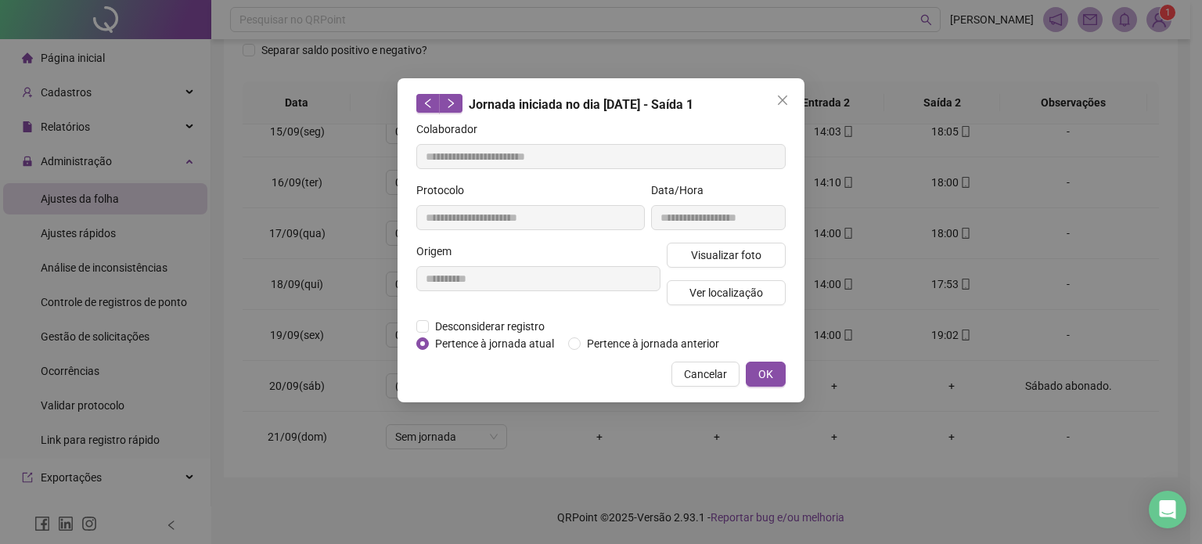
click at [837, 330] on div "**********" at bounding box center [601, 272] width 1202 height 544
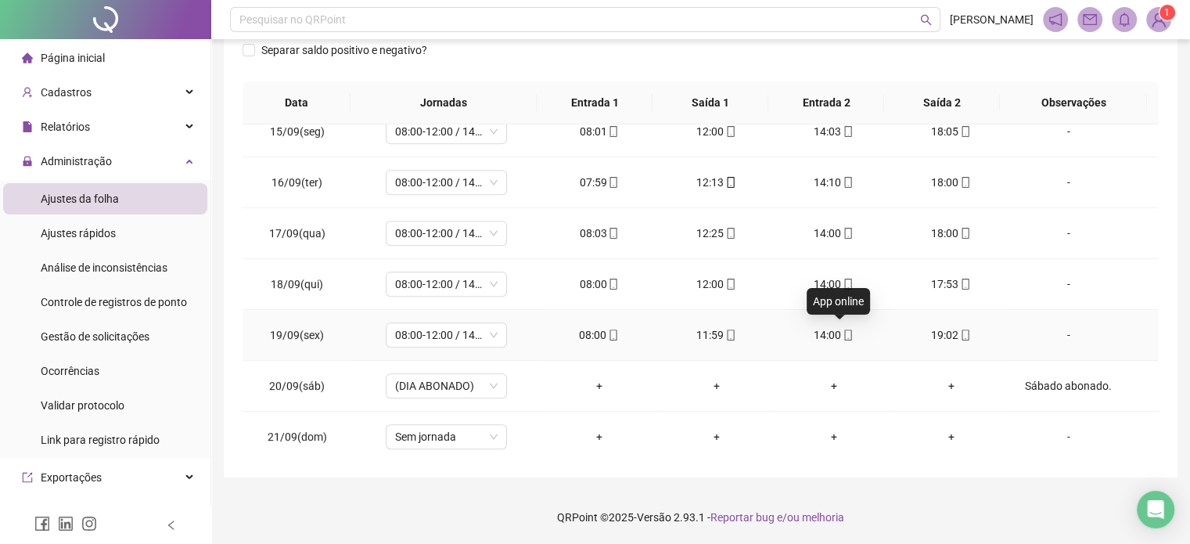
click at [845, 330] on icon "mobile" at bounding box center [848, 335] width 7 height 11
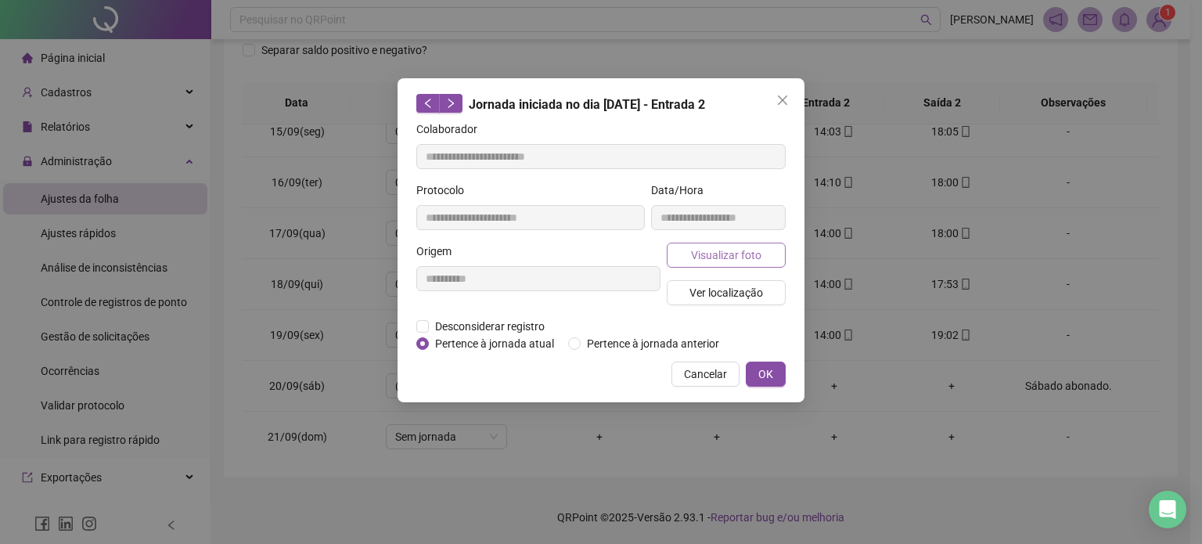
click at [742, 244] on button "Visualizar foto" at bounding box center [726, 255] width 119 height 25
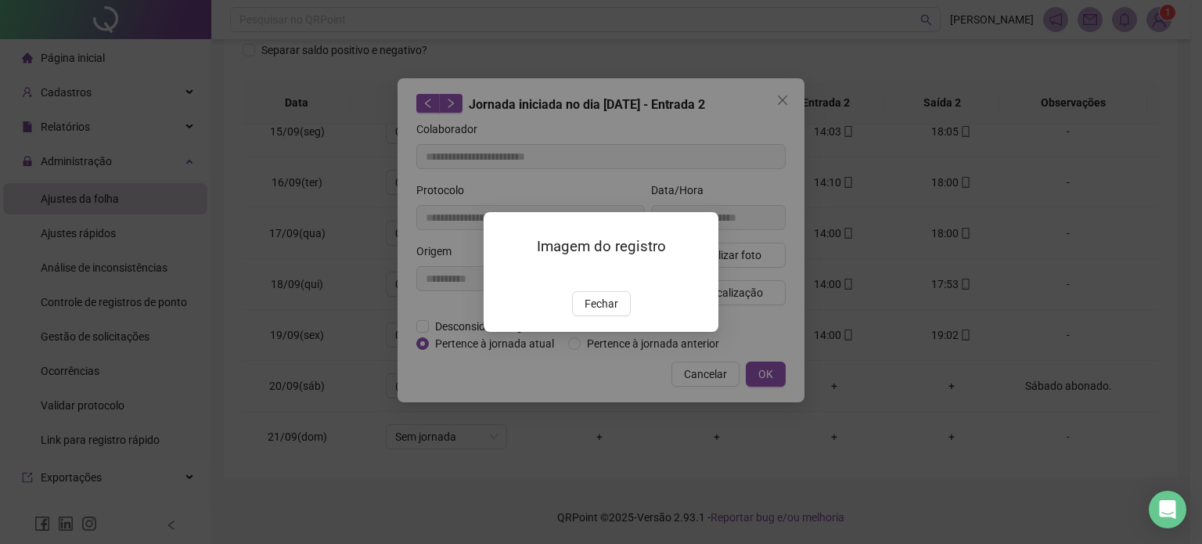
click at [602, 316] on button "Fechar" at bounding box center [601, 303] width 59 height 25
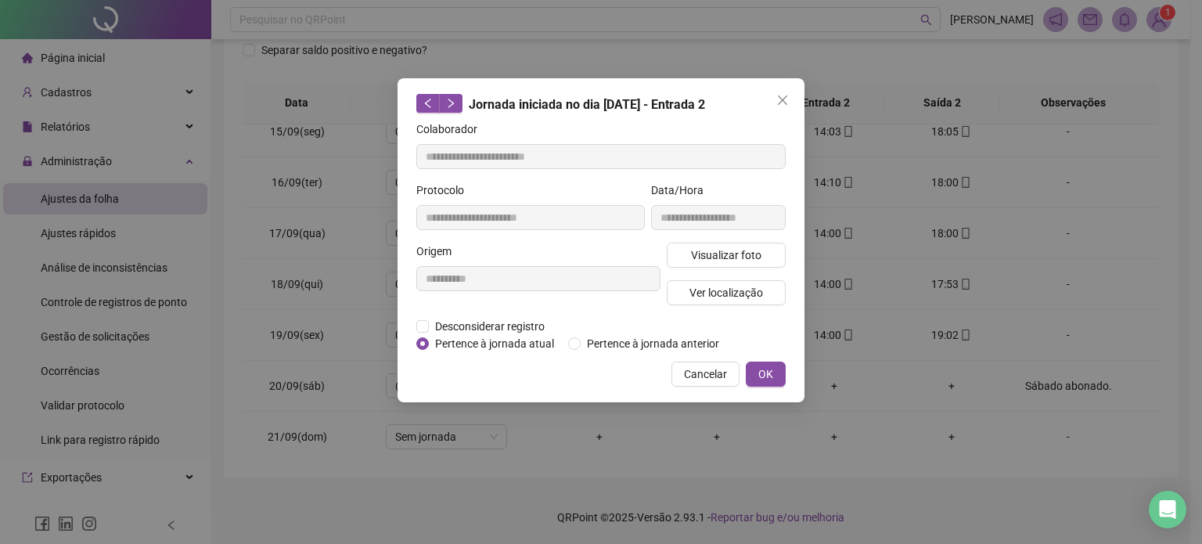
click at [957, 331] on div "**********" at bounding box center [601, 272] width 1202 height 544
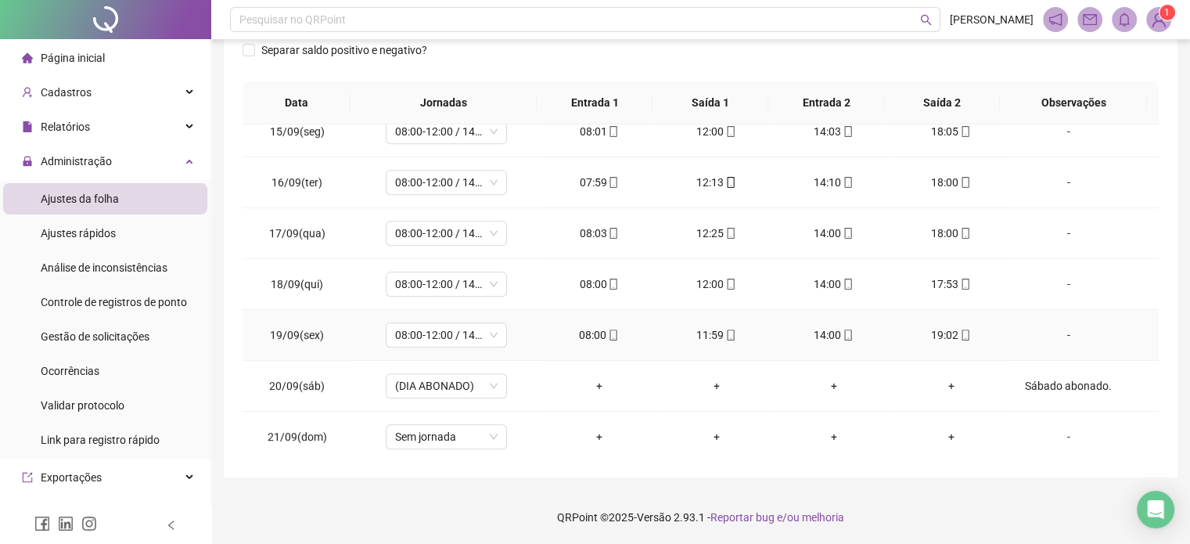
click at [960, 331] on icon "mobile" at bounding box center [965, 335] width 11 height 11
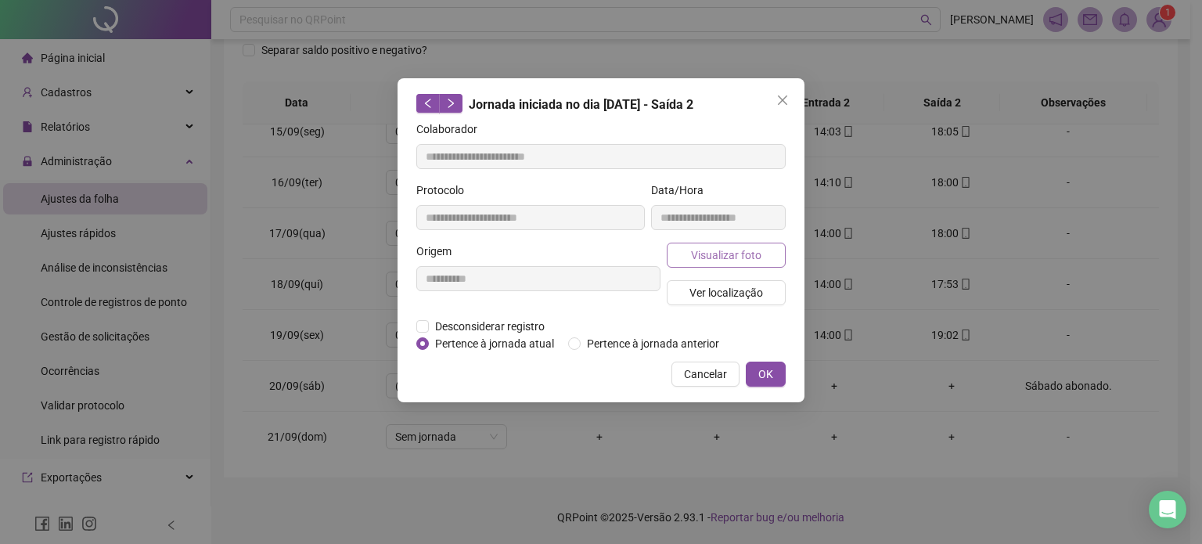
click at [767, 255] on button "Visualizar foto" at bounding box center [726, 255] width 119 height 25
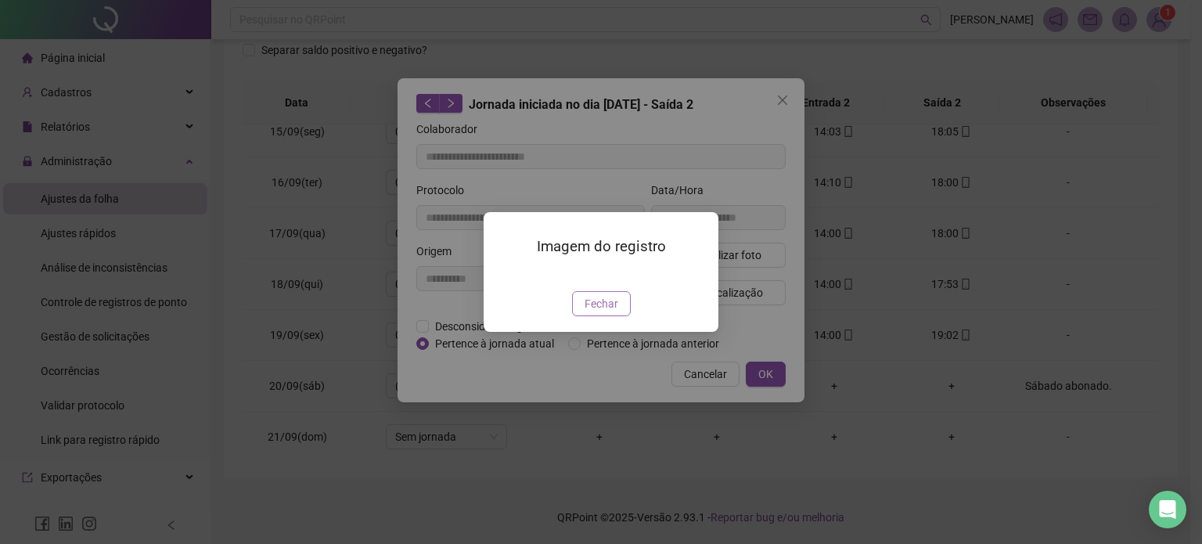
click at [603, 312] on span "Fechar" at bounding box center [602, 303] width 34 height 17
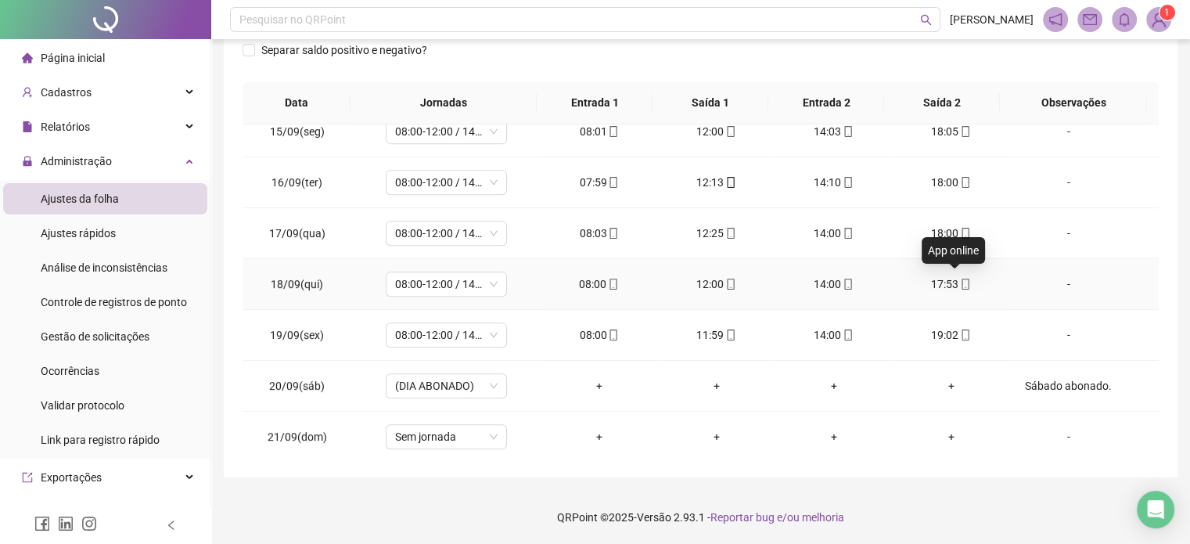
click at [960, 285] on icon "mobile" at bounding box center [965, 284] width 11 height 11
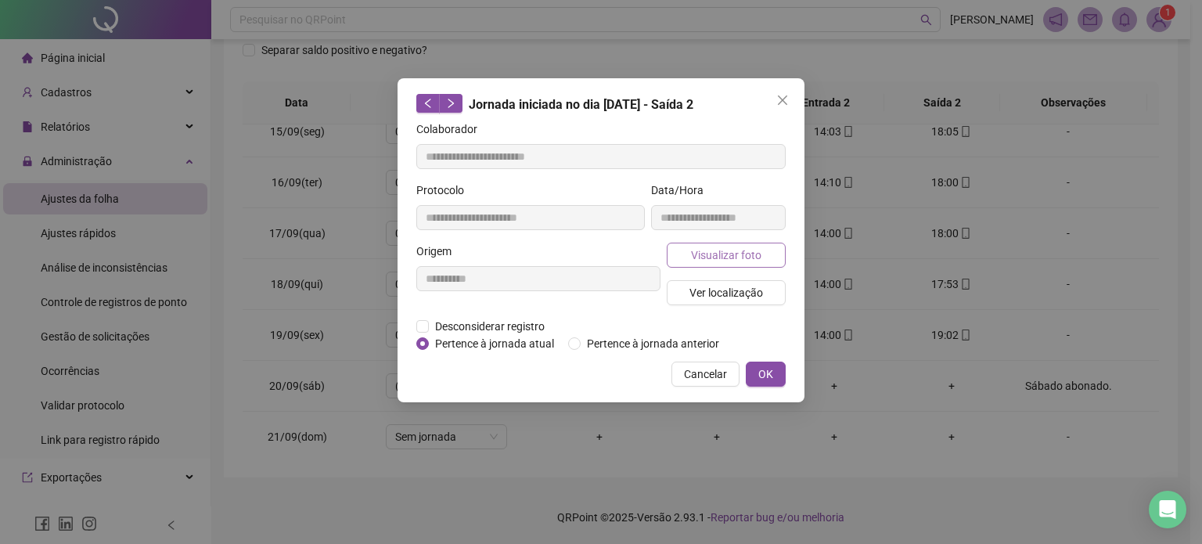
click at [765, 258] on button "Visualizar foto" at bounding box center [726, 255] width 119 height 25
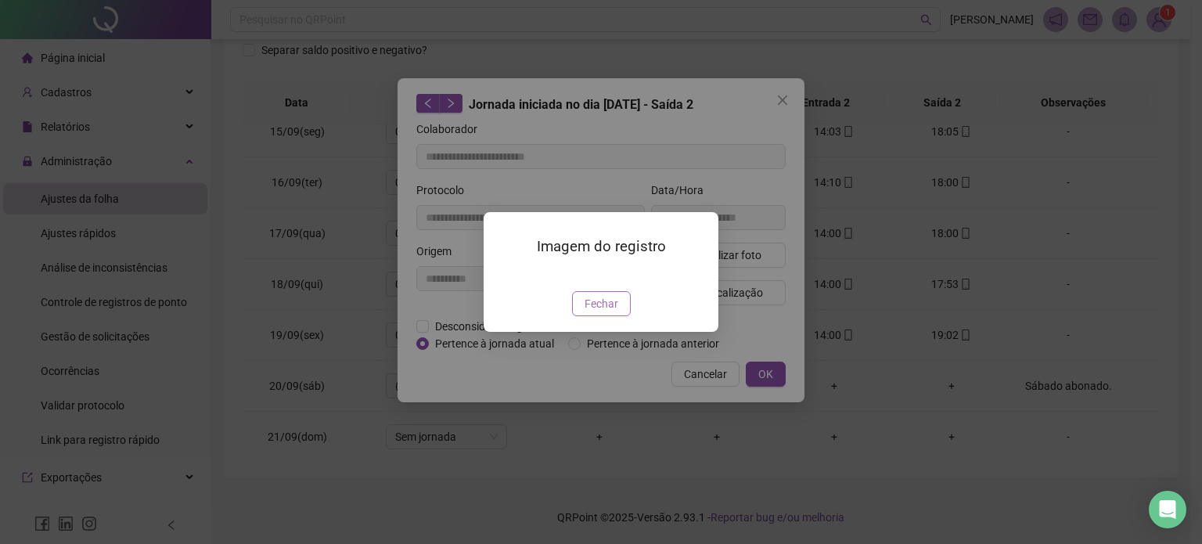
click at [606, 312] on span "Fechar" at bounding box center [602, 303] width 34 height 17
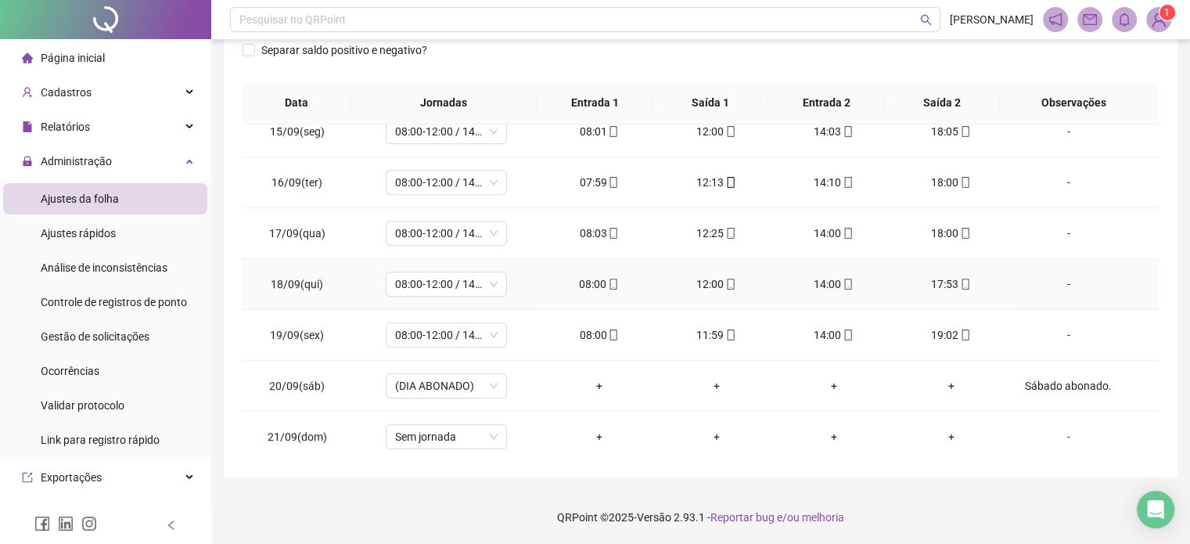
click at [843, 286] on icon "mobile" at bounding box center [848, 284] width 11 height 11
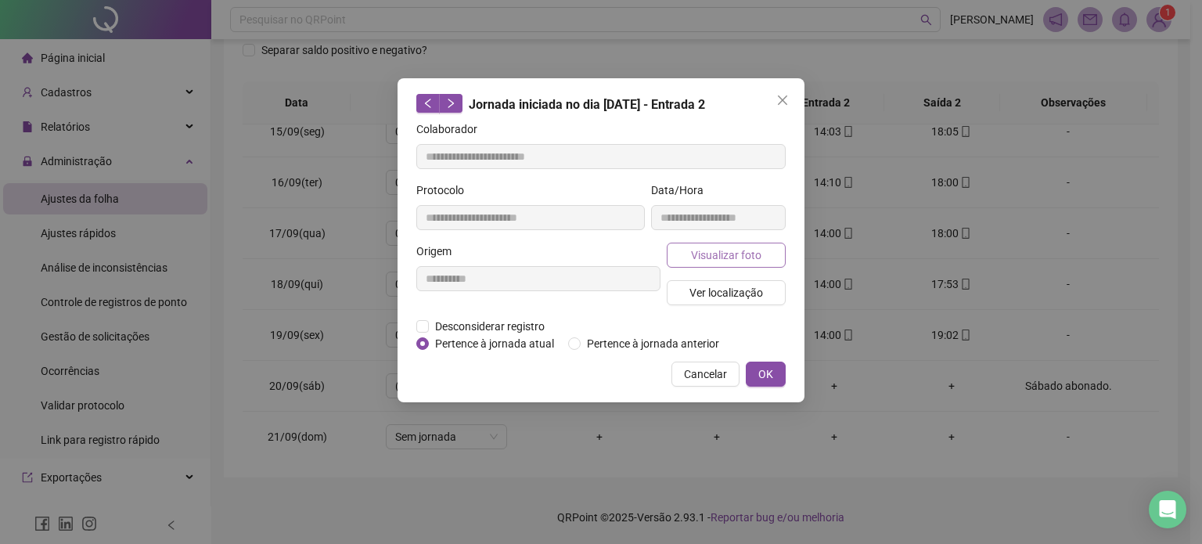
click at [740, 248] on span "Visualizar foto" at bounding box center [726, 255] width 70 height 17
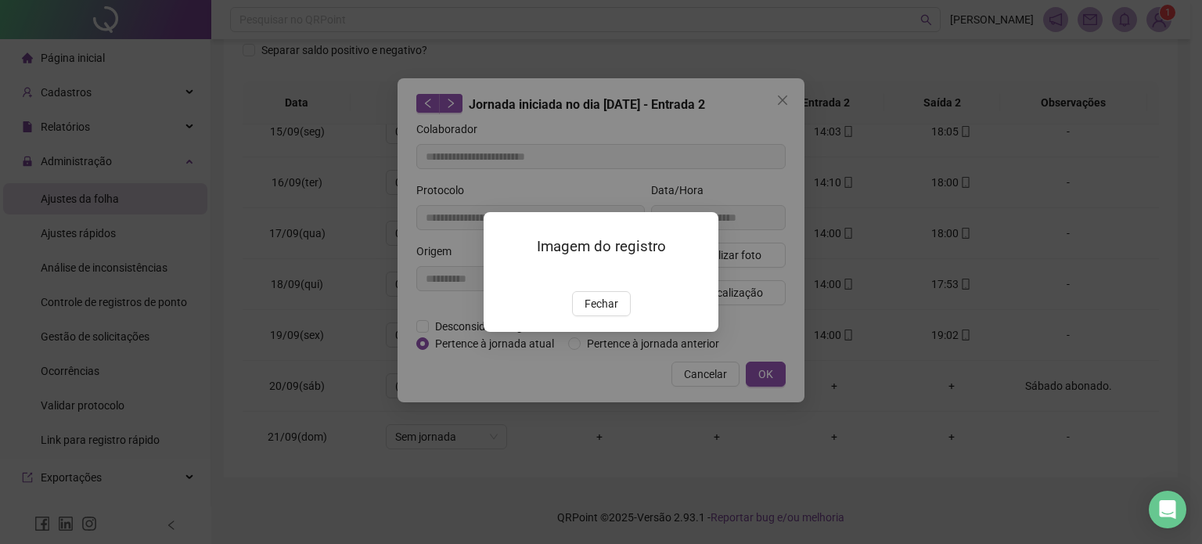
click at [591, 312] on span "Fechar" at bounding box center [602, 303] width 34 height 17
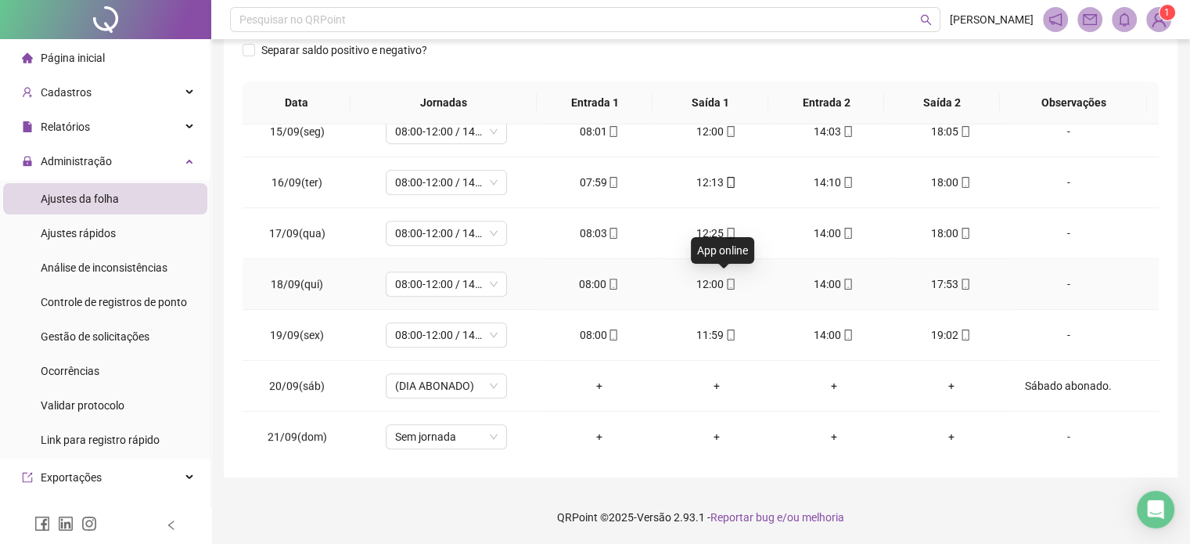
click at [728, 279] on icon "mobile" at bounding box center [731, 284] width 7 height 11
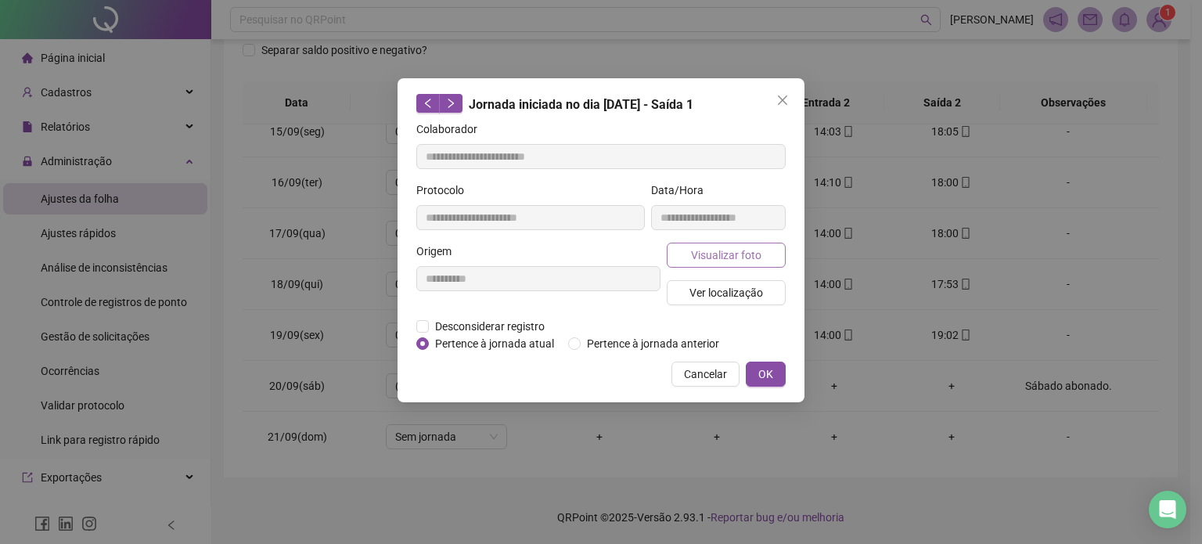
click at [738, 265] on button "Visualizar foto" at bounding box center [726, 255] width 119 height 25
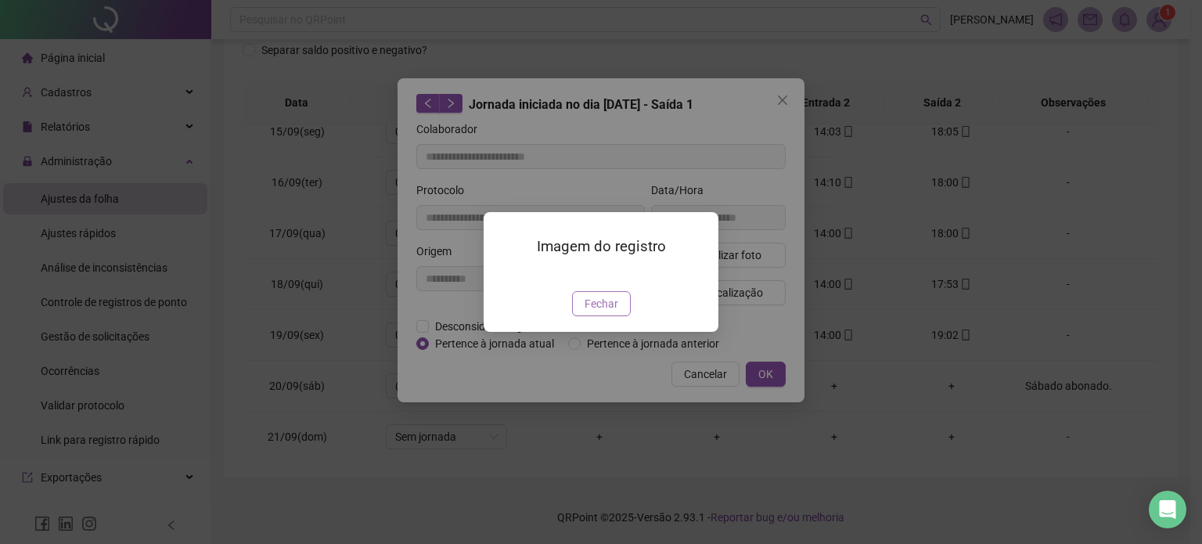
click at [602, 312] on span "Fechar" at bounding box center [602, 303] width 34 height 17
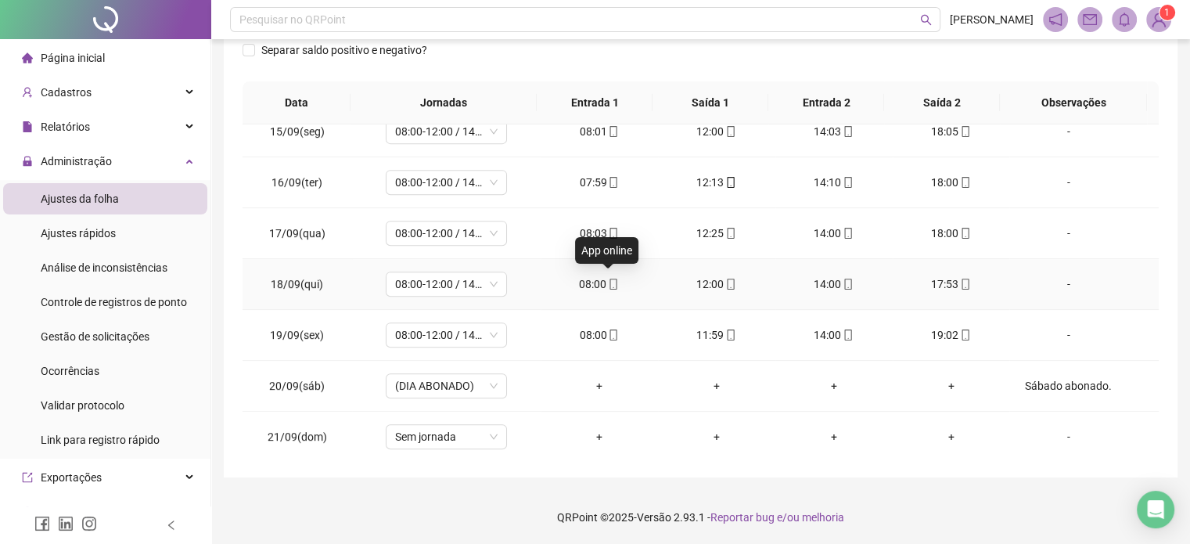
click at [598, 283] on div "08:00" at bounding box center [599, 284] width 92 height 17
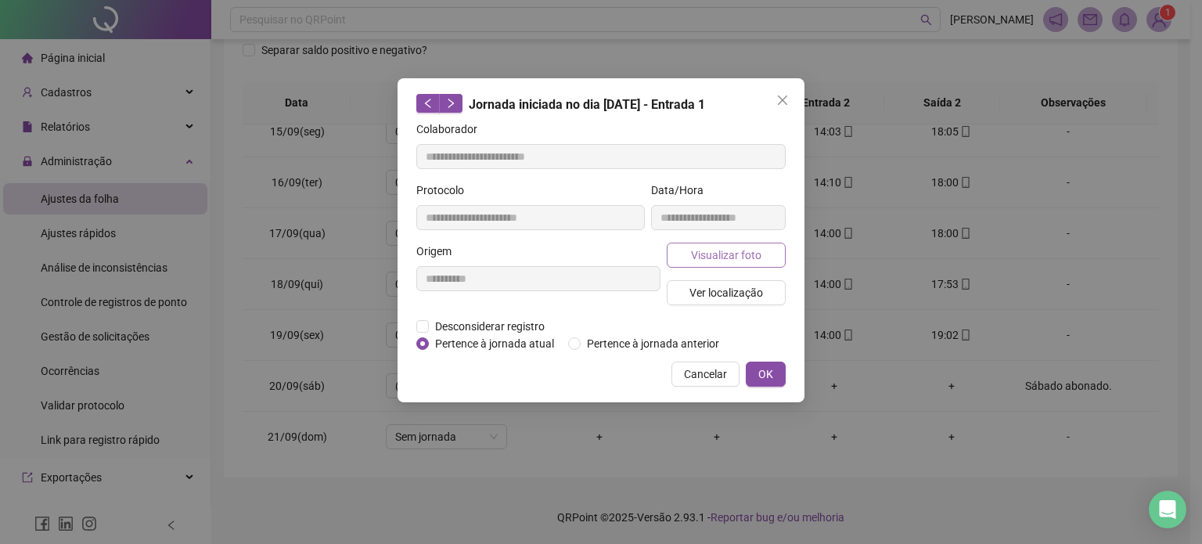
click at [746, 254] on span "Visualizar foto" at bounding box center [726, 255] width 70 height 17
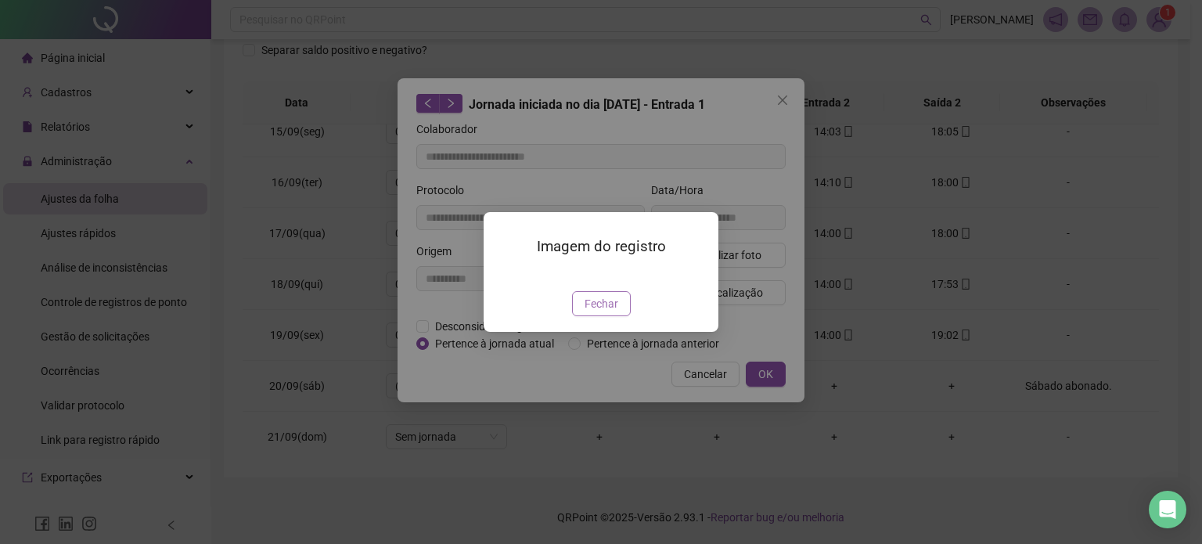
click at [609, 312] on span "Fechar" at bounding box center [602, 303] width 34 height 17
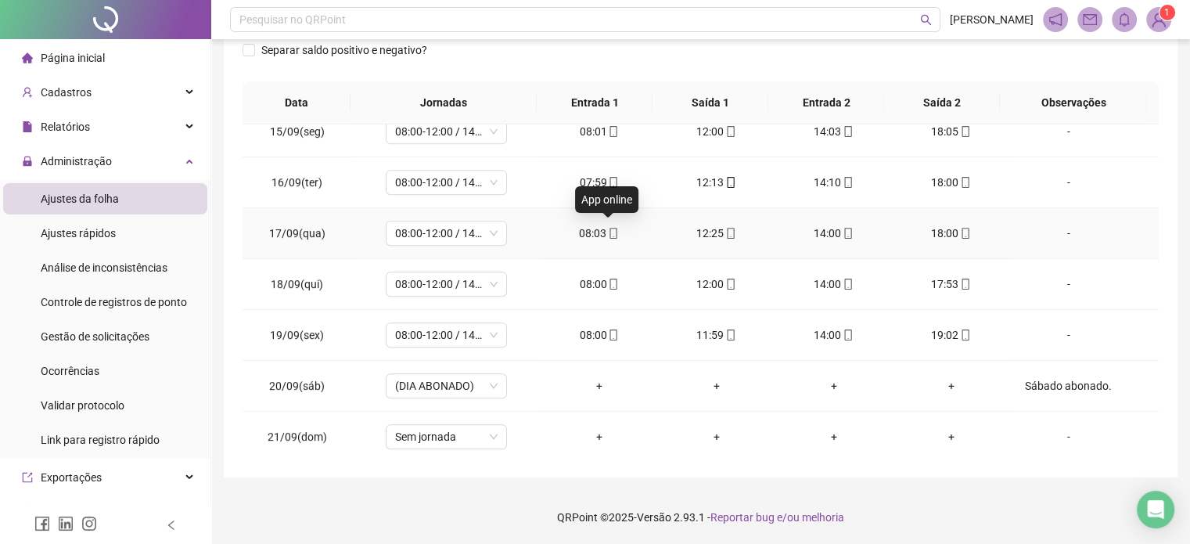
click at [610, 231] on icon "mobile" at bounding box center [613, 233] width 11 height 11
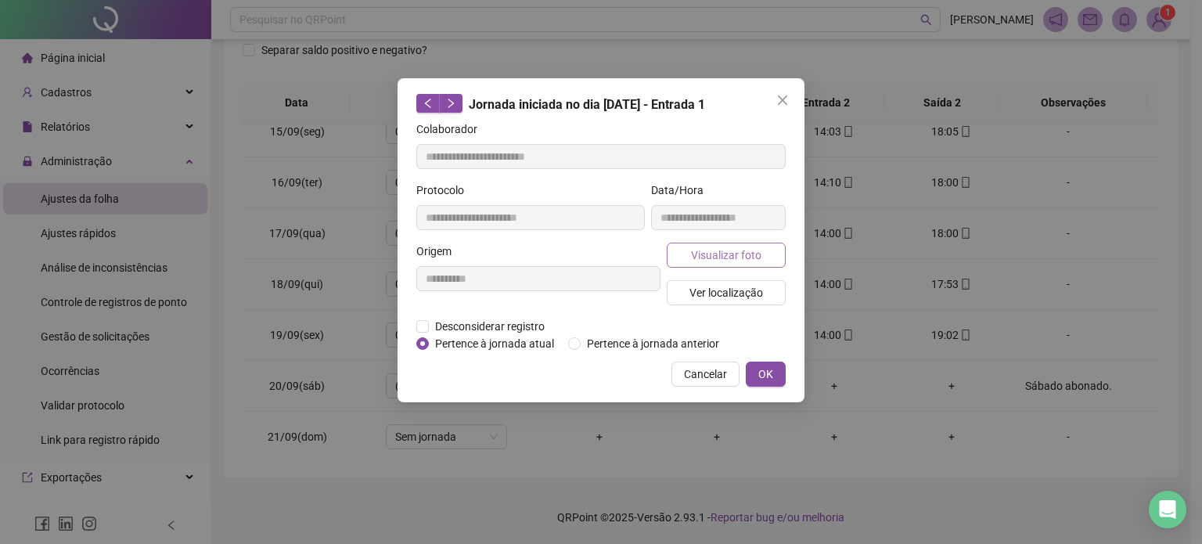
click at [722, 247] on span "Visualizar foto" at bounding box center [726, 255] width 70 height 17
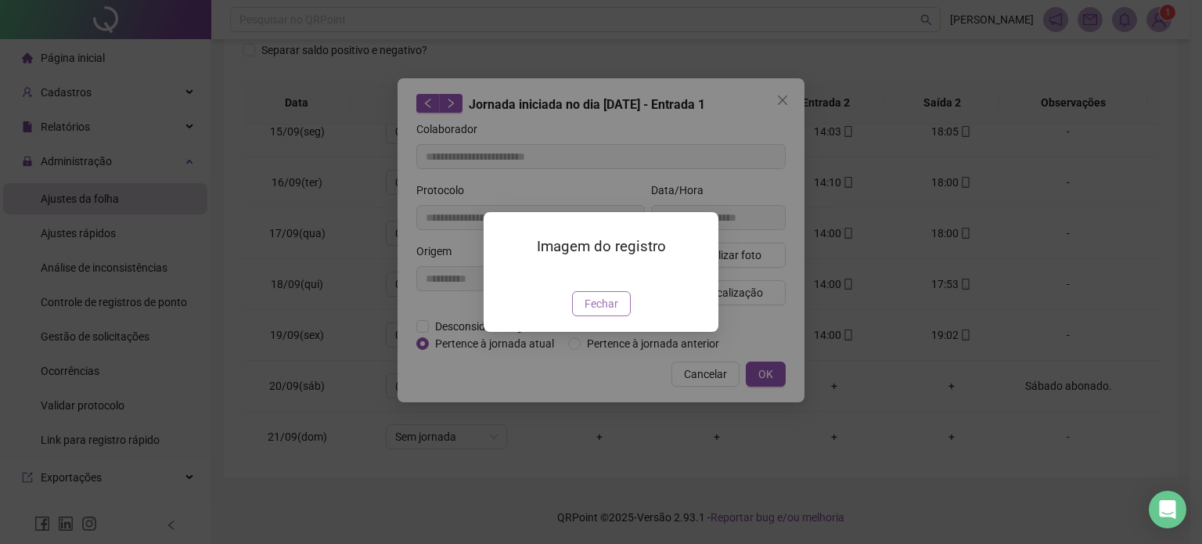
click at [608, 312] on span "Fechar" at bounding box center [602, 303] width 34 height 17
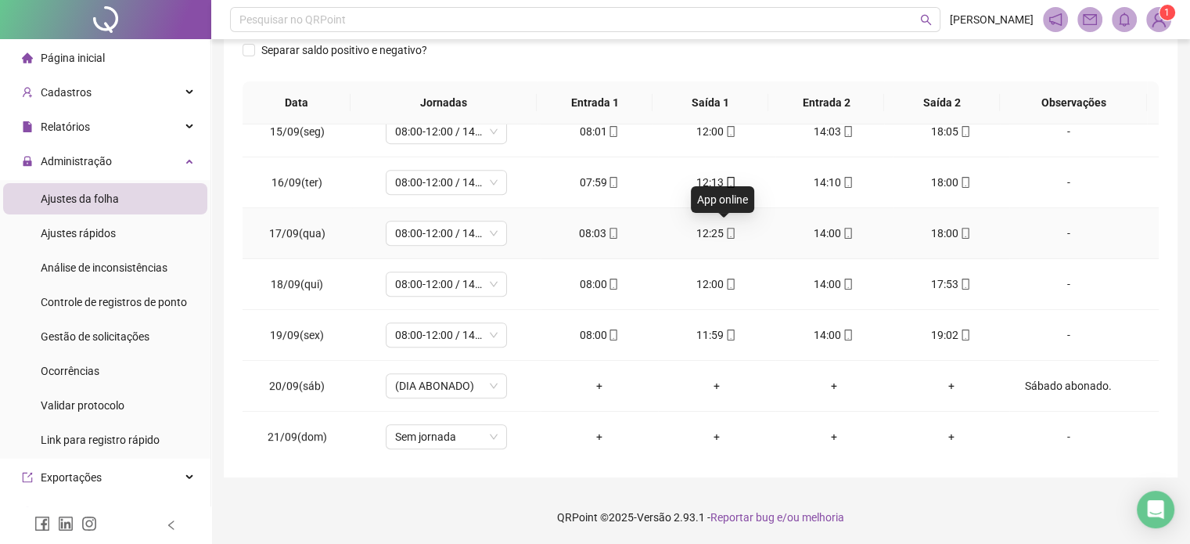
click at [724, 234] on span "mobile" at bounding box center [730, 233] width 13 height 11
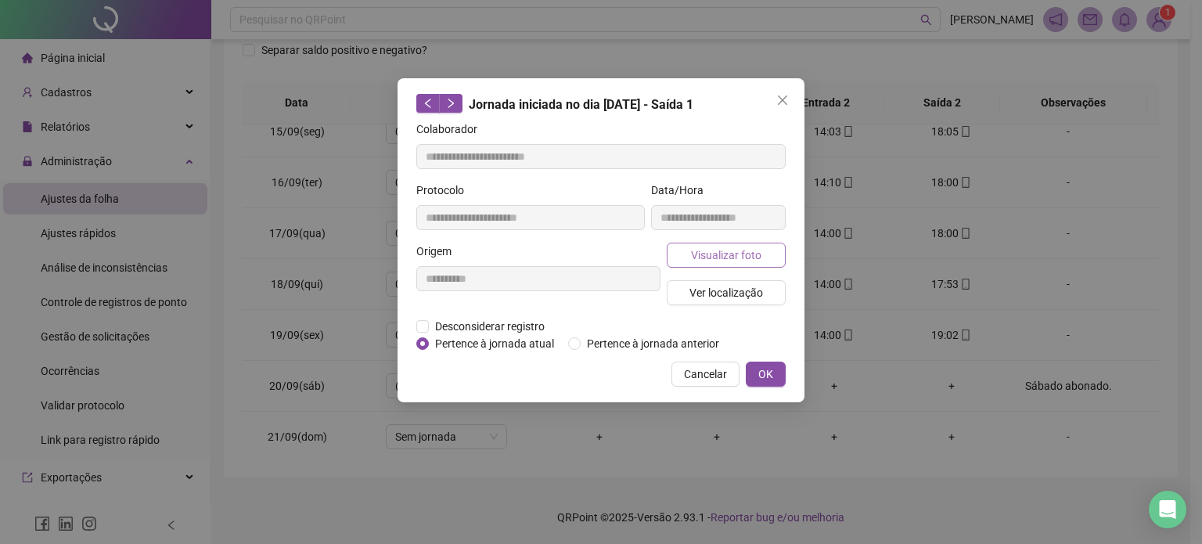
click at [729, 252] on span "Visualizar foto" at bounding box center [726, 255] width 70 height 17
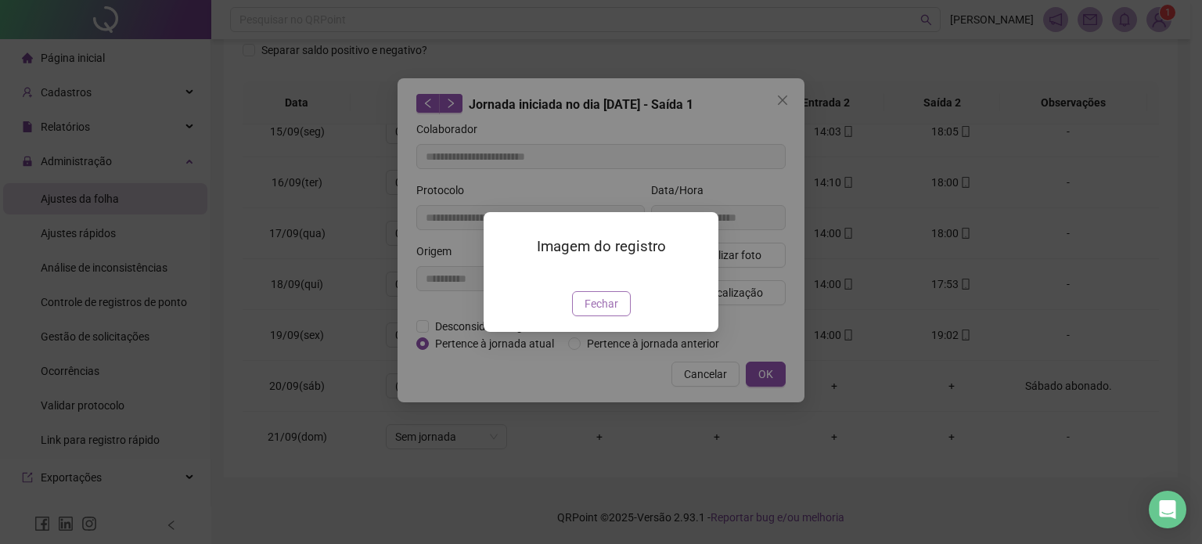
click at [604, 312] on span "Fechar" at bounding box center [602, 303] width 34 height 17
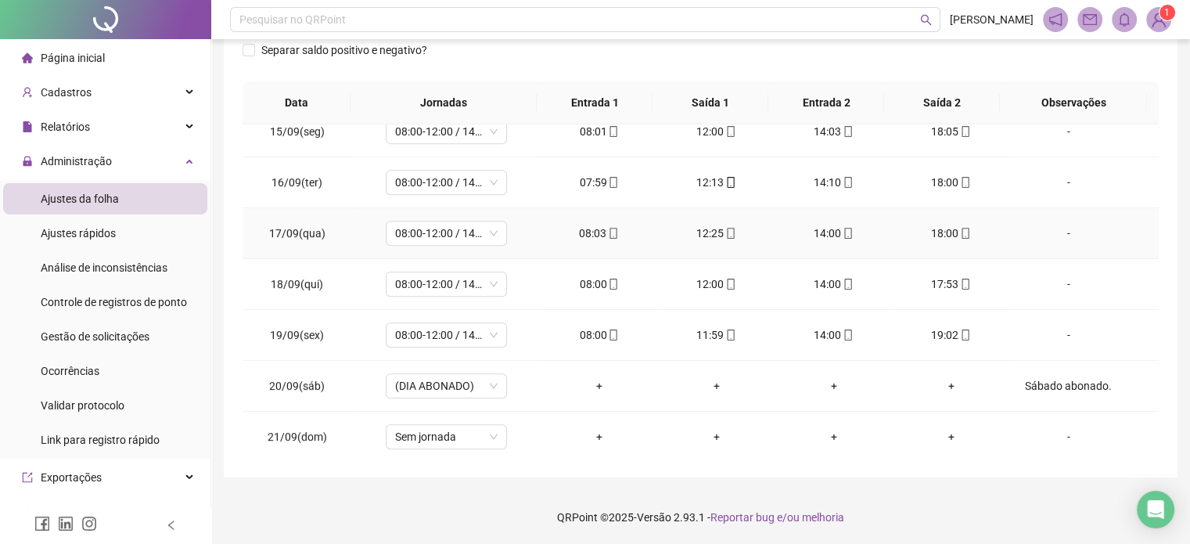
click at [840, 237] on div "14:00" at bounding box center [834, 233] width 92 height 17
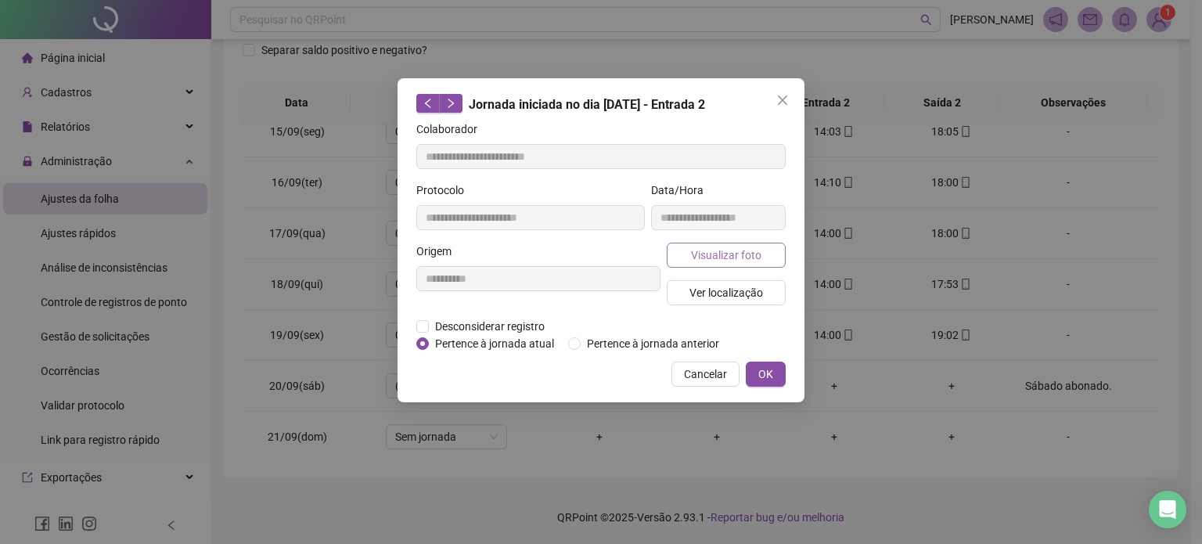
click at [768, 254] on button "Visualizar foto" at bounding box center [726, 255] width 119 height 25
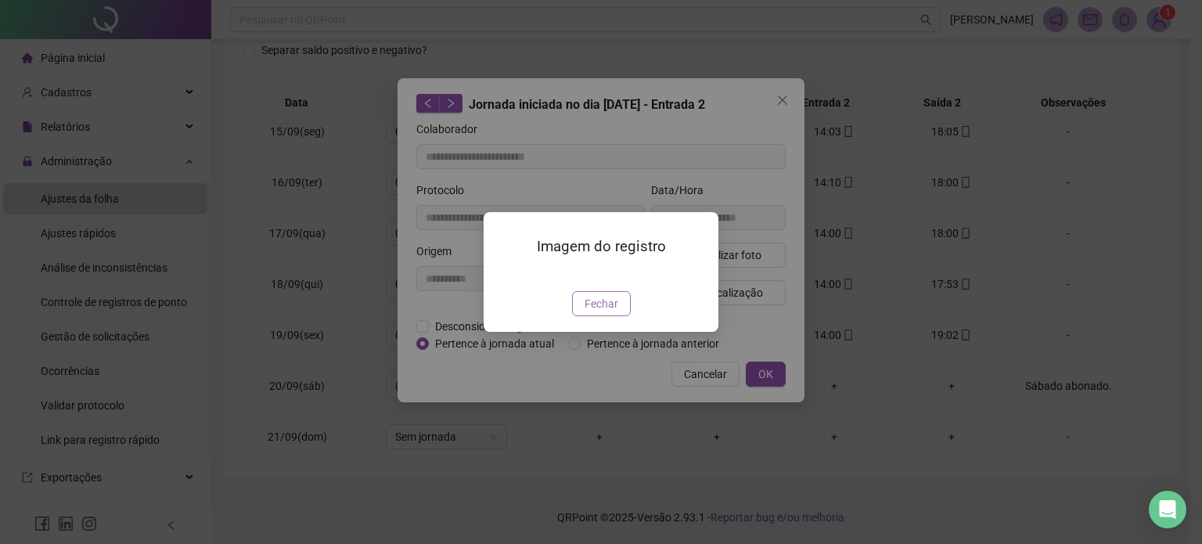
click at [585, 312] on span "Fechar" at bounding box center [602, 303] width 34 height 17
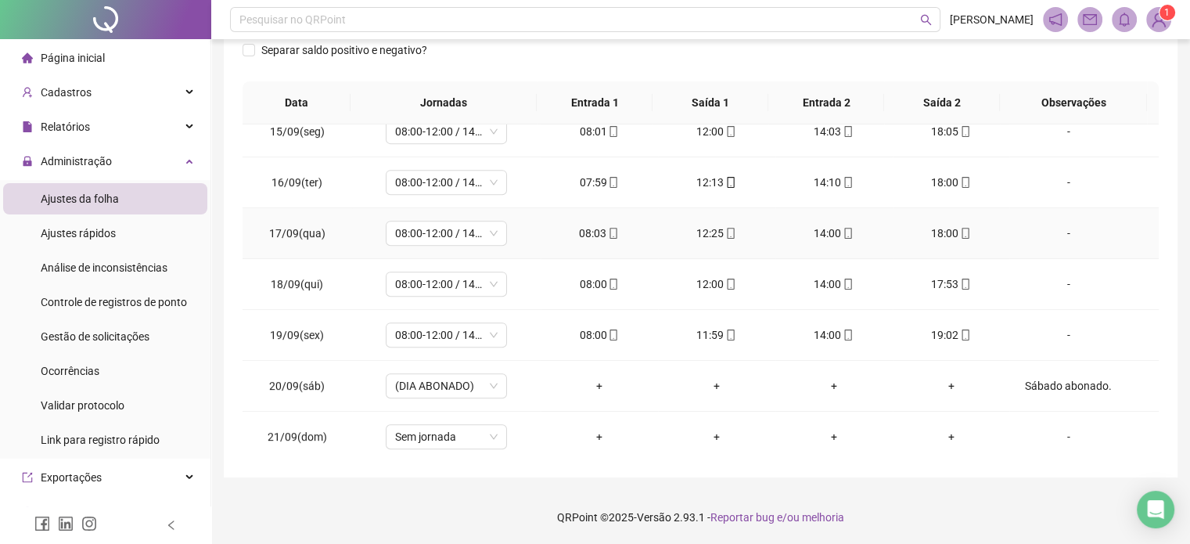
click at [960, 230] on icon "mobile" at bounding box center [965, 233] width 11 height 11
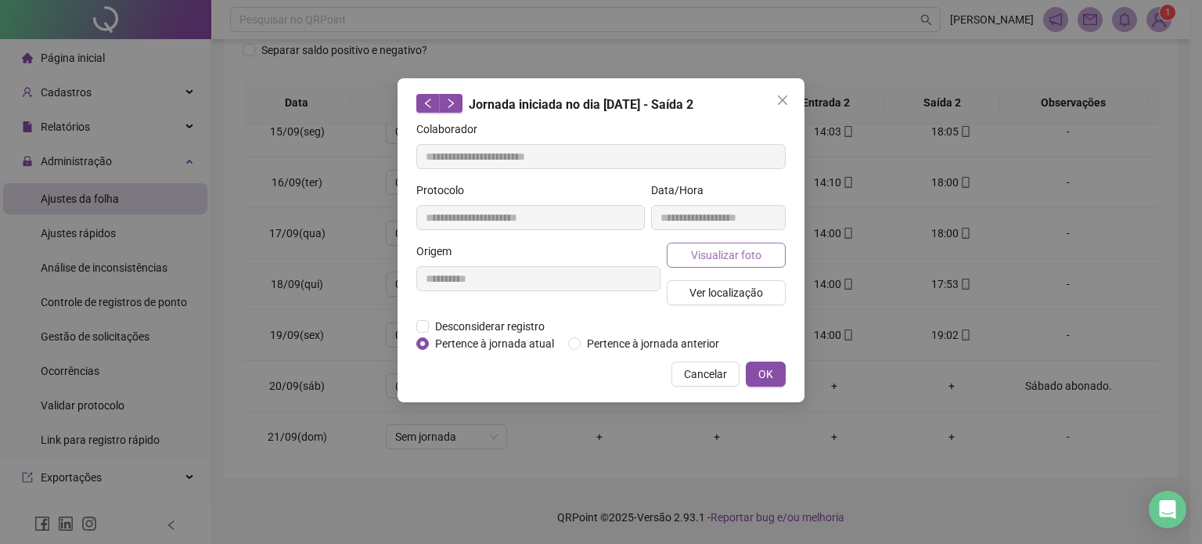
click at [726, 254] on span "Visualizar foto" at bounding box center [726, 255] width 70 height 17
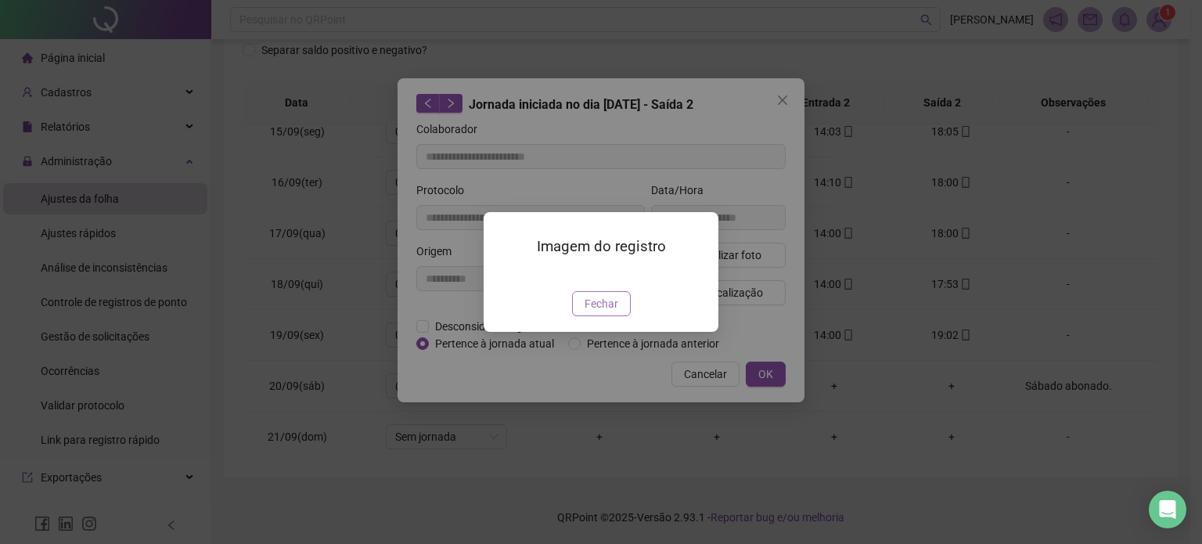
click at [607, 312] on span "Fechar" at bounding box center [602, 303] width 34 height 17
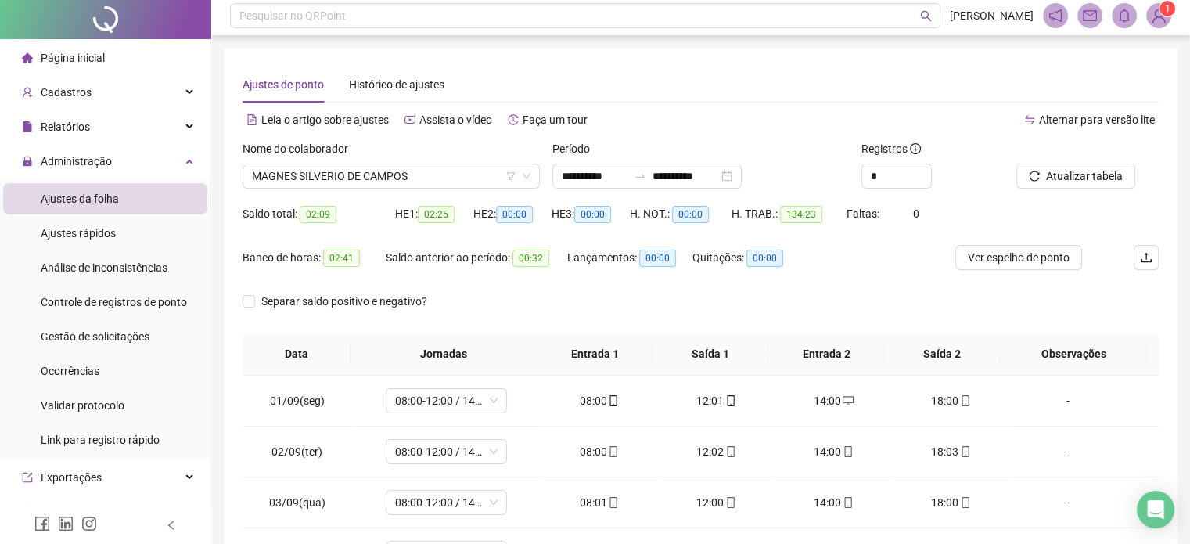
scroll to position [0, 0]
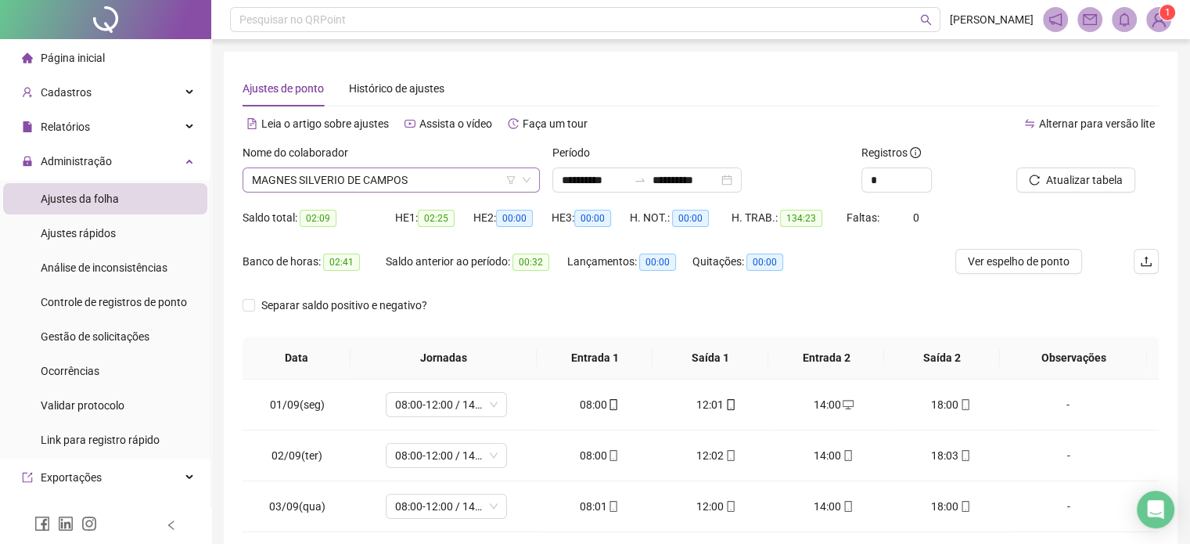
click at [434, 185] on span "MAGNES SILVERIO DE CAMPOS" at bounding box center [391, 179] width 279 height 23
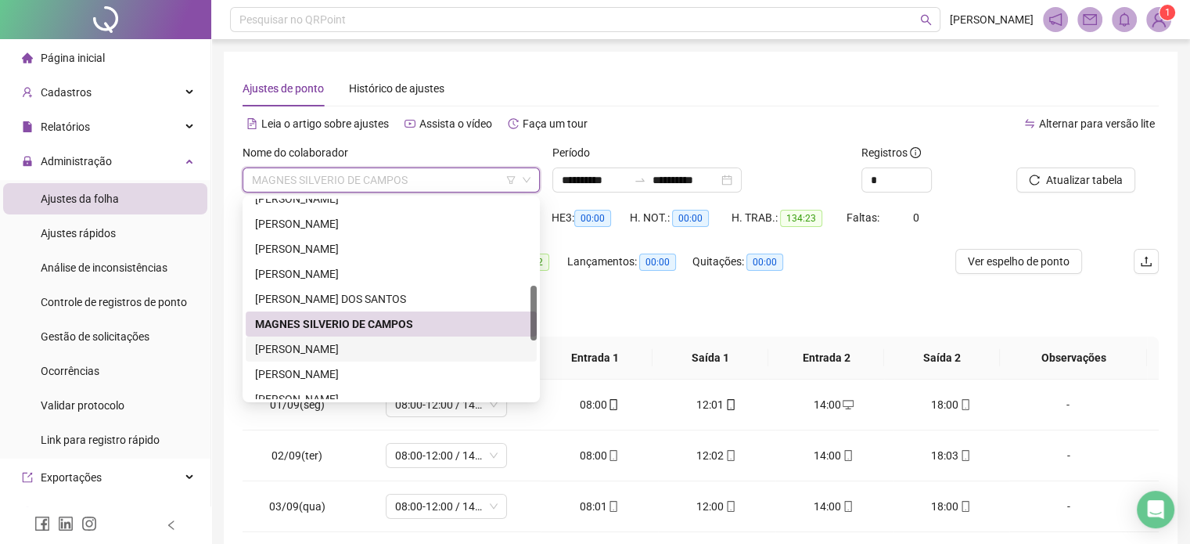
click at [342, 351] on div "[PERSON_NAME]" at bounding box center [391, 348] width 272 height 17
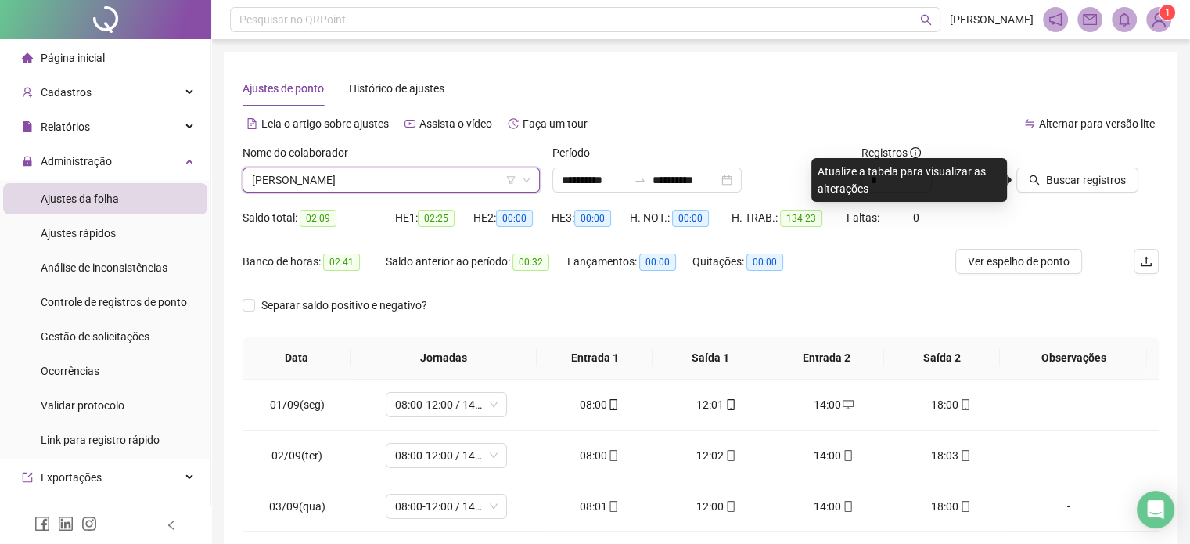
click at [1089, 193] on div "Buscar registros" at bounding box center [1087, 174] width 155 height 61
click at [1089, 179] on span "Buscar registros" at bounding box center [1086, 179] width 80 height 17
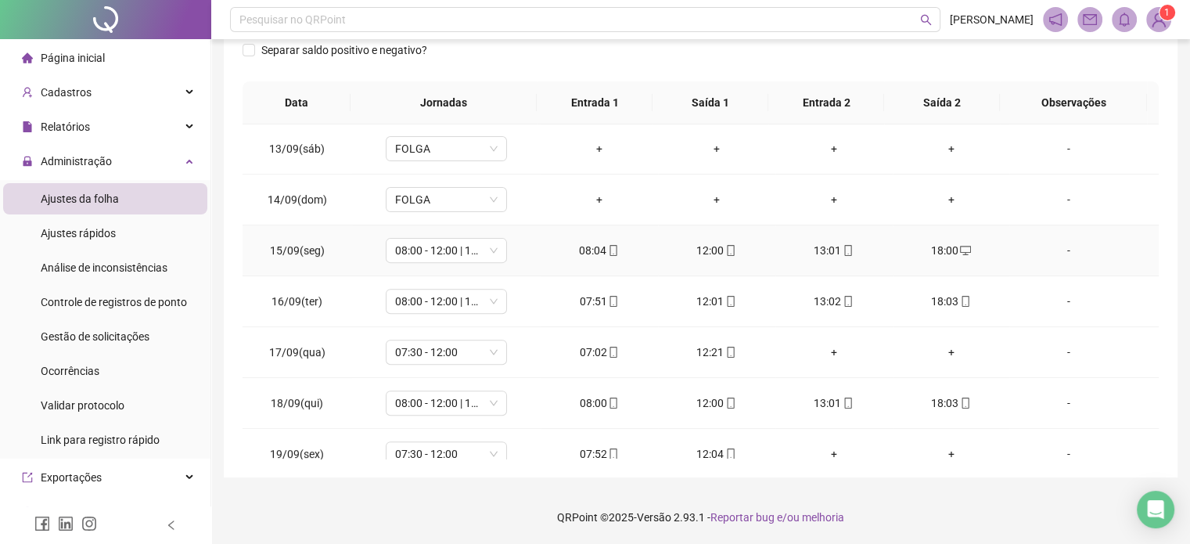
scroll to position [730, 0]
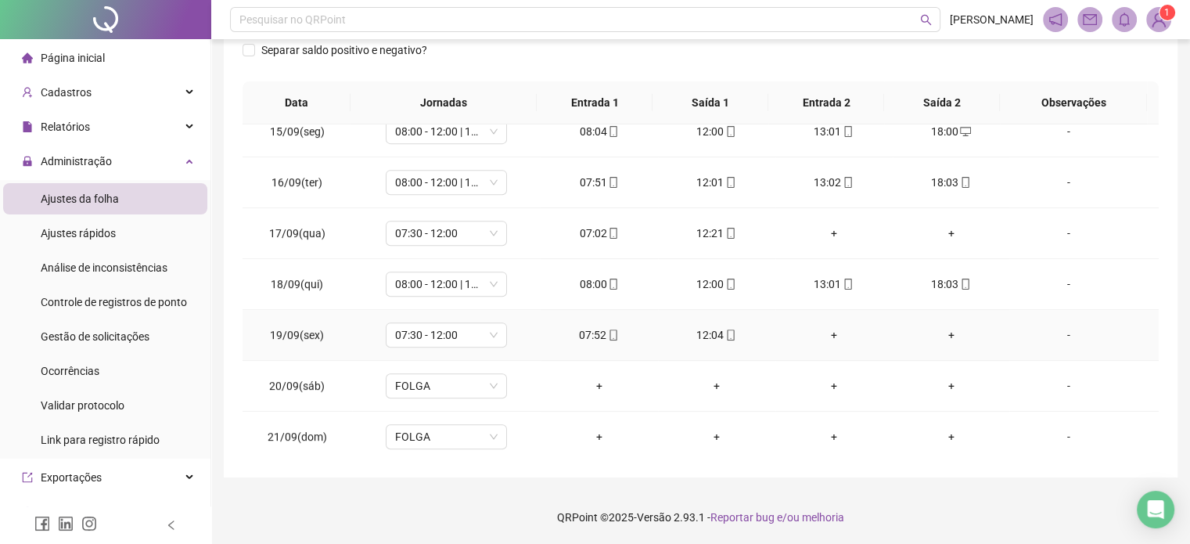
click at [726, 332] on icon "mobile" at bounding box center [731, 335] width 11 height 11
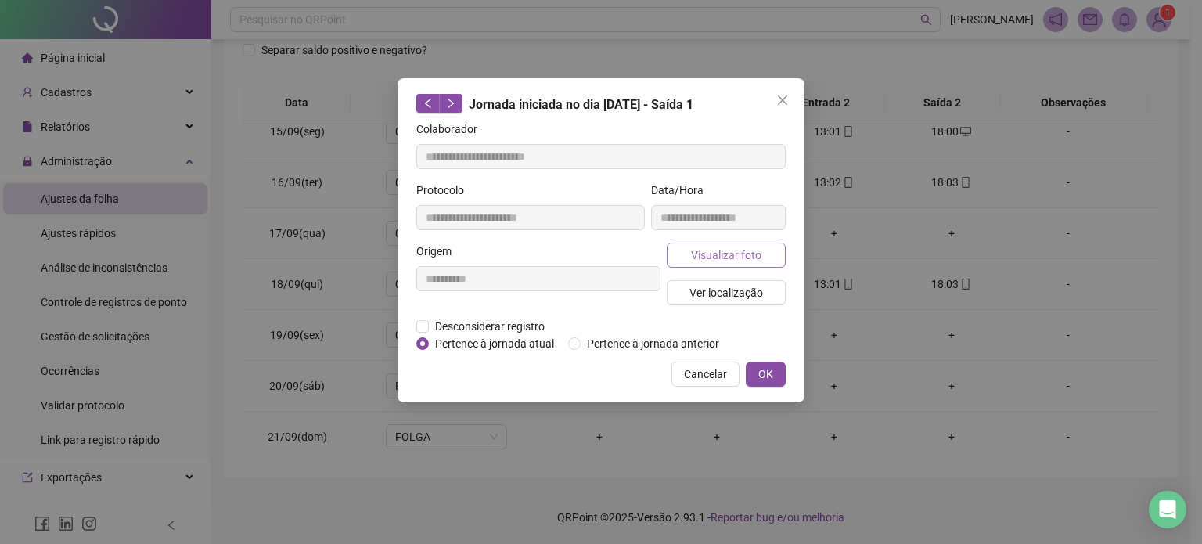
click at [733, 256] on span "Visualizar foto" at bounding box center [726, 255] width 70 height 17
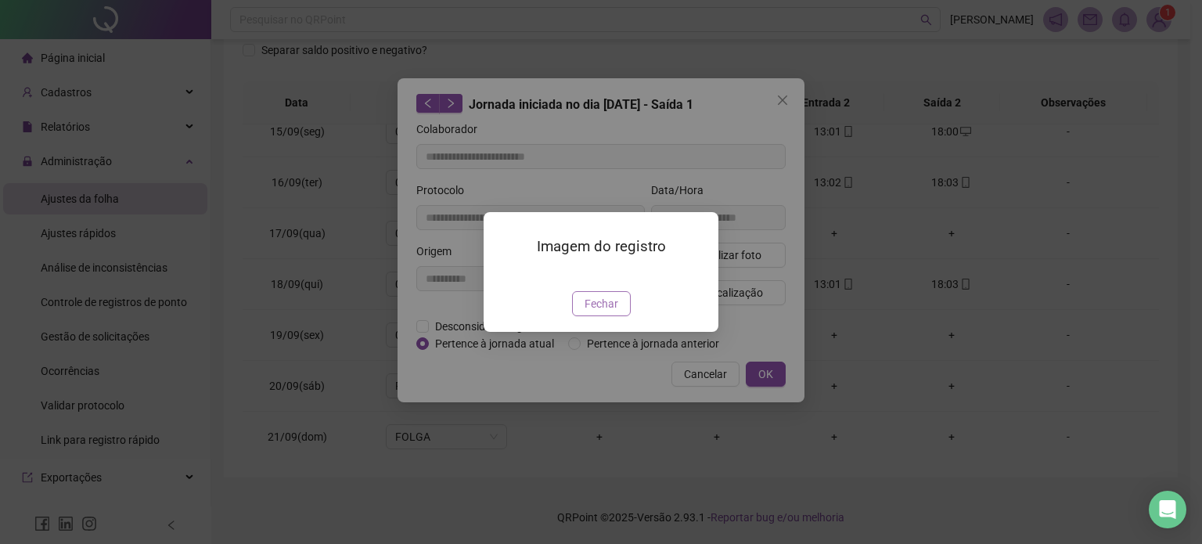
click at [600, 312] on span "Fechar" at bounding box center [602, 303] width 34 height 17
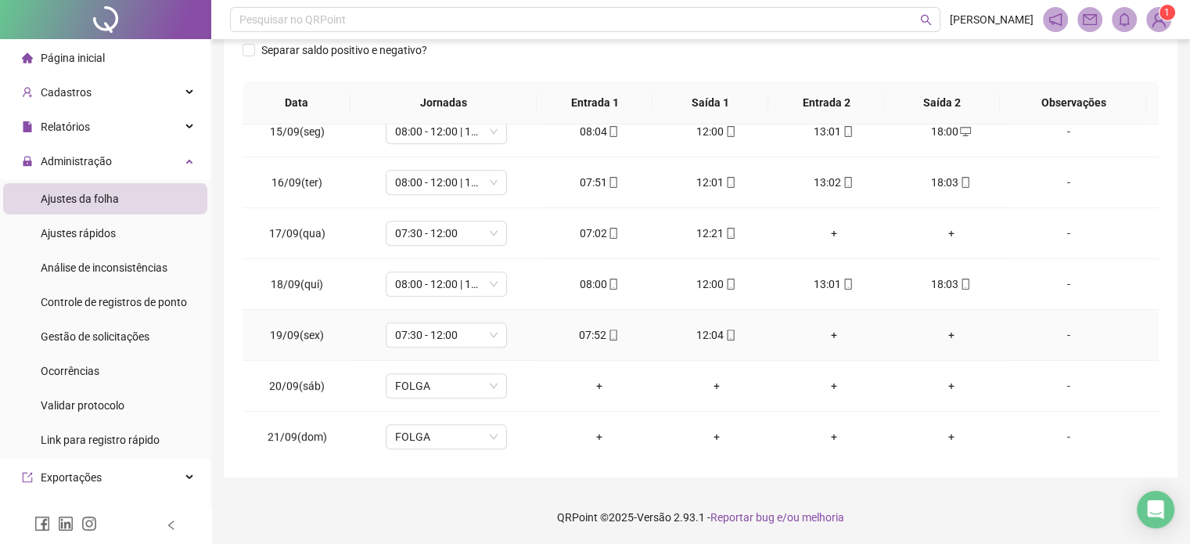
click at [608, 333] on icon "mobile" at bounding box center [613, 335] width 11 height 11
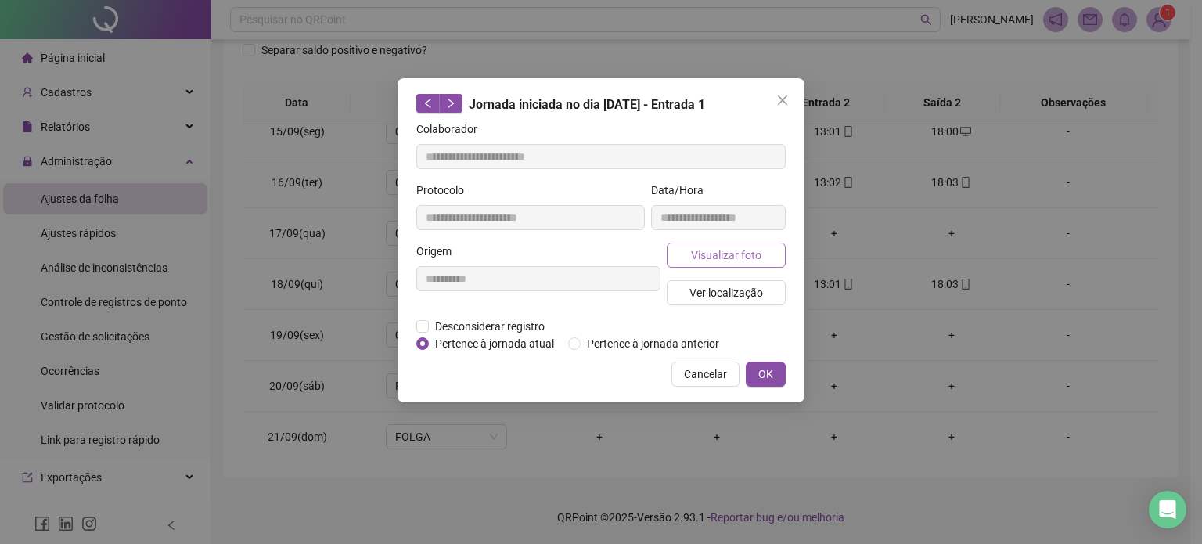
click at [736, 258] on span "Visualizar foto" at bounding box center [726, 255] width 70 height 17
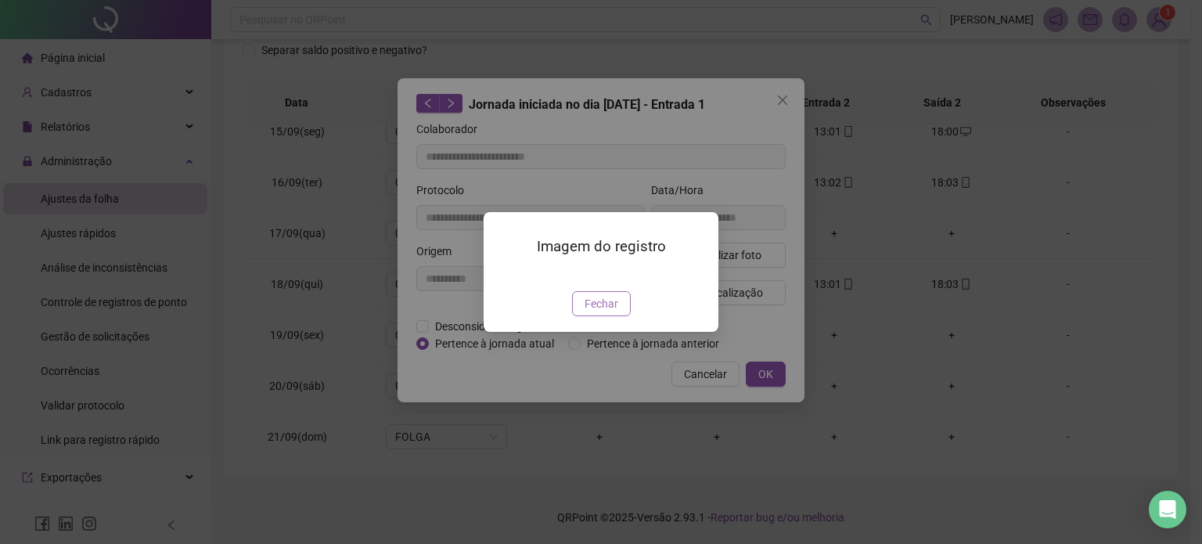
click at [617, 312] on span "Fechar" at bounding box center [602, 303] width 34 height 17
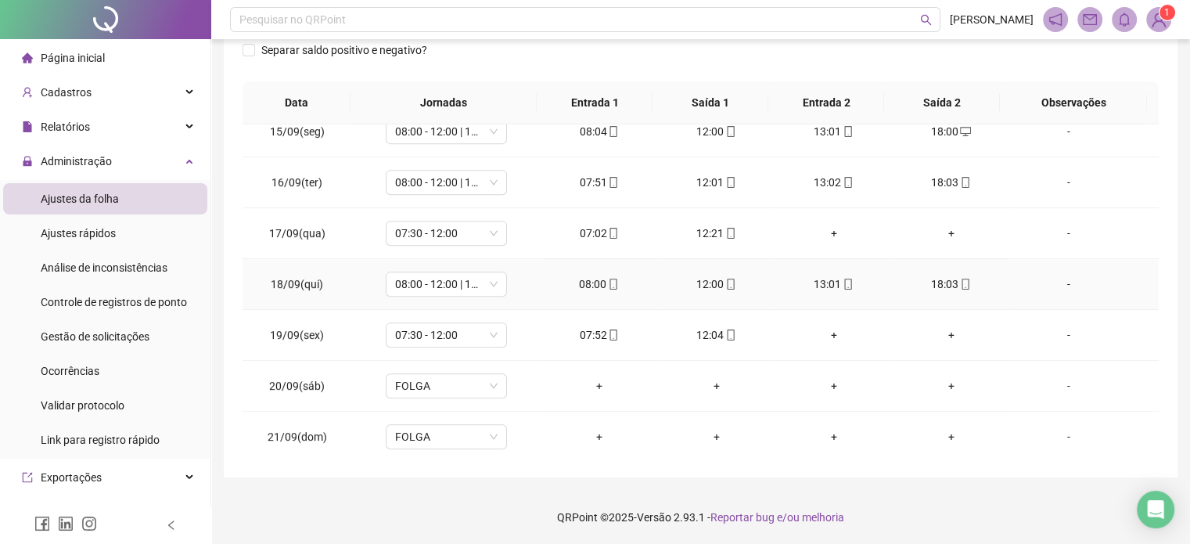
click at [959, 287] on span at bounding box center [965, 284] width 13 height 13
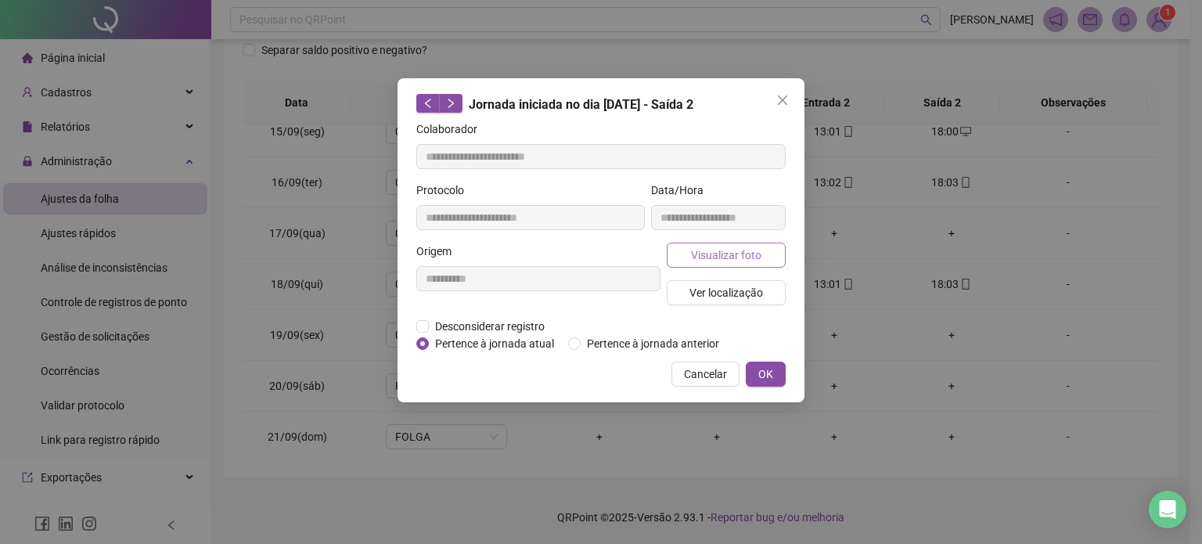
click at [748, 253] on span "Visualizar foto" at bounding box center [726, 255] width 70 height 17
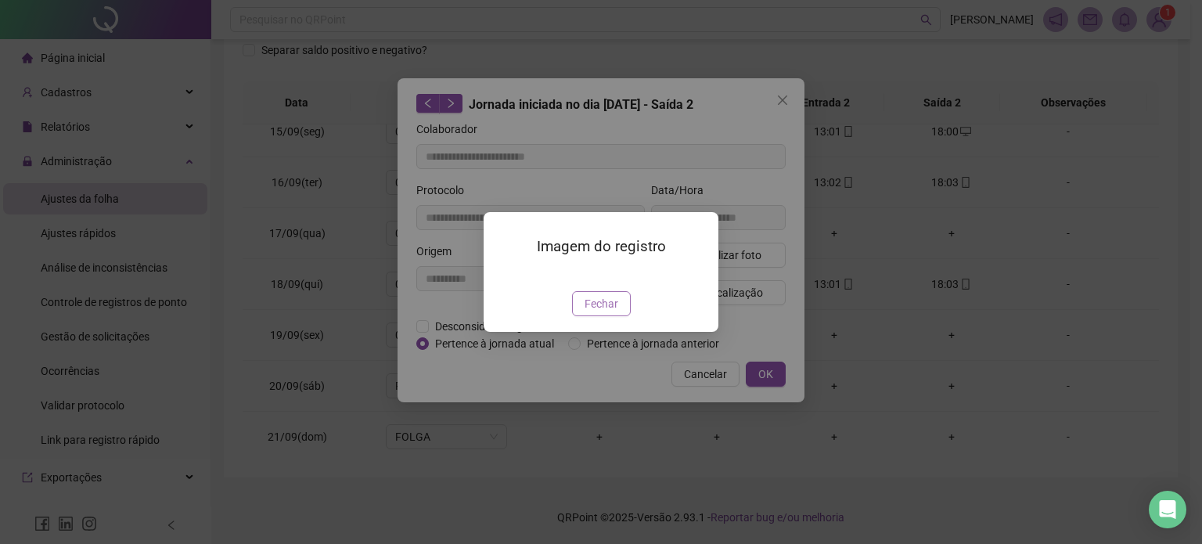
click at [606, 312] on span "Fechar" at bounding box center [602, 303] width 34 height 17
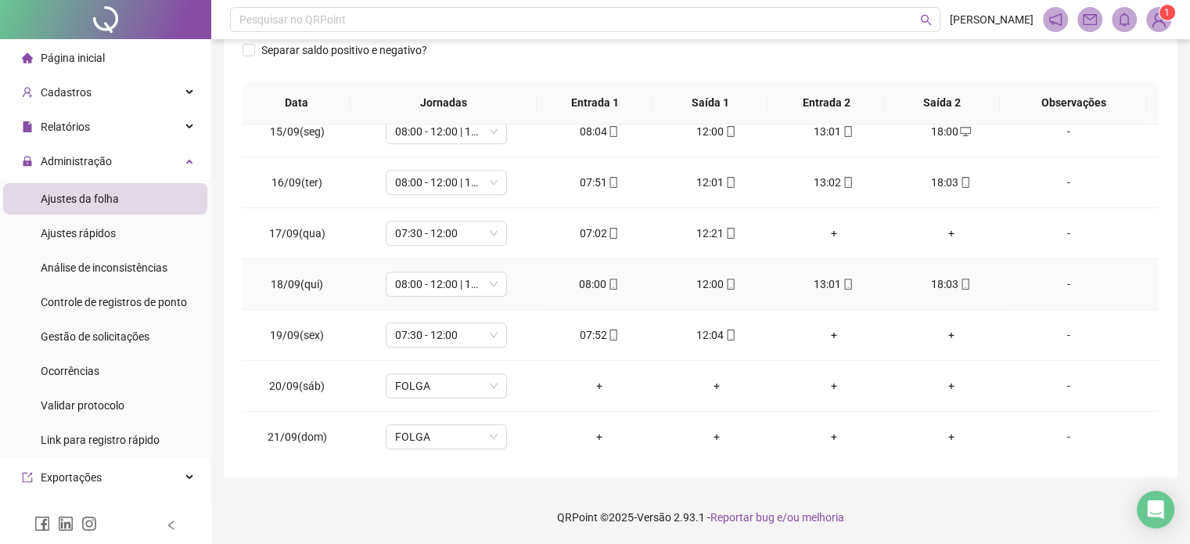
click at [843, 282] on icon "mobile" at bounding box center [848, 284] width 11 height 11
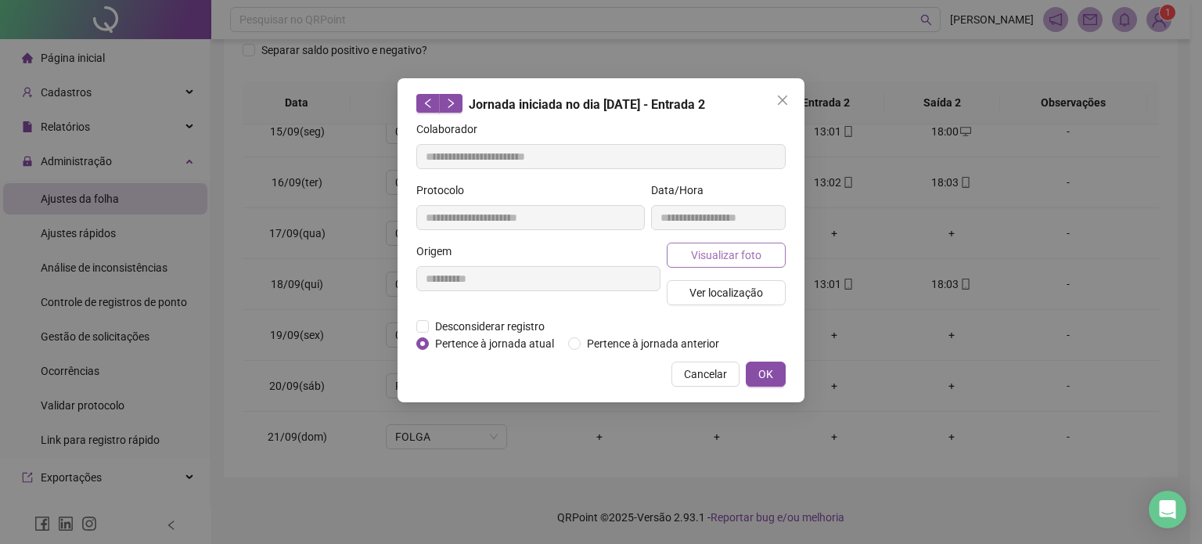
click at [764, 258] on button "Visualizar foto" at bounding box center [726, 255] width 119 height 25
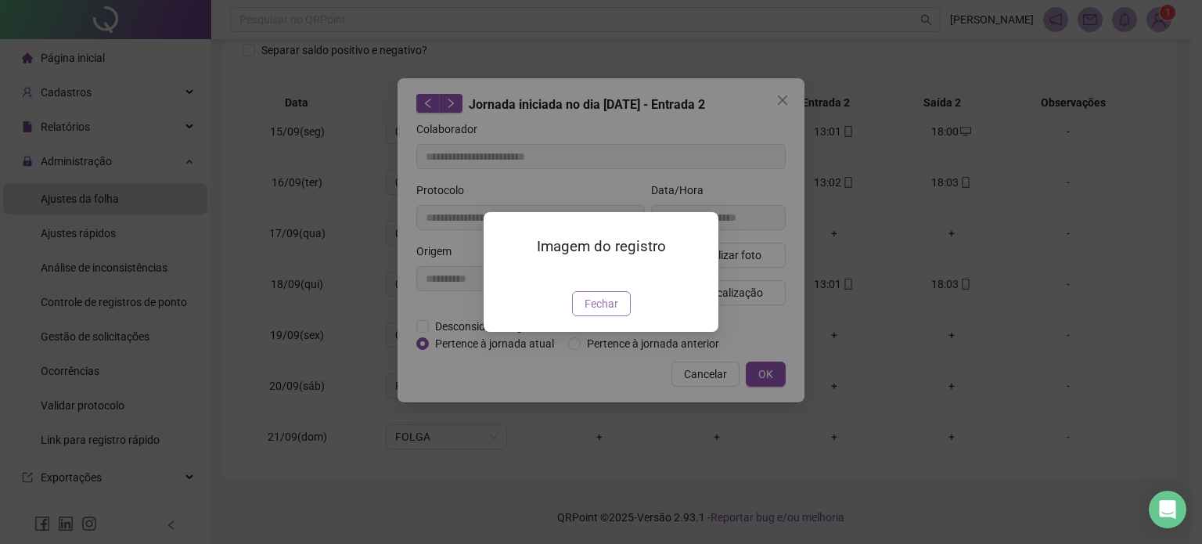
click at [588, 312] on span "Fechar" at bounding box center [602, 303] width 34 height 17
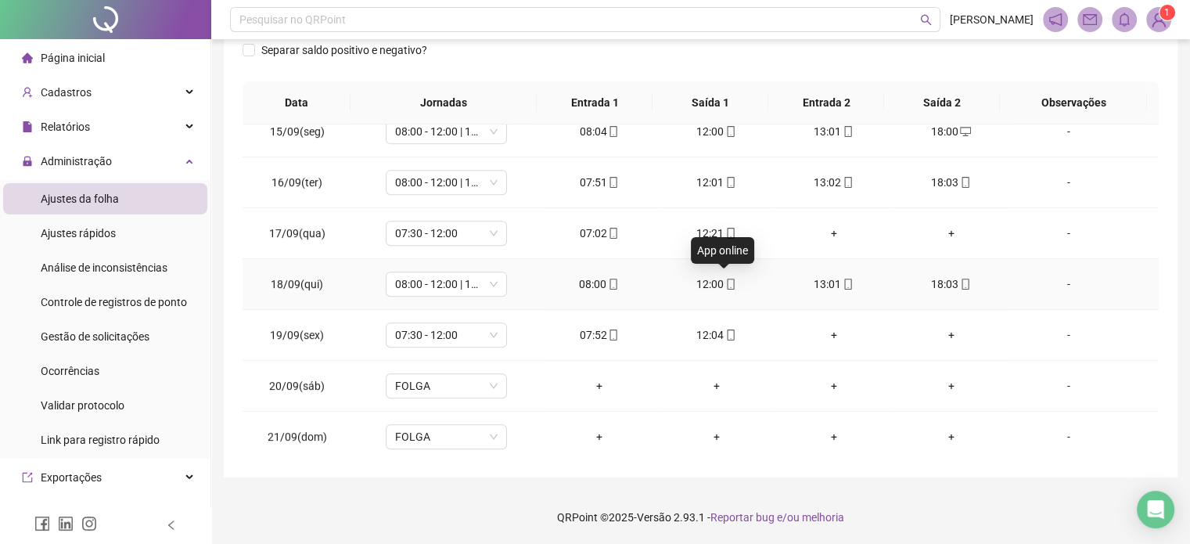
click at [726, 279] on icon "mobile" at bounding box center [731, 284] width 11 height 11
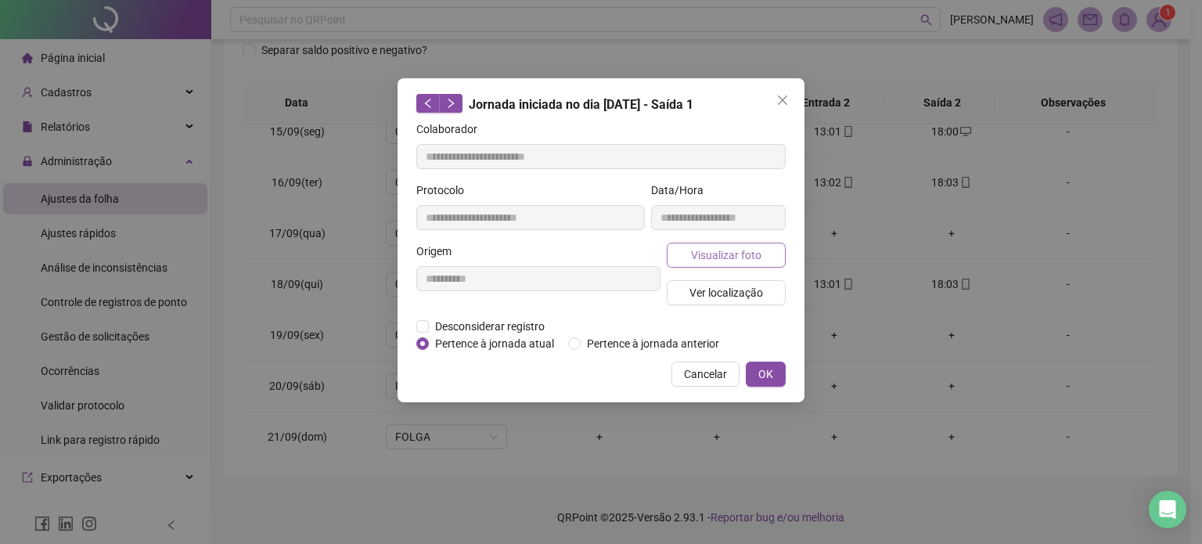
click at [731, 256] on span "Visualizar foto" at bounding box center [726, 255] width 70 height 17
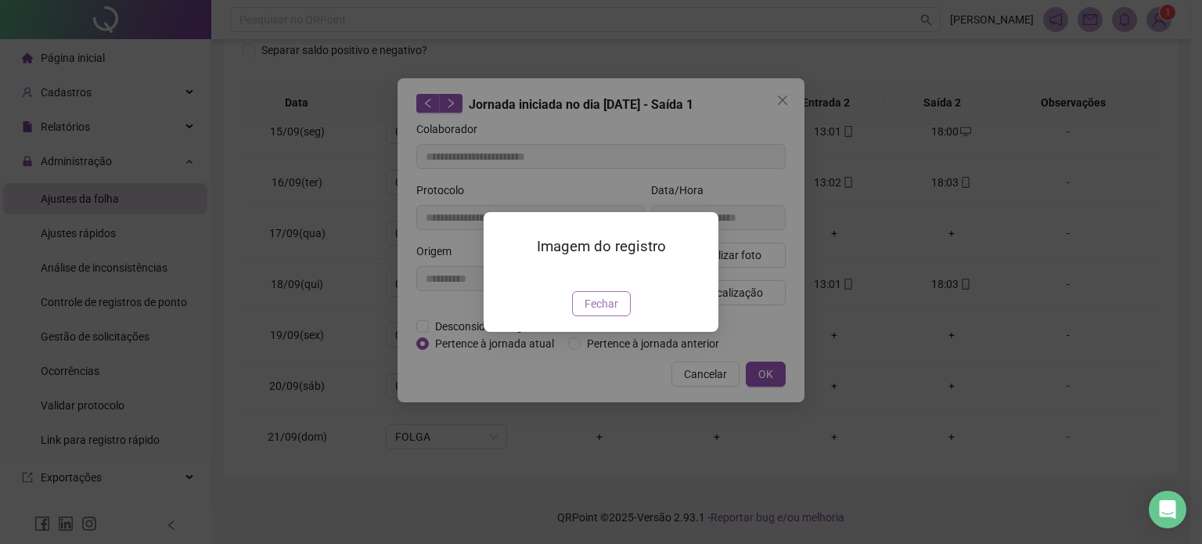
click at [595, 312] on span "Fechar" at bounding box center [602, 303] width 34 height 17
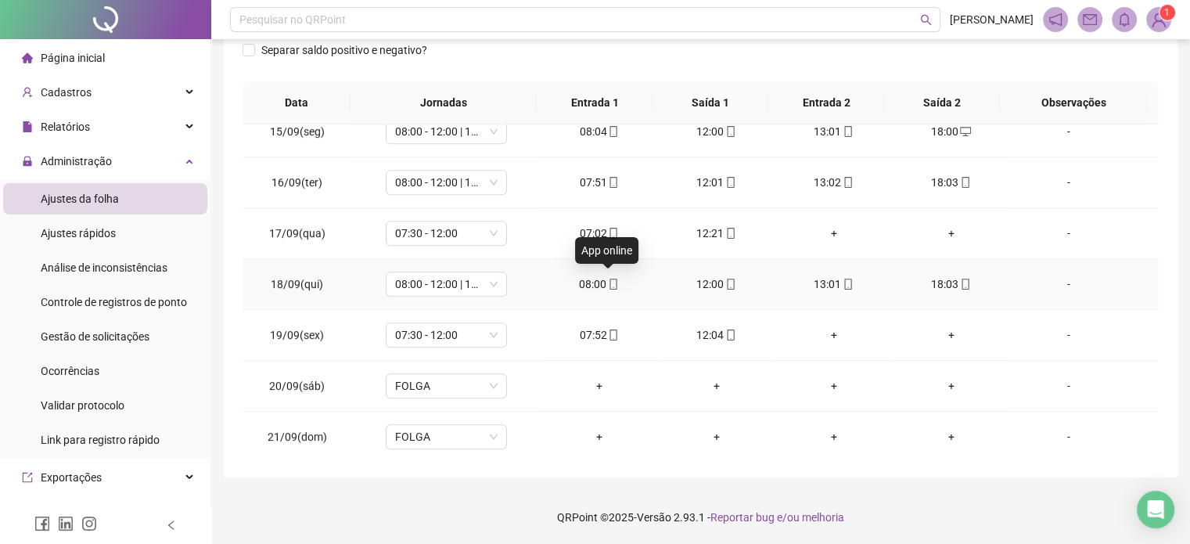
click at [608, 283] on icon "mobile" at bounding box center [613, 284] width 11 height 11
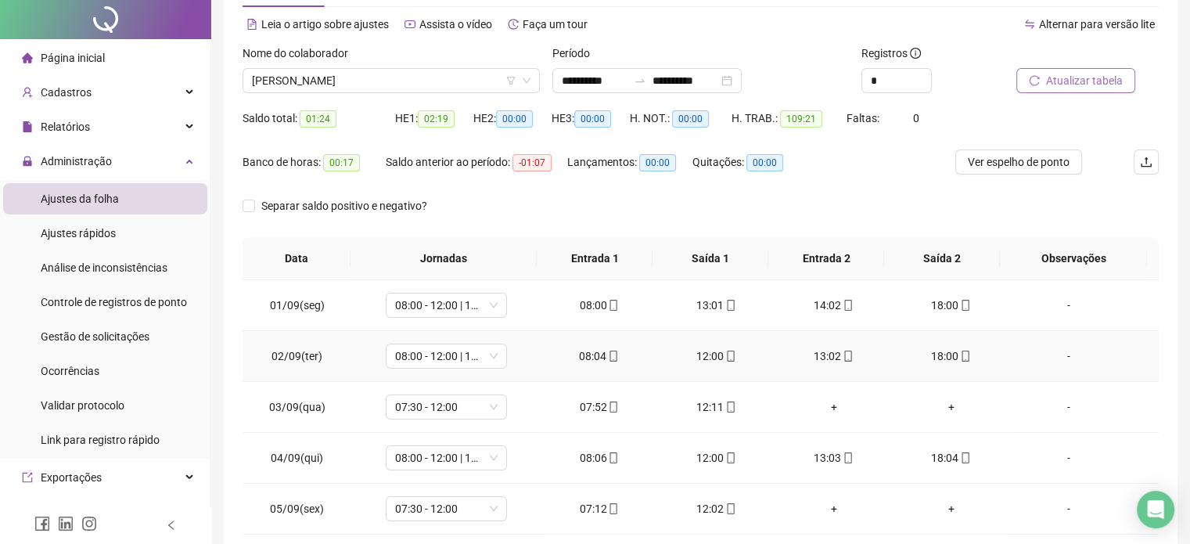
scroll to position [0, 0]
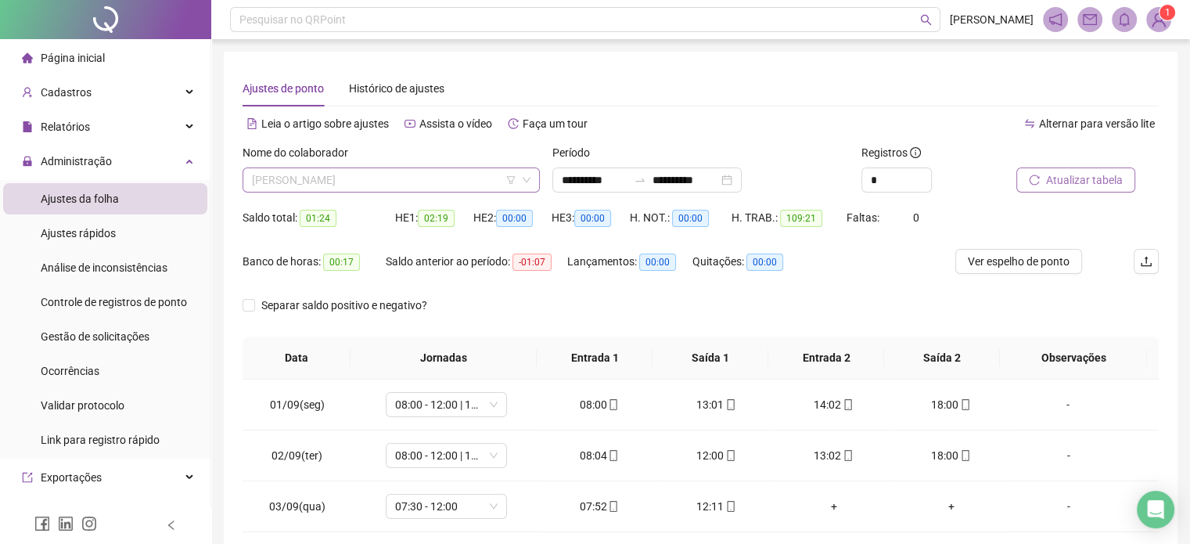
click at [441, 178] on span "[PERSON_NAME]" at bounding box center [391, 179] width 279 height 23
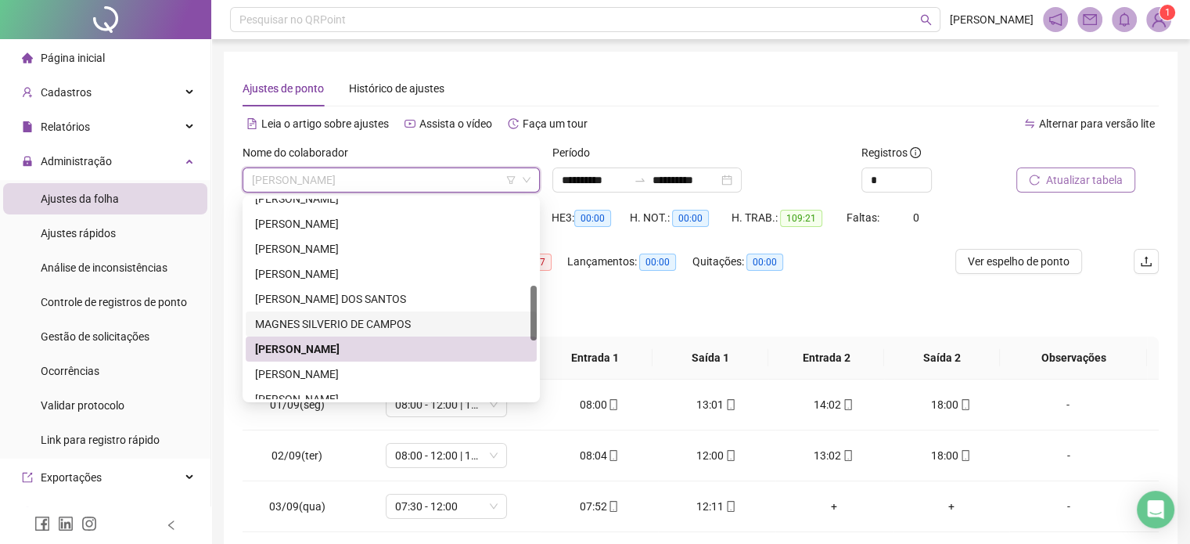
scroll to position [391, 0]
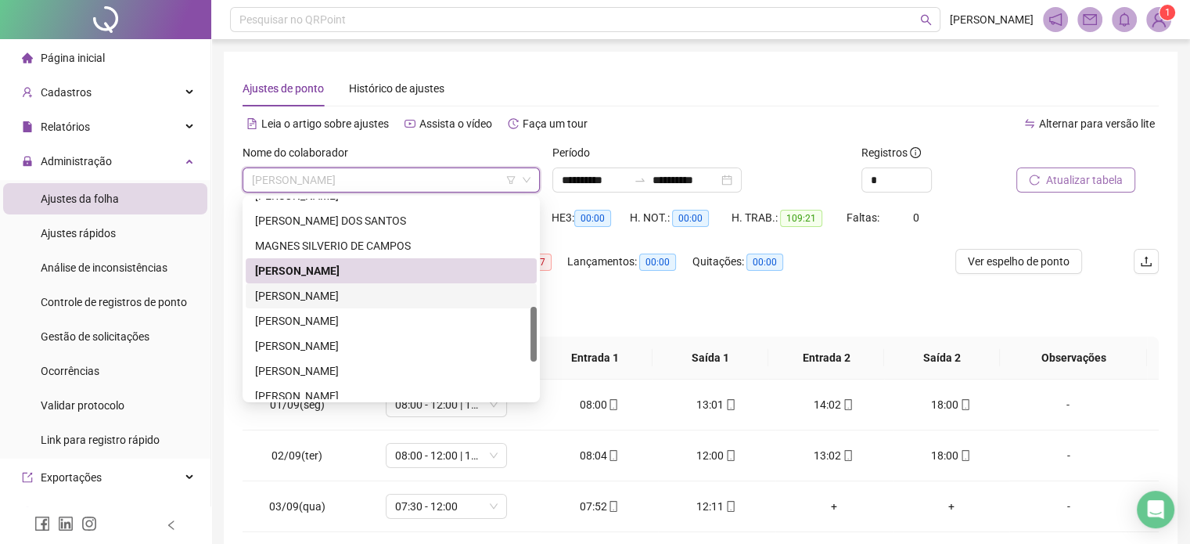
click at [421, 301] on div "[PERSON_NAME]" at bounding box center [391, 295] width 272 height 17
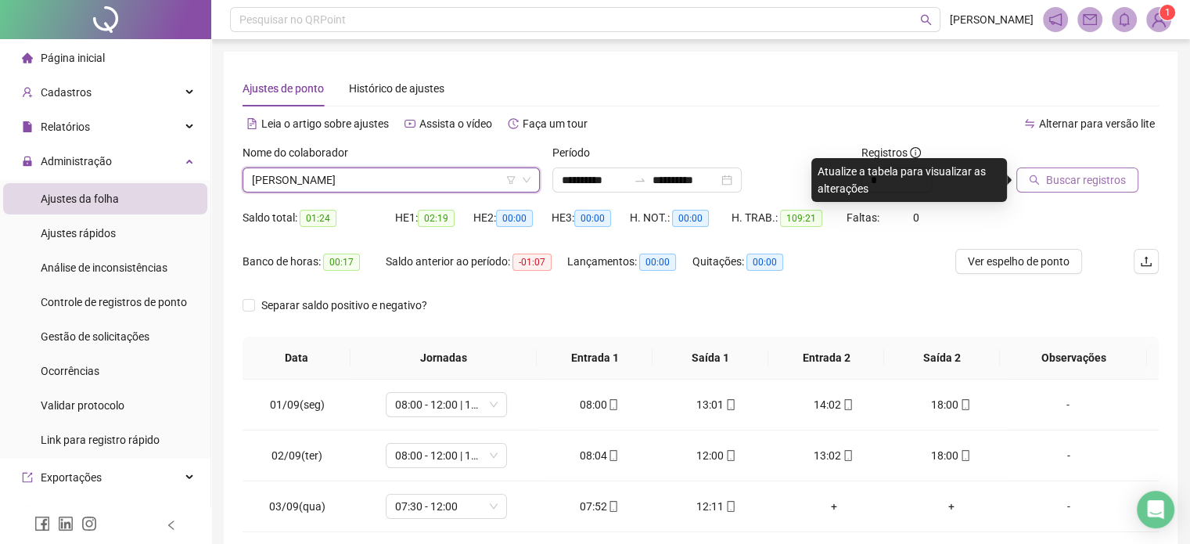
click at [1055, 187] on span "Buscar registros" at bounding box center [1086, 179] width 80 height 17
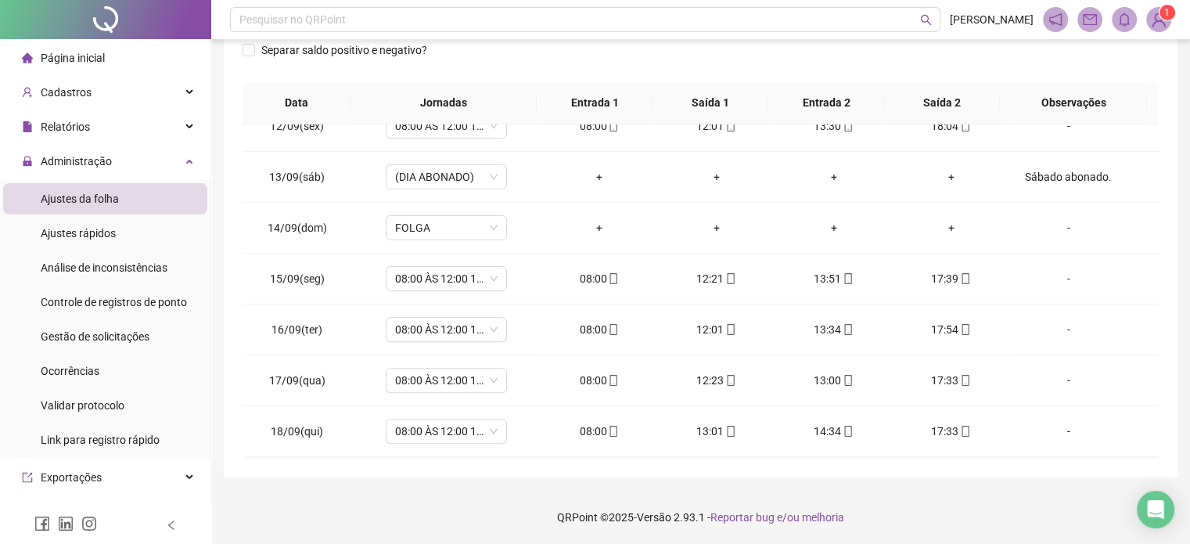
scroll to position [730, 0]
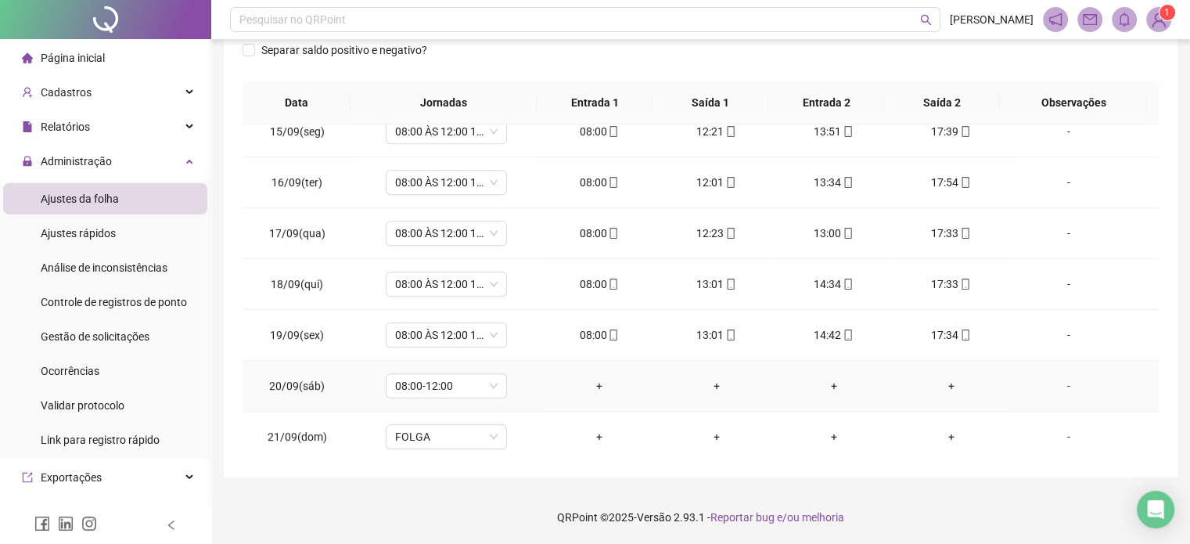
click at [1053, 379] on div "-" at bounding box center [1068, 385] width 92 height 17
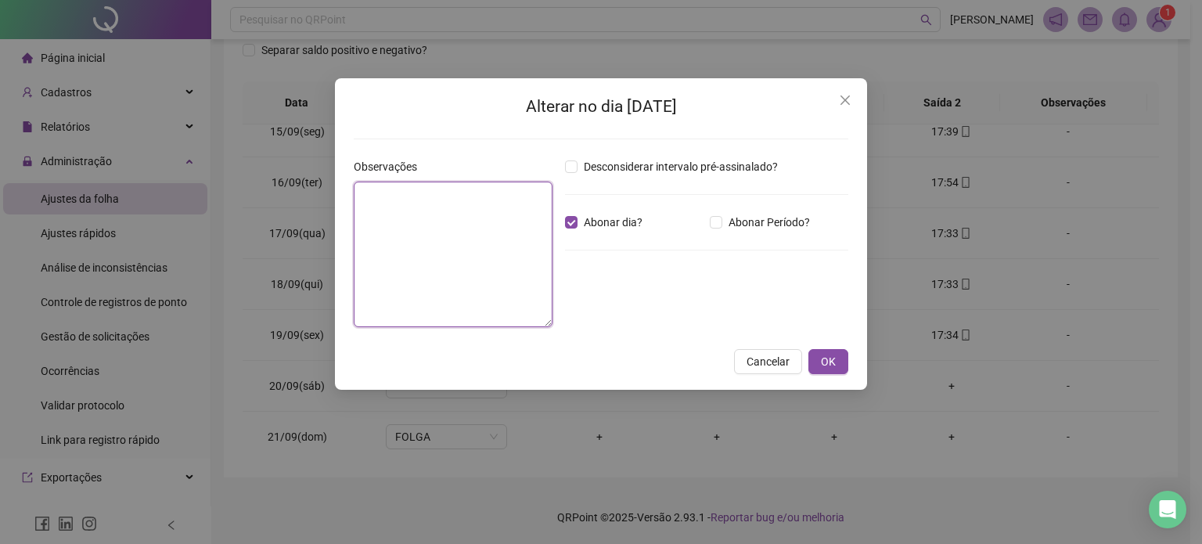
click at [507, 230] on textarea at bounding box center [453, 255] width 199 height 146
click at [829, 366] on span "OK" at bounding box center [828, 361] width 15 height 17
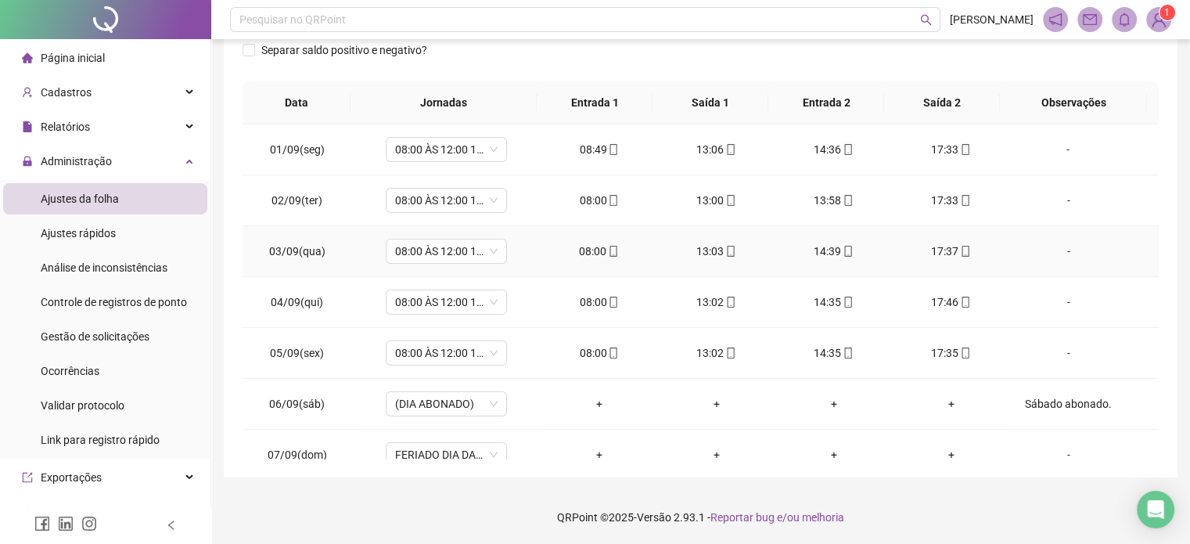
scroll to position [0, 0]
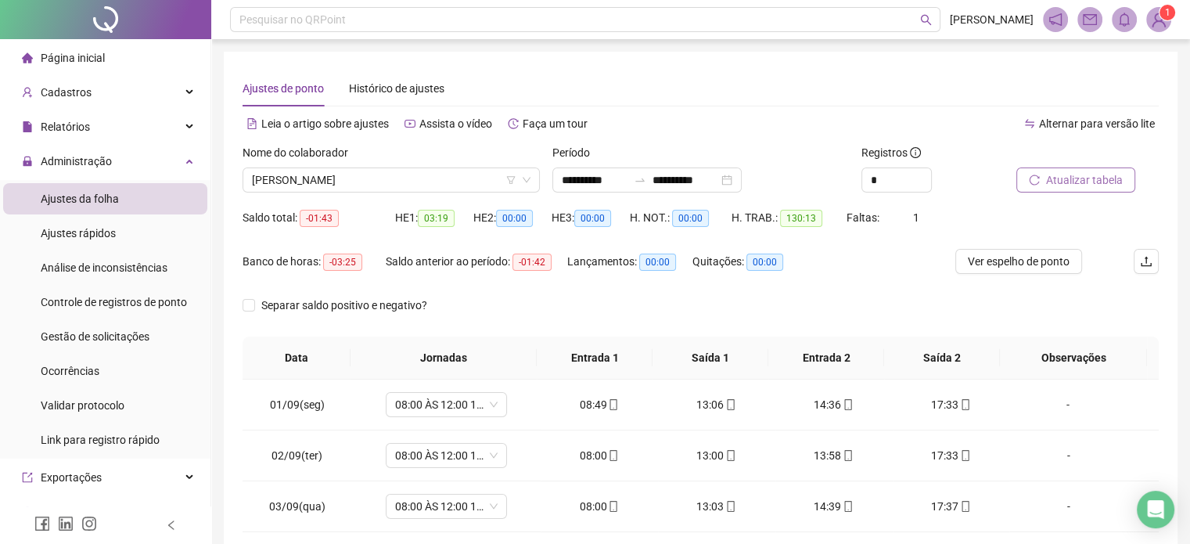
click at [1105, 181] on span "Atualizar tabela" at bounding box center [1084, 179] width 77 height 17
click at [430, 184] on span "[PERSON_NAME]" at bounding box center [391, 179] width 279 height 23
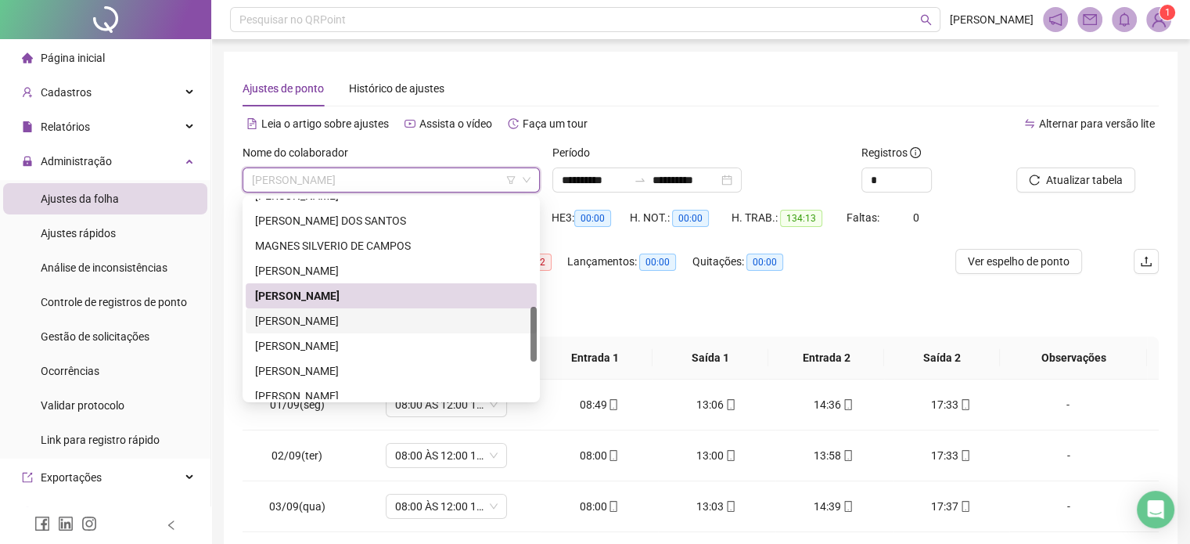
click at [373, 314] on div "[PERSON_NAME]" at bounding box center [391, 320] width 272 height 17
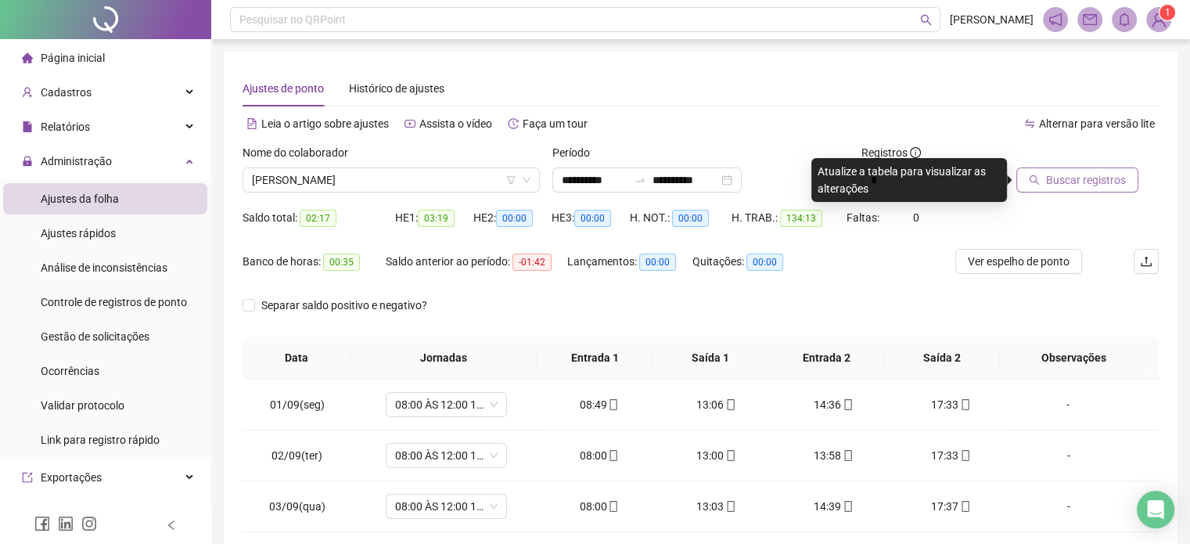
click at [1124, 185] on button "Buscar registros" at bounding box center [1078, 179] width 122 height 25
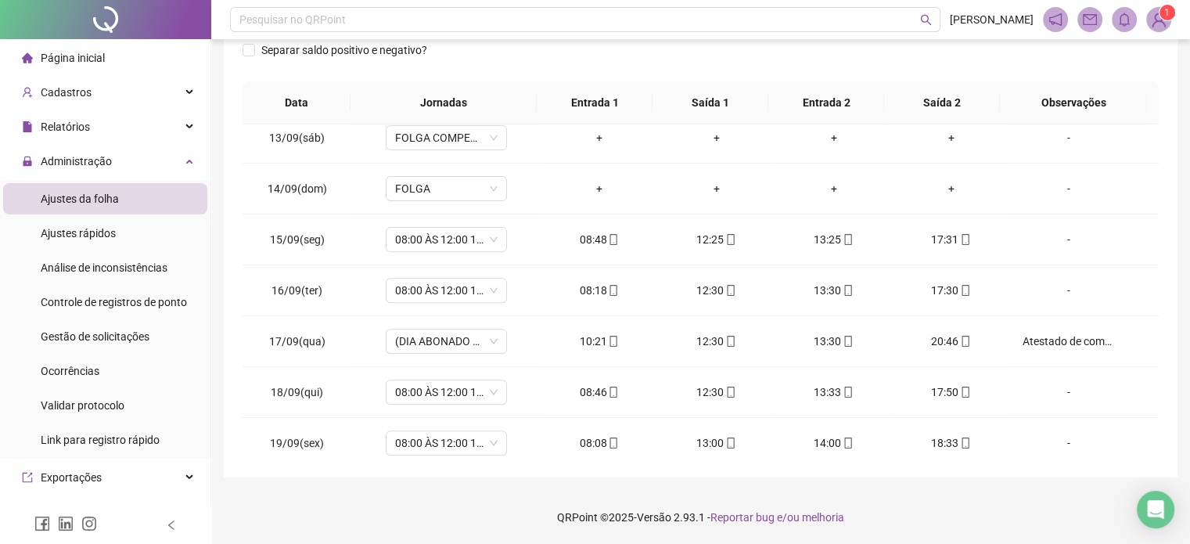
scroll to position [730, 0]
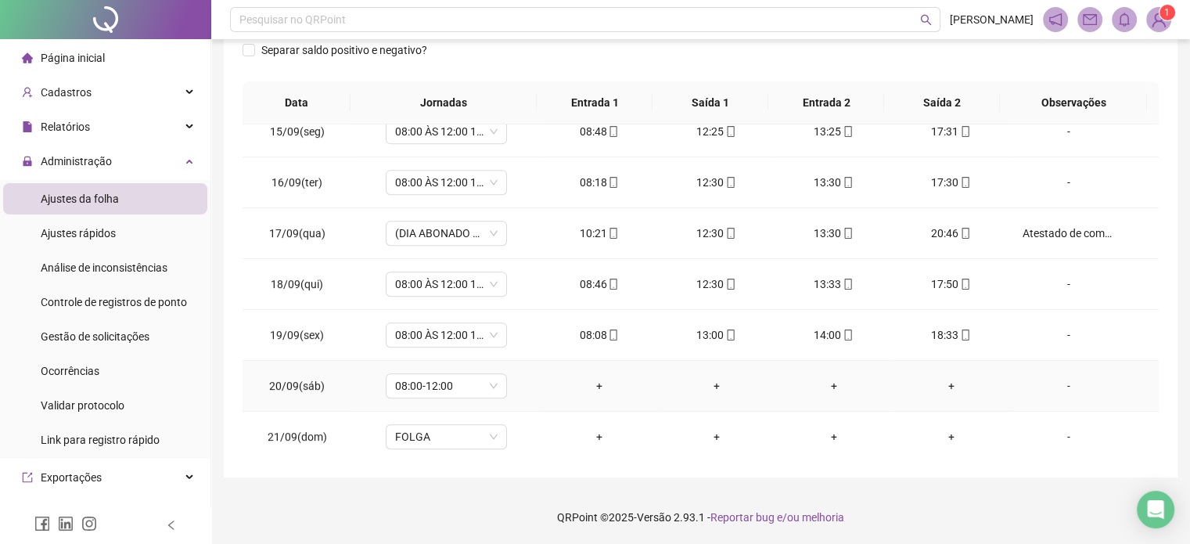
click at [1060, 379] on div "-" at bounding box center [1068, 385] width 92 height 17
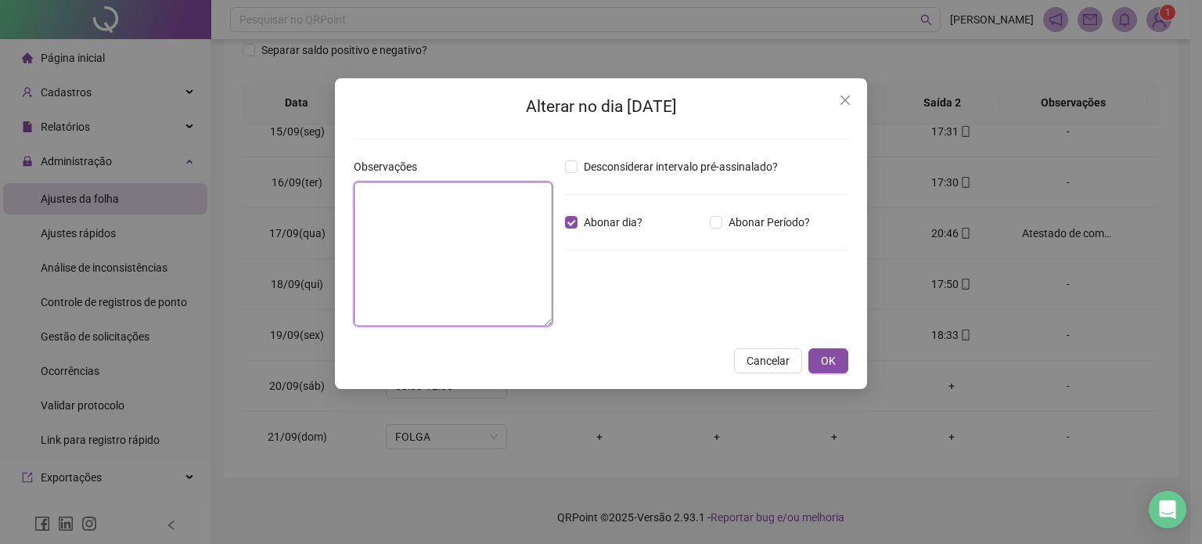
click at [492, 232] on textarea at bounding box center [453, 254] width 199 height 145
click at [821, 365] on span "OK" at bounding box center [828, 361] width 15 height 17
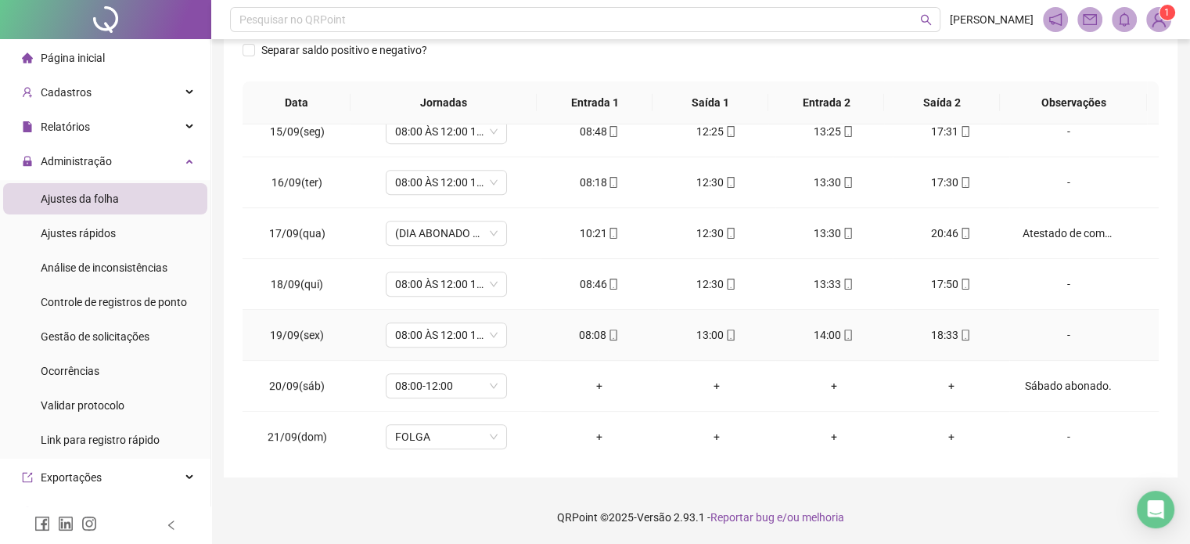
click at [963, 335] on div "18:33" at bounding box center [952, 334] width 92 height 17
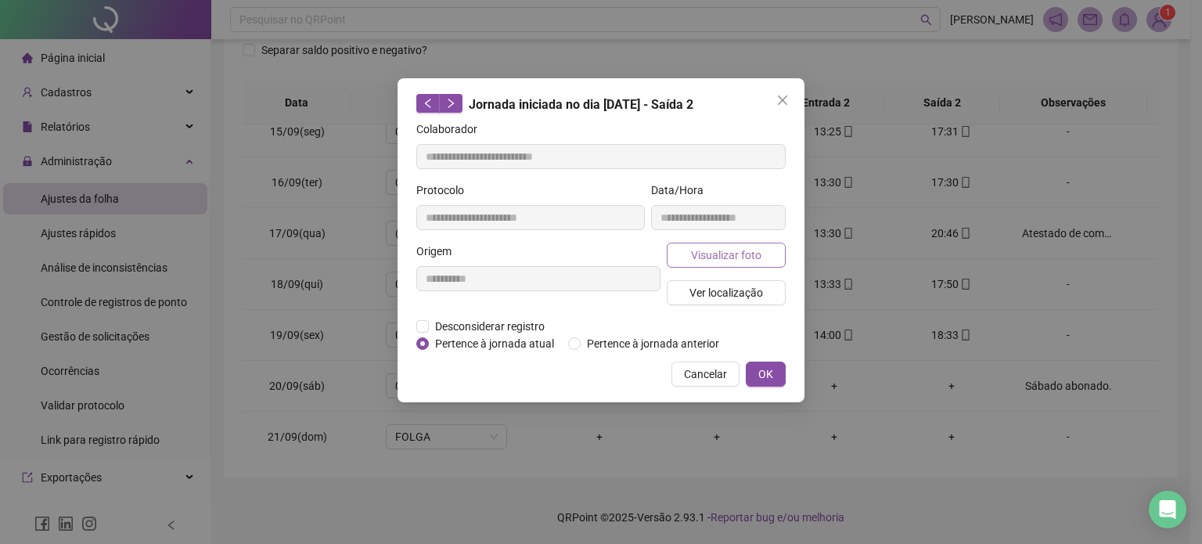
click at [735, 254] on span "Visualizar foto" at bounding box center [726, 255] width 70 height 17
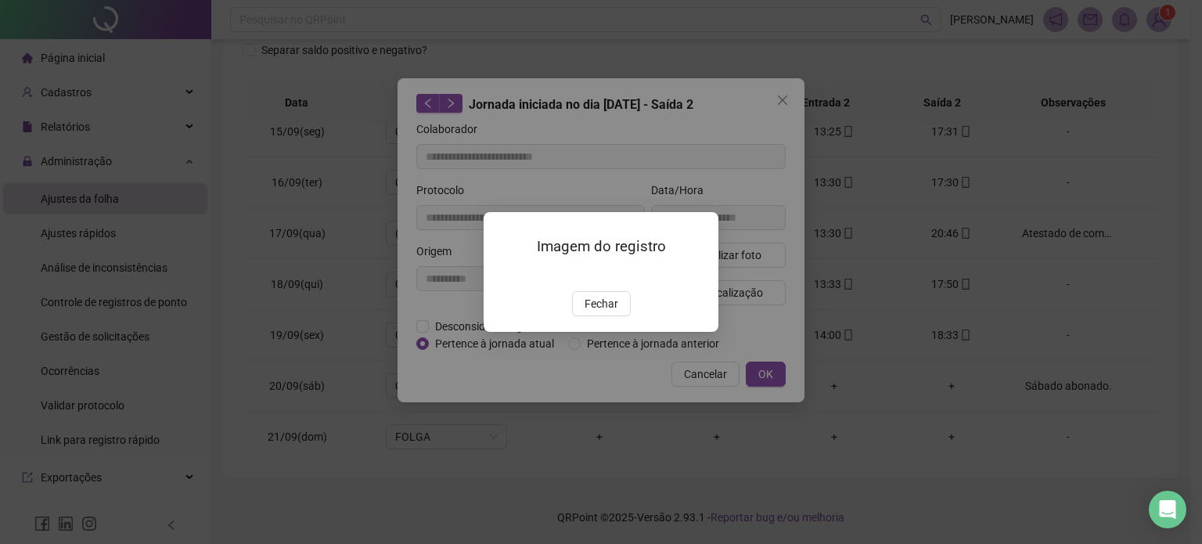
click at [595, 316] on button "Fechar" at bounding box center [601, 303] width 59 height 25
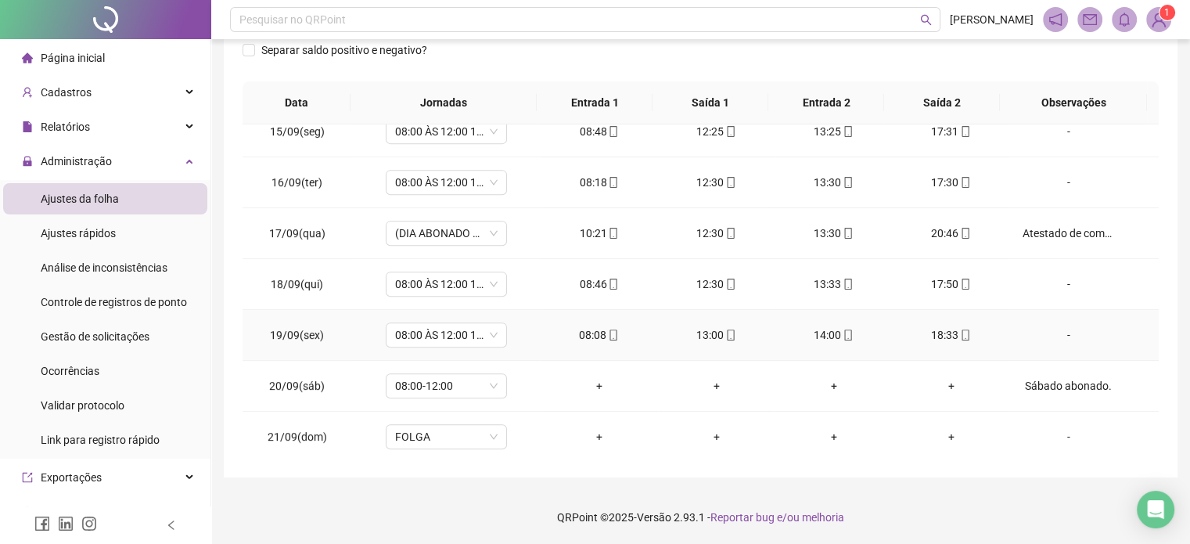
click at [843, 330] on icon "mobile" at bounding box center [848, 335] width 11 height 11
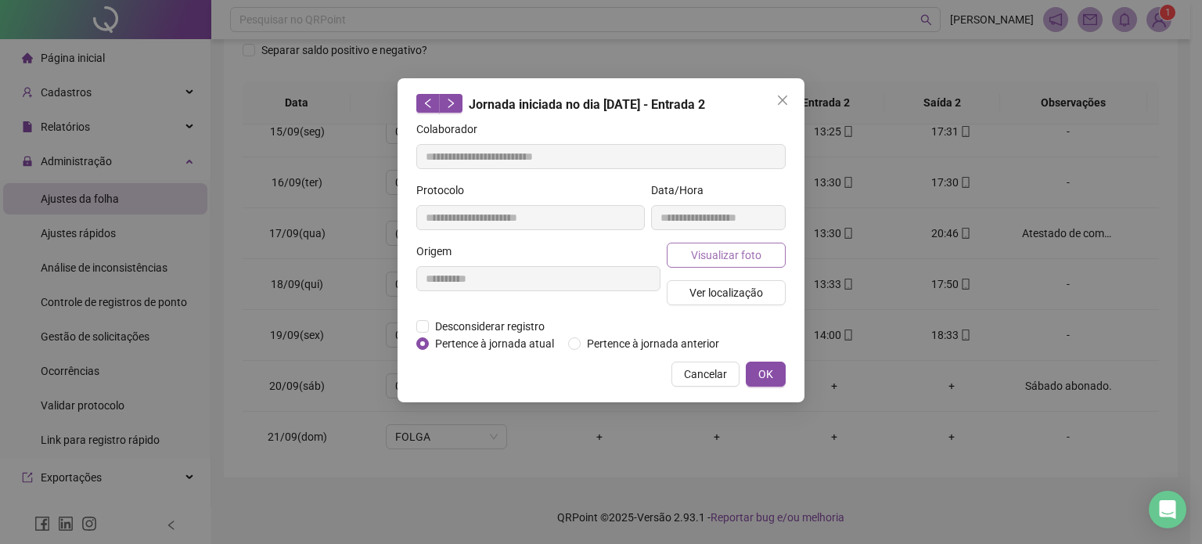
click at [741, 244] on button "Visualizar foto" at bounding box center [726, 255] width 119 height 25
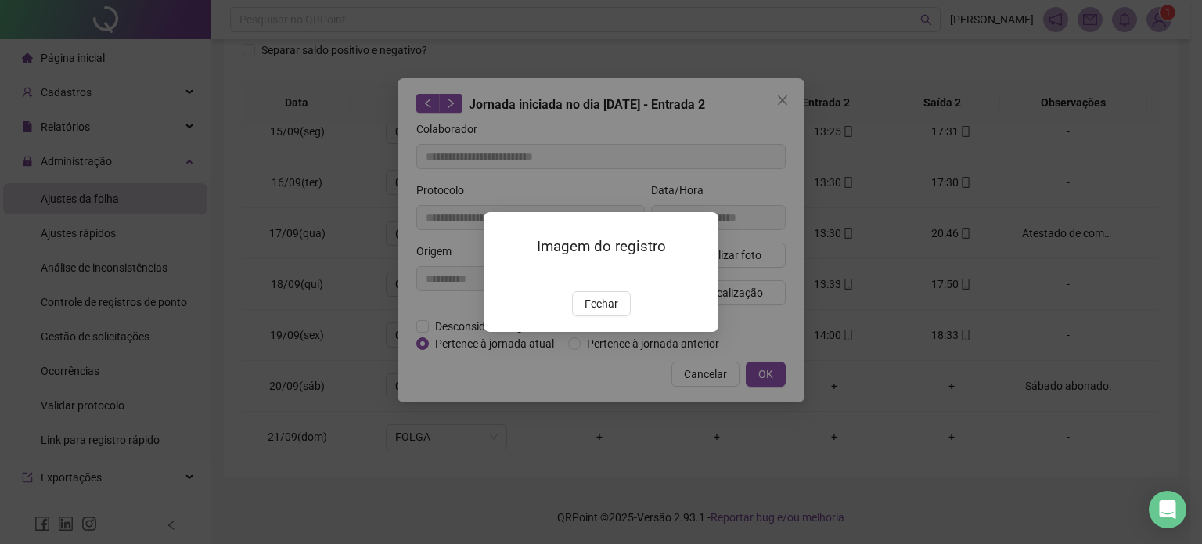
click at [584, 316] on button "Fechar" at bounding box center [601, 303] width 59 height 25
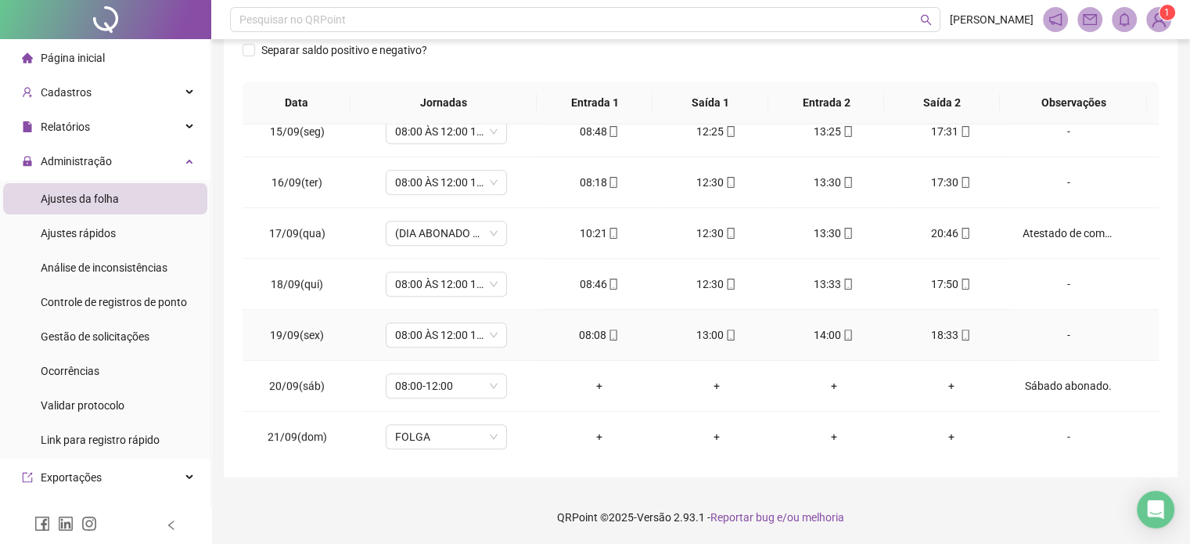
click at [729, 331] on div "13:00" at bounding box center [717, 334] width 92 height 17
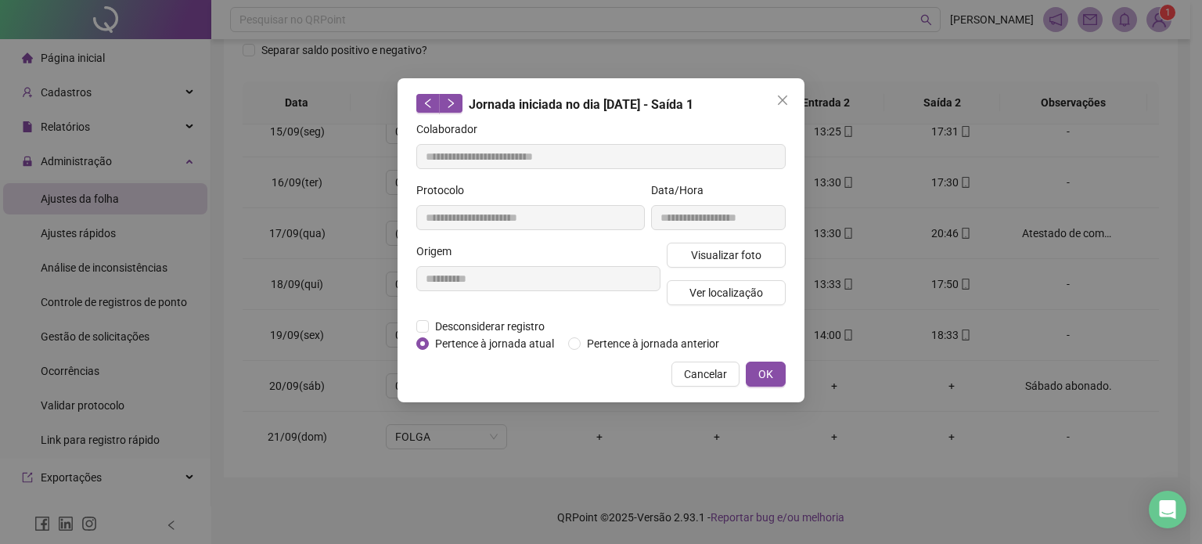
click at [714, 240] on div "**********" at bounding box center [718, 212] width 141 height 61
click at [714, 256] on span "Visualizar foto" at bounding box center [726, 255] width 70 height 17
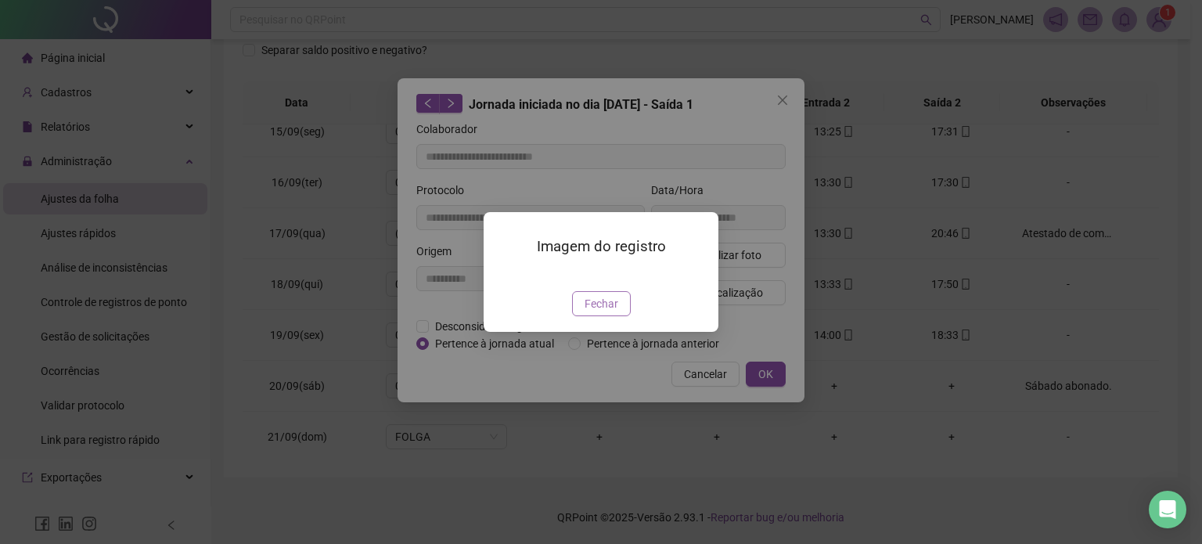
click at [603, 312] on span "Fechar" at bounding box center [602, 303] width 34 height 17
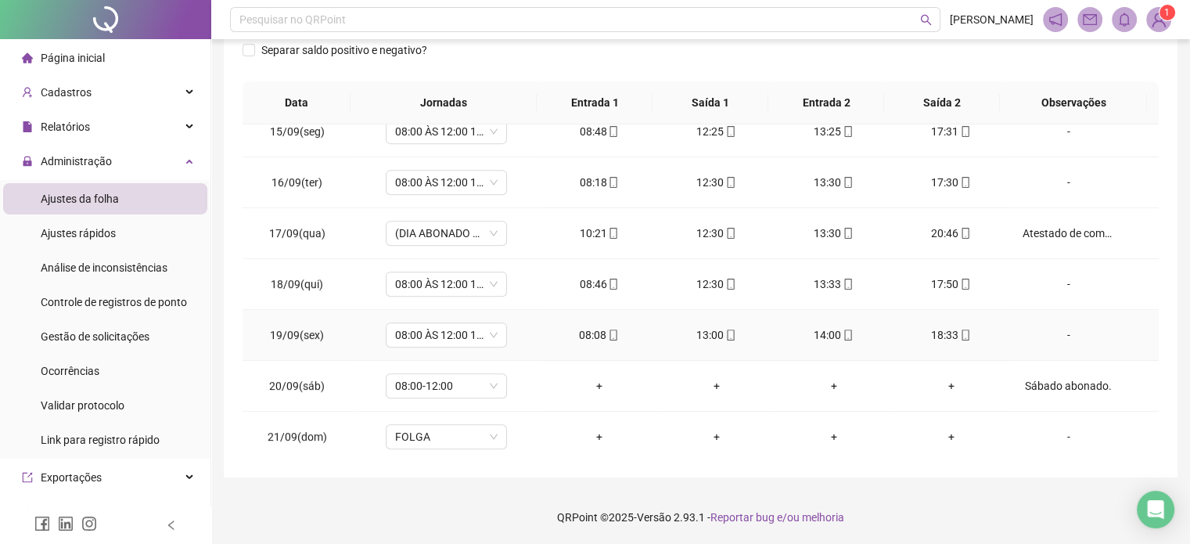
click at [608, 331] on icon "mobile" at bounding box center [613, 335] width 11 height 11
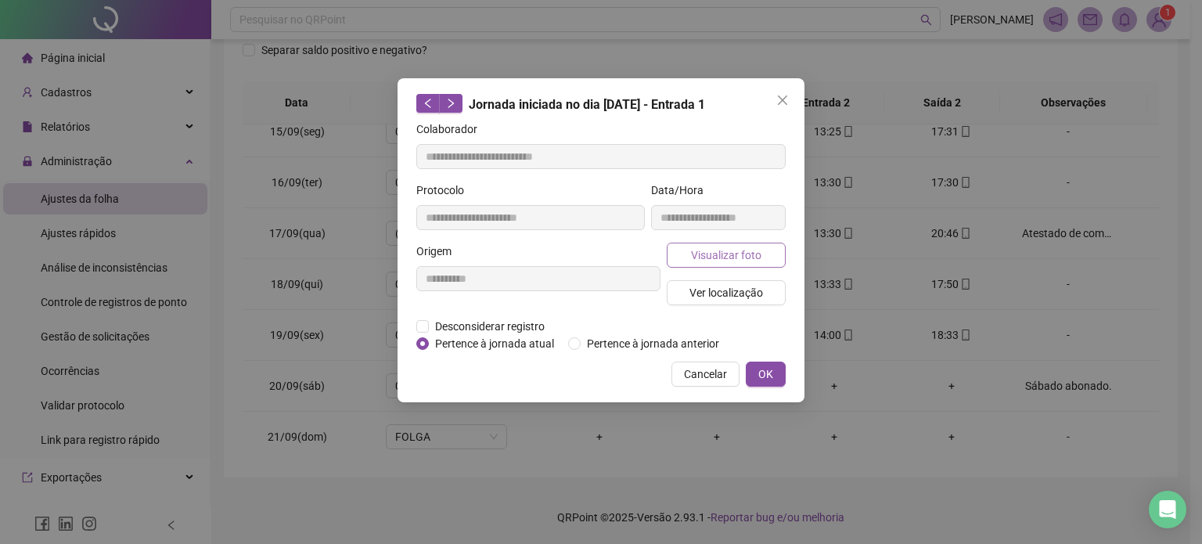
click at [750, 256] on span "Visualizar foto" at bounding box center [726, 255] width 70 height 17
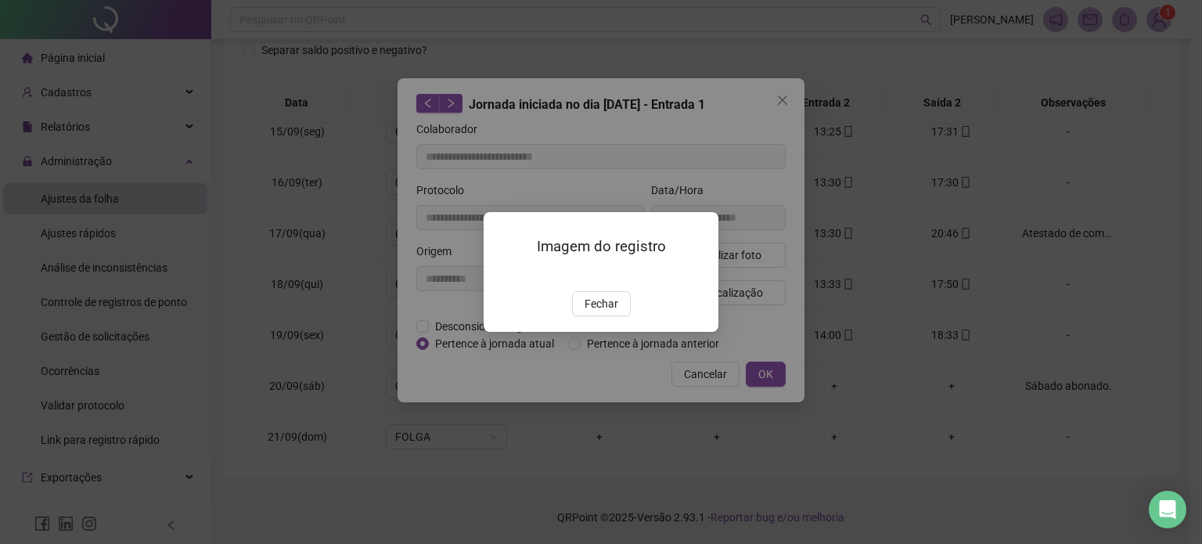
click at [588, 332] on div "Imagem do registro Fechar" at bounding box center [601, 272] width 235 height 120
click at [597, 312] on span "Fechar" at bounding box center [602, 303] width 34 height 17
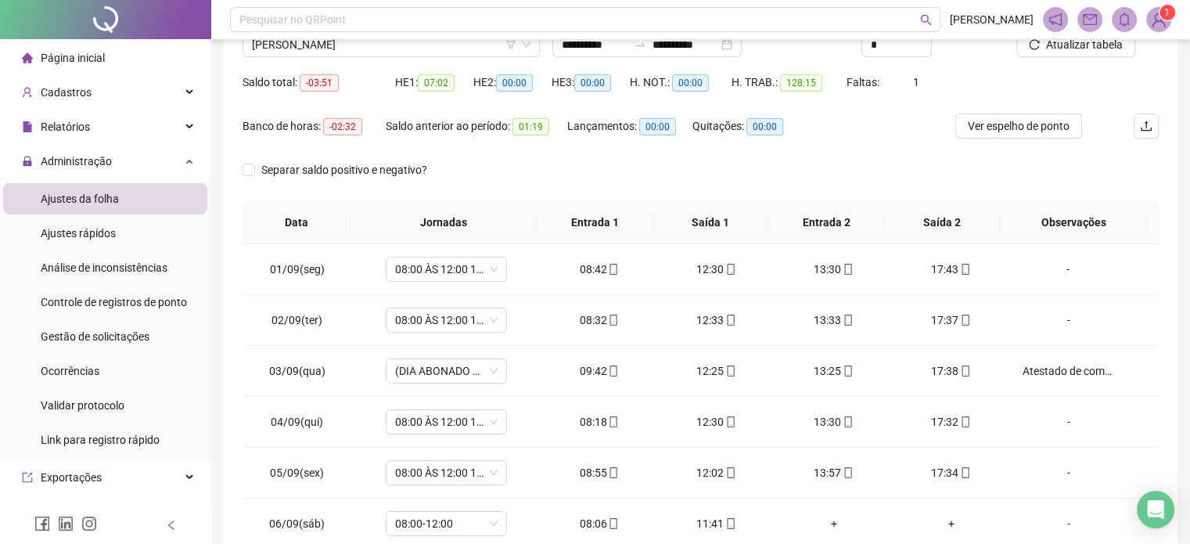
scroll to position [0, 0]
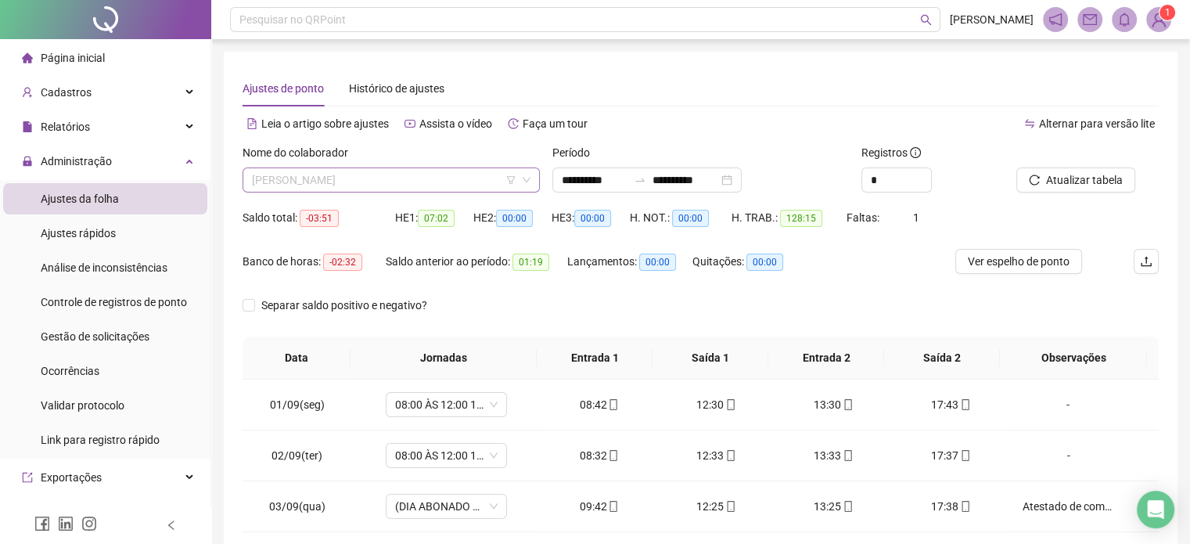
click at [424, 173] on span "[PERSON_NAME]" at bounding box center [391, 179] width 279 height 23
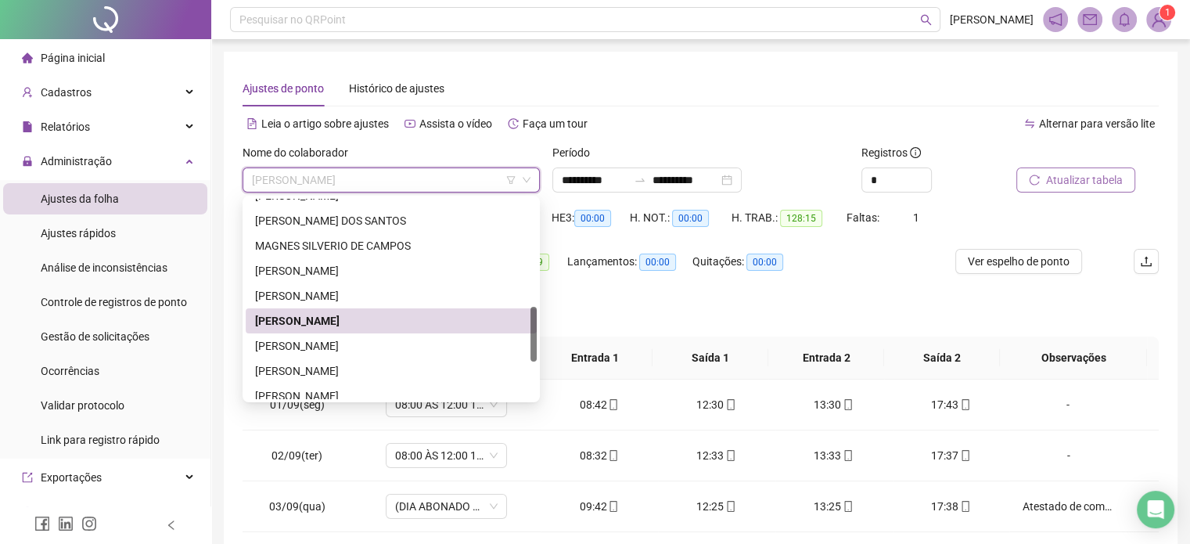
click at [1068, 187] on span "Atualizar tabela" at bounding box center [1084, 179] width 77 height 17
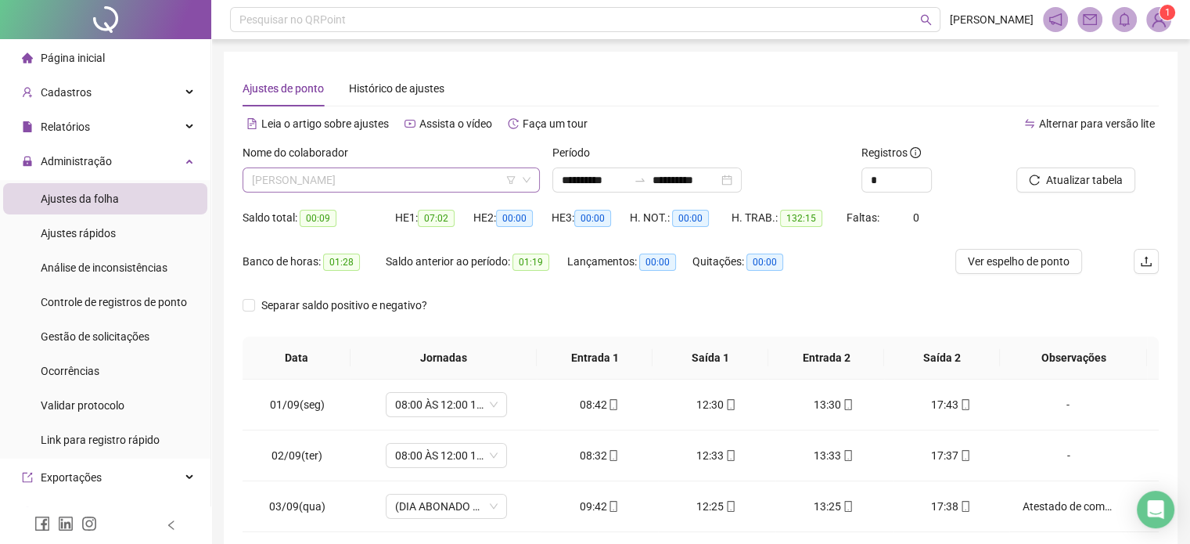
click at [457, 186] on span "[PERSON_NAME]" at bounding box center [391, 179] width 279 height 23
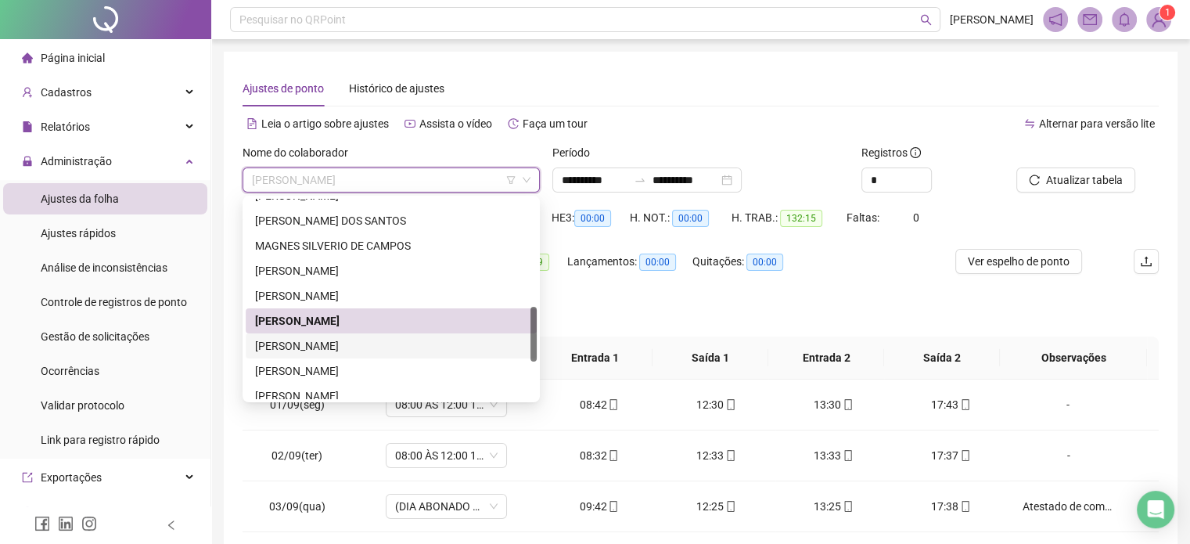
click at [391, 347] on div "[PERSON_NAME]" at bounding box center [391, 345] width 272 height 17
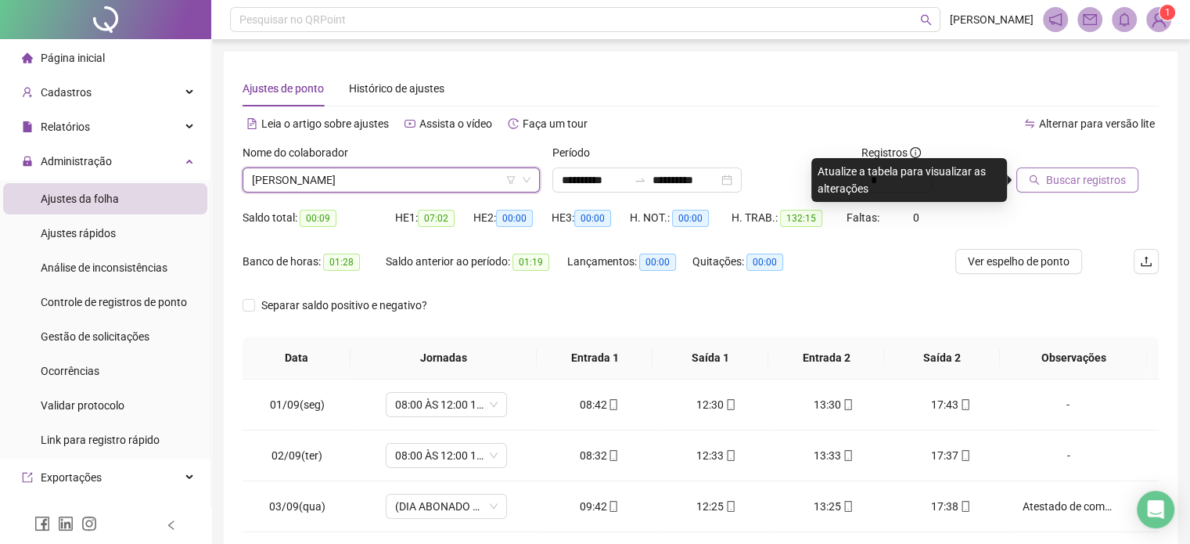
click at [1111, 181] on span "Buscar registros" at bounding box center [1086, 179] width 80 height 17
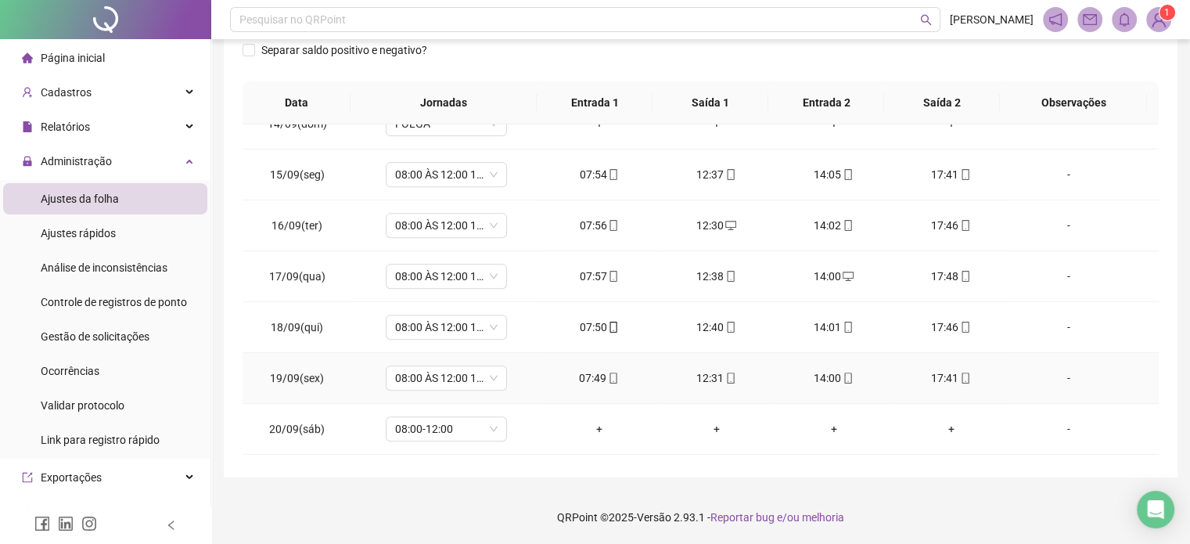
scroll to position [730, 0]
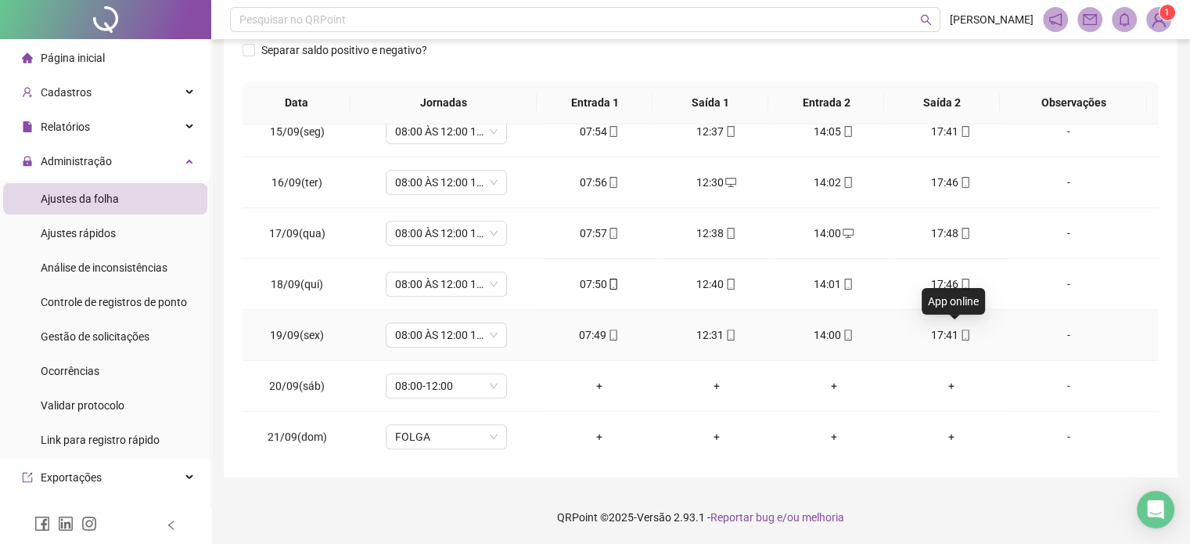
click at [960, 331] on icon "mobile" at bounding box center [965, 335] width 11 height 11
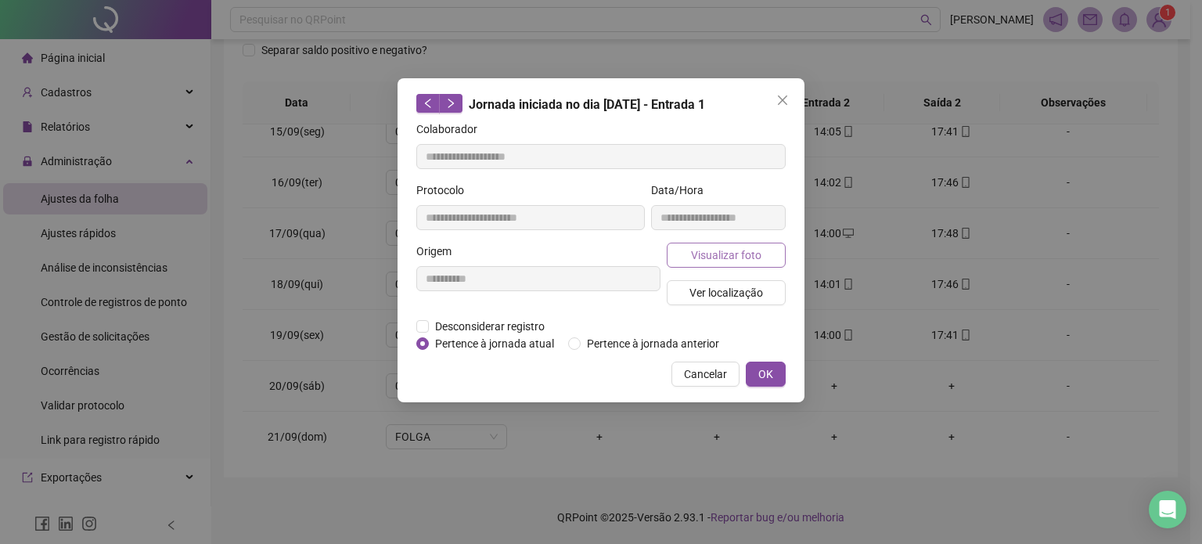
click at [762, 254] on button "Visualizar foto" at bounding box center [726, 255] width 119 height 25
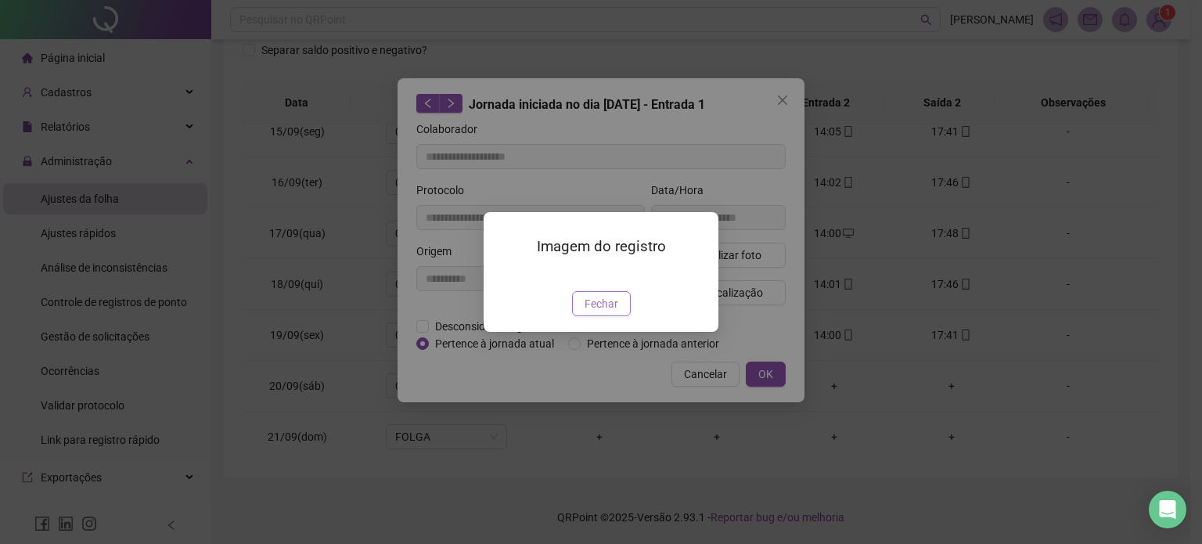
click at [587, 312] on span "Fechar" at bounding box center [602, 303] width 34 height 17
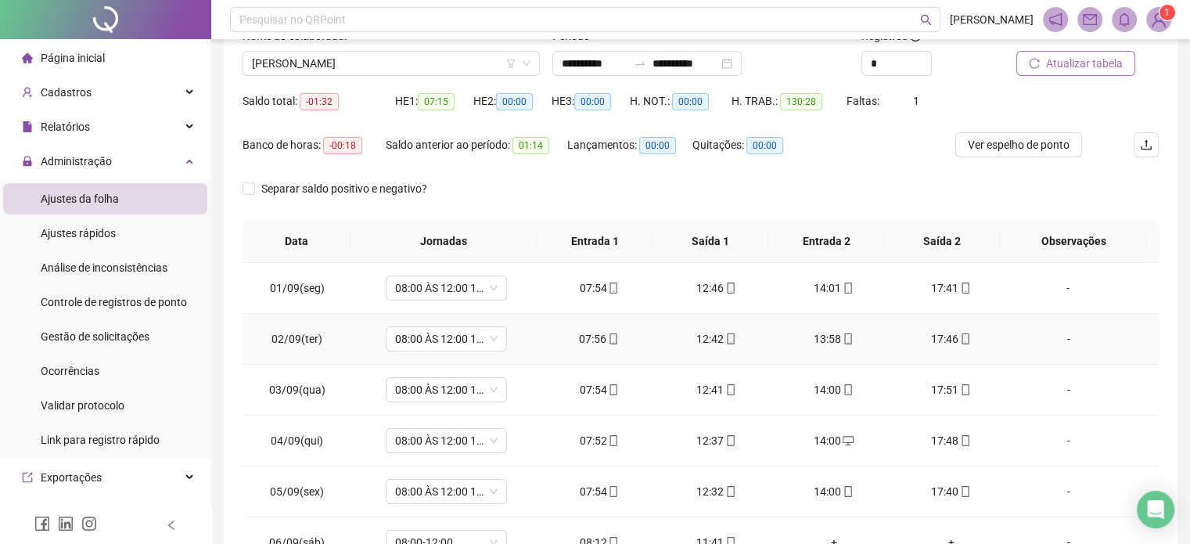
scroll to position [0, 0]
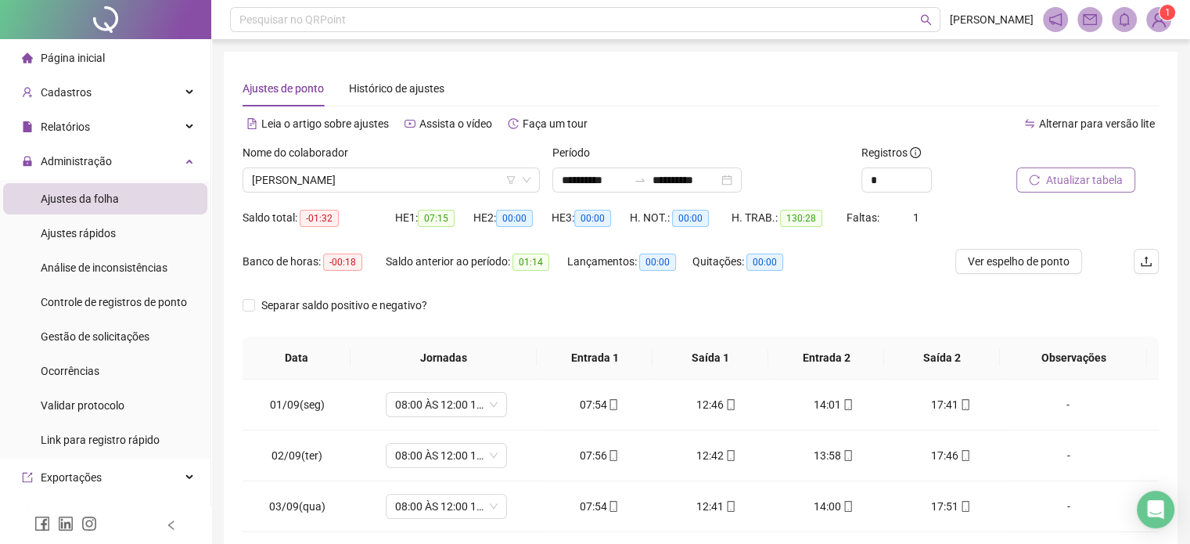
click at [1059, 187] on span "Atualizar tabela" at bounding box center [1084, 179] width 77 height 17
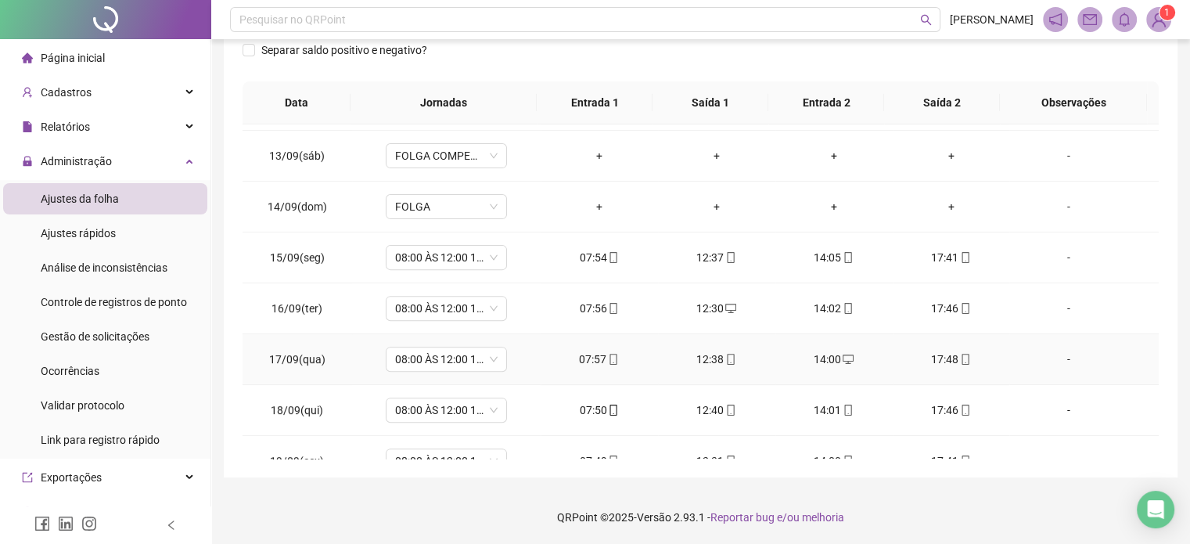
scroll to position [730, 0]
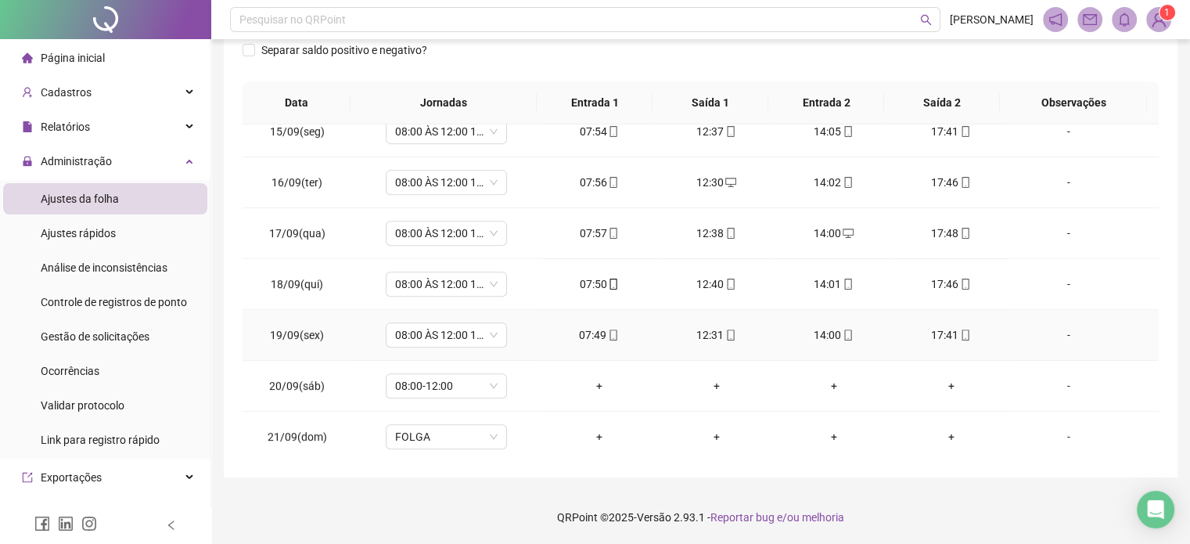
click at [963, 334] on div "17:41" at bounding box center [952, 334] width 92 height 17
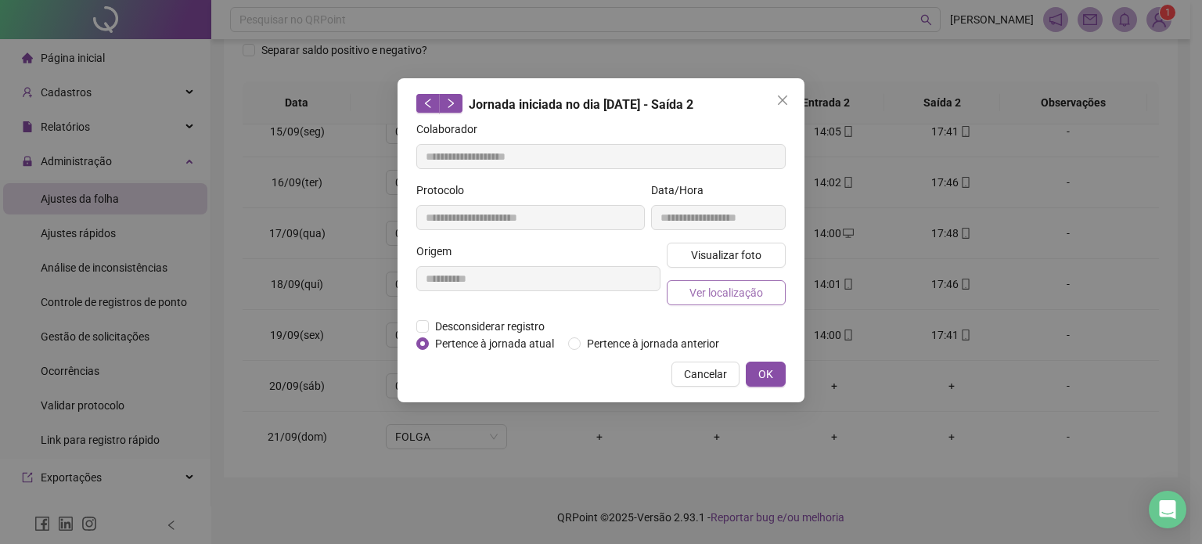
click at [727, 301] on button "Ver localização" at bounding box center [726, 292] width 119 height 25
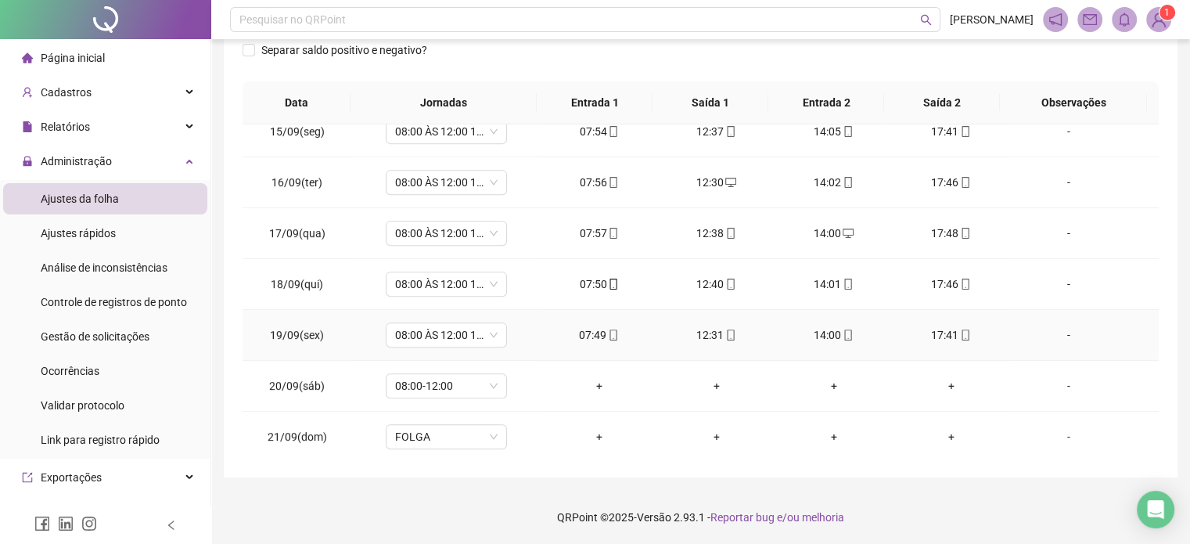
click at [850, 330] on div "14:00" at bounding box center [834, 334] width 92 height 17
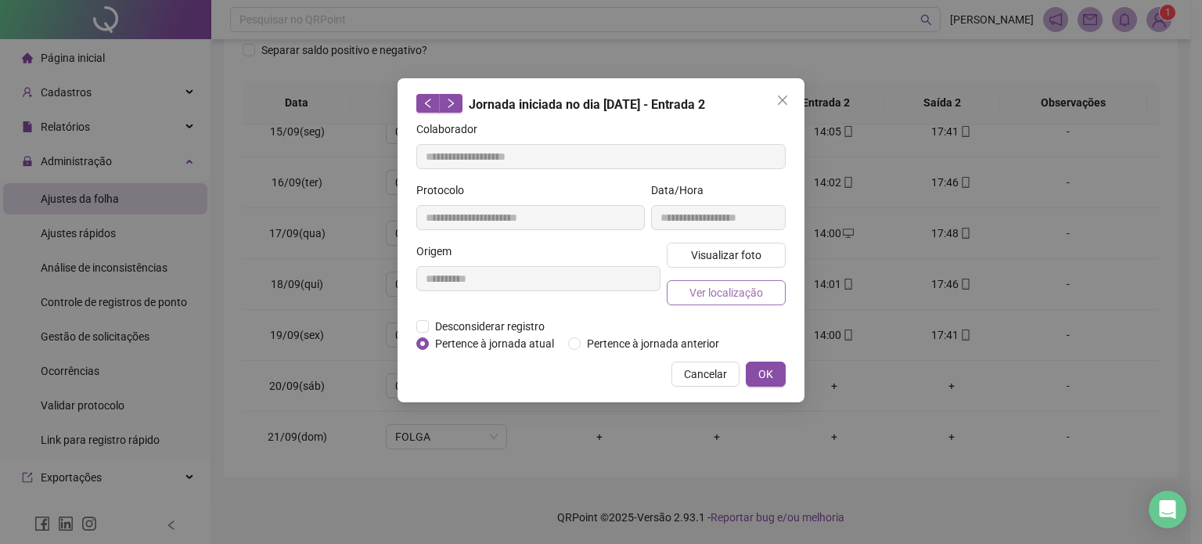
click at [698, 296] on span "Ver localização" at bounding box center [727, 292] width 74 height 17
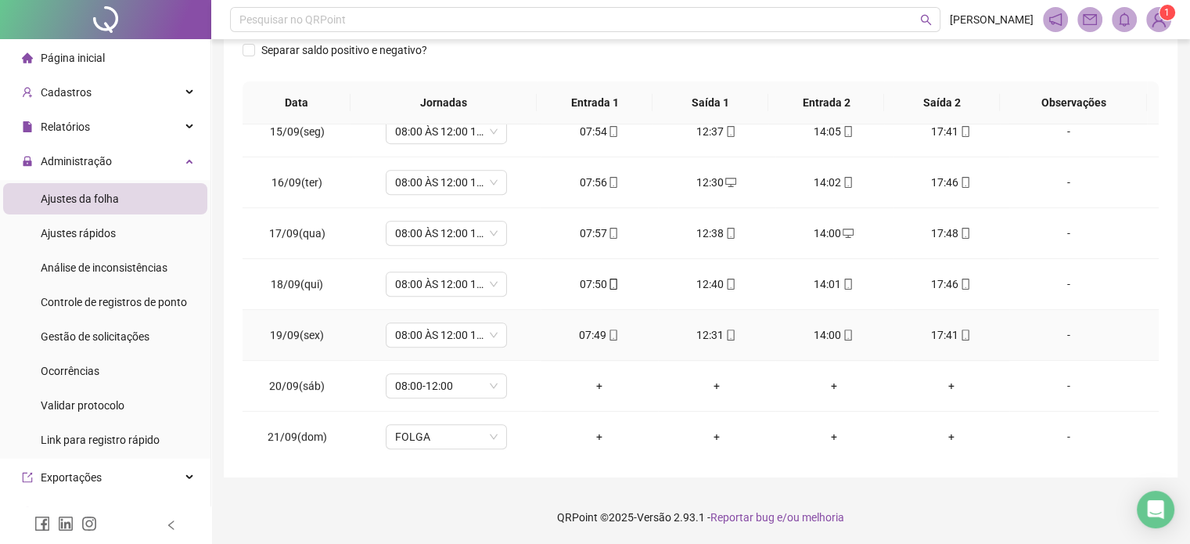
click at [714, 334] on div "12:31" at bounding box center [717, 334] width 92 height 17
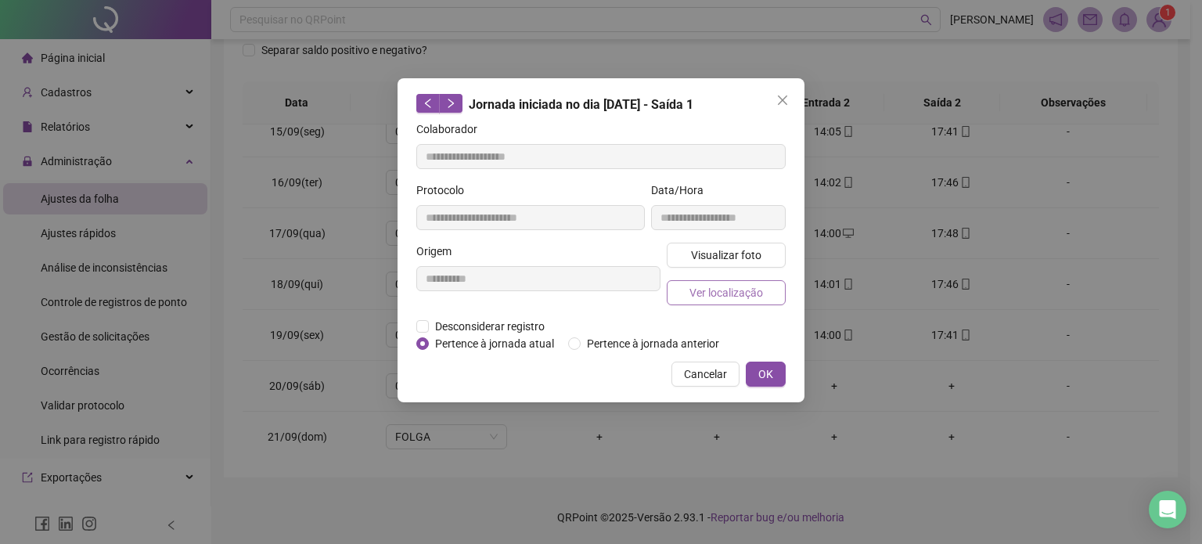
click at [739, 290] on span "Ver localização" at bounding box center [727, 292] width 74 height 17
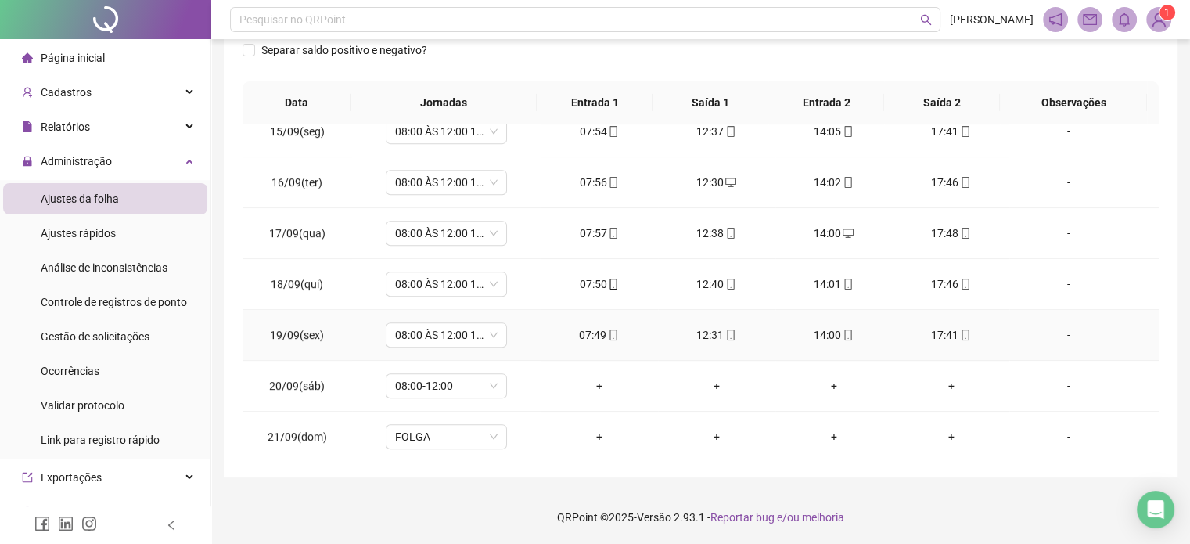
click at [610, 332] on icon "mobile" at bounding box center [613, 335] width 11 height 11
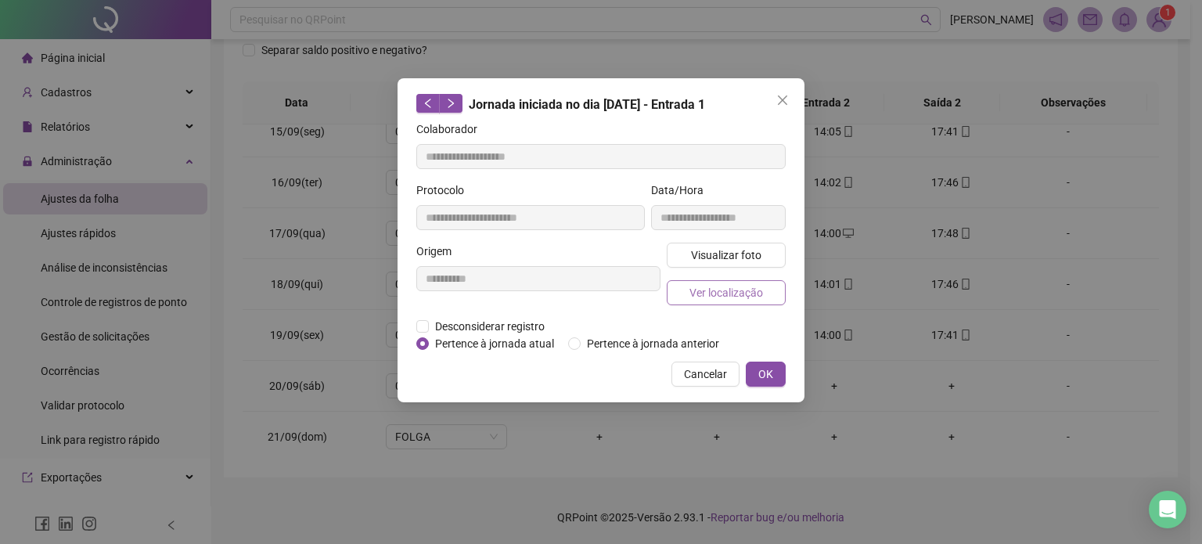
click at [708, 294] on span "Ver localização" at bounding box center [727, 292] width 74 height 17
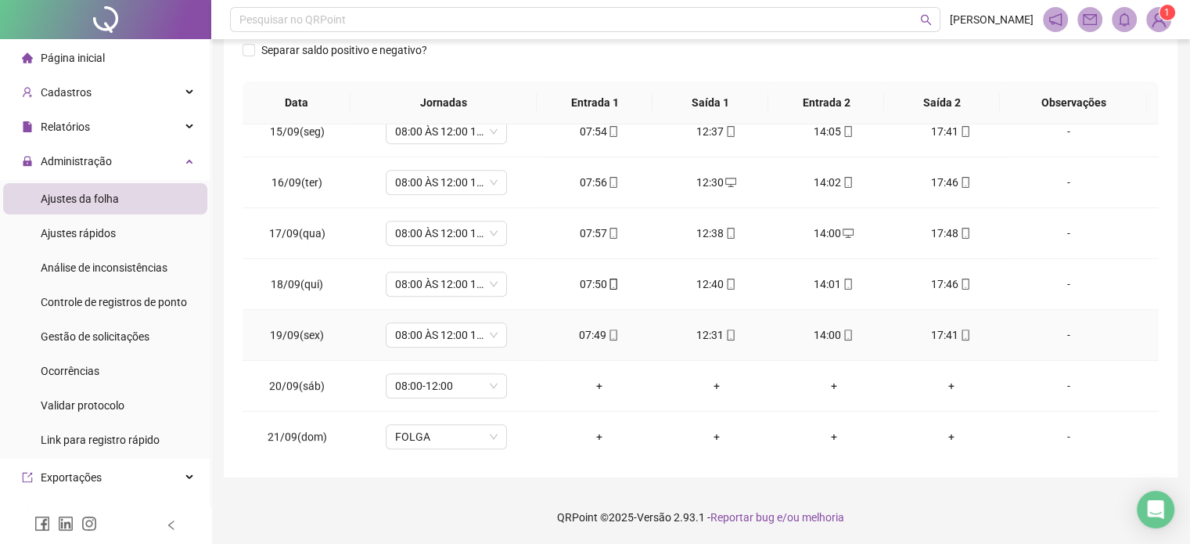
click at [614, 333] on icon "mobile" at bounding box center [613, 335] width 11 height 11
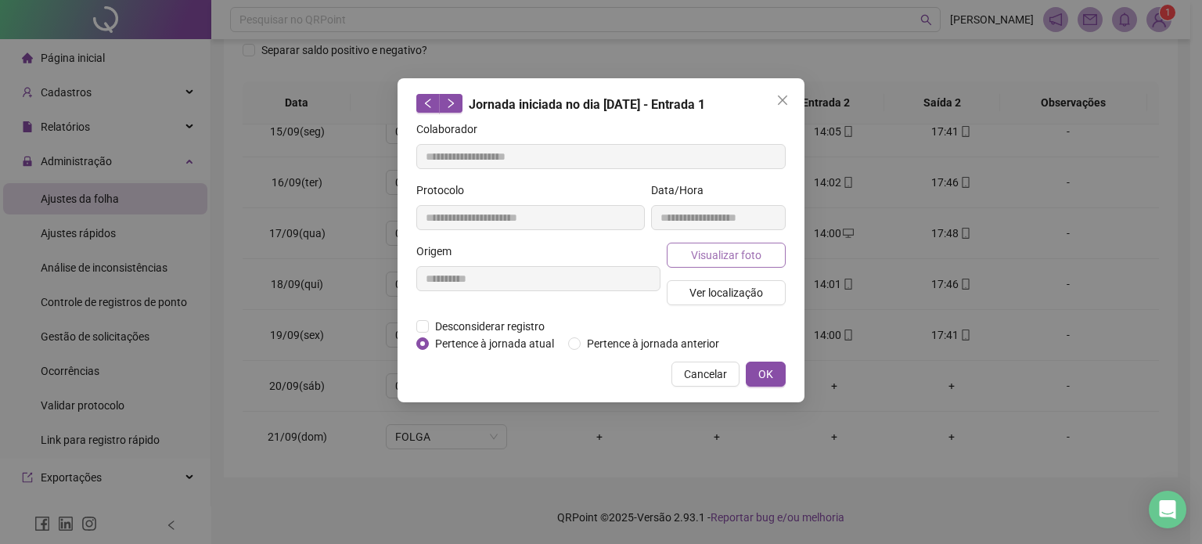
click at [771, 253] on button "Visualizar foto" at bounding box center [726, 255] width 119 height 25
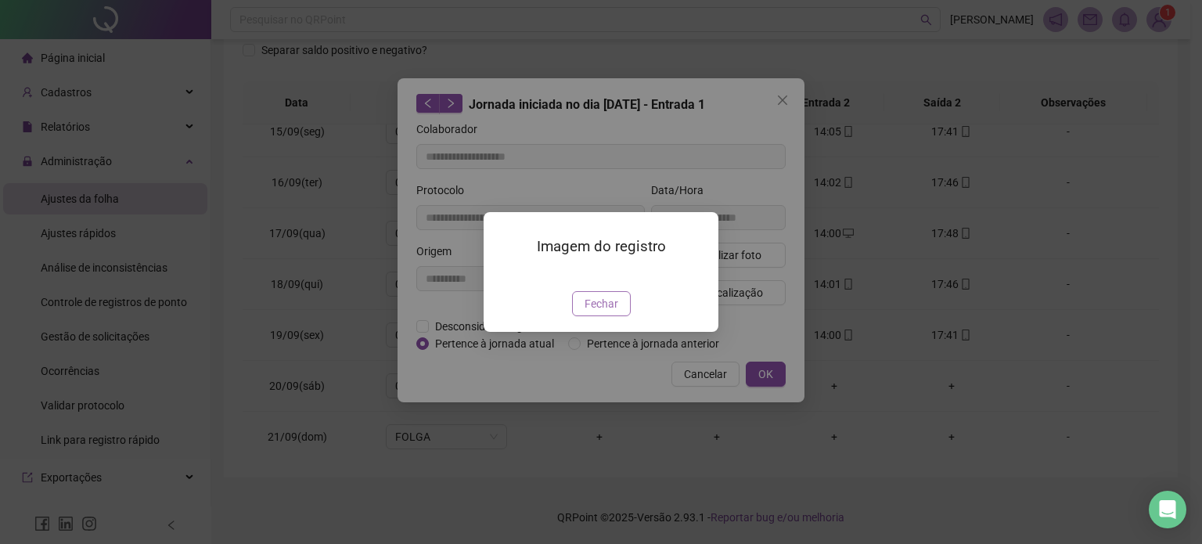
click at [593, 312] on span "Fechar" at bounding box center [602, 303] width 34 height 17
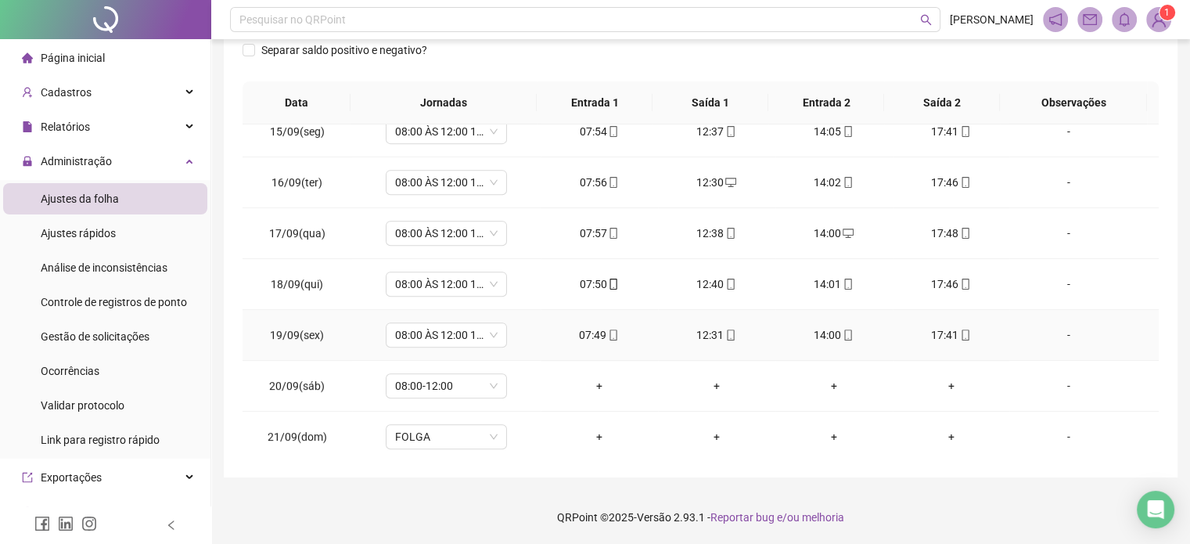
click at [726, 331] on icon "mobile" at bounding box center [731, 335] width 11 height 11
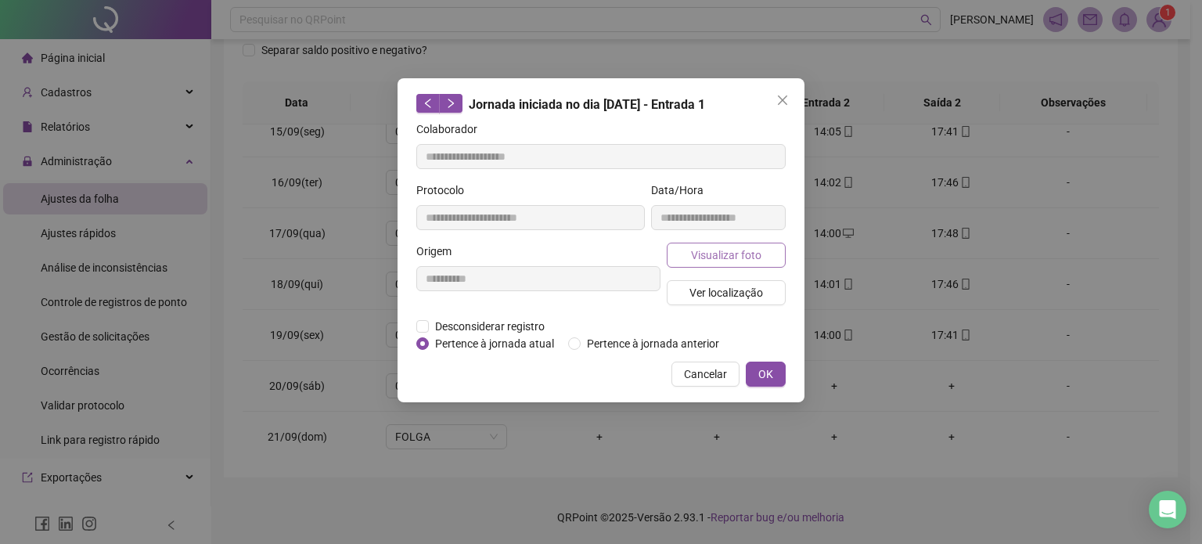
click at [762, 254] on button "Visualizar foto" at bounding box center [726, 255] width 119 height 25
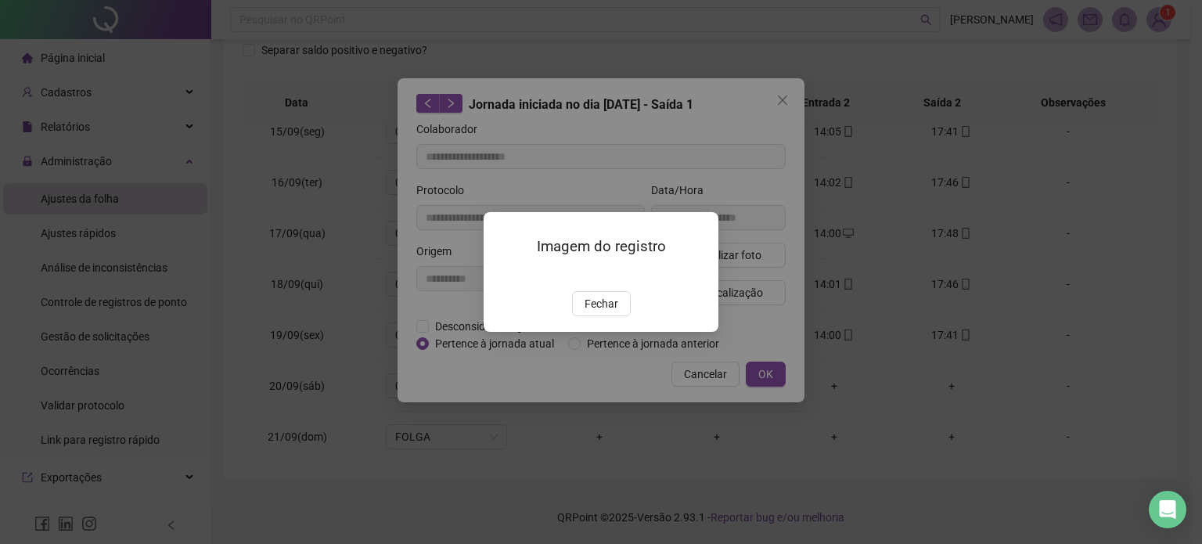
click at [615, 312] on span "Fechar" at bounding box center [602, 303] width 34 height 17
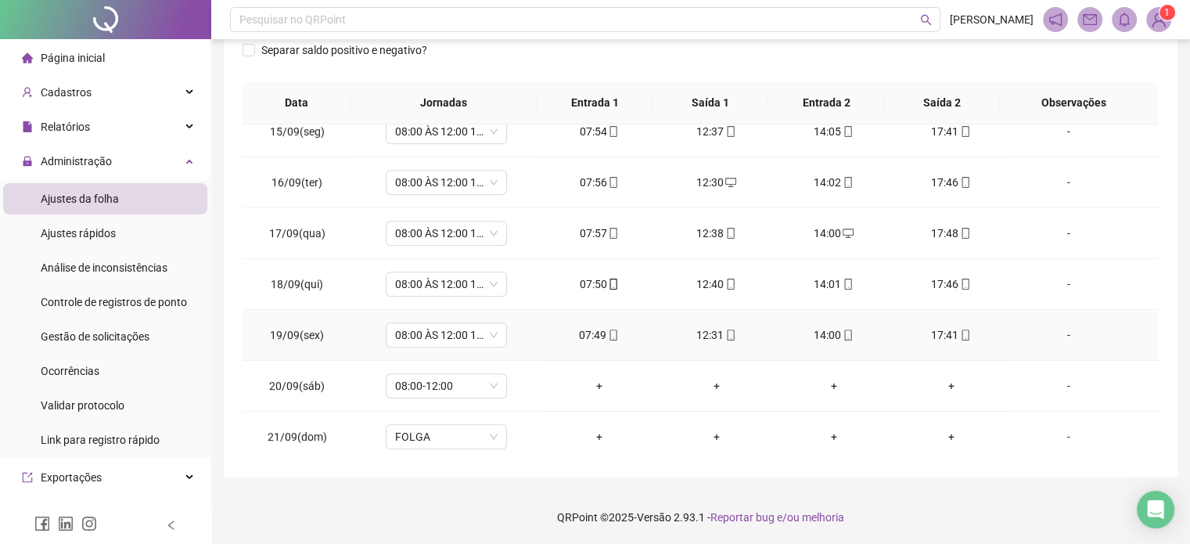
click at [843, 331] on icon "mobile" at bounding box center [848, 335] width 11 height 11
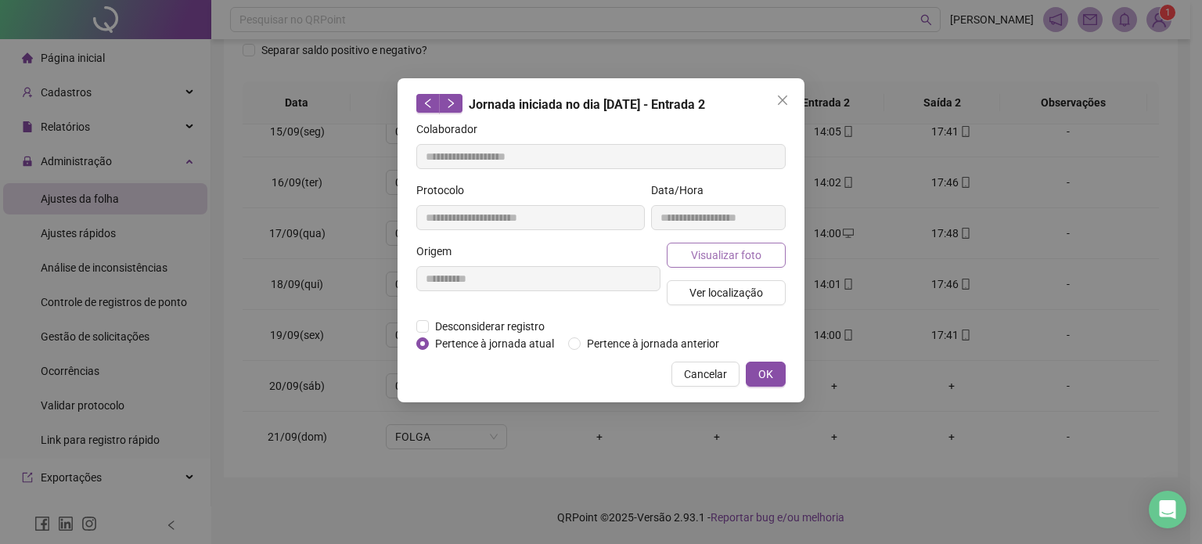
click at [779, 257] on button "Visualizar foto" at bounding box center [726, 255] width 119 height 25
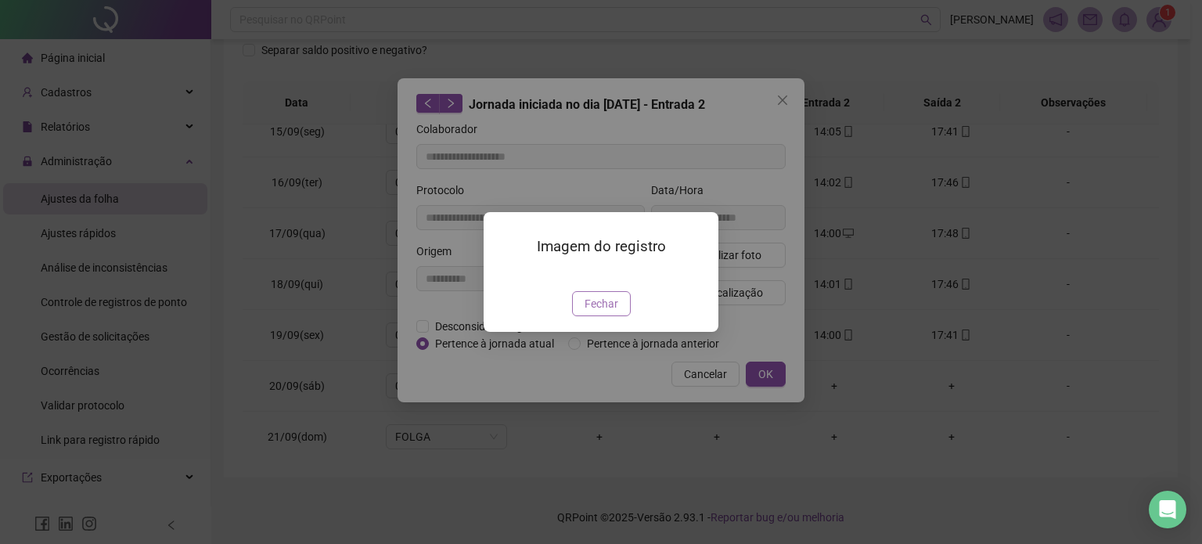
click at [607, 316] on button "Fechar" at bounding box center [601, 303] width 59 height 25
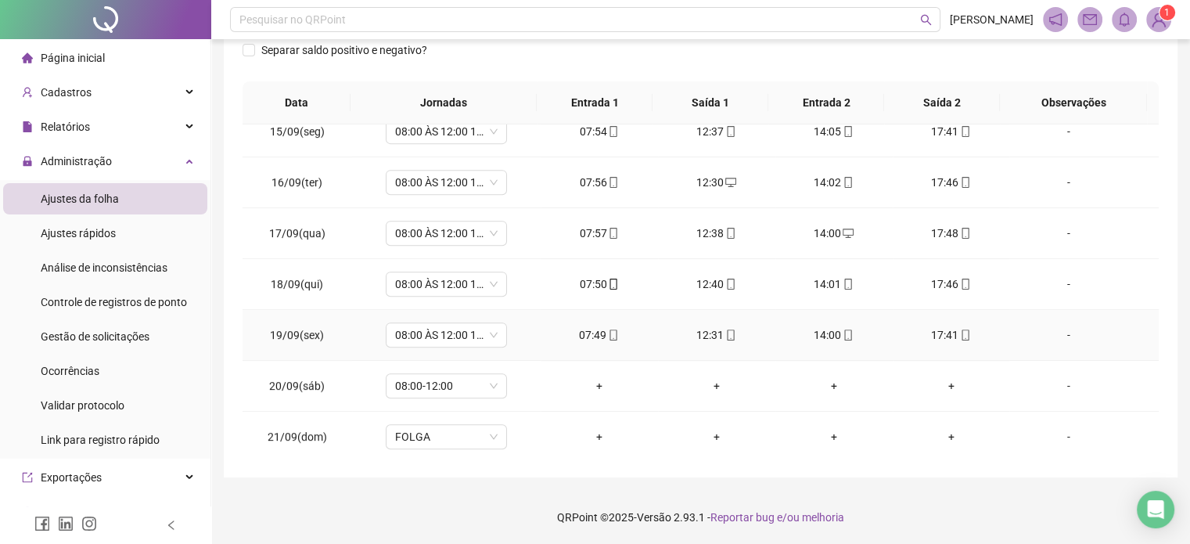
click at [960, 330] on icon "mobile" at bounding box center [965, 335] width 11 height 11
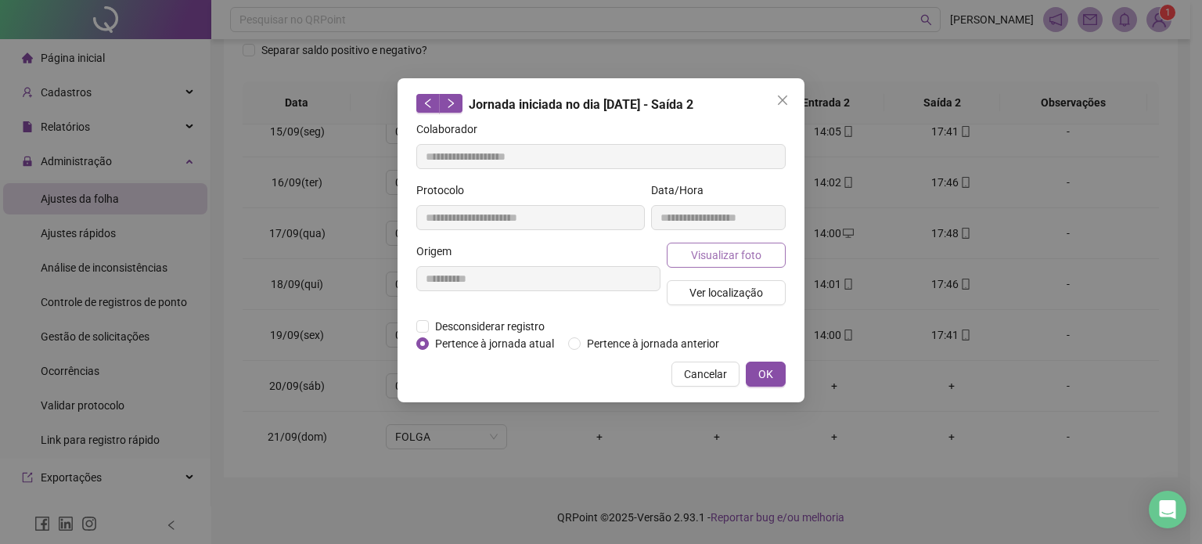
click at [767, 256] on button "Visualizar foto" at bounding box center [726, 255] width 119 height 25
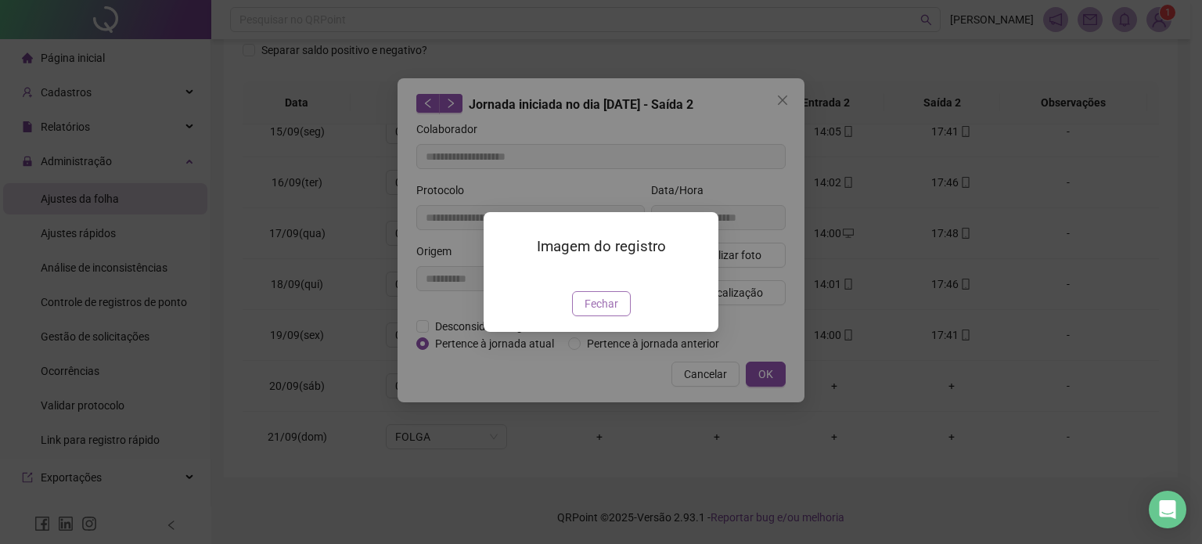
click at [609, 312] on span "Fechar" at bounding box center [602, 303] width 34 height 17
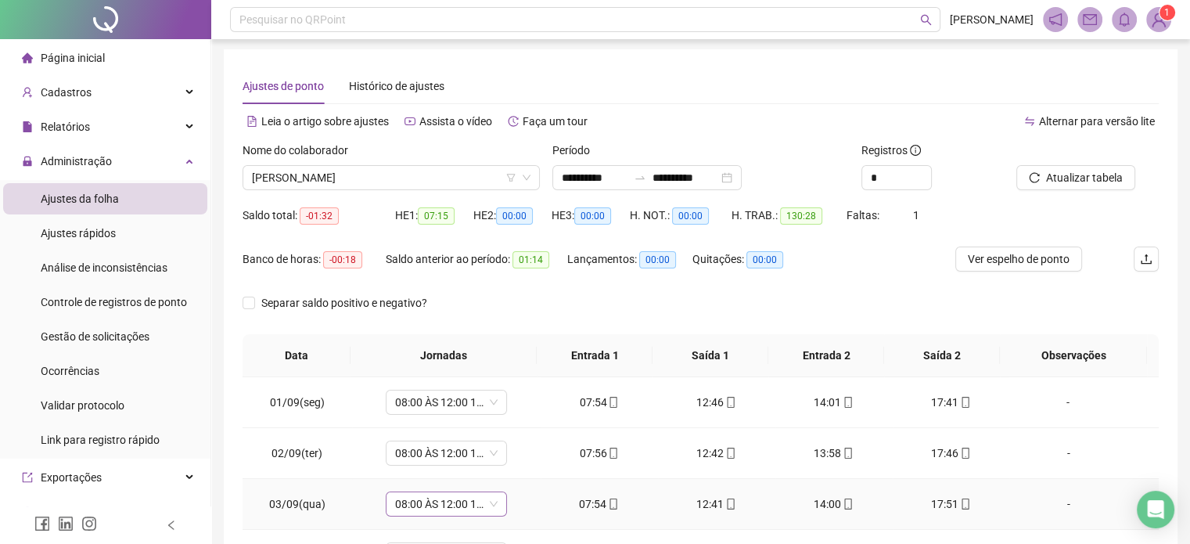
scroll to position [0, 0]
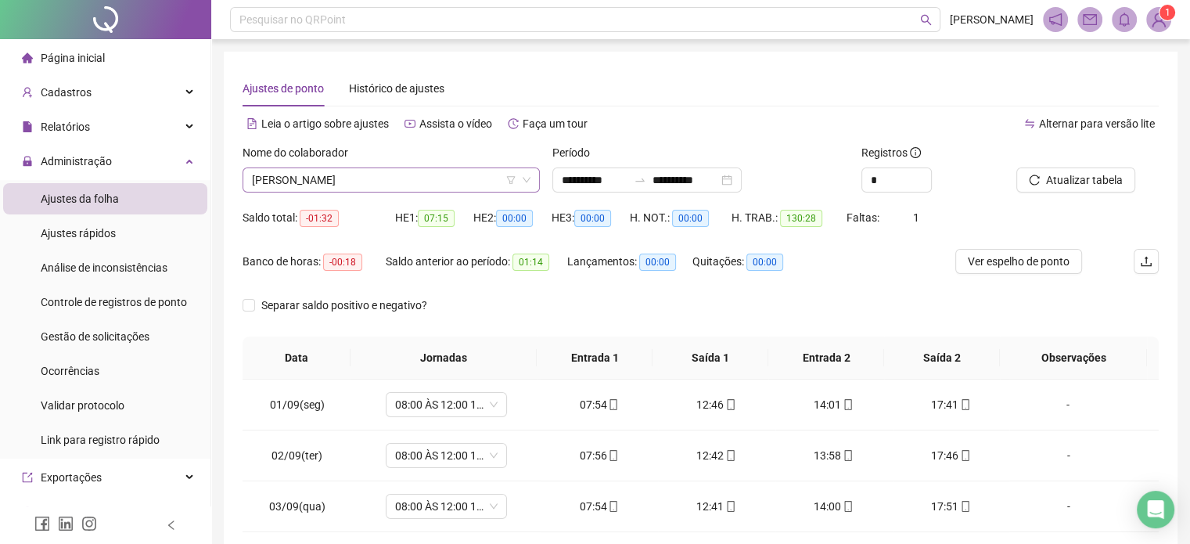
click at [401, 169] on span "[PERSON_NAME]" at bounding box center [391, 179] width 279 height 23
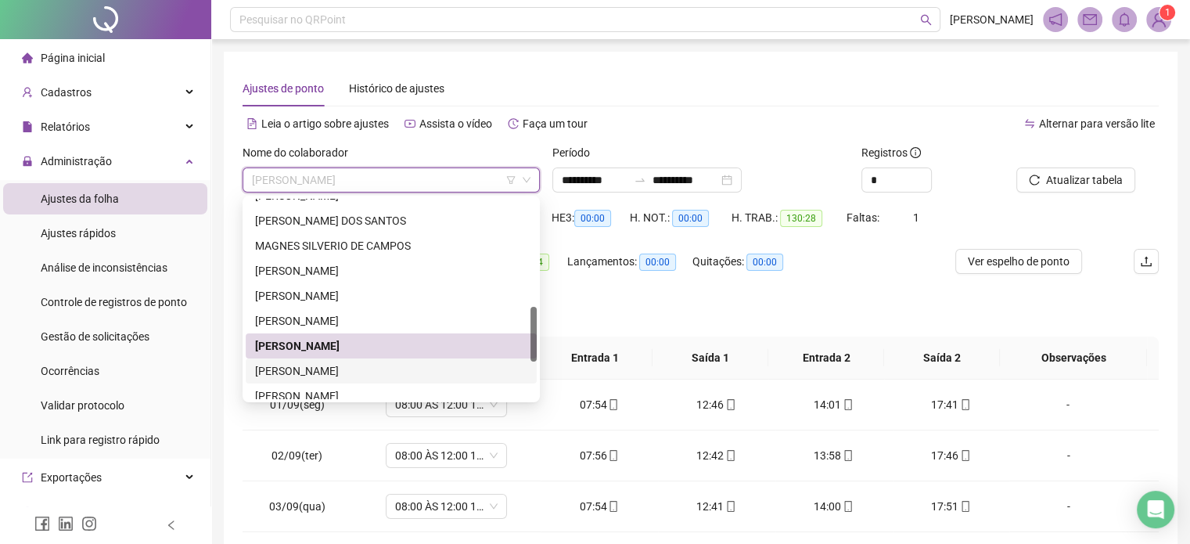
click at [351, 369] on div "[PERSON_NAME]" at bounding box center [391, 370] width 272 height 17
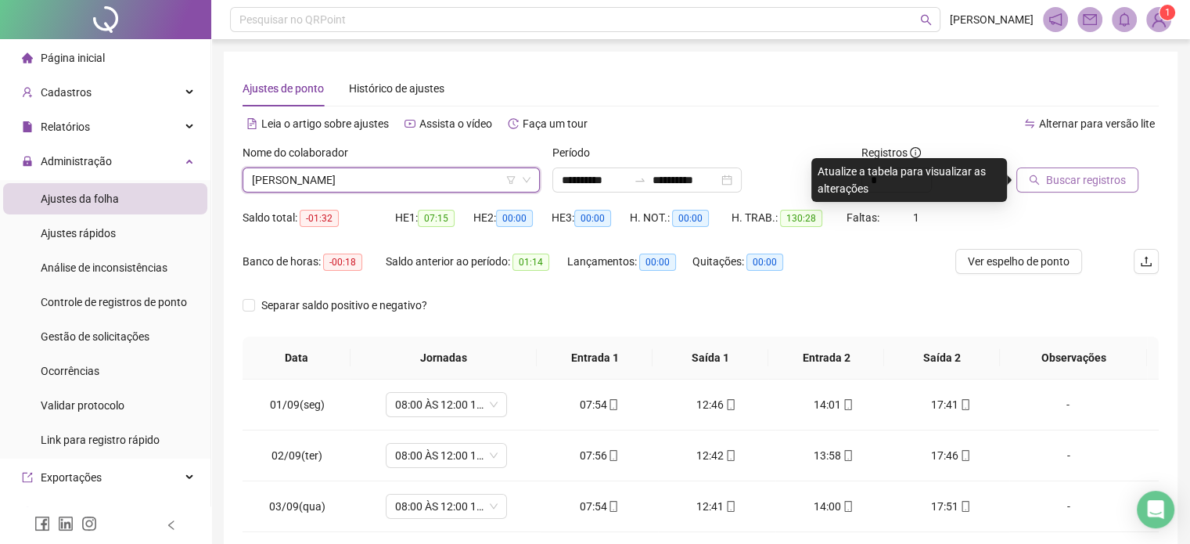
click at [1064, 176] on span "Buscar registros" at bounding box center [1086, 179] width 80 height 17
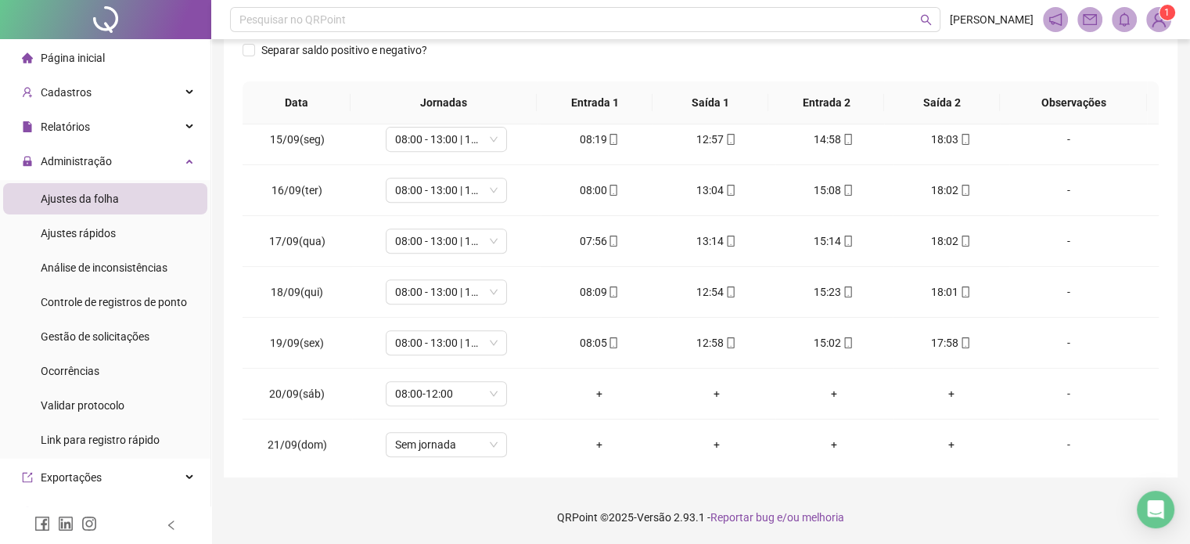
scroll to position [730, 0]
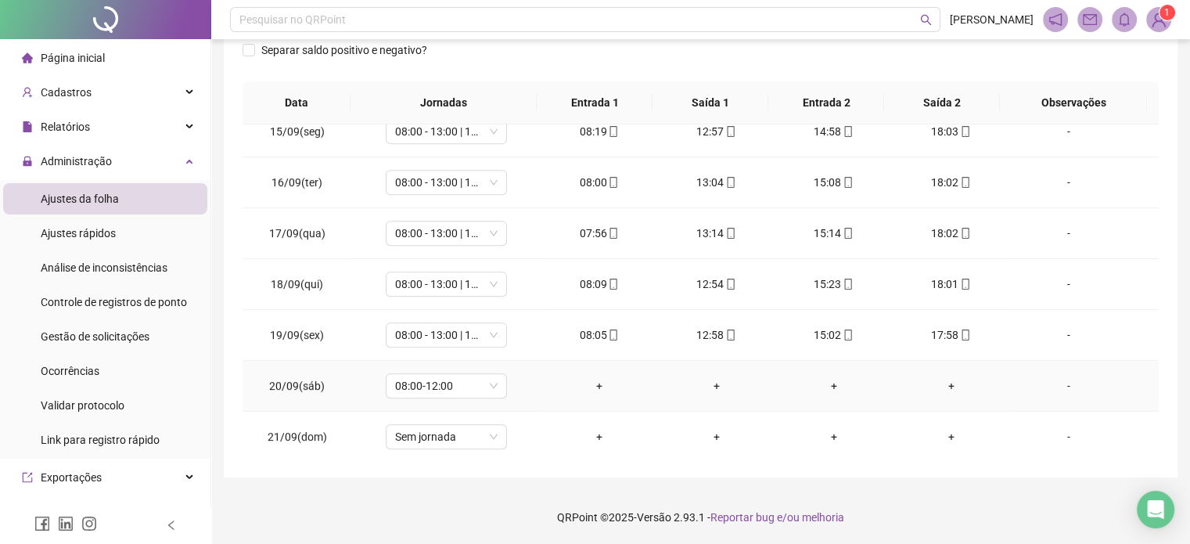
click at [1060, 381] on div "-" at bounding box center [1068, 385] width 92 height 17
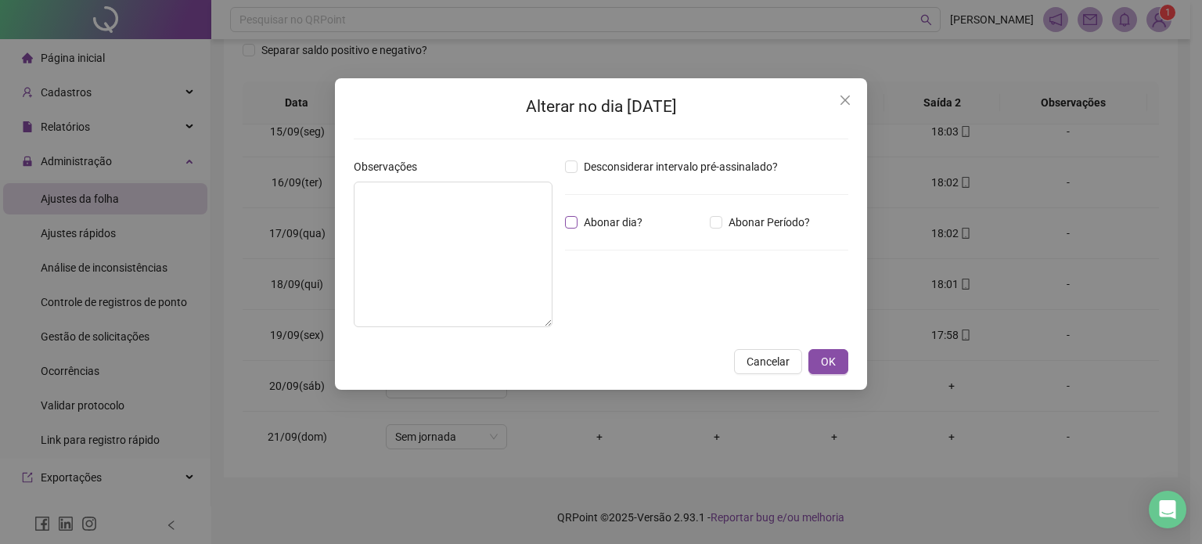
click at [585, 221] on span "Abonar dia?" at bounding box center [613, 222] width 71 height 17
click at [477, 233] on textarea at bounding box center [453, 255] width 199 height 146
click at [829, 362] on span "OK" at bounding box center [828, 361] width 15 height 17
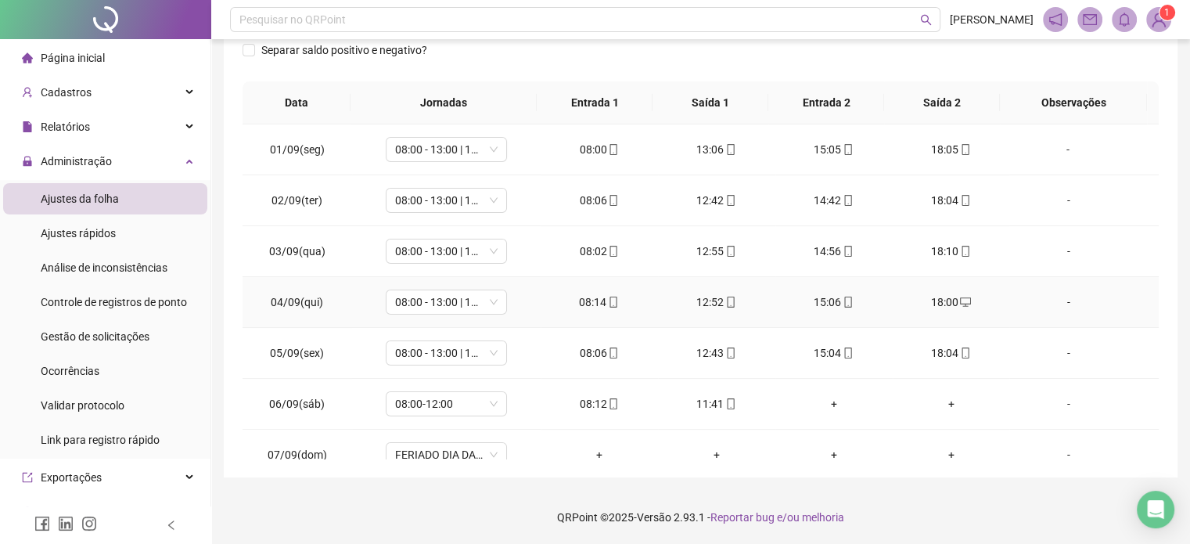
scroll to position [0, 0]
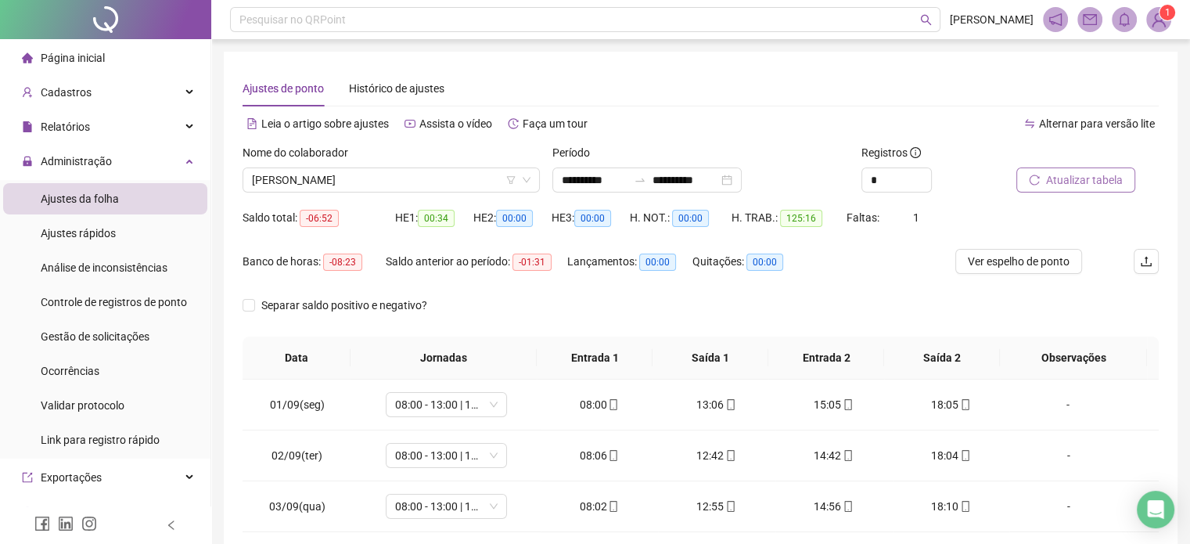
click at [1086, 171] on span "Atualizar tabela" at bounding box center [1084, 179] width 77 height 17
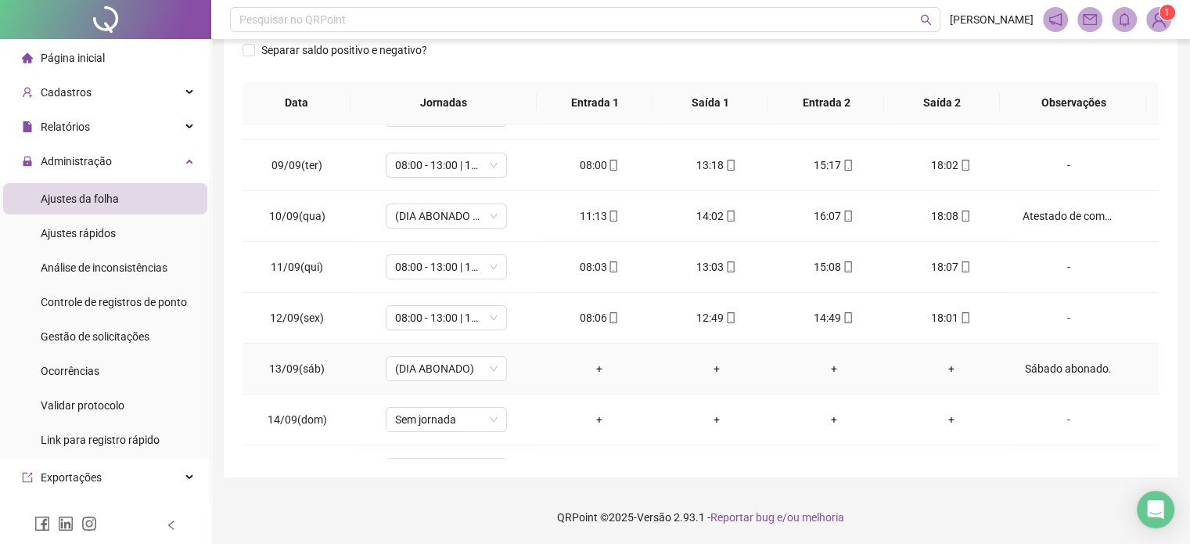
scroll to position [730, 0]
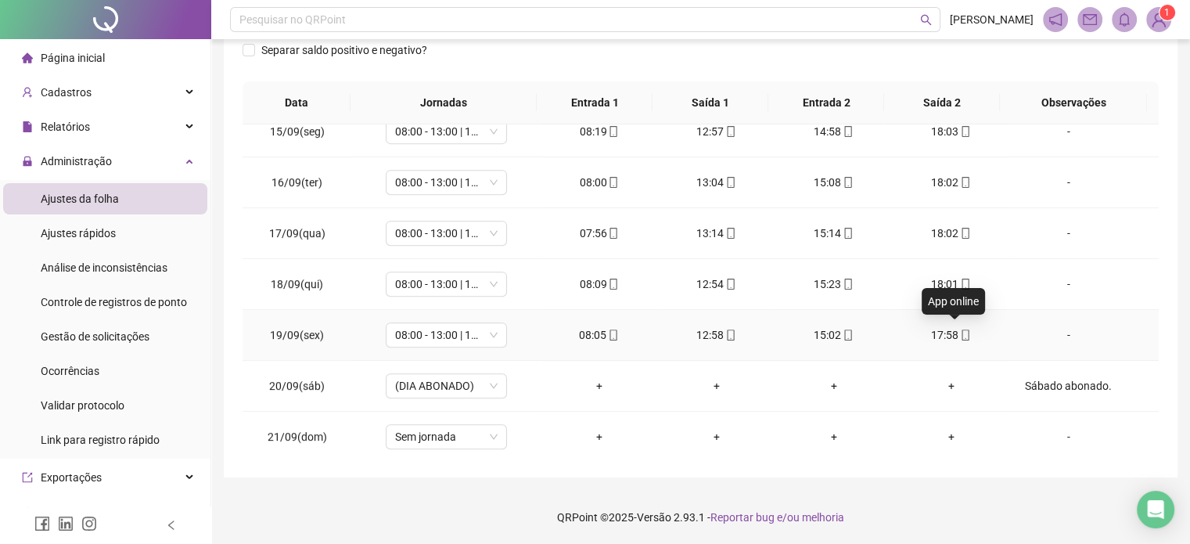
click at [960, 332] on icon "mobile" at bounding box center [965, 335] width 11 height 11
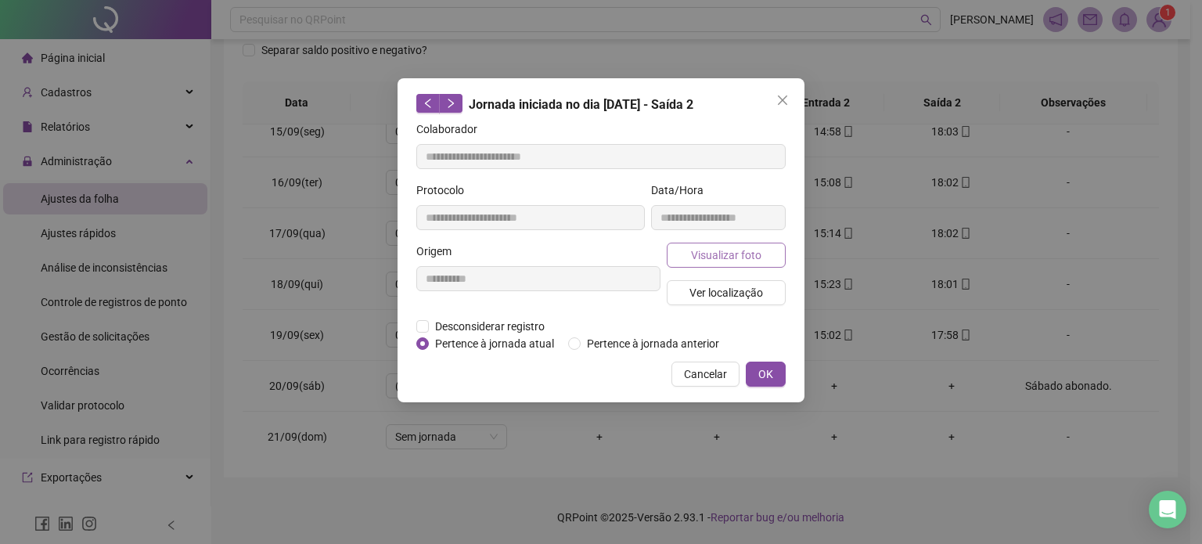
click at [716, 255] on span "Visualizar foto" at bounding box center [726, 255] width 70 height 17
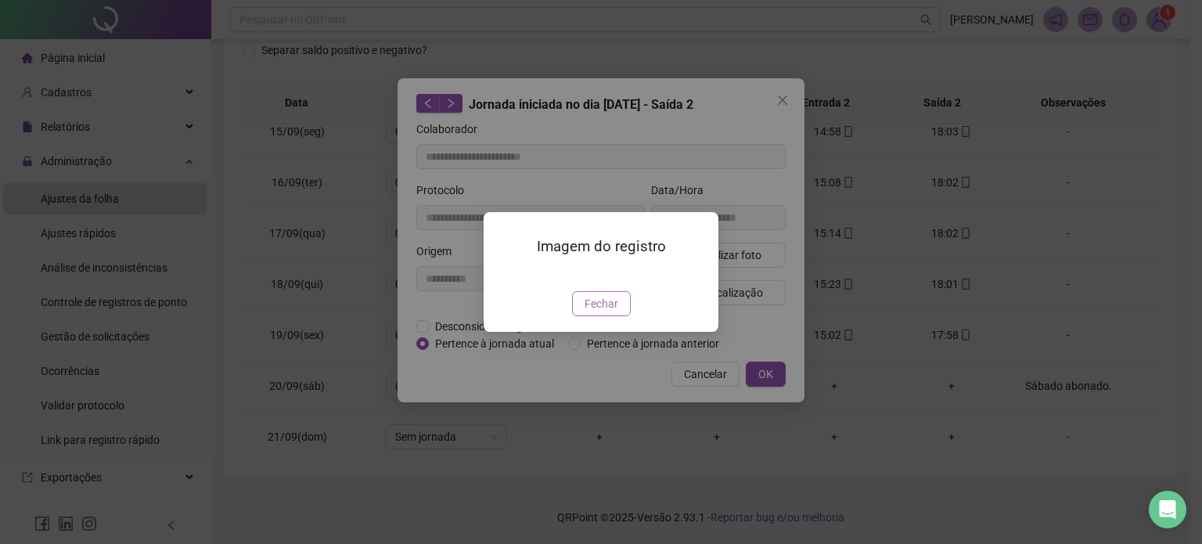
click at [591, 312] on span "Fechar" at bounding box center [602, 303] width 34 height 17
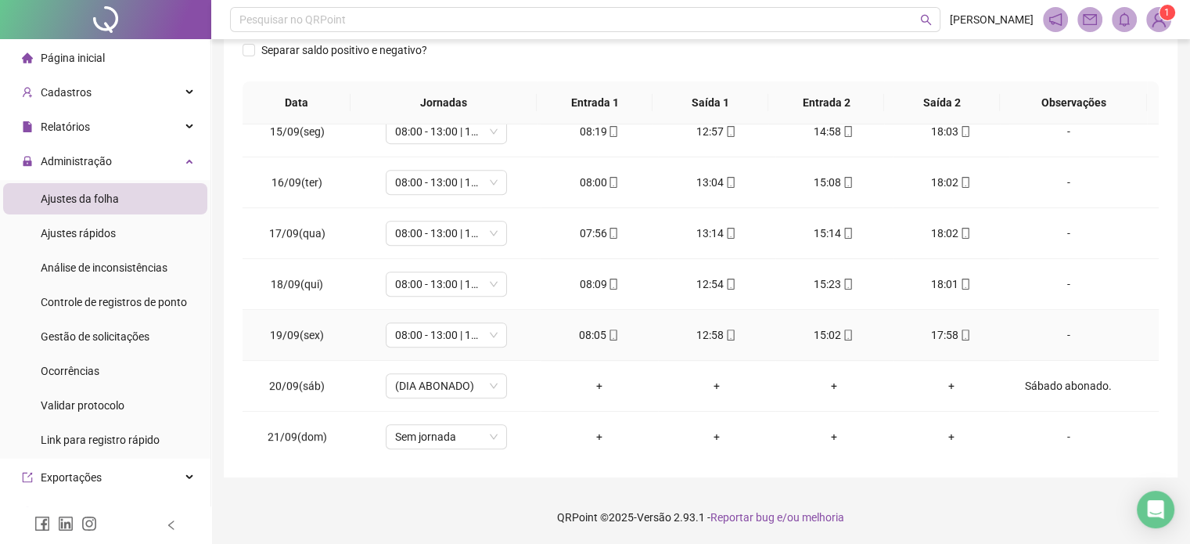
click at [846, 334] on div "15:02" at bounding box center [834, 334] width 92 height 17
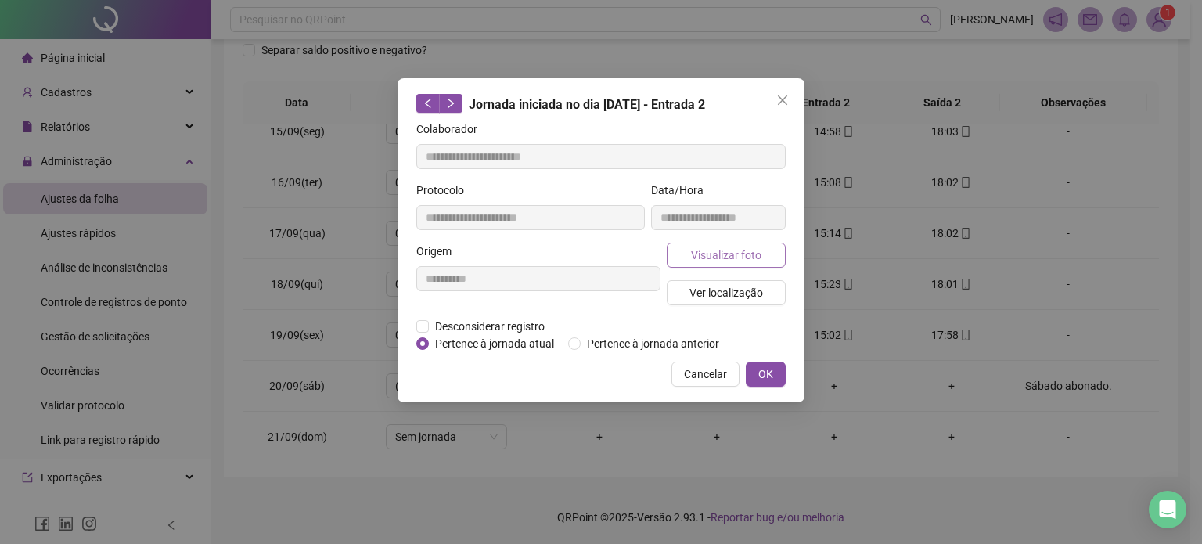
click at [744, 262] on span "Visualizar foto" at bounding box center [726, 255] width 70 height 17
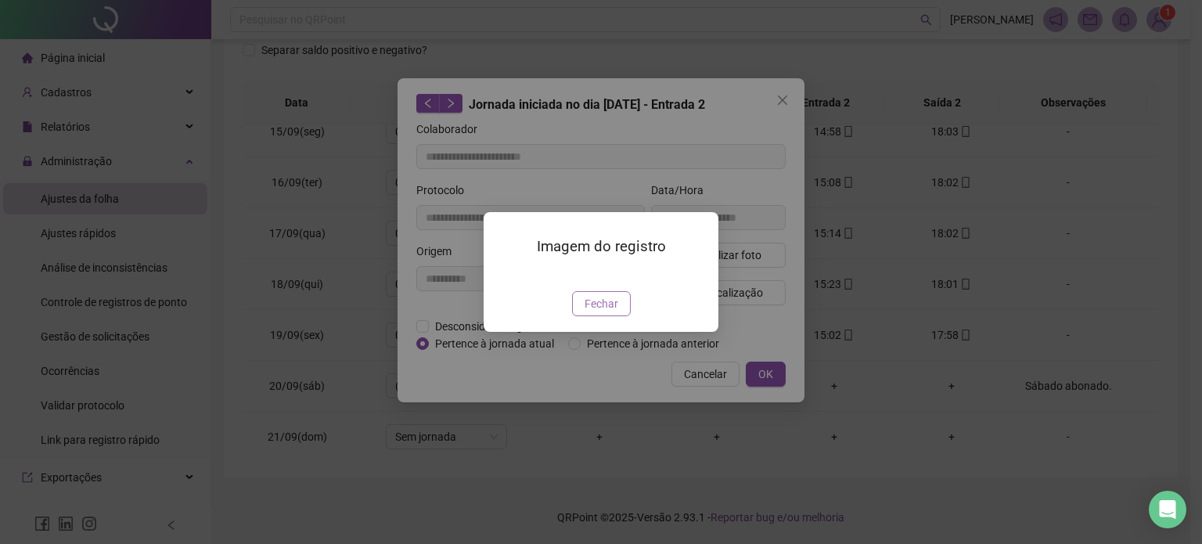
click at [595, 316] on button "Fechar" at bounding box center [601, 303] width 59 height 25
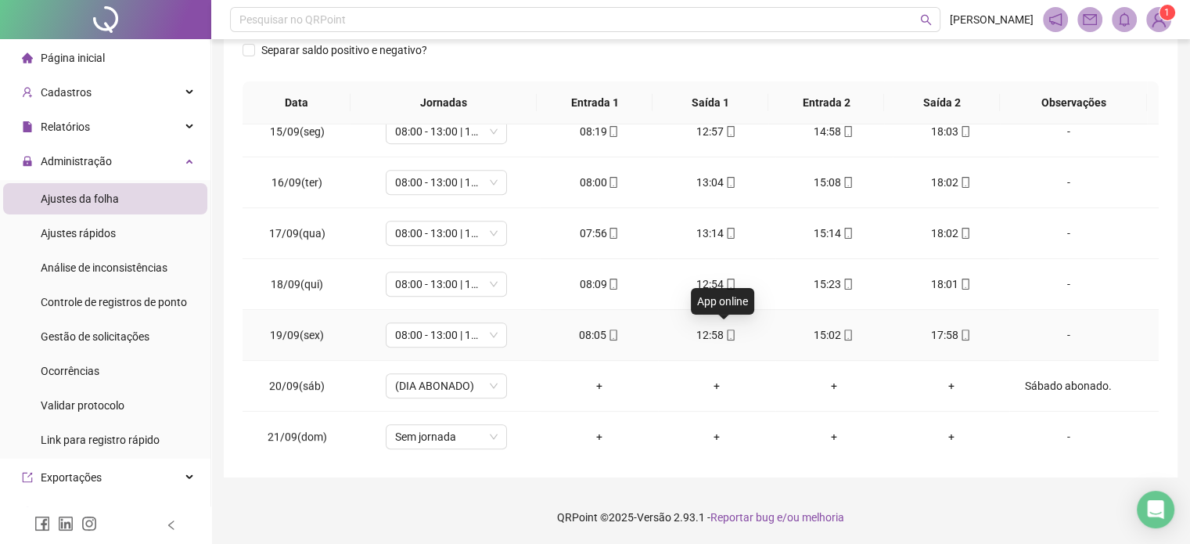
click at [728, 334] on icon "mobile" at bounding box center [731, 335] width 7 height 11
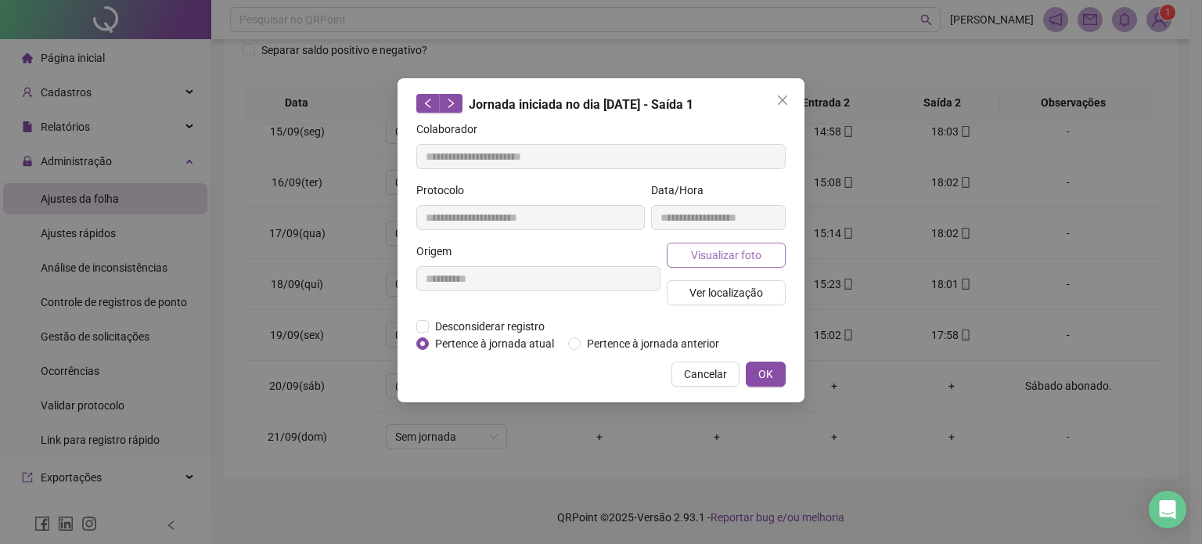
click at [747, 256] on span "Visualizar foto" at bounding box center [726, 255] width 70 height 17
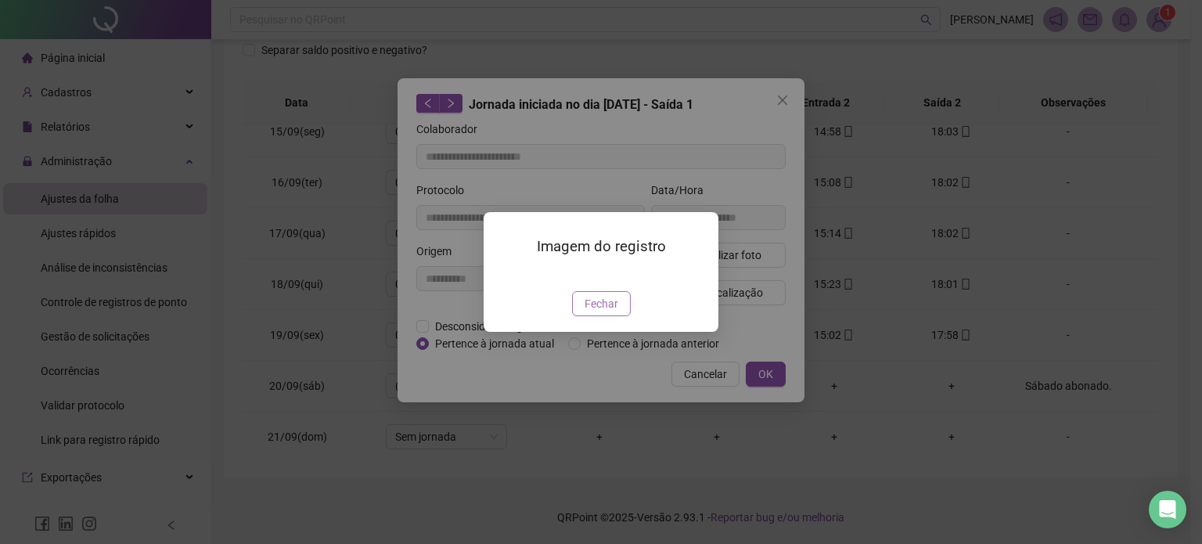
click at [603, 312] on span "Fechar" at bounding box center [602, 303] width 34 height 17
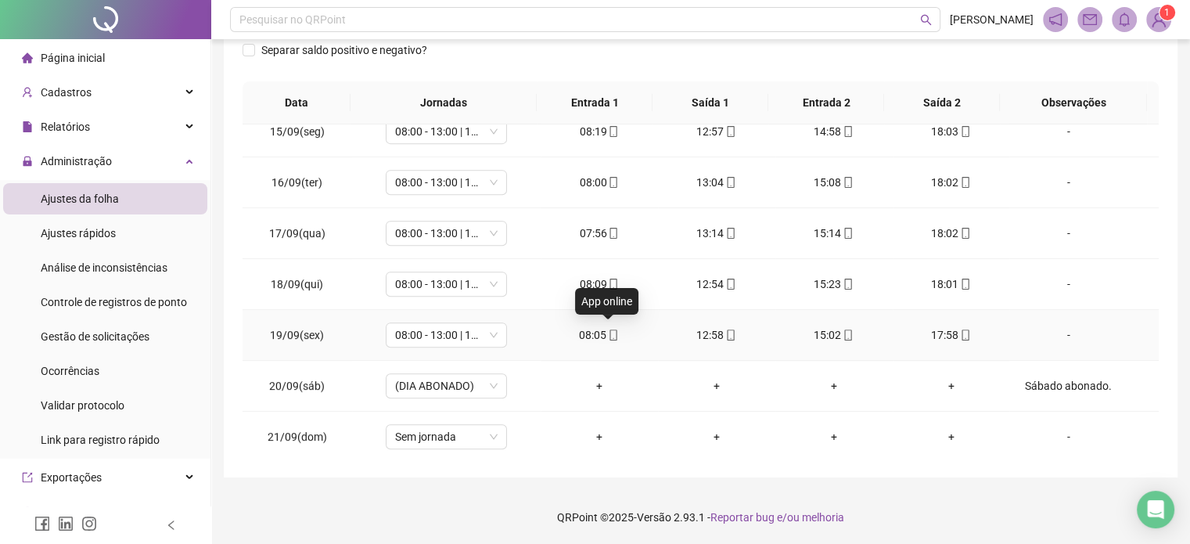
click at [608, 330] on icon "mobile" at bounding box center [613, 335] width 11 height 11
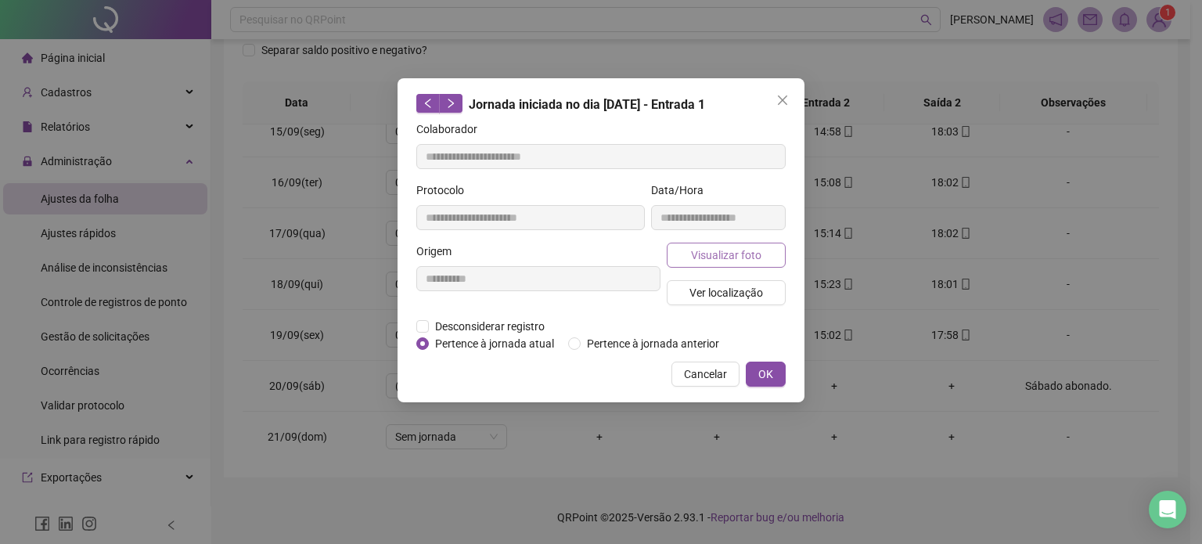
click at [701, 251] on span "Visualizar foto" at bounding box center [726, 255] width 70 height 17
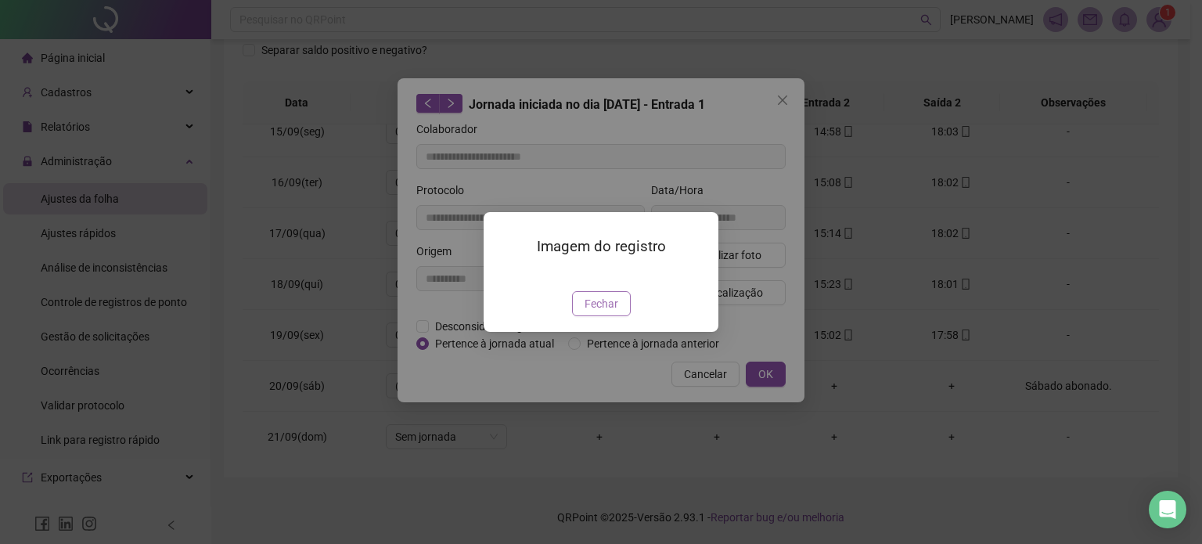
click at [601, 312] on span "Fechar" at bounding box center [602, 303] width 34 height 17
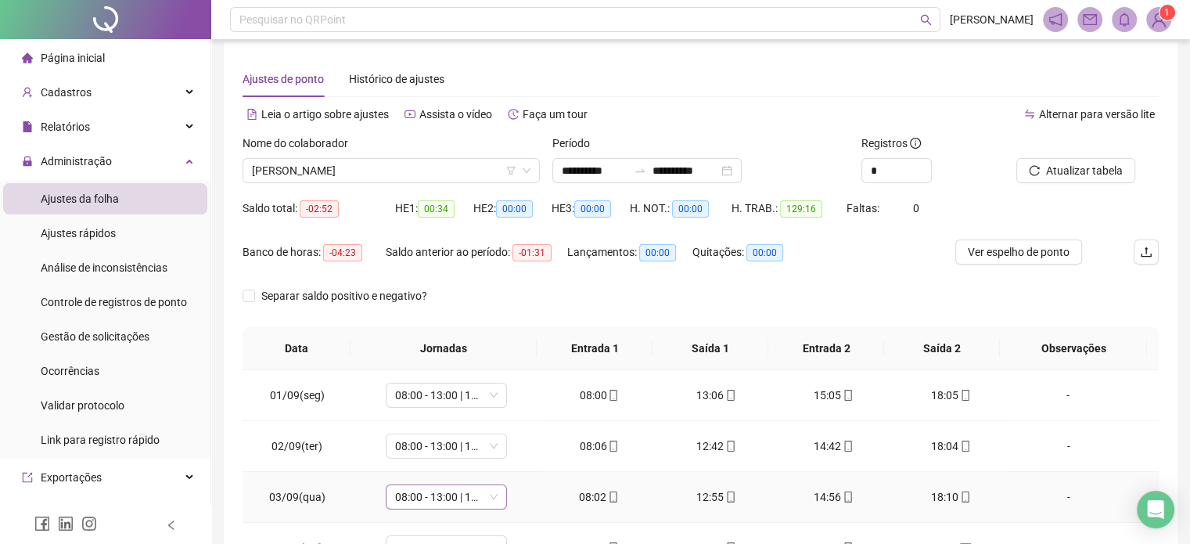
scroll to position [0, 0]
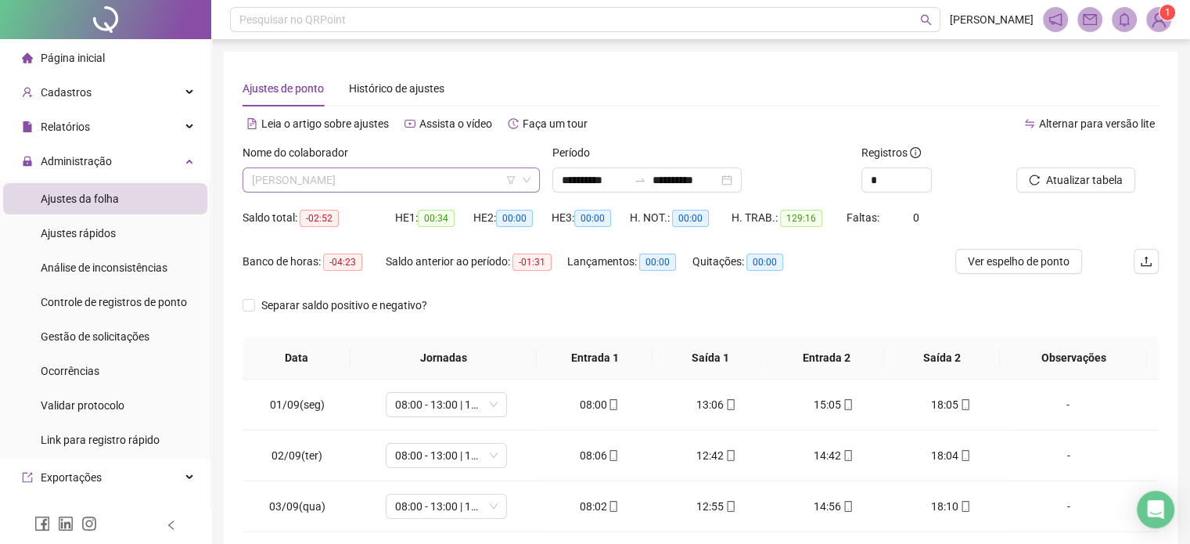
click at [405, 178] on span "[PERSON_NAME]" at bounding box center [391, 179] width 279 height 23
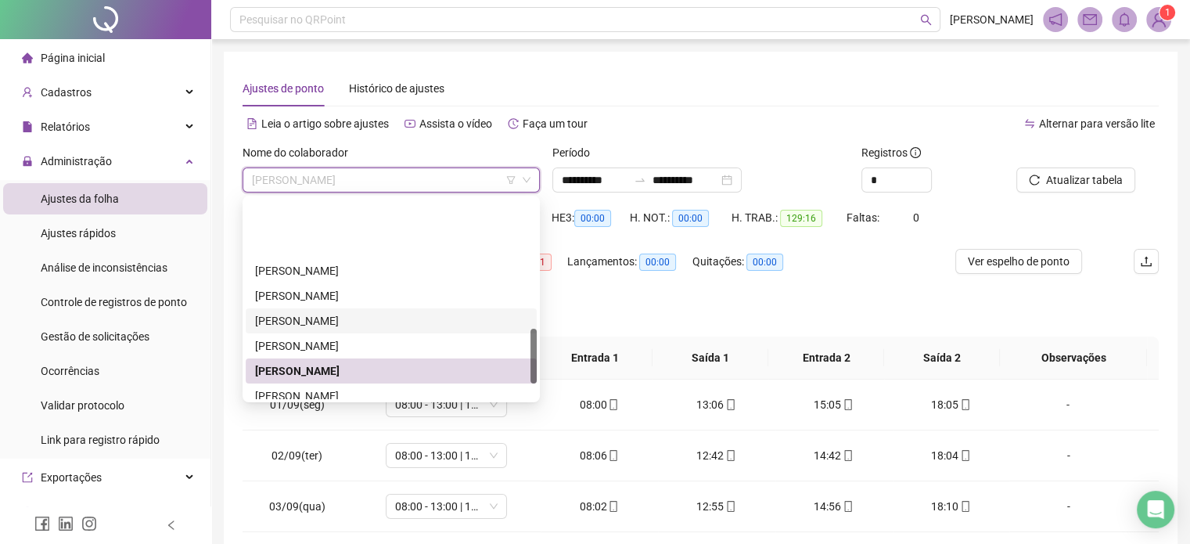
scroll to position [526, 0]
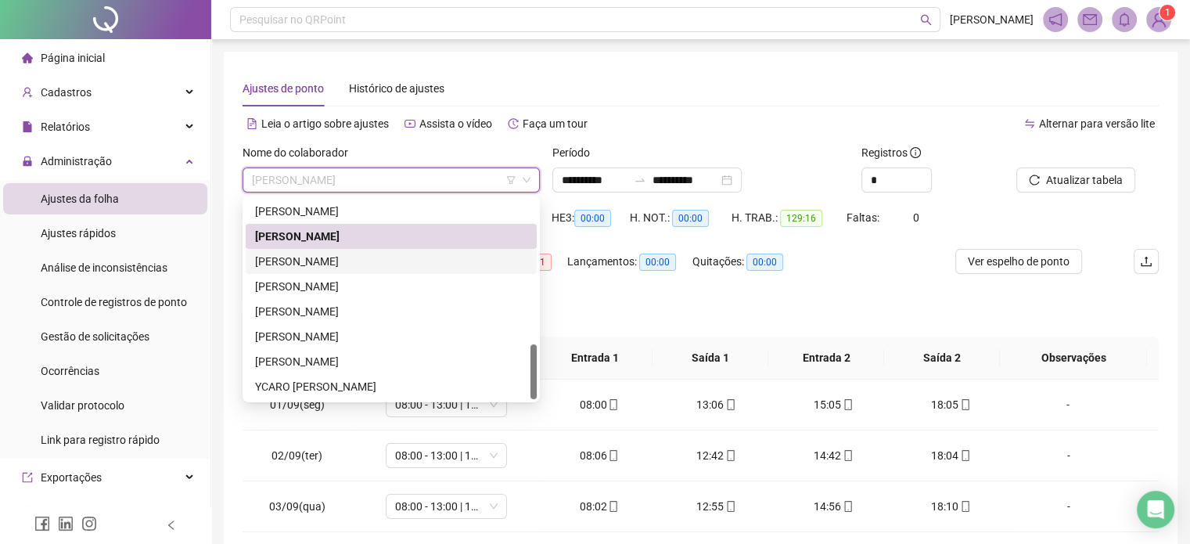
click at [429, 265] on div "[PERSON_NAME]" at bounding box center [391, 261] width 272 height 17
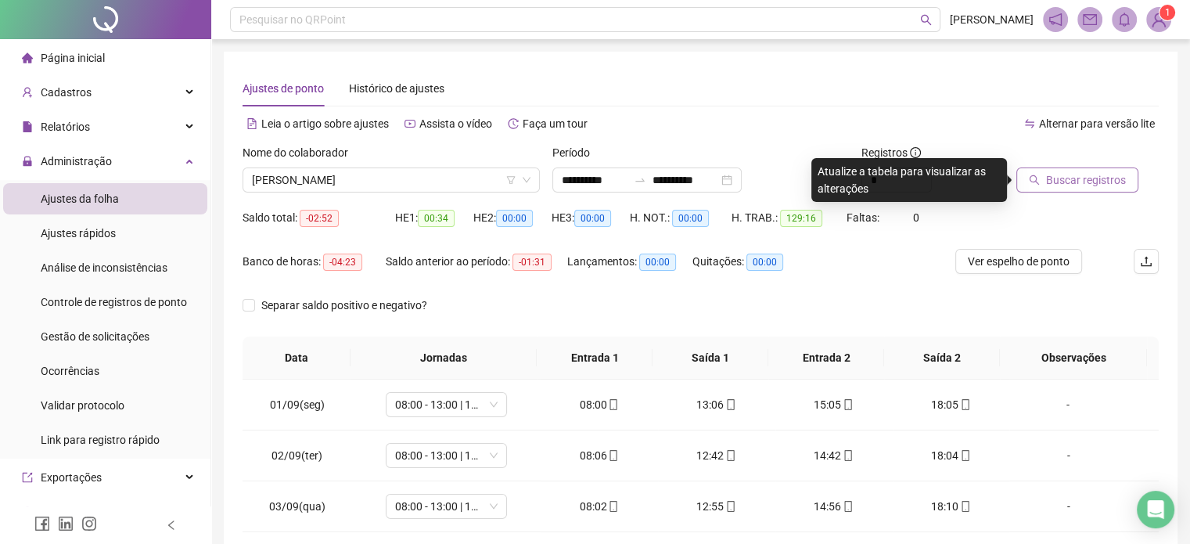
click at [1073, 177] on span "Buscar registros" at bounding box center [1086, 179] width 80 height 17
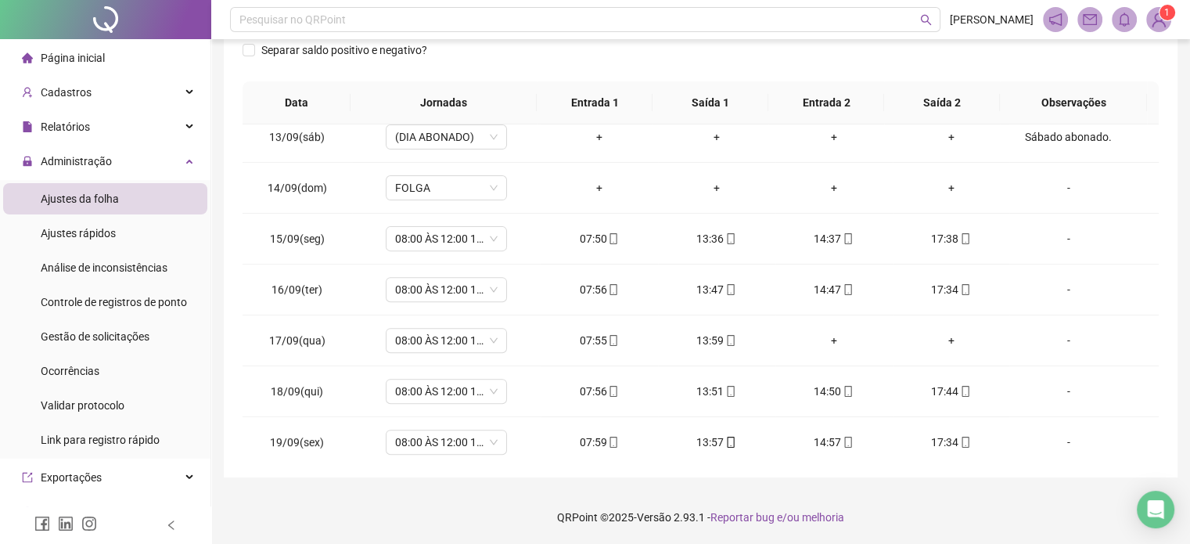
scroll to position [730, 0]
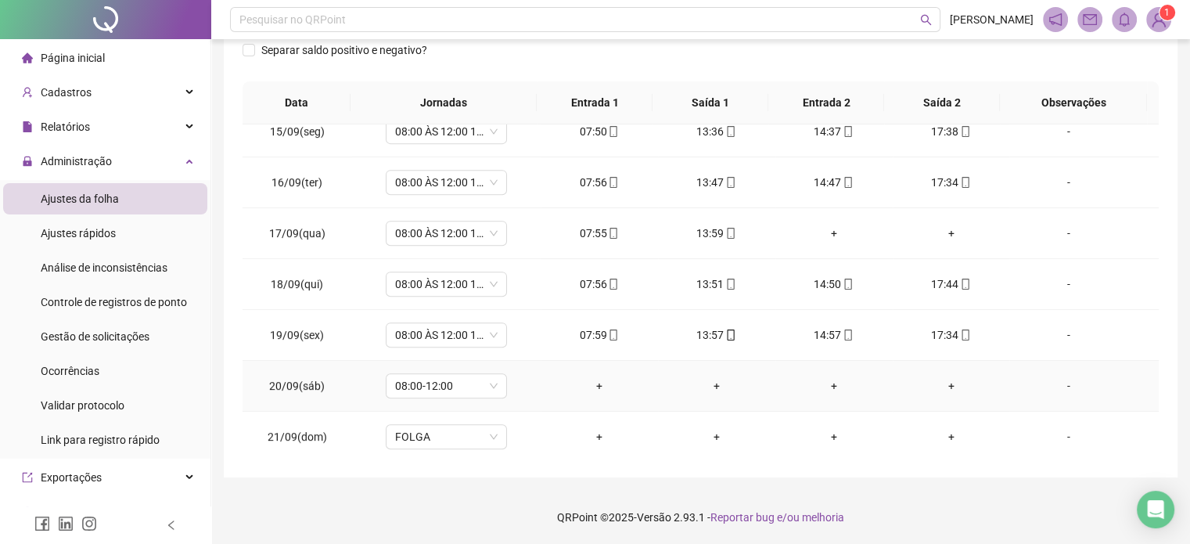
click at [1057, 377] on div "-" at bounding box center [1068, 385] width 92 height 17
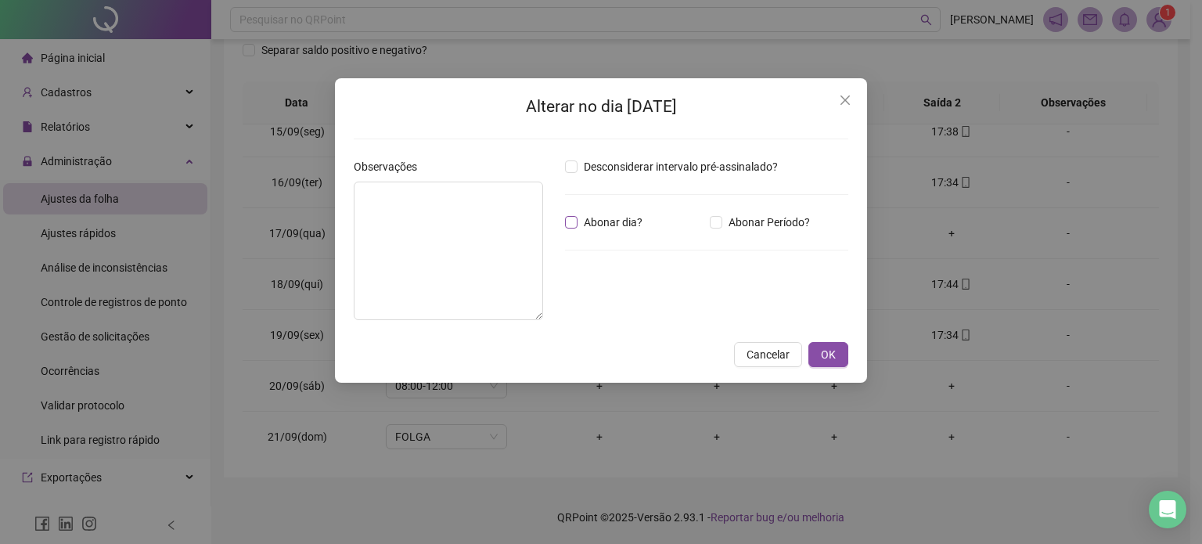
click at [589, 228] on span "Abonar dia?" at bounding box center [613, 222] width 71 height 17
click at [470, 229] on textarea at bounding box center [448, 251] width 189 height 139
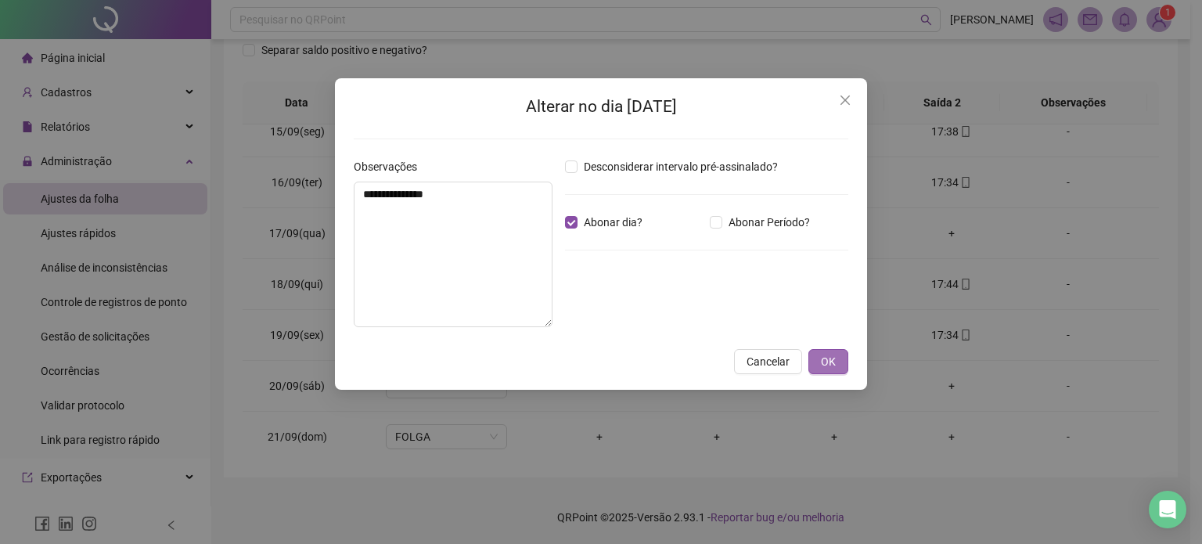
click at [816, 358] on button "OK" at bounding box center [829, 361] width 40 height 25
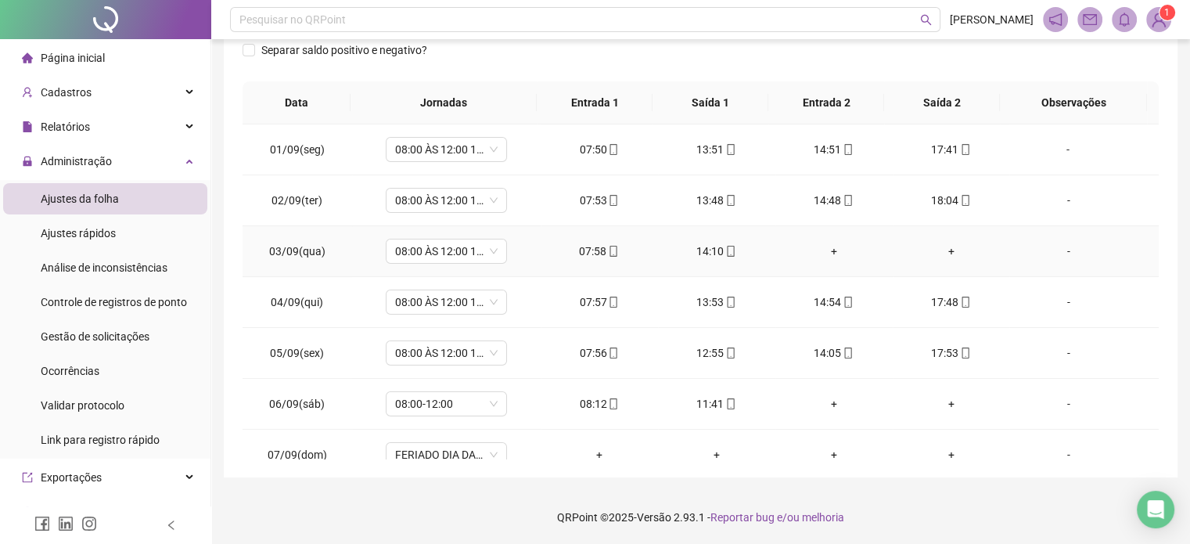
scroll to position [0, 0]
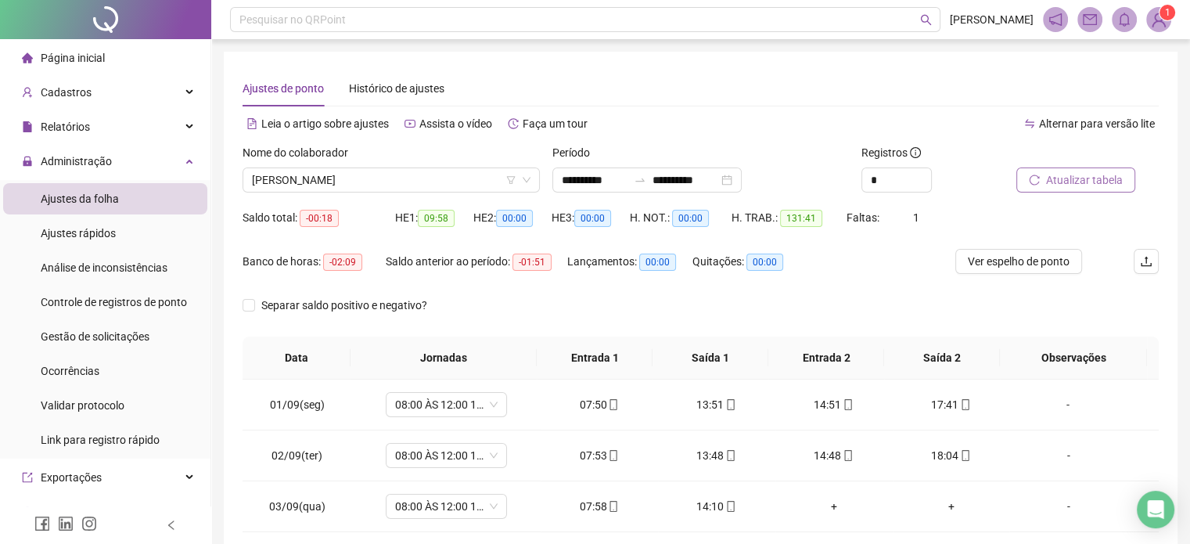
click at [1086, 185] on span "Atualizar tabela" at bounding box center [1084, 179] width 77 height 17
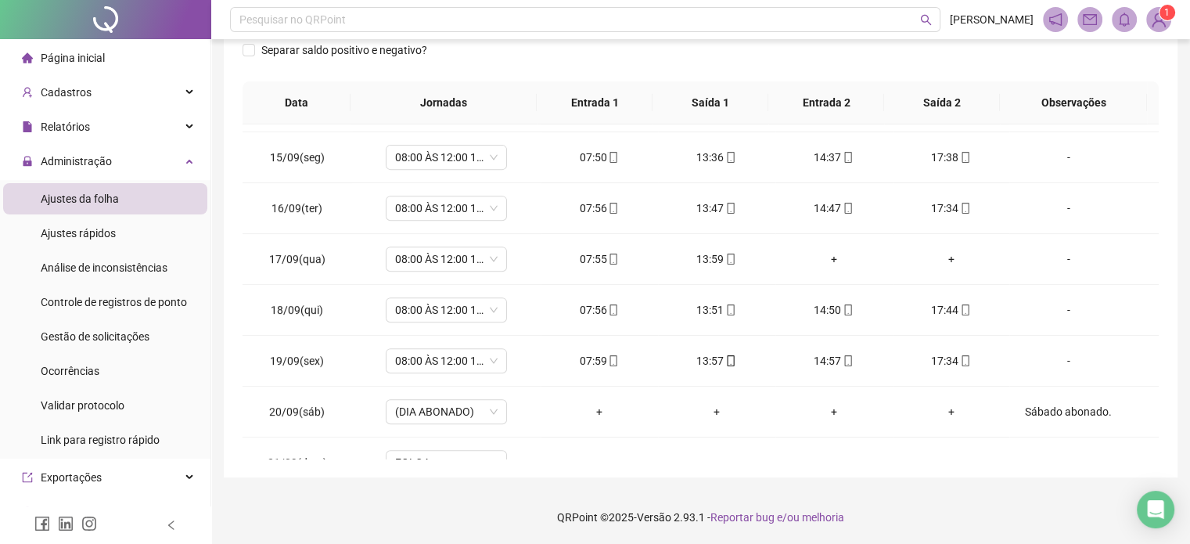
scroll to position [730, 0]
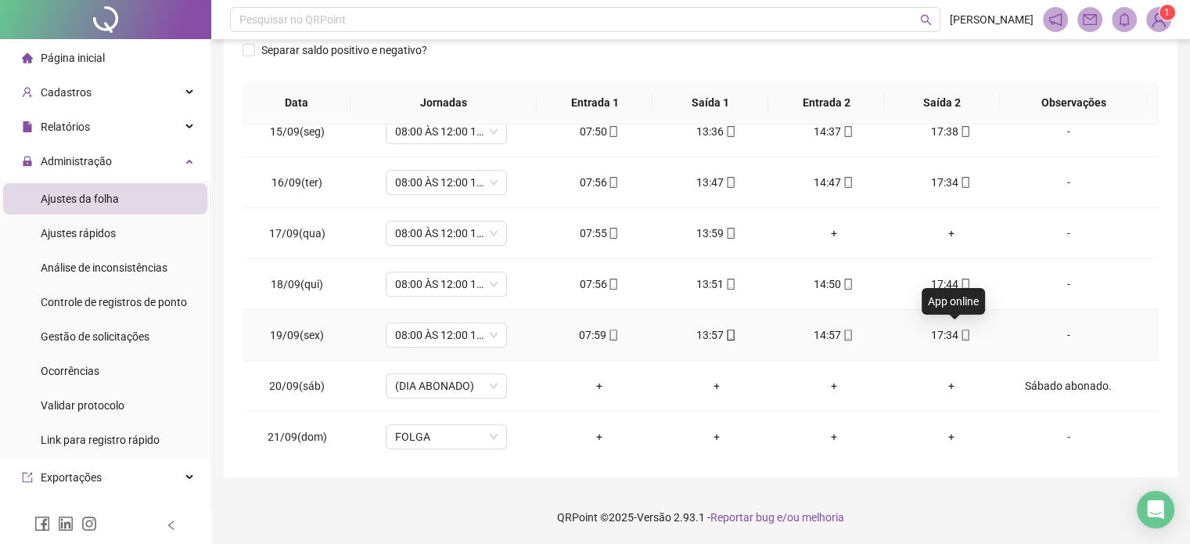
click at [960, 333] on icon "mobile" at bounding box center [965, 335] width 11 height 11
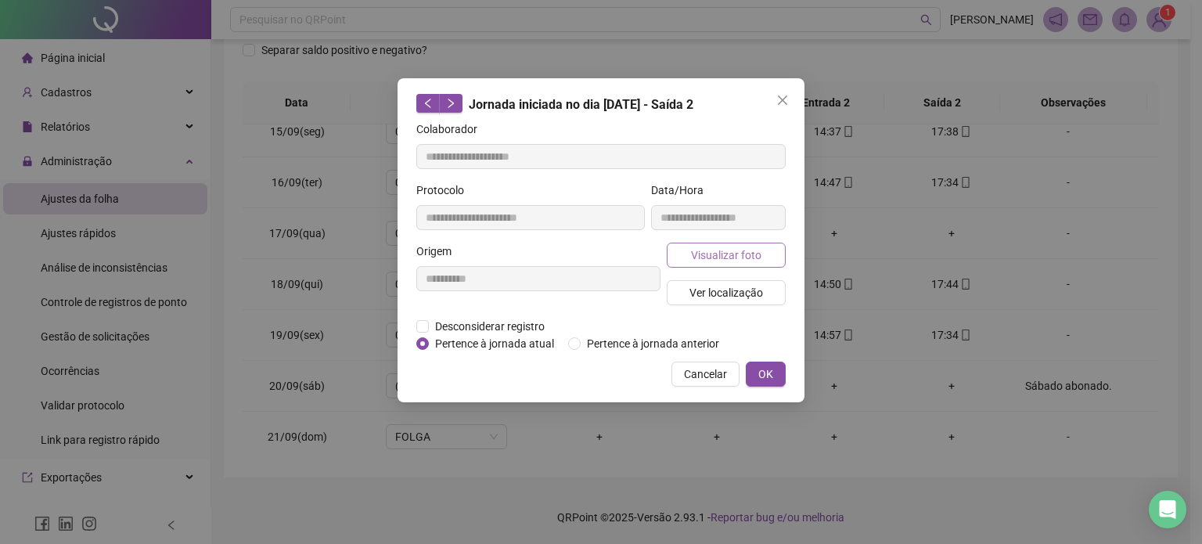
click at [729, 254] on span "Visualizar foto" at bounding box center [726, 255] width 70 height 17
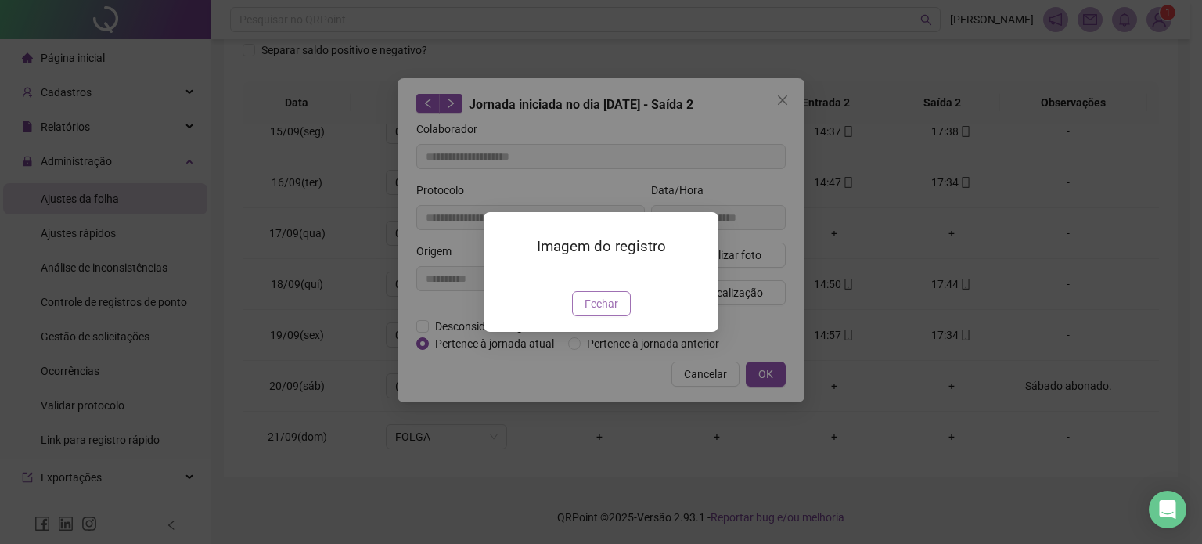
click at [621, 316] on button "Fechar" at bounding box center [601, 303] width 59 height 25
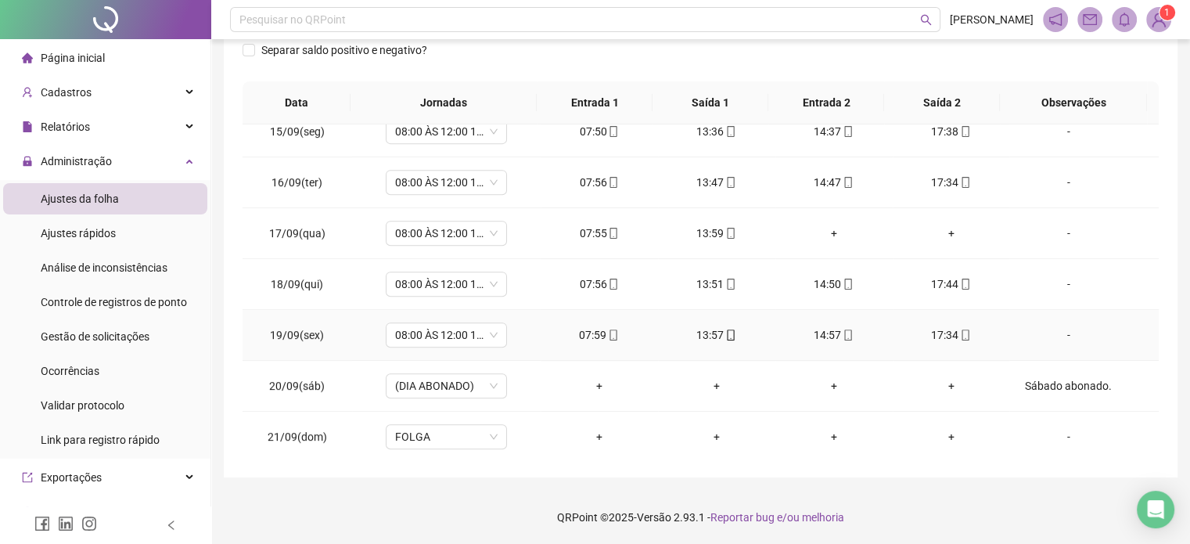
click at [843, 330] on icon "mobile" at bounding box center [848, 335] width 11 height 11
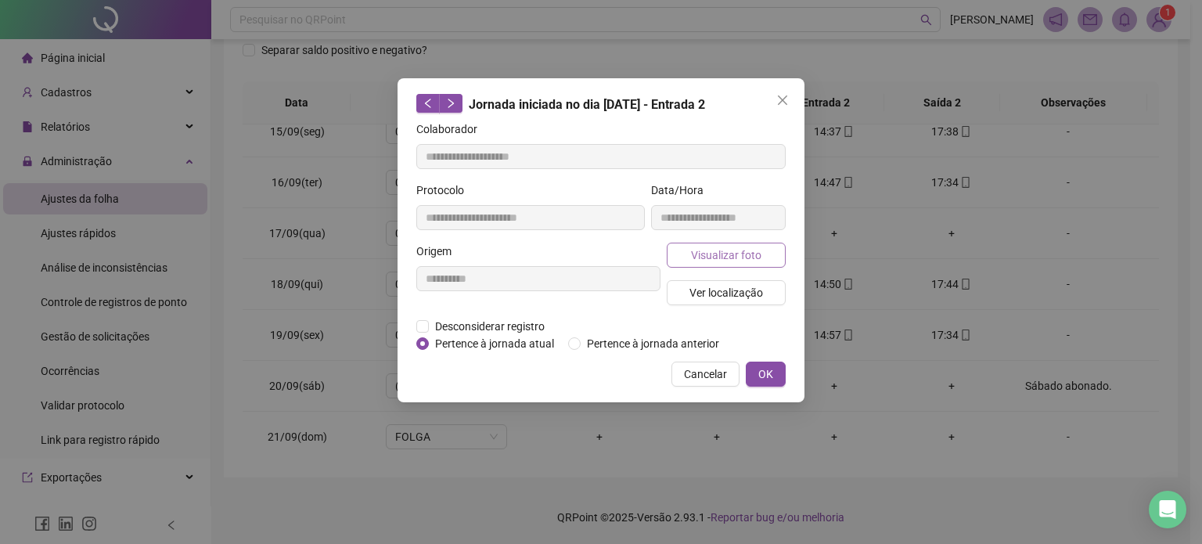
click at [728, 255] on span "Visualizar foto" at bounding box center [726, 255] width 70 height 17
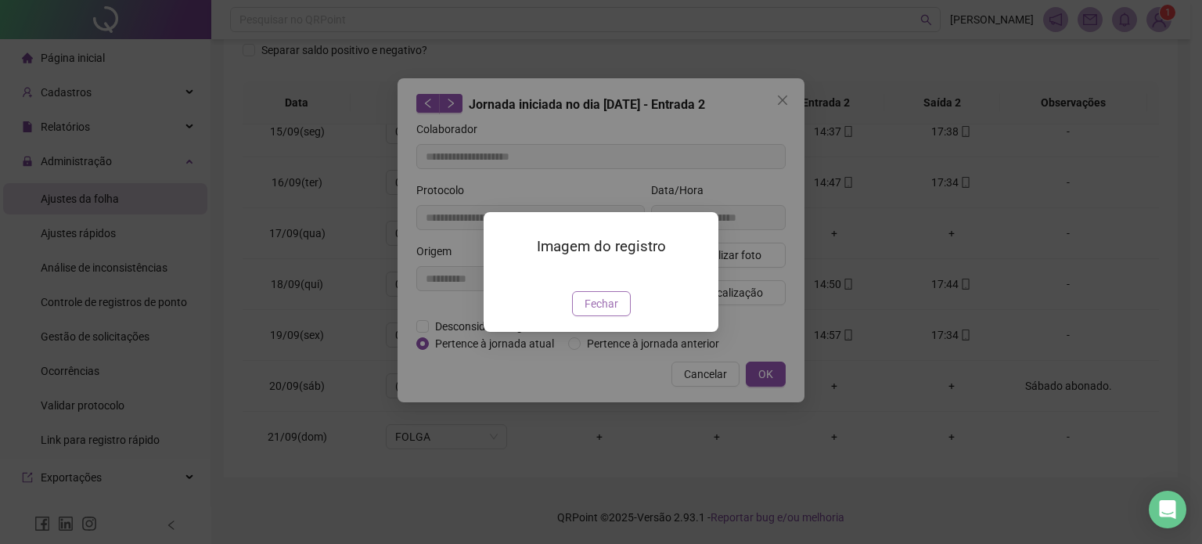
click at [614, 312] on span "Fechar" at bounding box center [602, 303] width 34 height 17
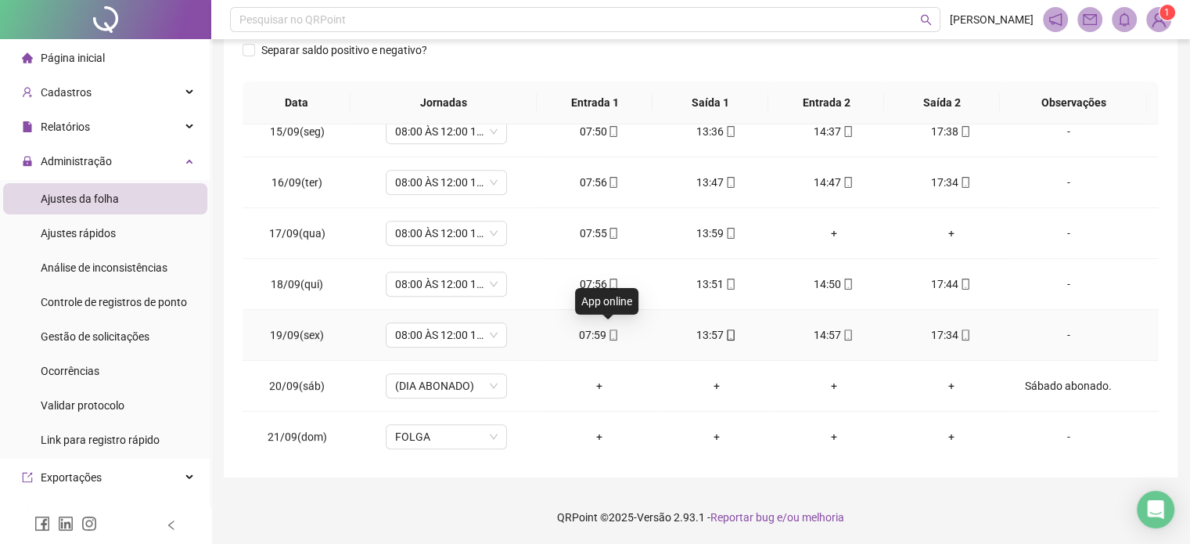
click at [612, 333] on icon "mobile" at bounding box center [613, 335] width 11 height 11
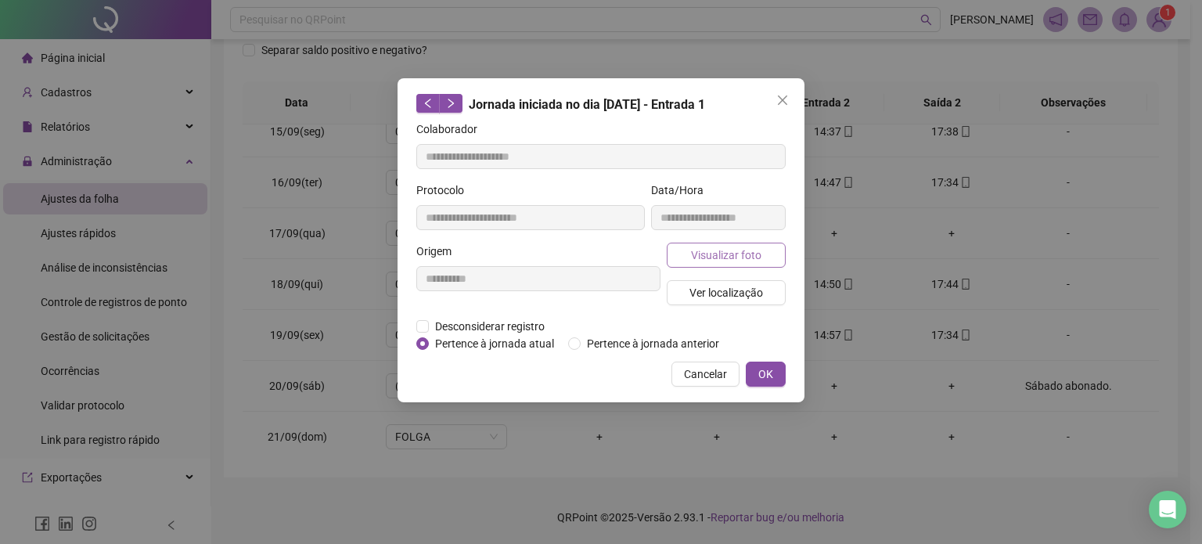
click at [758, 256] on span "Visualizar foto" at bounding box center [726, 255] width 70 height 17
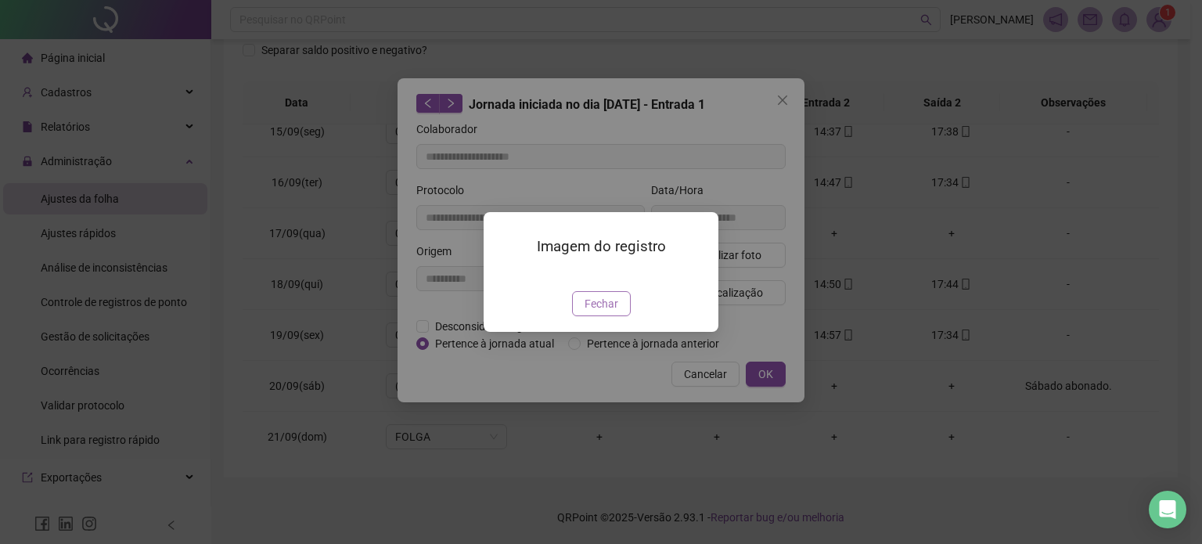
click at [607, 316] on button "Fechar" at bounding box center [601, 303] width 59 height 25
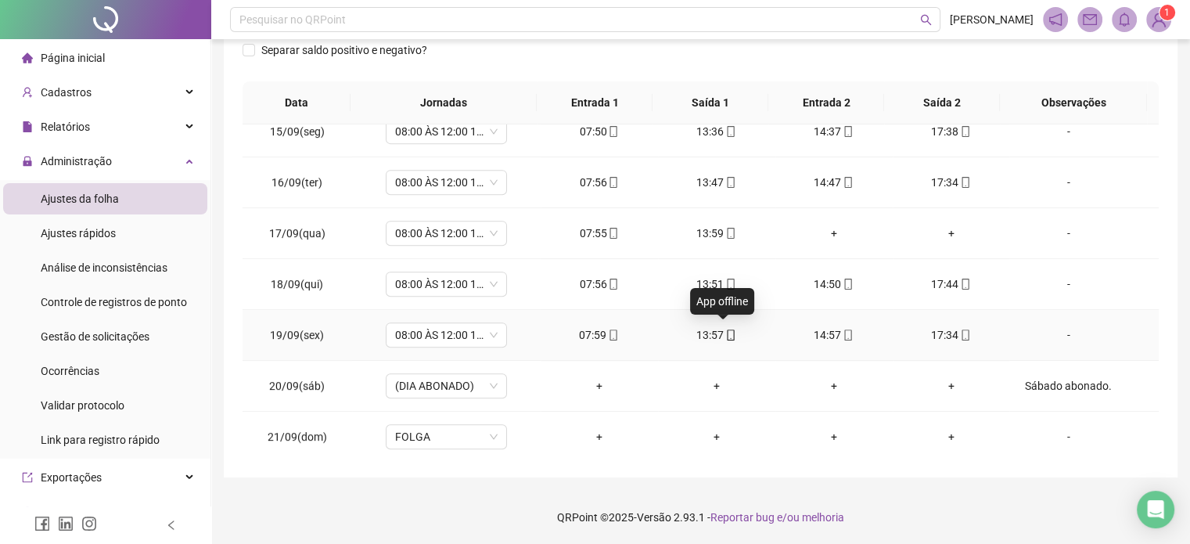
click at [724, 329] on span at bounding box center [730, 335] width 13 height 13
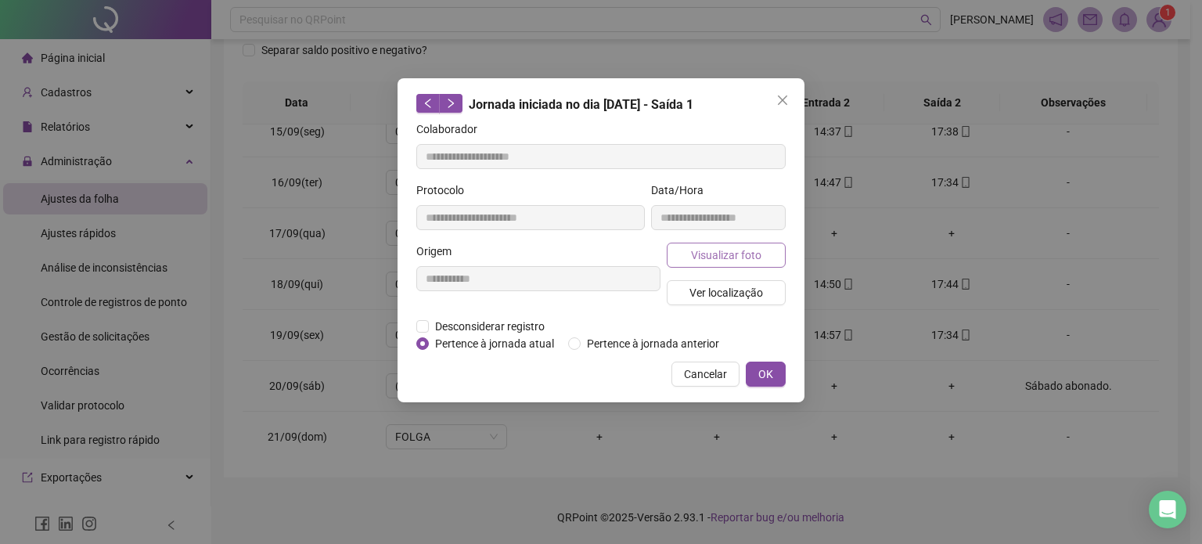
click at [758, 258] on span "Visualizar foto" at bounding box center [726, 255] width 70 height 17
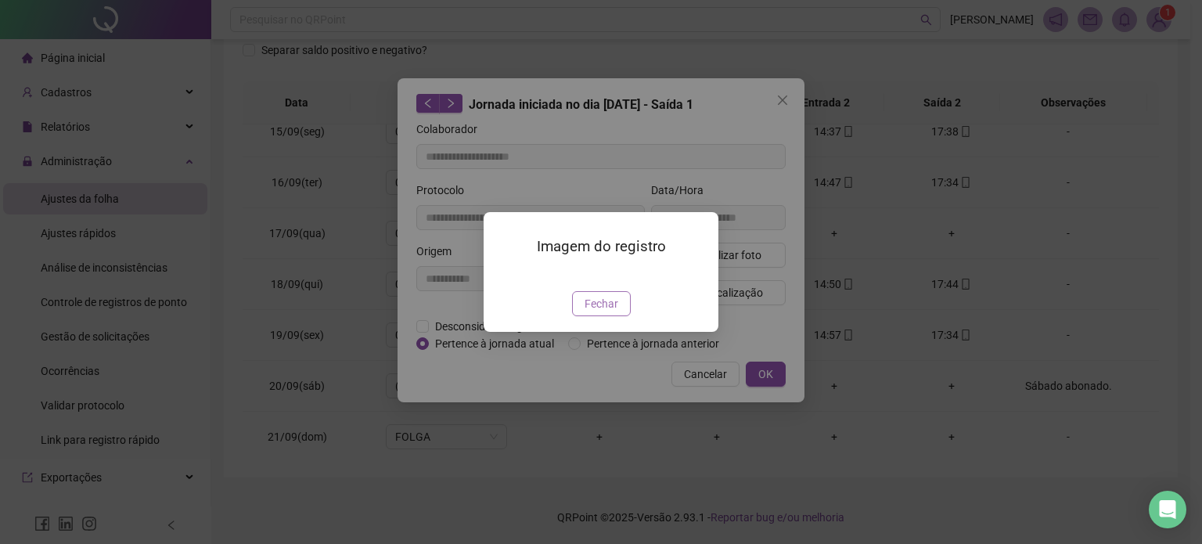
click at [618, 316] on button "Fechar" at bounding box center [601, 303] width 59 height 25
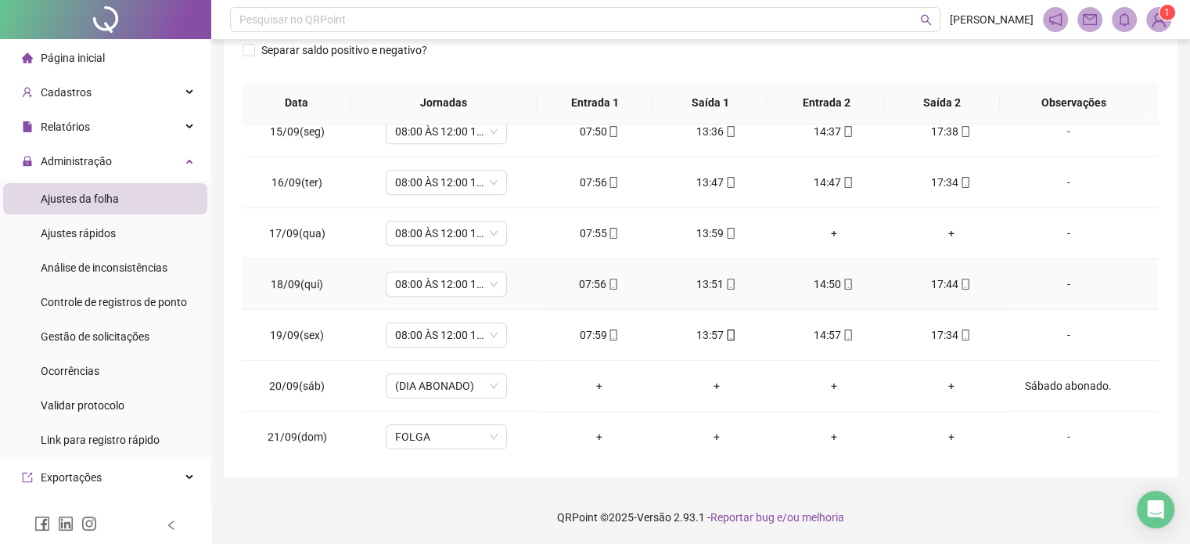
click at [960, 280] on icon "mobile" at bounding box center [965, 284] width 11 height 11
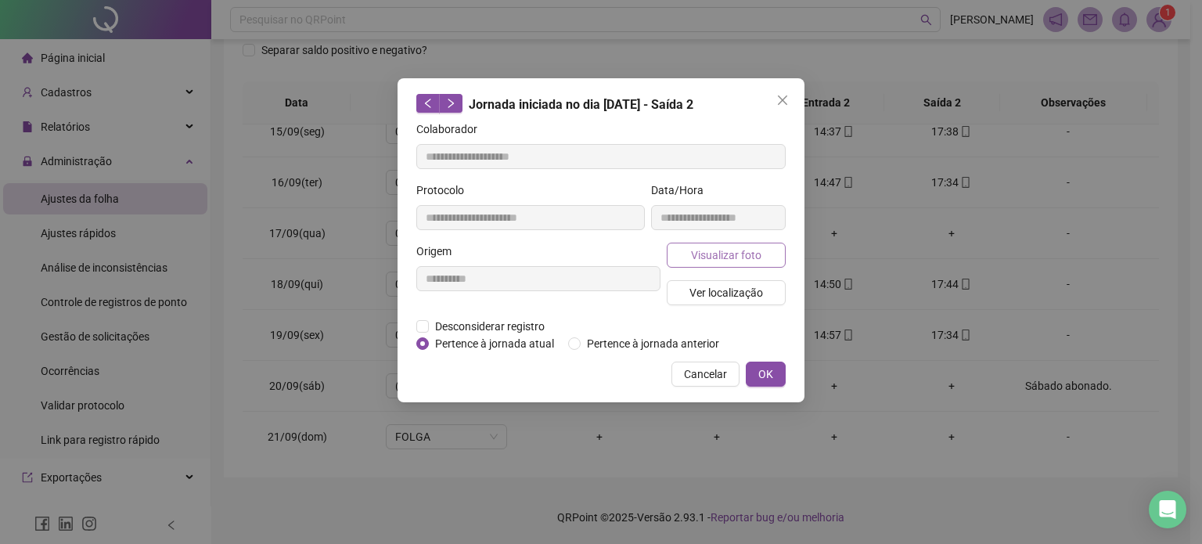
click at [758, 260] on span "Visualizar foto" at bounding box center [726, 255] width 70 height 17
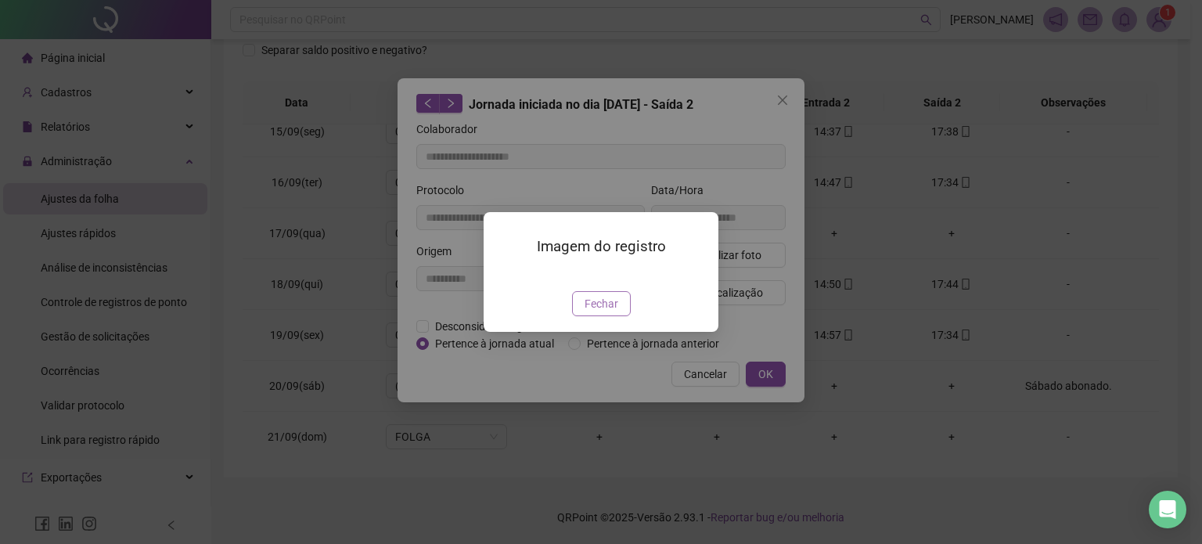
click at [604, 312] on span "Fechar" at bounding box center [602, 303] width 34 height 17
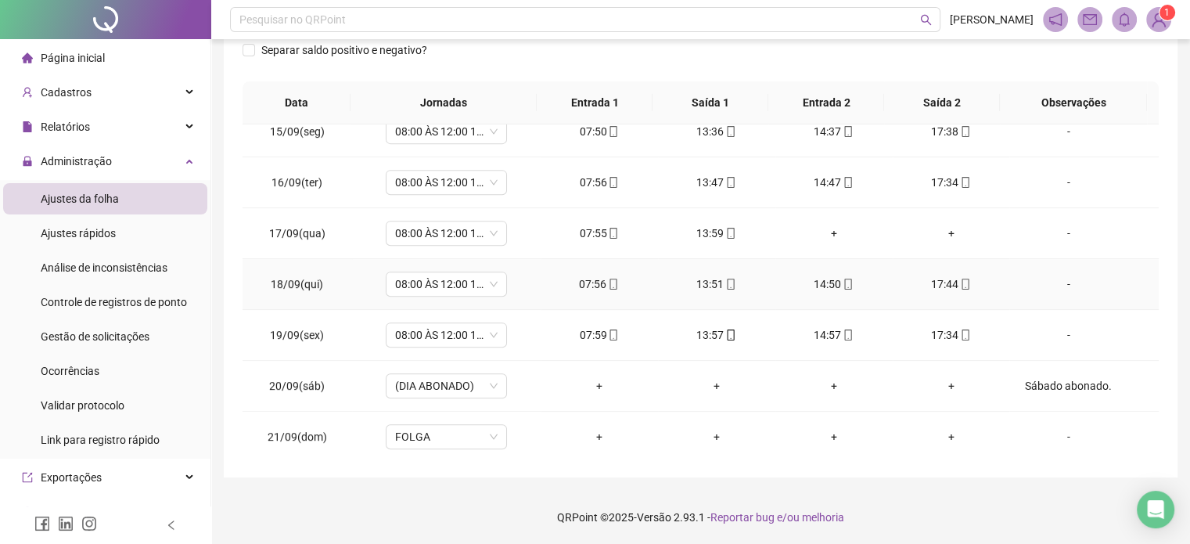
click at [846, 283] on div "14:50" at bounding box center [834, 284] width 92 height 17
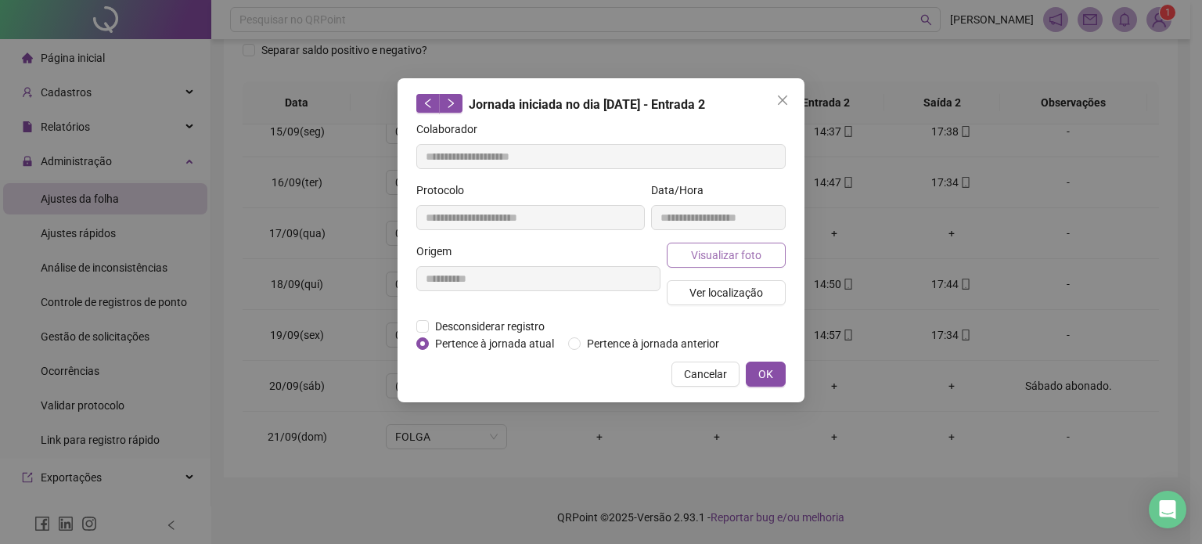
click at [702, 254] on span "Visualizar foto" at bounding box center [726, 255] width 70 height 17
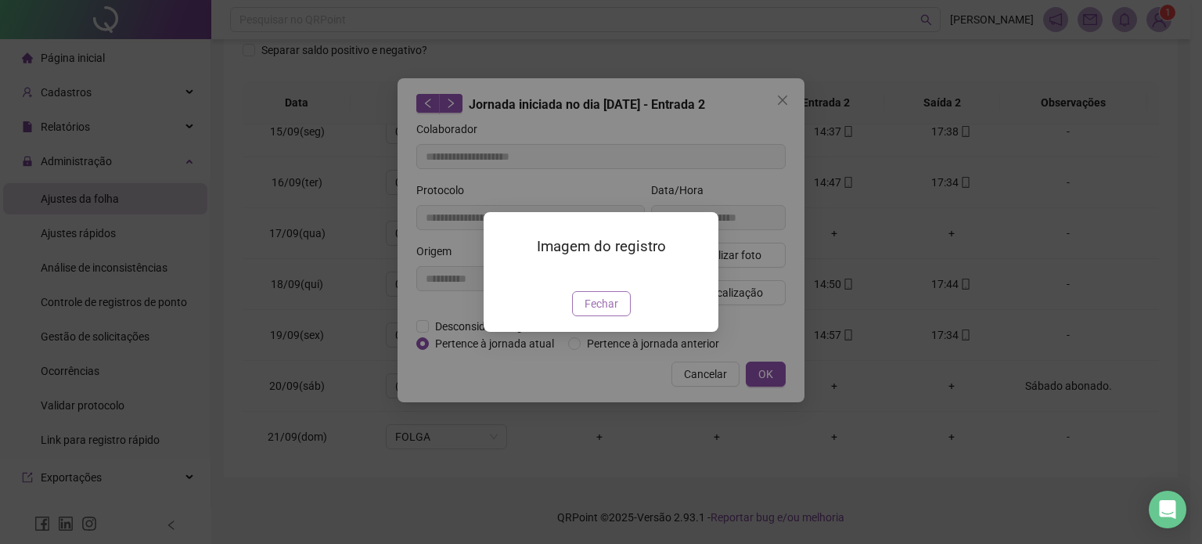
click at [601, 316] on button "Fechar" at bounding box center [601, 303] width 59 height 25
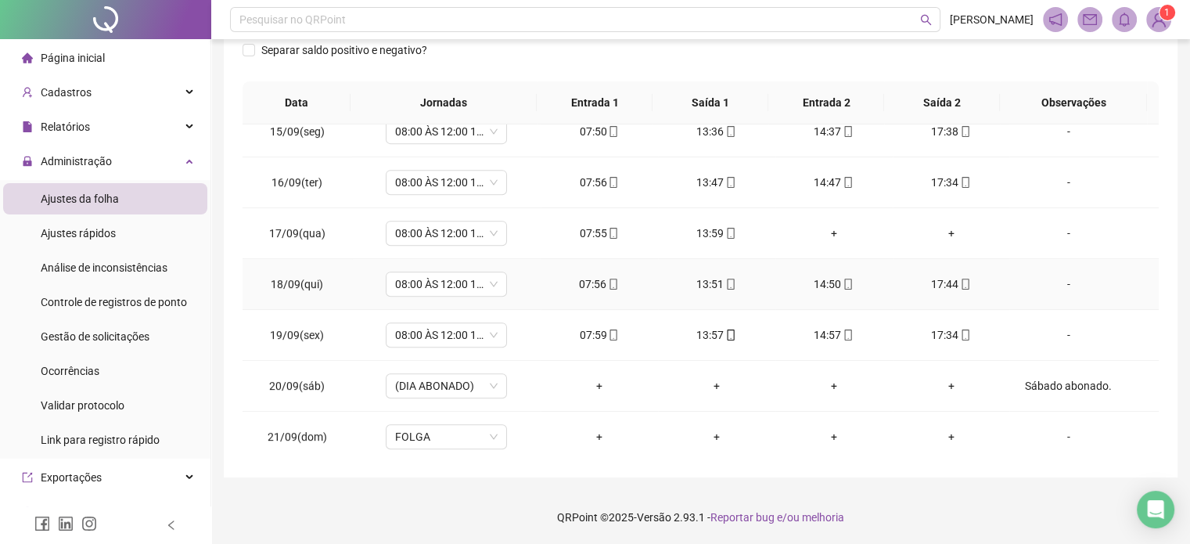
click at [733, 279] on div "13:51" at bounding box center [717, 284] width 92 height 17
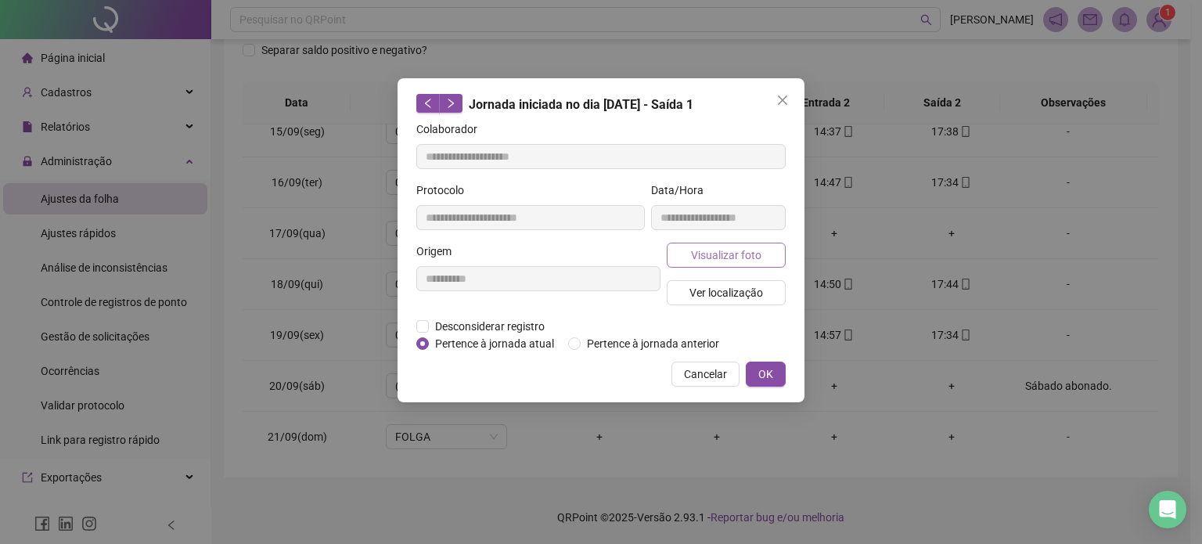
click at [764, 256] on button "Visualizar foto" at bounding box center [726, 255] width 119 height 25
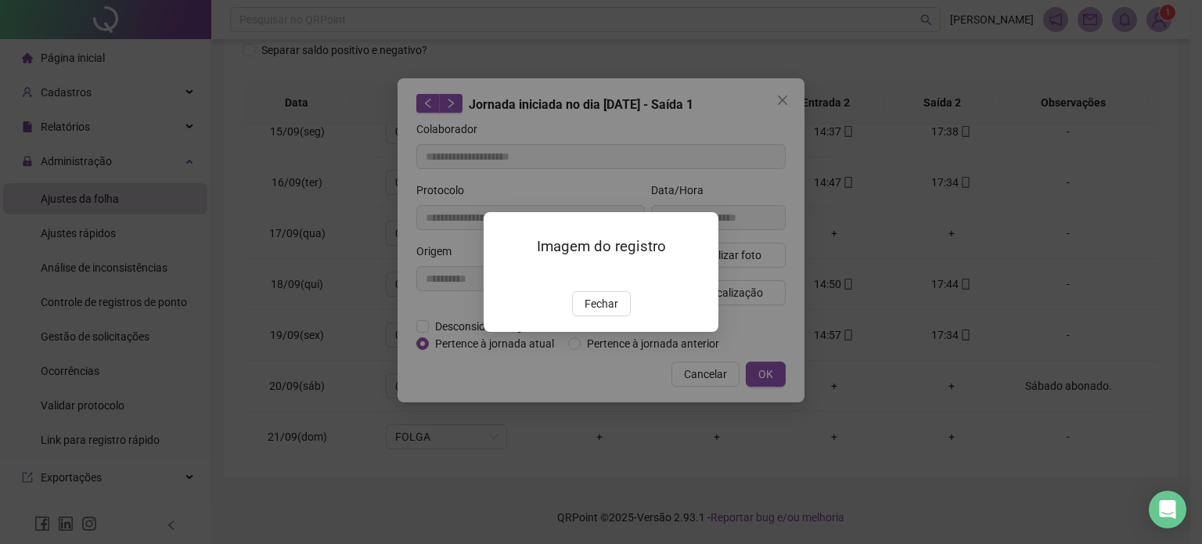
click at [596, 312] on span "Fechar" at bounding box center [602, 303] width 34 height 17
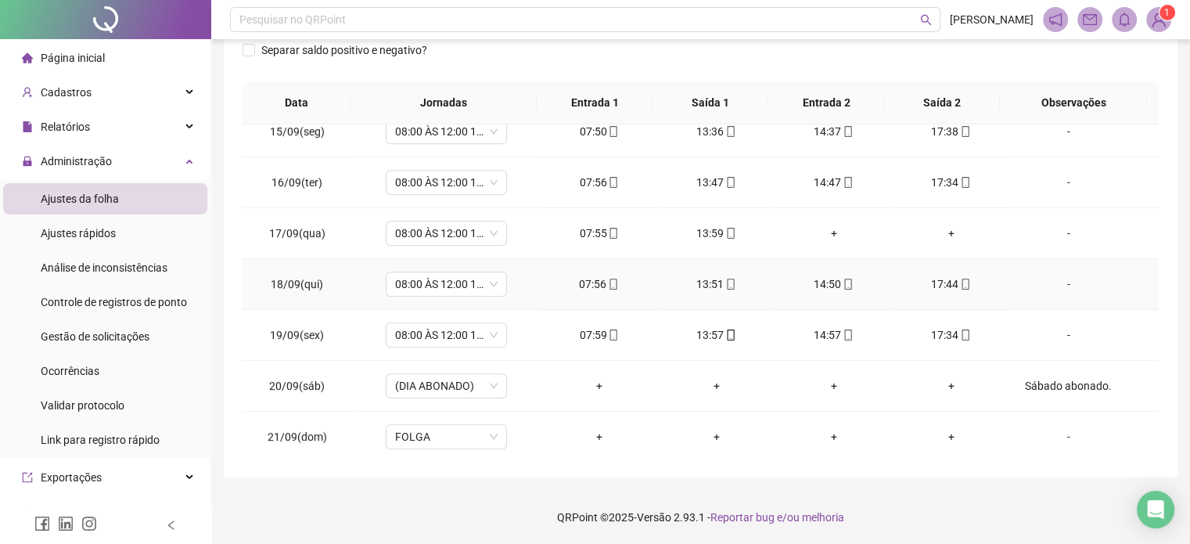
click at [615, 284] on div "07:56" at bounding box center [599, 284] width 92 height 17
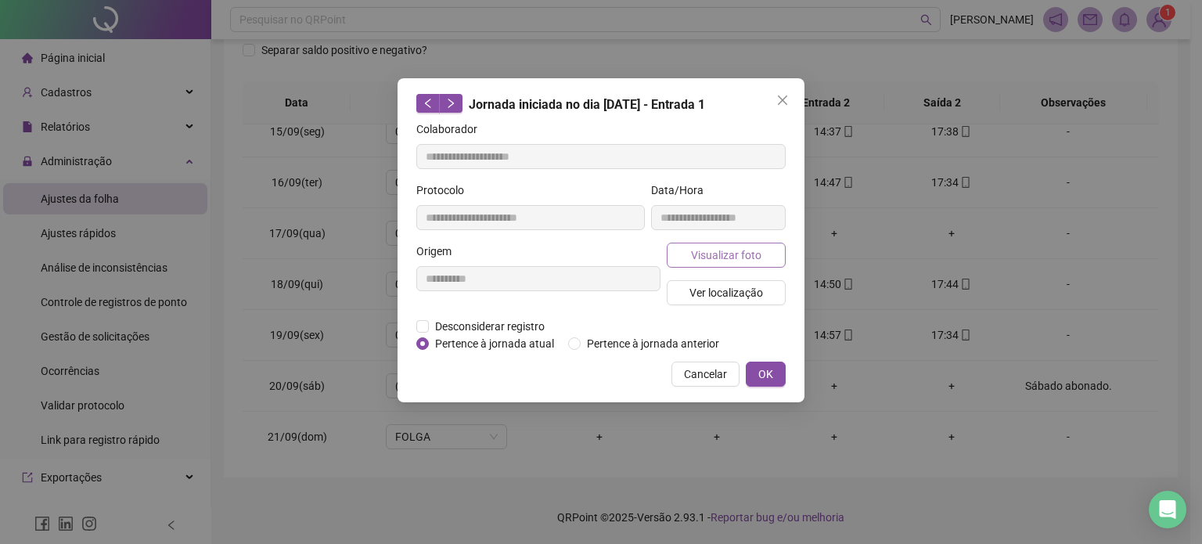
click at [716, 250] on span "Visualizar foto" at bounding box center [726, 255] width 70 height 17
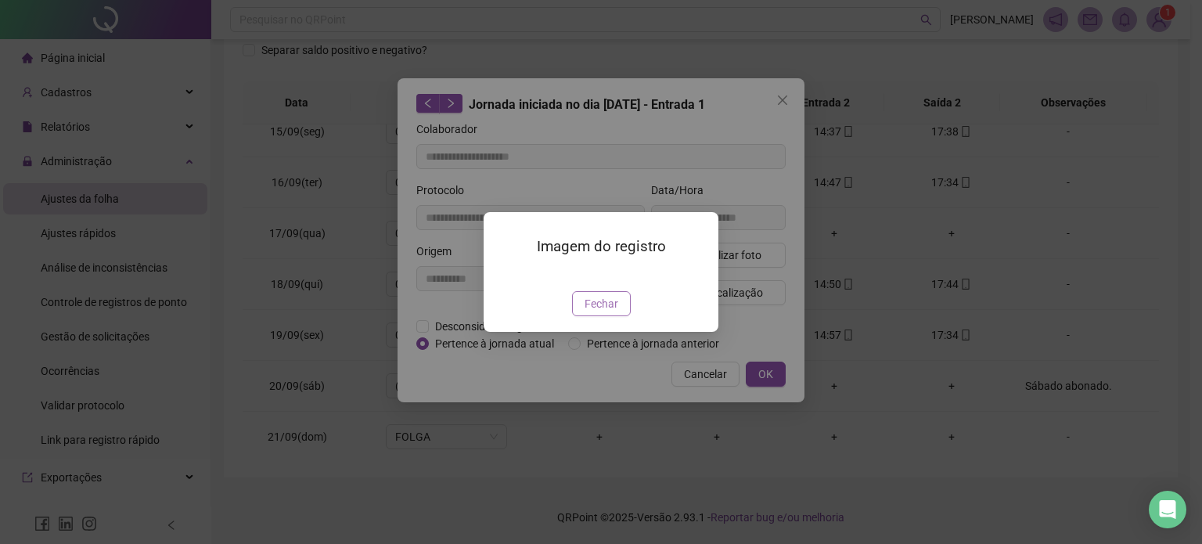
click at [586, 312] on span "Fechar" at bounding box center [602, 303] width 34 height 17
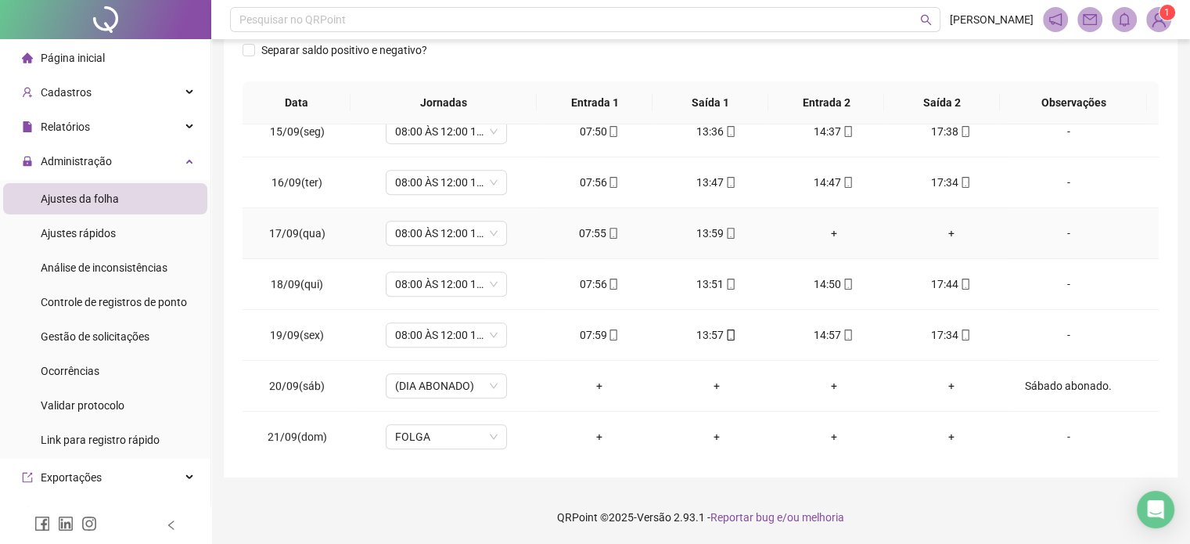
click at [714, 230] on div "13:59" at bounding box center [717, 233] width 92 height 17
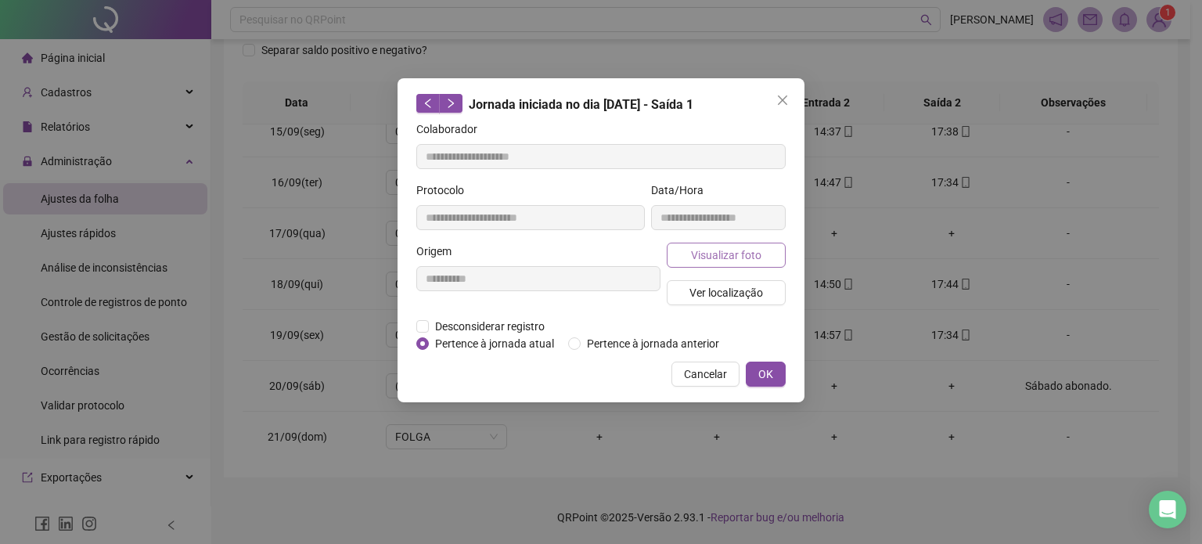
click at [714, 250] on span "Visualizar foto" at bounding box center [726, 255] width 70 height 17
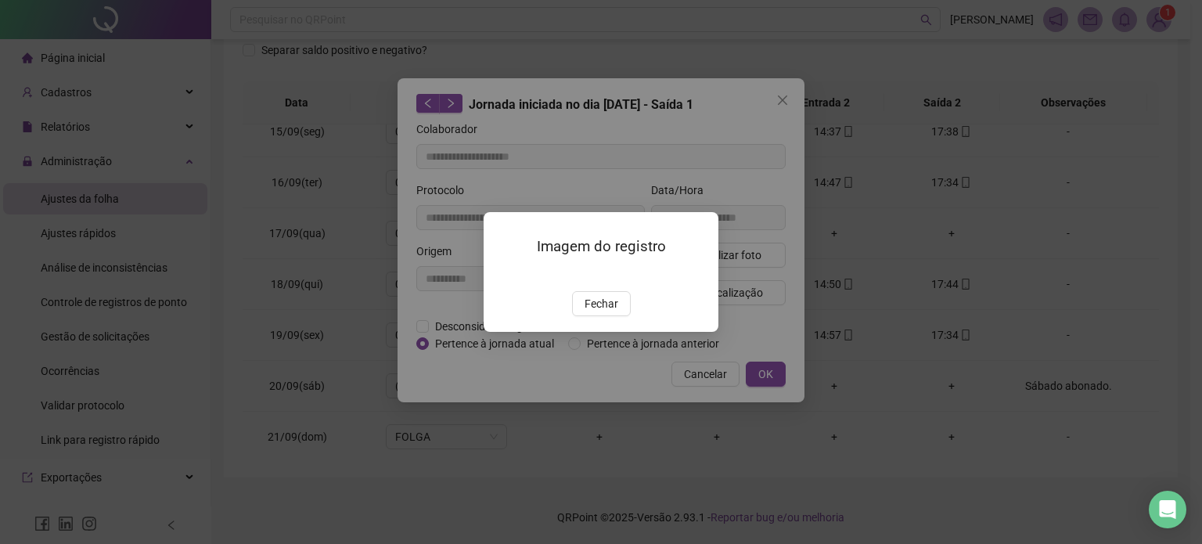
click at [590, 332] on div "Imagem do registro Fechar" at bounding box center [601, 272] width 235 height 120
click at [589, 316] on button "Fechar" at bounding box center [601, 303] width 59 height 25
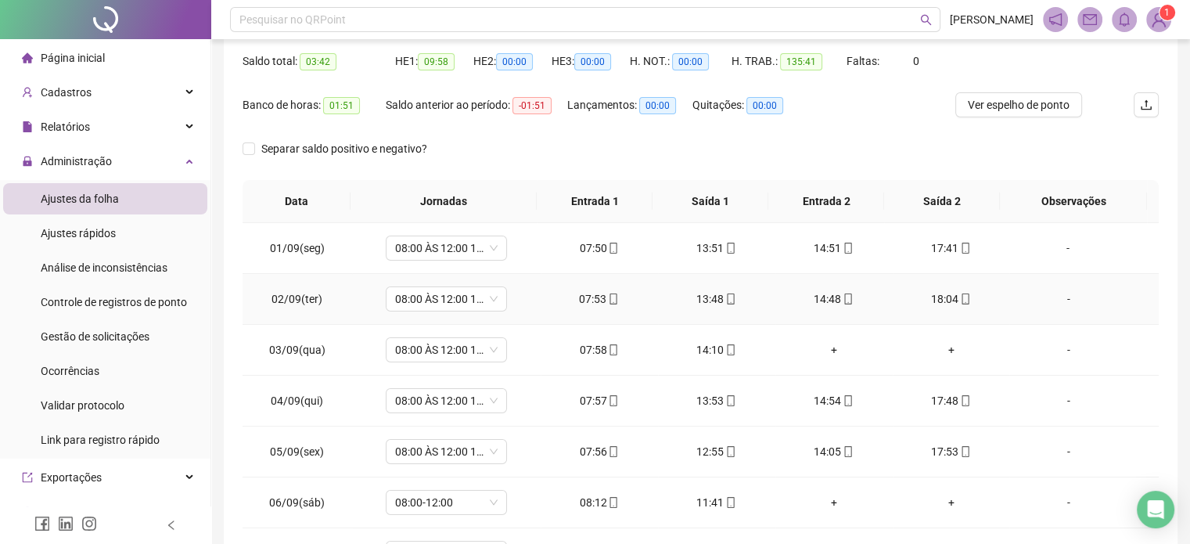
scroll to position [20, 0]
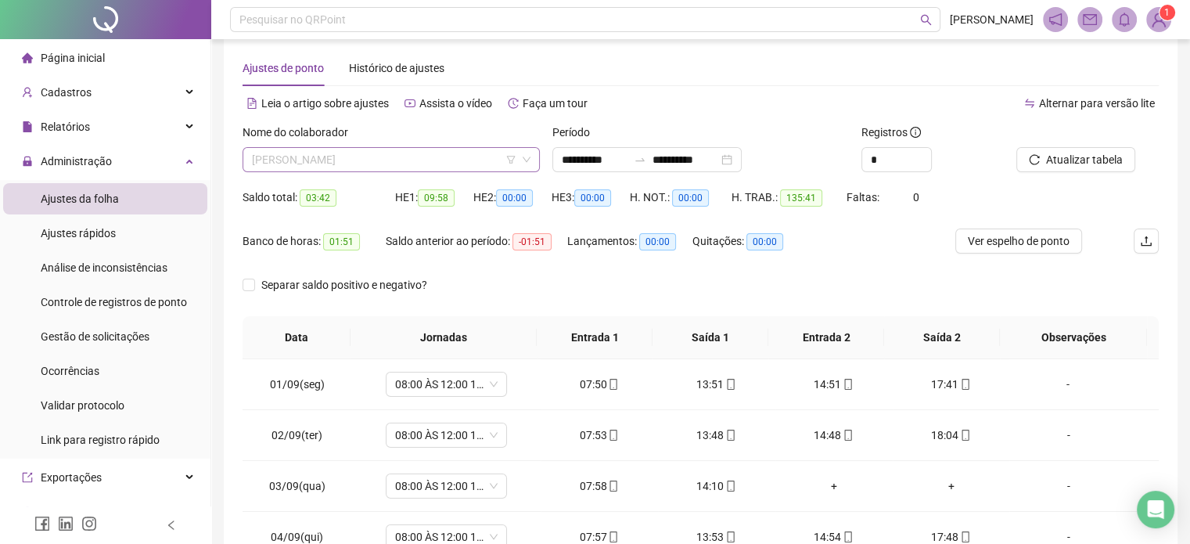
click at [463, 159] on span "[PERSON_NAME]" at bounding box center [391, 159] width 279 height 23
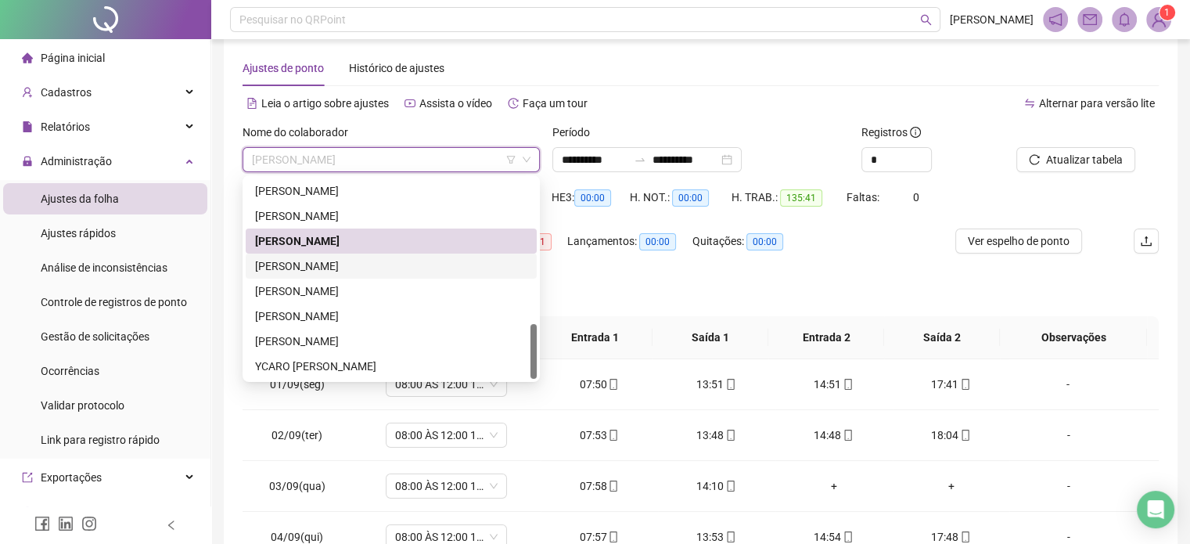
click at [407, 266] on div "[PERSON_NAME]" at bounding box center [391, 266] width 272 height 17
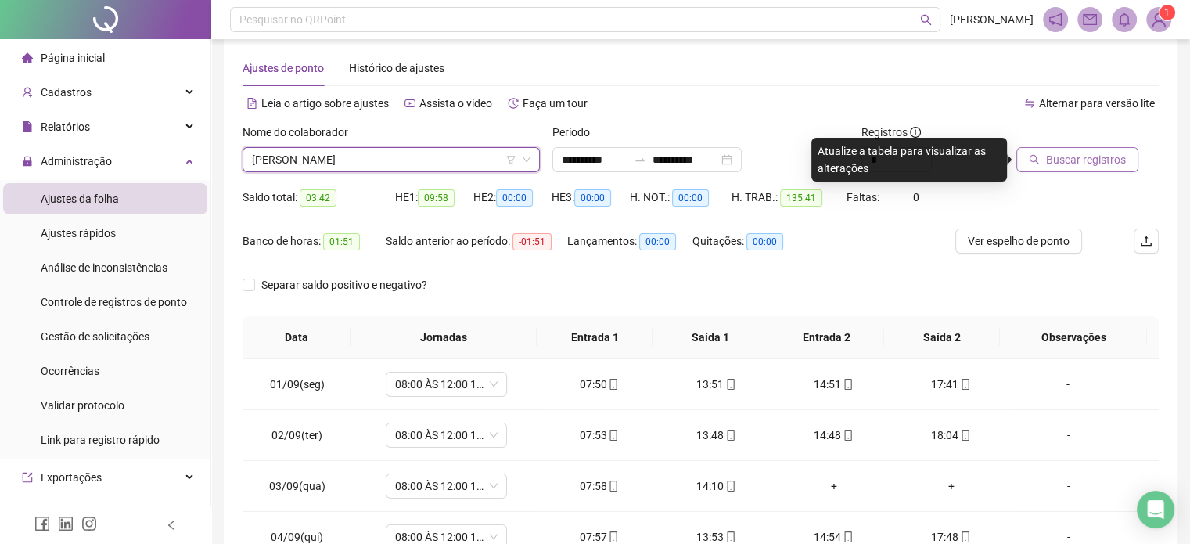
click at [1058, 155] on span "Buscar registros" at bounding box center [1086, 159] width 80 height 17
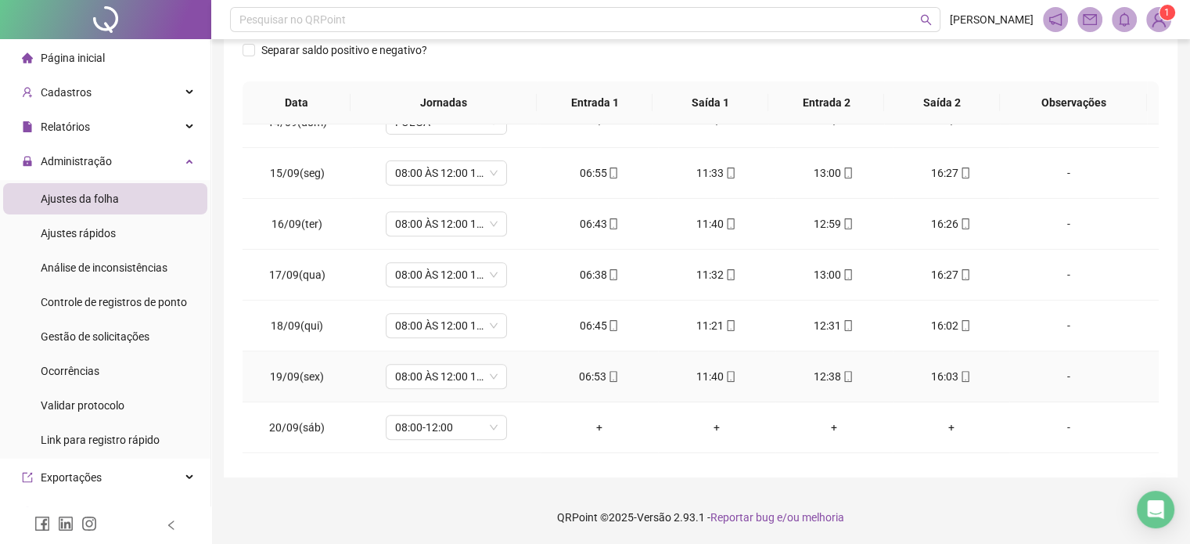
scroll to position [730, 0]
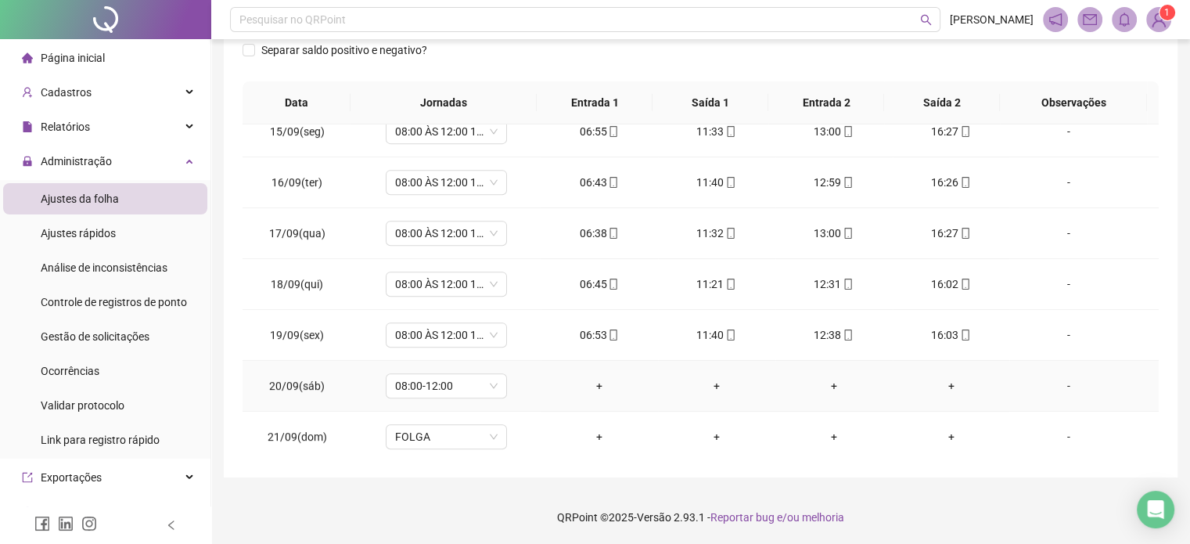
click at [1058, 384] on div "-" at bounding box center [1068, 385] width 92 height 17
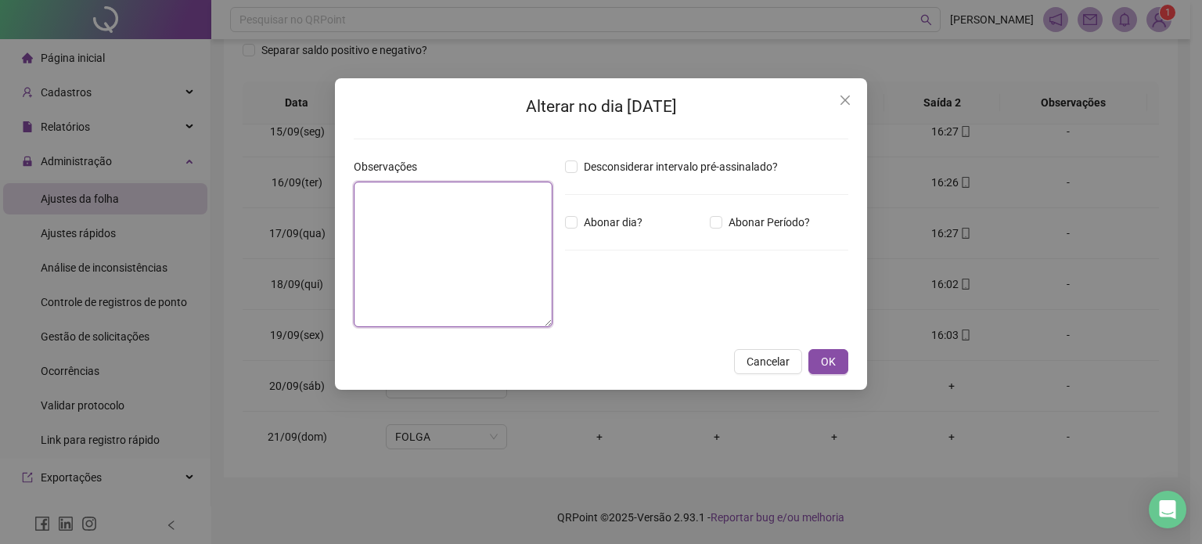
click at [448, 230] on textarea at bounding box center [453, 255] width 199 height 146
click at [454, 206] on textarea at bounding box center [453, 255] width 199 height 146
click at [836, 366] on button "OK" at bounding box center [829, 361] width 40 height 25
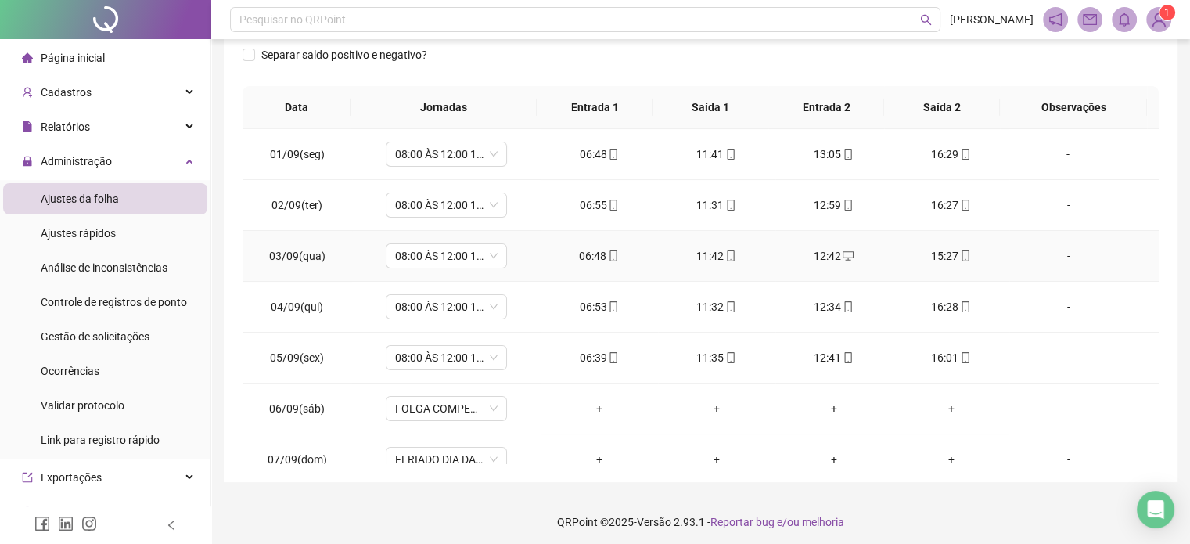
scroll to position [0, 0]
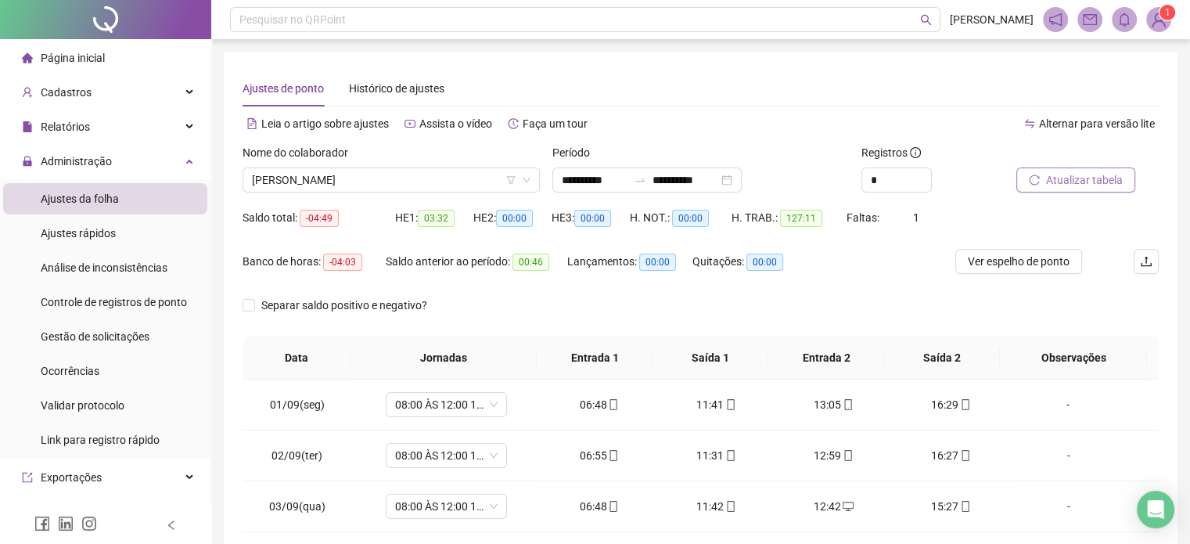
click at [1104, 193] on div "Atualizar tabela" at bounding box center [1087, 174] width 155 height 61
click at [1114, 184] on span "Atualizar tabela" at bounding box center [1084, 179] width 77 height 17
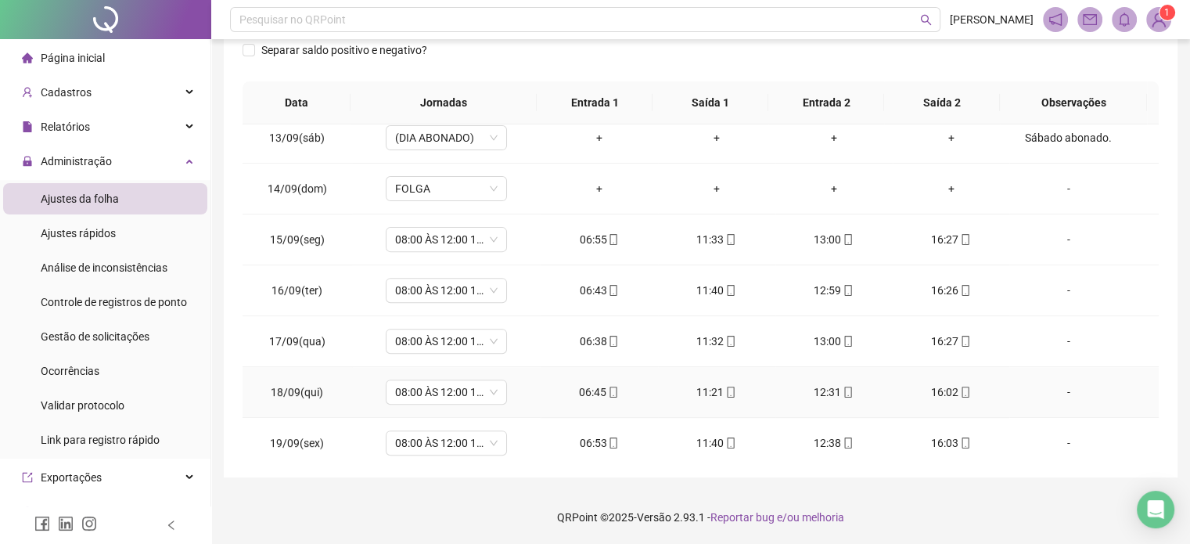
scroll to position [730, 0]
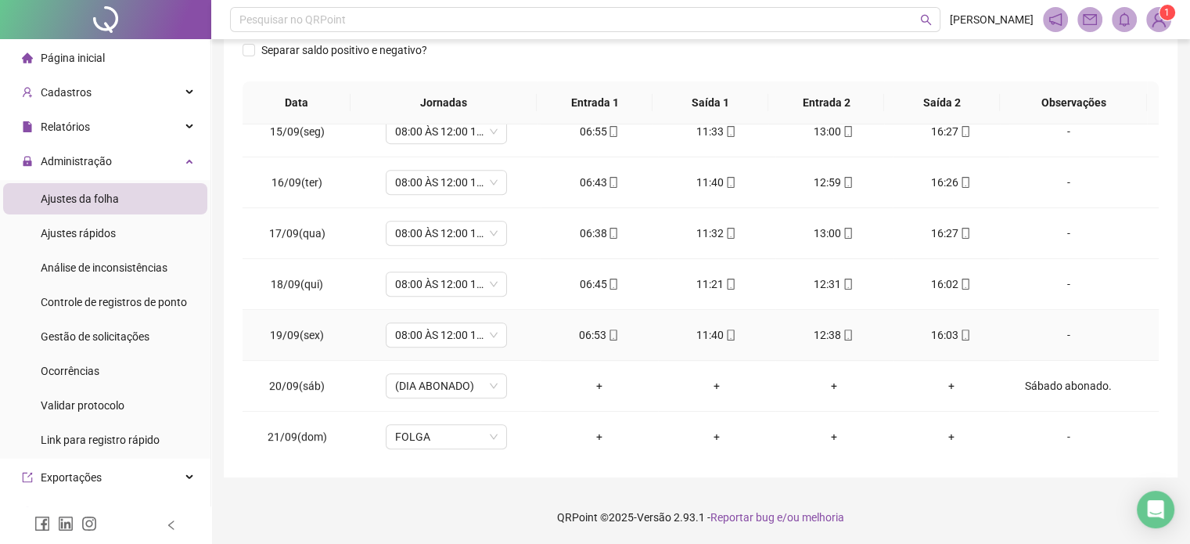
click at [968, 335] on div "16:03" at bounding box center [952, 334] width 92 height 17
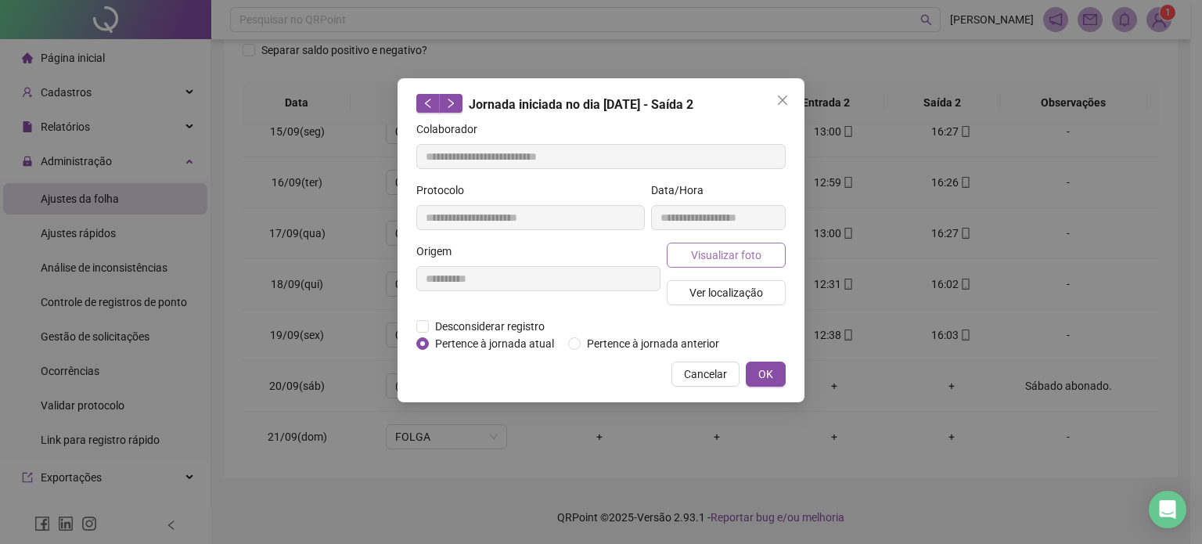
click at [751, 256] on span "Visualizar foto" at bounding box center [726, 255] width 70 height 17
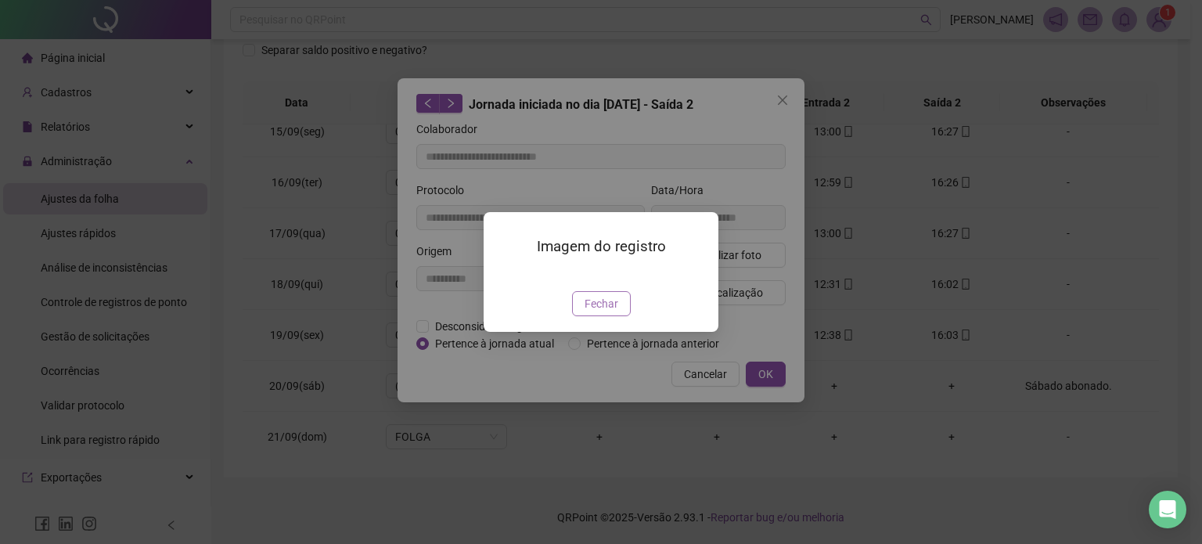
click at [608, 312] on span "Fechar" at bounding box center [602, 303] width 34 height 17
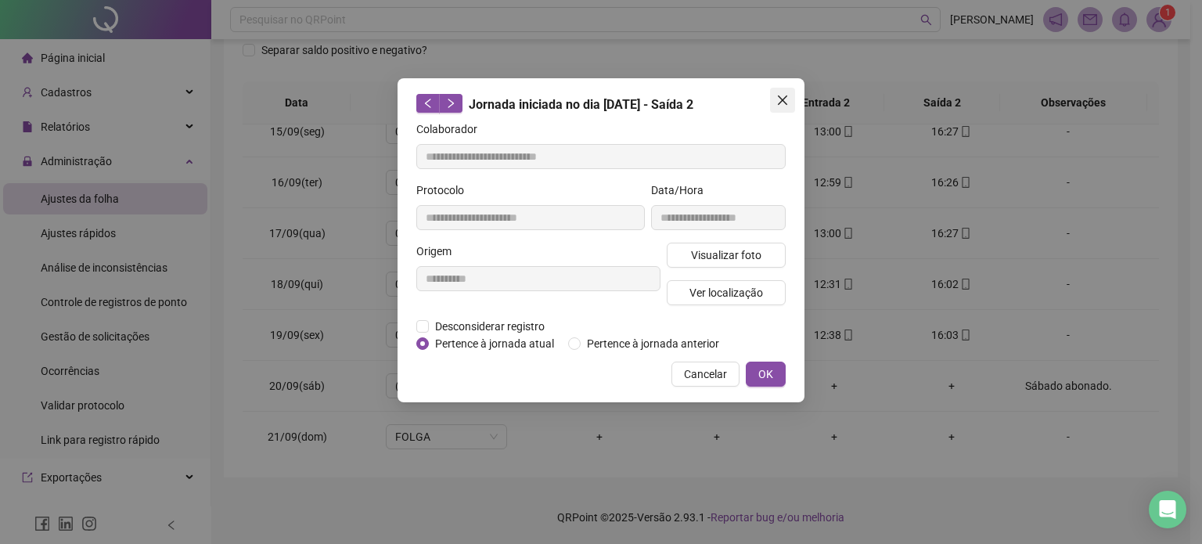
click at [787, 102] on icon "close" at bounding box center [782, 100] width 13 height 13
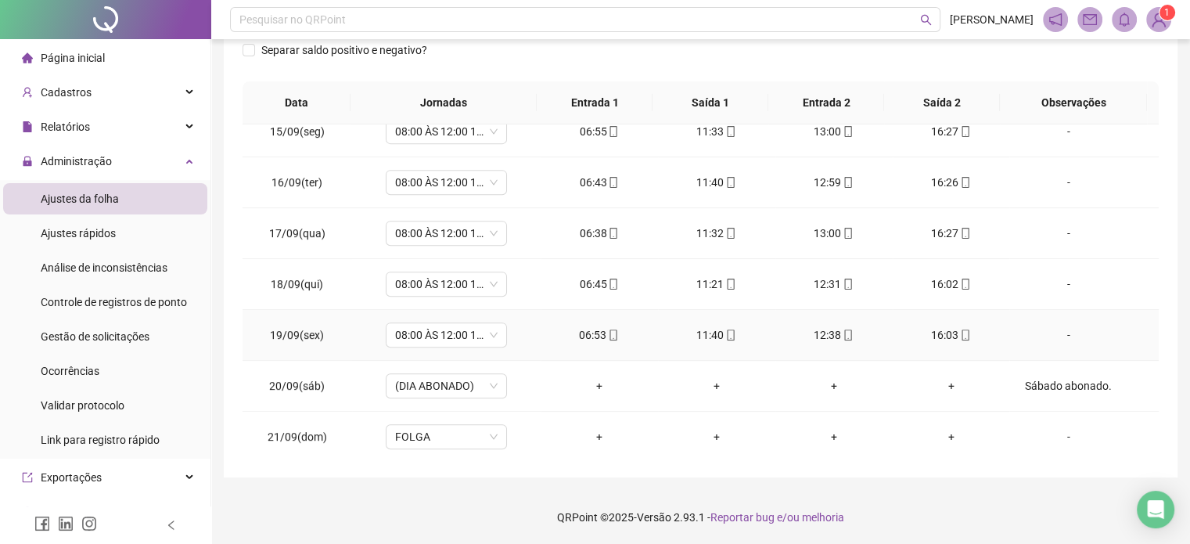
click at [608, 331] on icon "mobile" at bounding box center [613, 335] width 11 height 11
click at [726, 332] on icon "mobile" at bounding box center [731, 335] width 11 height 11
click at [843, 330] on icon "mobile" at bounding box center [848, 335] width 11 height 11
click at [598, 333] on div "06:53" at bounding box center [599, 334] width 92 height 17
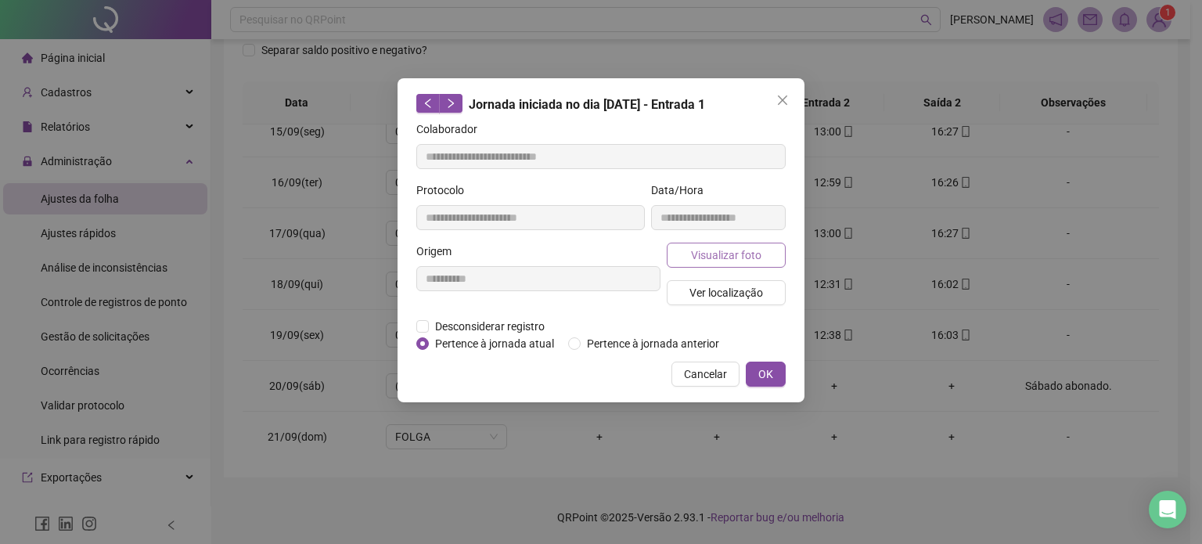
click at [740, 247] on span "Visualizar foto" at bounding box center [726, 255] width 70 height 17
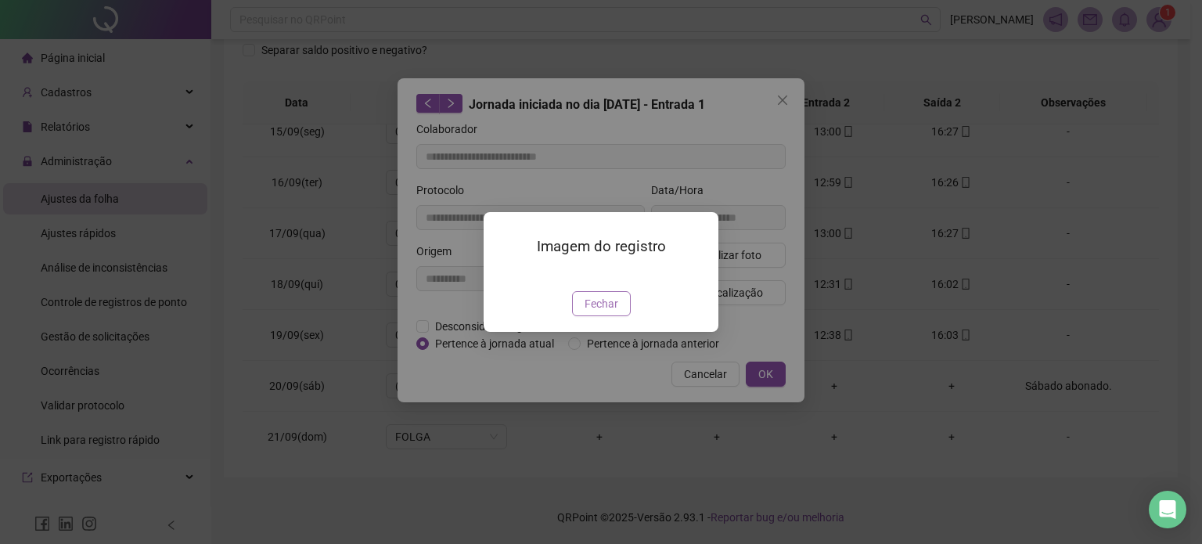
click at [612, 316] on button "Fechar" at bounding box center [601, 303] width 59 height 25
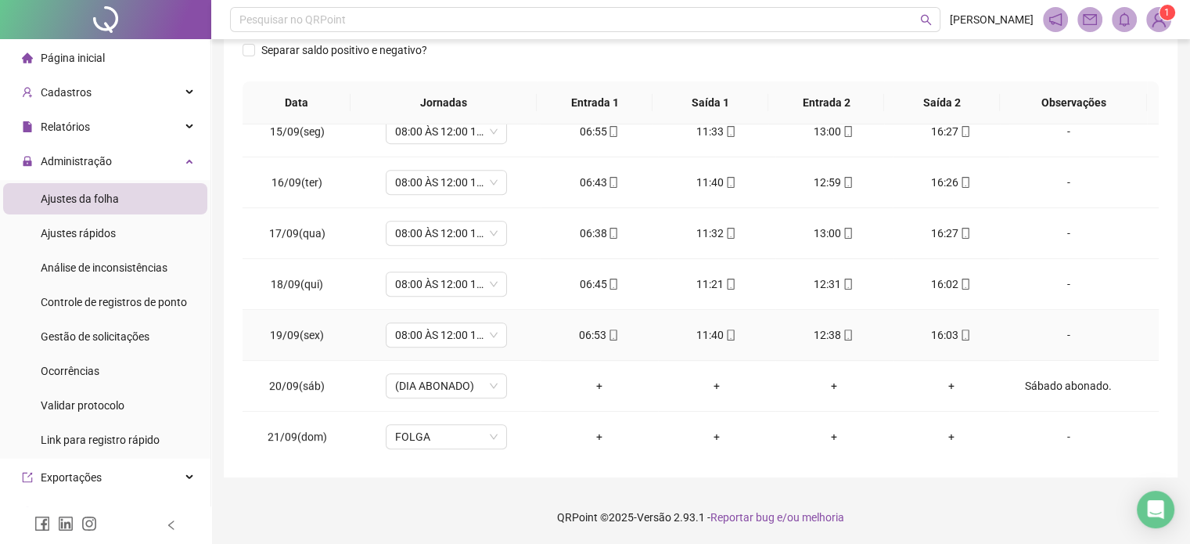
click at [716, 331] on div "11:40" at bounding box center [717, 334] width 92 height 17
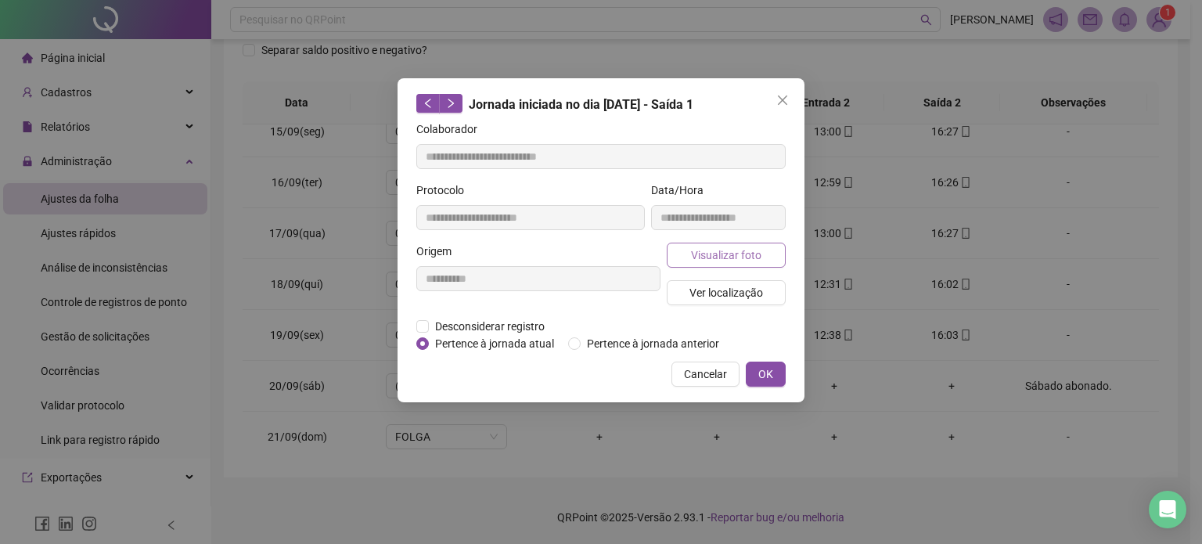
click at [758, 258] on span "Visualizar foto" at bounding box center [726, 255] width 70 height 17
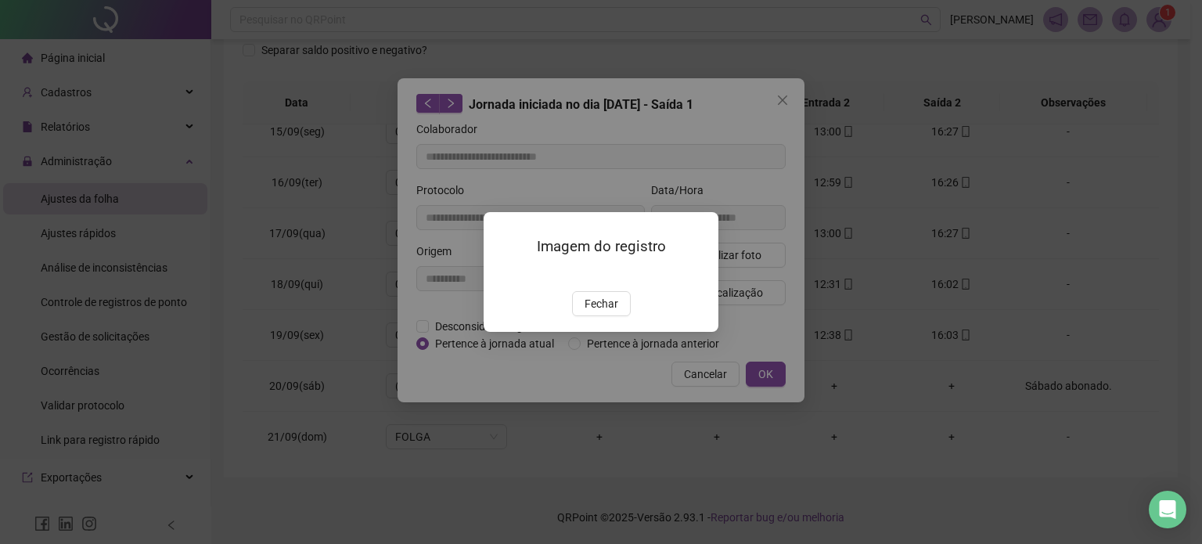
click at [598, 312] on span "Fechar" at bounding box center [602, 303] width 34 height 17
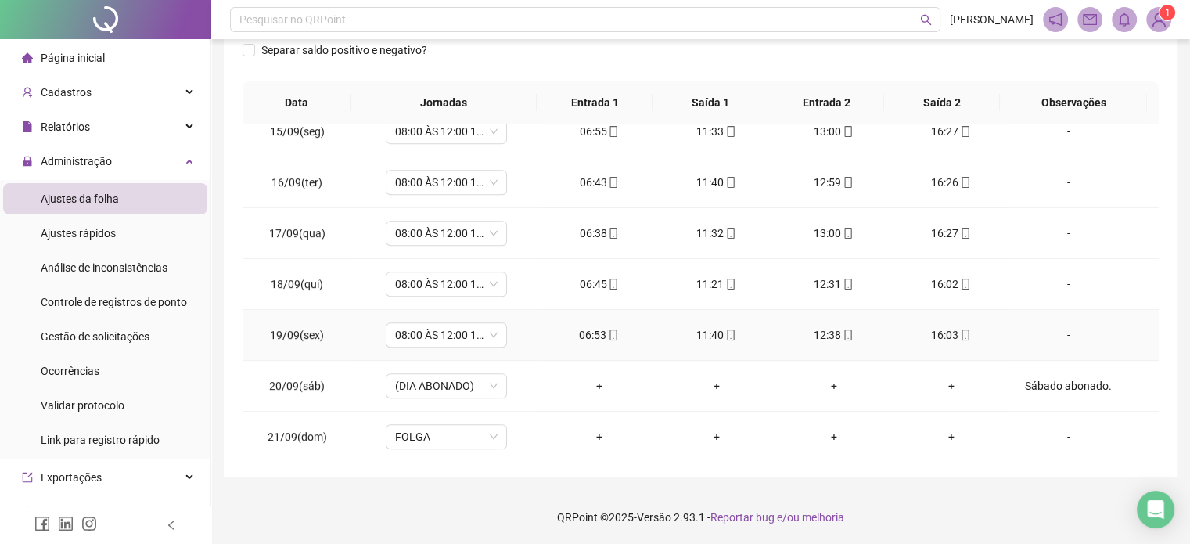
click at [843, 333] on icon "mobile" at bounding box center [848, 335] width 11 height 11
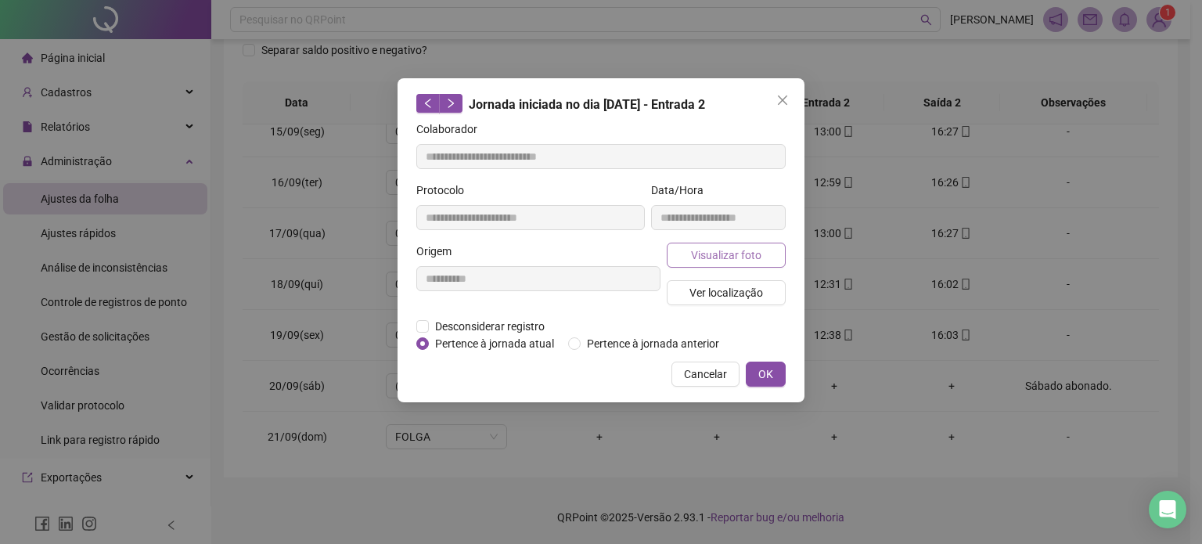
click at [732, 252] on span "Visualizar foto" at bounding box center [726, 255] width 70 height 17
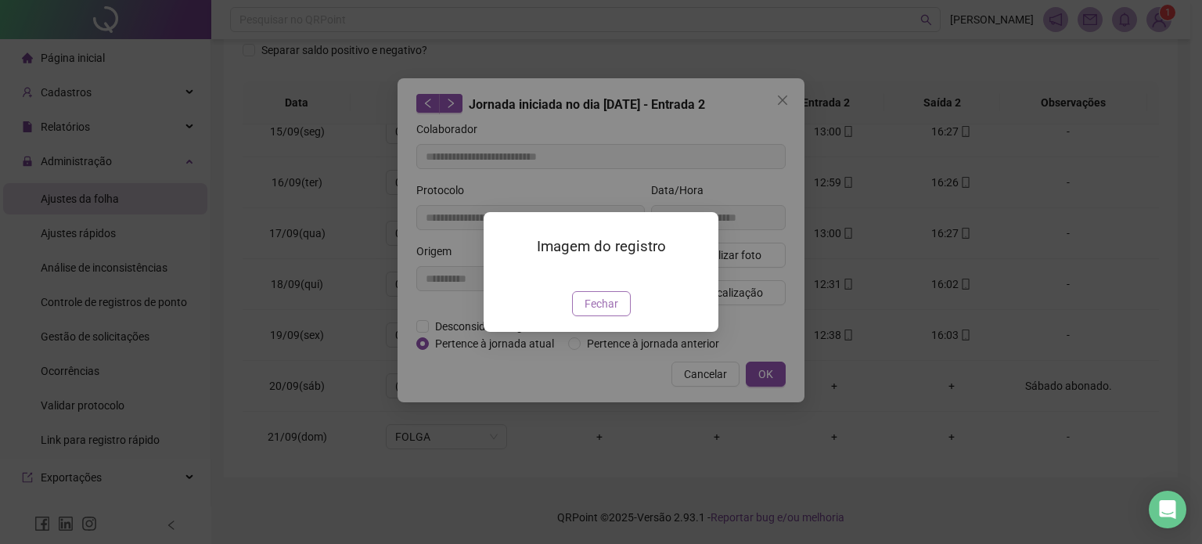
click at [592, 312] on span "Fechar" at bounding box center [602, 303] width 34 height 17
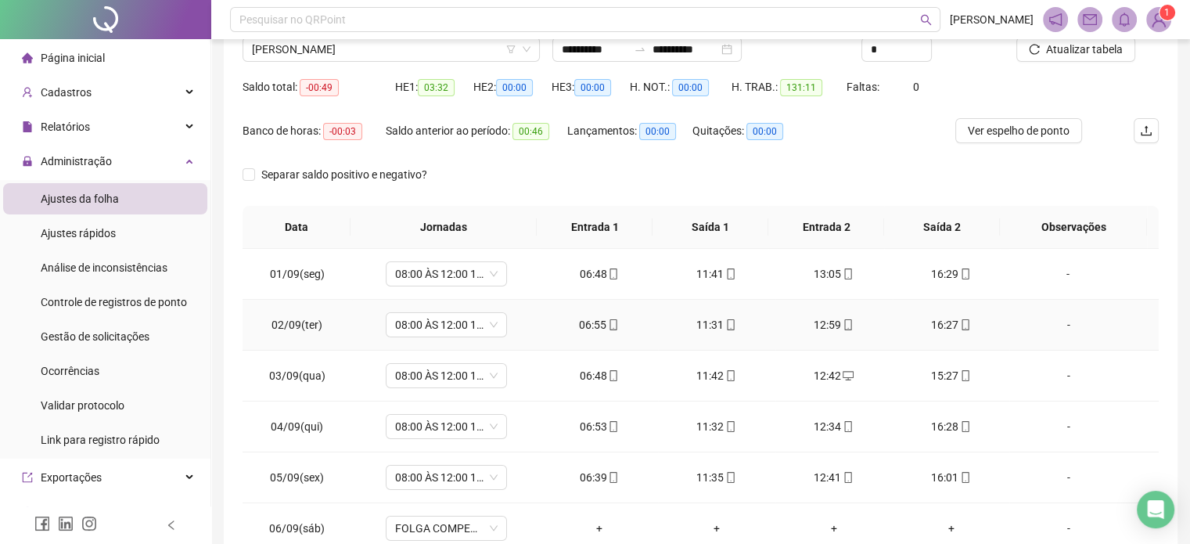
scroll to position [0, 0]
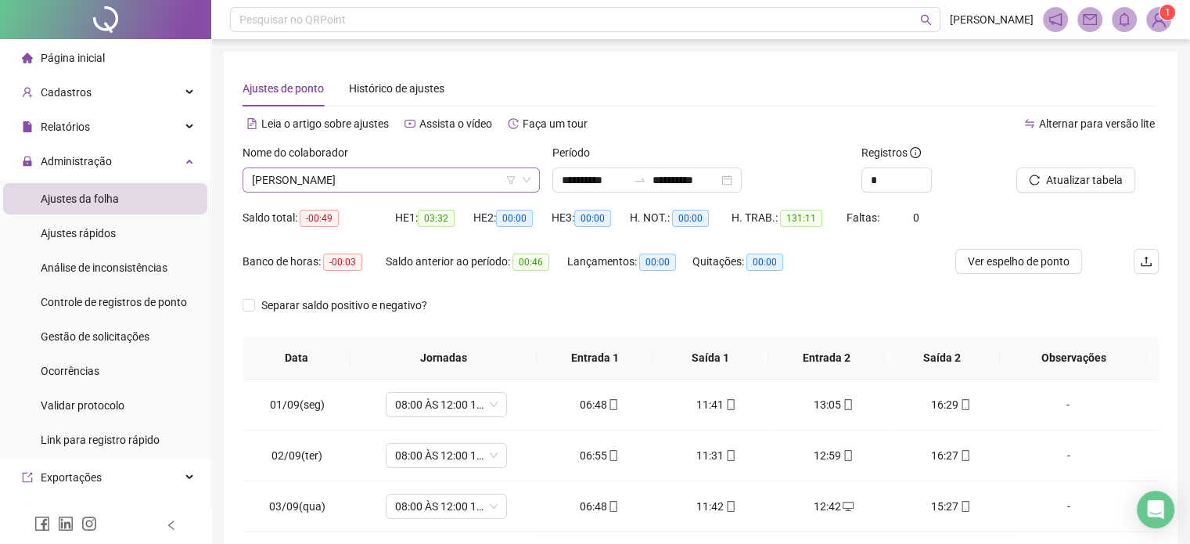
click at [430, 175] on span "[PERSON_NAME]" at bounding box center [391, 179] width 279 height 23
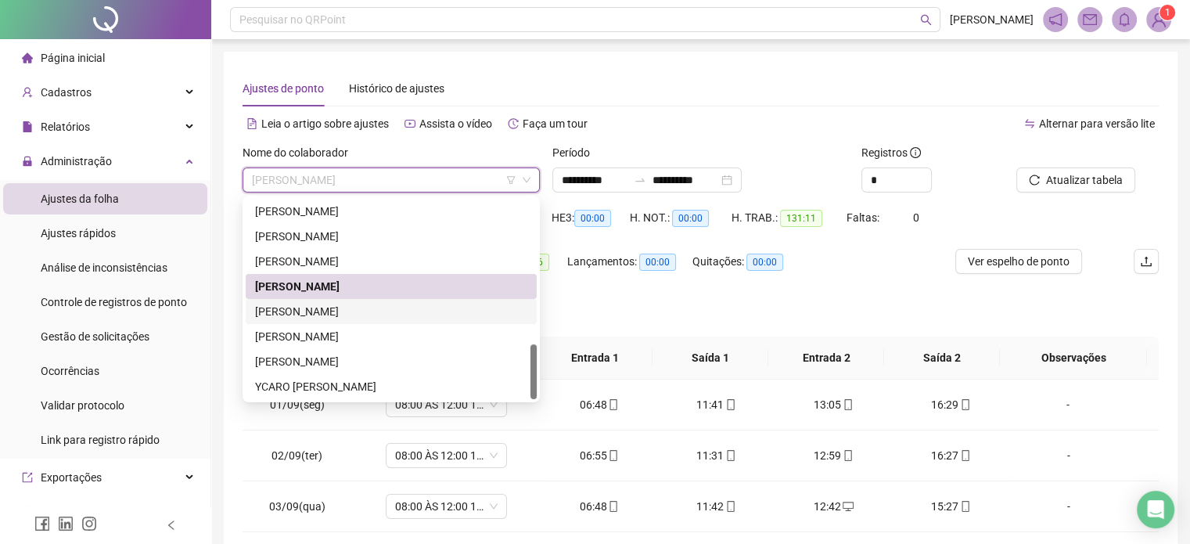
click at [351, 312] on div "[PERSON_NAME]" at bounding box center [391, 311] width 272 height 17
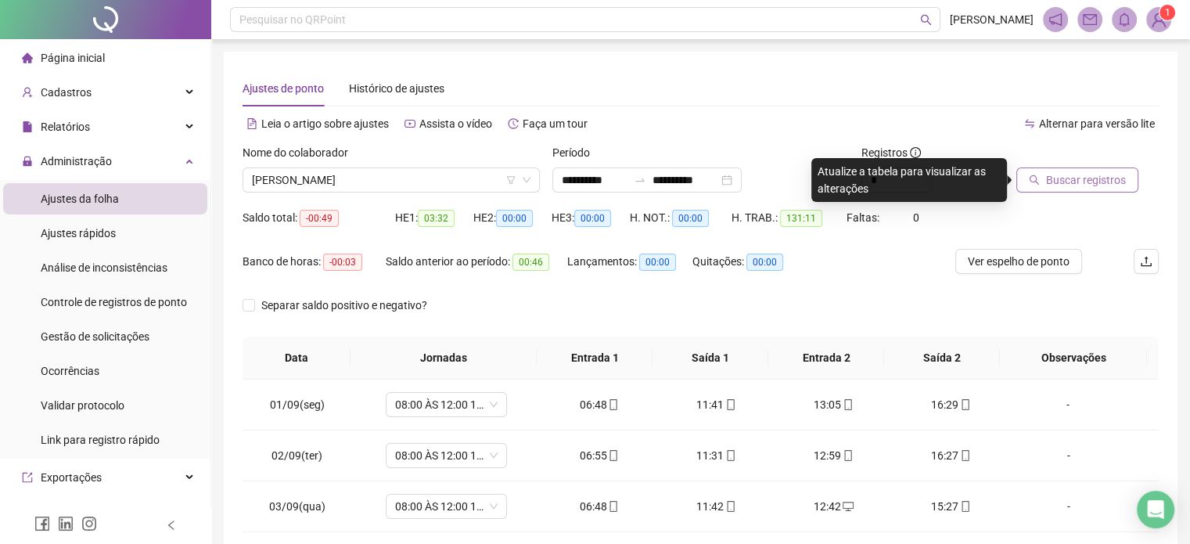
click at [1088, 182] on span "Buscar registros" at bounding box center [1086, 179] width 80 height 17
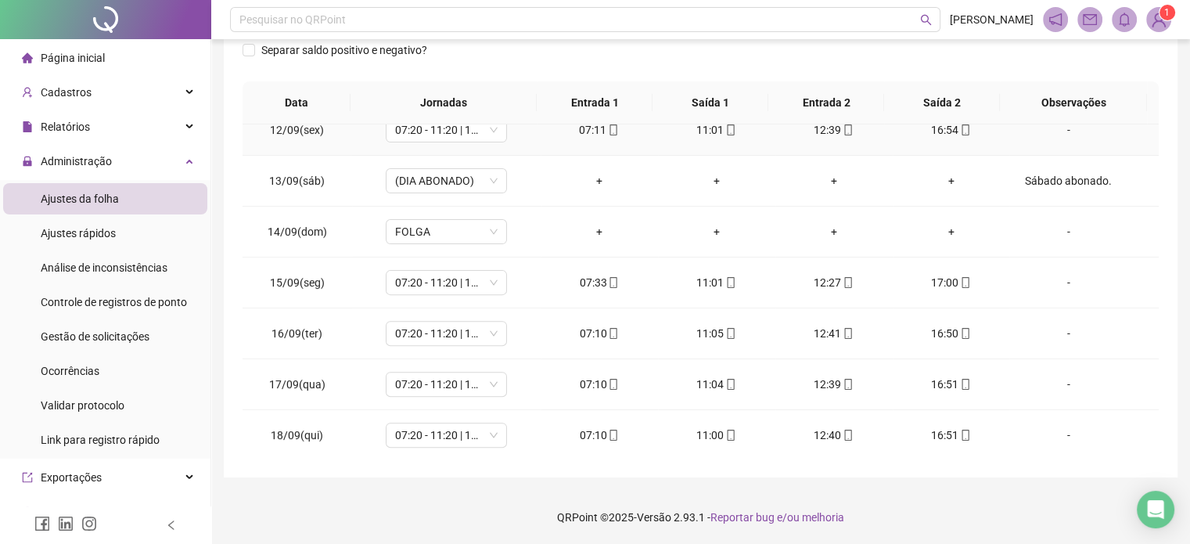
scroll to position [730, 0]
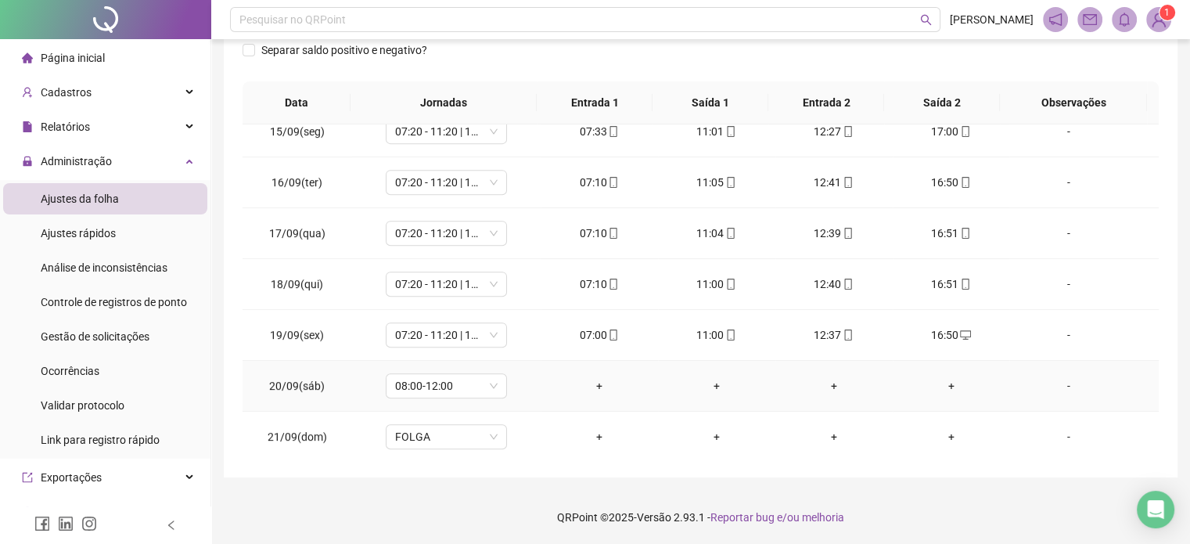
click at [1049, 382] on div "-" at bounding box center [1068, 385] width 92 height 17
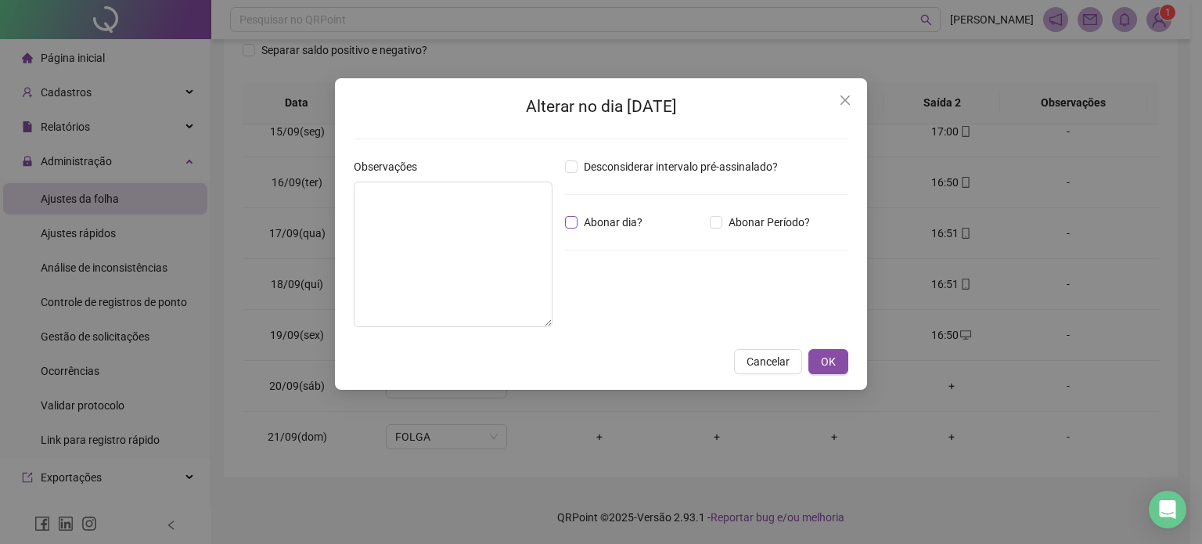
click at [585, 229] on span "Abonar dia?" at bounding box center [613, 222] width 71 height 17
click at [507, 225] on textarea at bounding box center [453, 255] width 199 height 146
click at [833, 372] on button "OK" at bounding box center [829, 361] width 40 height 25
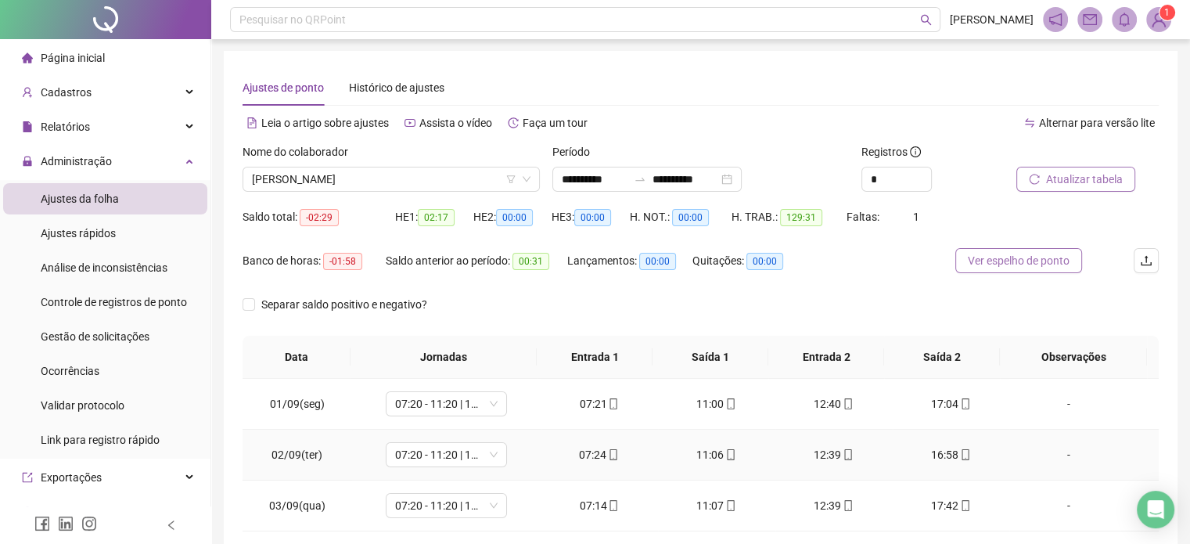
scroll to position [0, 0]
click at [1104, 184] on span "Atualizar tabela" at bounding box center [1084, 179] width 77 height 17
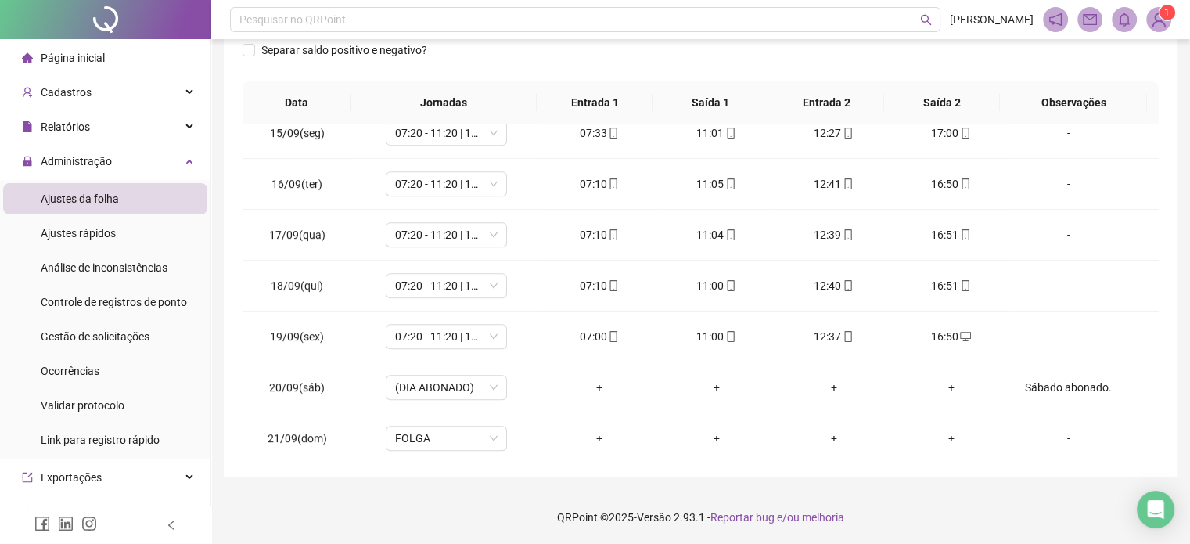
scroll to position [730, 0]
click at [843, 330] on icon "mobile" at bounding box center [848, 335] width 11 height 11
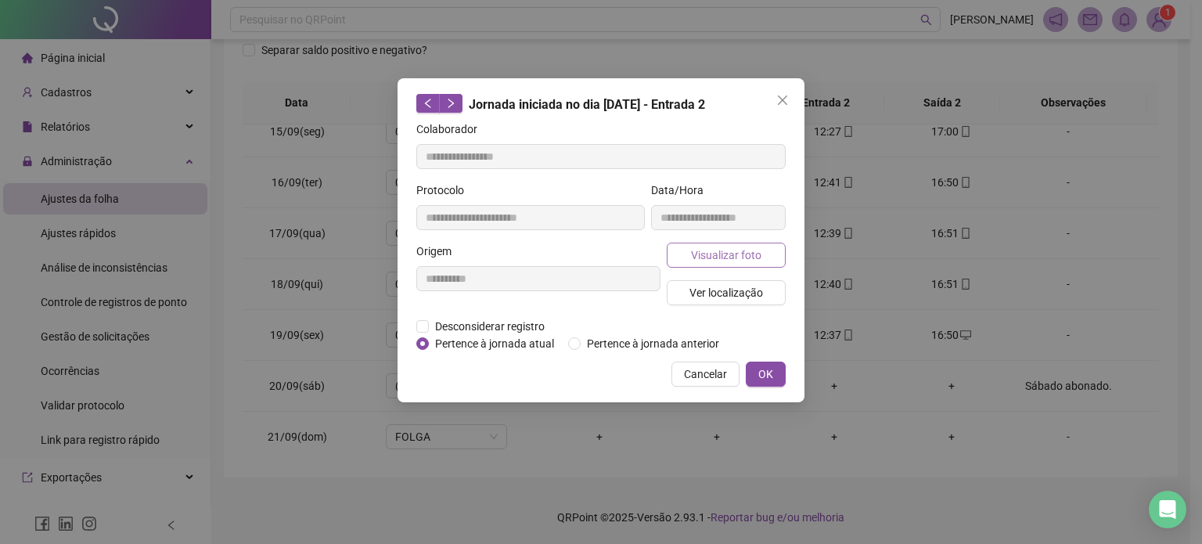
click at [744, 249] on span "Visualizar foto" at bounding box center [726, 255] width 70 height 17
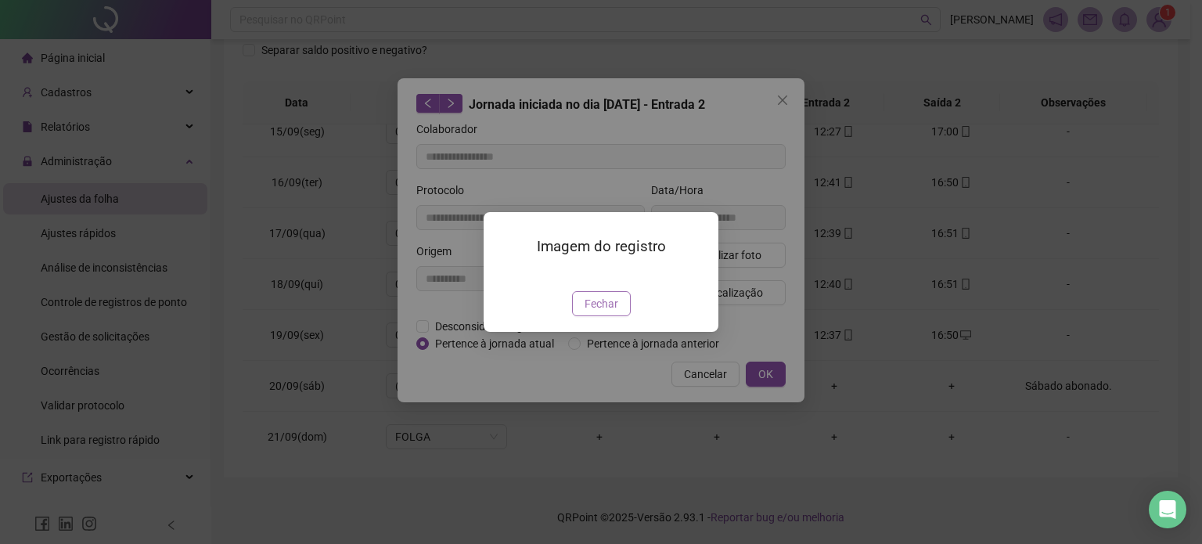
click at [604, 312] on span "Fechar" at bounding box center [602, 303] width 34 height 17
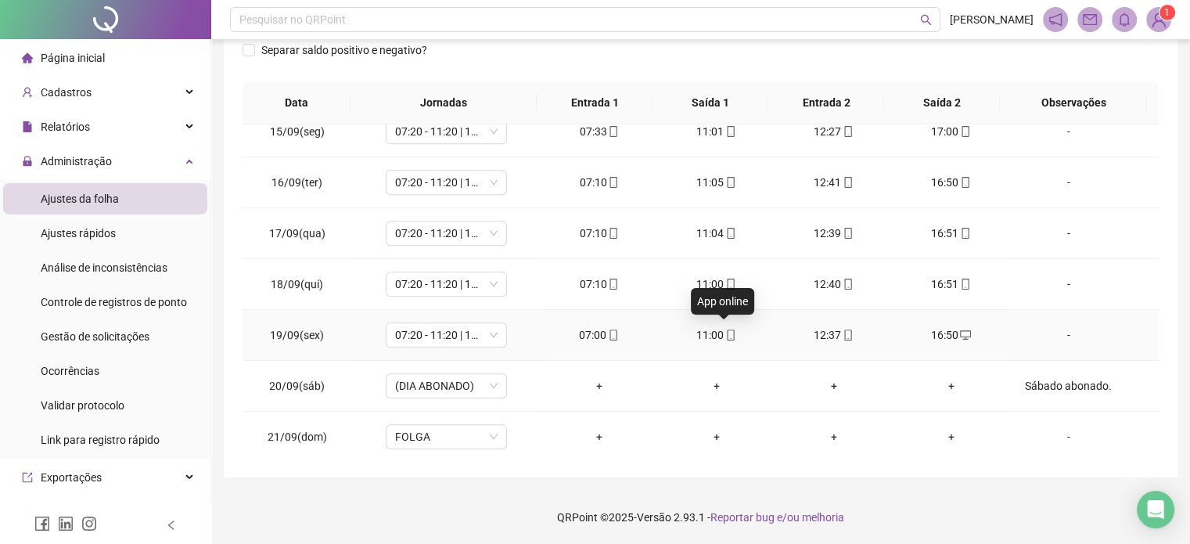
click at [728, 330] on icon "mobile" at bounding box center [731, 335] width 7 height 11
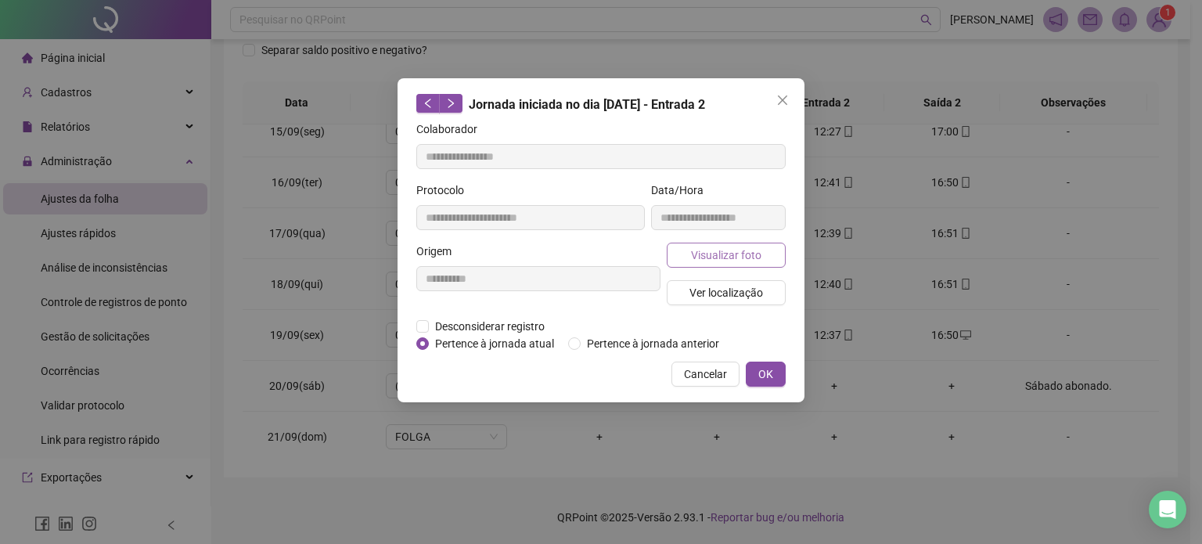
click at [762, 247] on button "Visualizar foto" at bounding box center [726, 255] width 119 height 25
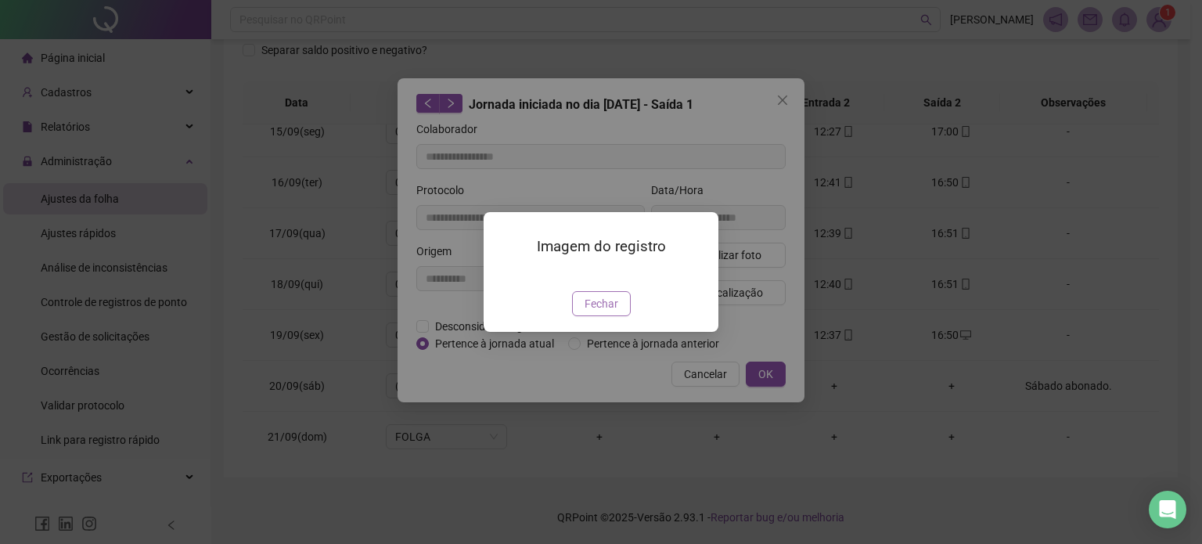
click at [620, 316] on button "Fechar" at bounding box center [601, 303] width 59 height 25
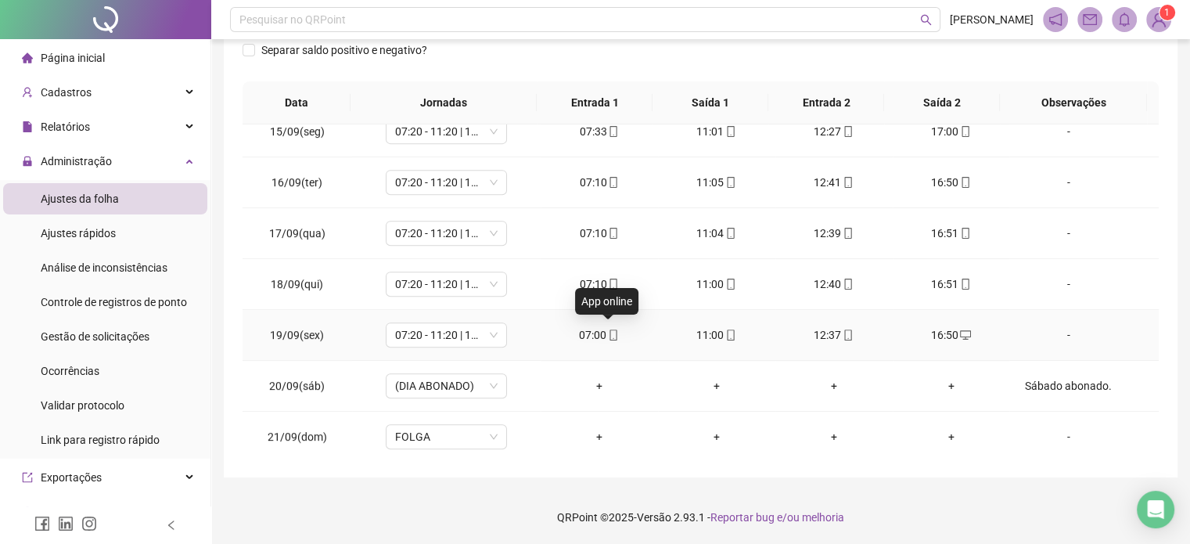
click at [610, 333] on icon "mobile" at bounding box center [613, 335] width 7 height 11
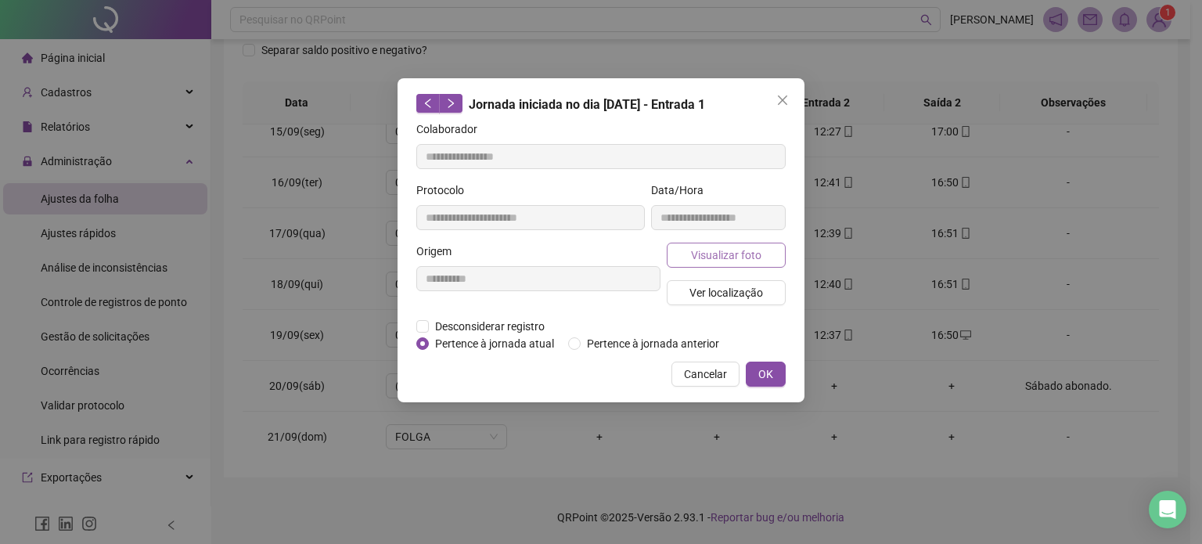
click at [723, 250] on span "Visualizar foto" at bounding box center [726, 255] width 70 height 17
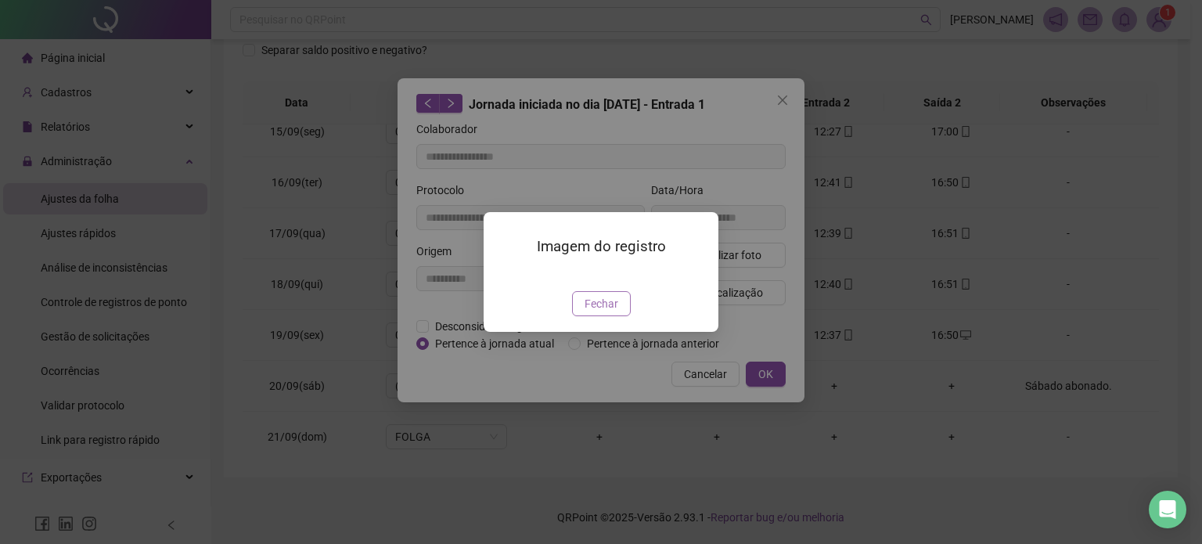
click at [589, 312] on span "Fechar" at bounding box center [602, 303] width 34 height 17
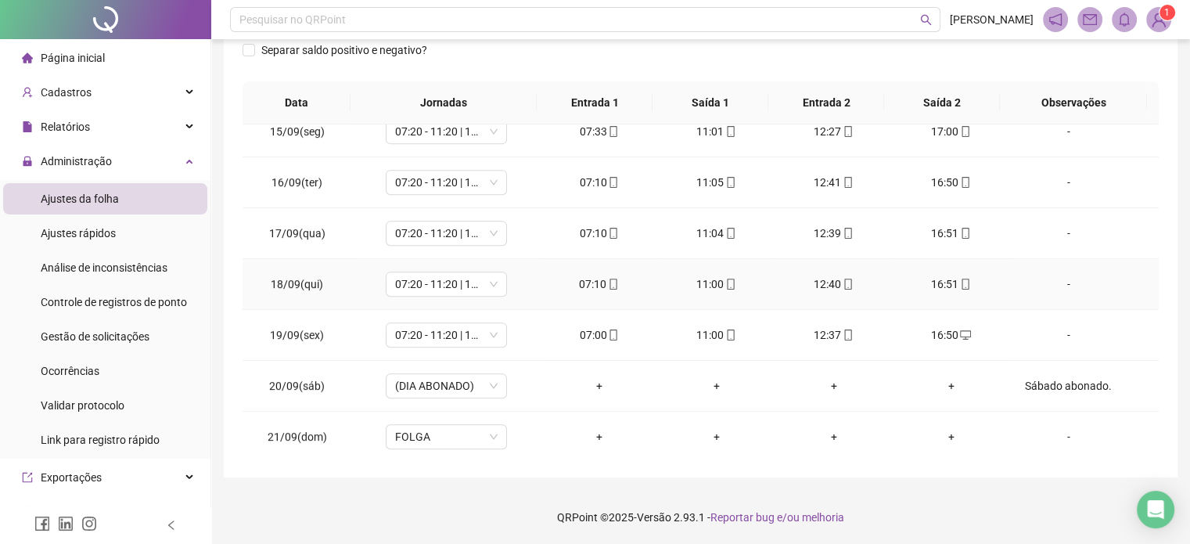
click at [600, 280] on div "07:10" at bounding box center [599, 284] width 92 height 17
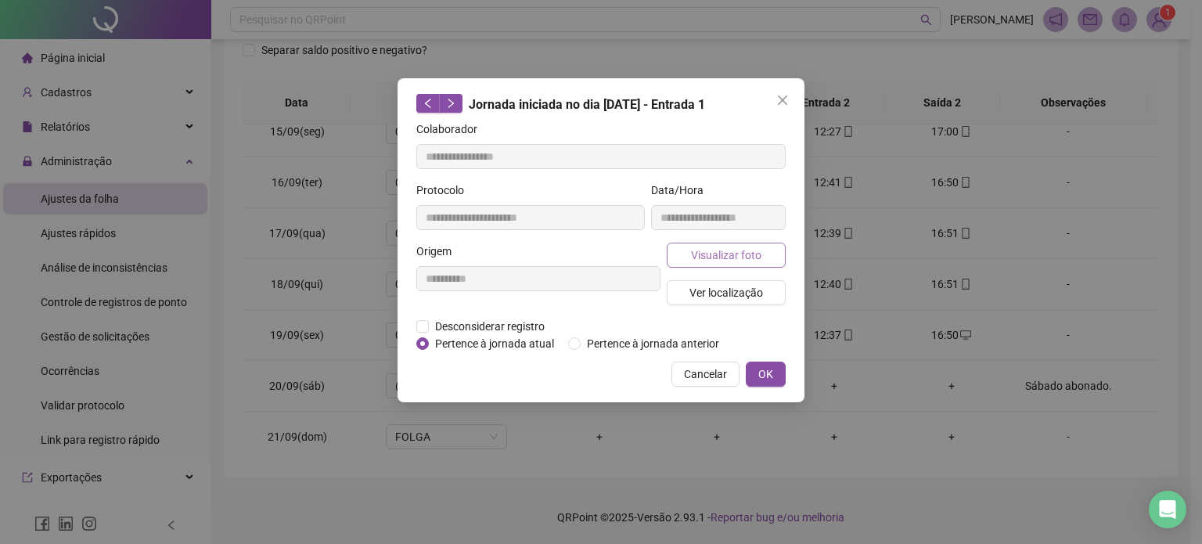
click at [724, 253] on span "Visualizar foto" at bounding box center [726, 255] width 70 height 17
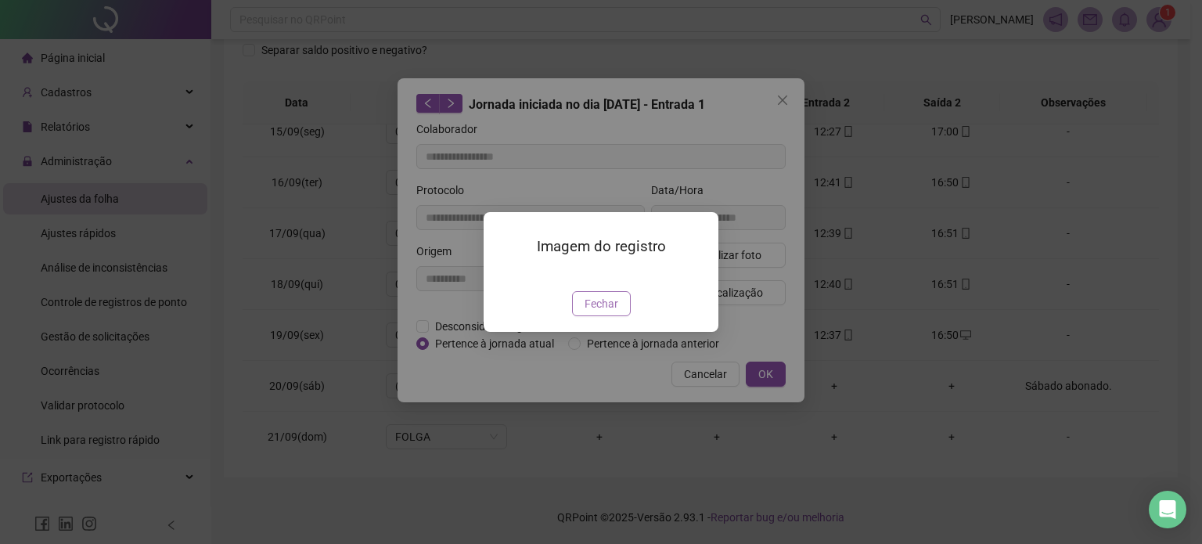
click at [609, 312] on span "Fechar" at bounding box center [602, 303] width 34 height 17
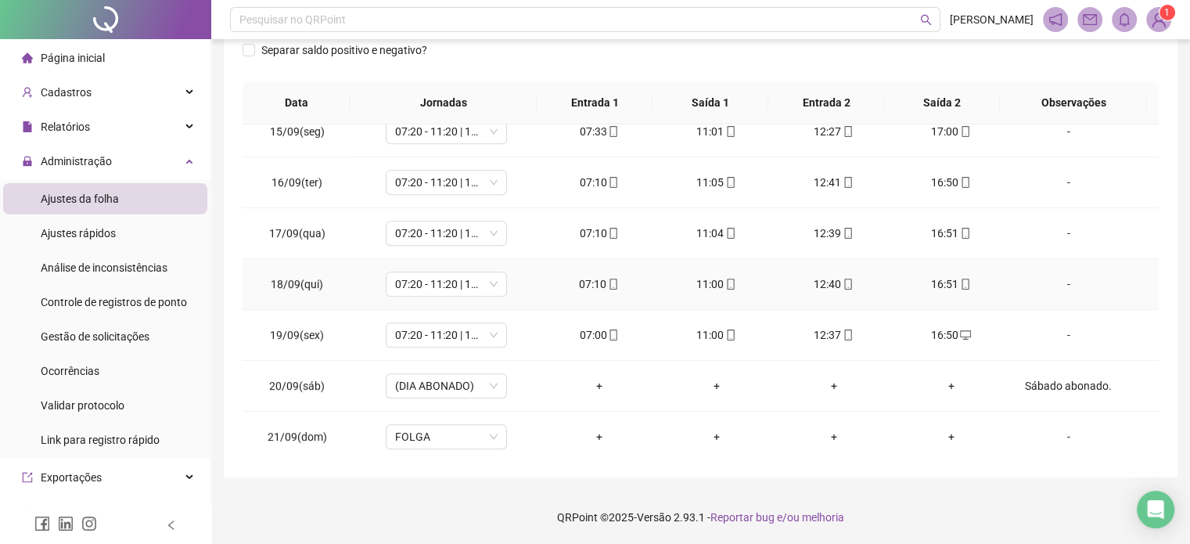
click at [734, 283] on div "11:00" at bounding box center [717, 284] width 92 height 17
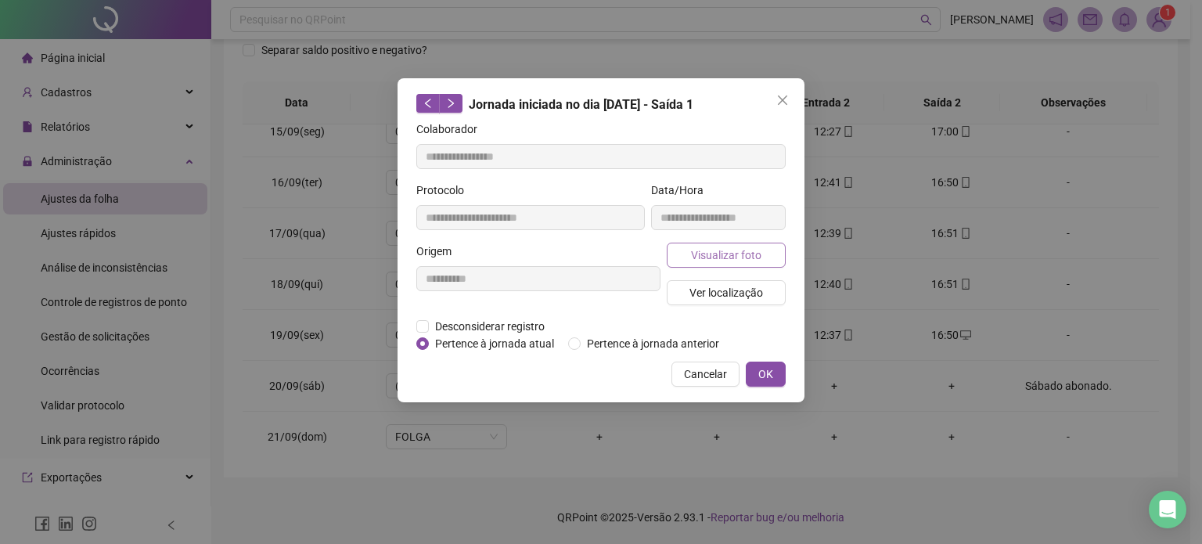
click at [761, 260] on button "Visualizar foto" at bounding box center [726, 255] width 119 height 25
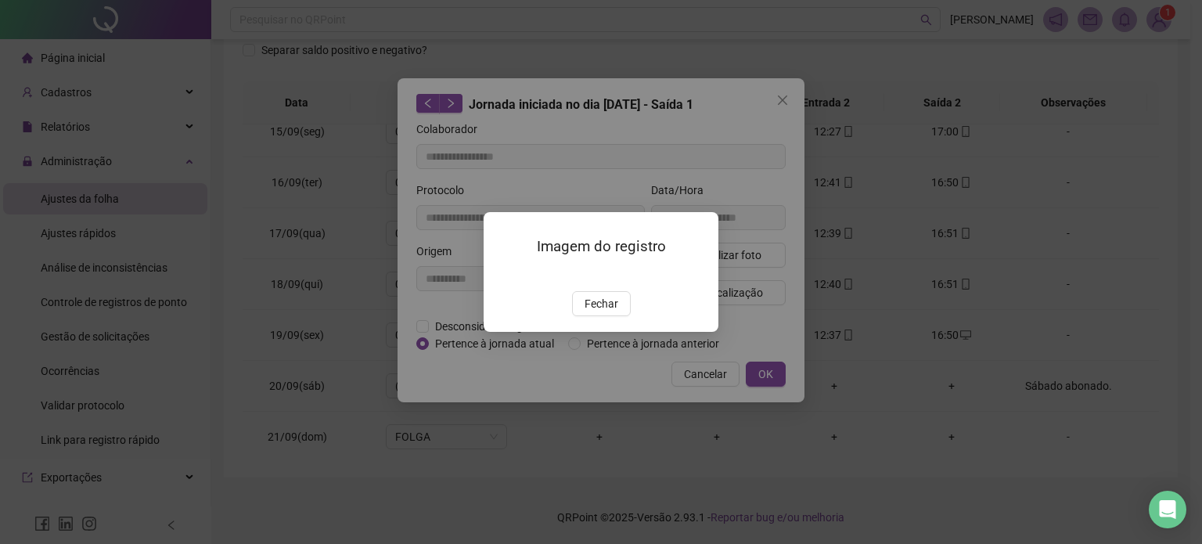
drag, startPoint x: 585, startPoint y: 381, endPoint x: 609, endPoint y: 366, distance: 28.2
click at [585, 316] on button "Fechar" at bounding box center [601, 303] width 59 height 25
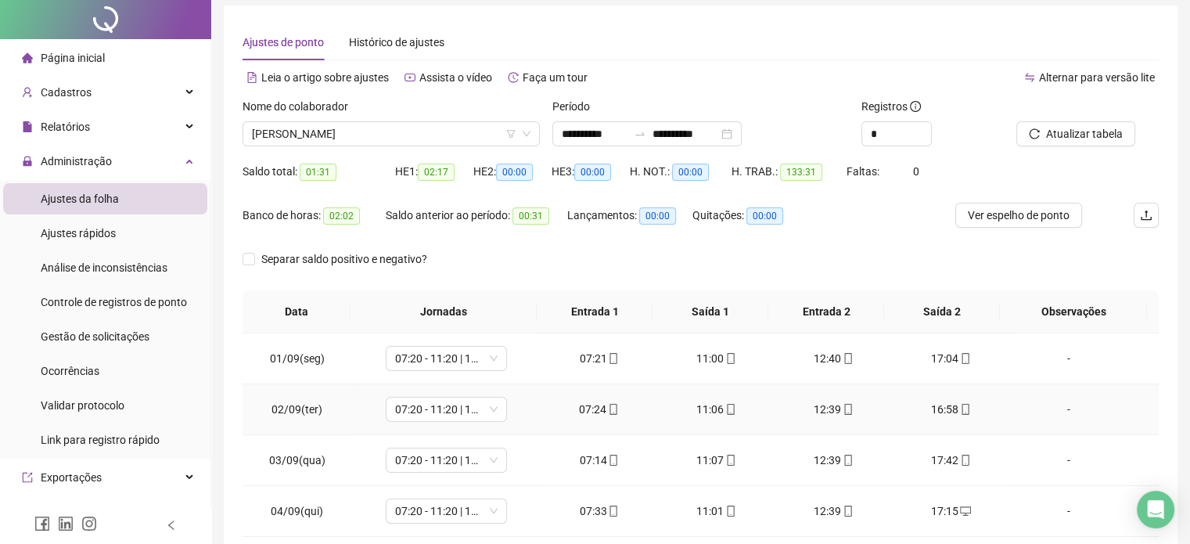
scroll to position [0, 0]
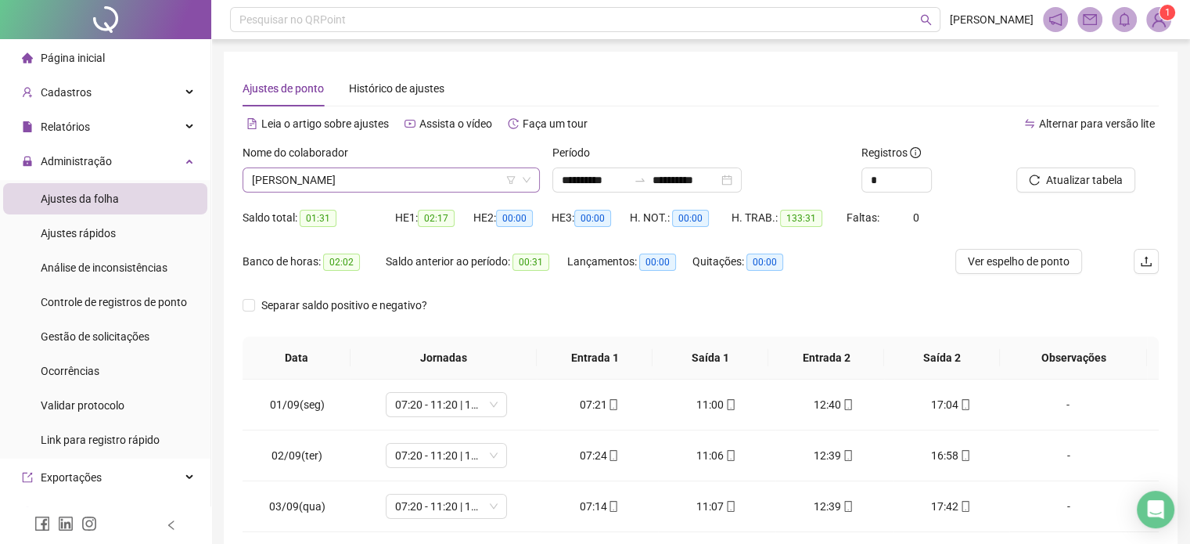
click at [416, 182] on span "[PERSON_NAME]" at bounding box center [391, 179] width 279 height 23
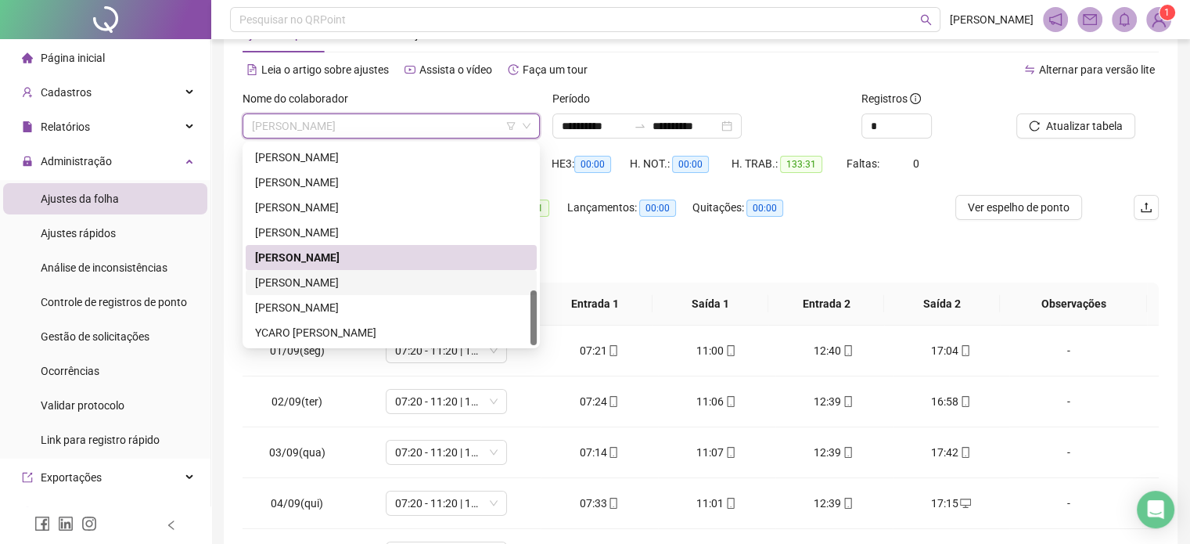
scroll to position [78, 0]
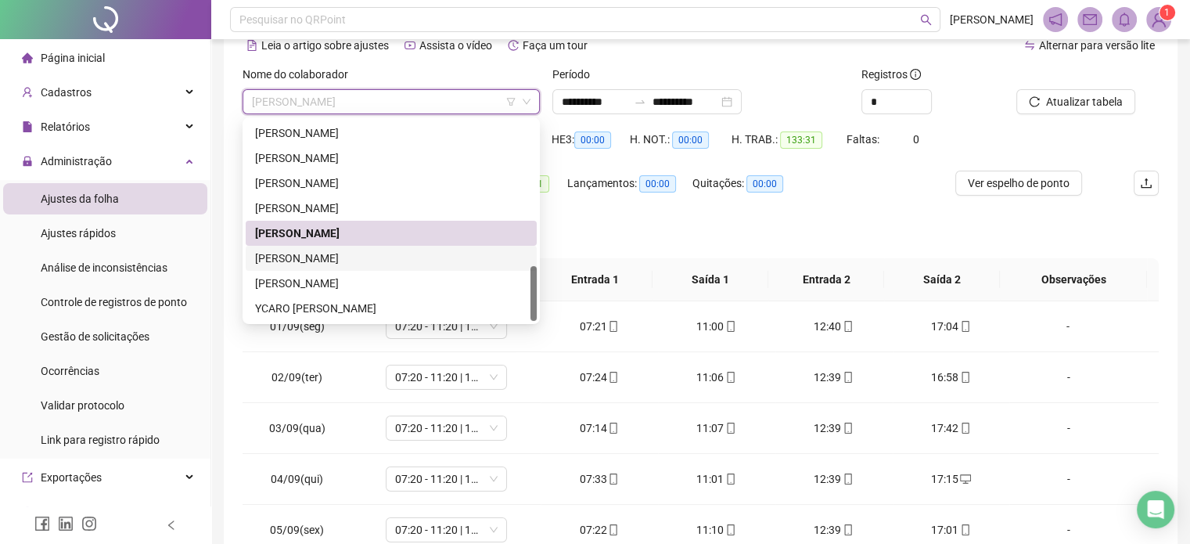
click at [369, 259] on div "[PERSON_NAME]" at bounding box center [391, 258] width 272 height 17
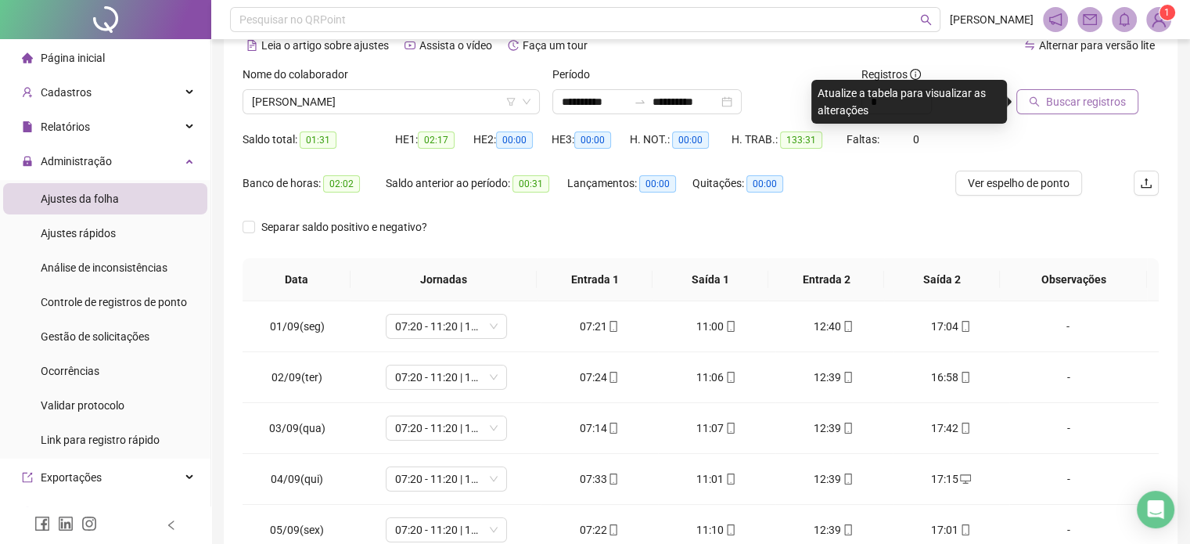
click at [1113, 105] on span "Buscar registros" at bounding box center [1086, 101] width 80 height 17
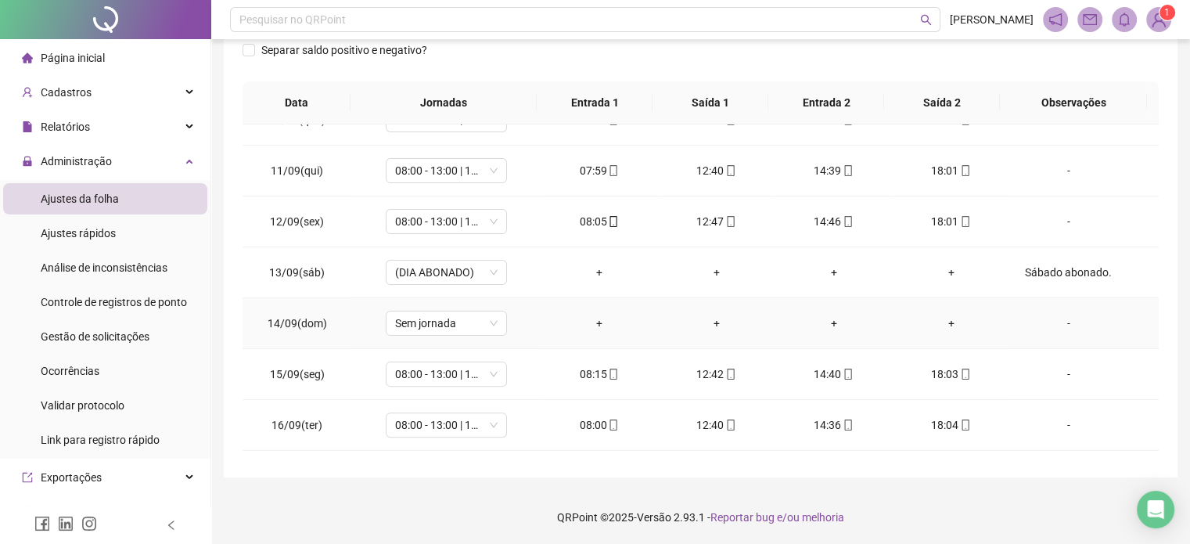
scroll to position [730, 0]
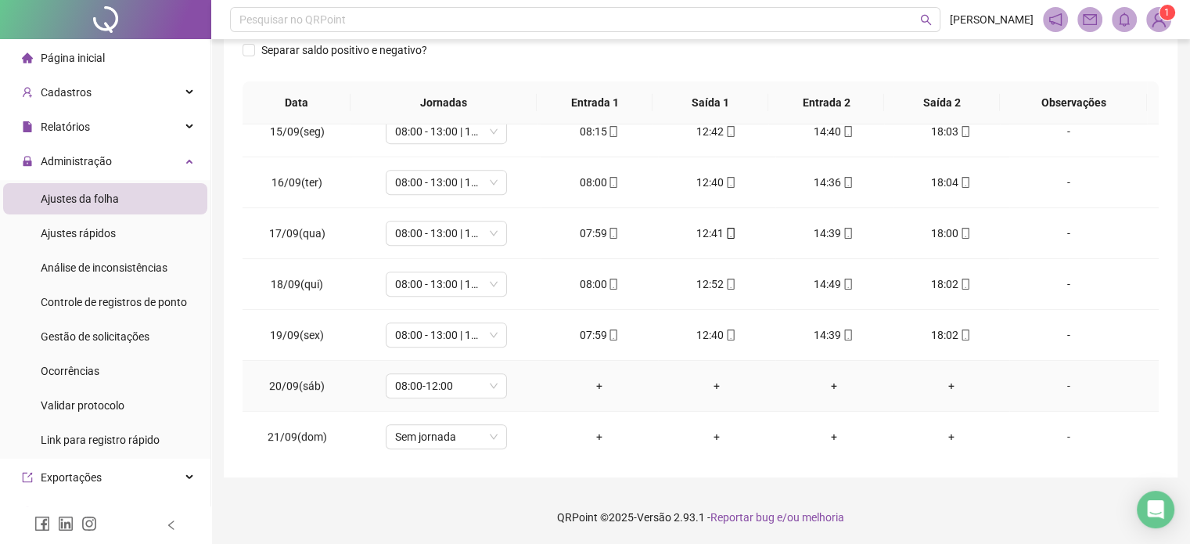
click at [1052, 380] on div "-" at bounding box center [1068, 385] width 92 height 17
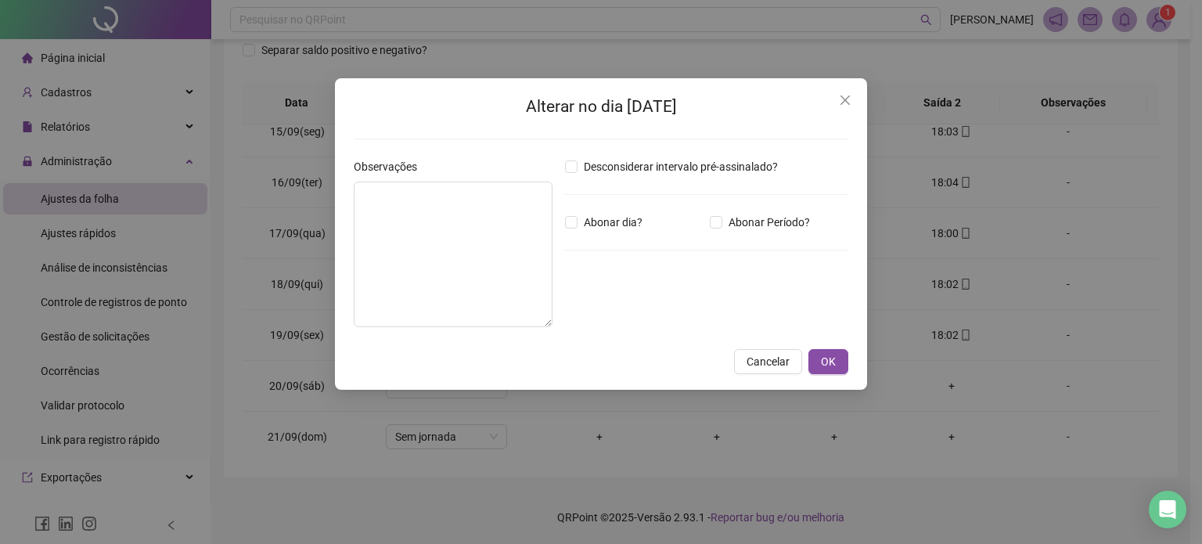
click at [564, 222] on div "Abonar dia?" at bounding box center [634, 222] width 145 height 17
click at [477, 223] on textarea at bounding box center [453, 255] width 199 height 146
click at [827, 363] on span "OK" at bounding box center [828, 361] width 15 height 17
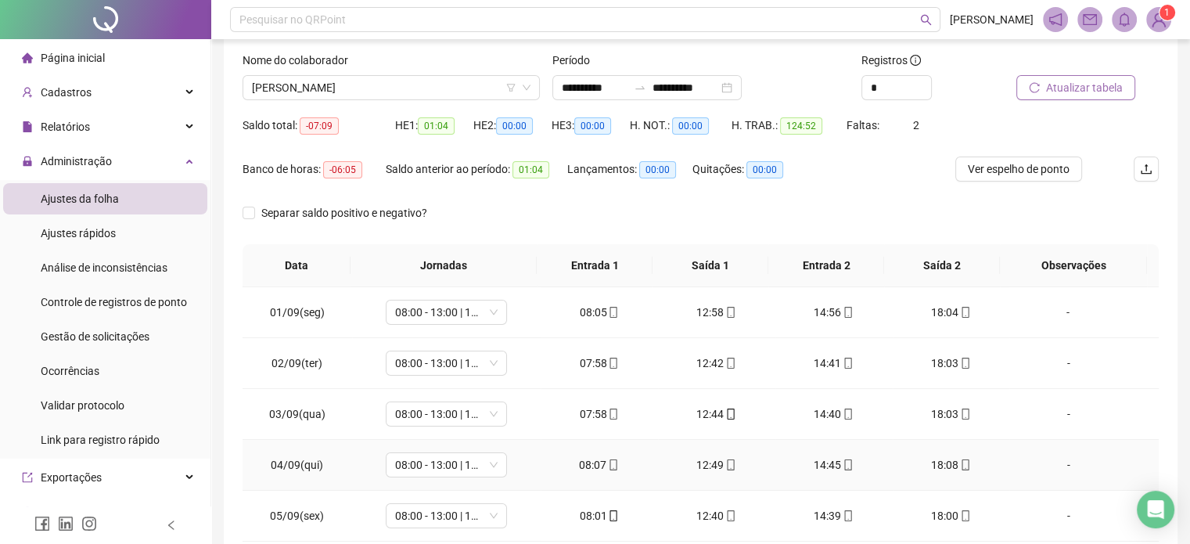
scroll to position [0, 0]
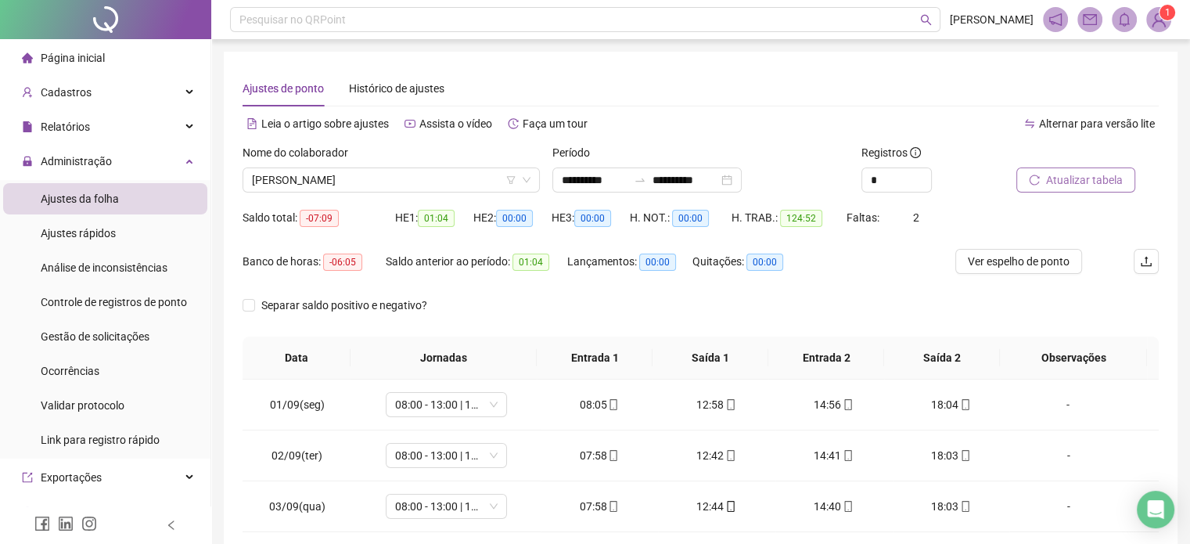
click at [1091, 187] on span "Atualizar tabela" at bounding box center [1084, 179] width 77 height 17
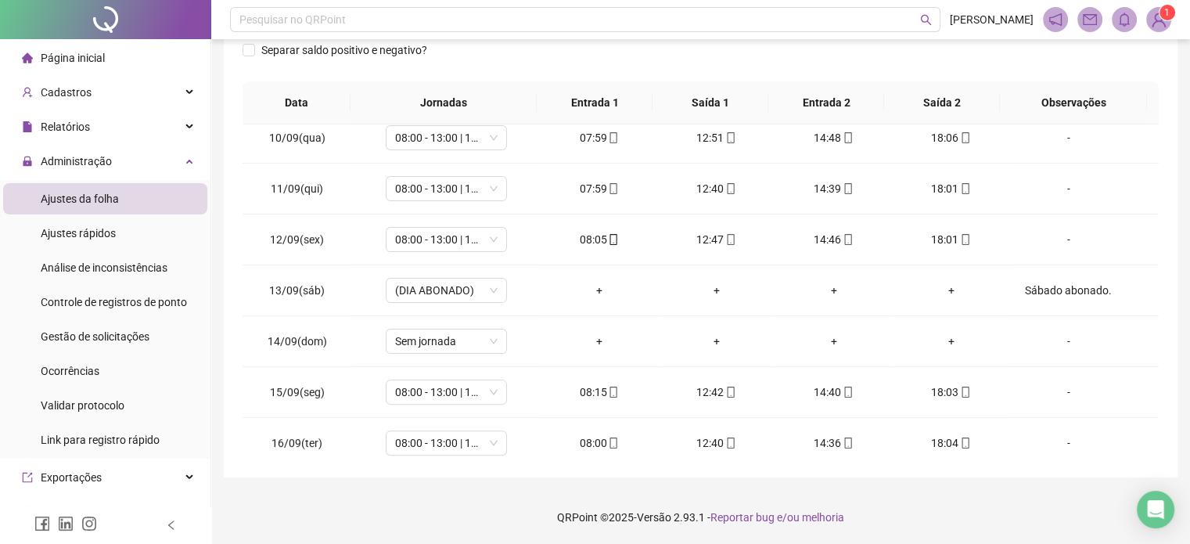
scroll to position [730, 0]
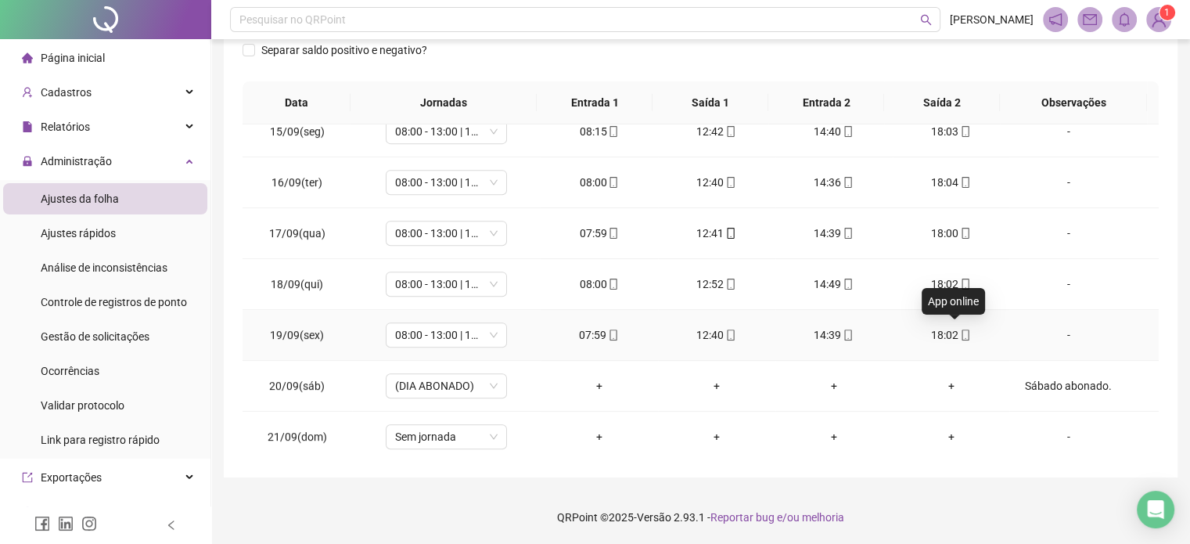
click at [959, 337] on span at bounding box center [965, 335] width 13 height 13
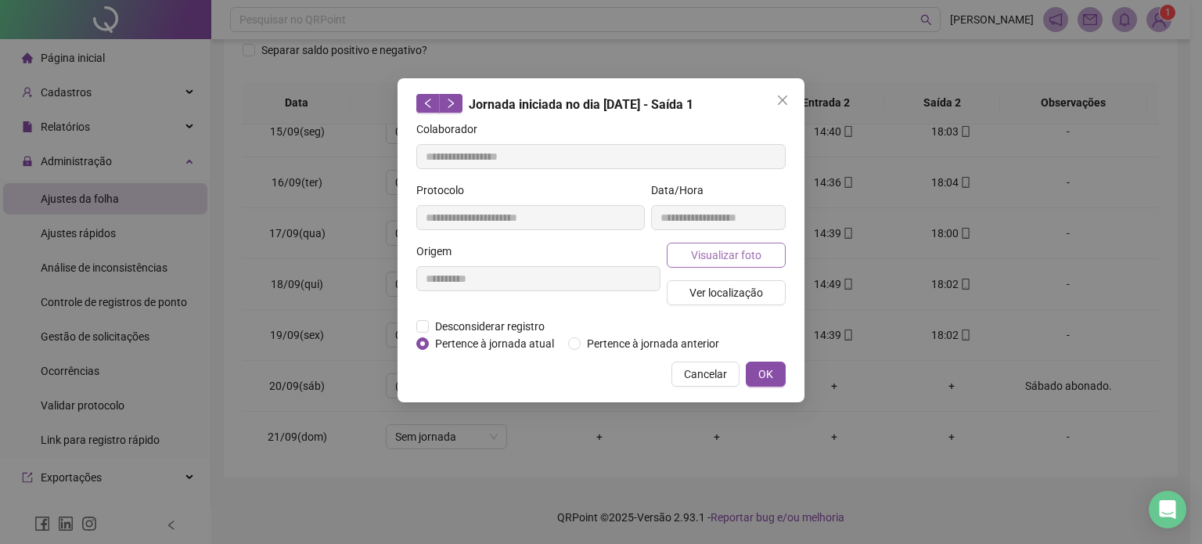
click at [749, 249] on span "Visualizar foto" at bounding box center [726, 255] width 70 height 17
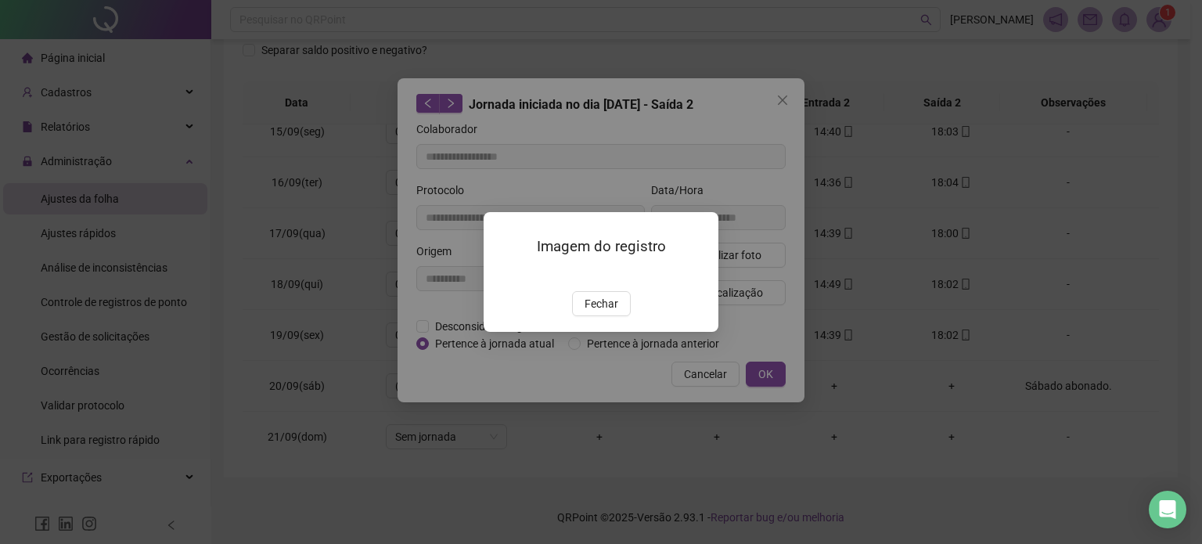
click at [605, 312] on span "Fechar" at bounding box center [602, 303] width 34 height 17
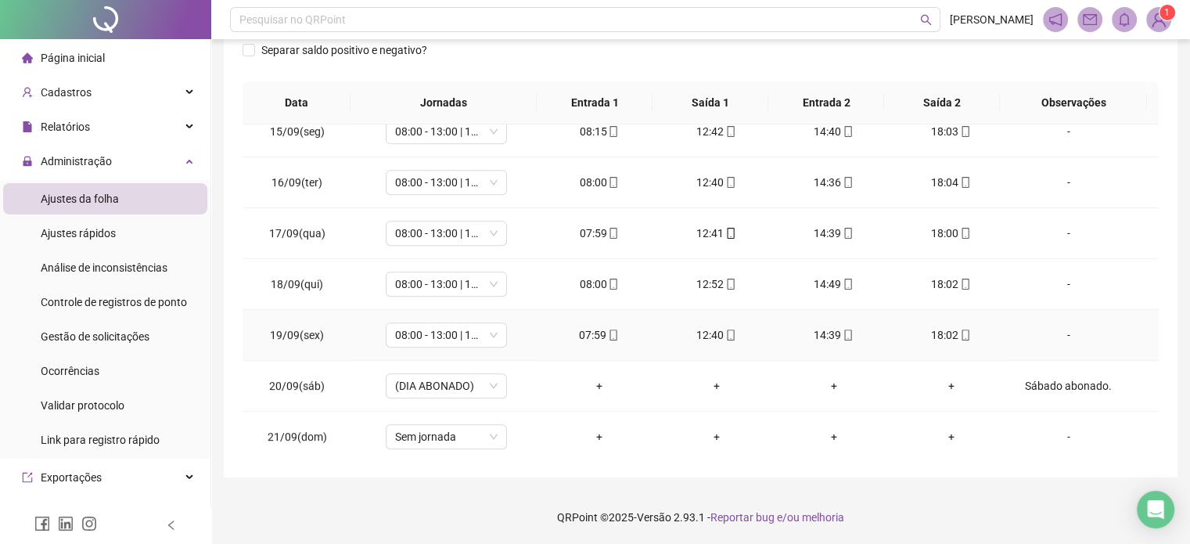
click at [845, 326] on div "14:39" at bounding box center [834, 334] width 92 height 17
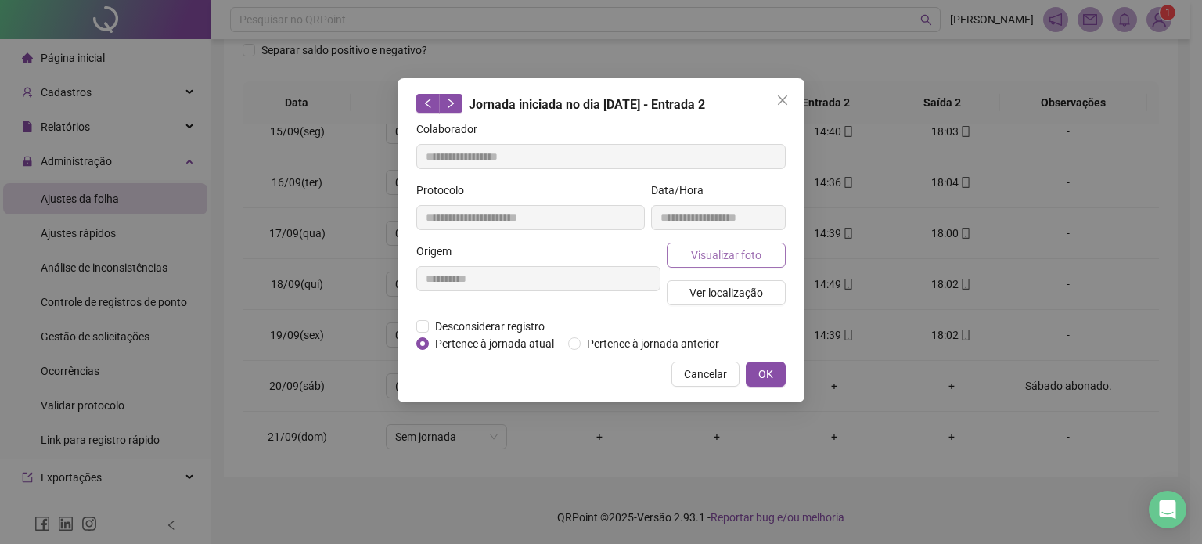
click at [745, 250] on span "Visualizar foto" at bounding box center [726, 255] width 70 height 17
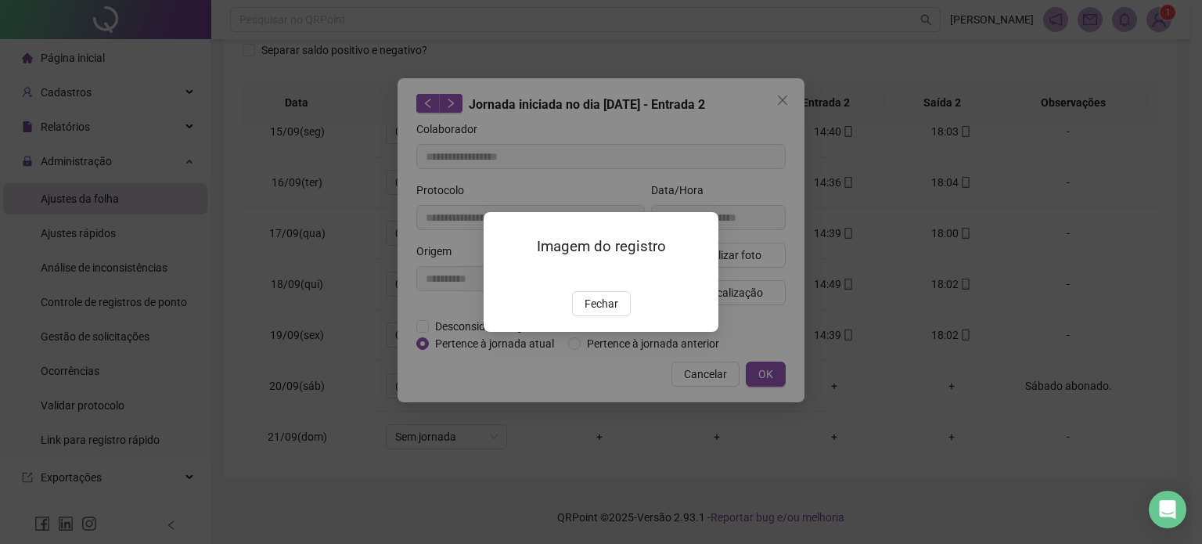
click at [609, 312] on span "Fechar" at bounding box center [602, 303] width 34 height 17
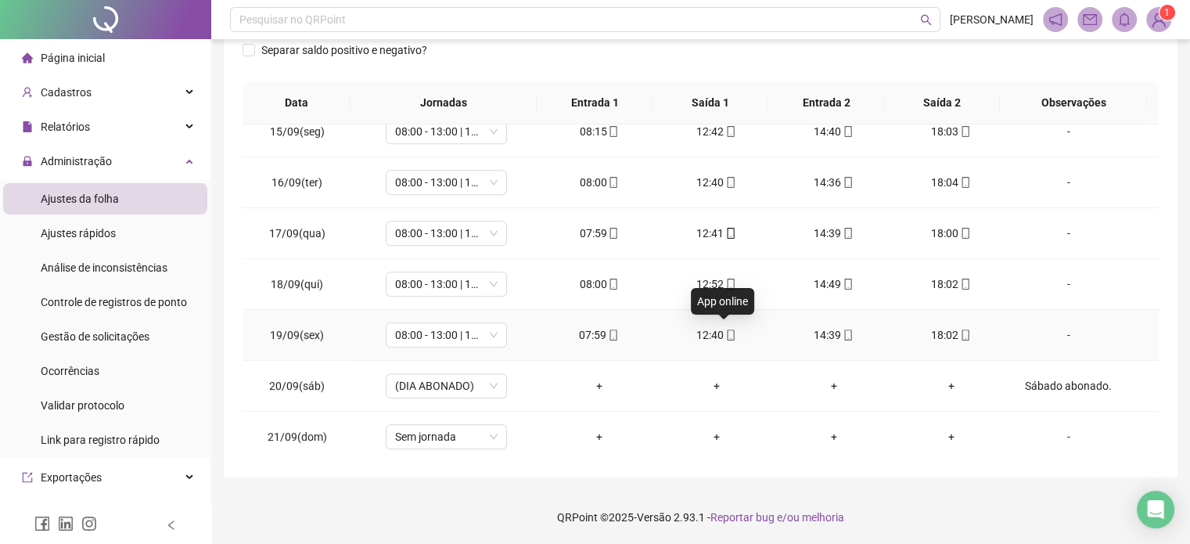
click at [726, 331] on icon "mobile" at bounding box center [731, 335] width 11 height 11
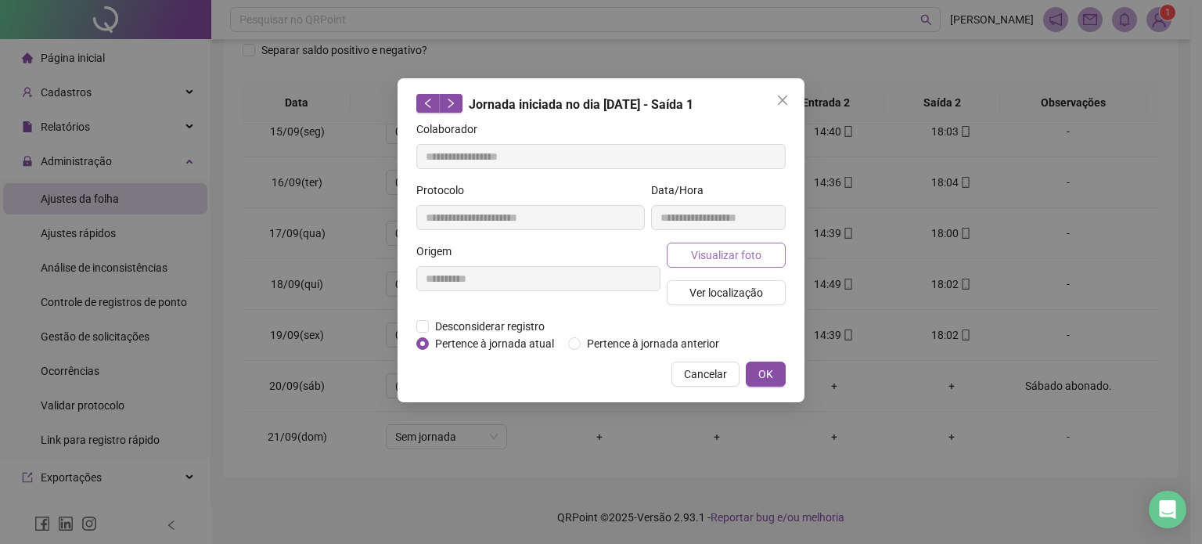
click at [783, 250] on button "Visualizar foto" at bounding box center [726, 255] width 119 height 25
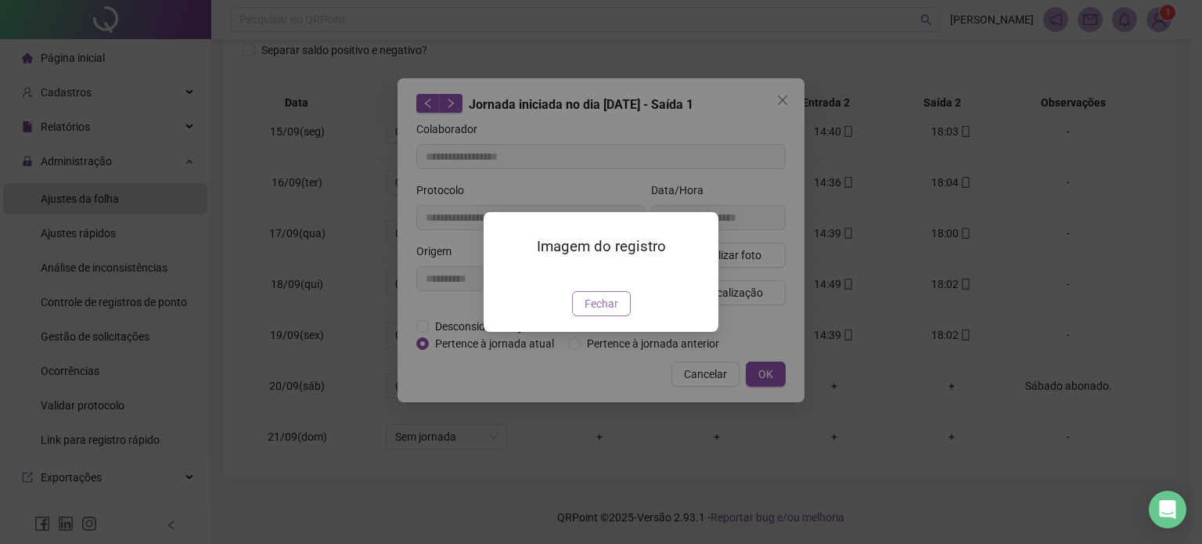
click at [581, 316] on button "Fechar" at bounding box center [601, 303] width 59 height 25
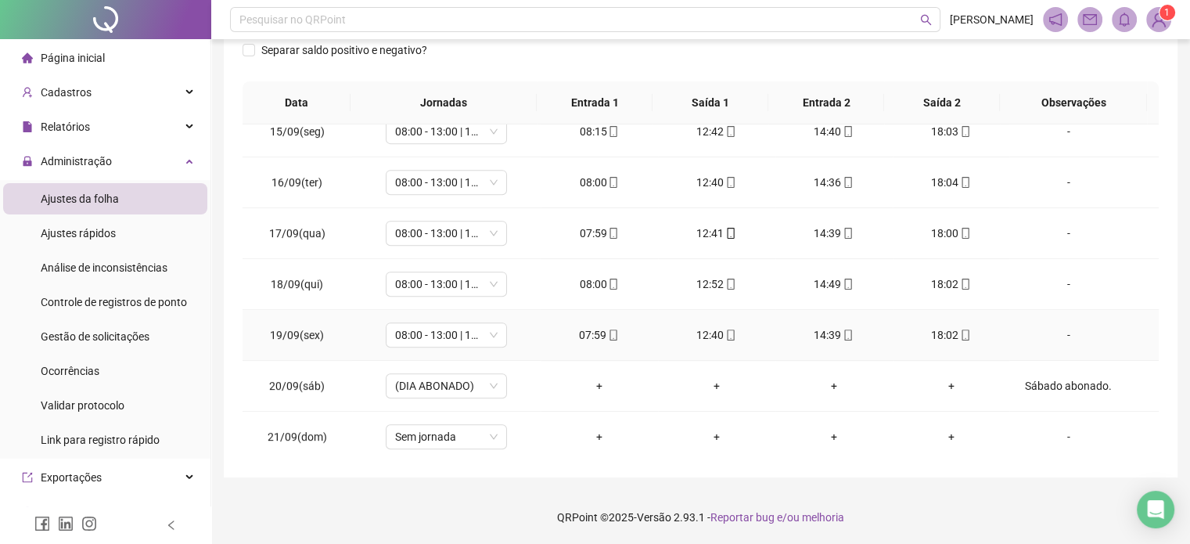
click at [607, 331] on span "mobile" at bounding box center [613, 335] width 13 height 11
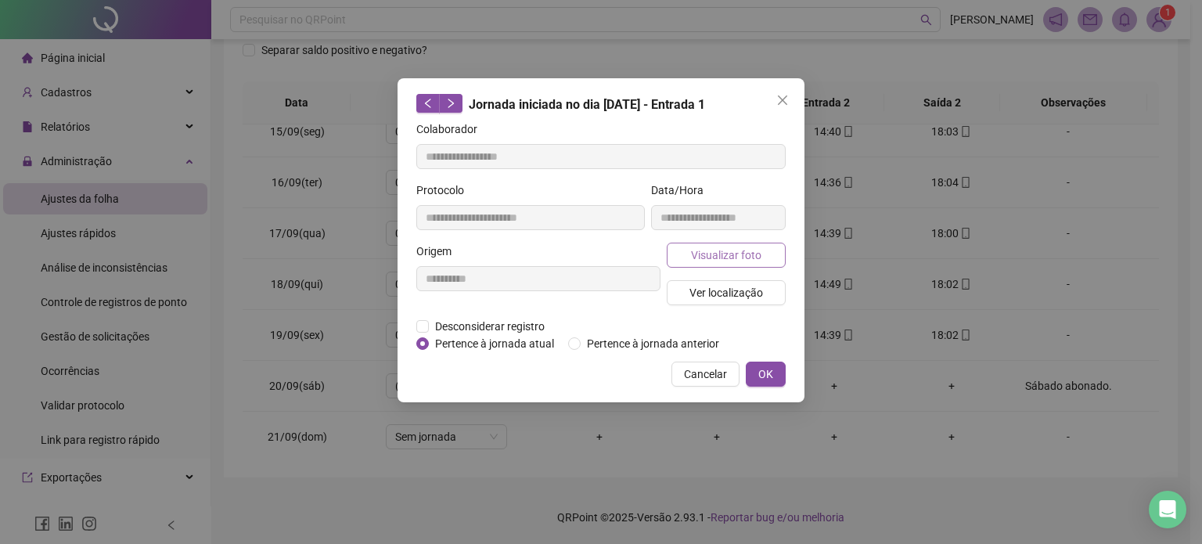
click at [755, 256] on span "Visualizar foto" at bounding box center [726, 255] width 70 height 17
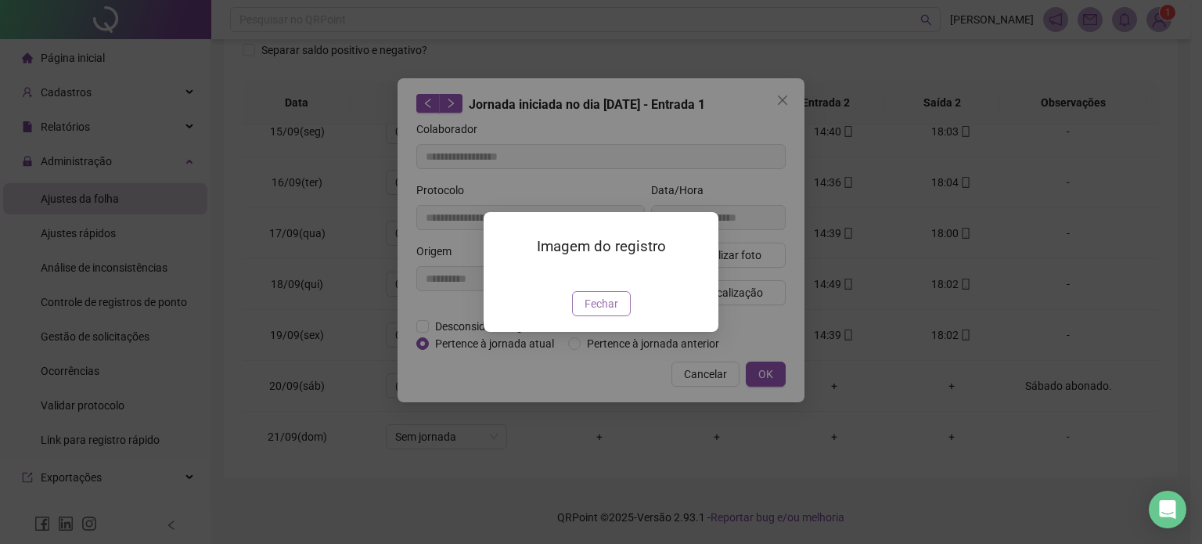
click at [607, 312] on span "Fechar" at bounding box center [602, 303] width 34 height 17
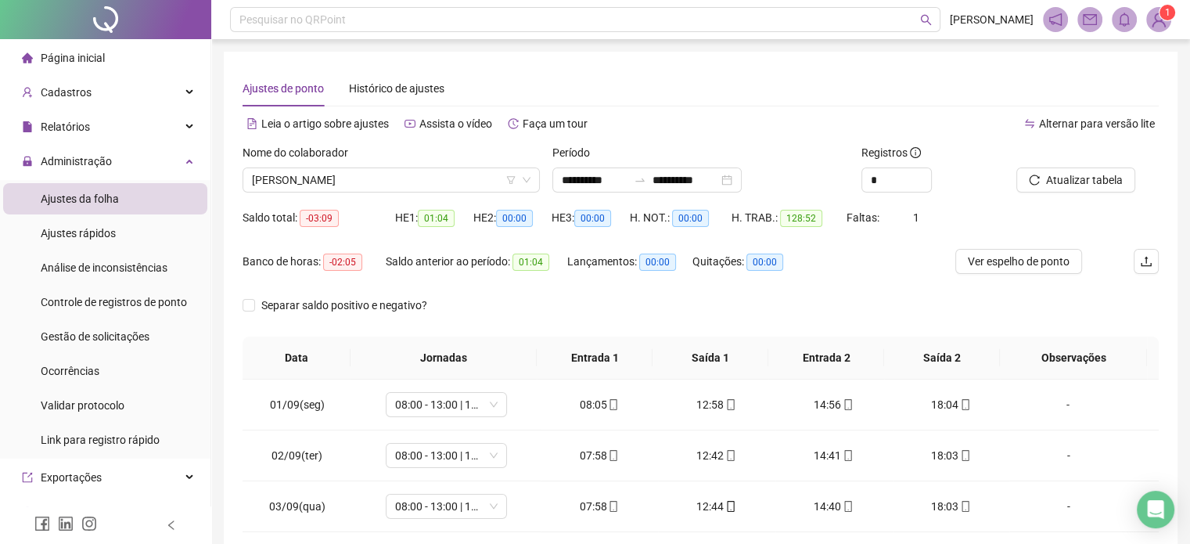
scroll to position [0, 0]
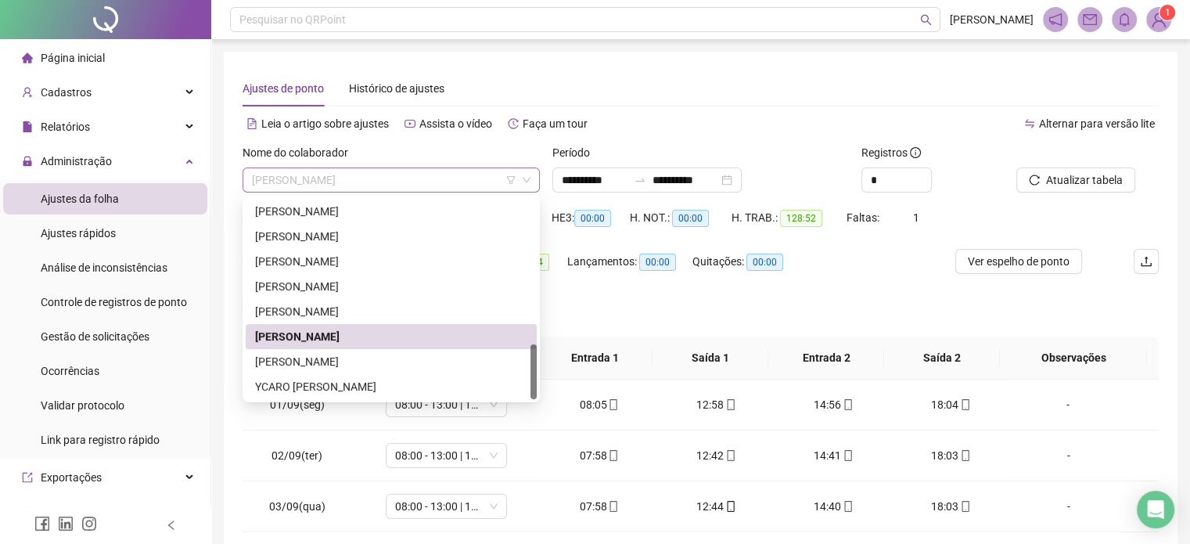
click at [394, 178] on span "[PERSON_NAME]" at bounding box center [391, 179] width 279 height 23
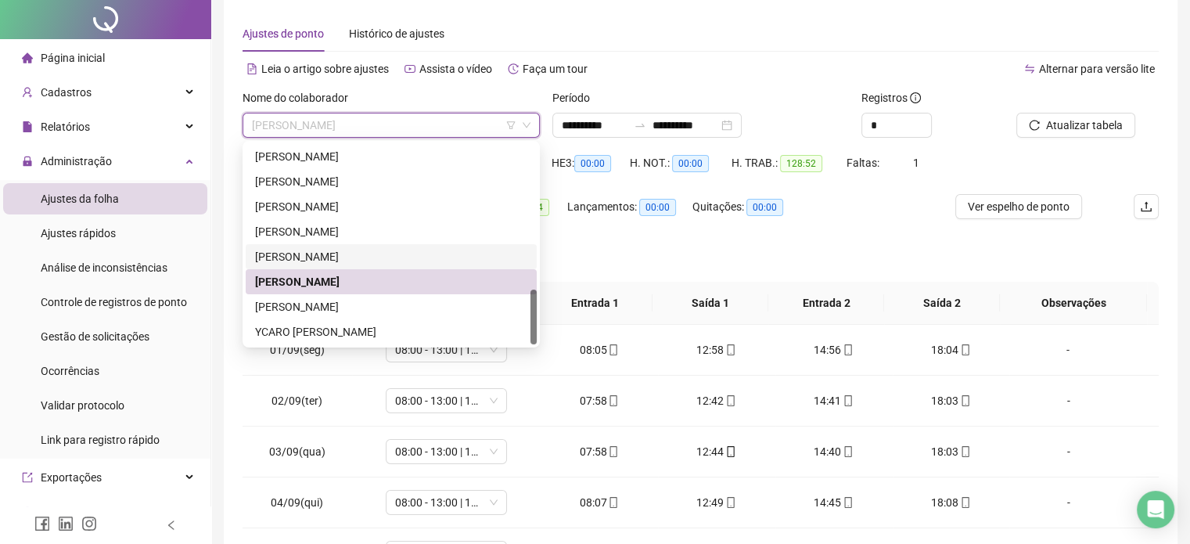
scroll to position [78, 0]
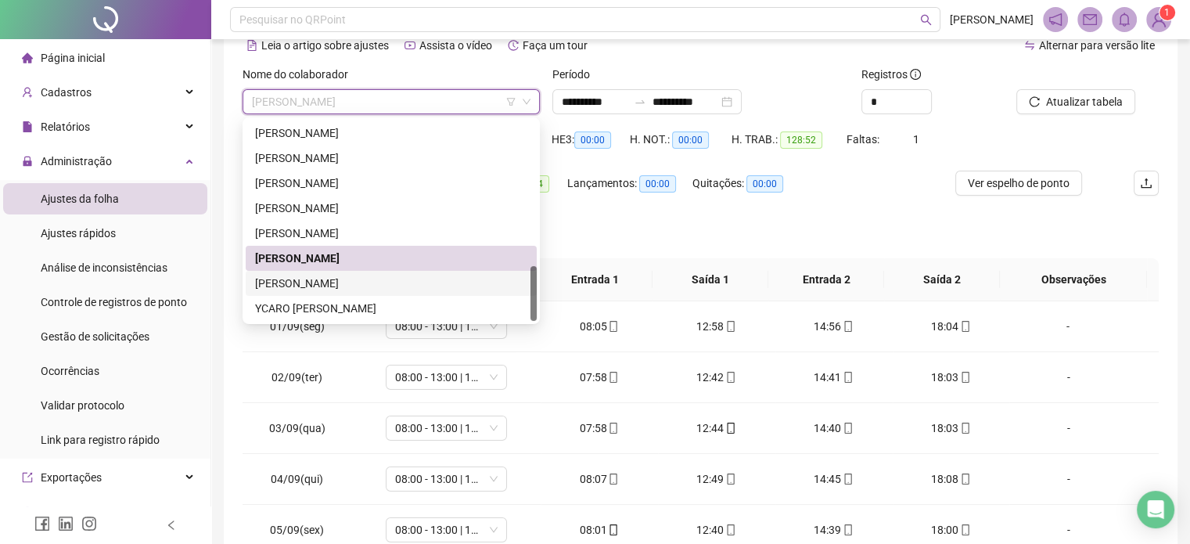
click at [393, 288] on div "[PERSON_NAME]" at bounding box center [391, 283] width 272 height 17
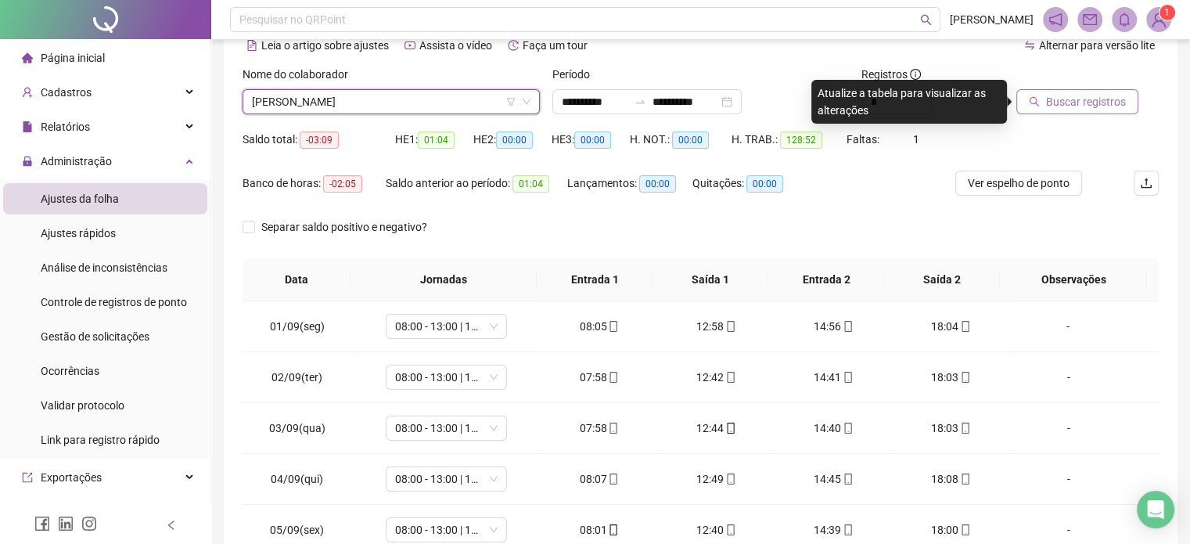
click at [1089, 101] on span "Buscar registros" at bounding box center [1086, 101] width 80 height 17
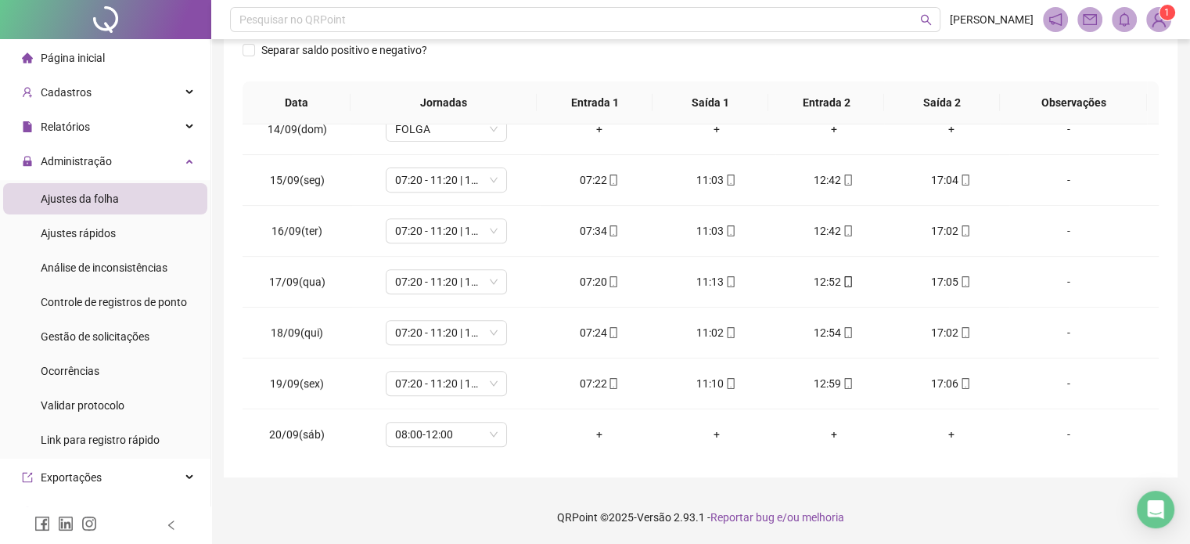
scroll to position [730, 0]
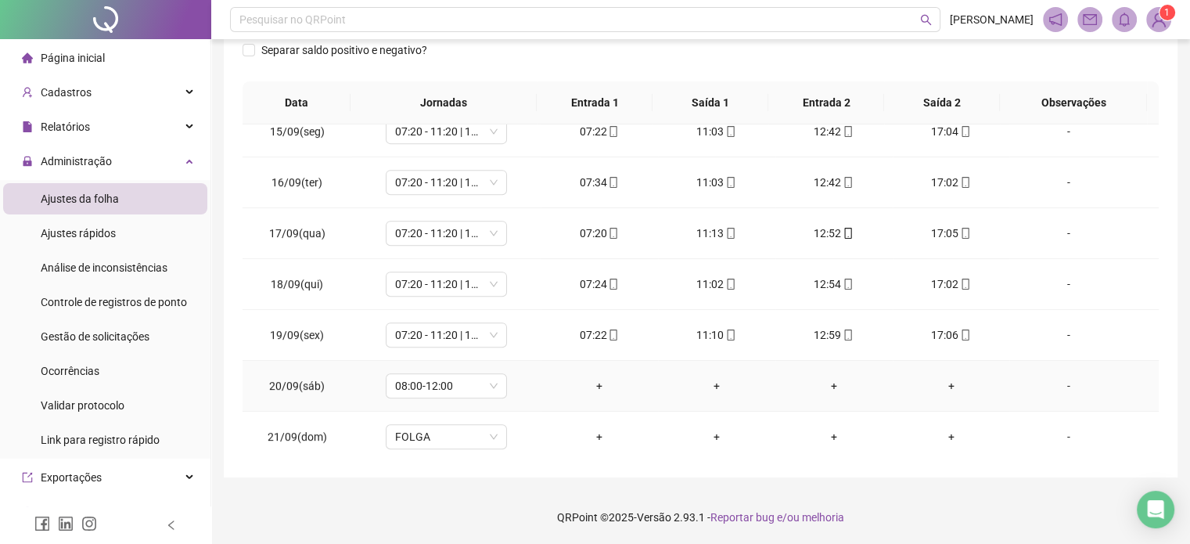
click at [1060, 384] on div "-" at bounding box center [1068, 385] width 92 height 17
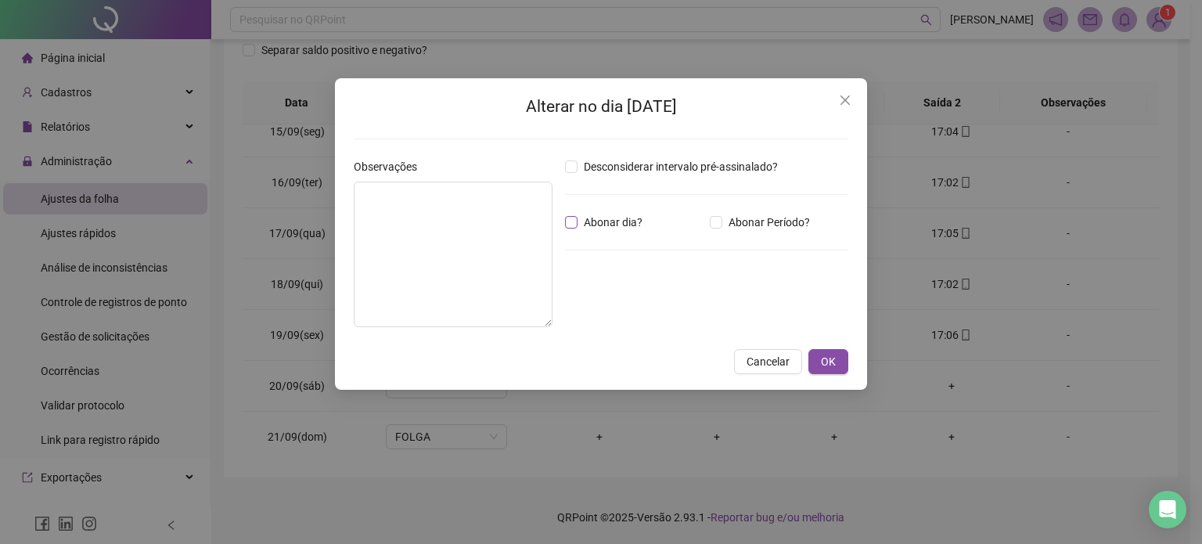
click at [585, 221] on span "Abonar dia?" at bounding box center [613, 222] width 71 height 17
click at [466, 225] on textarea at bounding box center [453, 255] width 199 height 146
click at [829, 362] on span "OK" at bounding box center [828, 361] width 15 height 17
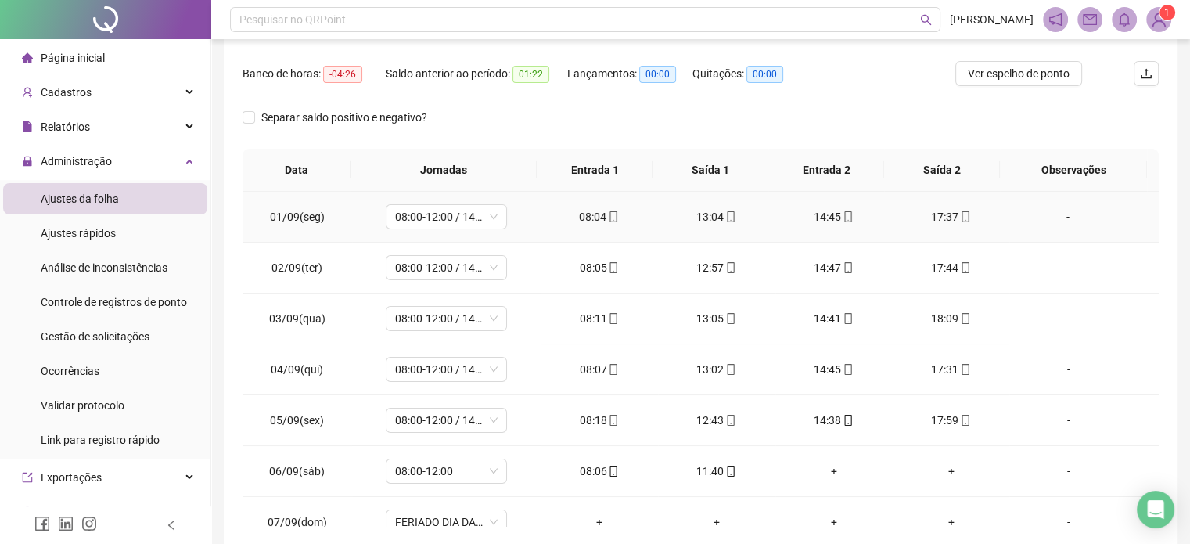
scroll to position [0, 0]
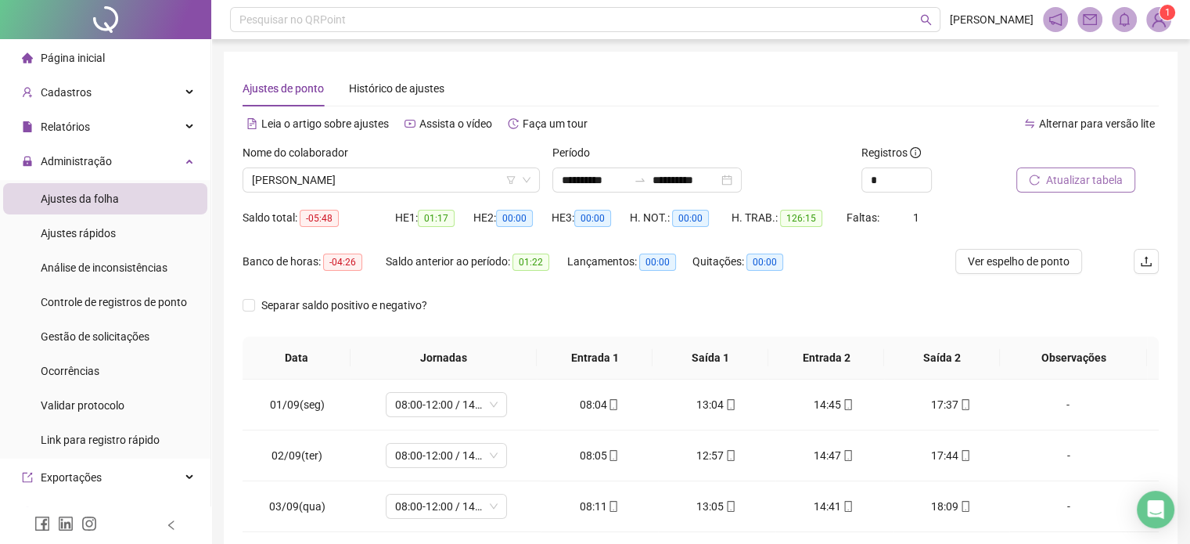
click at [1072, 184] on span "Atualizar tabela" at bounding box center [1084, 179] width 77 height 17
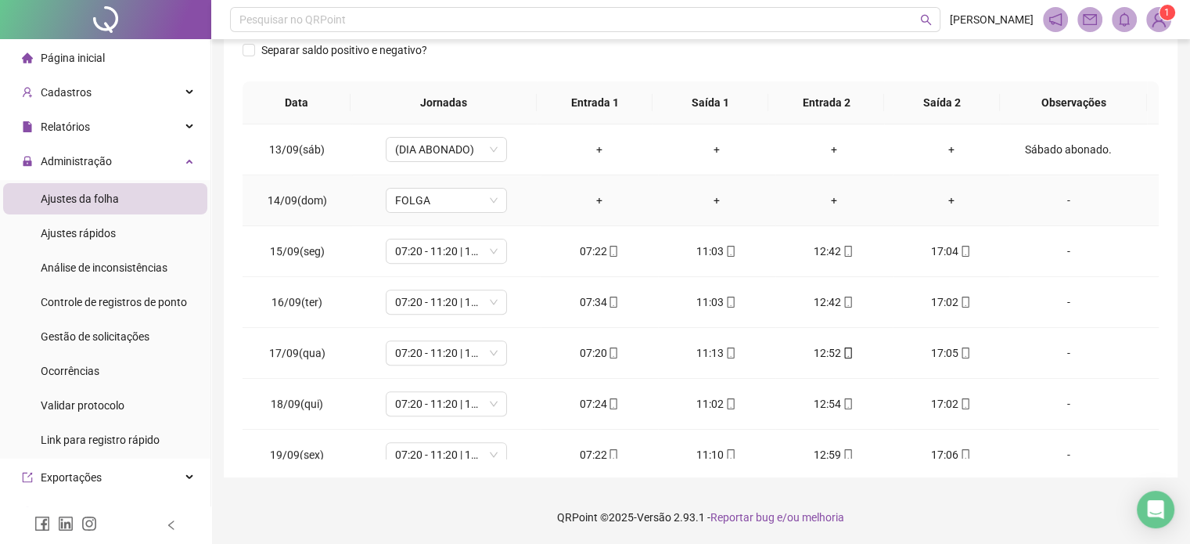
scroll to position [730, 0]
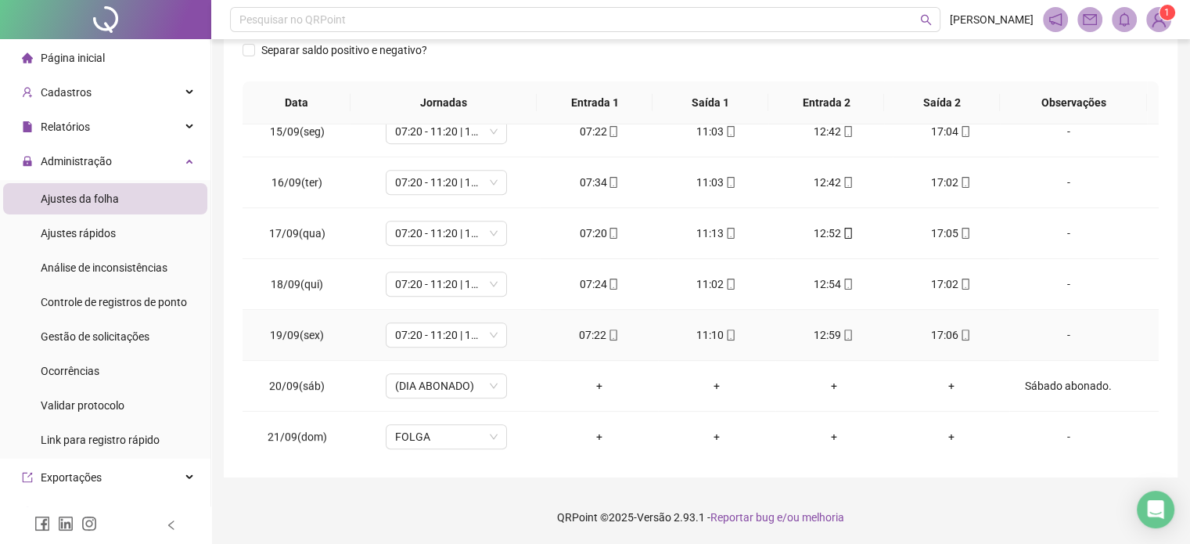
click at [963, 335] on div "17:06" at bounding box center [952, 334] width 92 height 17
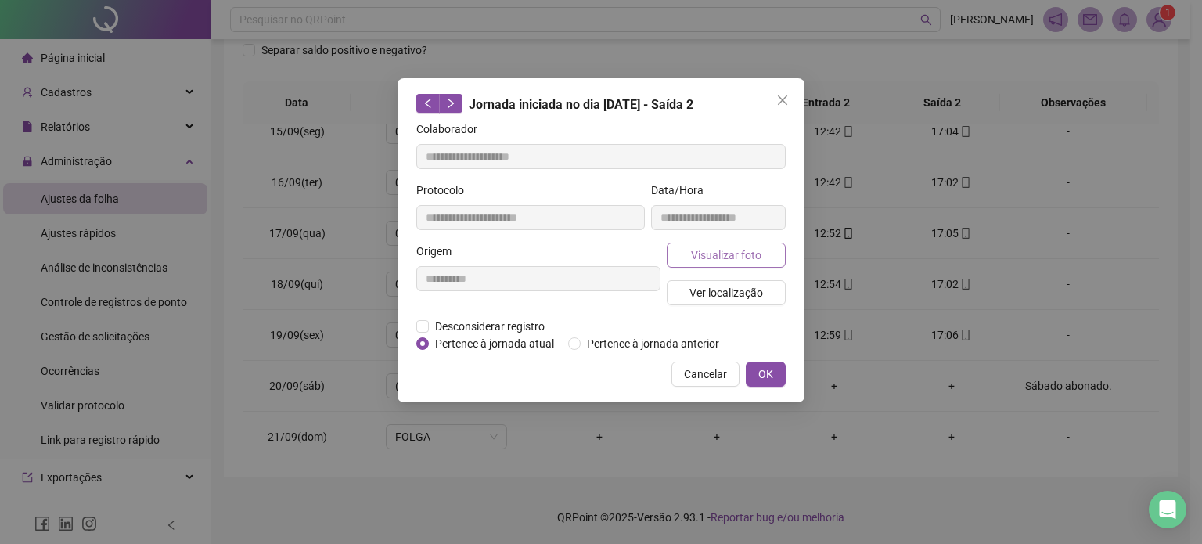
click at [767, 258] on button "Visualizar foto" at bounding box center [726, 255] width 119 height 25
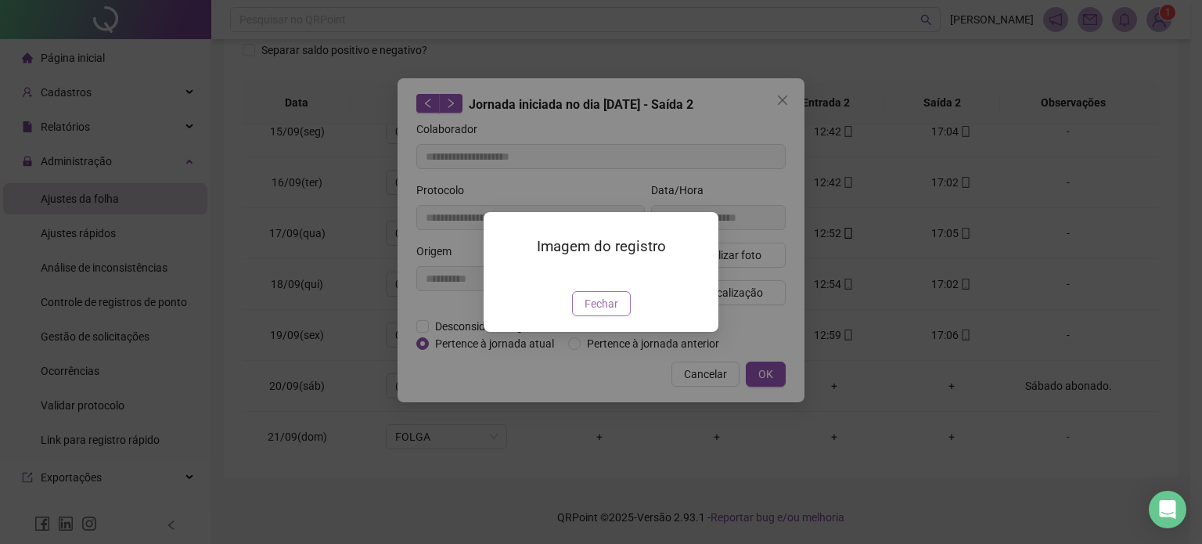
click at [604, 316] on button "Fechar" at bounding box center [601, 303] width 59 height 25
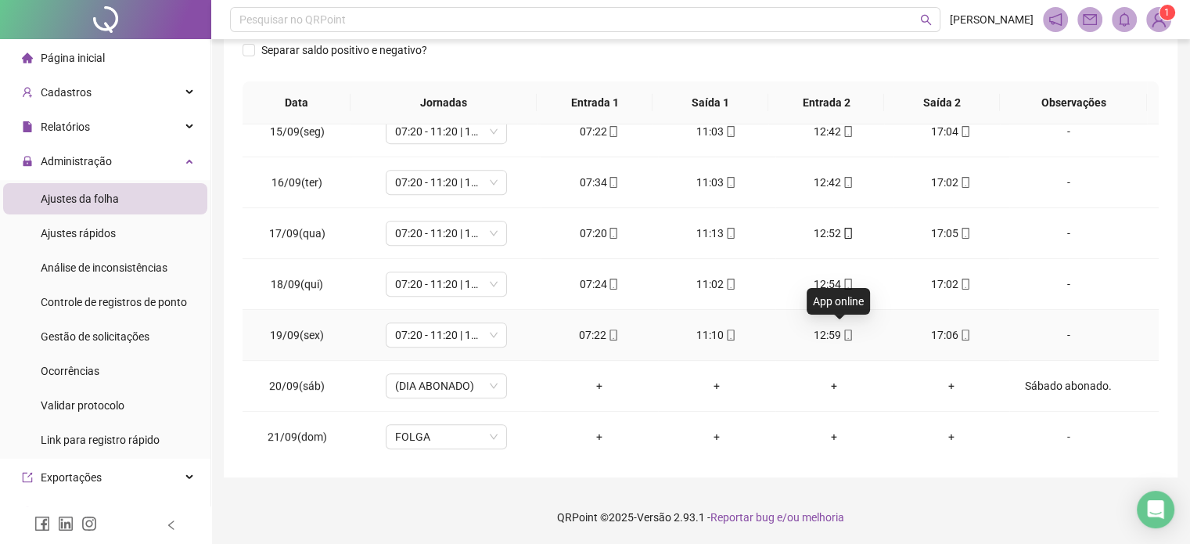
click at [843, 333] on icon "mobile" at bounding box center [848, 335] width 11 height 11
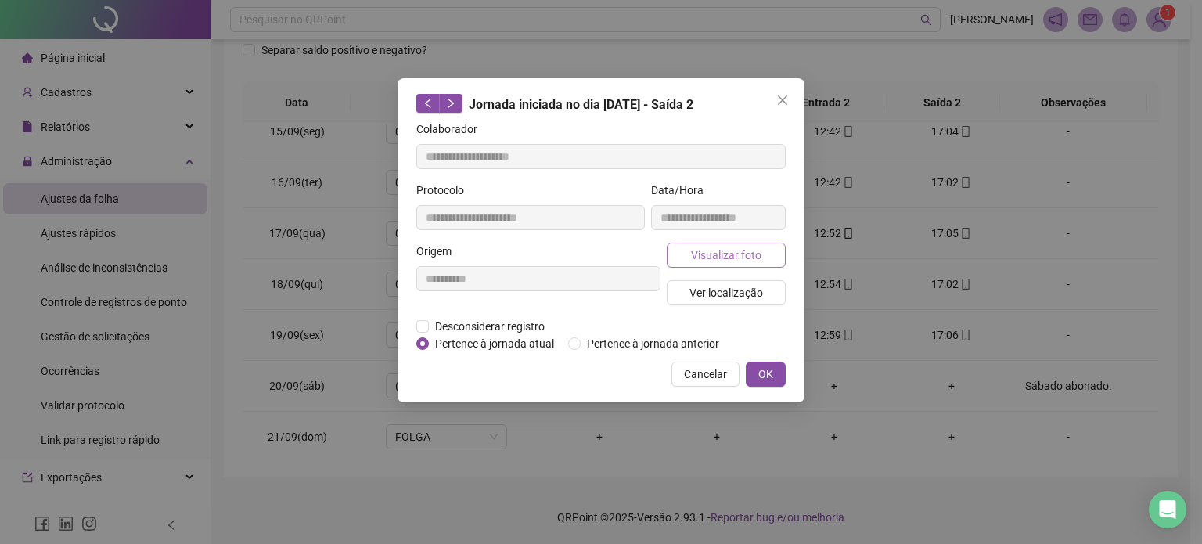
click at [758, 254] on span "Visualizar foto" at bounding box center [726, 255] width 70 height 17
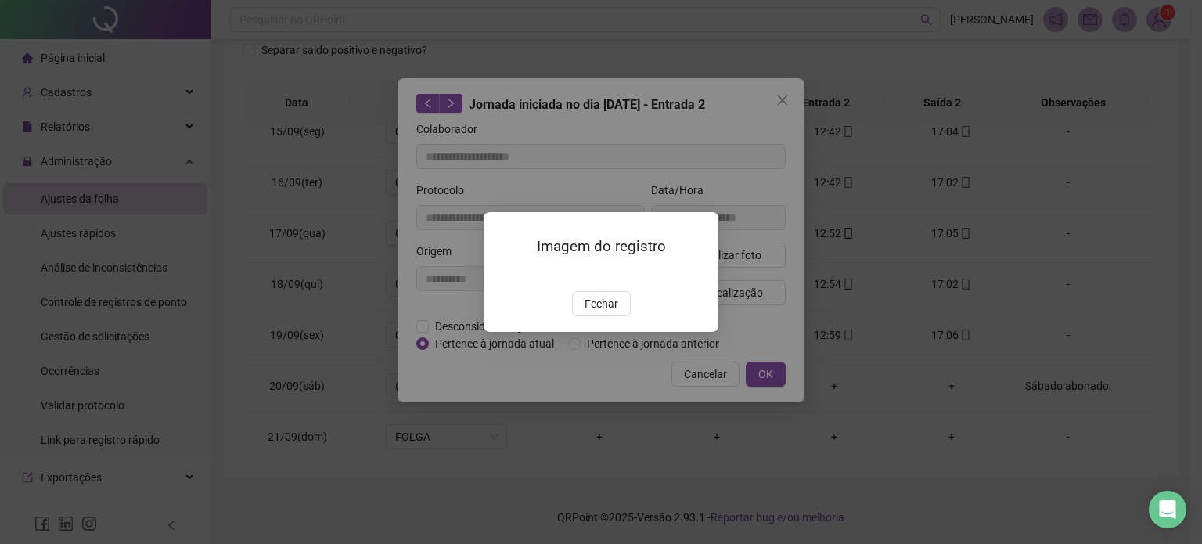
click at [610, 312] on span "Fechar" at bounding box center [602, 303] width 34 height 17
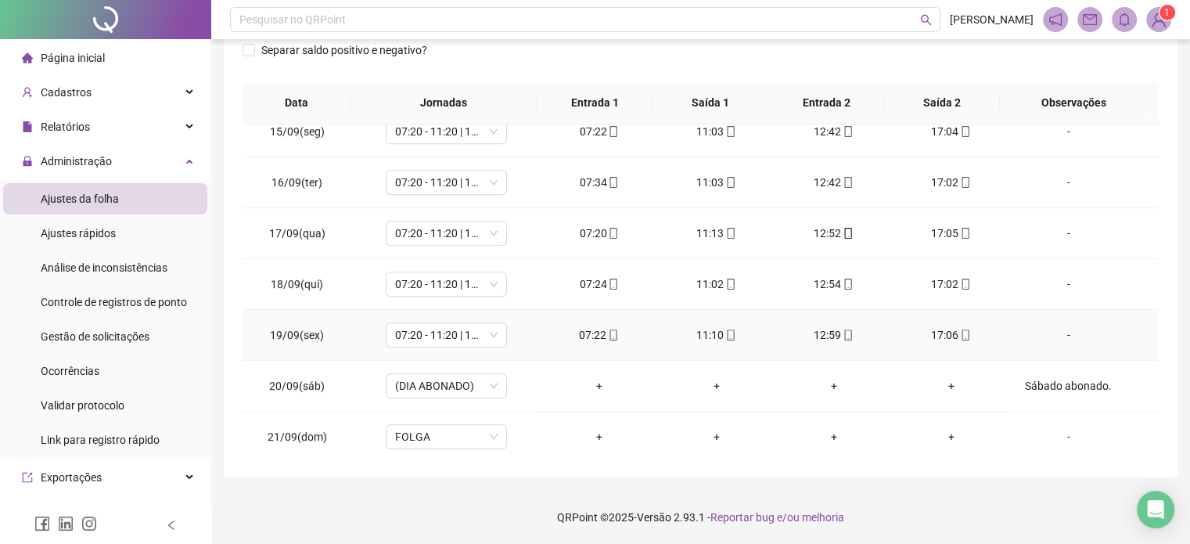
click at [715, 327] on div "11:10" at bounding box center [717, 334] width 92 height 17
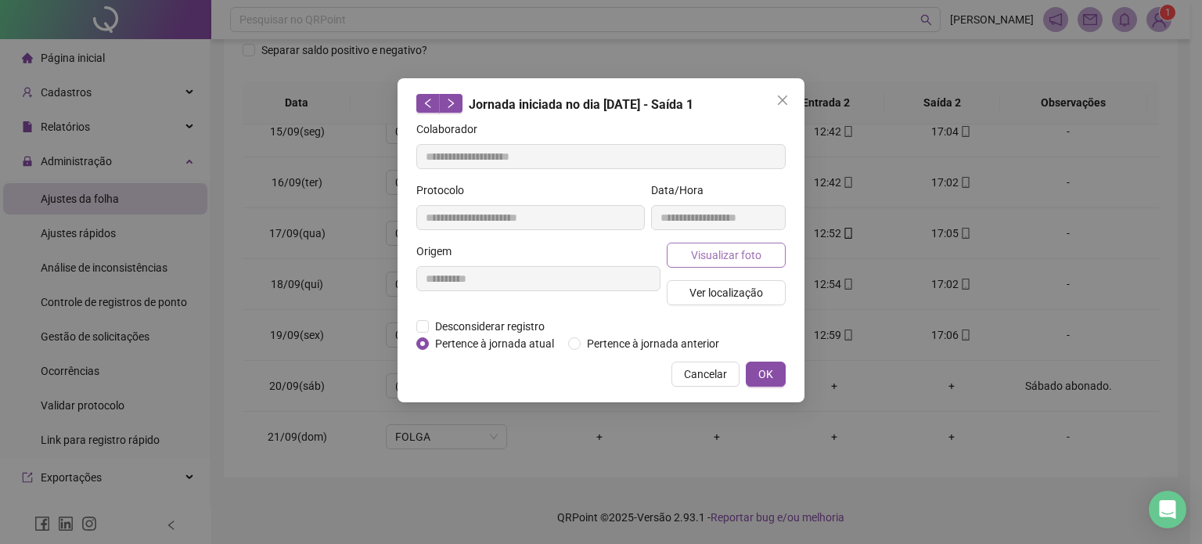
click at [747, 258] on span "Visualizar foto" at bounding box center [726, 255] width 70 height 17
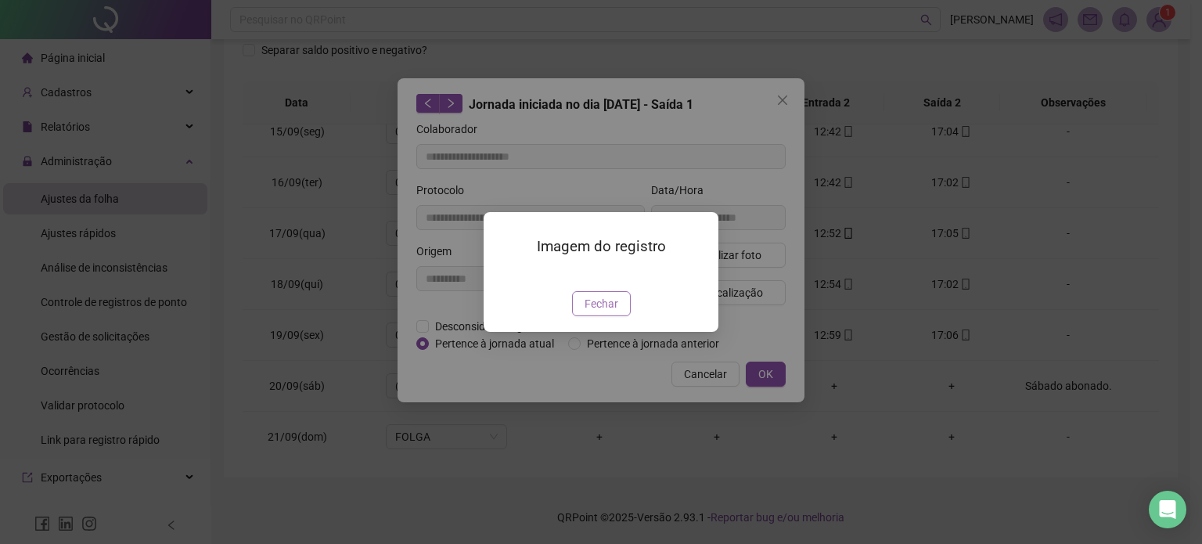
click at [600, 312] on span "Fechar" at bounding box center [602, 303] width 34 height 17
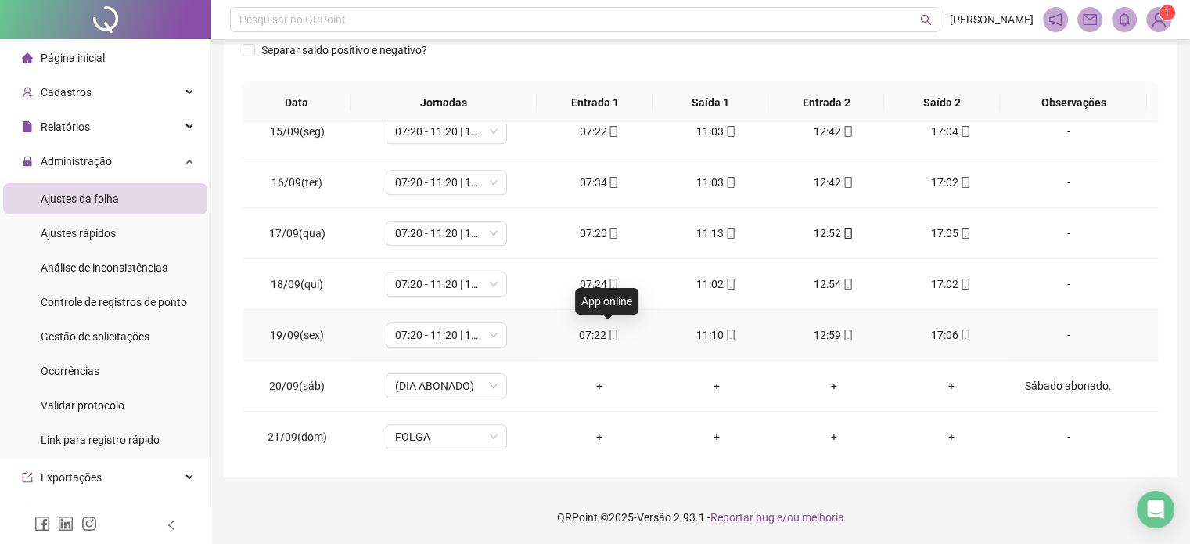
click at [614, 326] on div "07:22" at bounding box center [599, 334] width 92 height 17
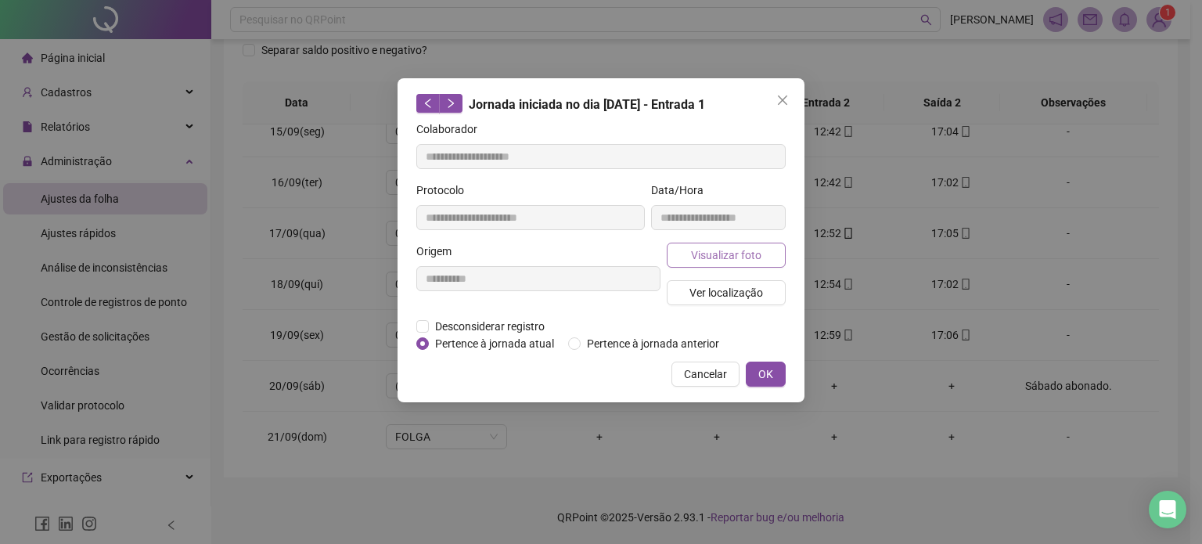
click at [723, 255] on span "Visualizar foto" at bounding box center [726, 255] width 70 height 17
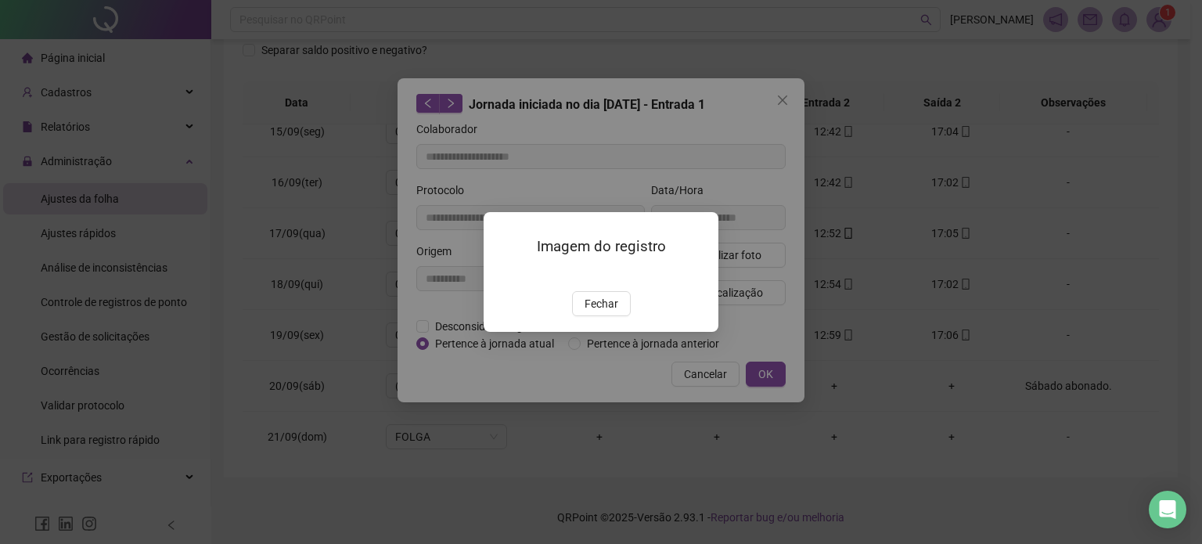
click at [593, 332] on div "Imagem do registro Fechar" at bounding box center [601, 272] width 235 height 120
click at [598, 312] on span "Fechar" at bounding box center [602, 303] width 34 height 17
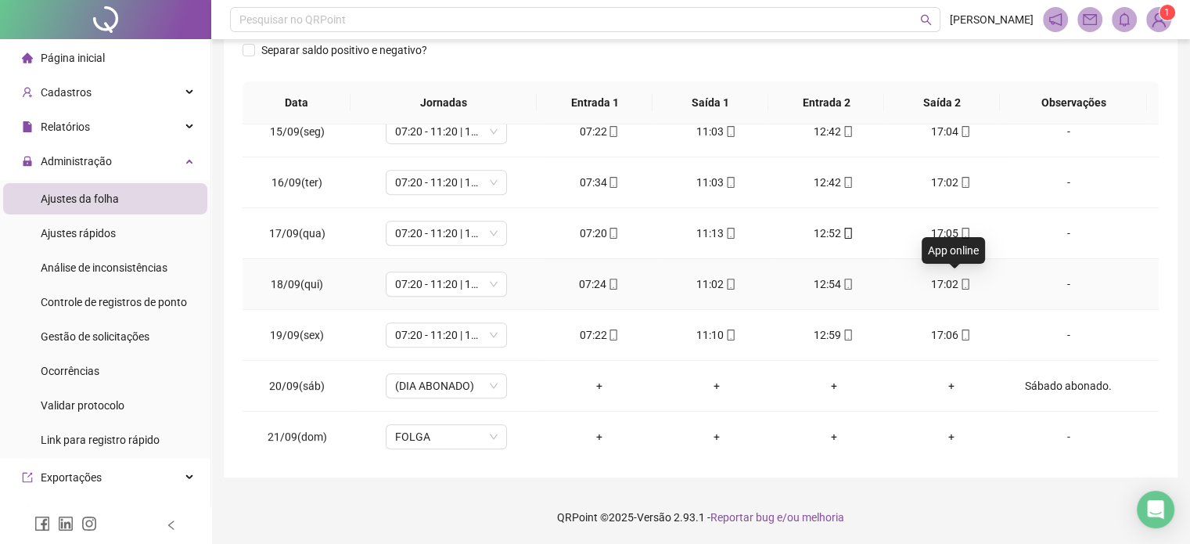
click at [960, 279] on icon "mobile" at bounding box center [965, 284] width 11 height 11
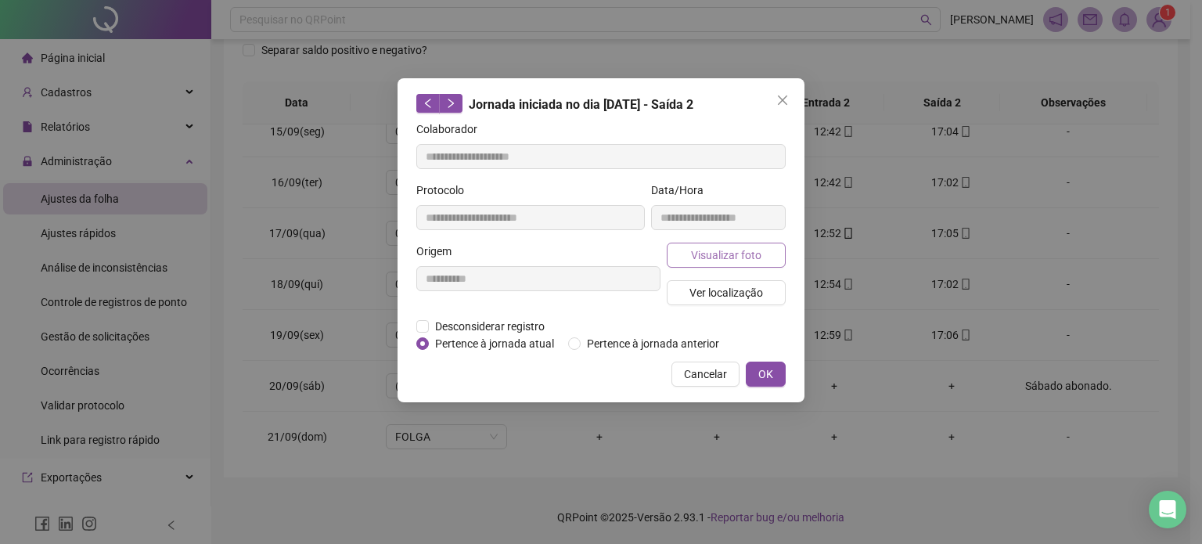
click at [765, 253] on button "Visualizar foto" at bounding box center [726, 255] width 119 height 25
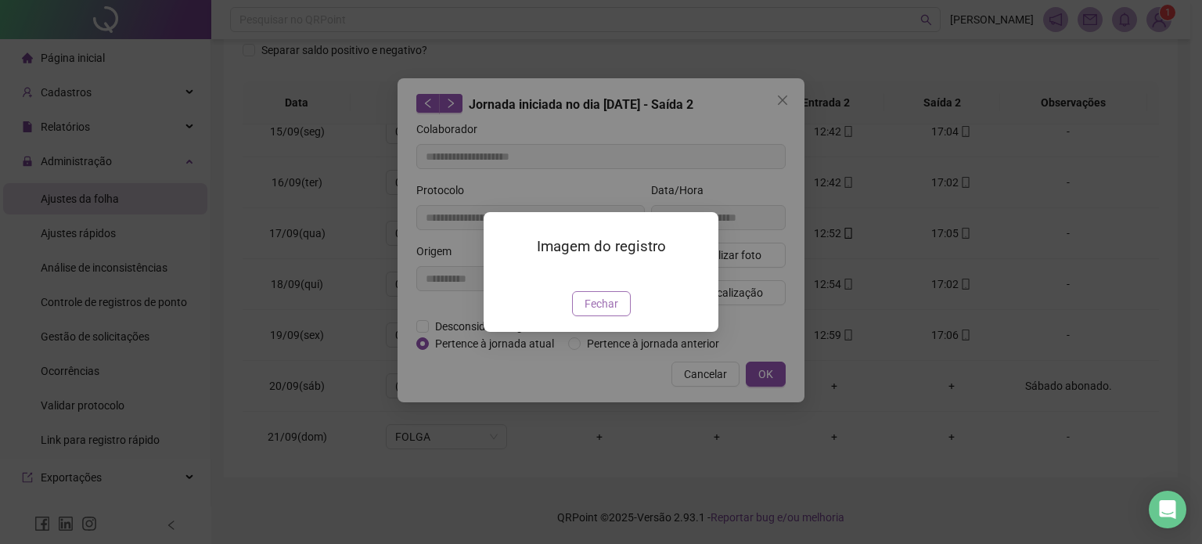
click at [612, 312] on span "Fechar" at bounding box center [602, 303] width 34 height 17
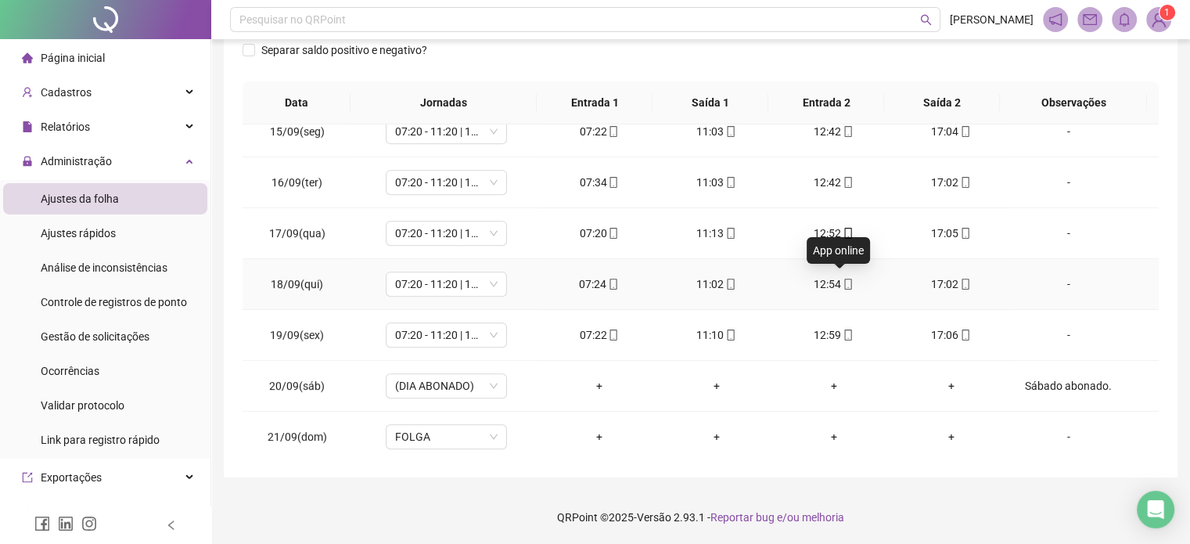
click at [843, 283] on icon "mobile" at bounding box center [848, 284] width 11 height 11
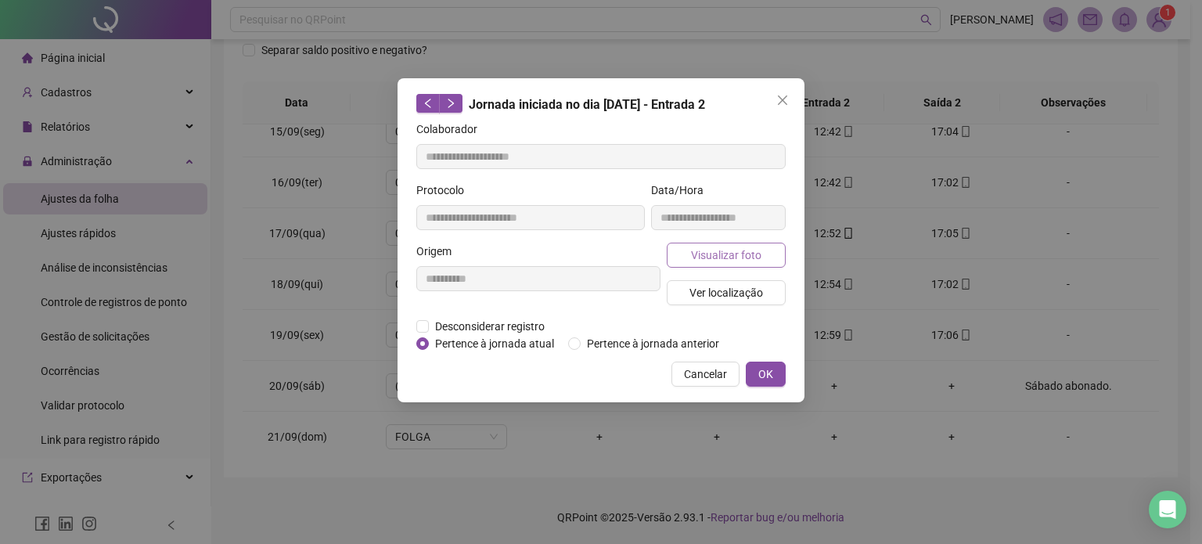
click at [736, 261] on span "Visualizar foto" at bounding box center [726, 255] width 70 height 17
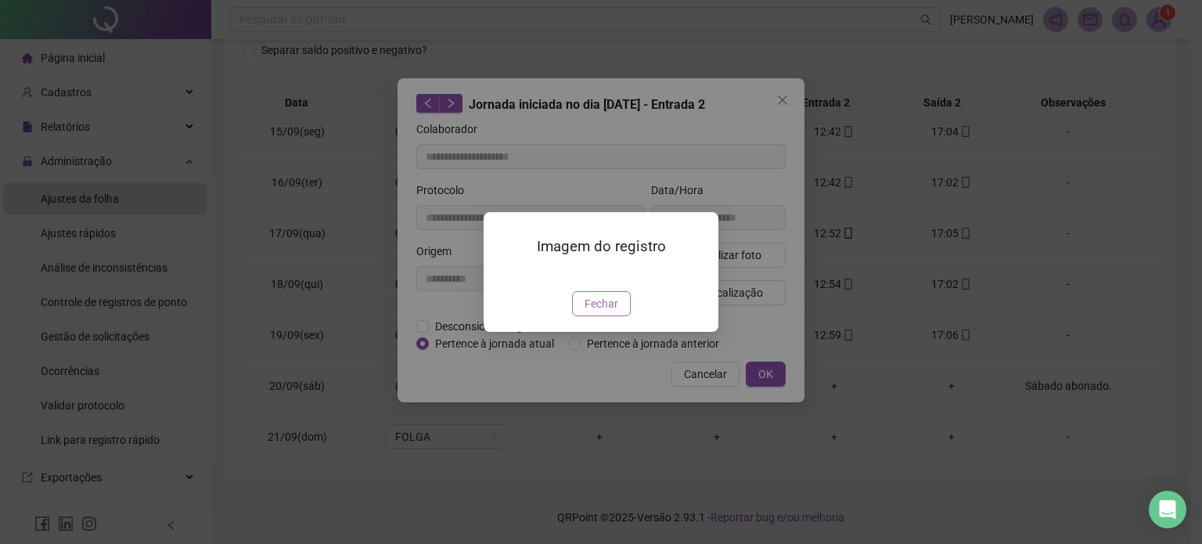
click at [589, 316] on button "Fechar" at bounding box center [601, 303] width 59 height 25
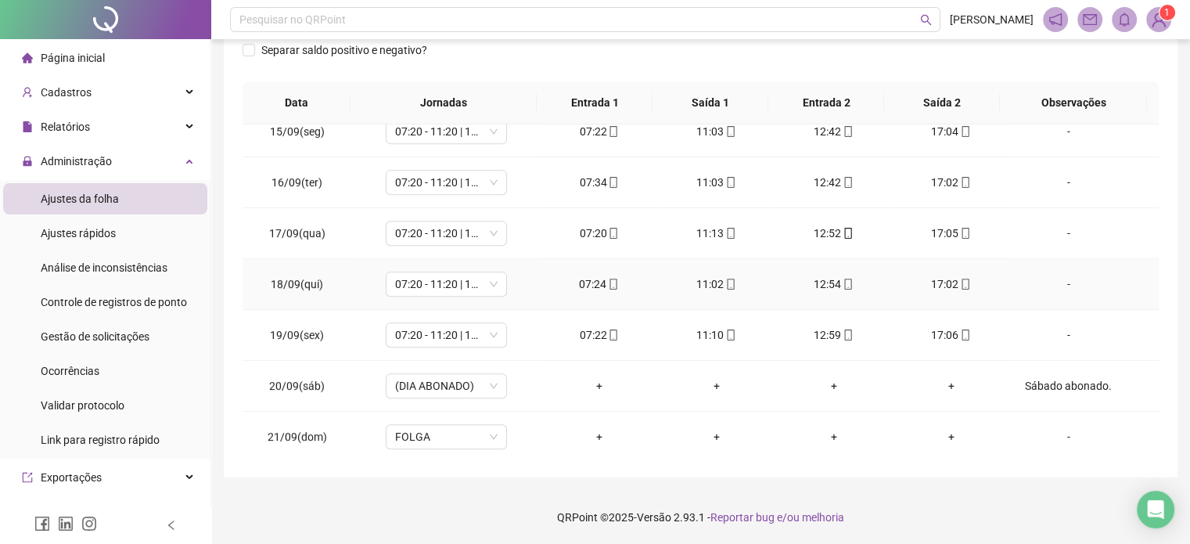
click at [729, 284] on div "11:02" at bounding box center [717, 284] width 92 height 17
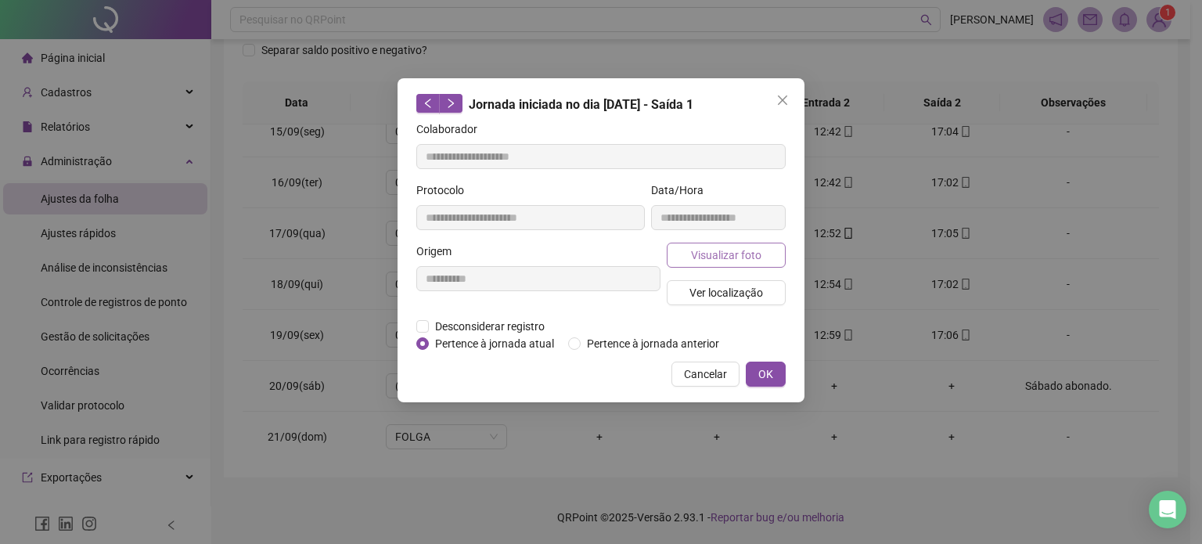
click at [764, 258] on button "Visualizar foto" at bounding box center [726, 255] width 119 height 25
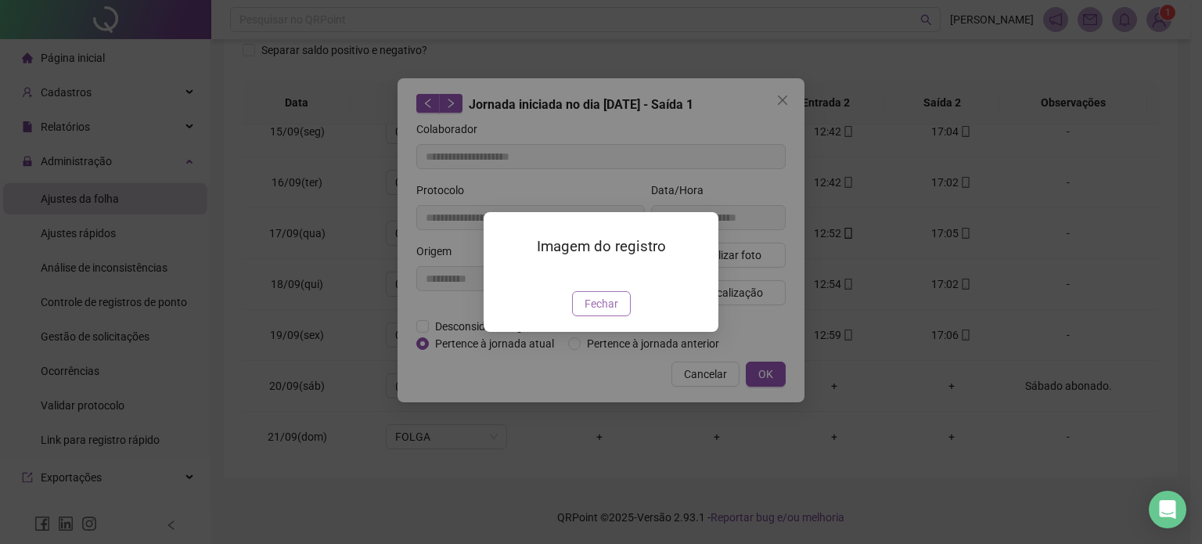
click at [612, 312] on span "Fechar" at bounding box center [602, 303] width 34 height 17
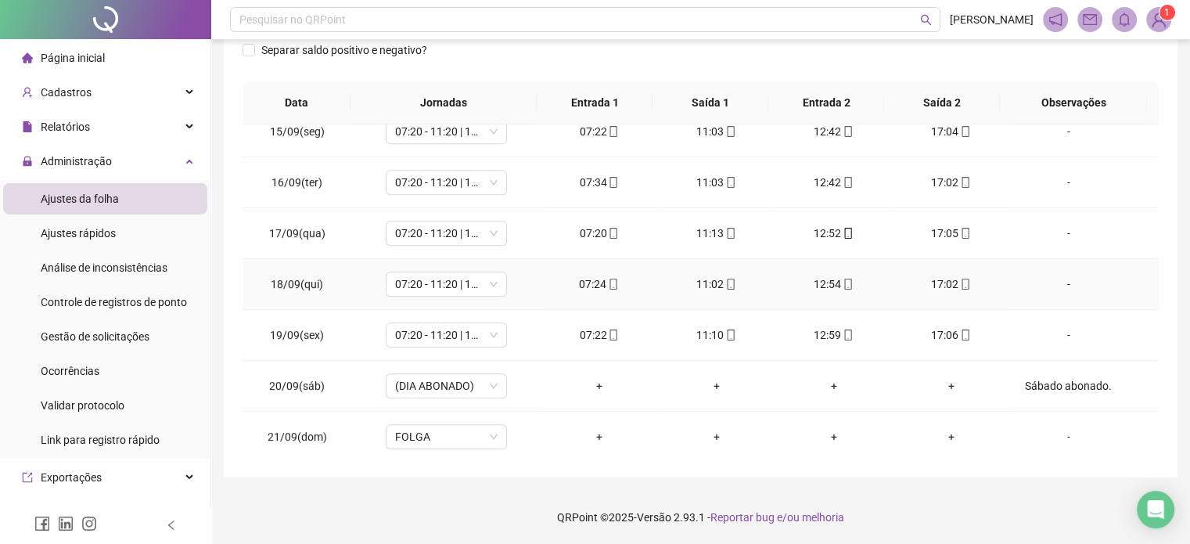
click at [606, 287] on div "07:24" at bounding box center [599, 284] width 92 height 17
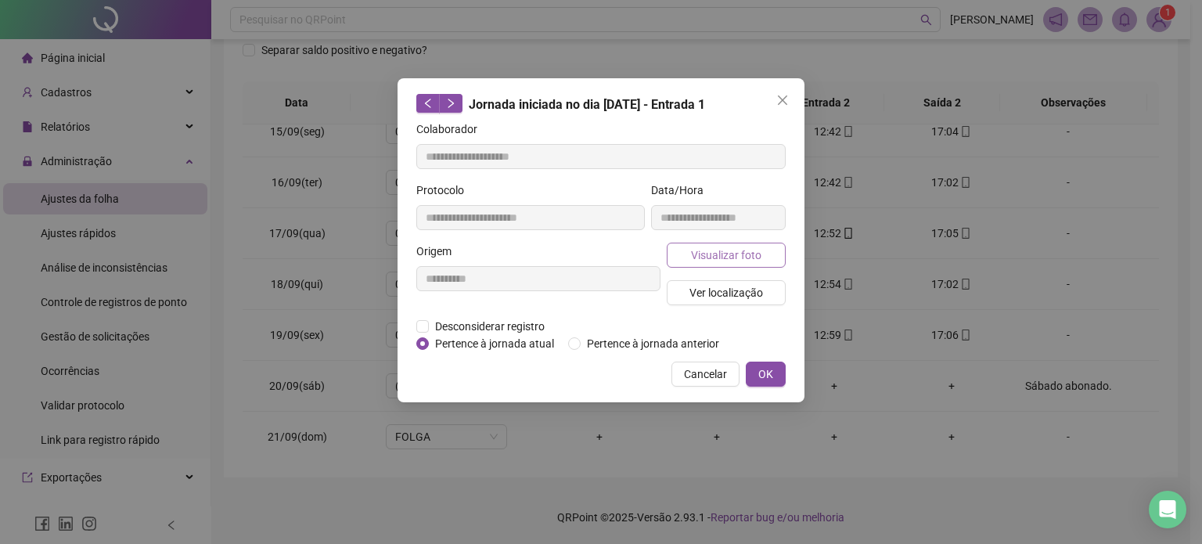
click at [739, 255] on span "Visualizar foto" at bounding box center [726, 255] width 70 height 17
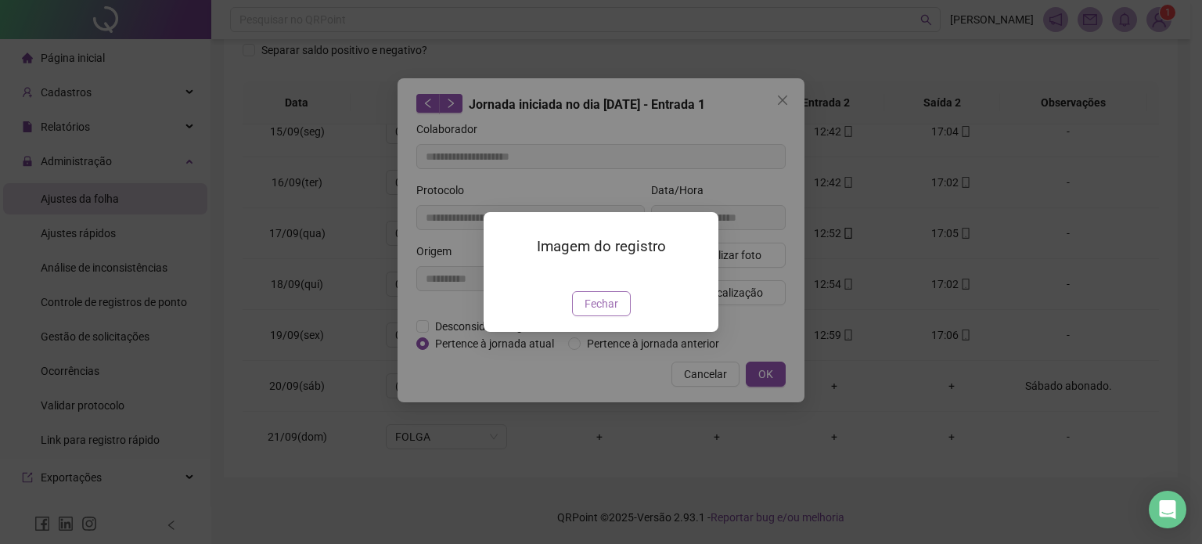
click at [618, 316] on button "Fechar" at bounding box center [601, 303] width 59 height 25
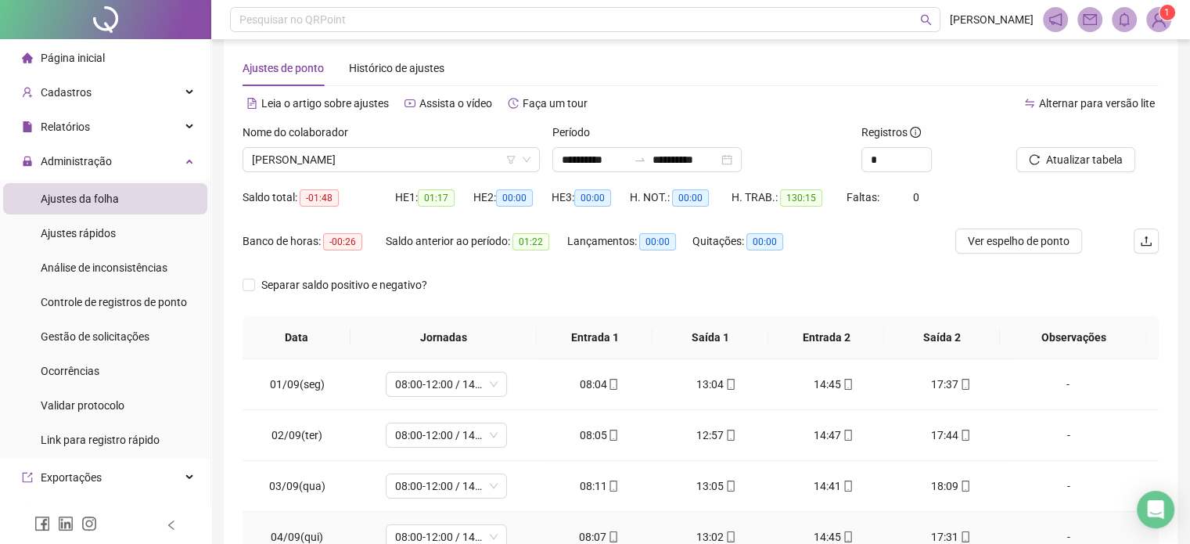
scroll to position [0, 0]
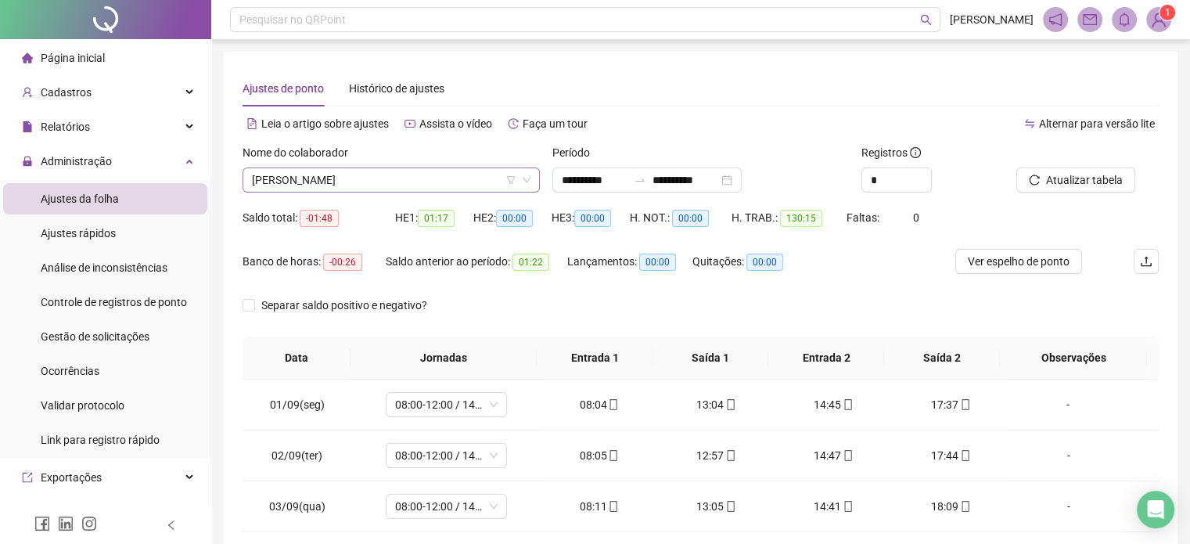
click at [398, 169] on span "[PERSON_NAME]" at bounding box center [391, 179] width 279 height 23
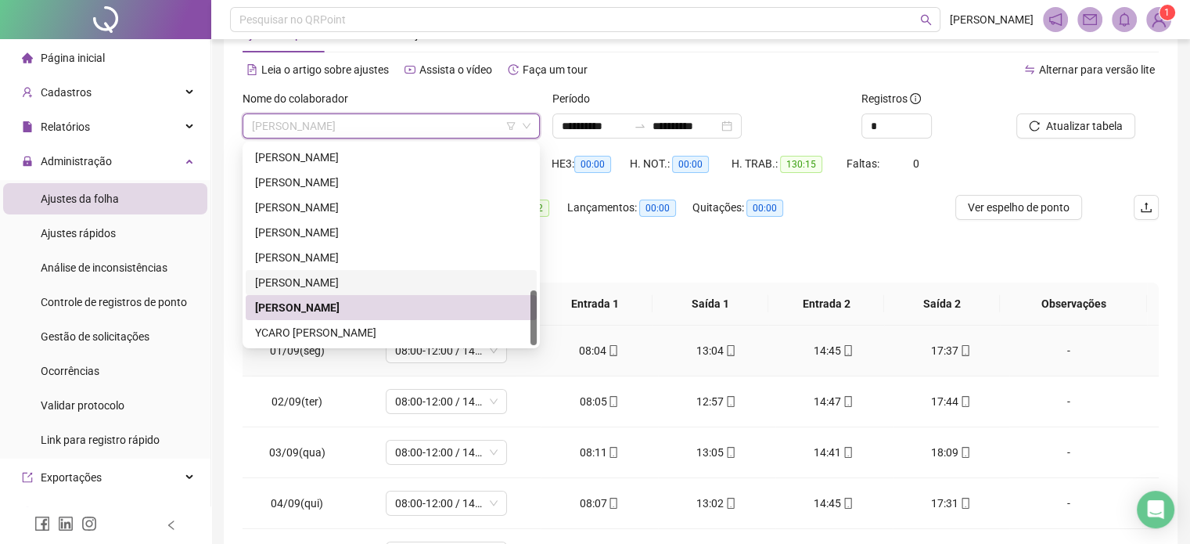
scroll to position [78, 0]
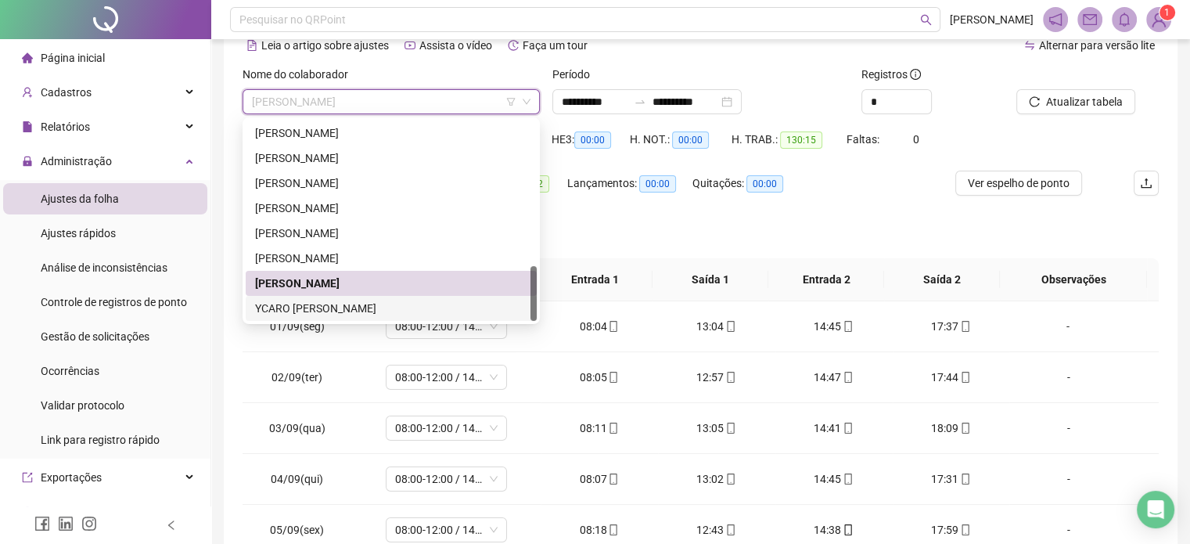
click at [421, 308] on div "YCARO [PERSON_NAME]" at bounding box center [391, 308] width 272 height 17
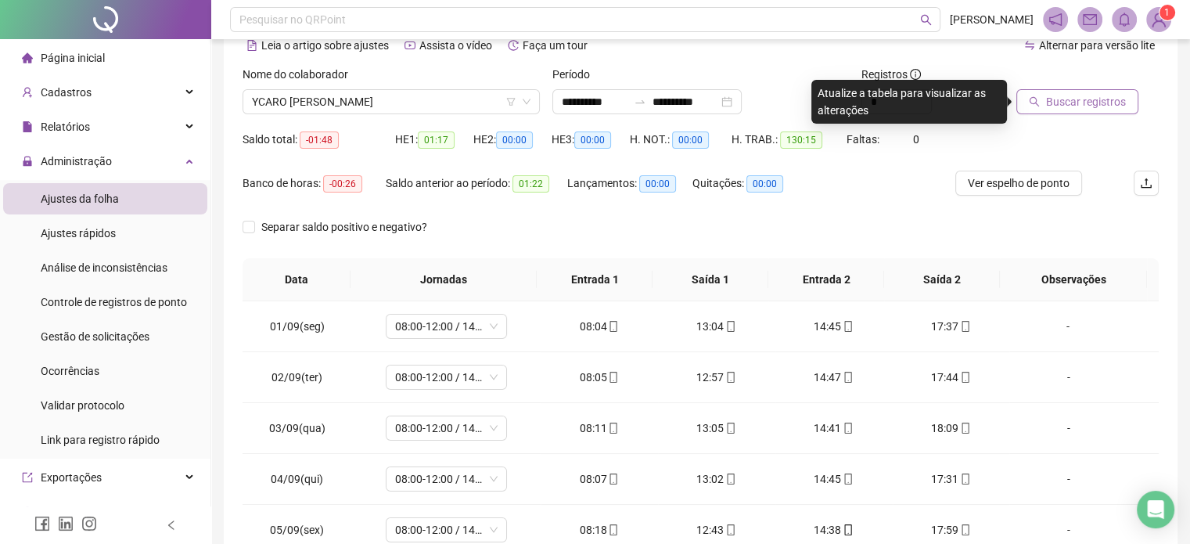
click at [1073, 106] on span "Buscar registros" at bounding box center [1086, 101] width 80 height 17
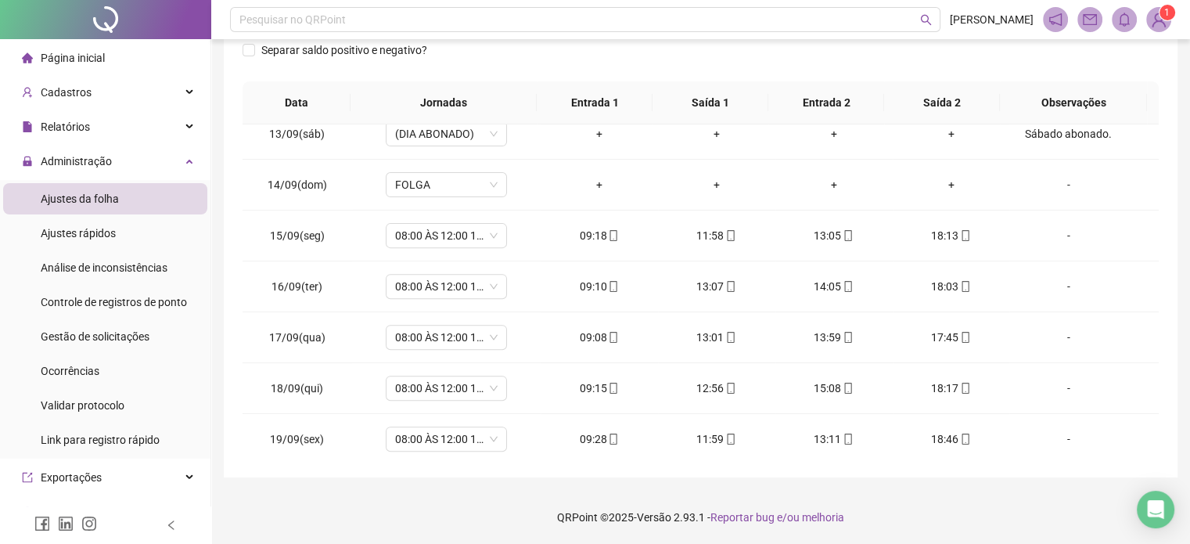
scroll to position [730, 0]
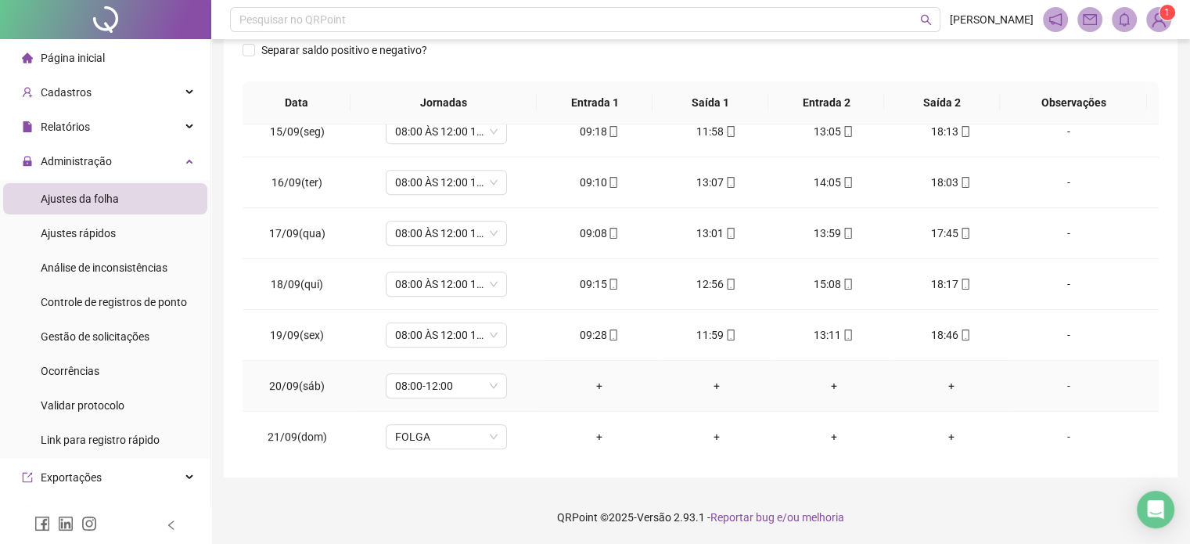
click at [1064, 377] on div "-" at bounding box center [1068, 385] width 92 height 17
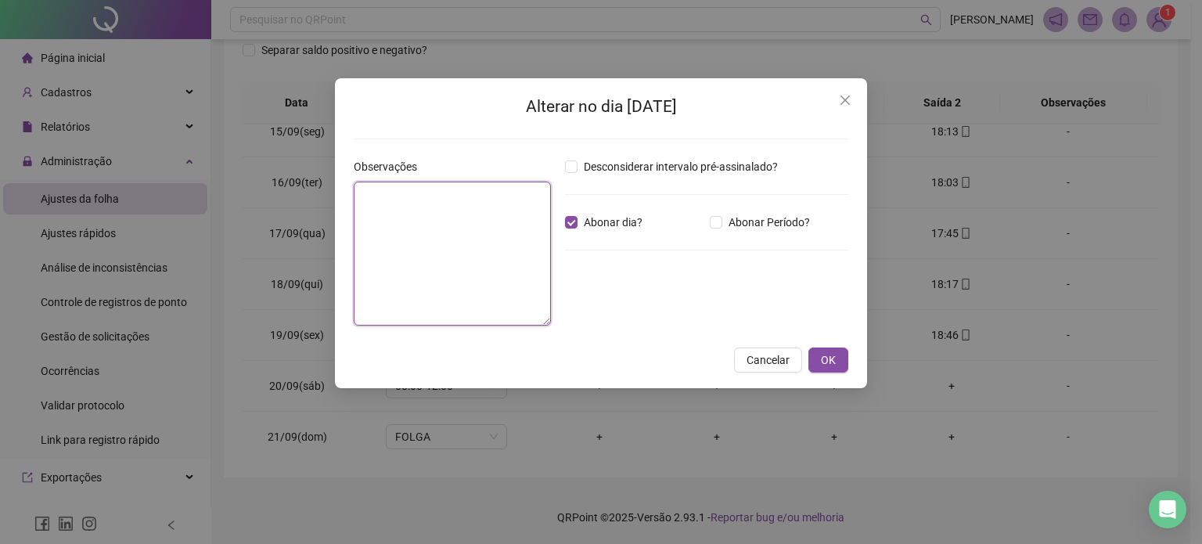
click at [495, 231] on textarea at bounding box center [452, 254] width 197 height 144
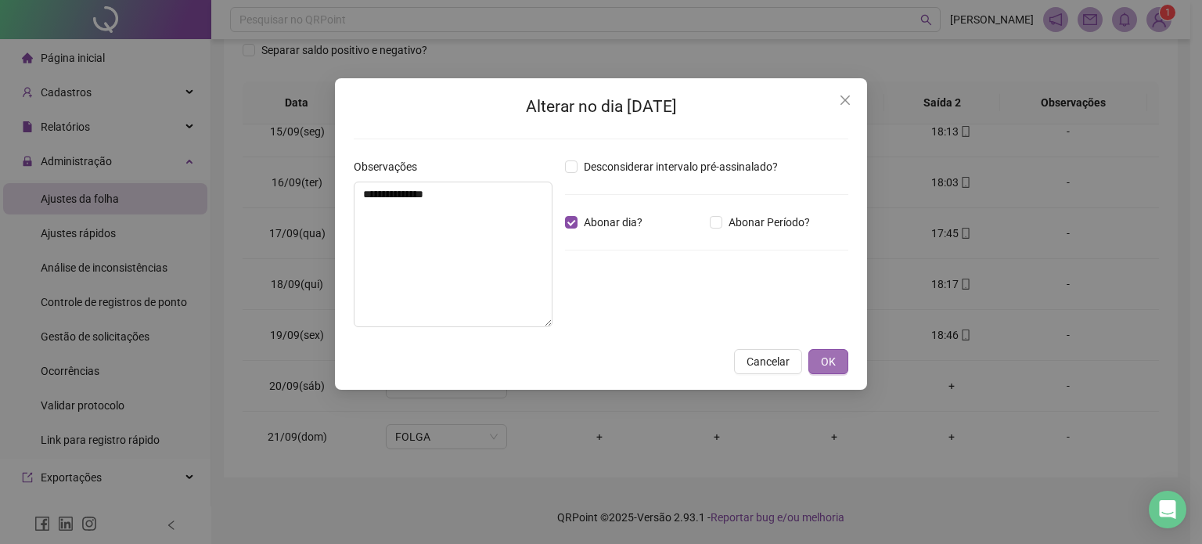
click at [843, 365] on button "OK" at bounding box center [829, 361] width 40 height 25
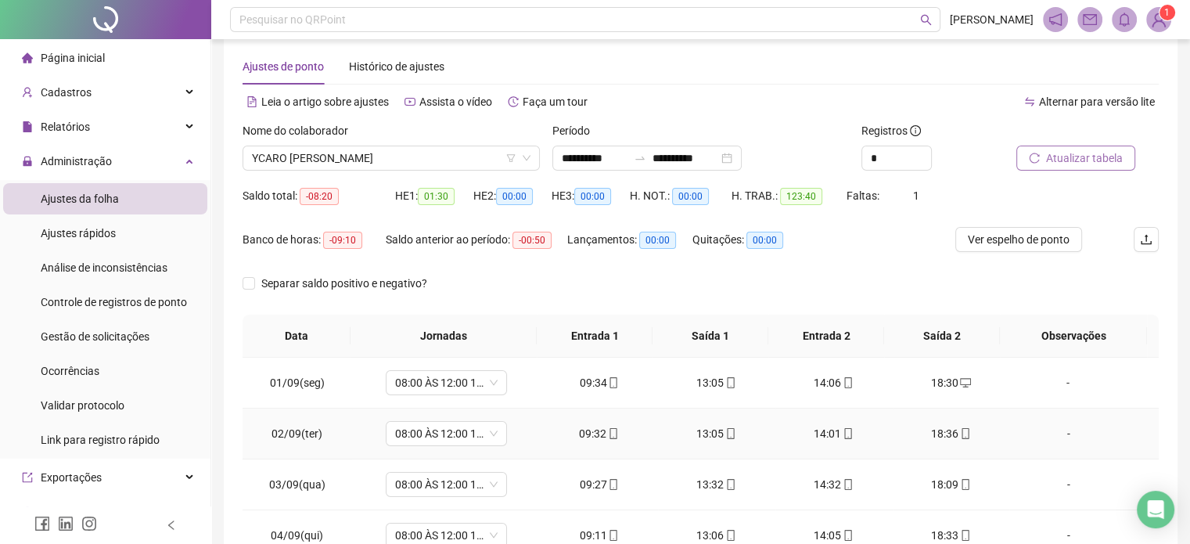
scroll to position [20, 0]
click at [1058, 160] on span "Atualizar tabela" at bounding box center [1084, 159] width 77 height 17
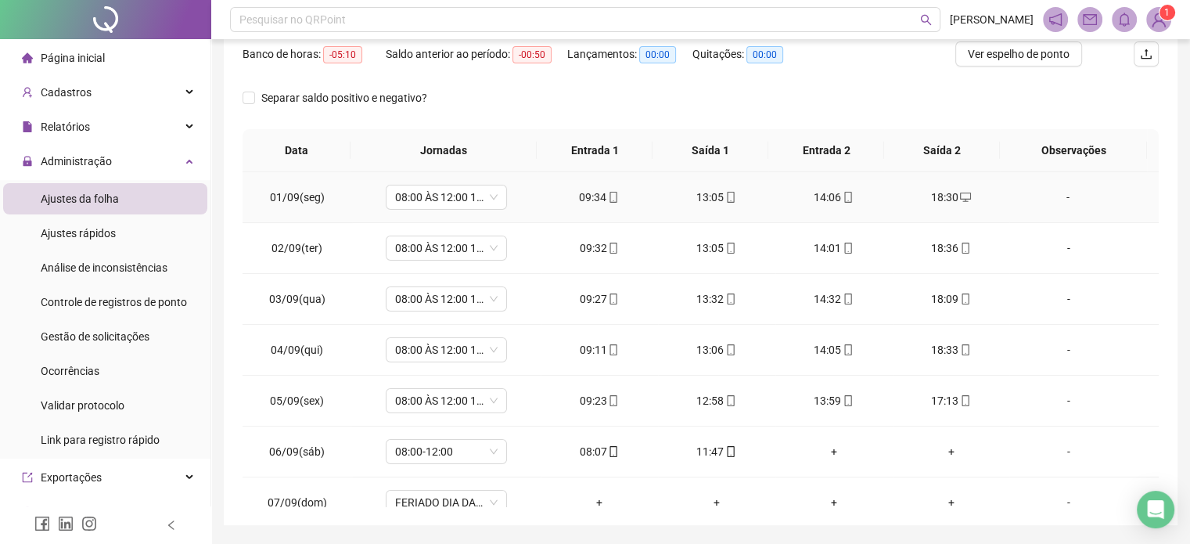
scroll to position [0, 0]
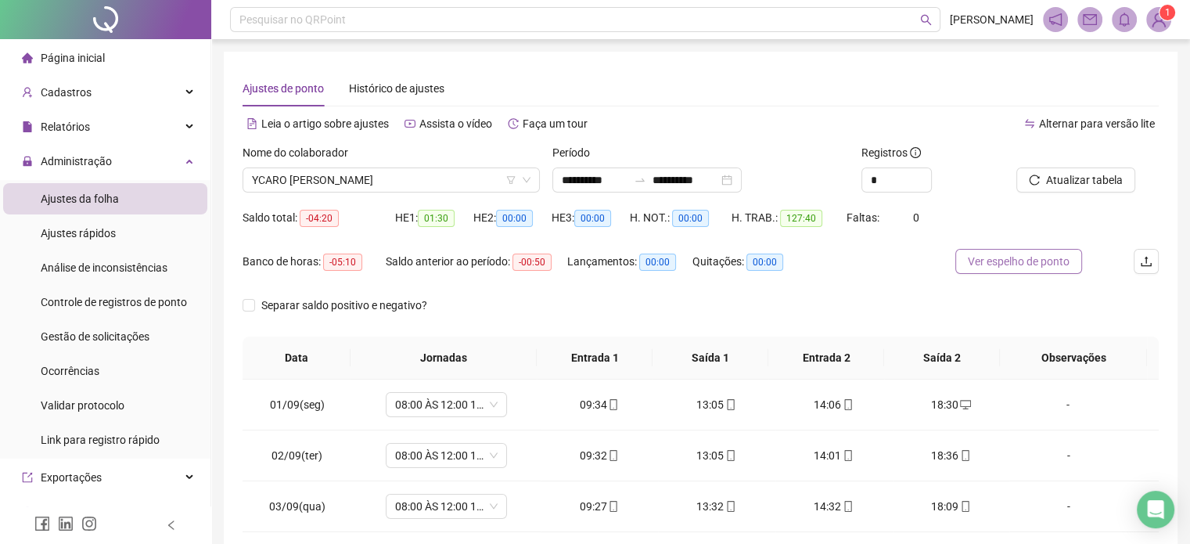
click at [1008, 272] on button "Ver espelho de ponto" at bounding box center [1019, 261] width 127 height 25
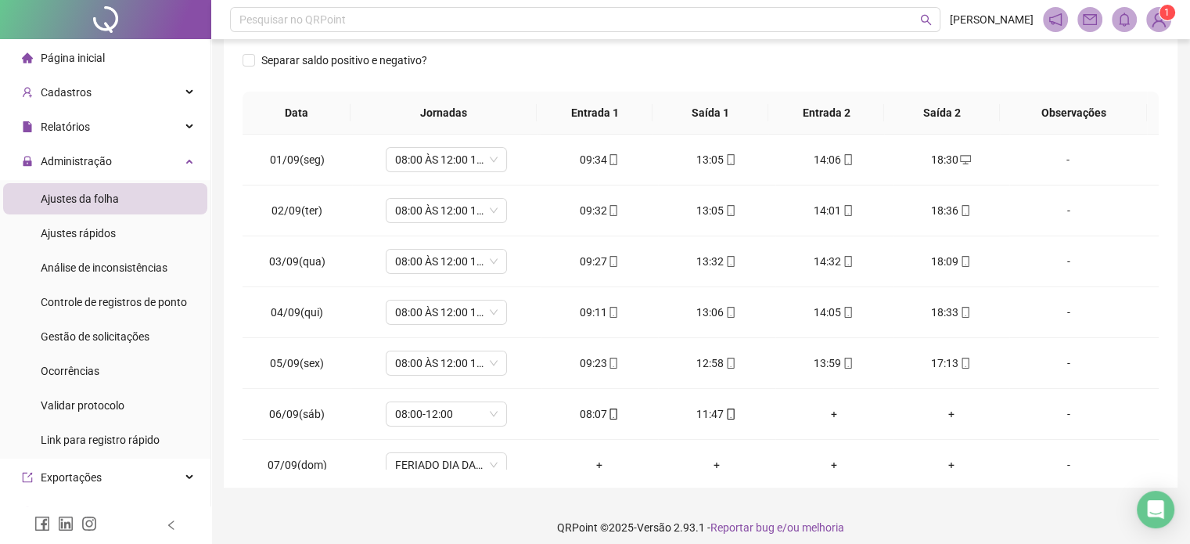
scroll to position [255, 0]
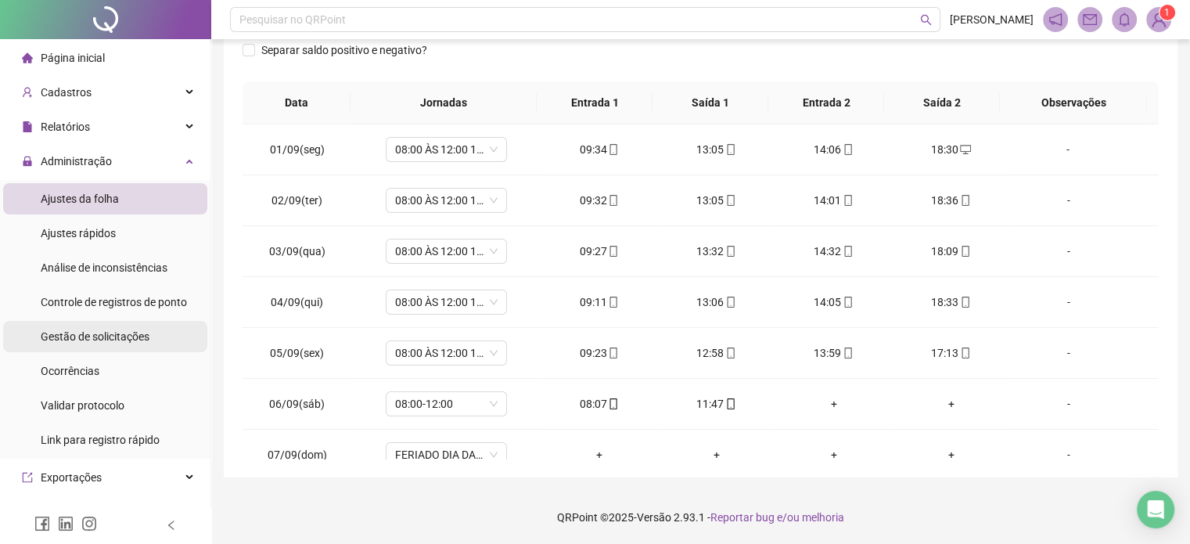
click at [113, 339] on span "Gestão de solicitações" at bounding box center [95, 336] width 109 height 13
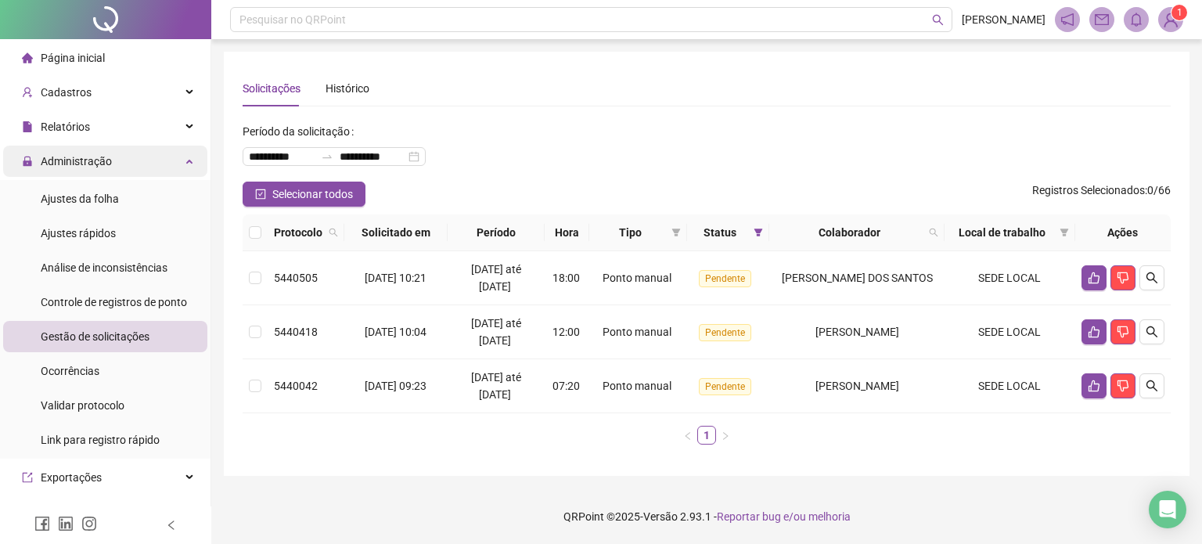
click at [139, 160] on div "Administração" at bounding box center [105, 161] width 204 height 31
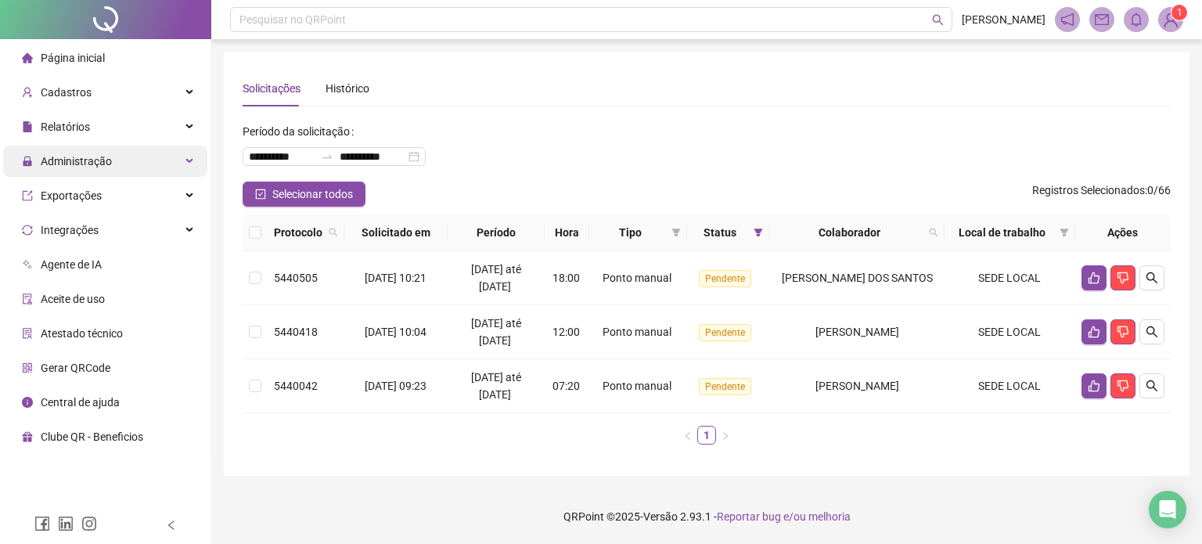
click at [140, 157] on div "Administração" at bounding box center [105, 161] width 204 height 31
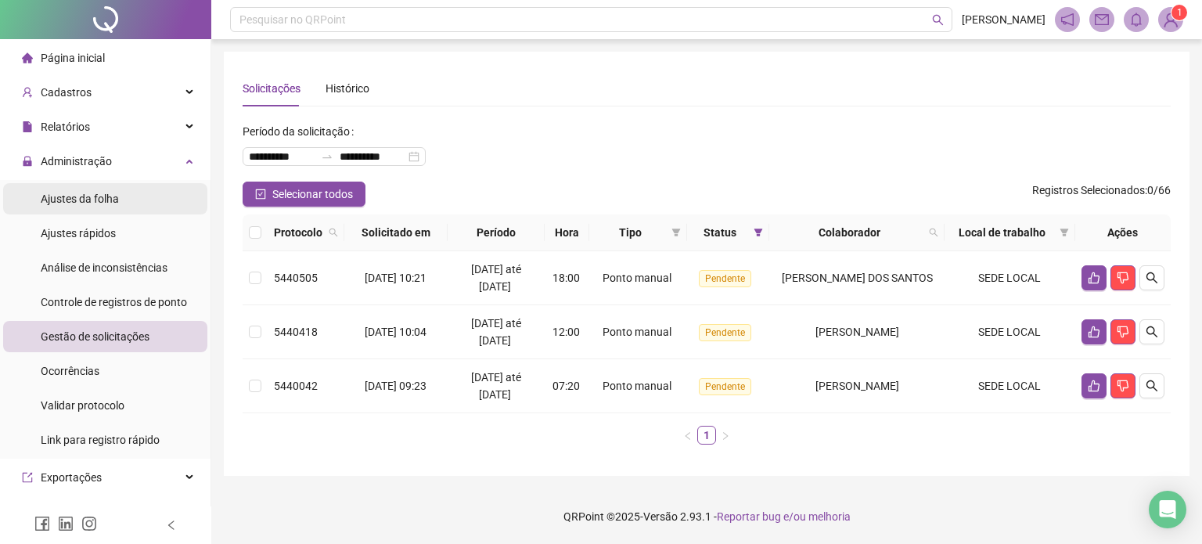
click at [102, 203] on span "Ajustes da folha" at bounding box center [80, 199] width 78 height 13
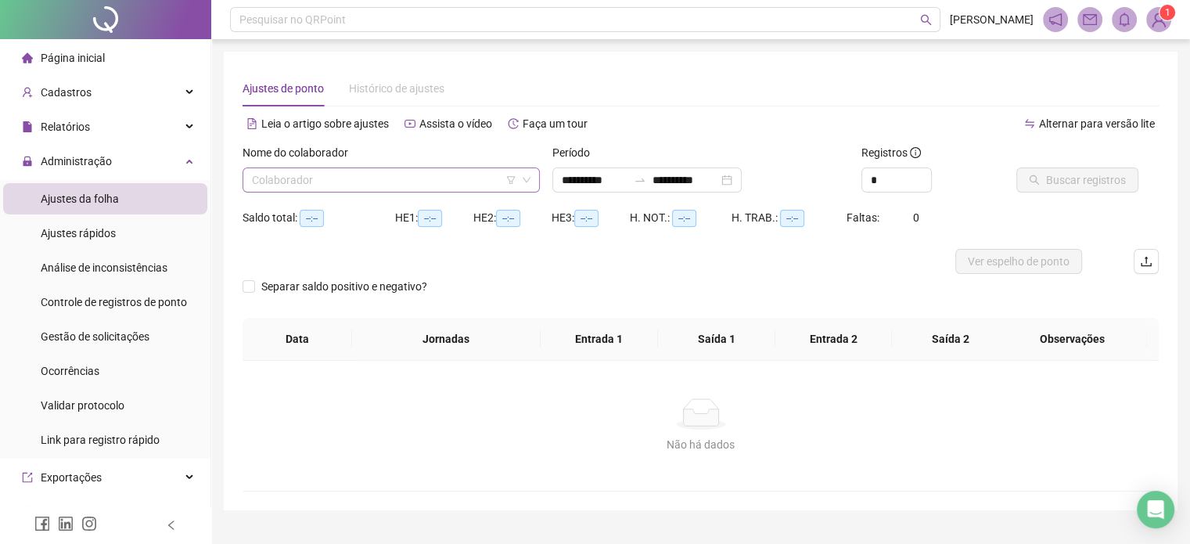
click at [308, 175] on input "search" at bounding box center [384, 179] width 265 height 23
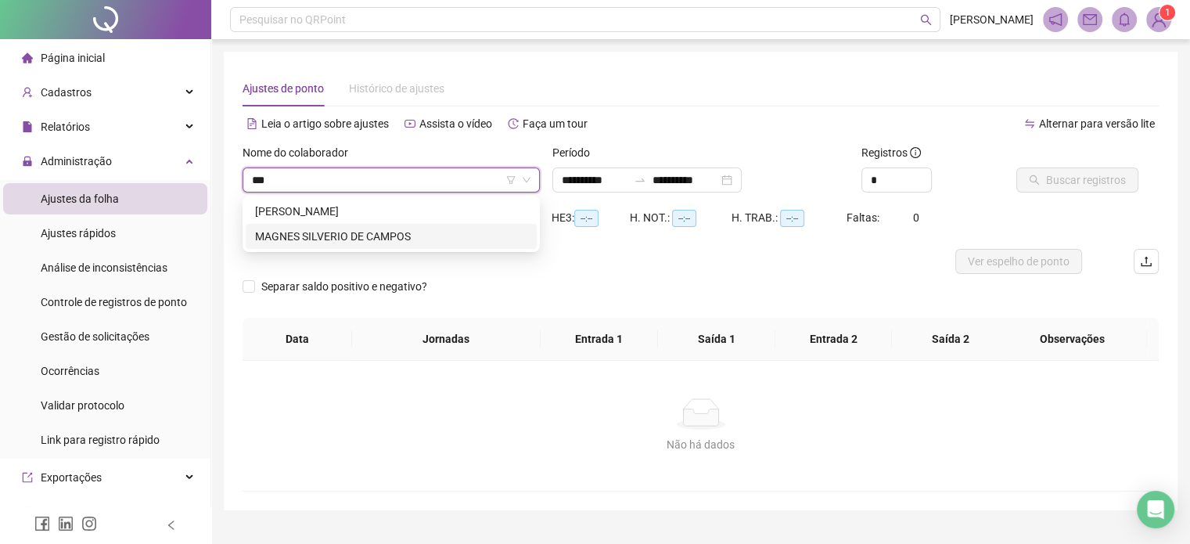
click at [322, 240] on div "MAGNES SILVERIO DE CAMPOS" at bounding box center [391, 236] width 272 height 17
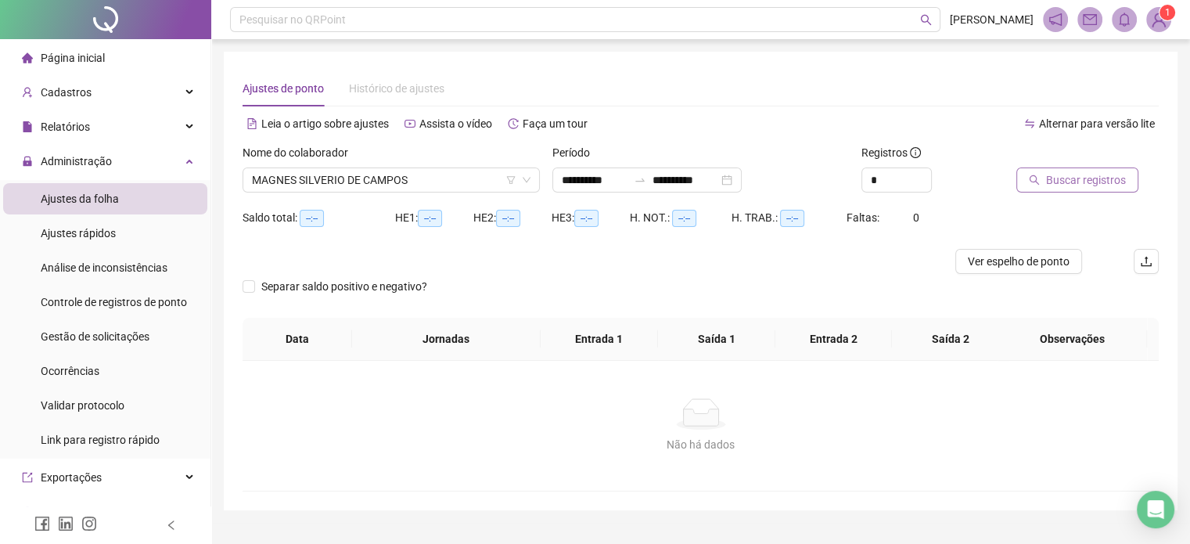
click at [1060, 186] on span "Buscar registros" at bounding box center [1086, 179] width 80 height 17
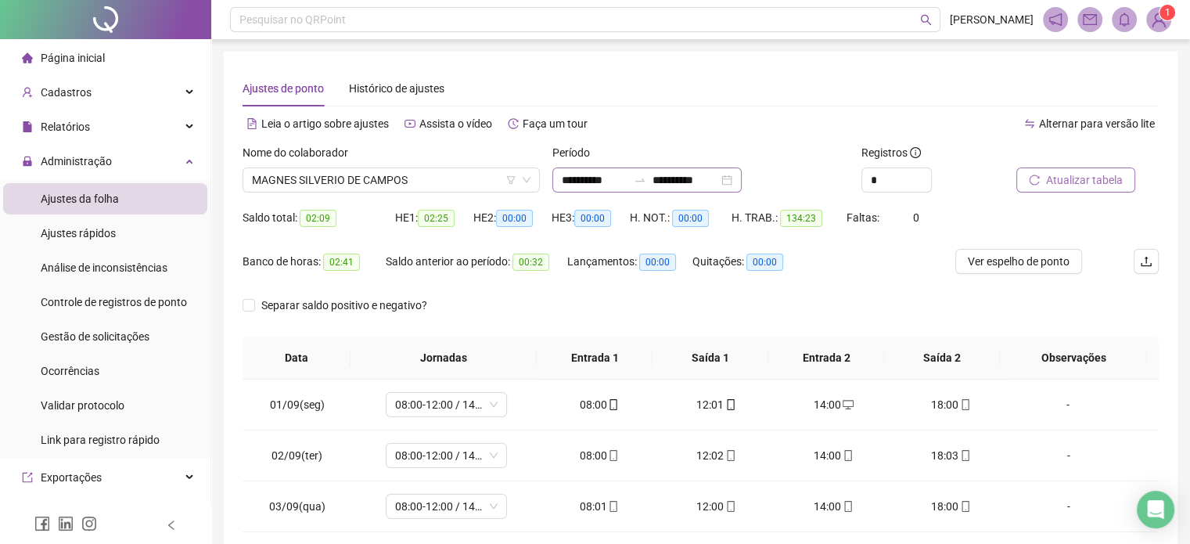
click at [742, 185] on div "**********" at bounding box center [647, 179] width 189 height 25
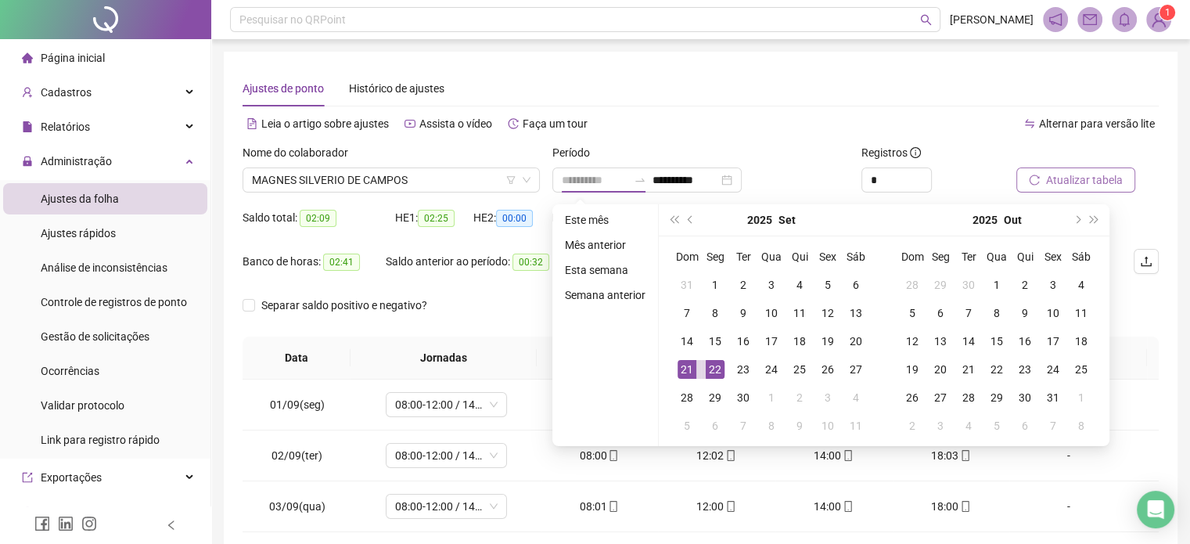
click at [711, 371] on div "22" at bounding box center [715, 369] width 19 height 19
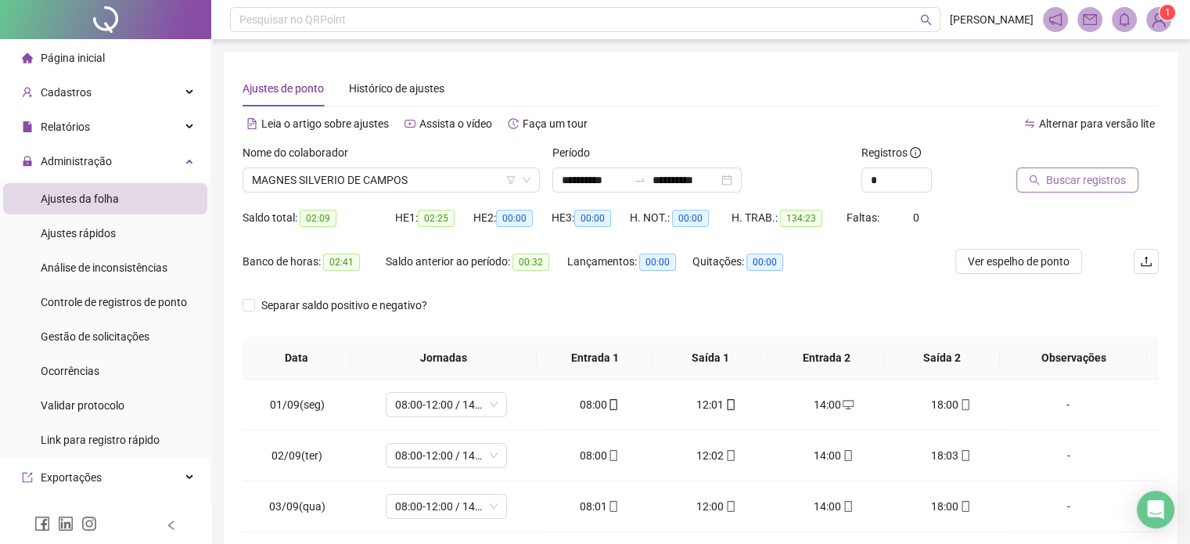
click at [1058, 188] on span "Buscar registros" at bounding box center [1086, 179] width 80 height 17
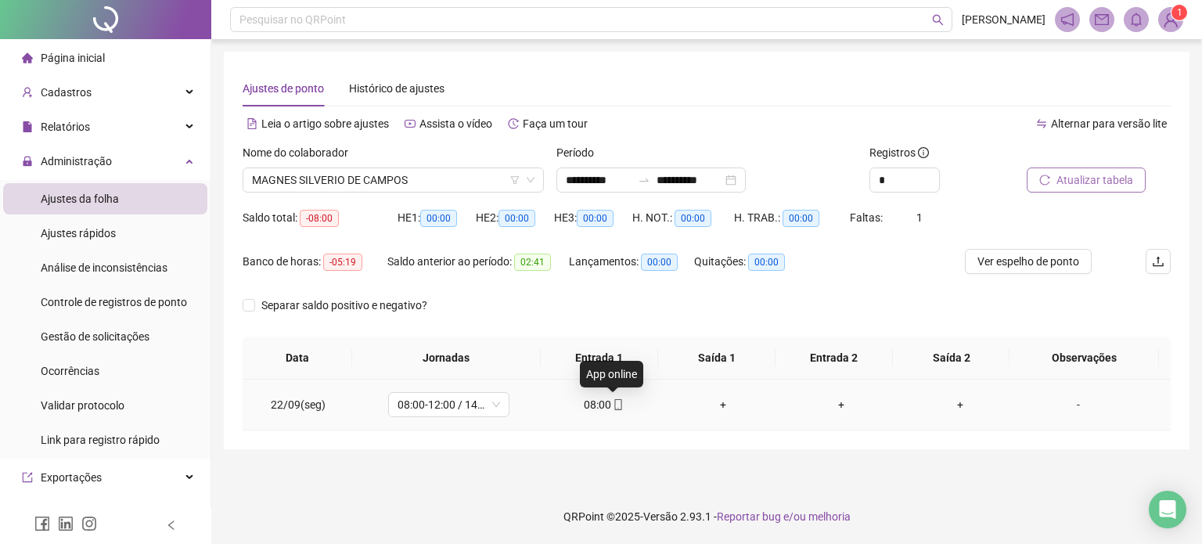
click at [613, 406] on icon "mobile" at bounding box center [618, 404] width 11 height 11
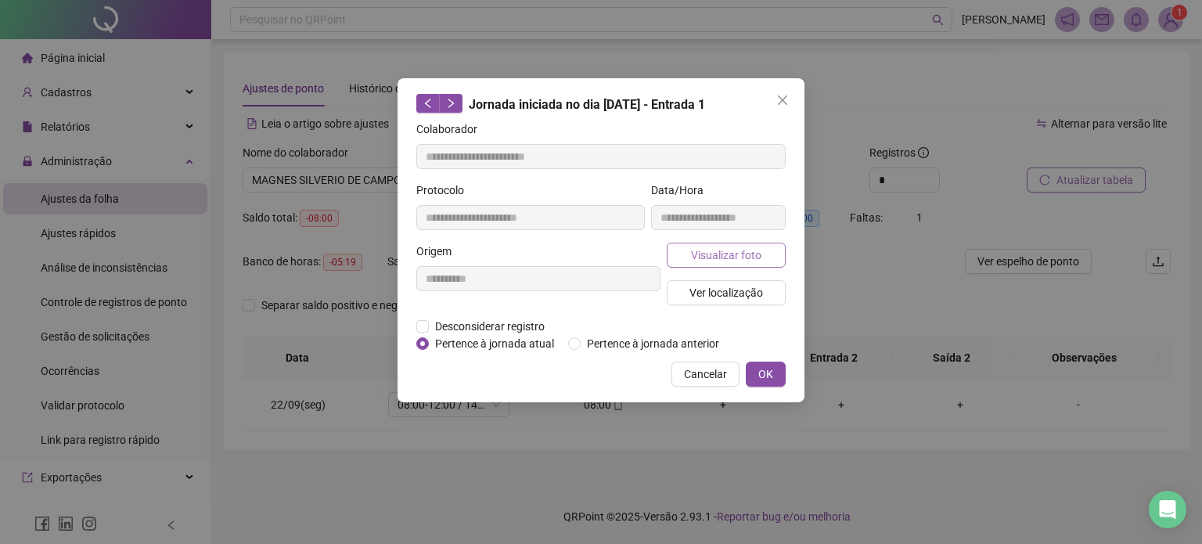
click at [745, 254] on span "Visualizar foto" at bounding box center [726, 255] width 70 height 17
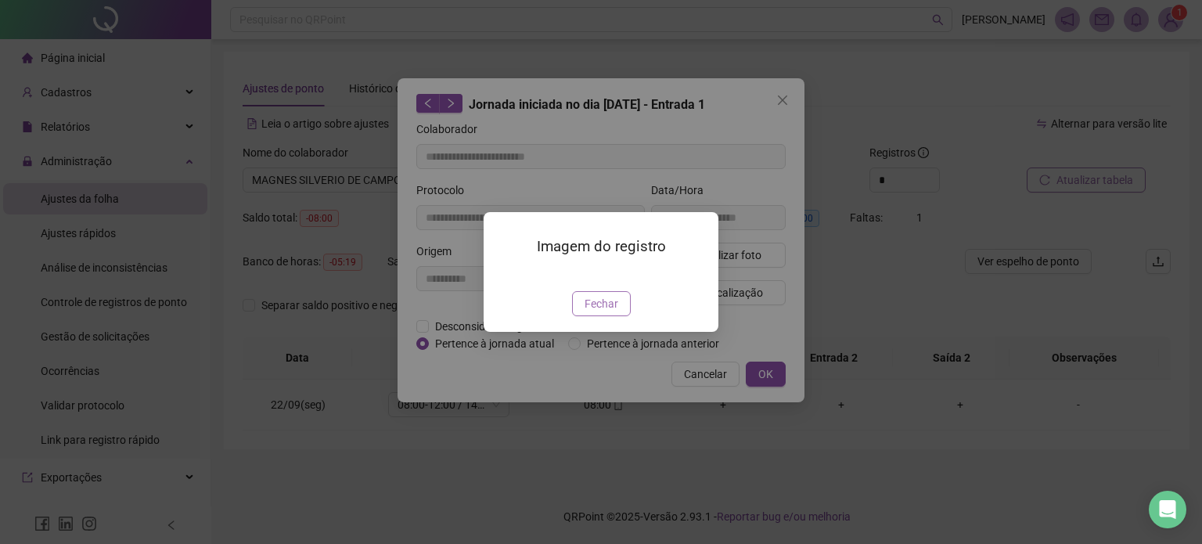
drag, startPoint x: 606, startPoint y: 394, endPoint x: 673, endPoint y: 312, distance: 106.8
click at [607, 312] on span "Fechar" at bounding box center [602, 303] width 34 height 17
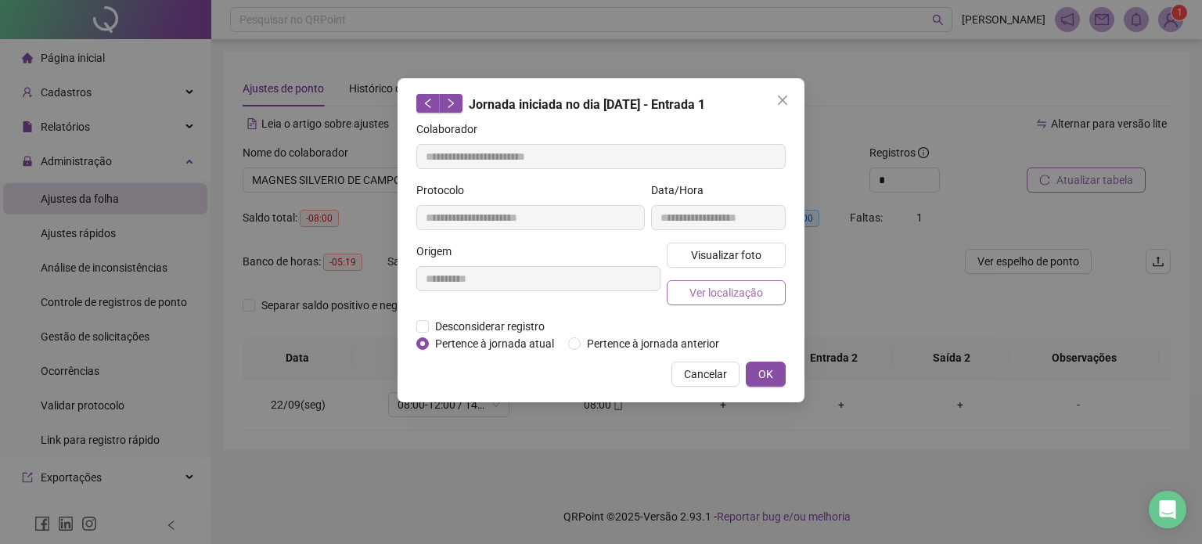
click at [744, 280] on button "Ver localização" at bounding box center [726, 292] width 119 height 25
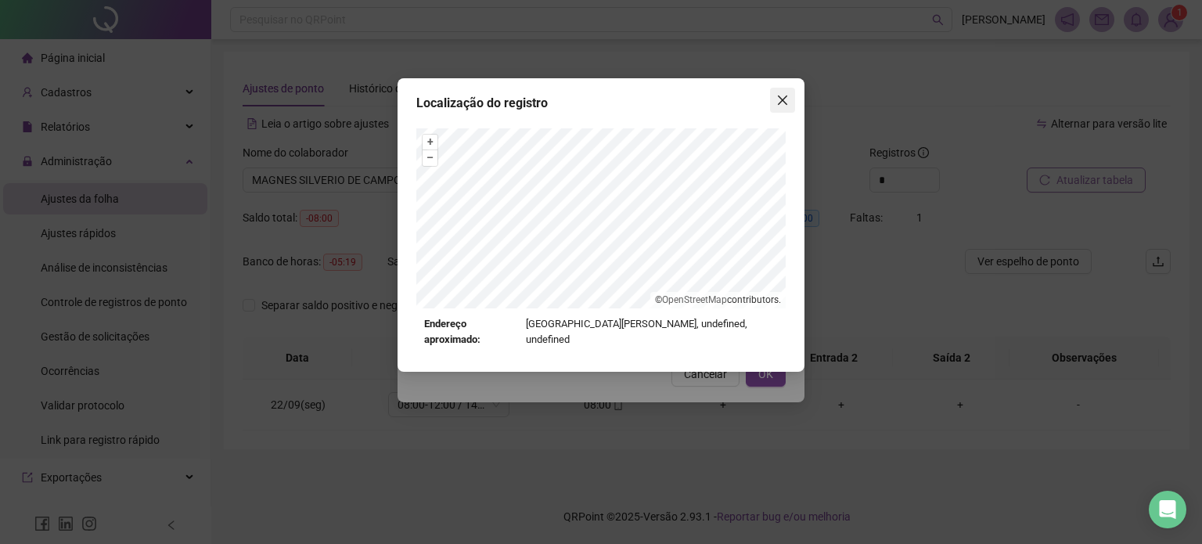
click at [775, 99] on span "Close" at bounding box center [782, 100] width 25 height 13
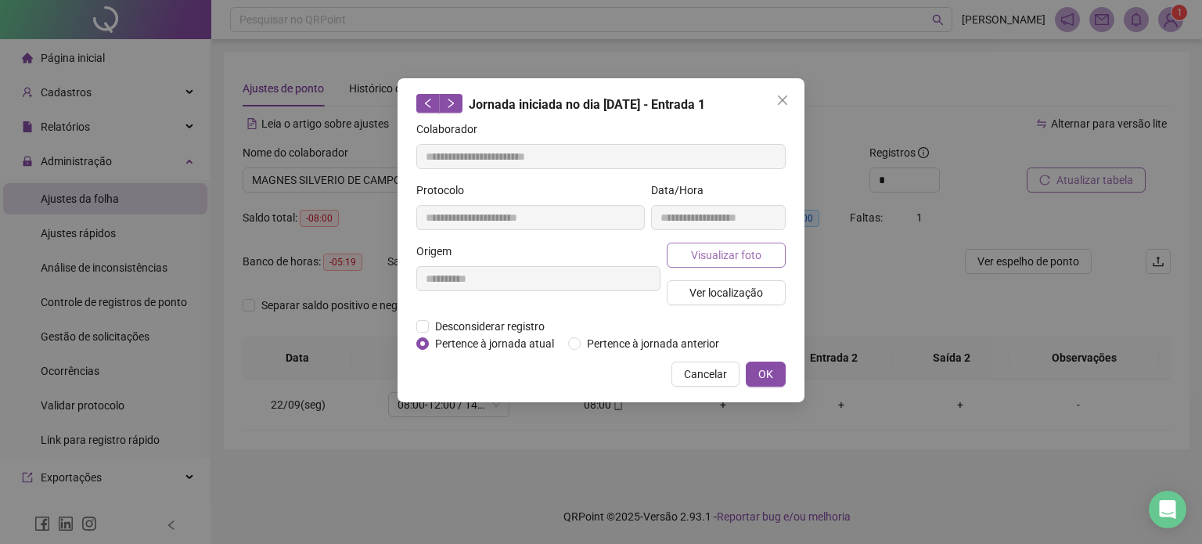
click at [720, 247] on span "Visualizar foto" at bounding box center [726, 255] width 70 height 17
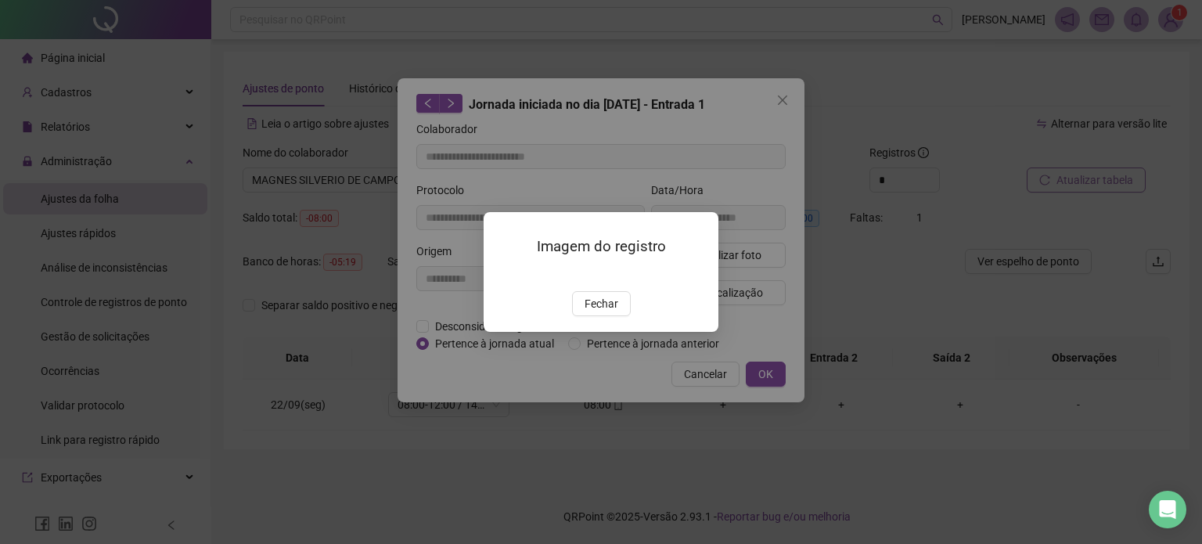
click at [610, 312] on span "Fechar" at bounding box center [602, 303] width 34 height 17
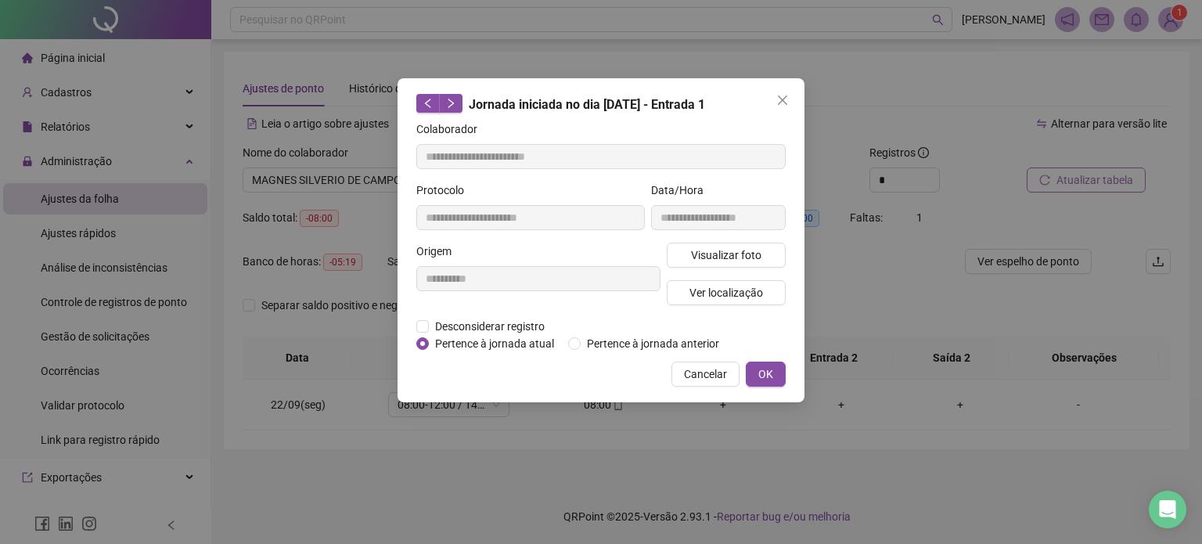
click at [769, 93] on div "**********" at bounding box center [601, 240] width 407 height 324
click at [776, 96] on icon "close" at bounding box center [782, 100] width 13 height 13
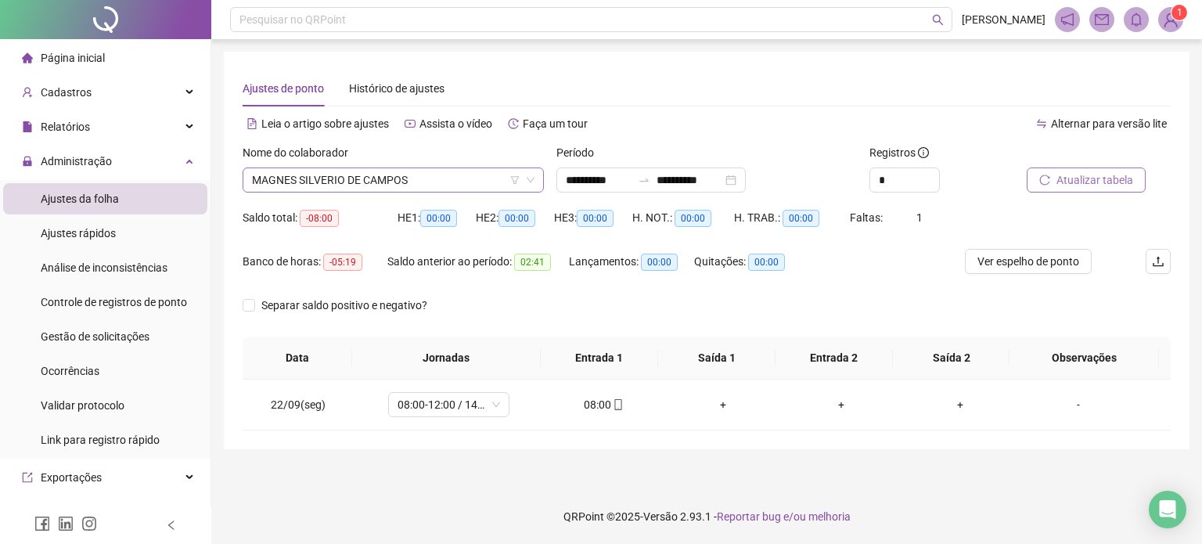
click at [436, 175] on span "MAGNES SILVERIO DE CAMPOS" at bounding box center [393, 179] width 283 height 23
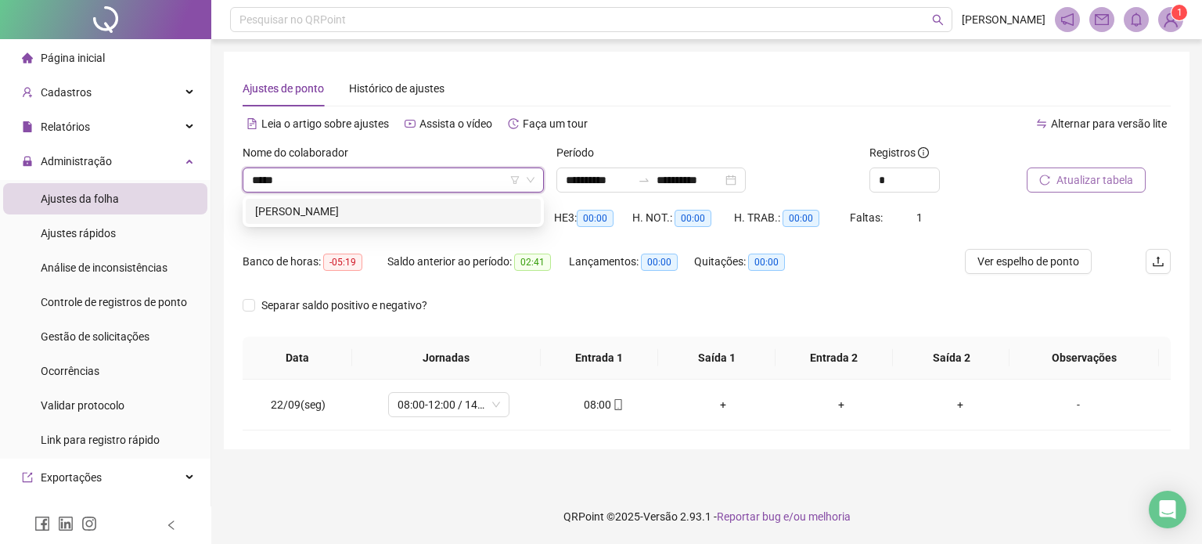
click at [368, 189] on input "*****" at bounding box center [386, 179] width 268 height 23
click at [362, 209] on div "[PERSON_NAME]" at bounding box center [393, 211] width 276 height 17
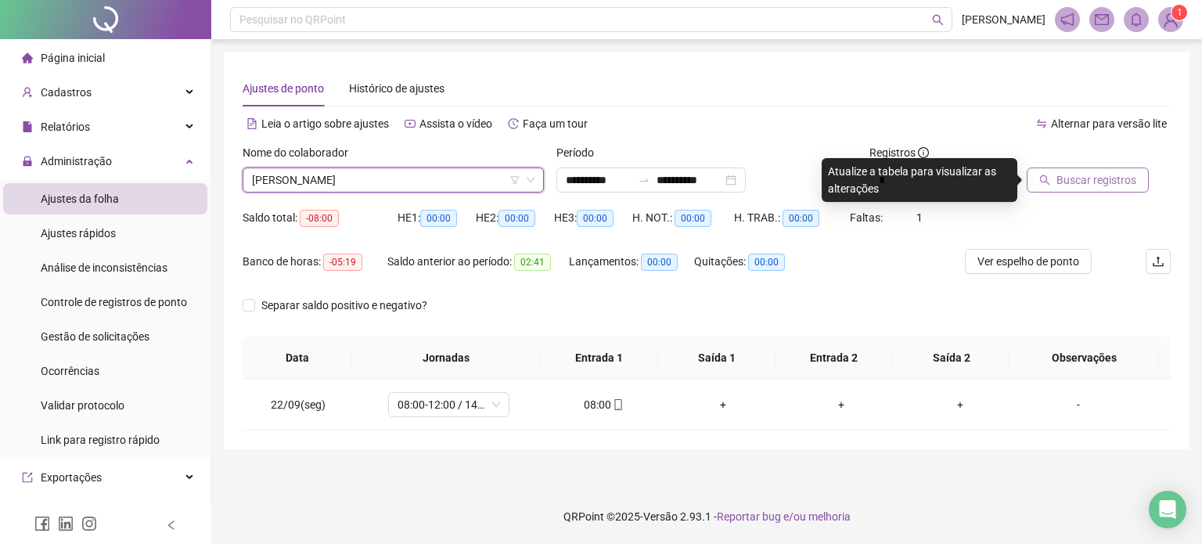
click at [1081, 184] on span "Buscar registros" at bounding box center [1097, 179] width 80 height 17
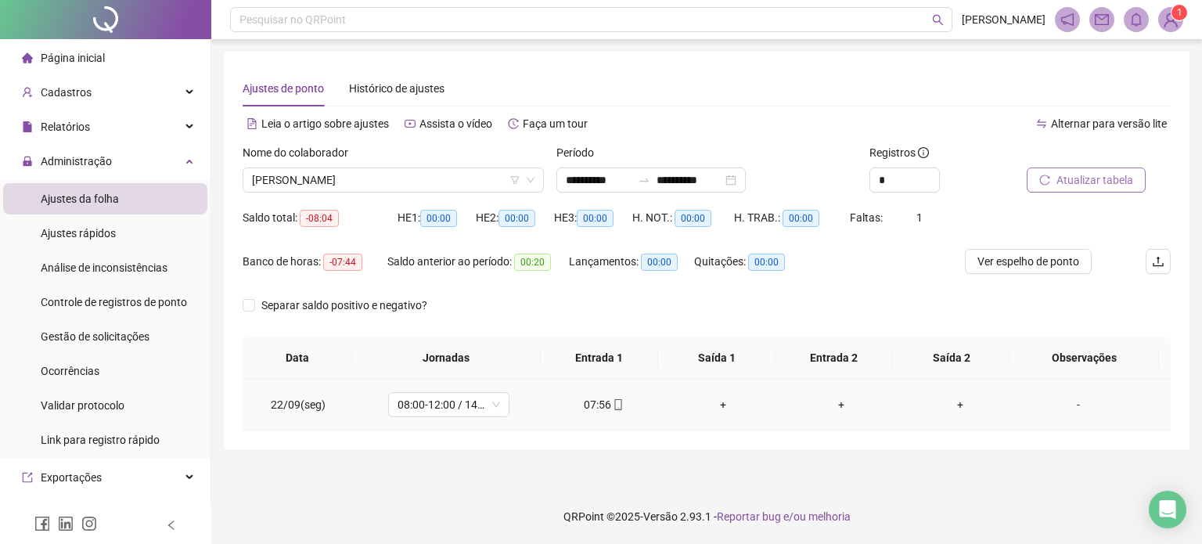
click at [614, 412] on div "07:56" at bounding box center [604, 404] width 94 height 17
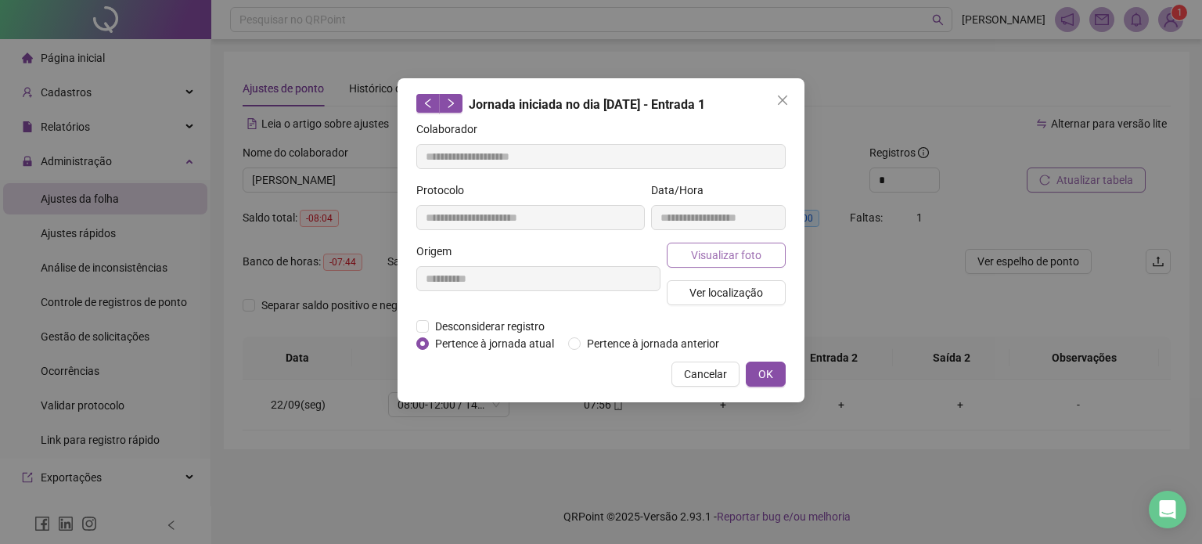
click at [747, 258] on span "Visualizar foto" at bounding box center [726, 255] width 70 height 17
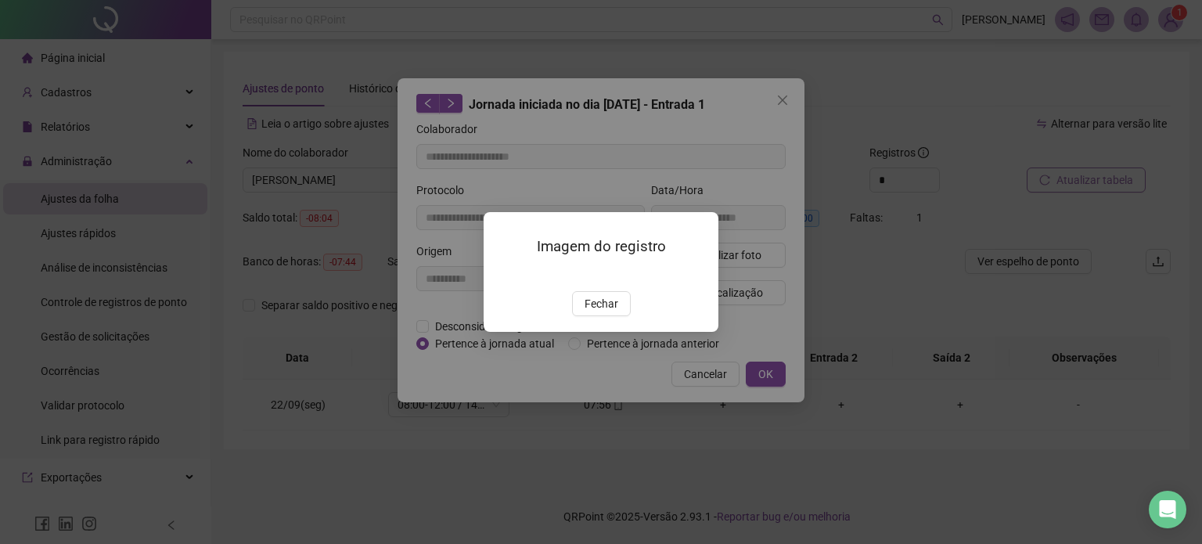
click at [603, 312] on span "Fechar" at bounding box center [602, 303] width 34 height 17
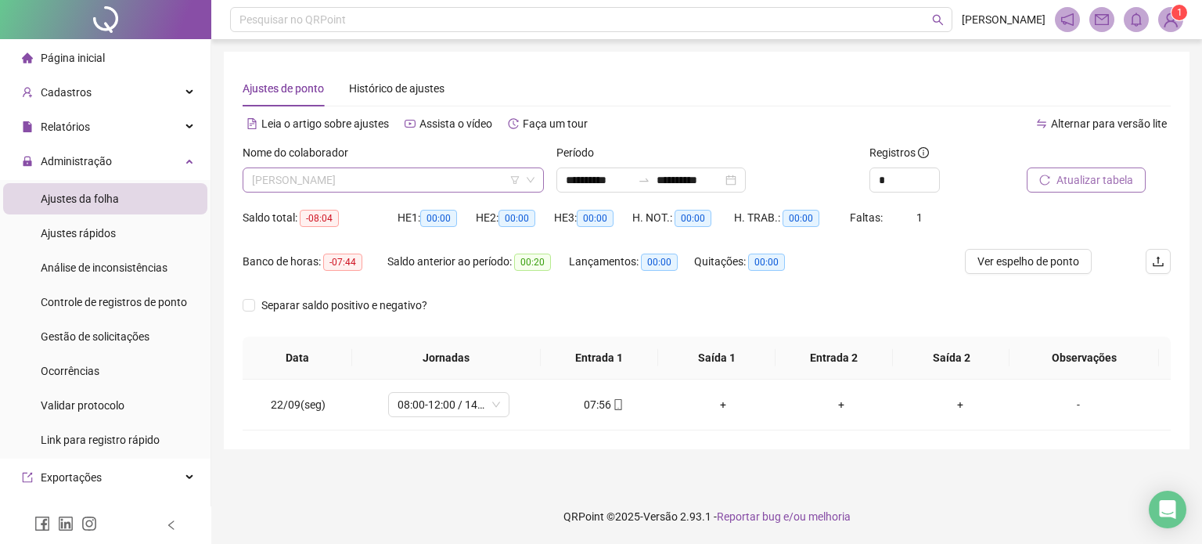
click at [412, 173] on span "[PERSON_NAME]" at bounding box center [393, 179] width 283 height 23
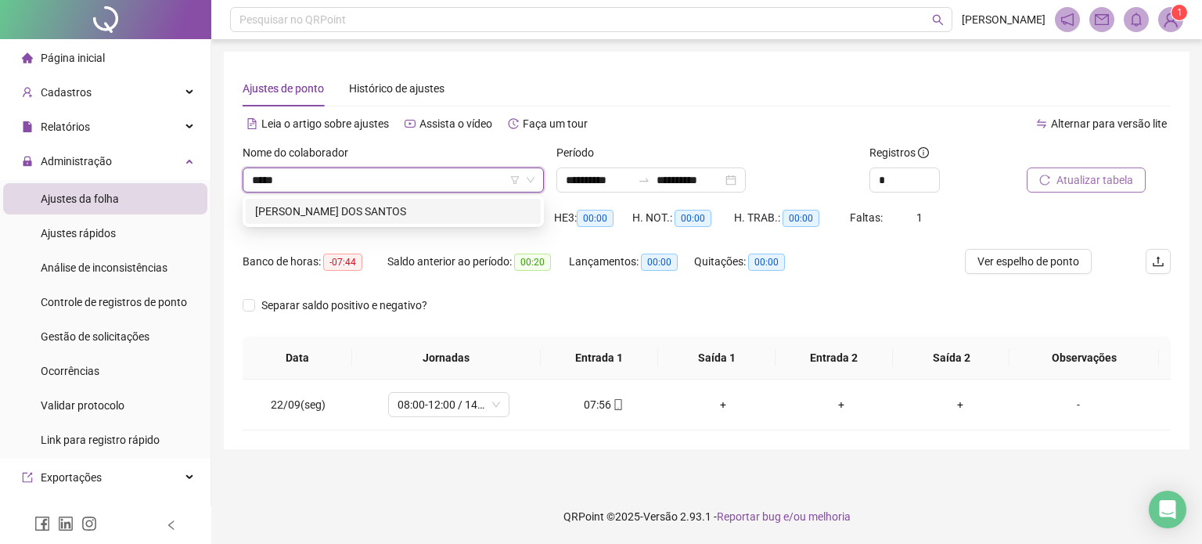
click at [435, 214] on div "[PERSON_NAME] DOS SANTOS" at bounding box center [393, 211] width 276 height 17
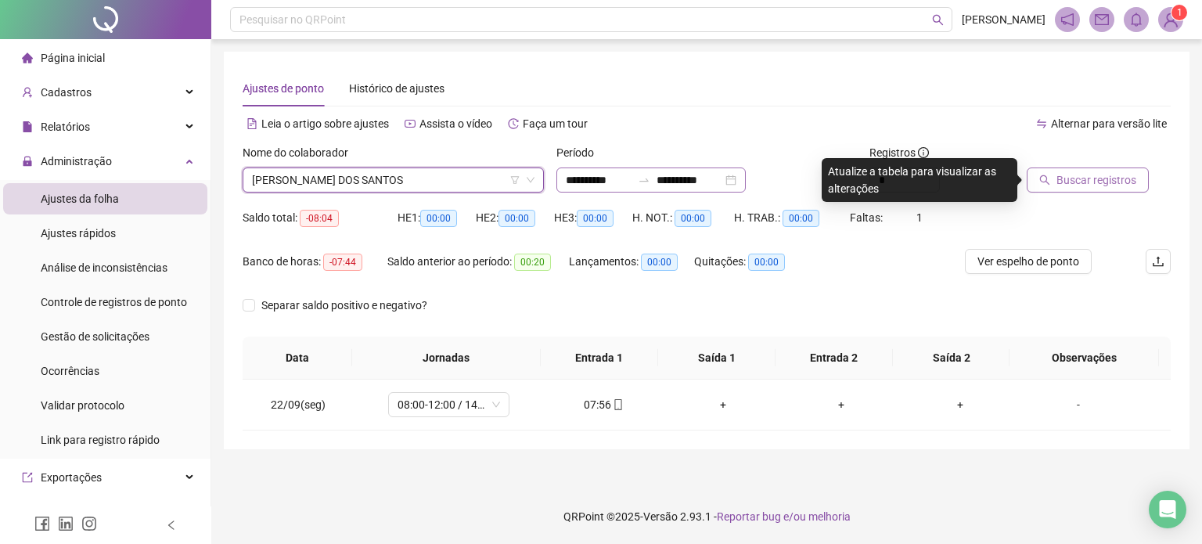
click at [746, 182] on div "**********" at bounding box center [650, 179] width 189 height 25
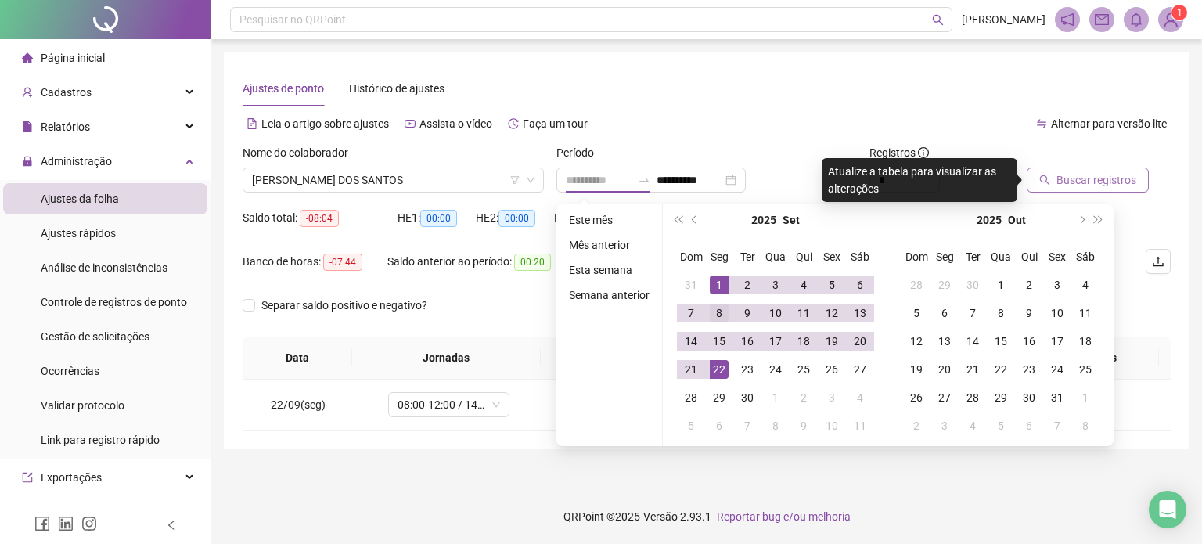
drag, startPoint x: 720, startPoint y: 289, endPoint x: 720, endPoint y: 308, distance: 19.6
click at [720, 287] on div "1" at bounding box center [719, 285] width 19 height 19
click at [718, 374] on div "22" at bounding box center [719, 369] width 19 height 19
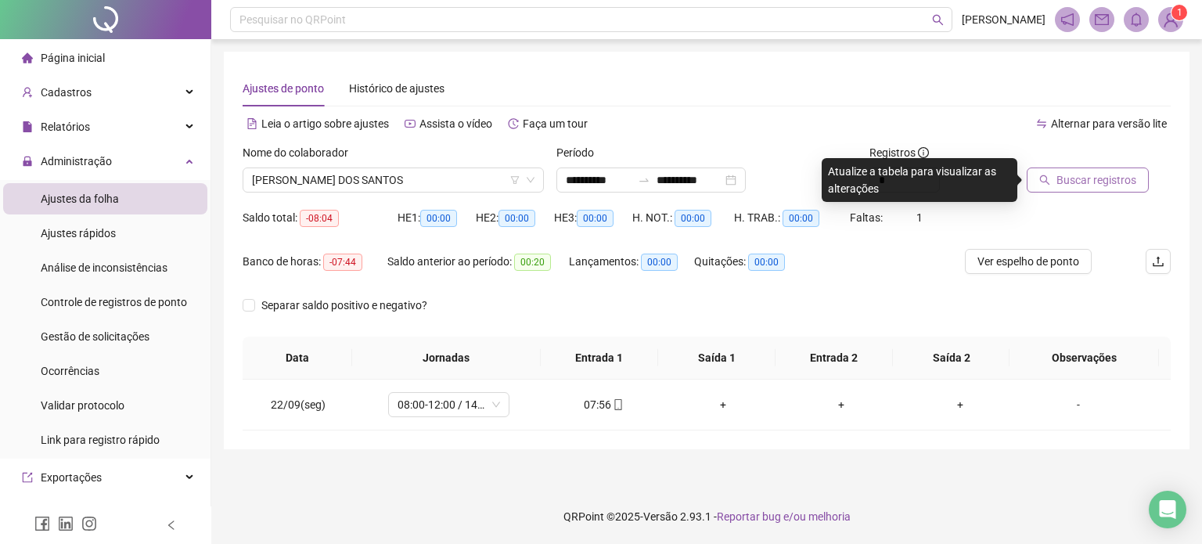
click at [1112, 178] on span "Buscar registros" at bounding box center [1097, 179] width 80 height 17
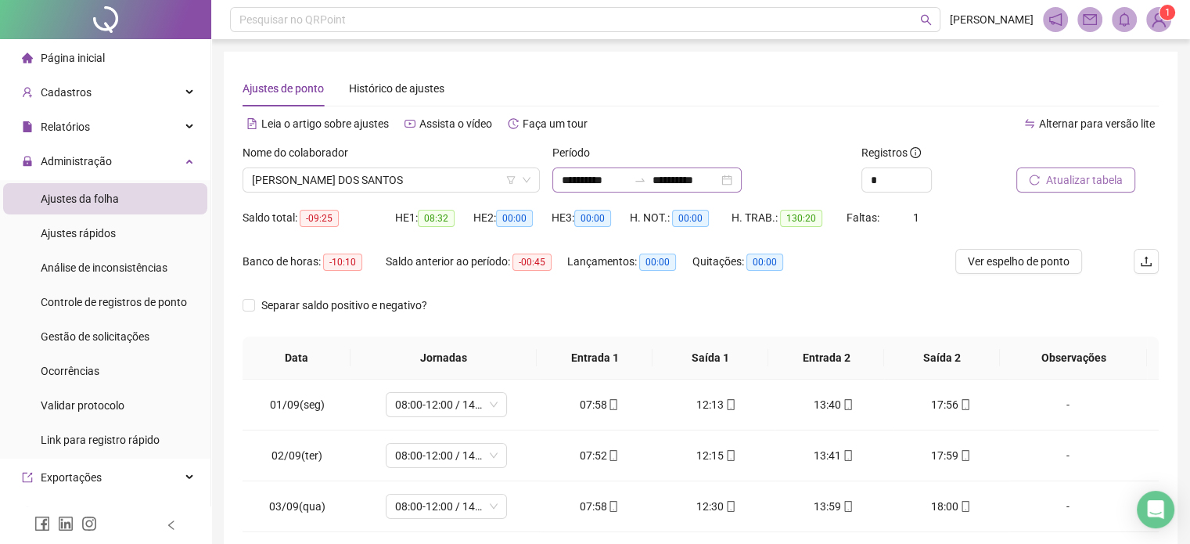
click at [742, 179] on div "**********" at bounding box center [647, 179] width 189 height 25
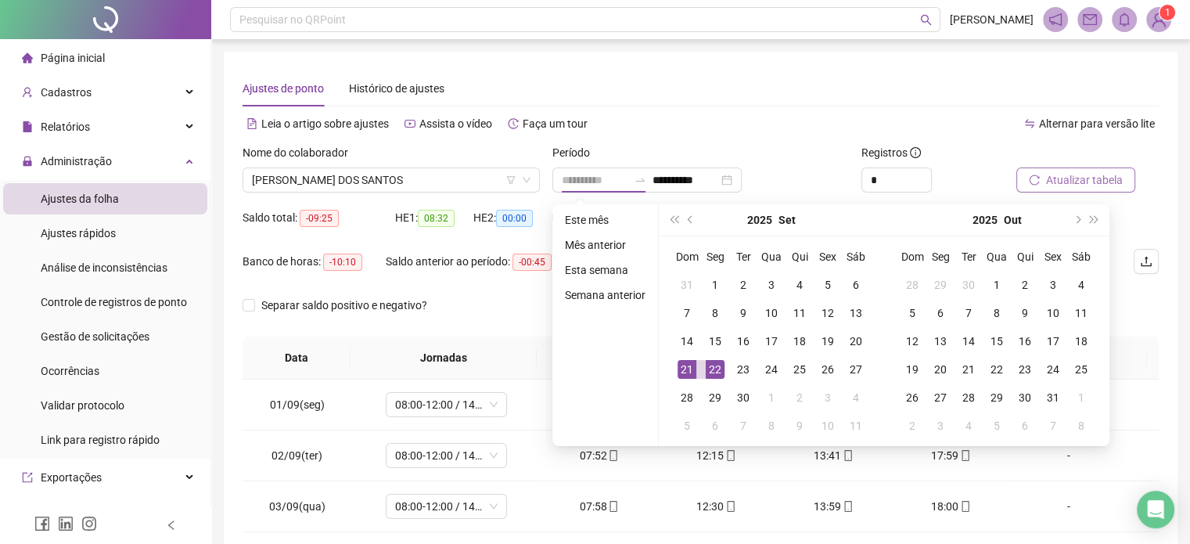
click at [691, 366] on div "21" at bounding box center [687, 369] width 19 height 19
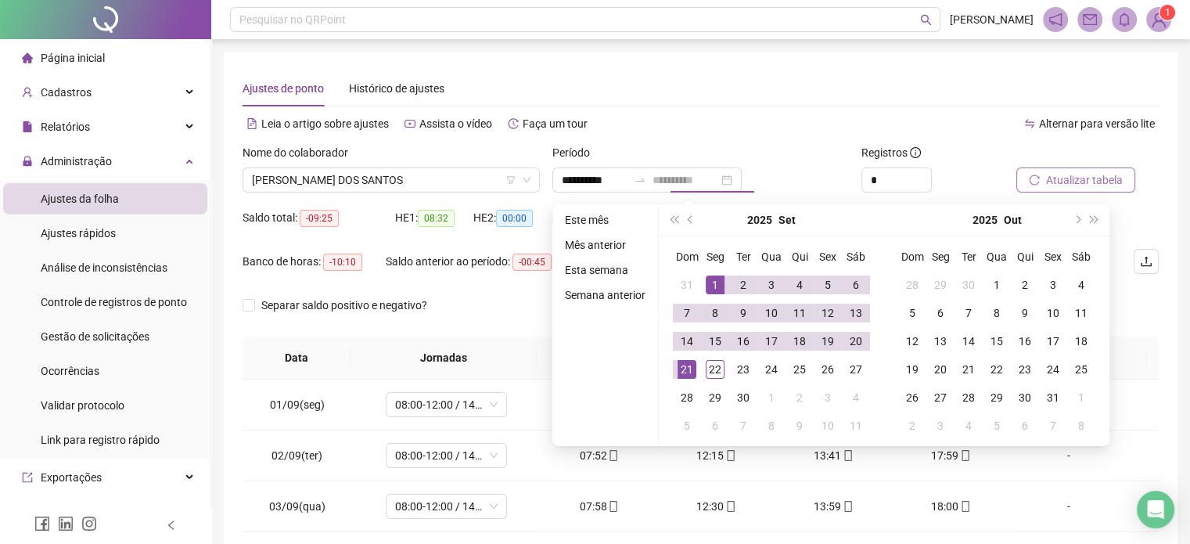
click at [712, 284] on div "1" at bounding box center [715, 285] width 19 height 19
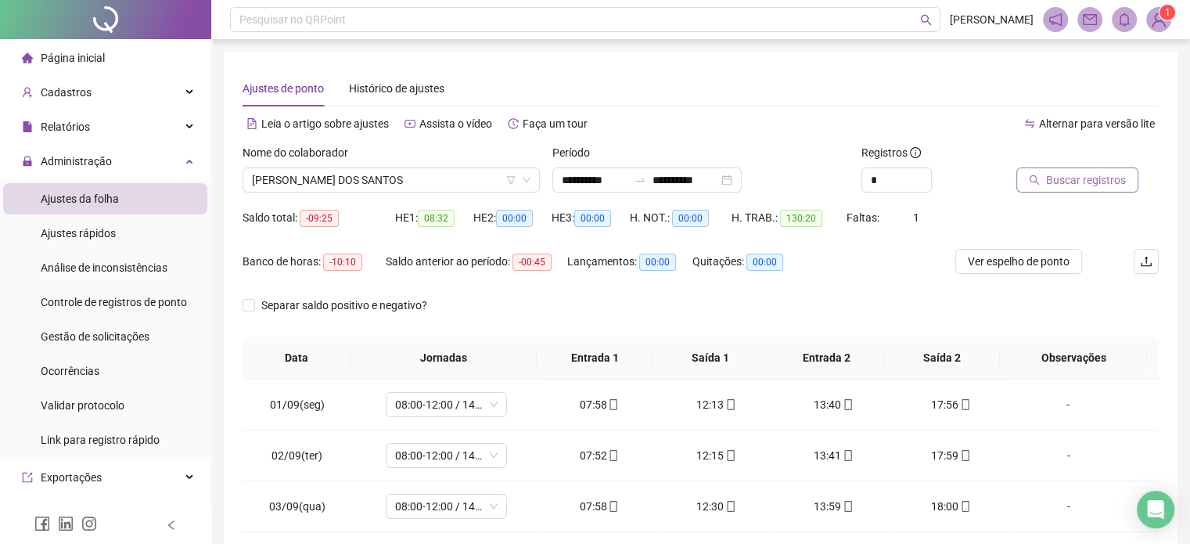
click at [1063, 186] on span "Buscar registros" at bounding box center [1086, 179] width 80 height 17
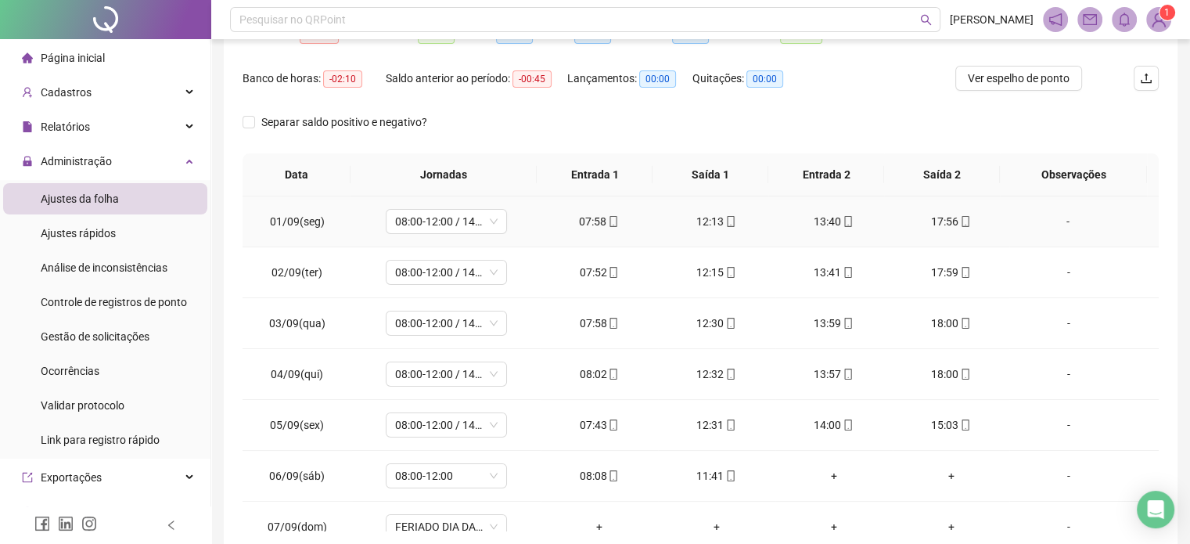
scroll to position [99, 0]
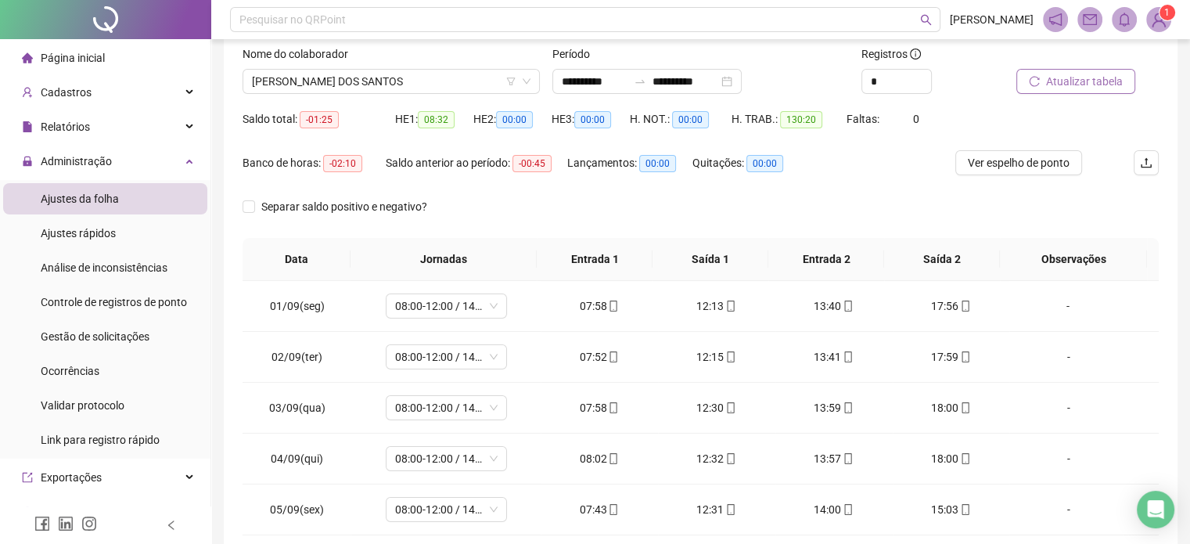
click at [1090, 77] on span "Atualizar tabela" at bounding box center [1084, 81] width 77 height 17
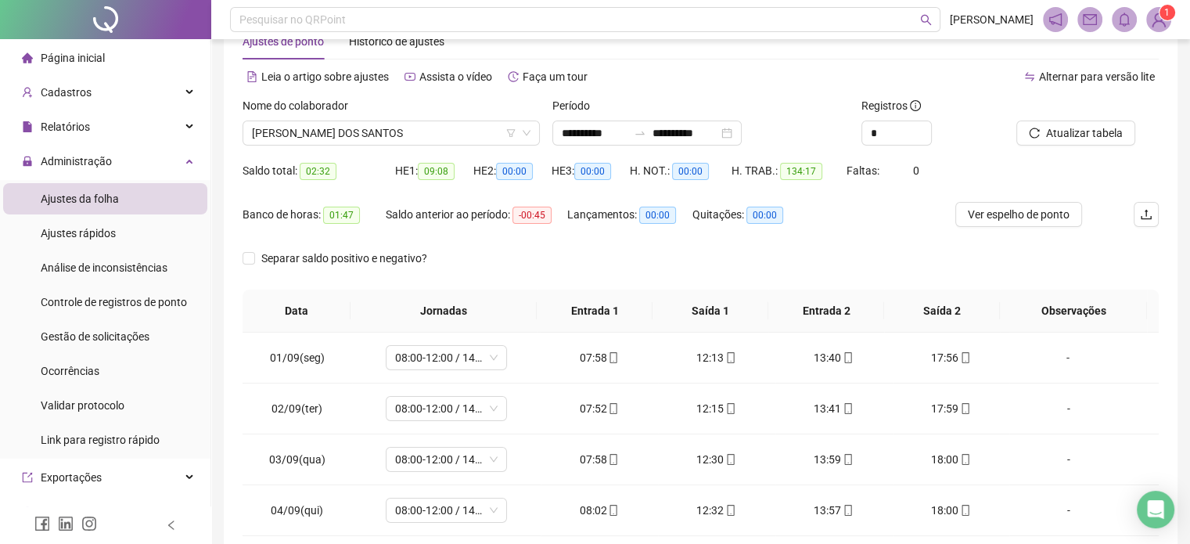
scroll to position [20, 0]
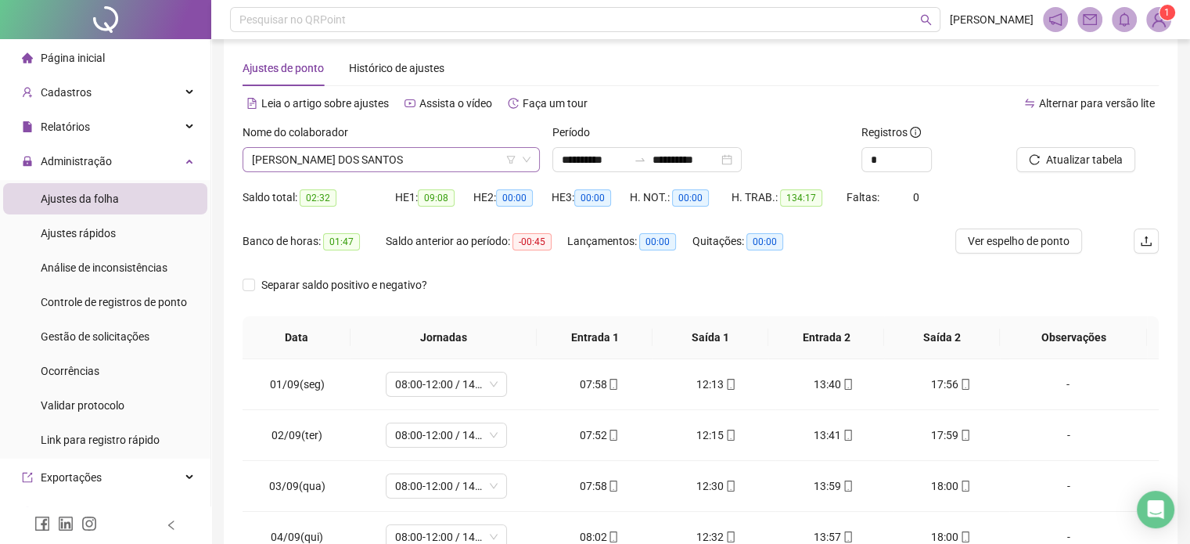
click at [438, 156] on span "[PERSON_NAME] DOS SANTOS" at bounding box center [391, 159] width 279 height 23
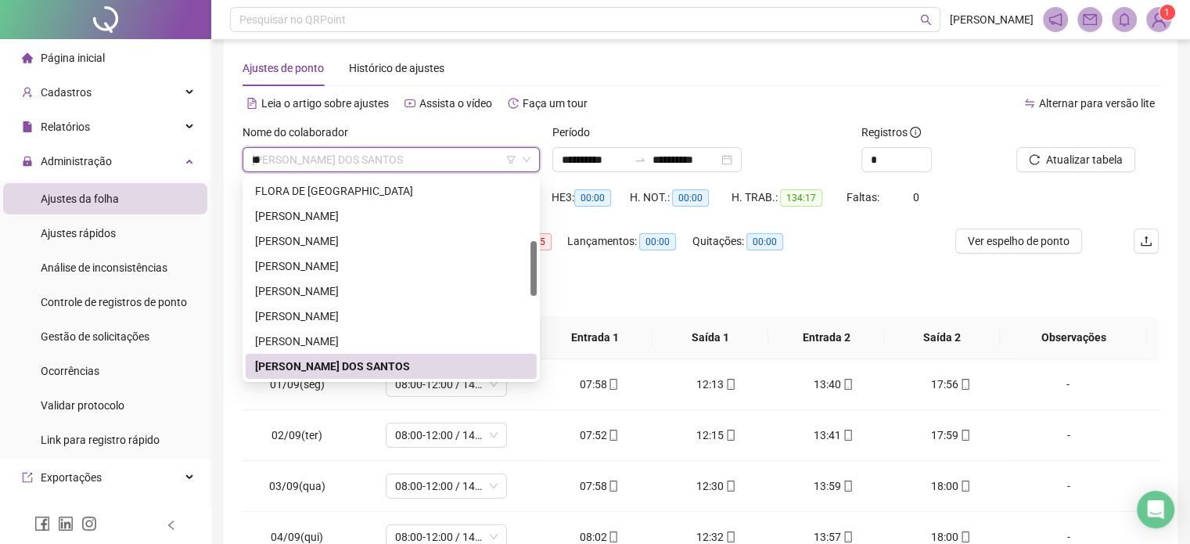
scroll to position [0, 0]
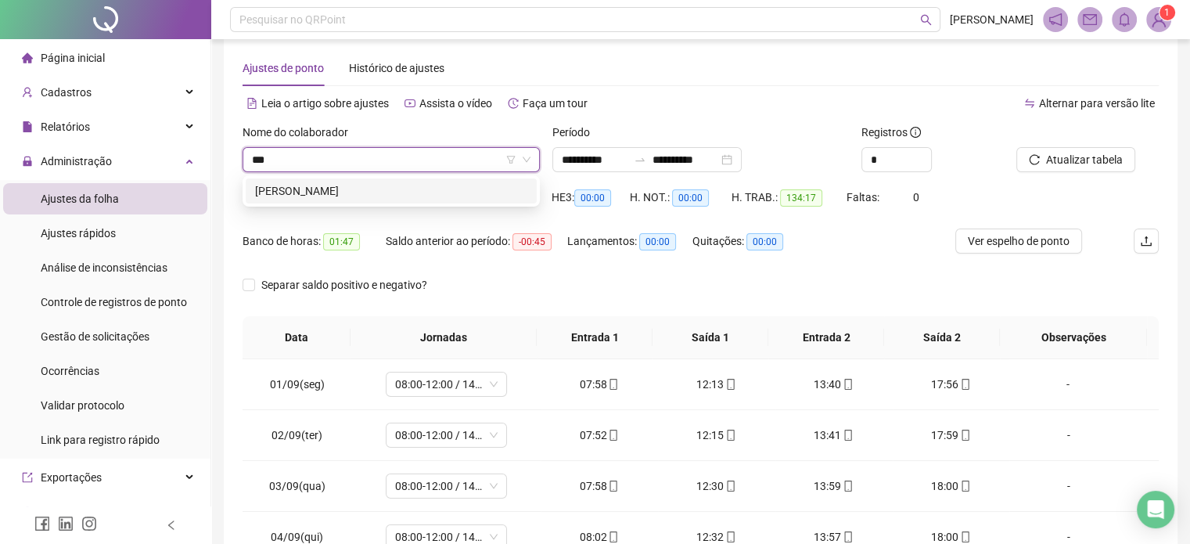
click at [333, 193] on div "[PERSON_NAME]" at bounding box center [391, 190] width 272 height 17
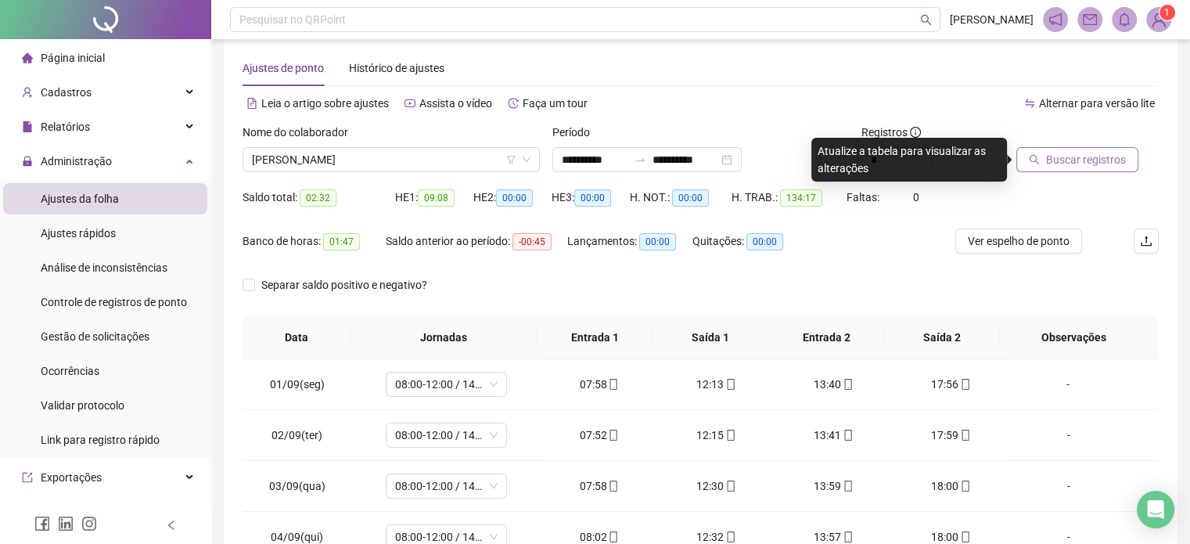
click at [1096, 156] on span "Buscar registros" at bounding box center [1086, 159] width 80 height 17
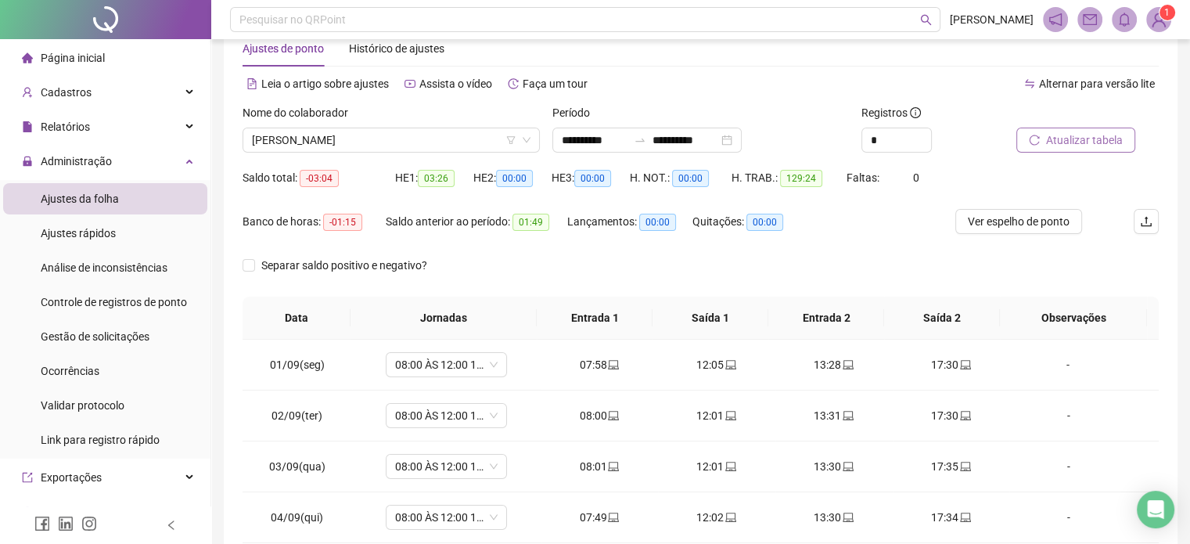
scroll to position [20, 0]
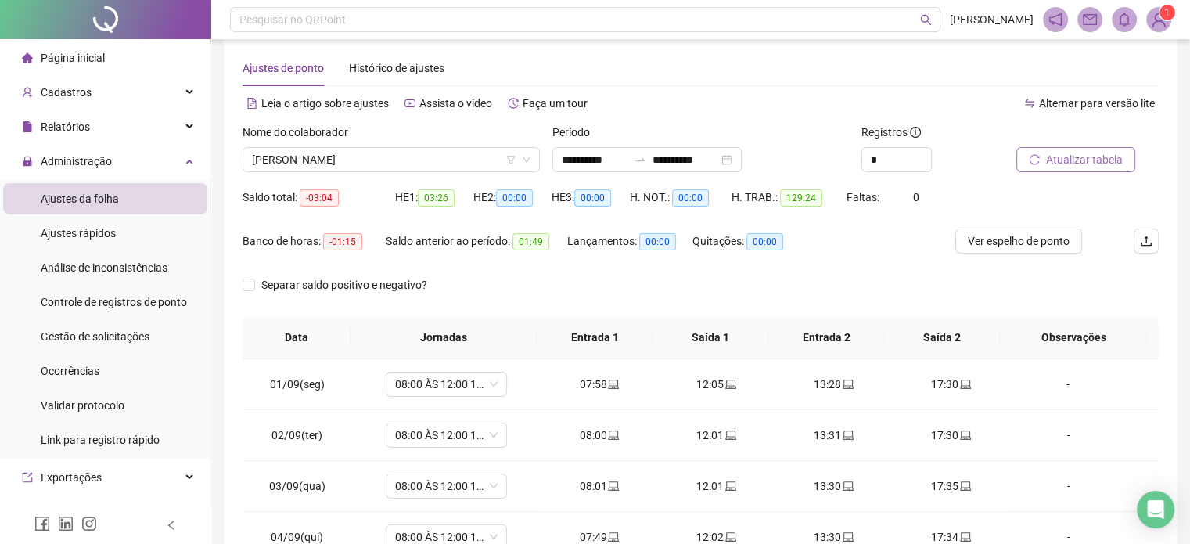
click at [1068, 170] on button "Atualizar tabela" at bounding box center [1076, 159] width 119 height 25
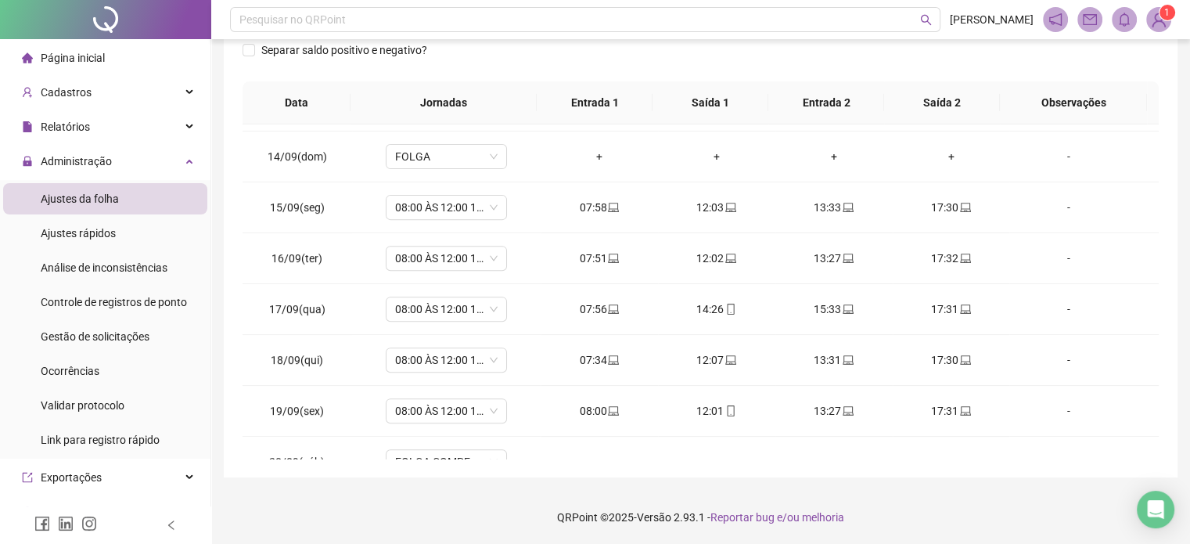
scroll to position [730, 0]
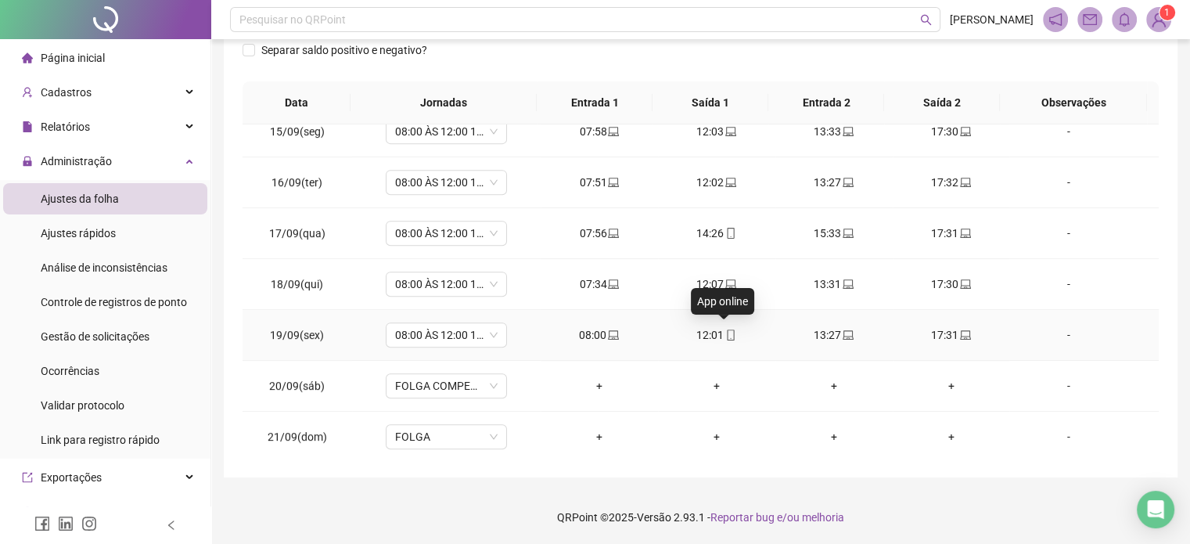
click at [726, 330] on icon "mobile" at bounding box center [731, 335] width 11 height 11
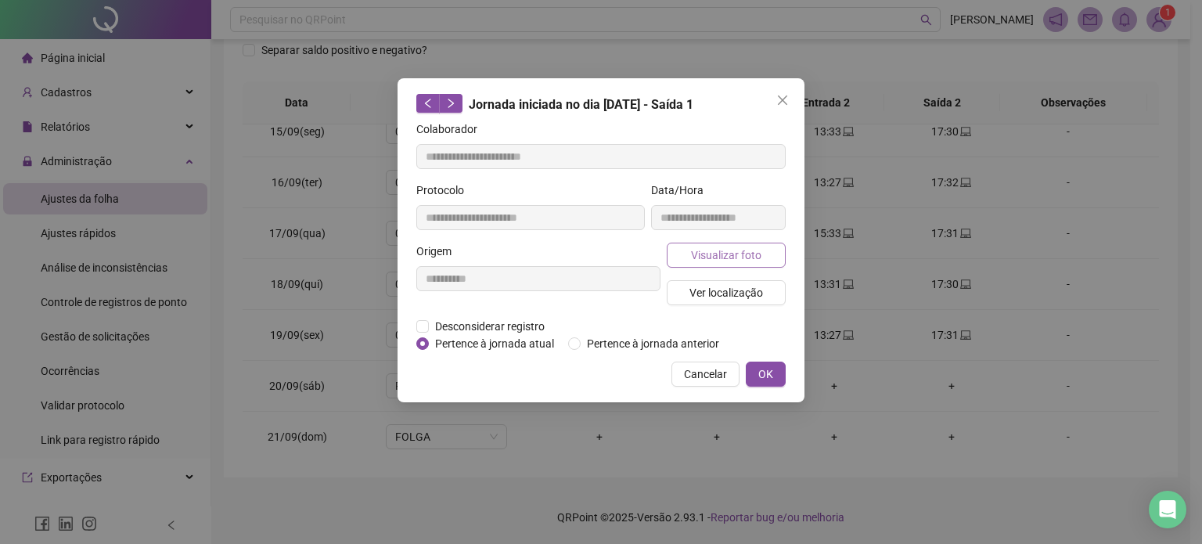
click at [750, 255] on span "Visualizar foto" at bounding box center [726, 255] width 70 height 17
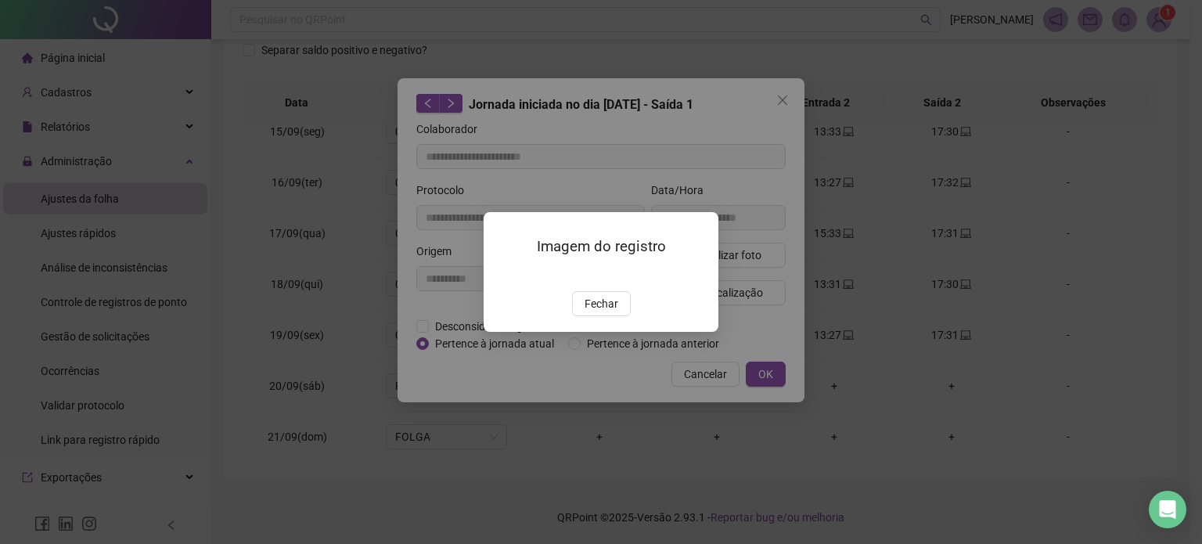
click at [613, 312] on span "Fechar" at bounding box center [602, 303] width 34 height 17
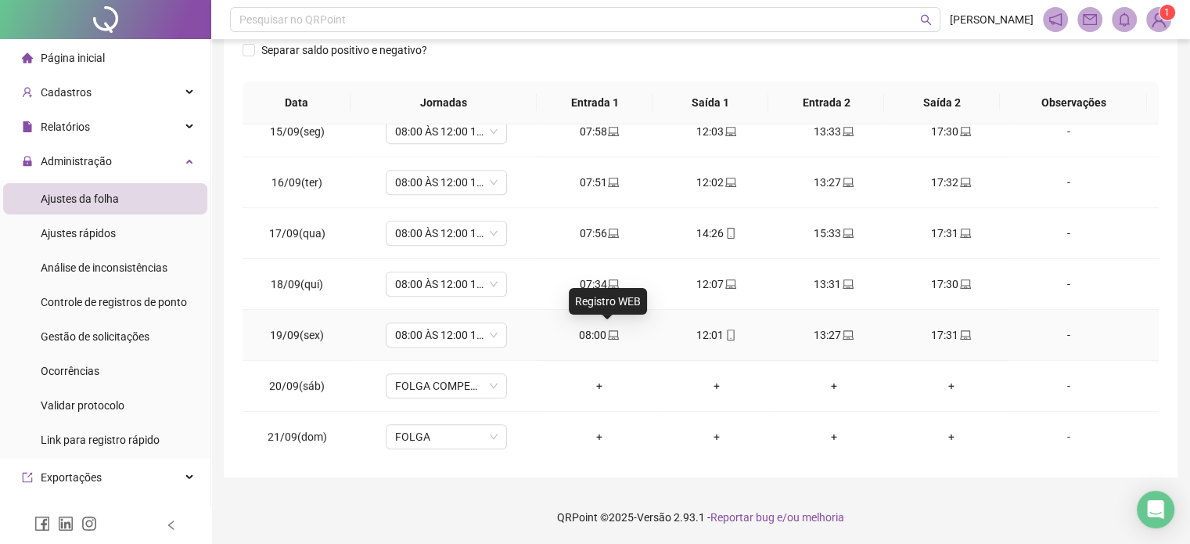
click at [608, 330] on icon "laptop" at bounding box center [613, 334] width 11 height 9
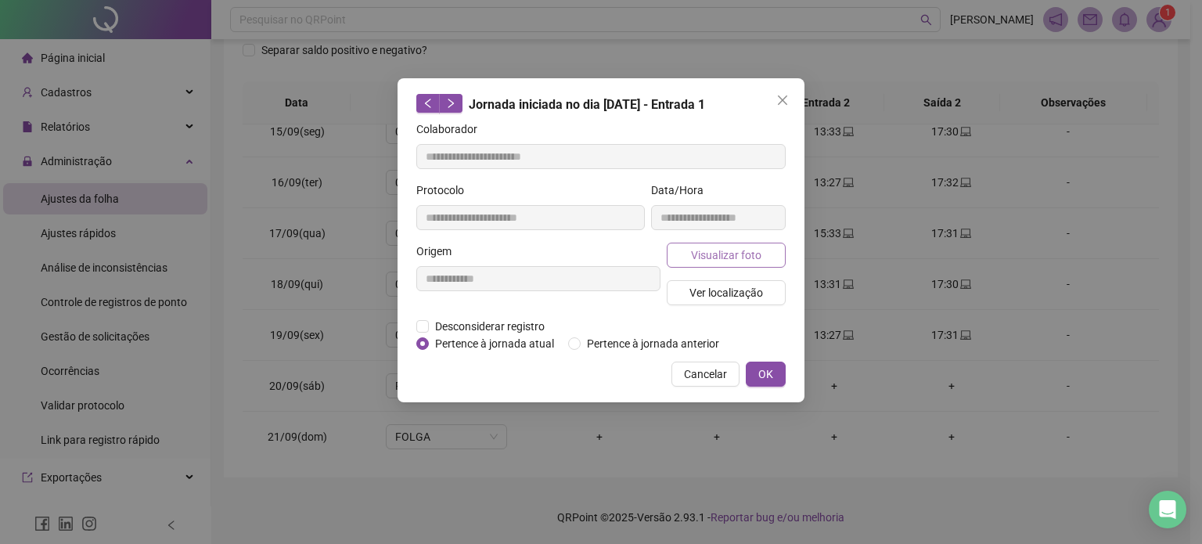
click at [721, 254] on span "Visualizar foto" at bounding box center [726, 255] width 70 height 17
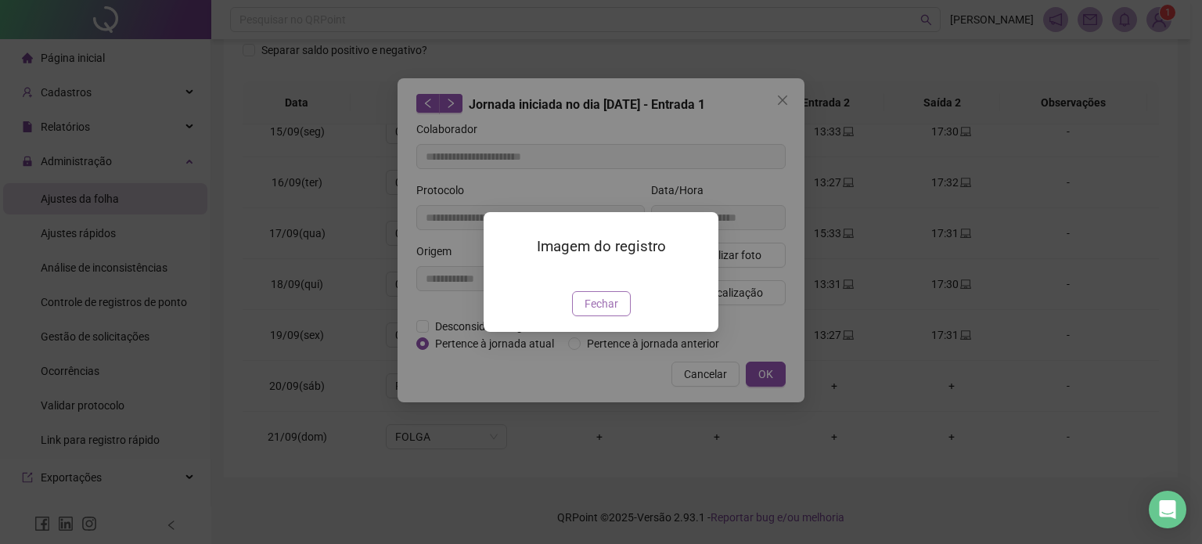
click at [619, 316] on button "Fechar" at bounding box center [601, 303] width 59 height 25
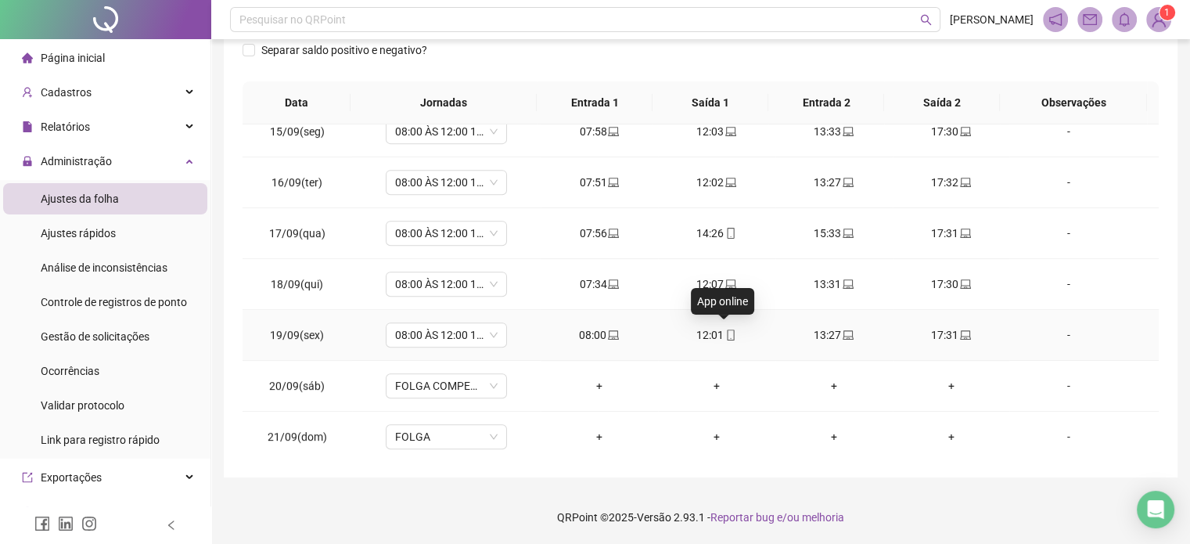
click at [724, 330] on span "mobile" at bounding box center [730, 335] width 13 height 11
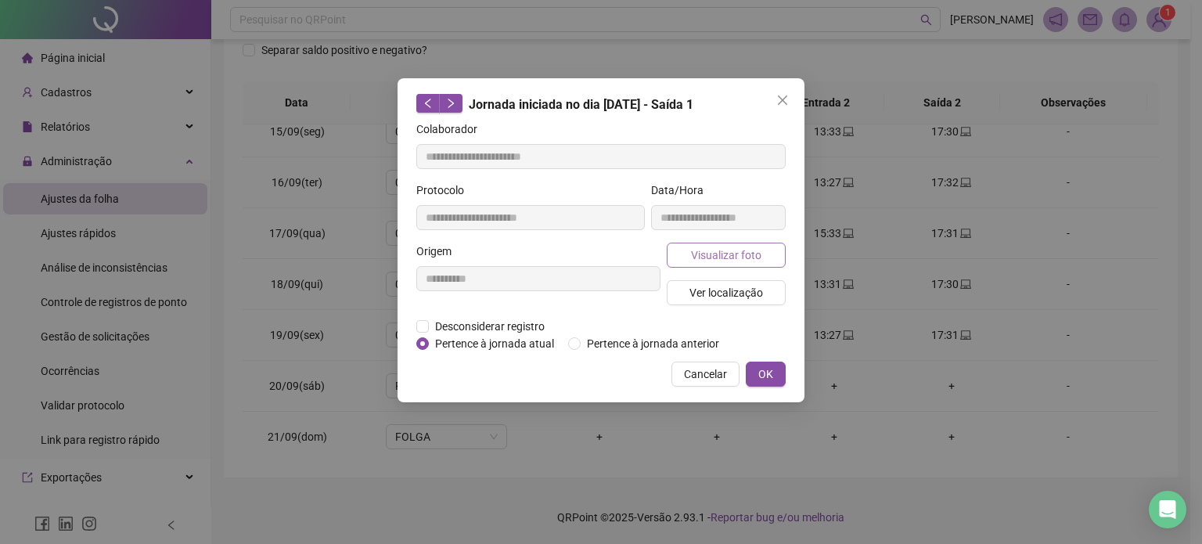
click at [751, 247] on span "Visualizar foto" at bounding box center [726, 255] width 70 height 17
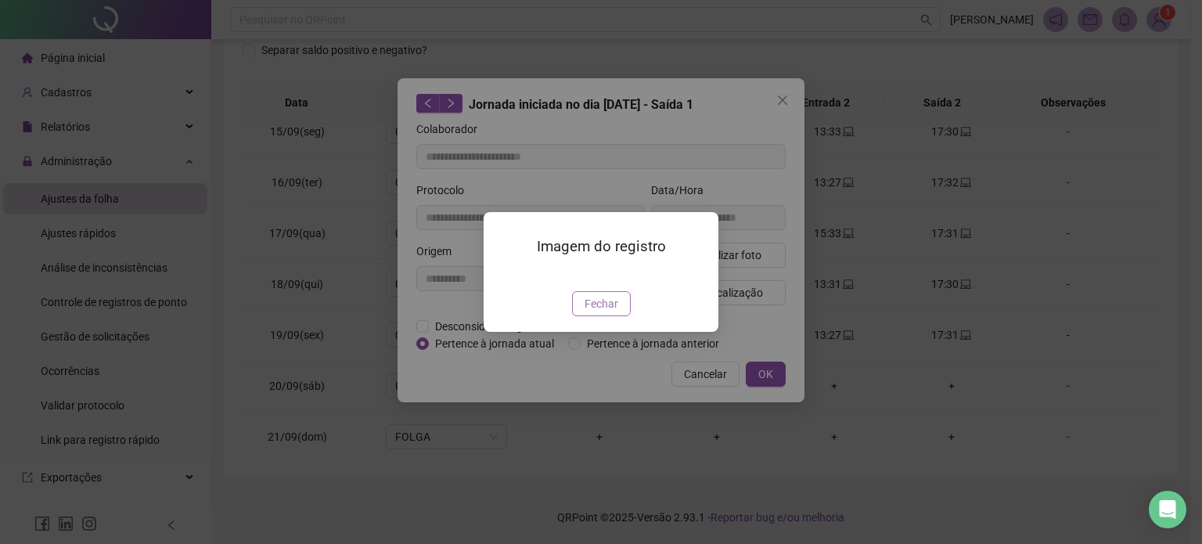
click at [610, 312] on span "Fechar" at bounding box center [602, 303] width 34 height 17
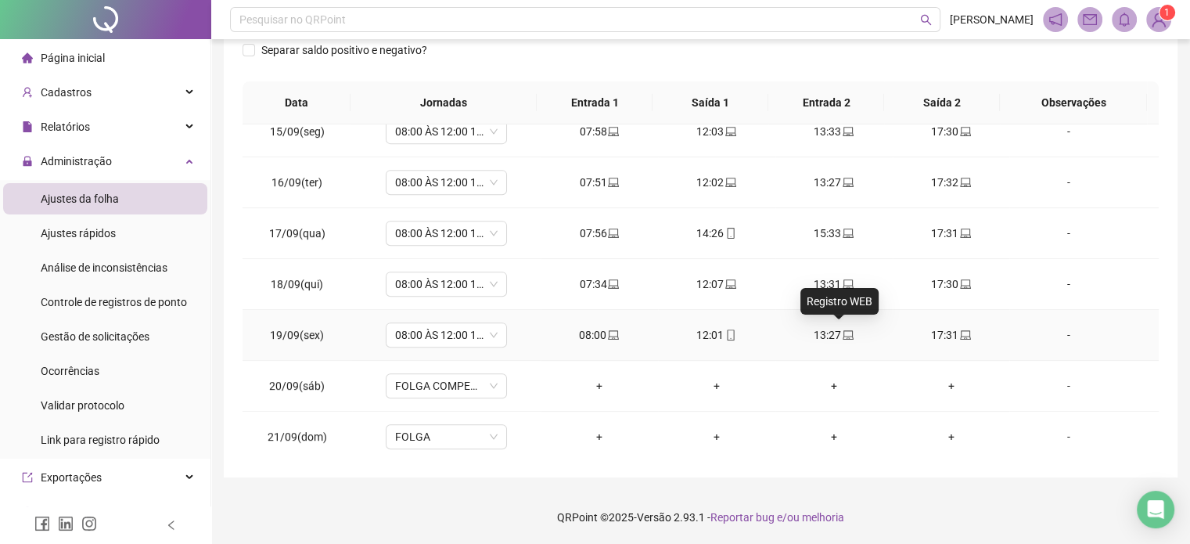
click at [843, 334] on icon "laptop" at bounding box center [848, 335] width 11 height 11
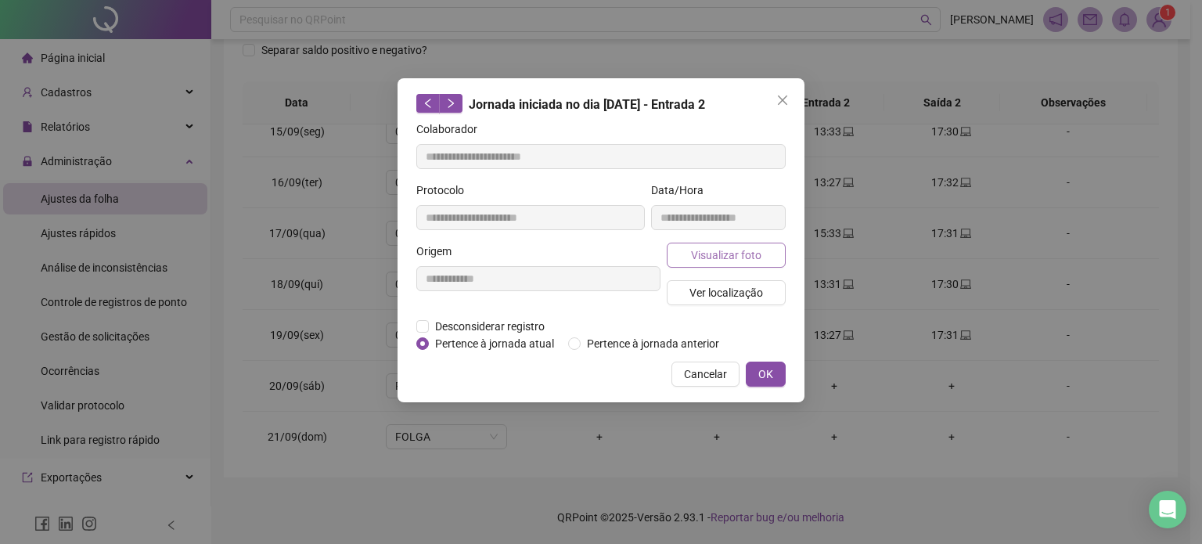
click at [745, 257] on span "Visualizar foto" at bounding box center [726, 255] width 70 height 17
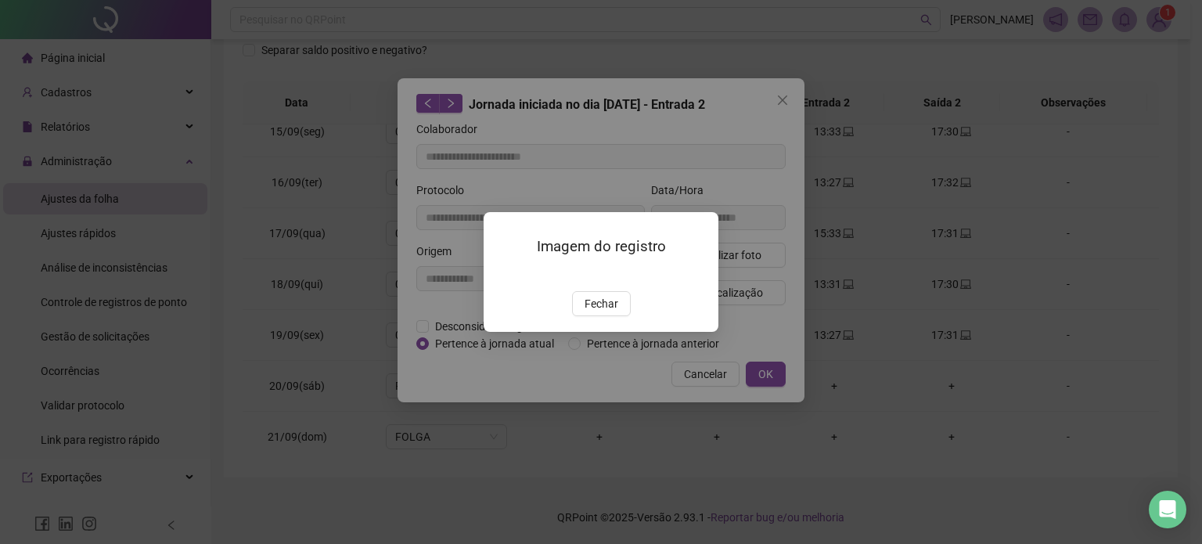
drag, startPoint x: 604, startPoint y: 356, endPoint x: 612, endPoint y: 350, distance: 10.0
click at [604, 312] on span "Fechar" at bounding box center [602, 303] width 34 height 17
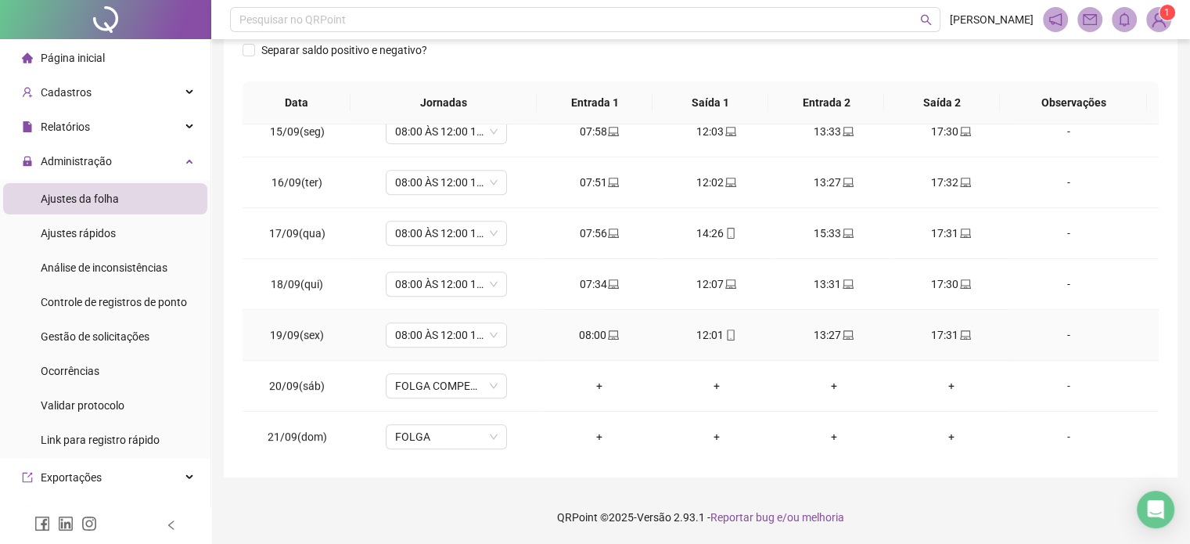
click at [963, 331] on div "17:31" at bounding box center [952, 334] width 92 height 17
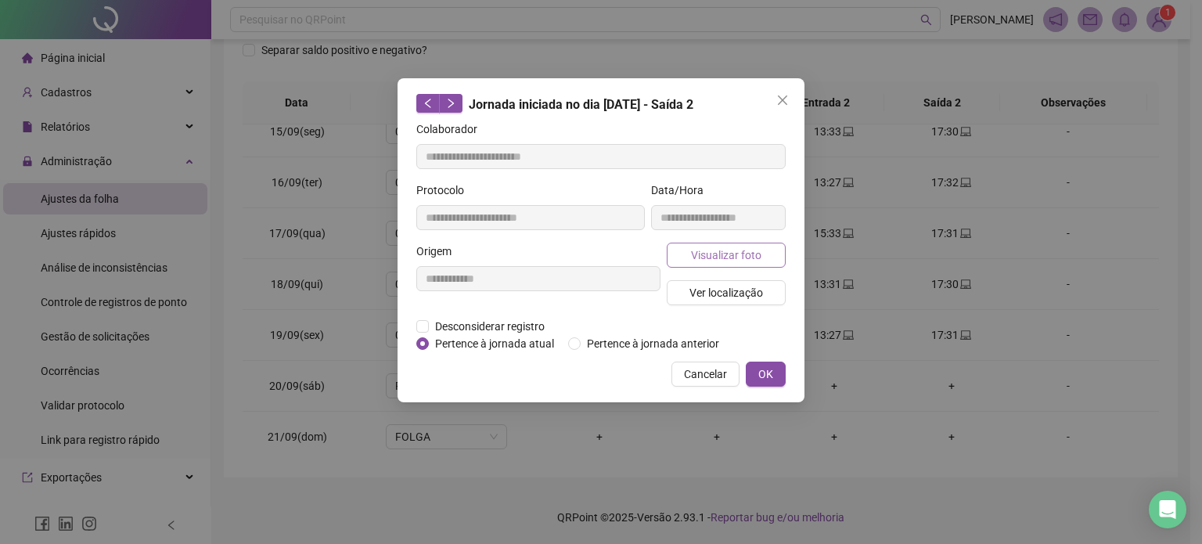
click at [758, 257] on span "Visualizar foto" at bounding box center [726, 255] width 70 height 17
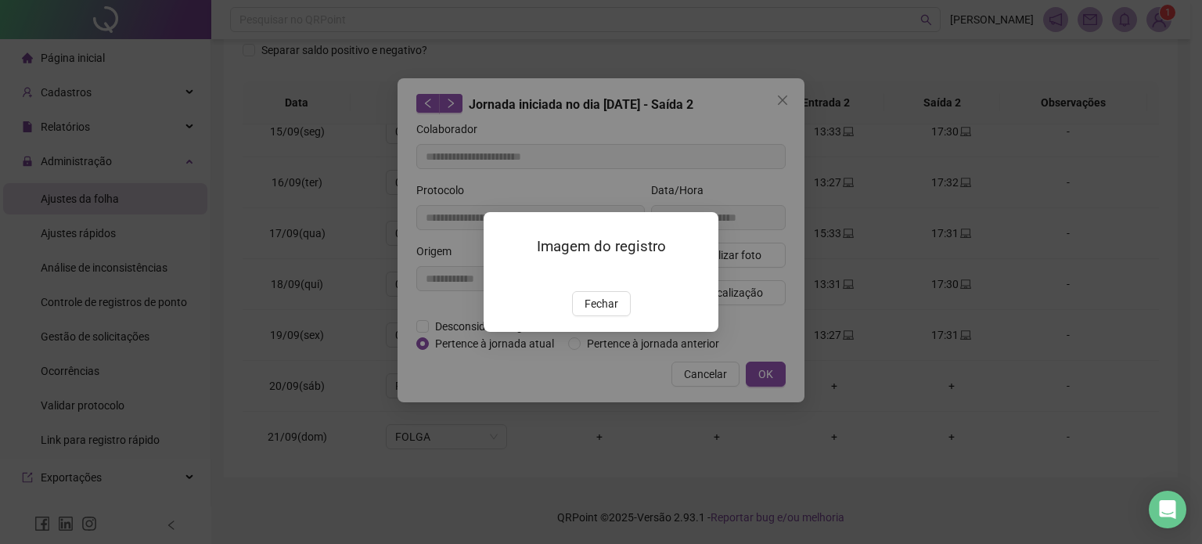
click at [612, 312] on span "Fechar" at bounding box center [602, 303] width 34 height 17
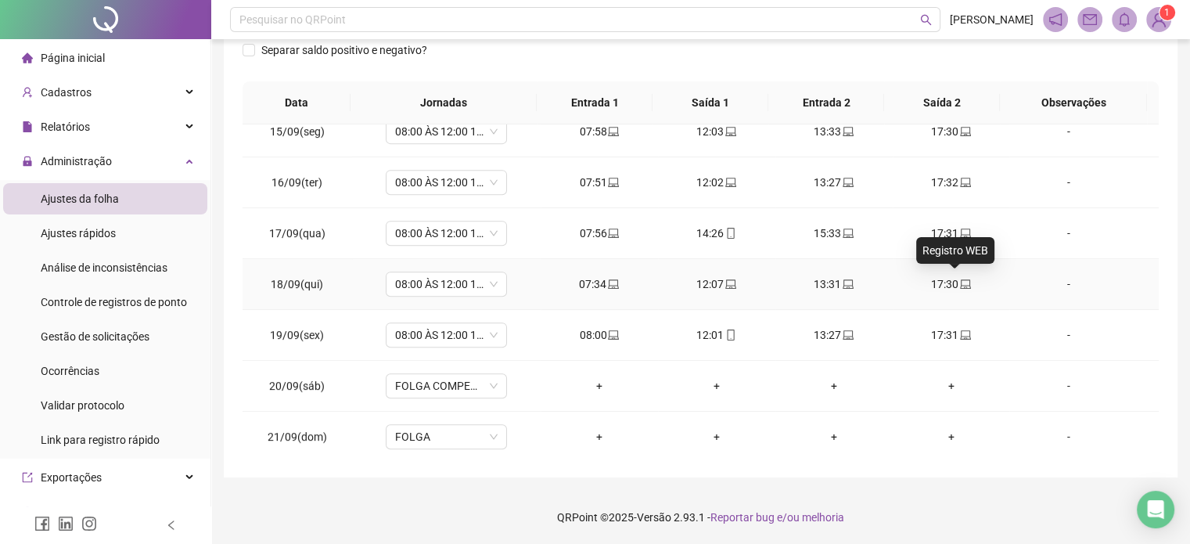
click at [960, 280] on icon "laptop" at bounding box center [965, 284] width 11 height 11
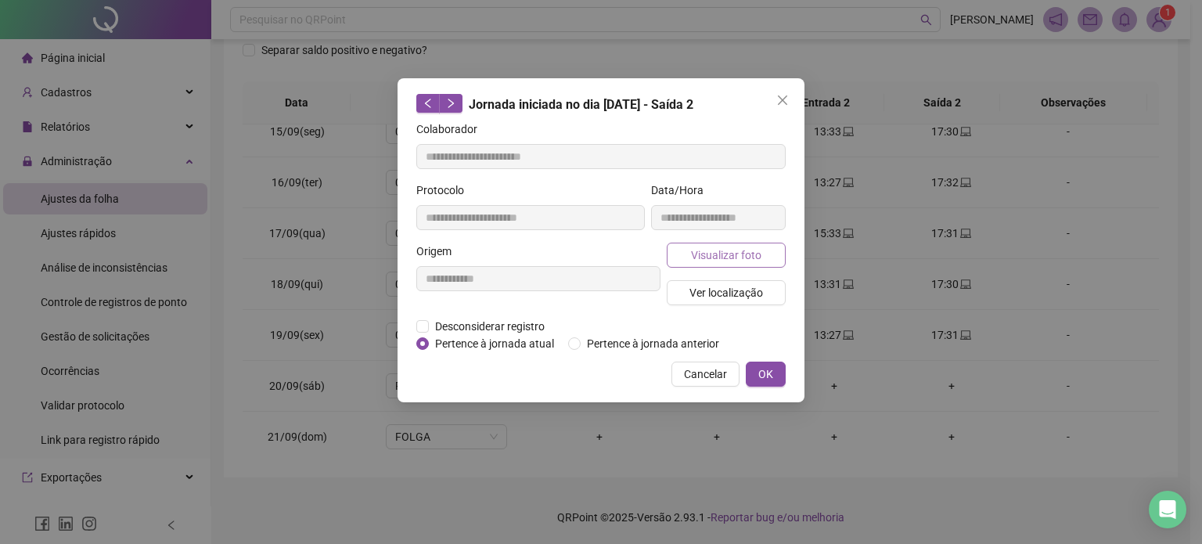
click at [737, 250] on span "Visualizar foto" at bounding box center [726, 255] width 70 height 17
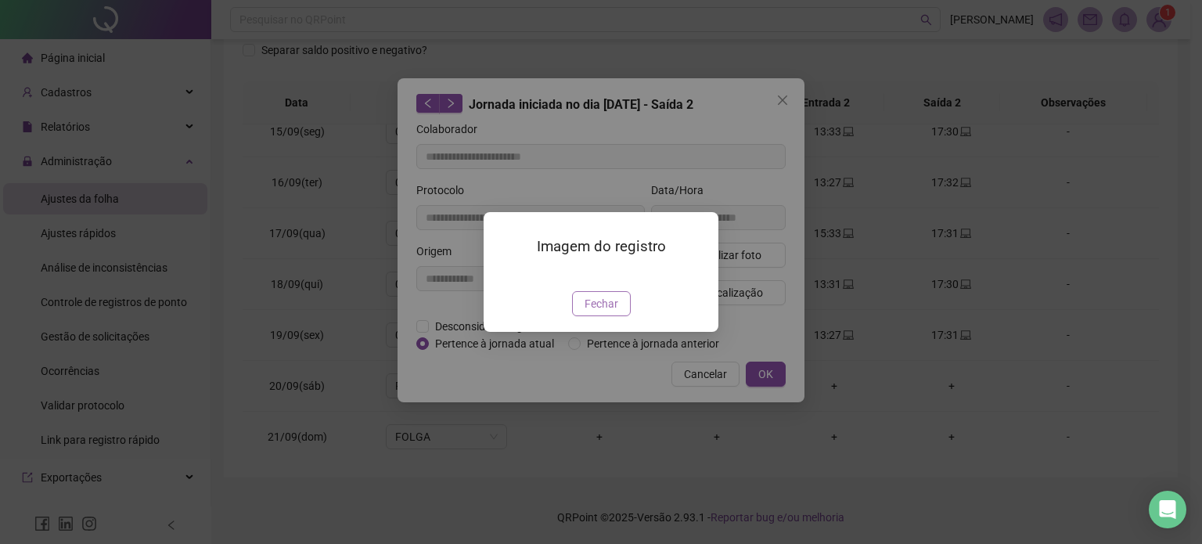
click at [609, 312] on span "Fechar" at bounding box center [602, 303] width 34 height 17
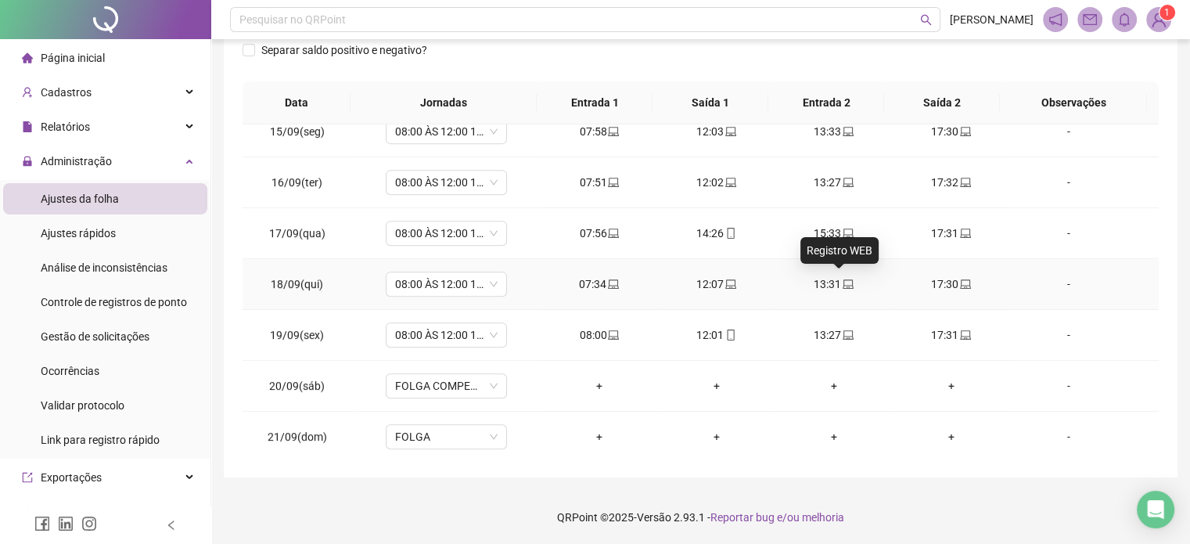
click at [843, 279] on icon "laptop" at bounding box center [848, 284] width 11 height 11
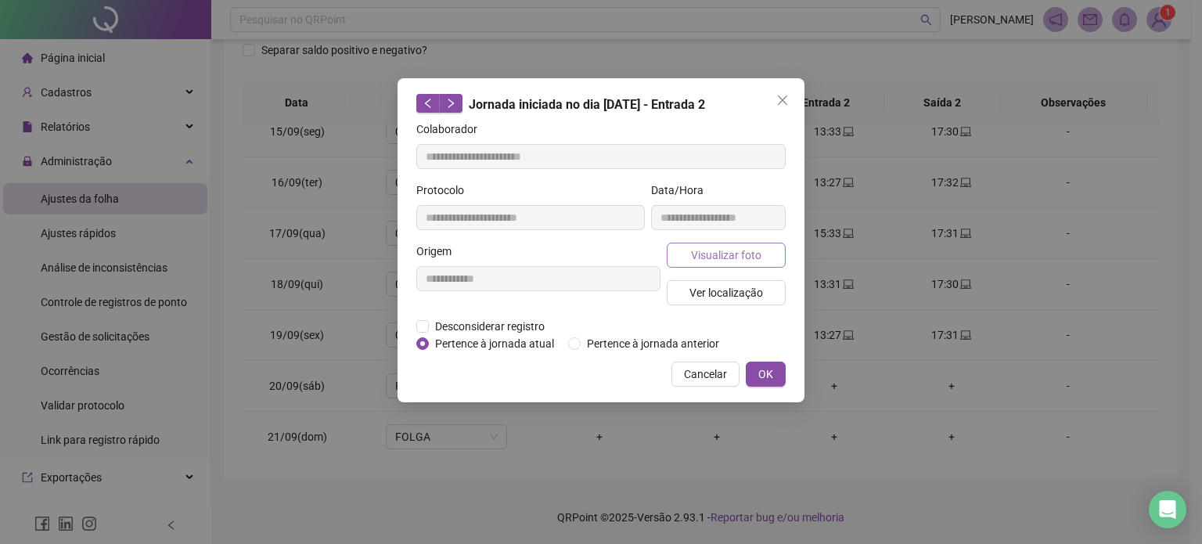
click at [711, 244] on button "Visualizar foto" at bounding box center [726, 255] width 119 height 25
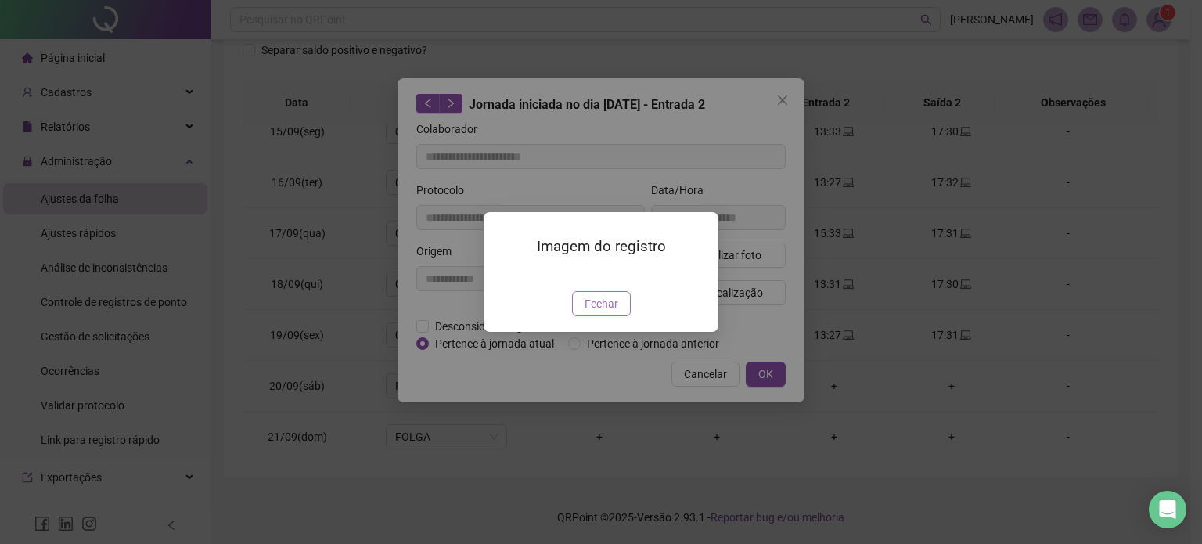
click at [601, 312] on span "Fechar" at bounding box center [602, 303] width 34 height 17
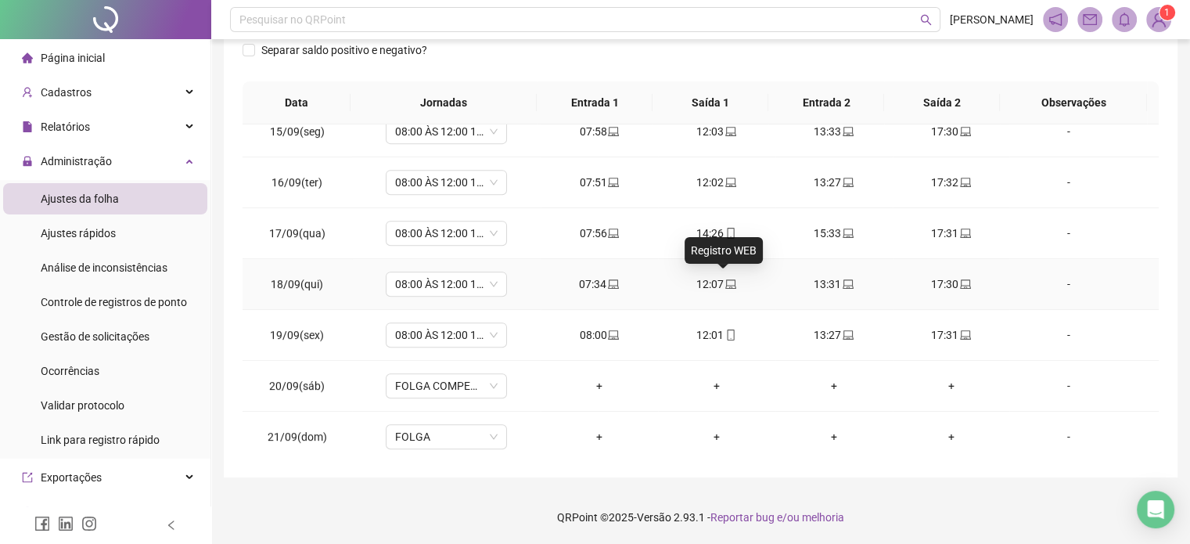
click at [726, 279] on icon "laptop" at bounding box center [731, 284] width 11 height 11
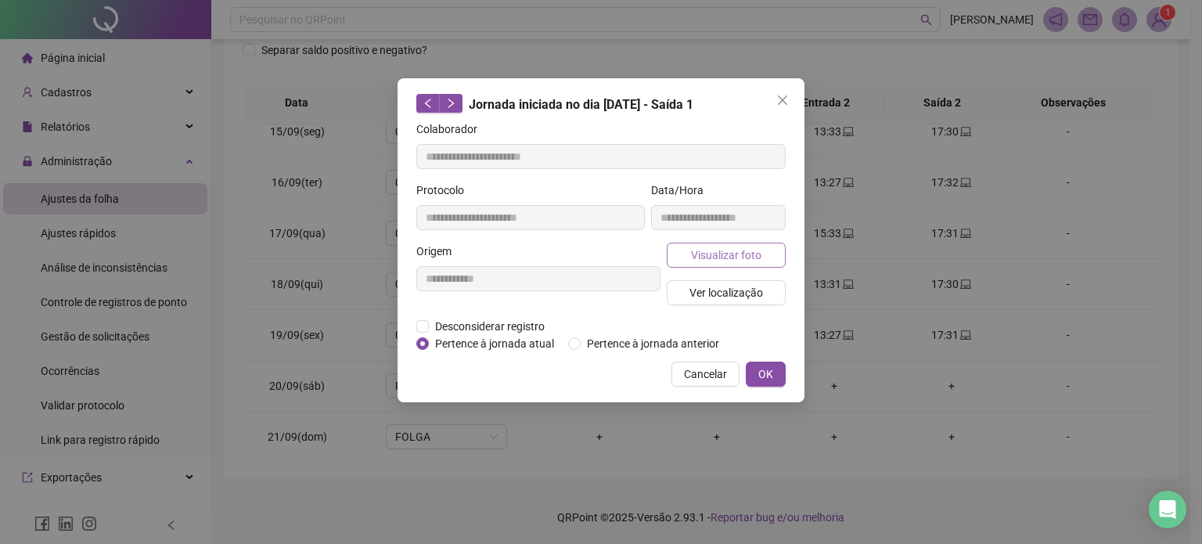
click at [746, 250] on span "Visualizar foto" at bounding box center [726, 255] width 70 height 17
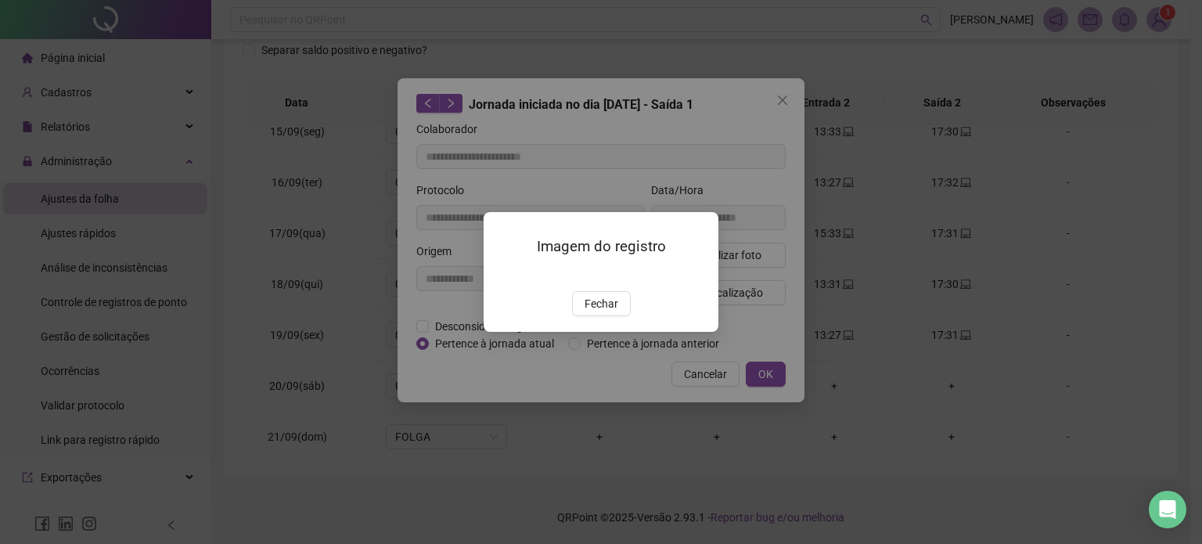
drag, startPoint x: 603, startPoint y: 356, endPoint x: 698, endPoint y: 245, distance: 146.5
click at [611, 312] on span "Fechar" at bounding box center [602, 303] width 34 height 17
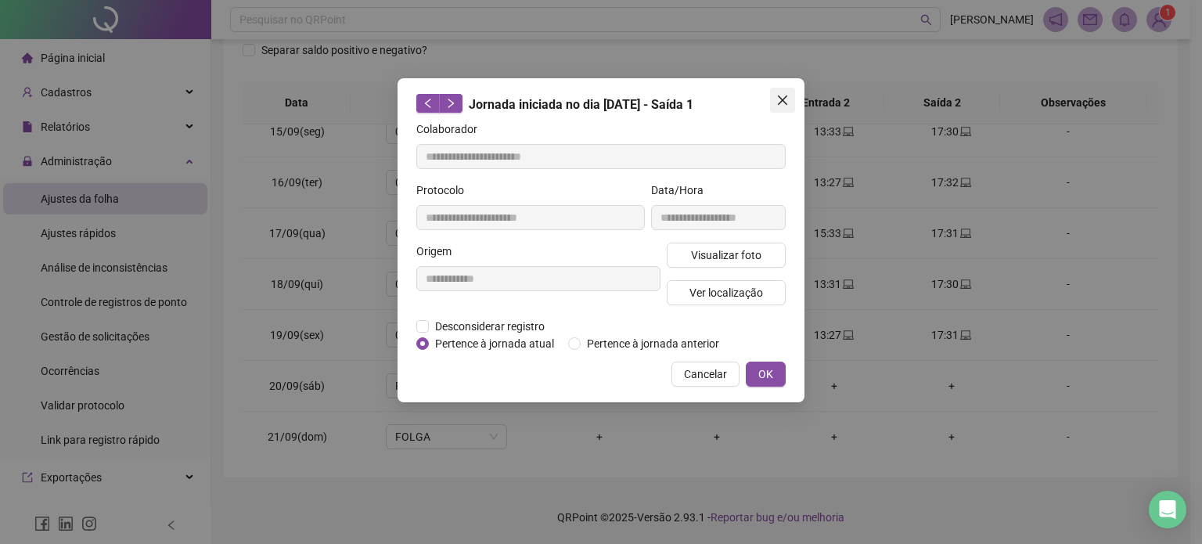
click at [787, 104] on icon "close" at bounding box center [782, 99] width 9 height 9
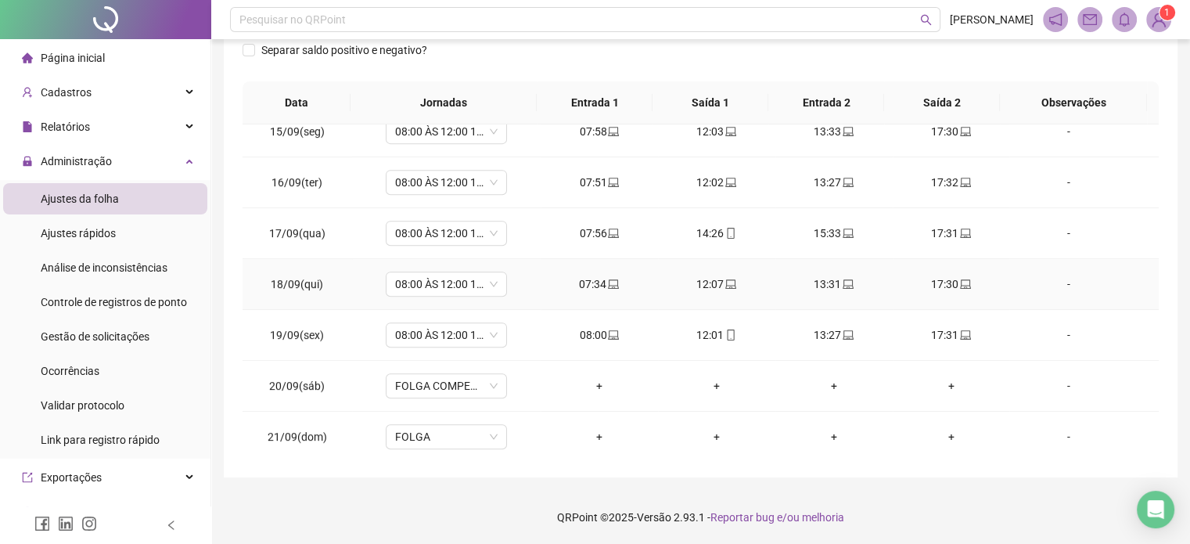
click at [612, 279] on icon "laptop" at bounding box center [613, 284] width 11 height 11
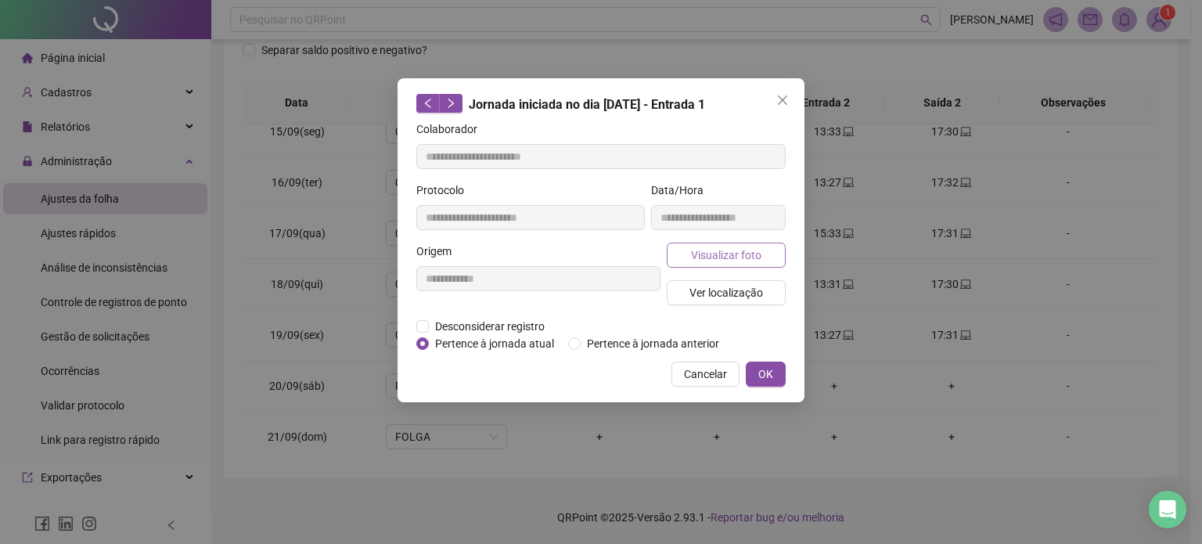
click at [733, 261] on span "Visualizar foto" at bounding box center [726, 255] width 70 height 17
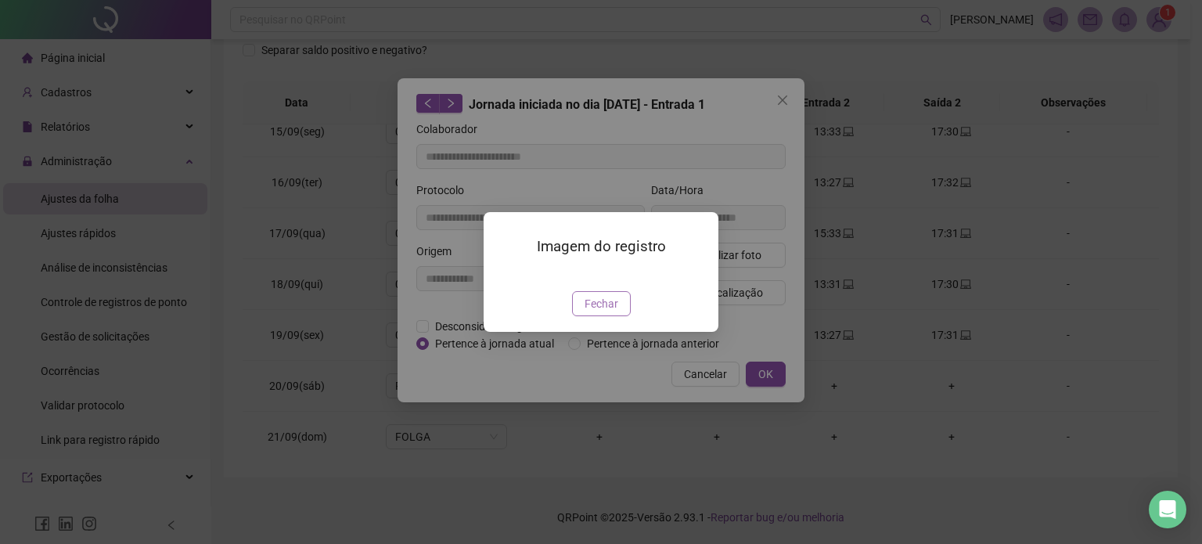
click at [616, 312] on span "Fechar" at bounding box center [602, 303] width 34 height 17
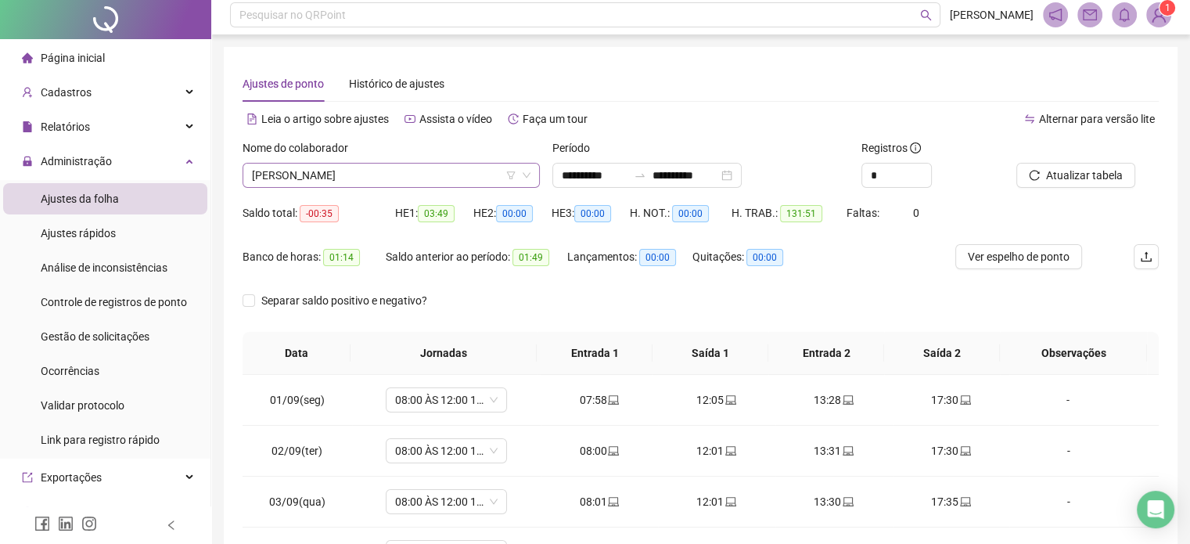
scroll to position [0, 0]
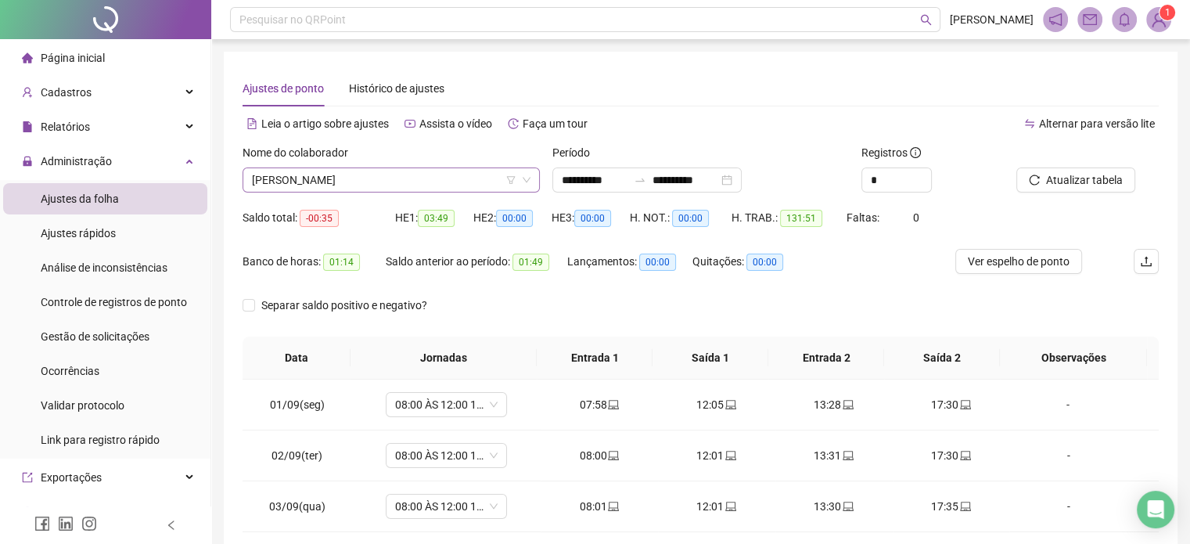
click at [413, 181] on span "[PERSON_NAME]" at bounding box center [391, 179] width 279 height 23
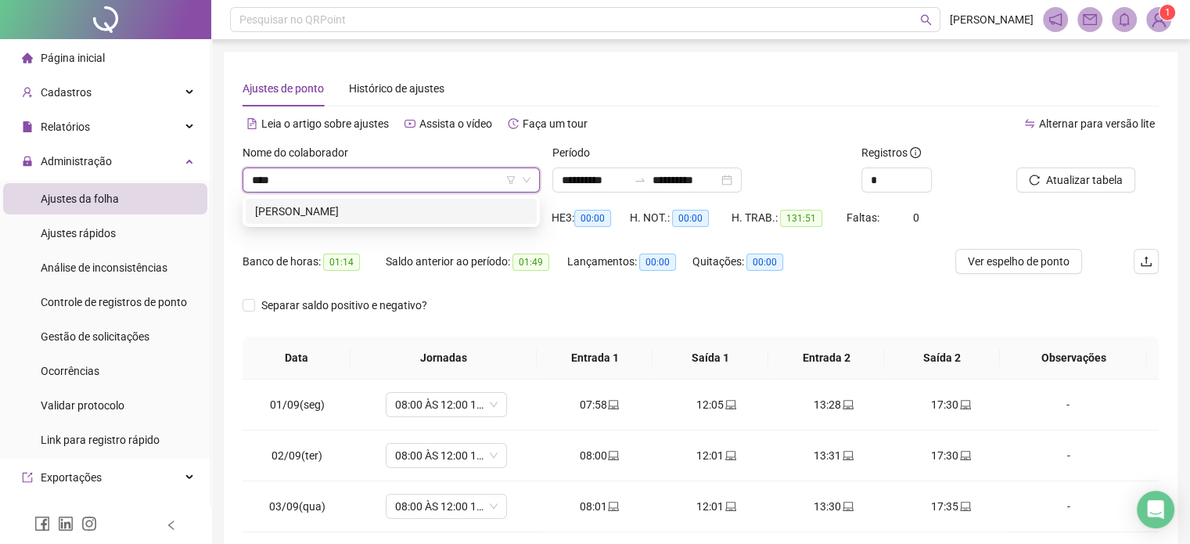
click at [404, 216] on div "[PERSON_NAME]" at bounding box center [391, 211] width 272 height 17
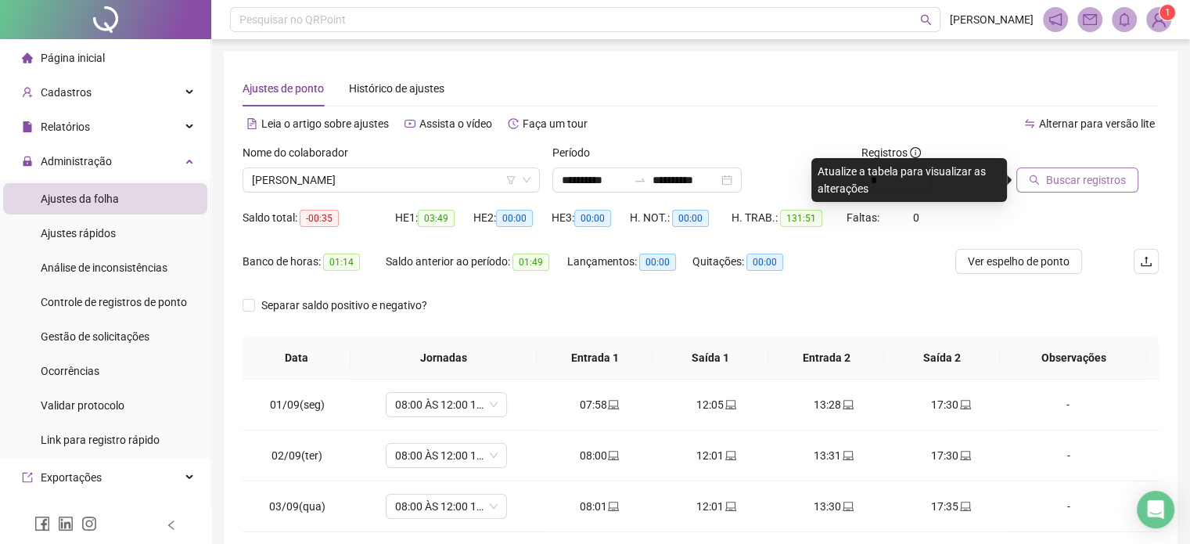
click at [1079, 188] on span "Buscar registros" at bounding box center [1086, 179] width 80 height 17
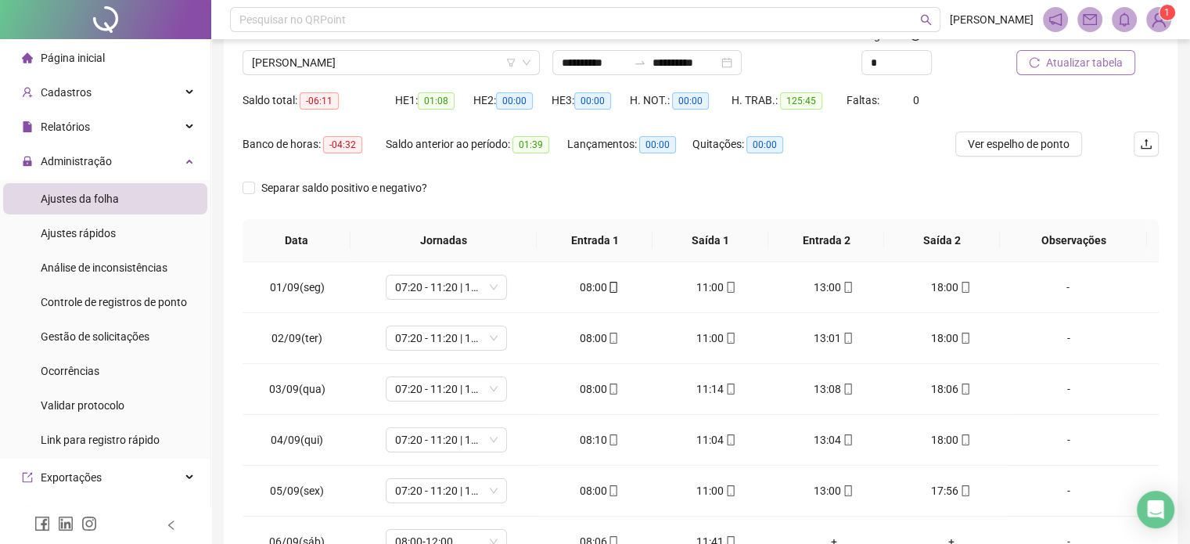
scroll to position [20, 0]
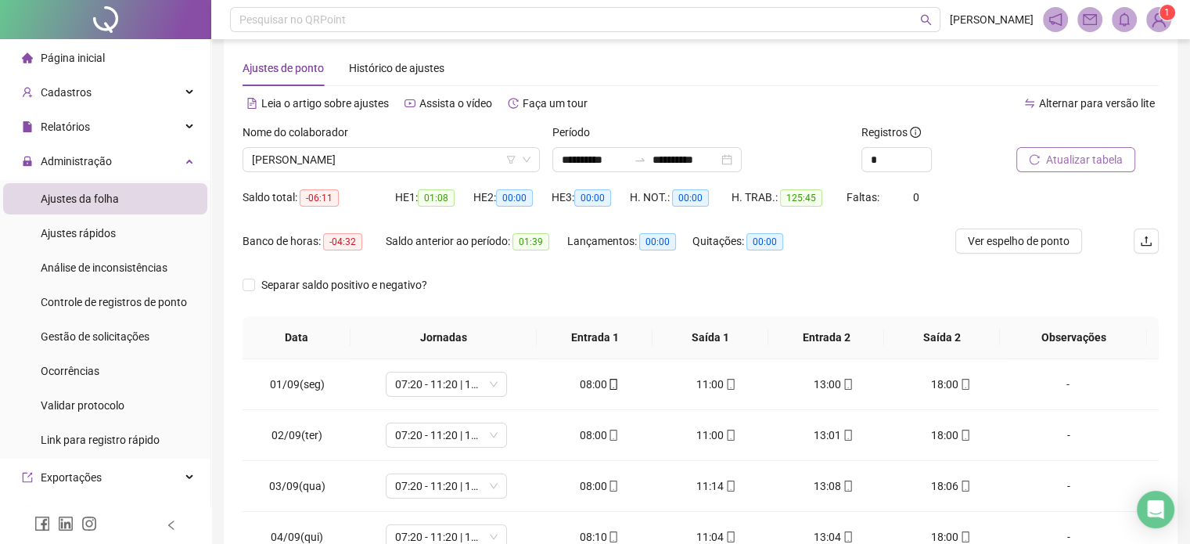
click at [1086, 155] on span "Atualizar tabela" at bounding box center [1084, 159] width 77 height 17
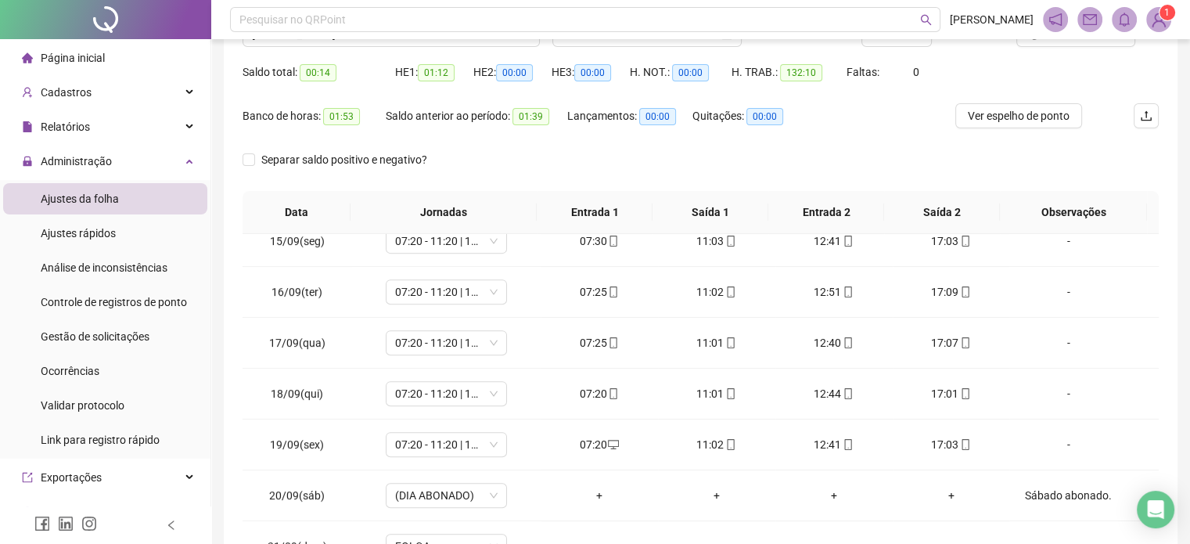
scroll to position [0, 0]
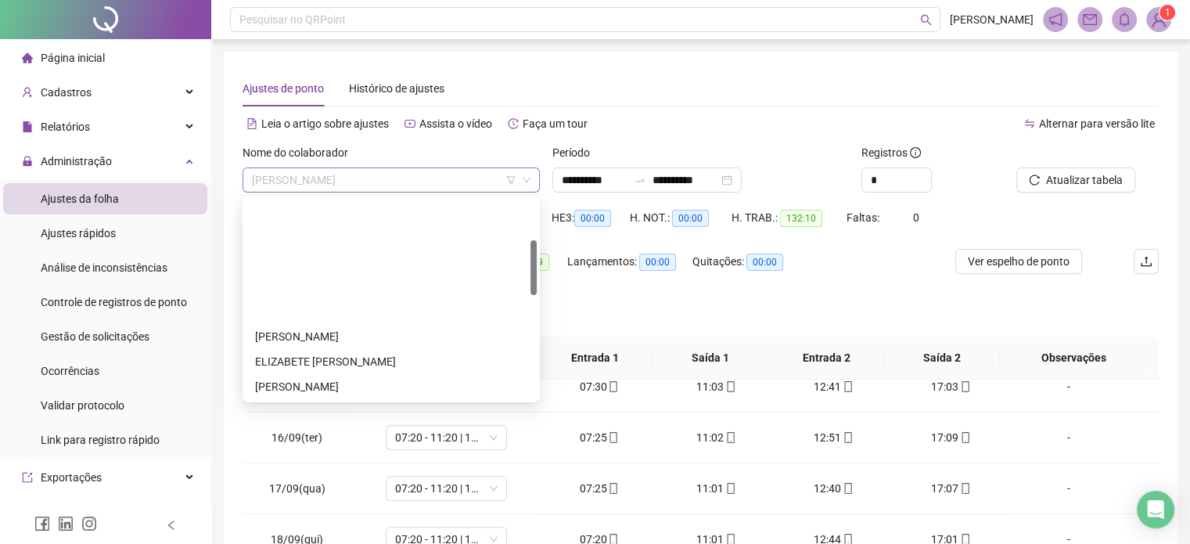
click at [396, 170] on span "[PERSON_NAME]" at bounding box center [391, 179] width 279 height 23
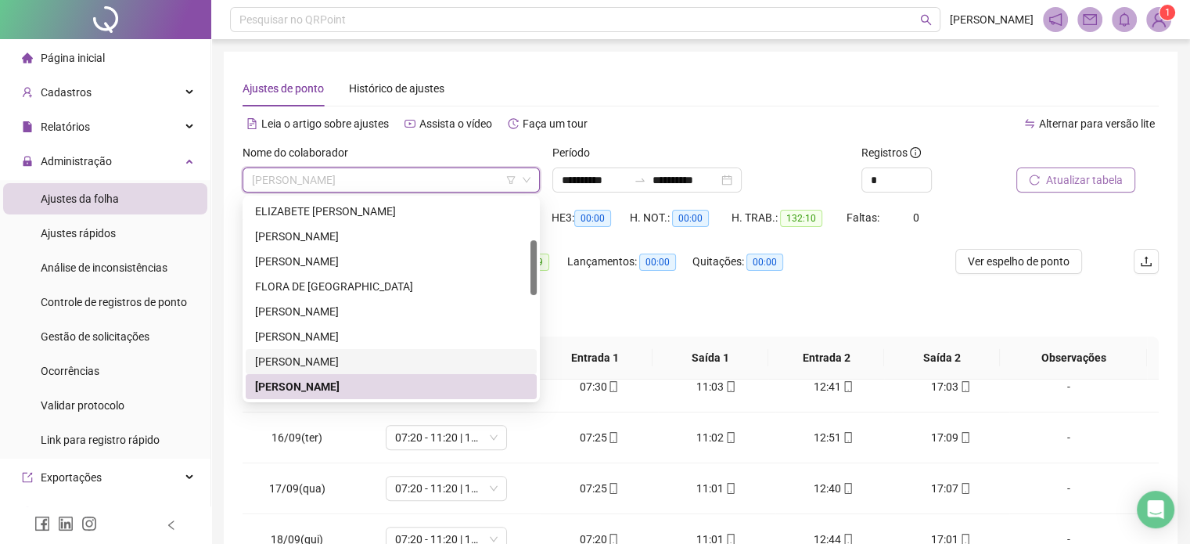
click at [1097, 182] on span "Atualizar tabela" at bounding box center [1084, 179] width 77 height 17
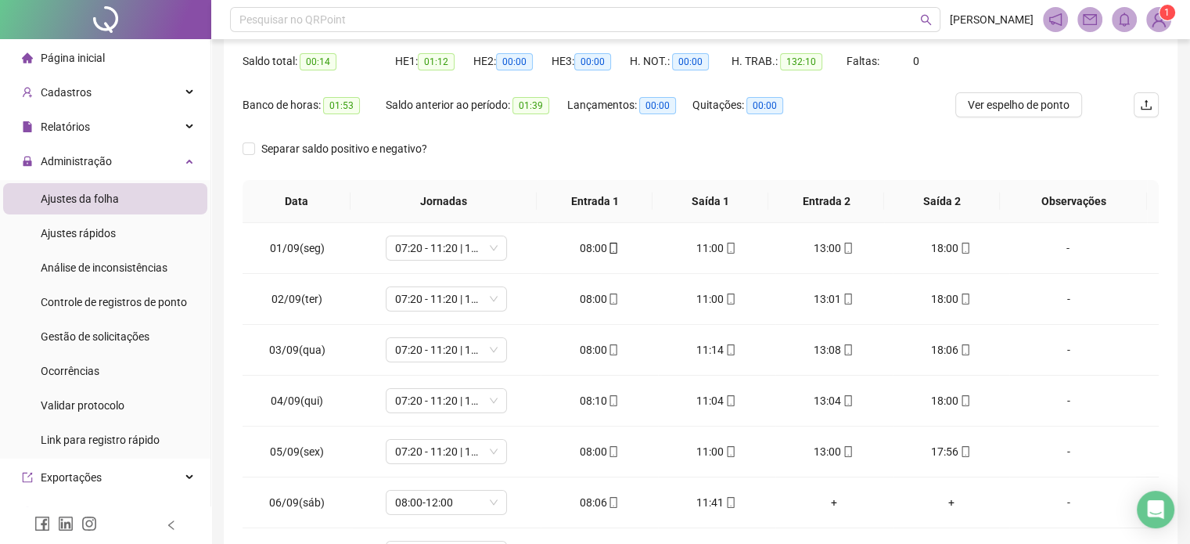
scroll to position [78, 0]
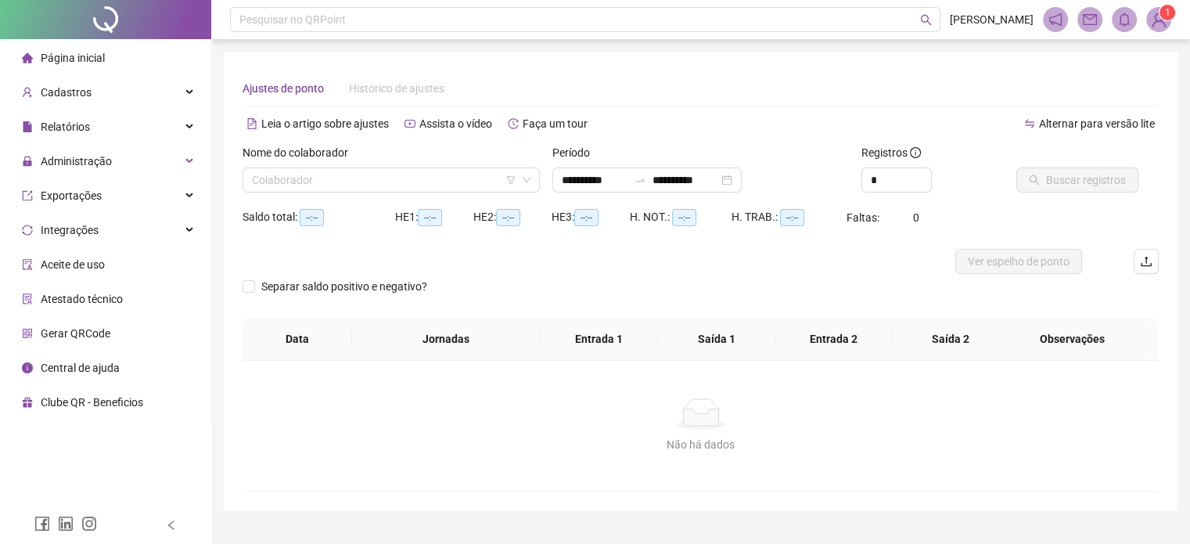
type input "**********"
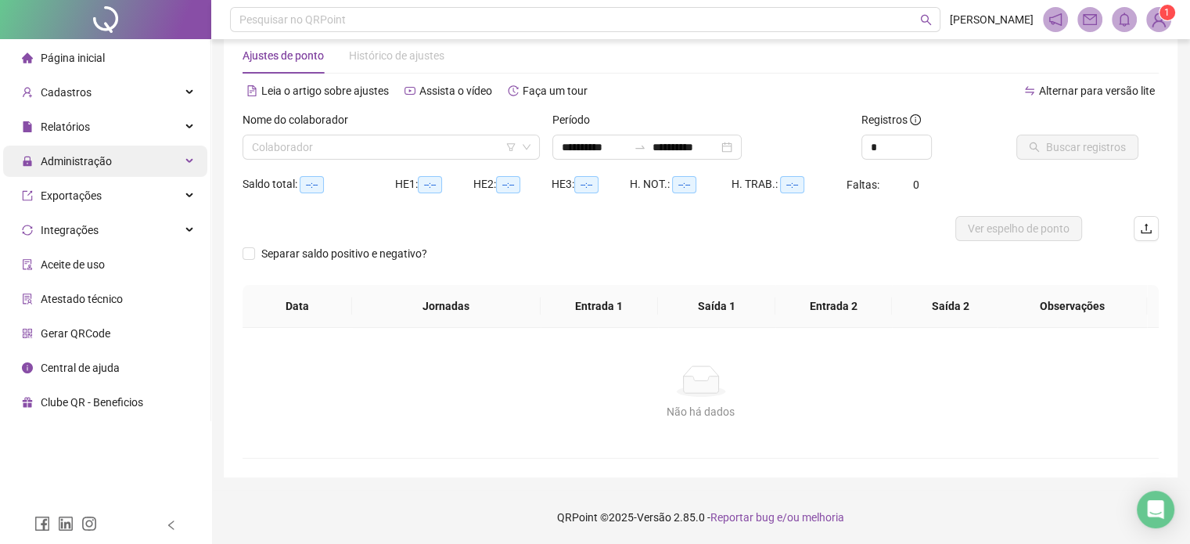
click at [144, 162] on div "Administração" at bounding box center [105, 161] width 204 height 31
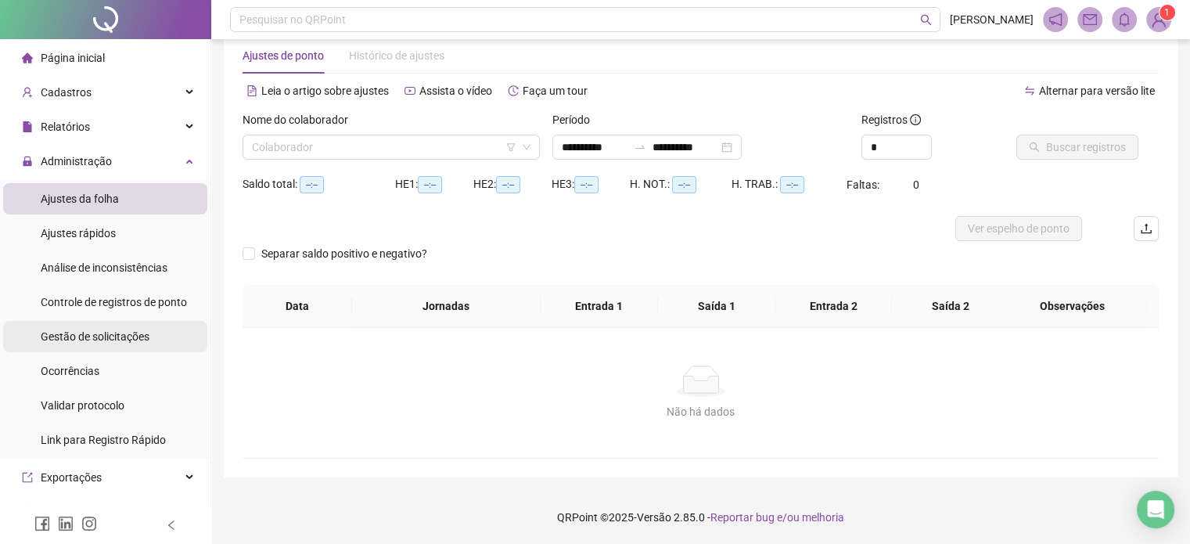
click at [106, 342] on span "Gestão de solicitações" at bounding box center [95, 336] width 109 height 13
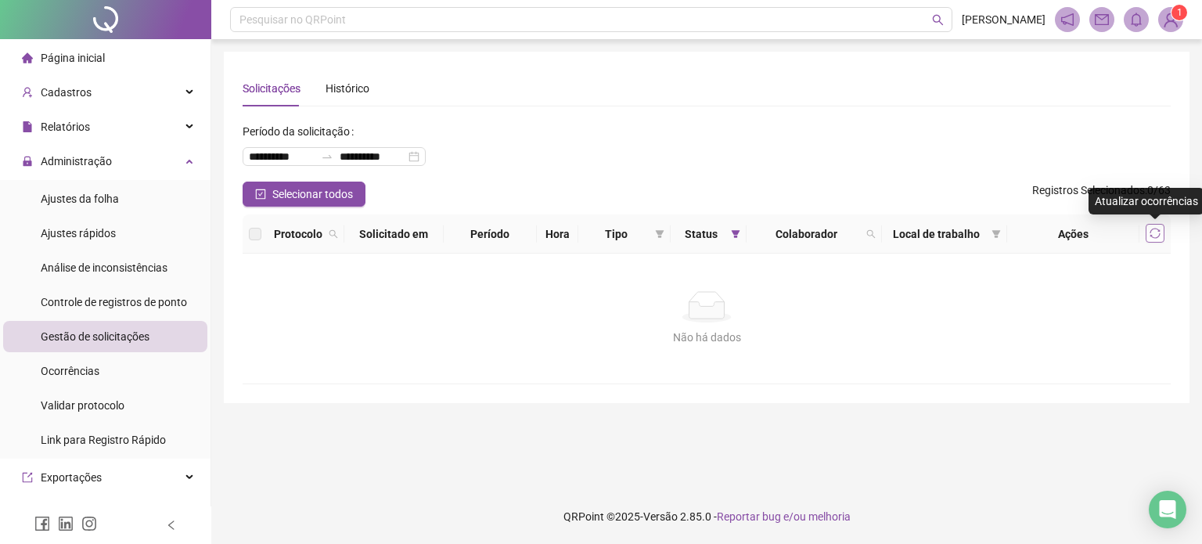
click at [1151, 235] on icon "sync" at bounding box center [1155, 233] width 10 height 10
click at [1154, 237] on icon "sync" at bounding box center [1155, 233] width 11 height 11
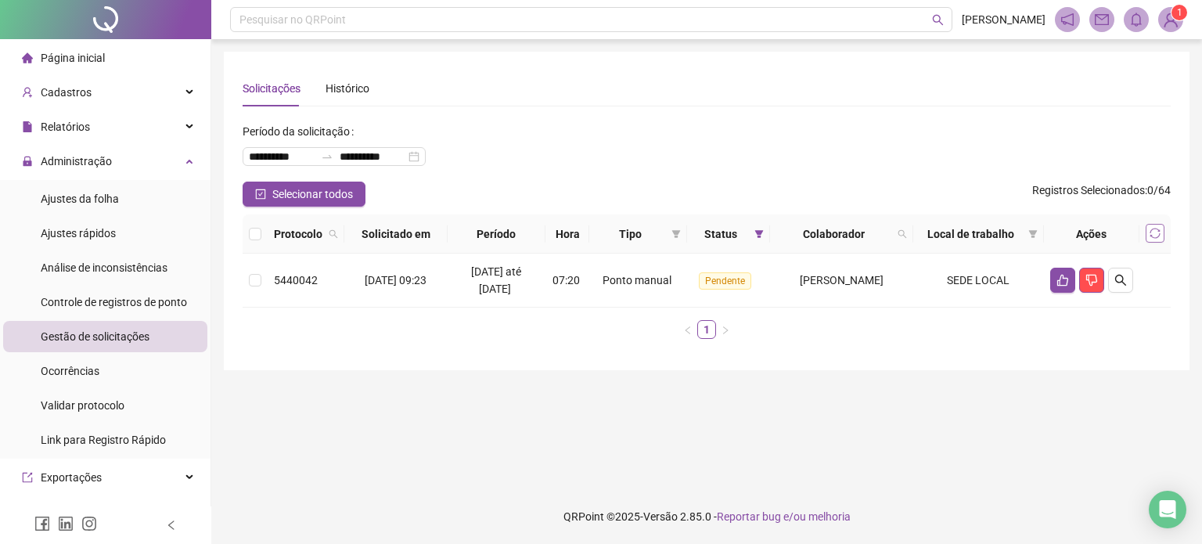
click at [1146, 237] on button "button" at bounding box center [1155, 233] width 19 height 19
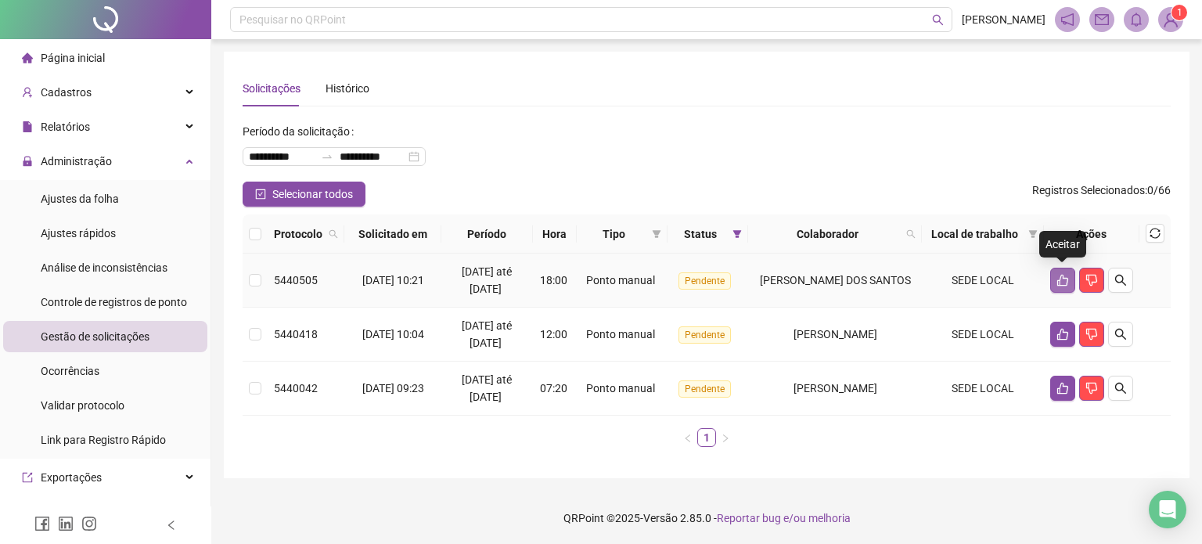
click at [1059, 290] on button "button" at bounding box center [1062, 280] width 25 height 25
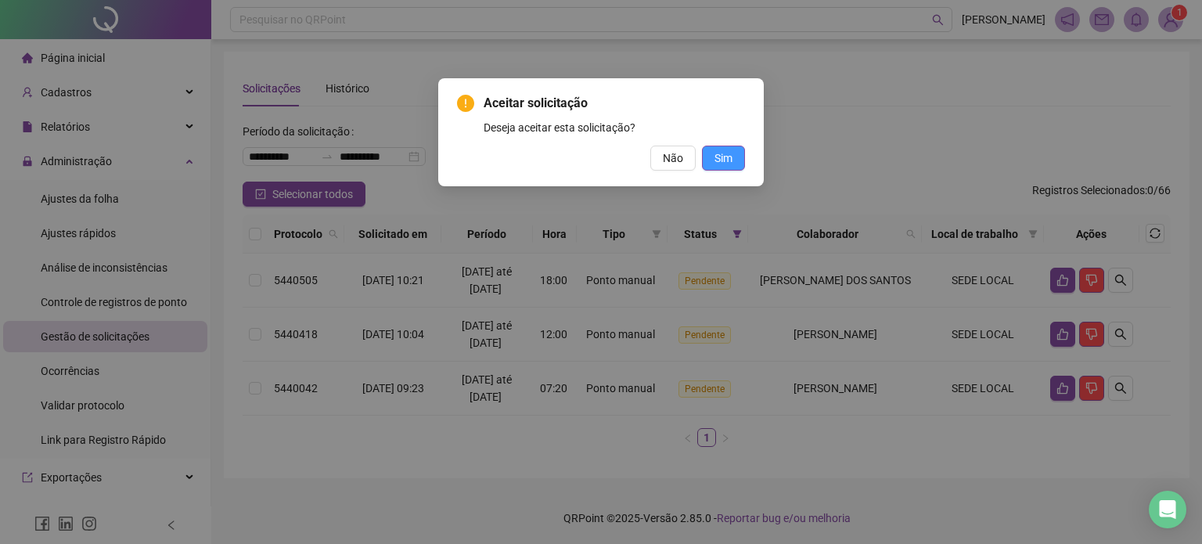
click at [720, 156] on span "Sim" at bounding box center [724, 157] width 18 height 17
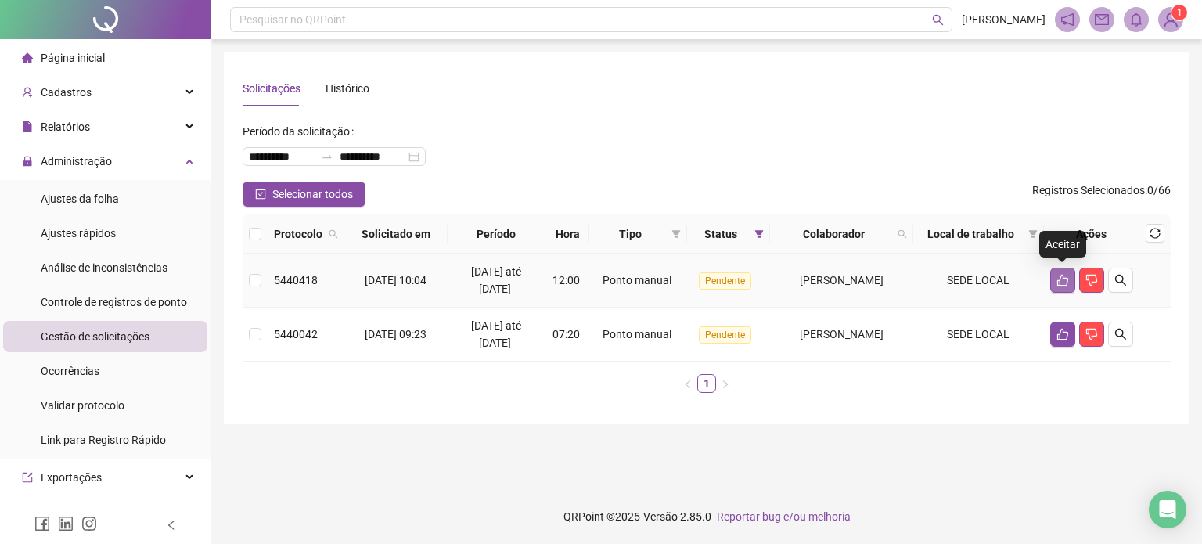
click at [1058, 284] on icon "like" at bounding box center [1062, 281] width 11 height 12
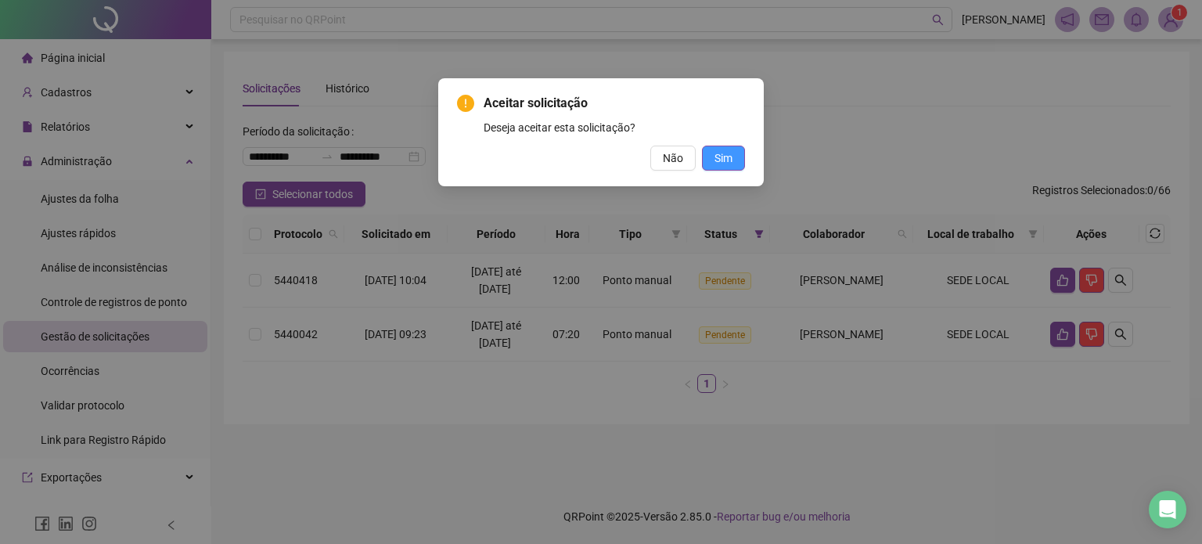
click at [733, 160] on span "Sim" at bounding box center [724, 157] width 18 height 17
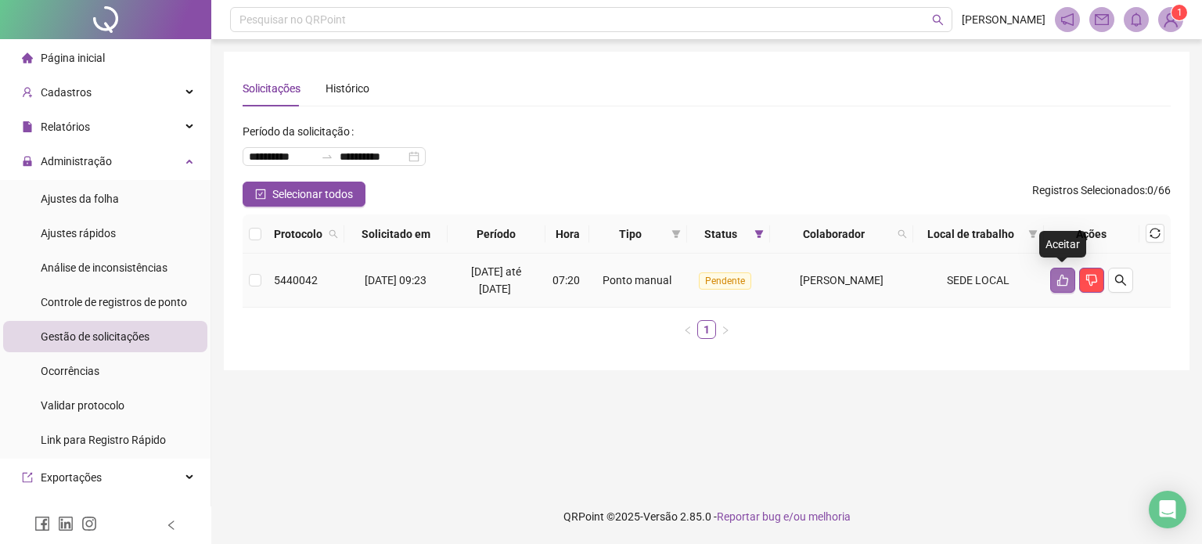
click at [1068, 281] on icon "like" at bounding box center [1063, 280] width 13 height 13
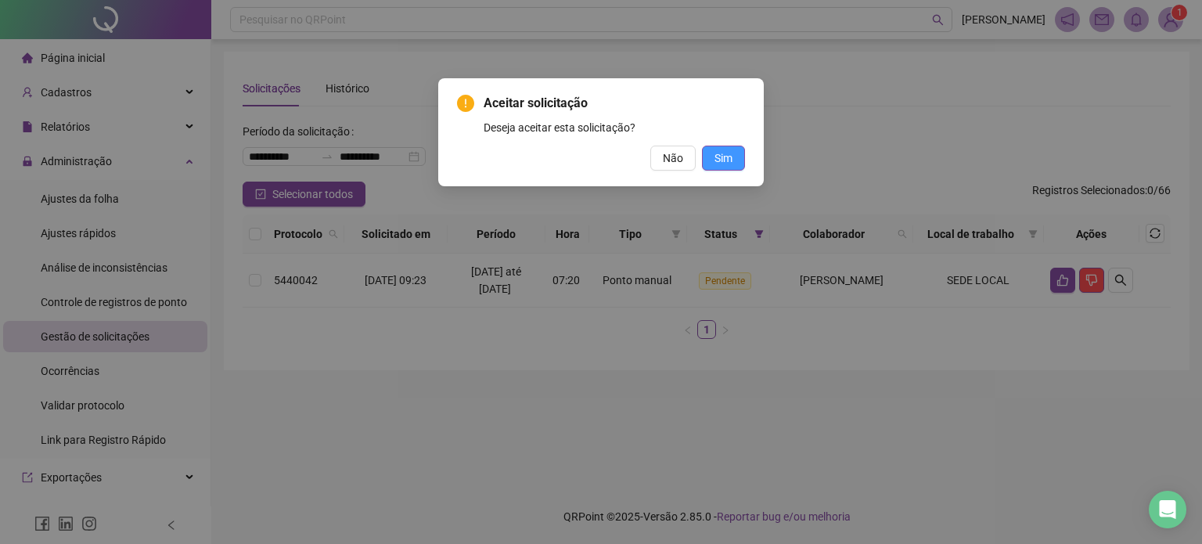
click at [733, 154] on button "Sim" at bounding box center [723, 158] width 43 height 25
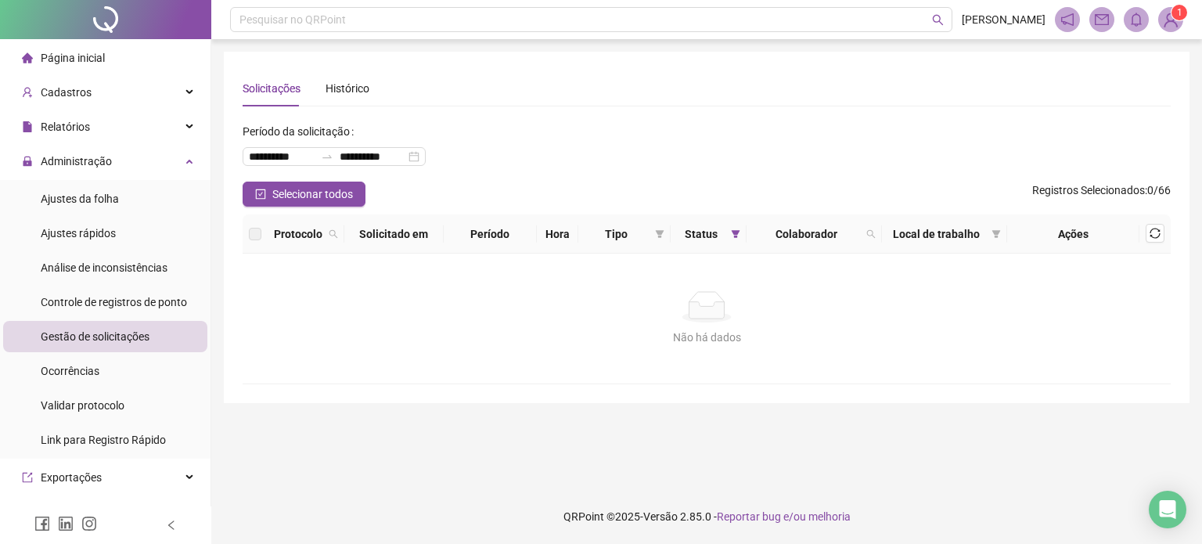
click at [141, 341] on span "Gestão de solicitações" at bounding box center [95, 336] width 109 height 13
click at [1165, 230] on th at bounding box center [1155, 233] width 31 height 39
click at [1158, 234] on icon "sync" at bounding box center [1155, 233] width 11 height 11
